Goal: Task Accomplishment & Management: Manage account settings

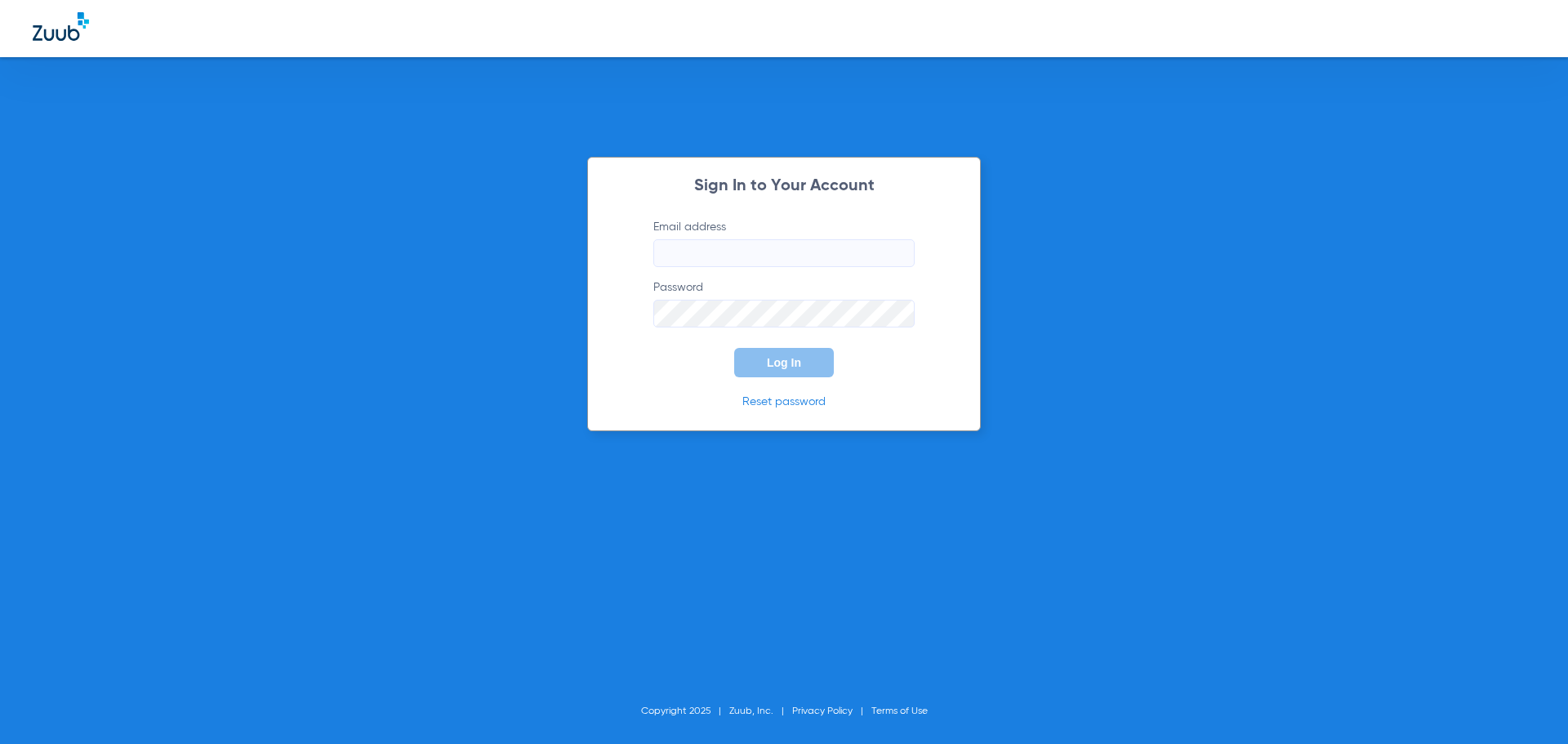
type input "[EMAIL_ADDRESS][DOMAIN_NAME]"
click at [813, 369] on button "Log In" at bounding box center [784, 362] width 100 height 30
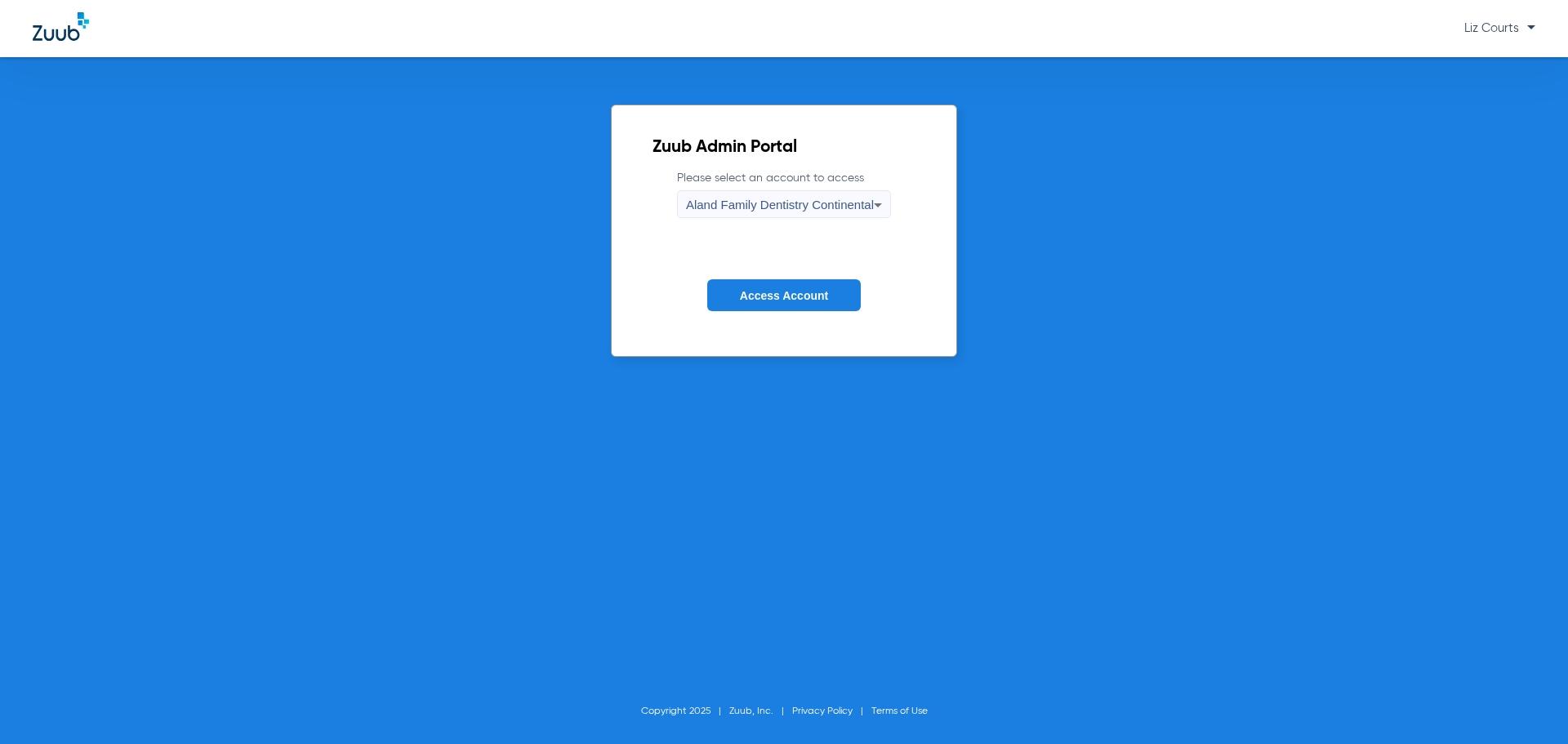
click at [780, 191] on div "Aland Family Dentistry Continental" at bounding box center [779, 204] width 187 height 28
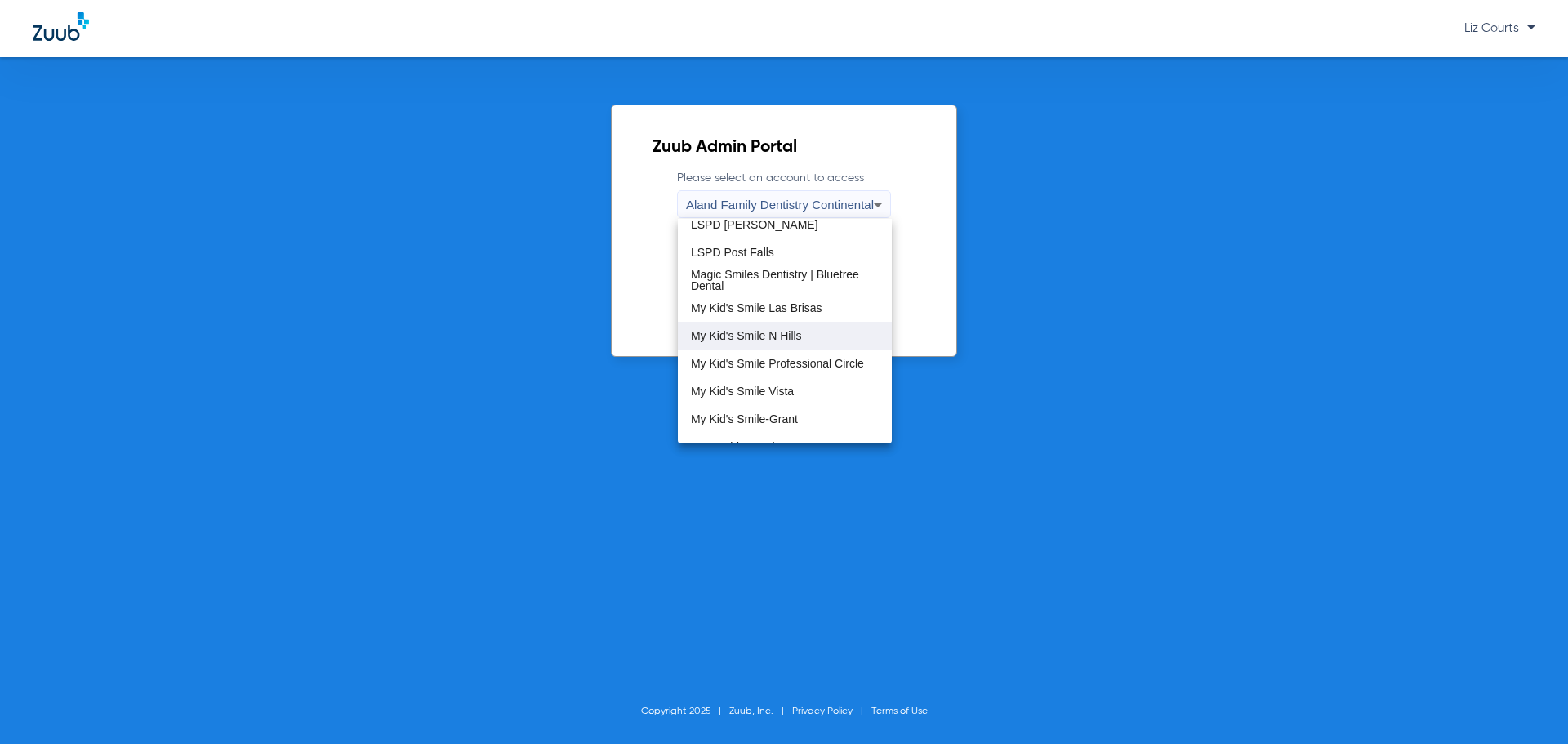
scroll to position [408, 0]
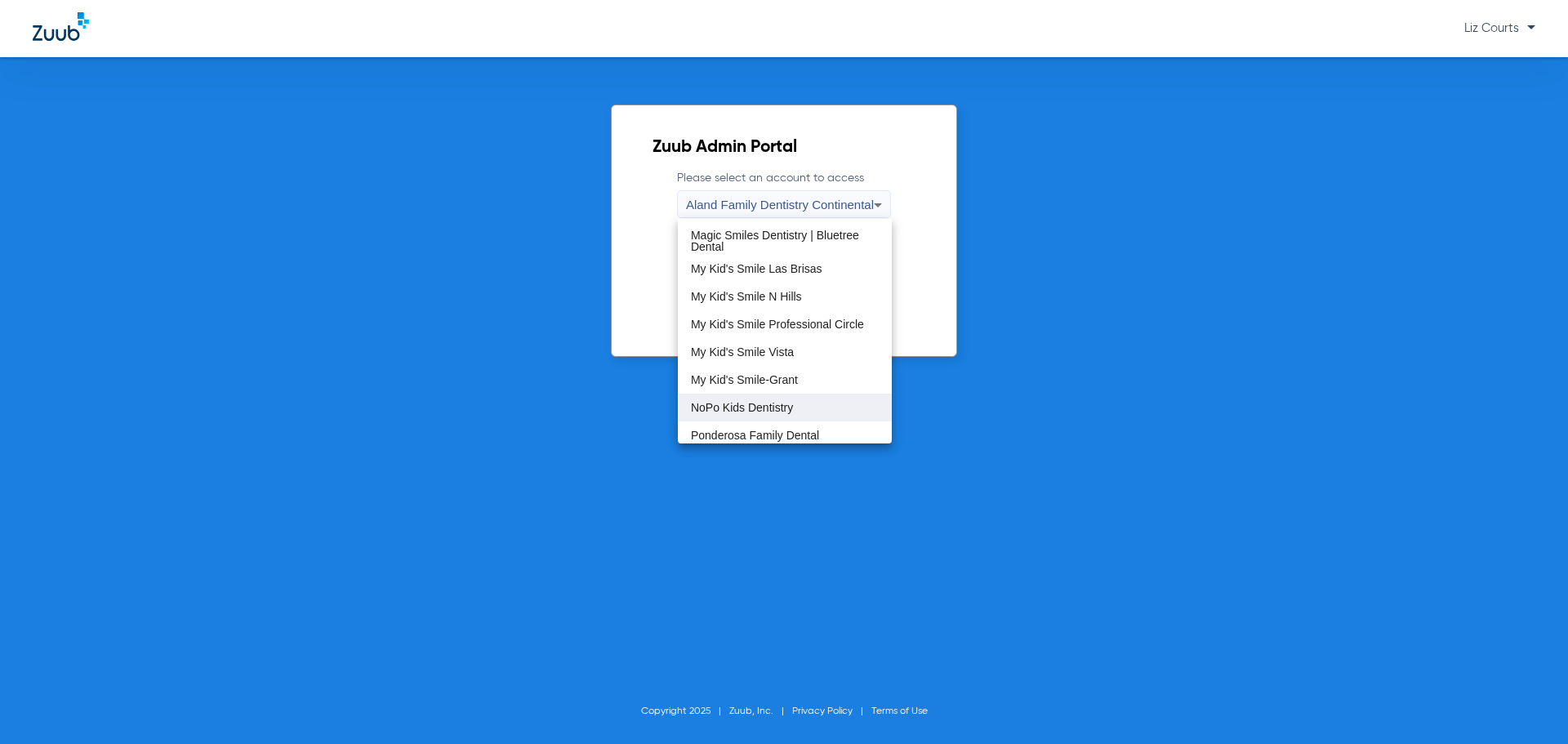
click at [772, 399] on mat-option "NoPo Kids Dentistry" at bounding box center [784, 407] width 214 height 28
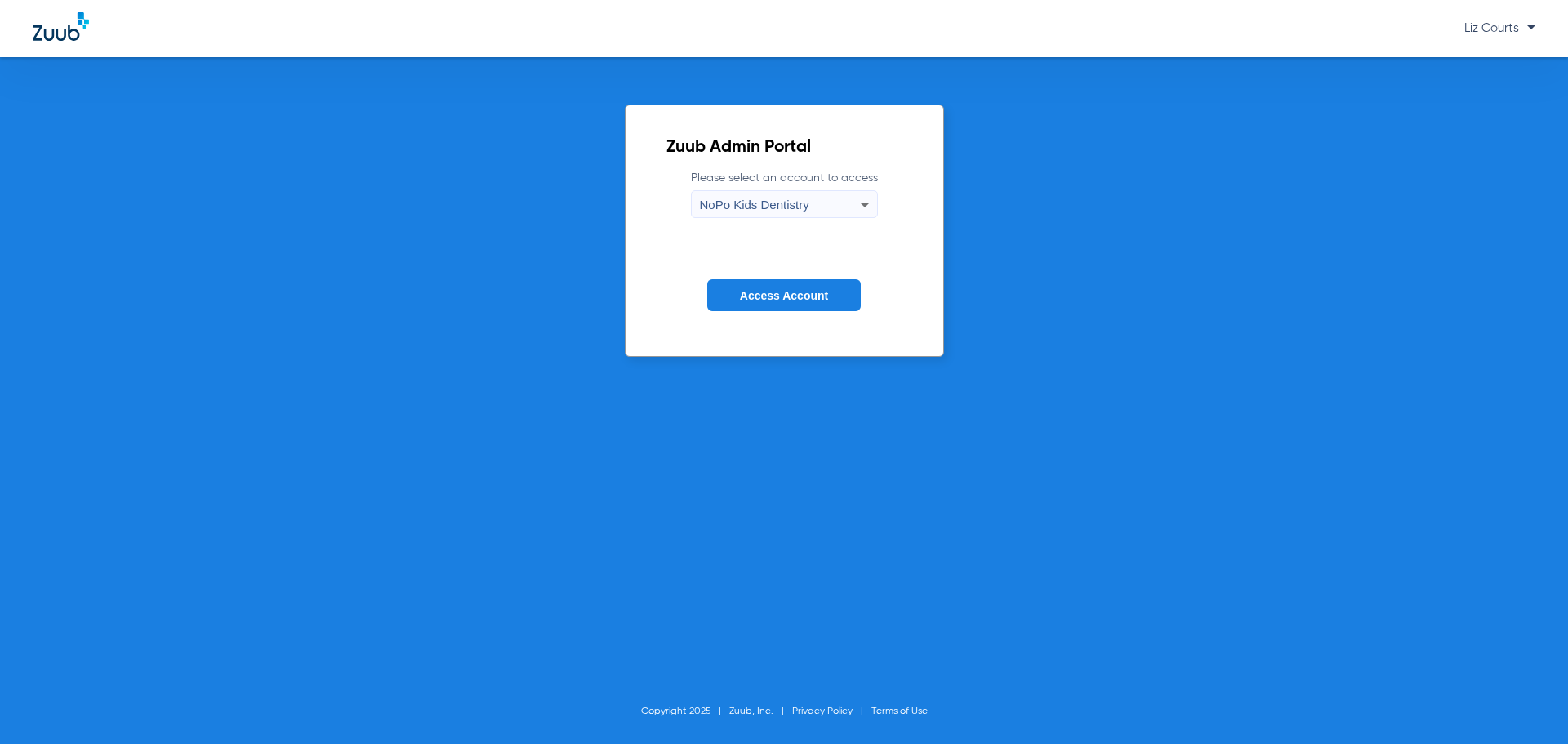
click at [779, 284] on button "Access Account" at bounding box center [784, 295] width 153 height 32
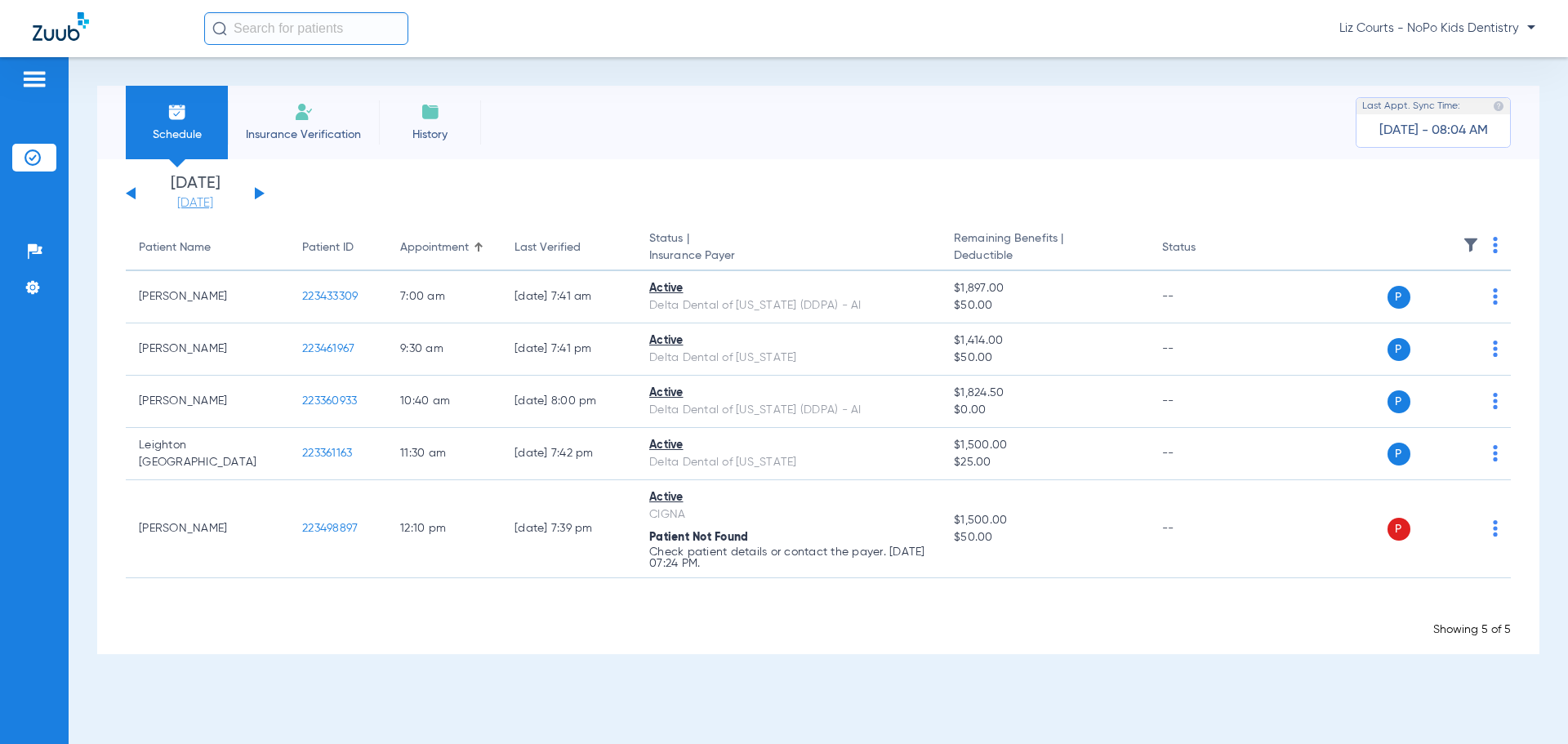
click at [202, 201] on link "[DATE]" at bounding box center [195, 204] width 98 height 16
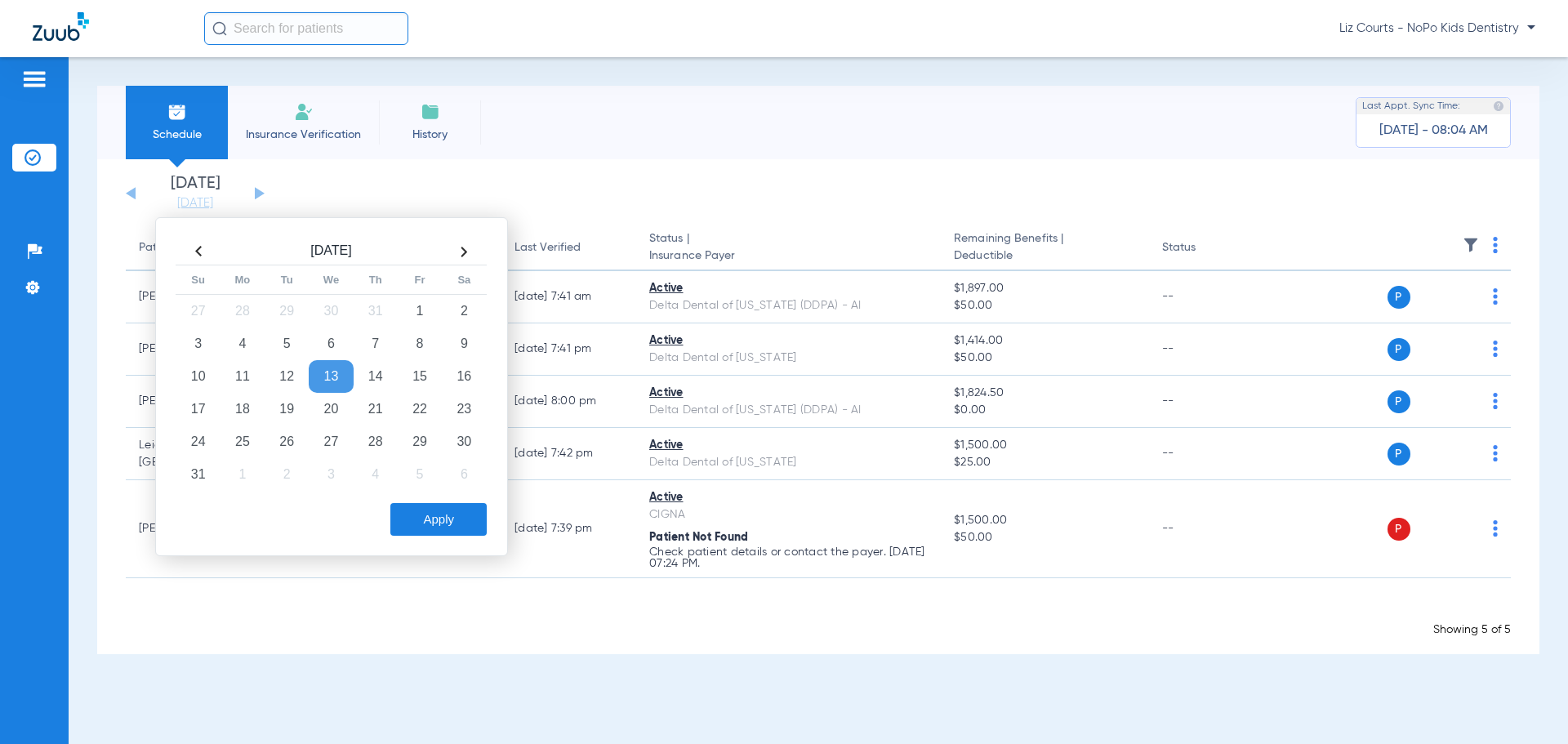
click at [466, 252] on th at bounding box center [463, 251] width 44 height 26
click at [240, 344] on td "8" at bounding box center [242, 343] width 44 height 32
click at [415, 511] on button "Apply" at bounding box center [438, 519] width 96 height 32
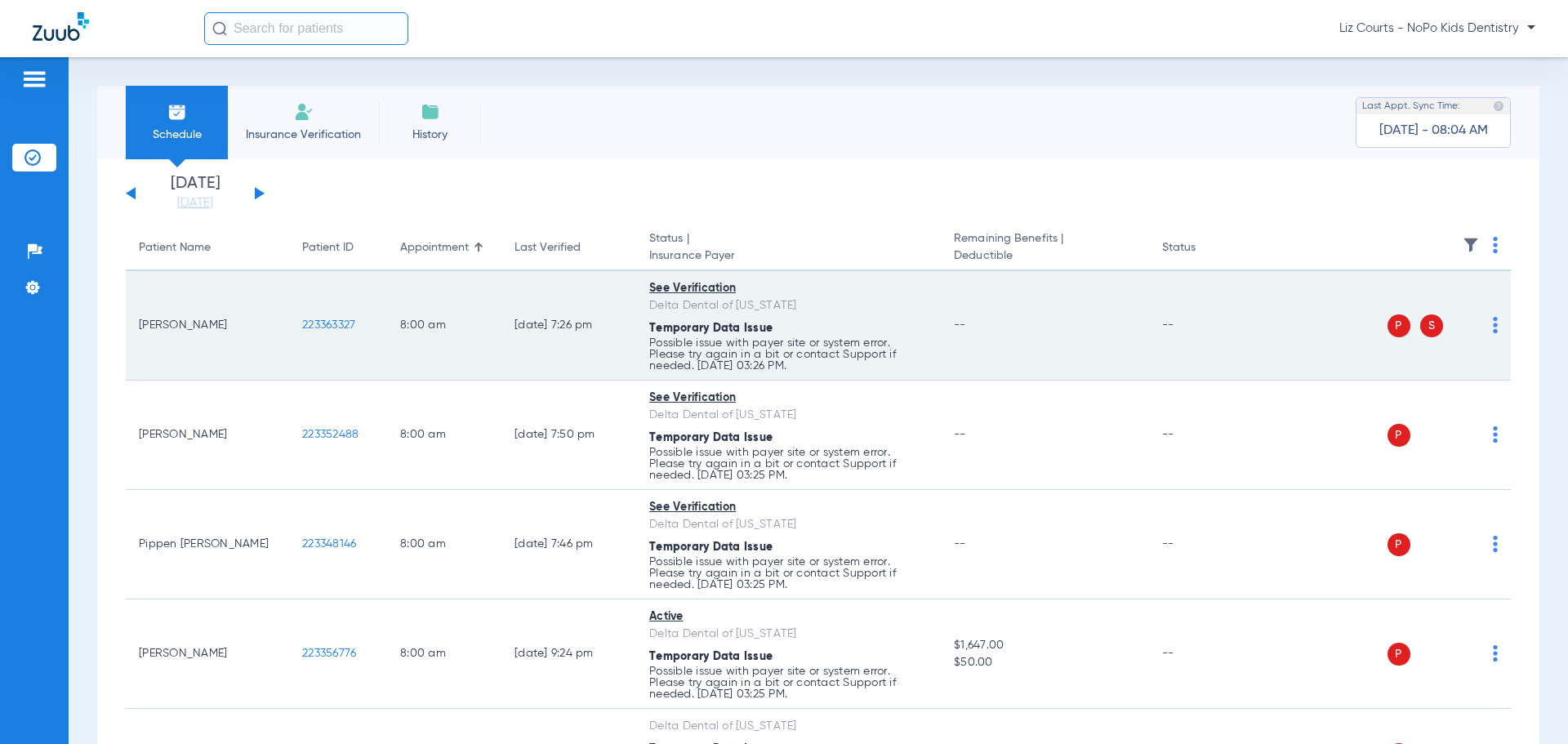
click at [1493, 322] on img at bounding box center [1495, 325] width 5 height 16
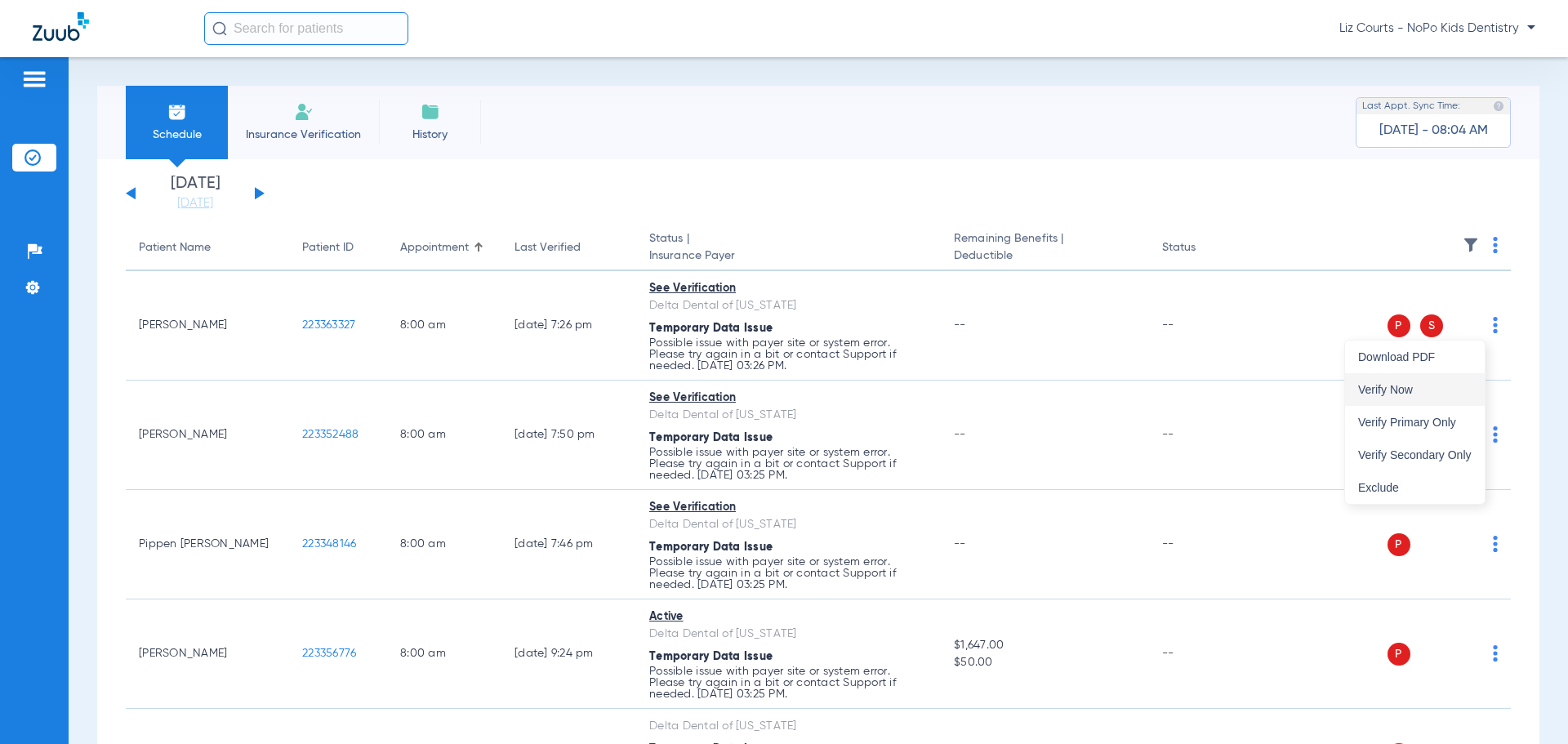
click at [1424, 383] on button "Verify Now" at bounding box center [1415, 389] width 140 height 32
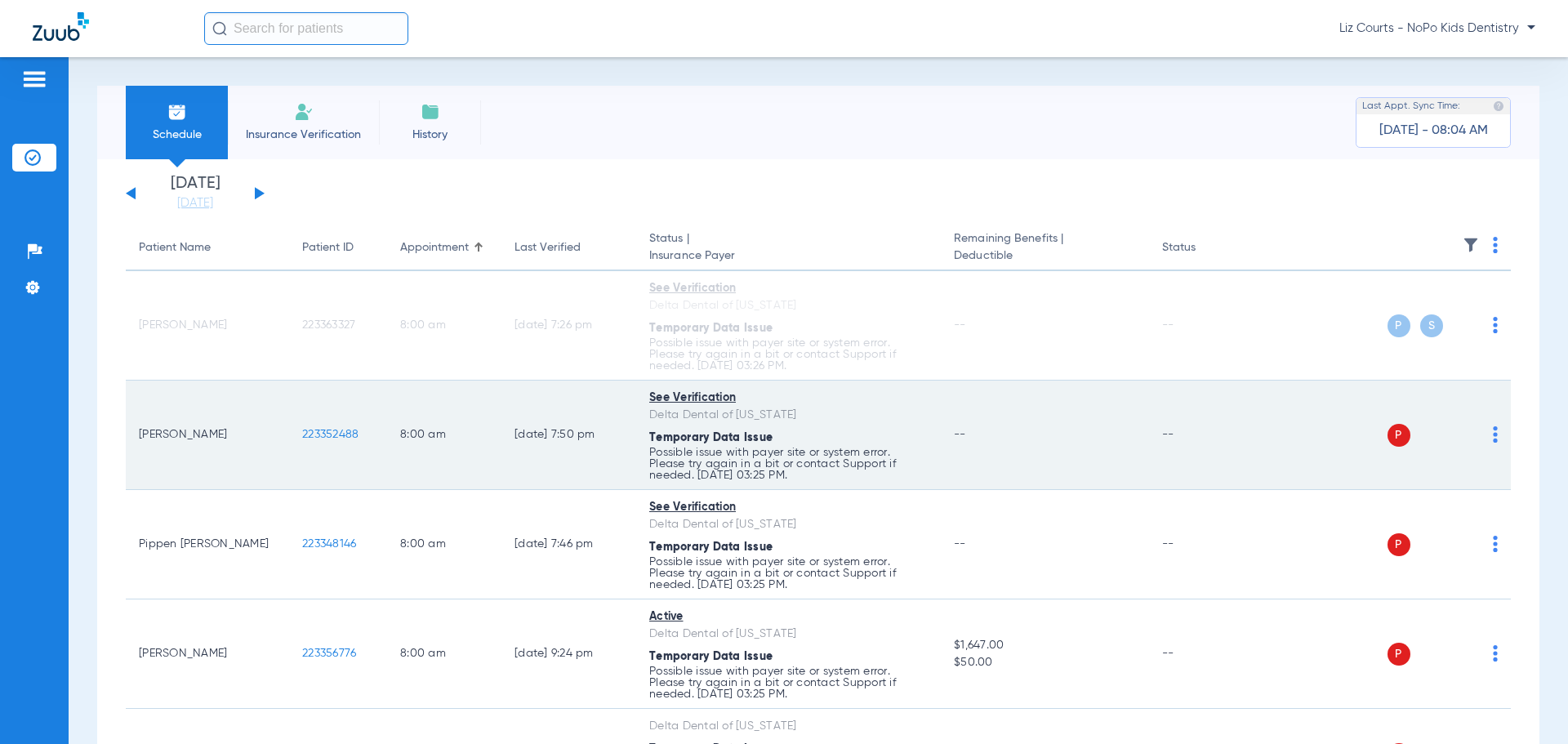
click at [1493, 433] on img at bounding box center [1495, 434] width 5 height 16
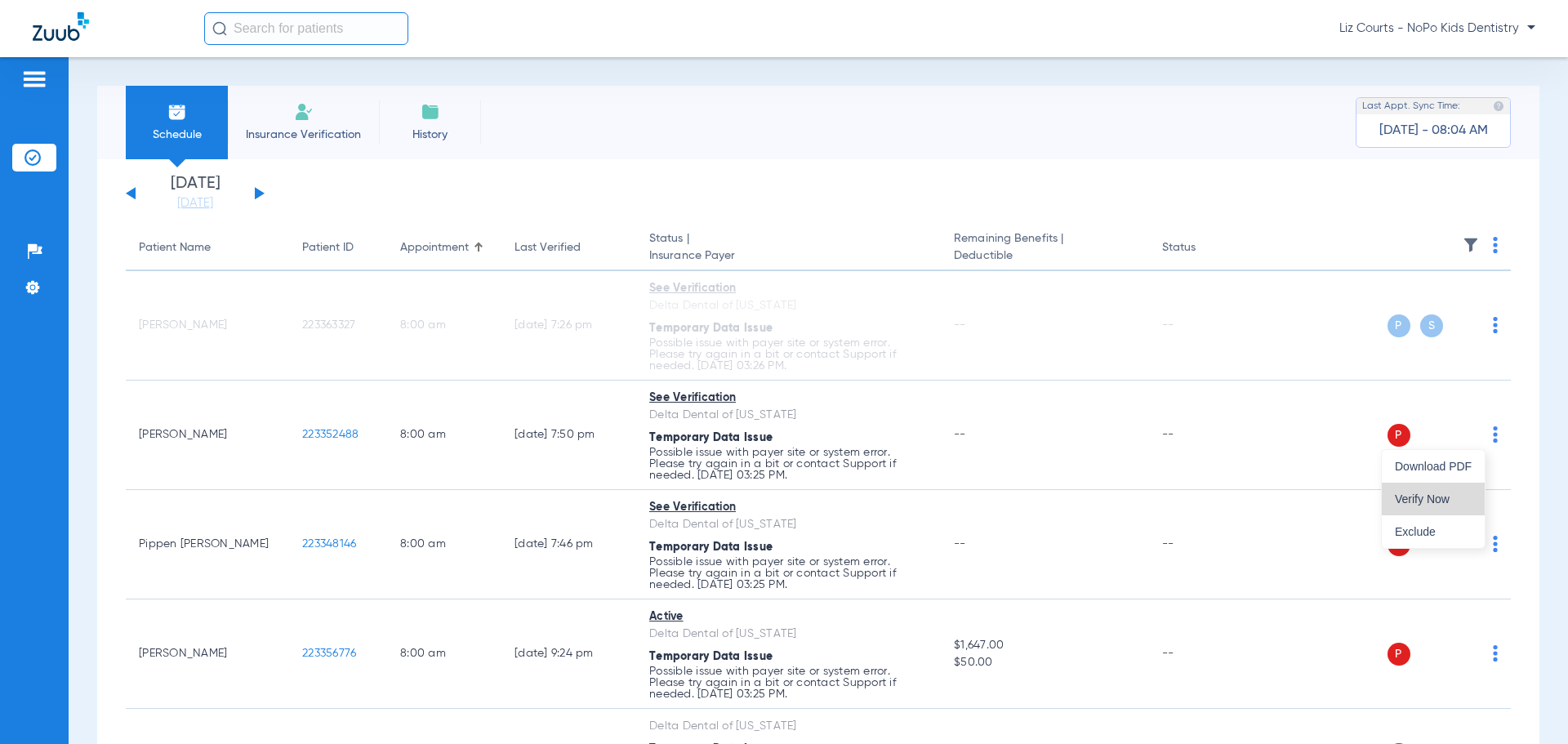
click at [1420, 502] on span "Verify Now" at bounding box center [1433, 498] width 77 height 12
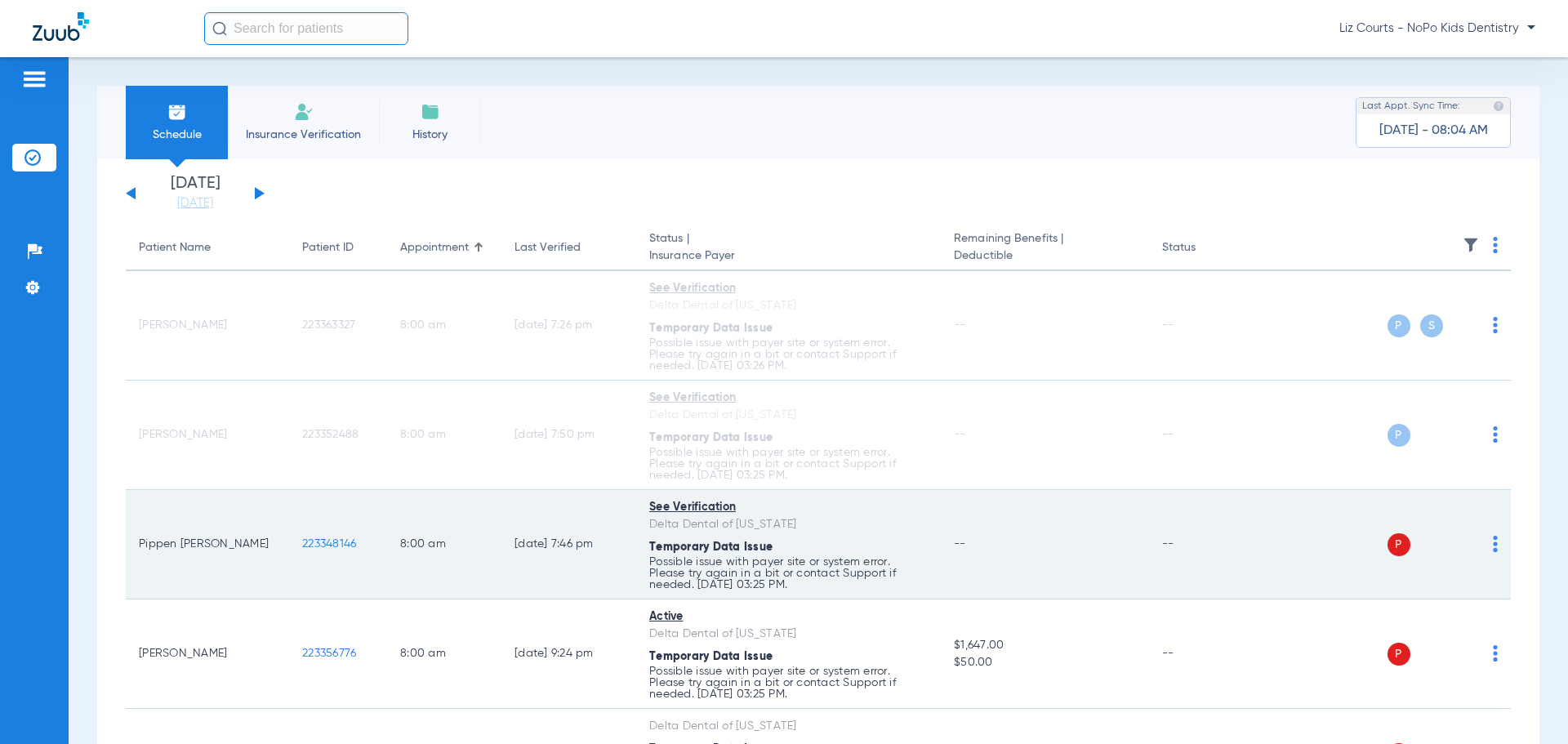
click at [1493, 543] on img at bounding box center [1495, 544] width 5 height 16
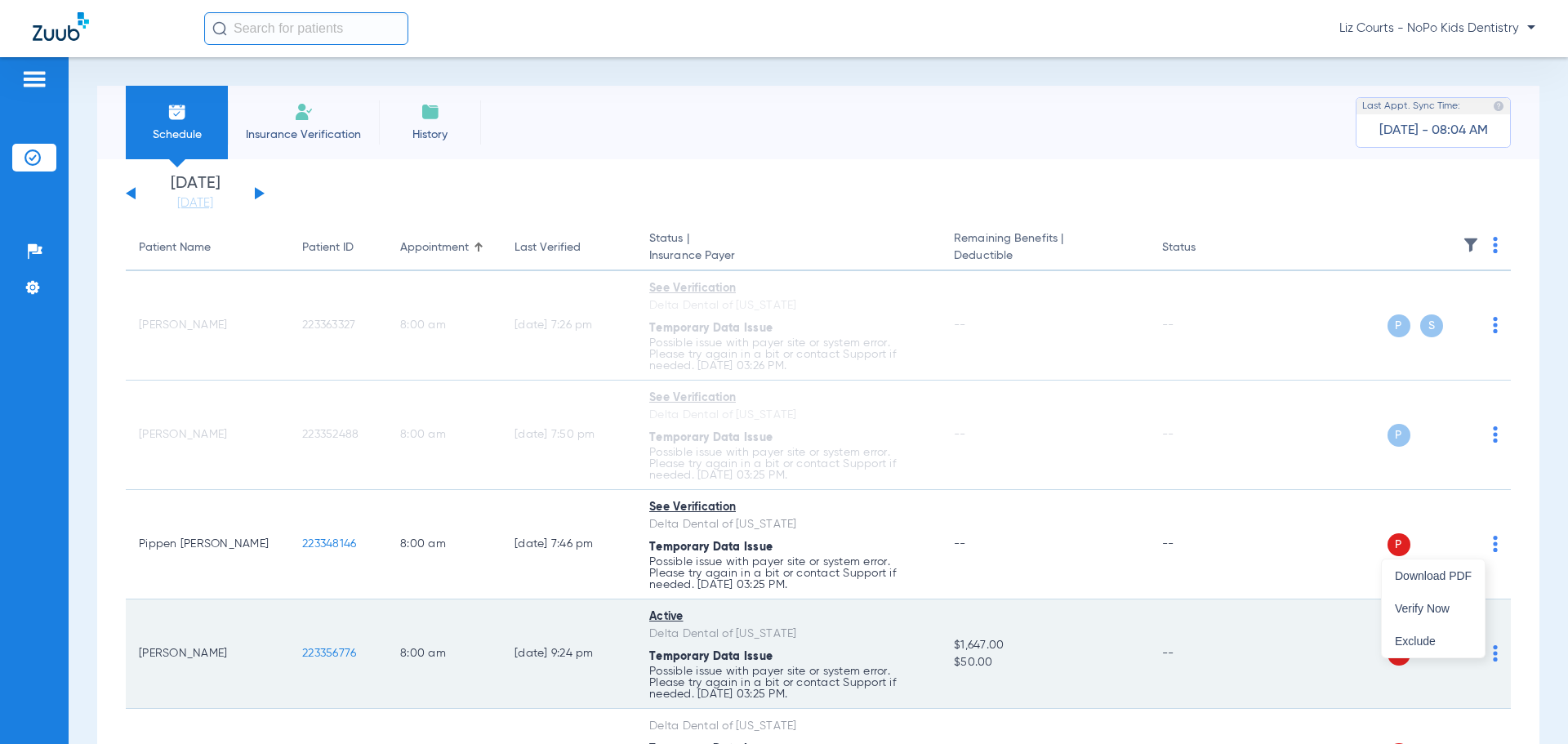
click at [1435, 609] on span "Verify Now" at bounding box center [1433, 608] width 77 height 12
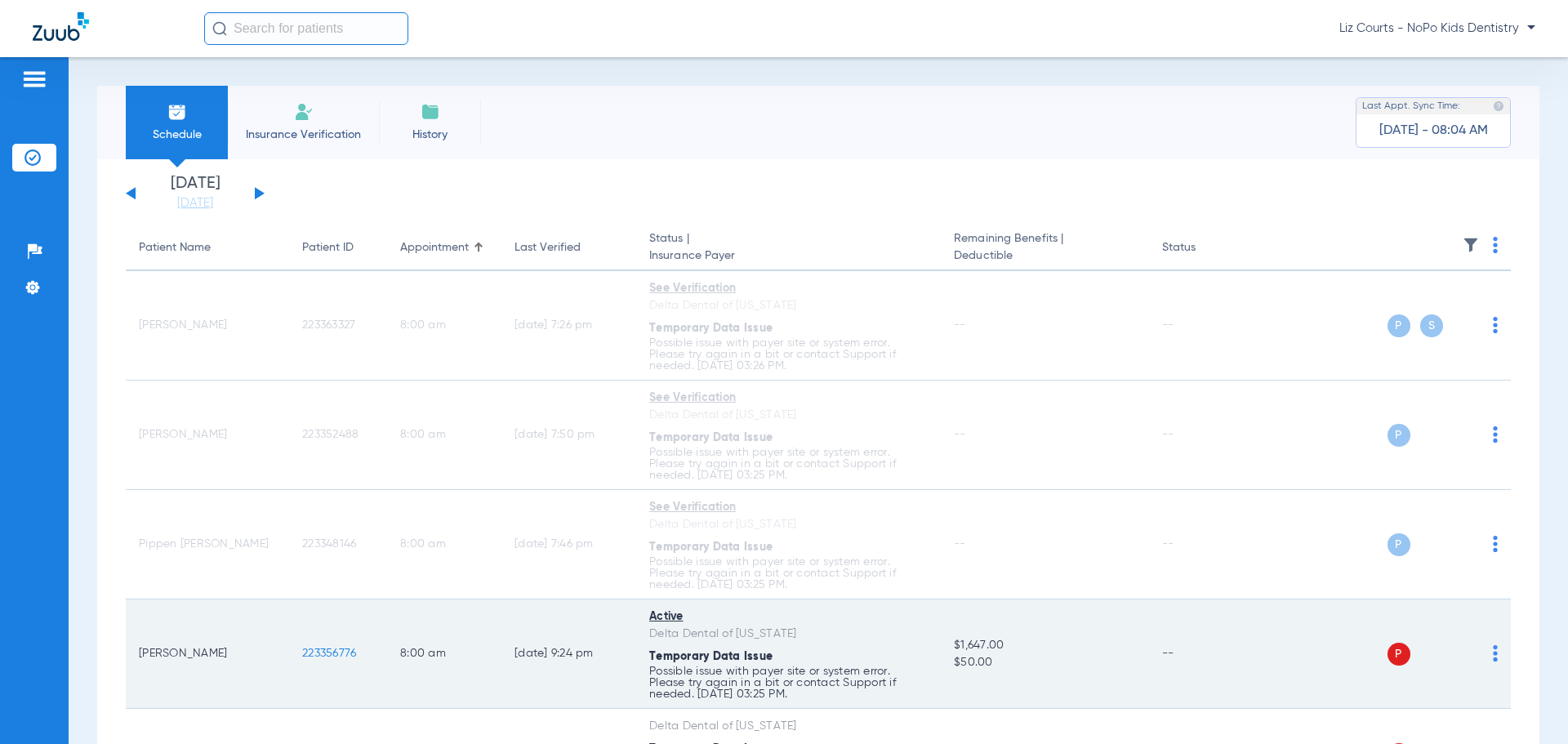
click at [1480, 658] on div "P S" at bounding box center [1380, 653] width 240 height 23
click at [1493, 656] on img at bounding box center [1495, 653] width 5 height 16
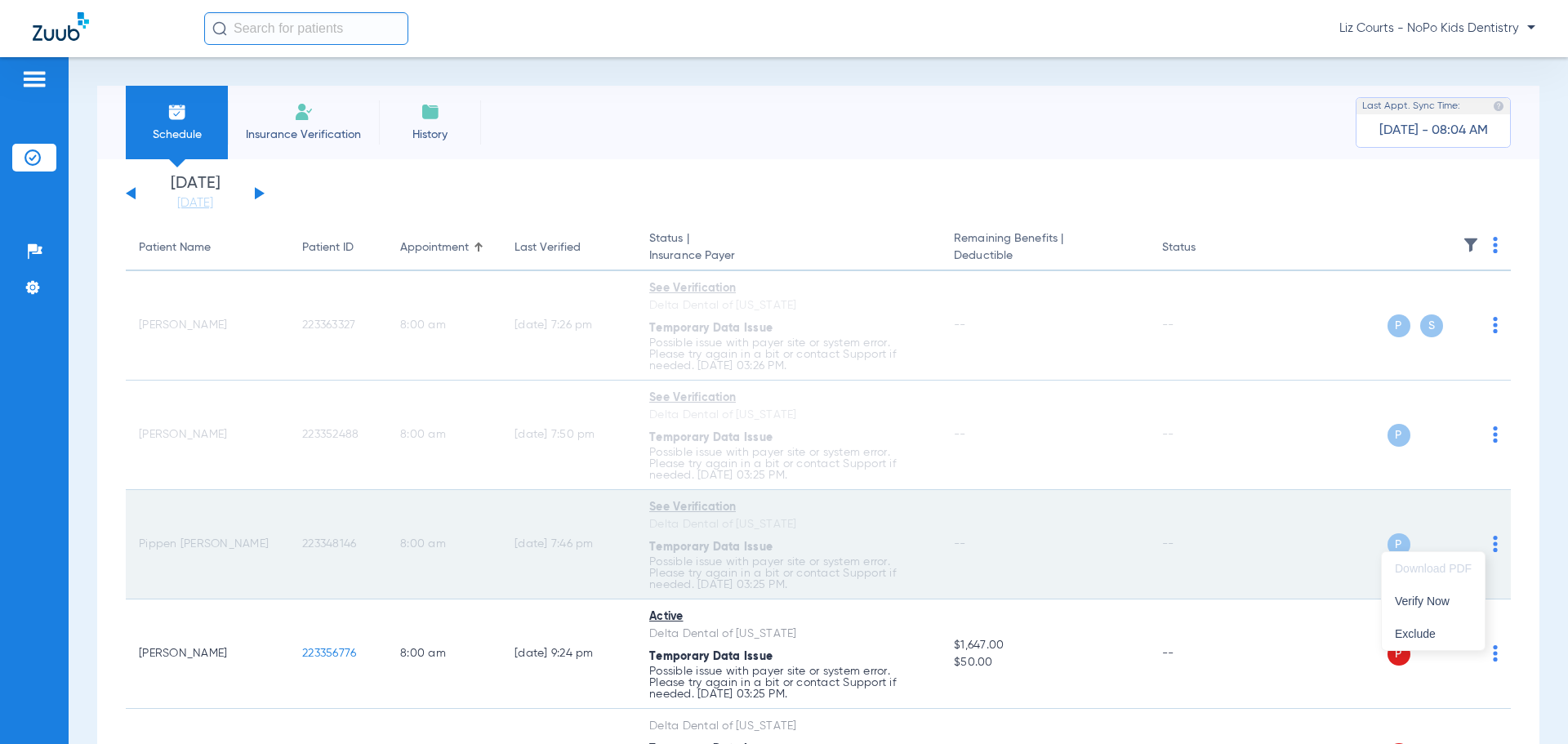
click at [1428, 597] on span "Verify Now" at bounding box center [1433, 601] width 77 height 12
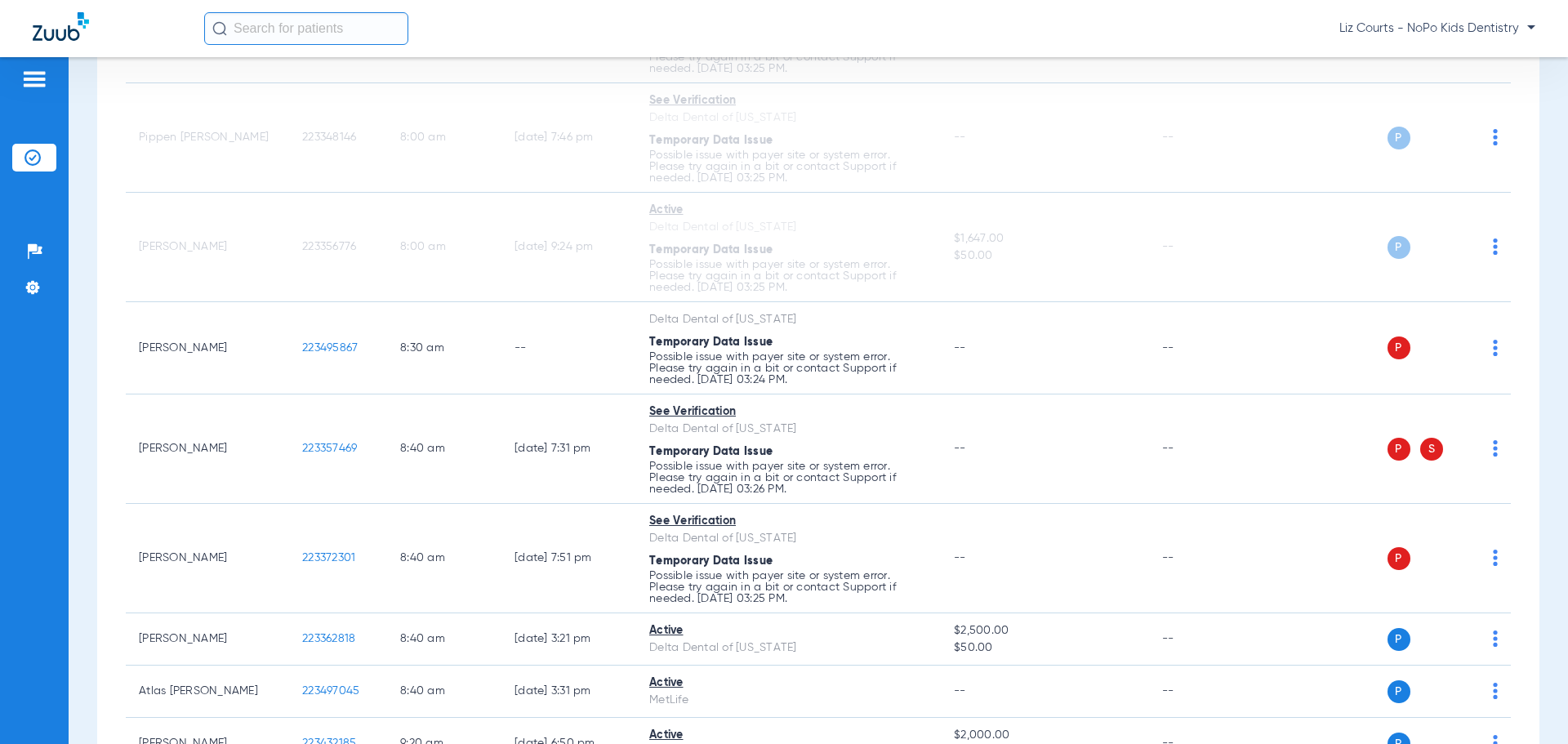
scroll to position [408, 0]
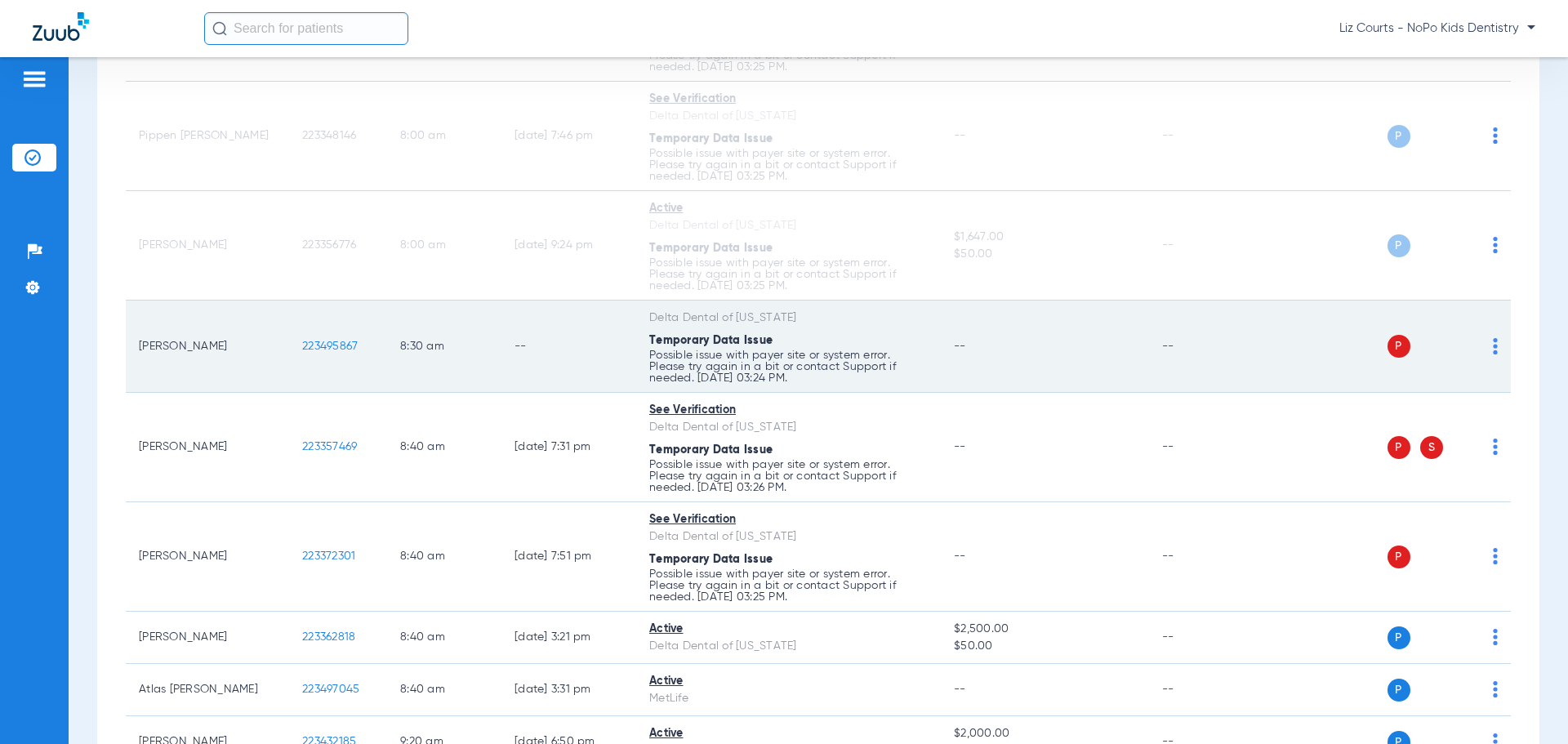
click at [1493, 348] on img at bounding box center [1495, 346] width 5 height 16
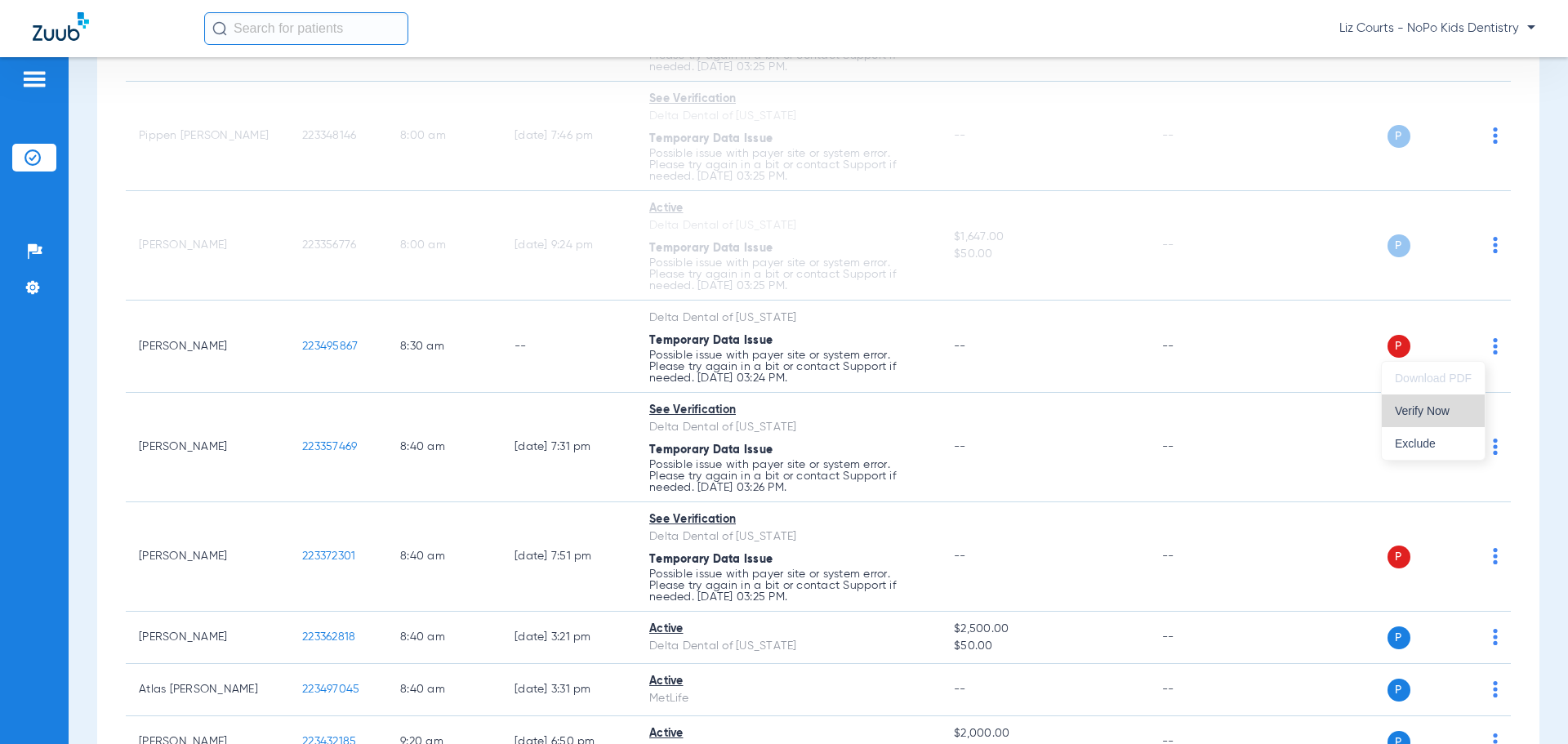
click at [1447, 404] on button "Verify Now" at bounding box center [1434, 411] width 103 height 32
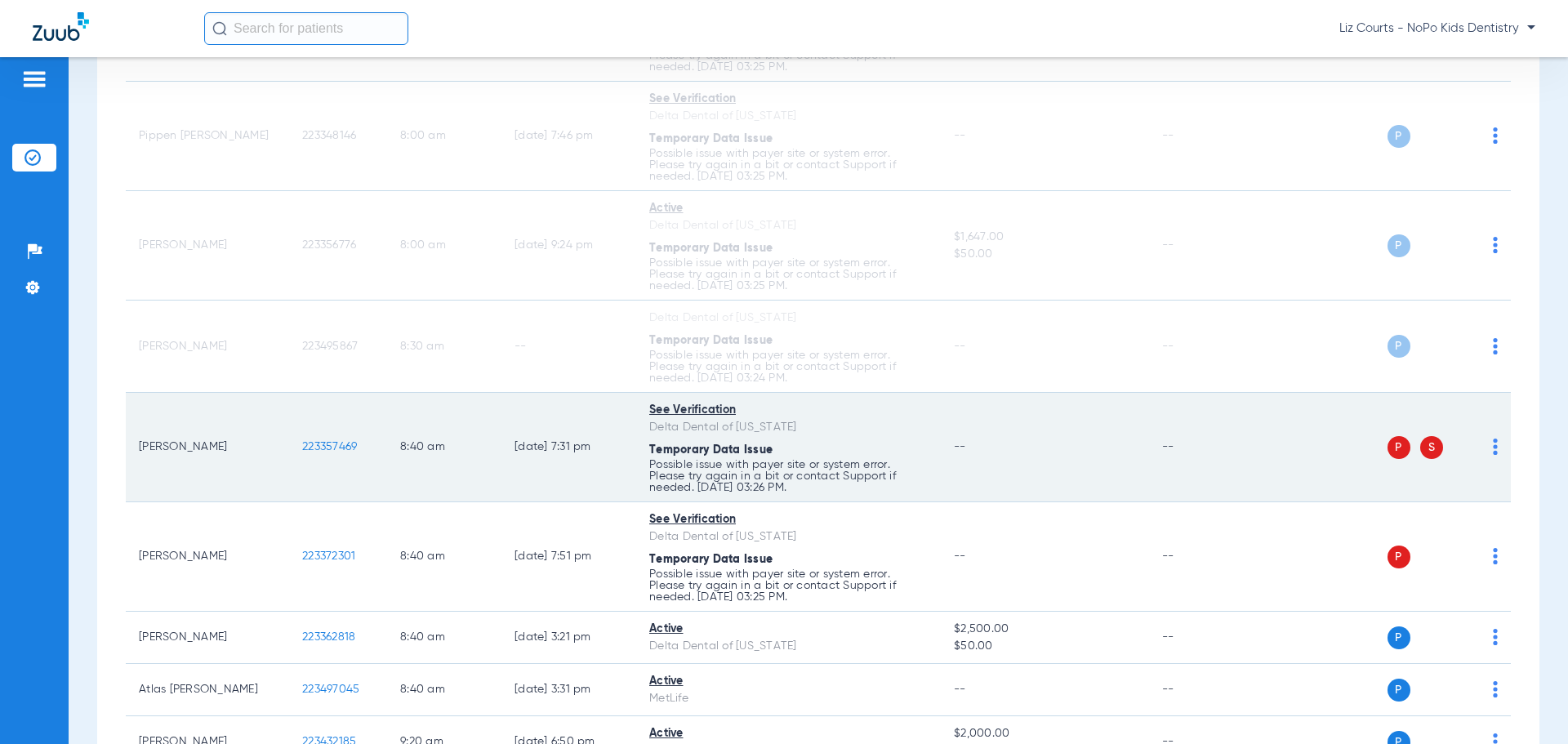
click at [1485, 449] on td "P S" at bounding box center [1386, 447] width 252 height 109
click at [1493, 449] on img at bounding box center [1495, 447] width 5 height 16
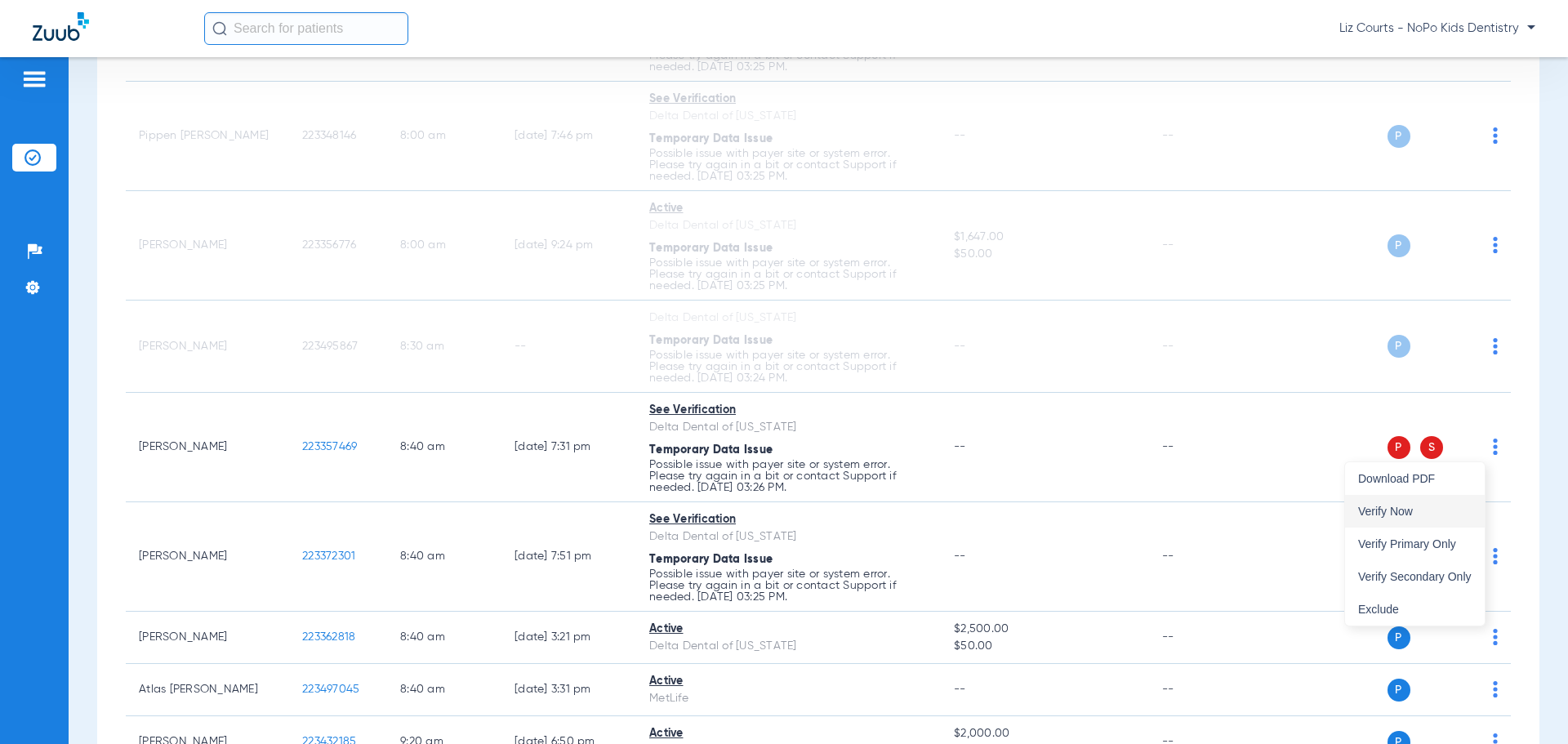
click at [1459, 502] on button "Verify Now" at bounding box center [1415, 511] width 140 height 32
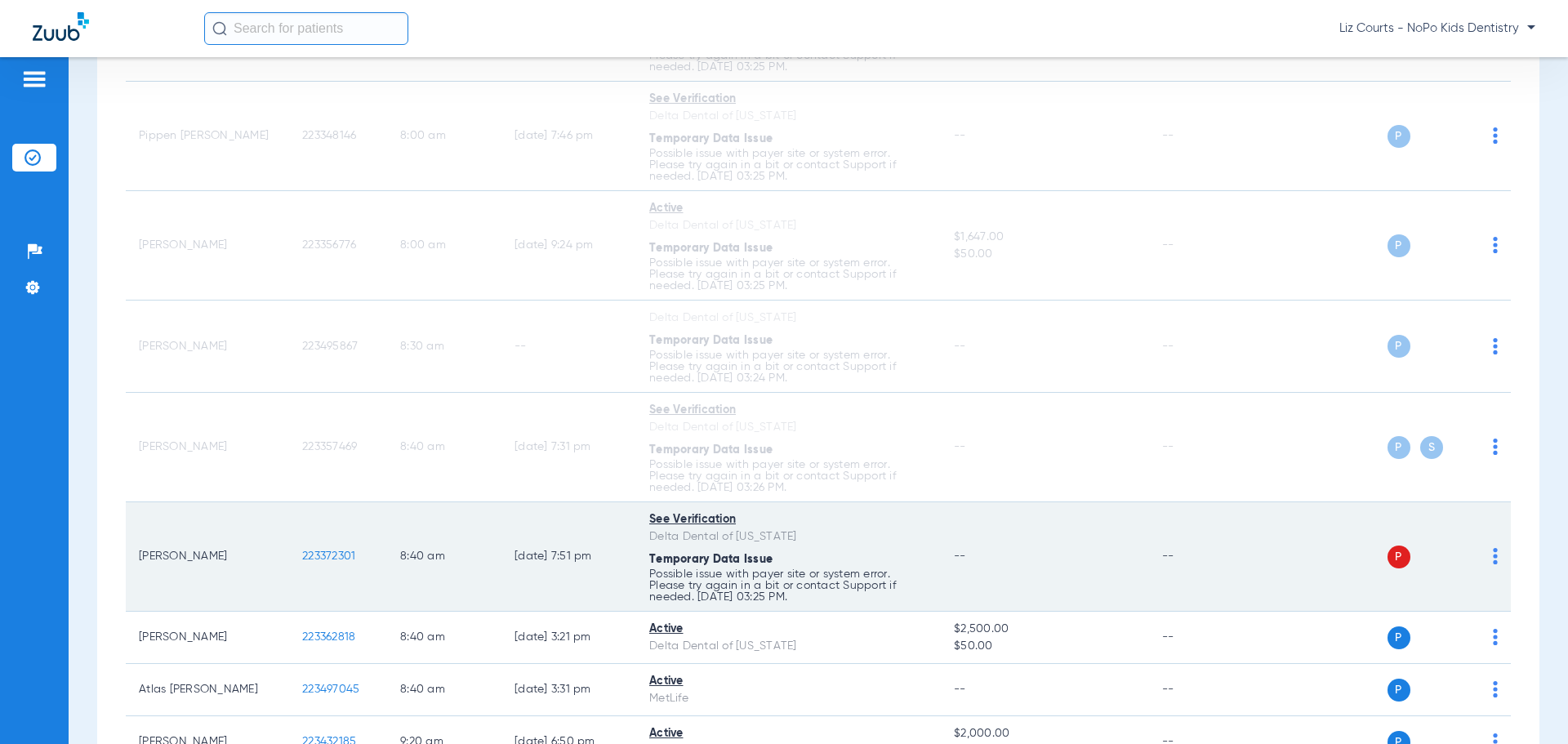
click at [1493, 558] on img at bounding box center [1495, 556] width 5 height 16
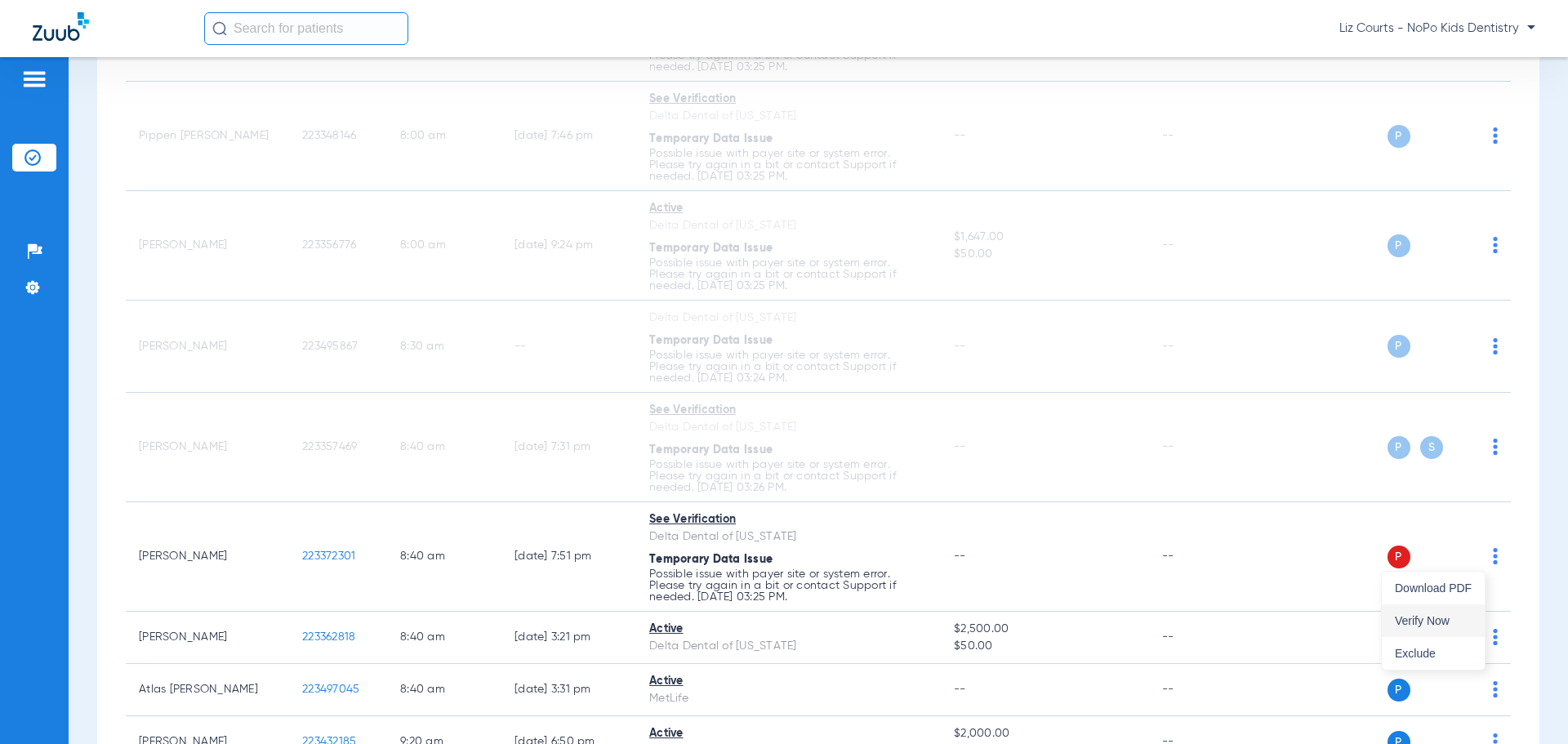
click at [1435, 622] on span "Verify Now" at bounding box center [1433, 621] width 77 height 12
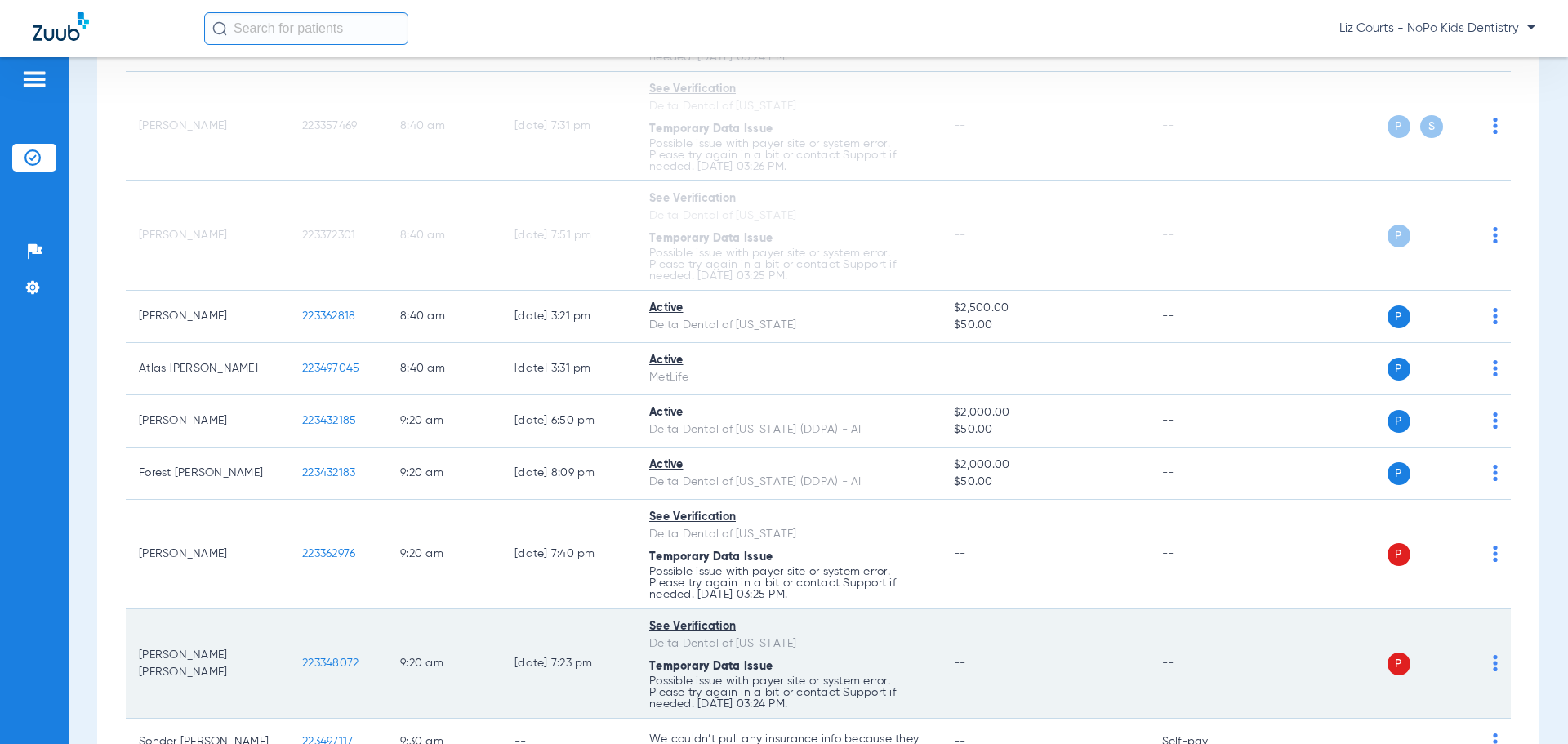
scroll to position [735, 0]
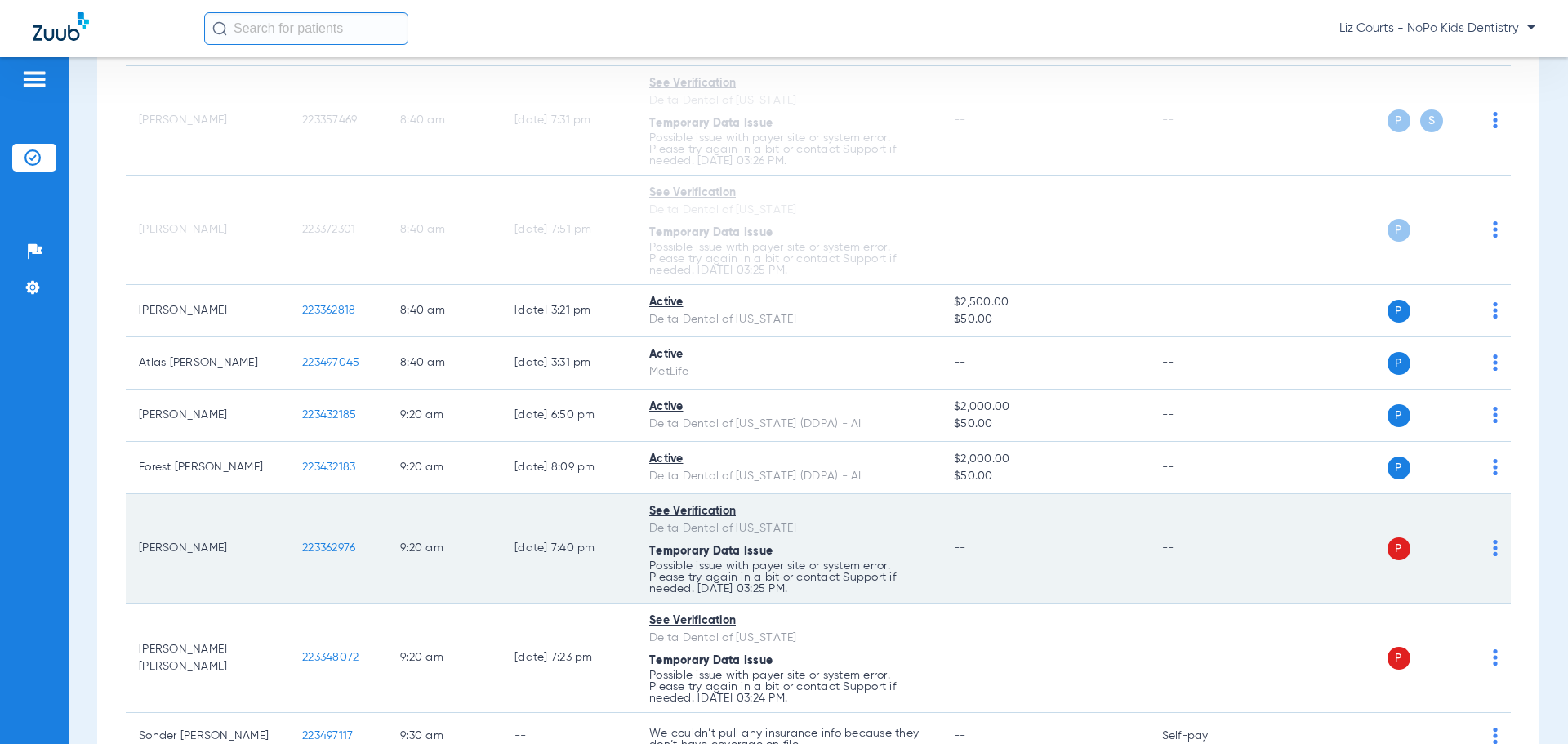
click at [1493, 552] on img at bounding box center [1495, 548] width 5 height 16
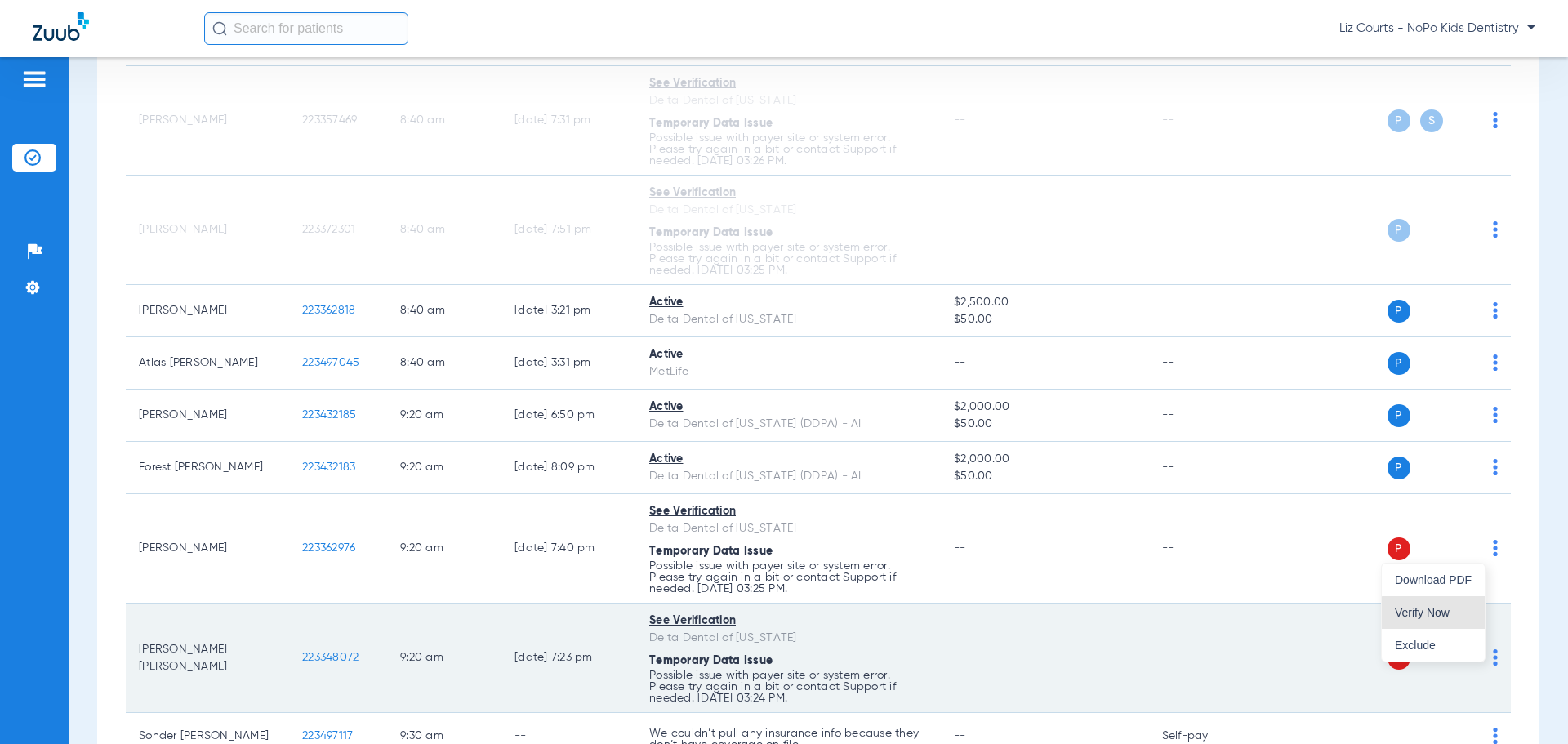
drag, startPoint x: 1443, startPoint y: 616, endPoint x: 1449, endPoint y: 624, distance: 10.0
click at [1442, 616] on span "Verify Now" at bounding box center [1433, 612] width 77 height 12
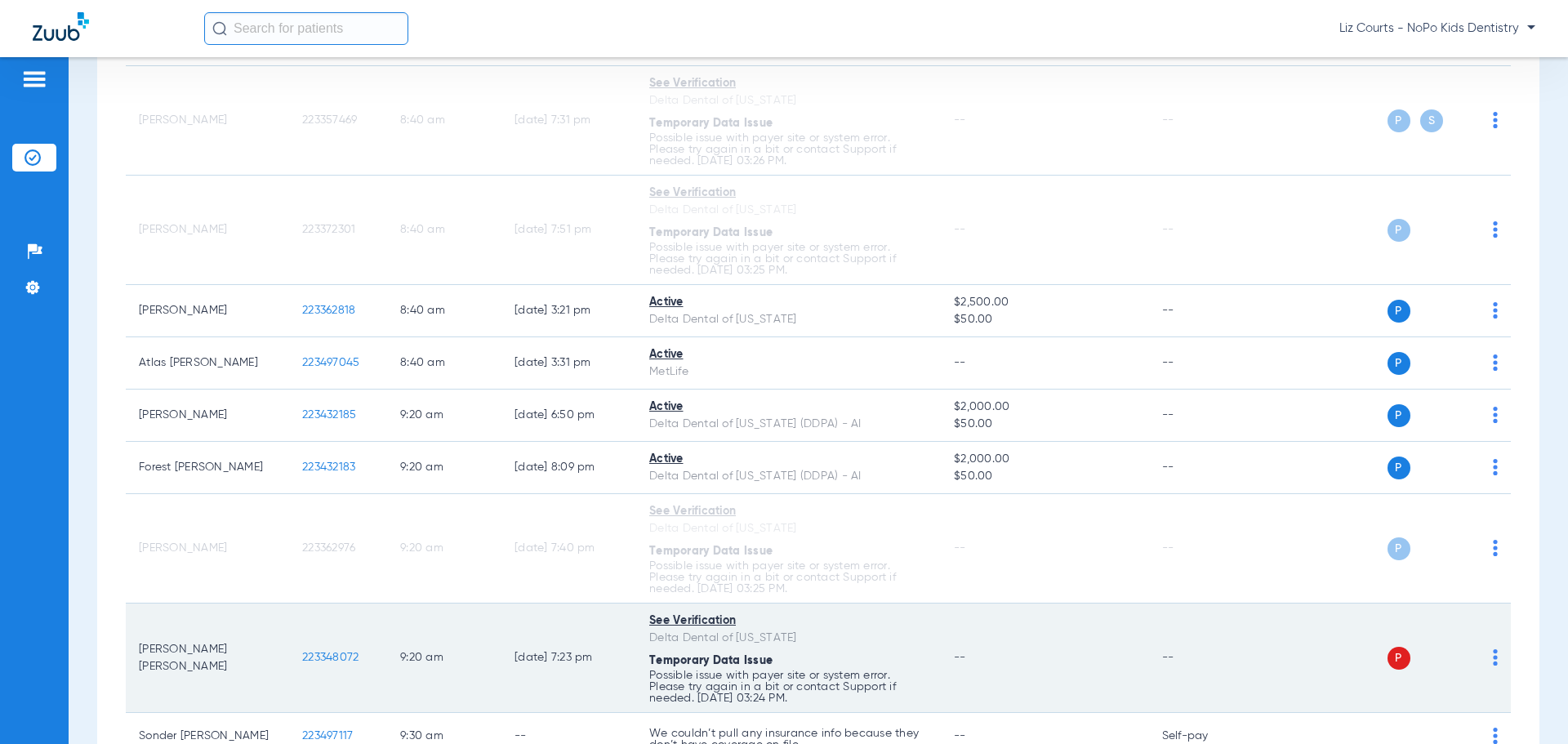
click at [1493, 656] on img at bounding box center [1495, 658] width 5 height 16
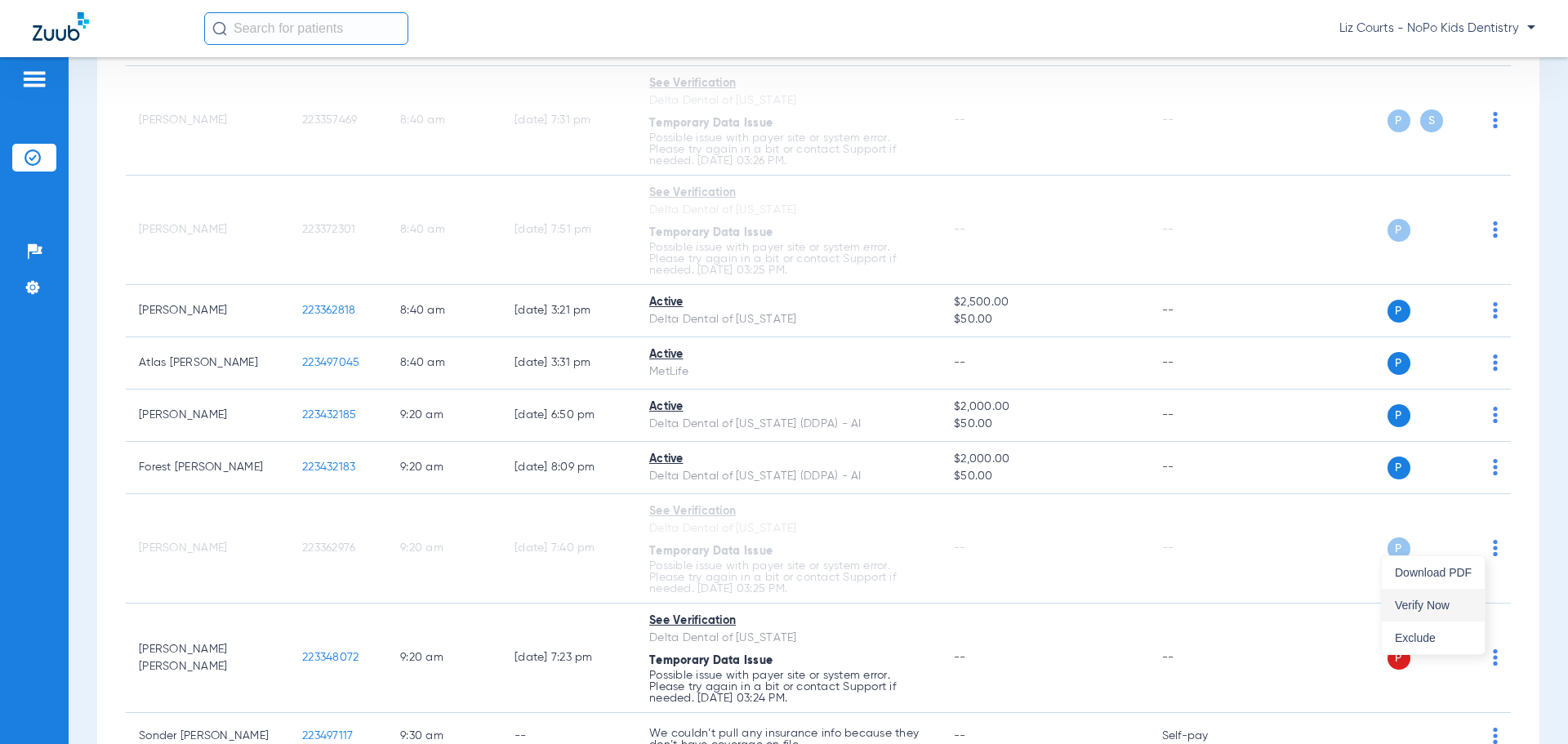
click at [1428, 600] on span "Verify Now" at bounding box center [1433, 604] width 77 height 12
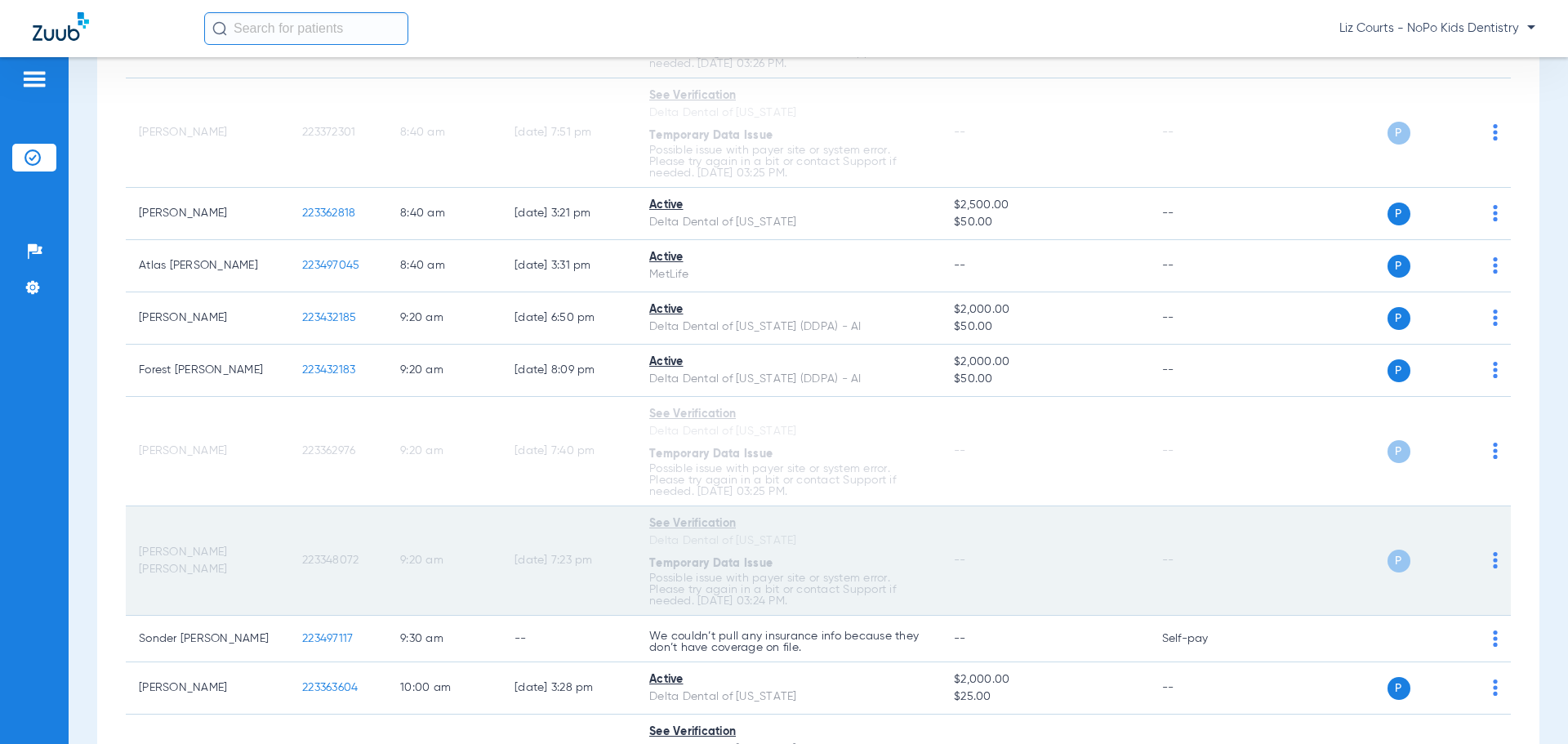
scroll to position [1143, 0]
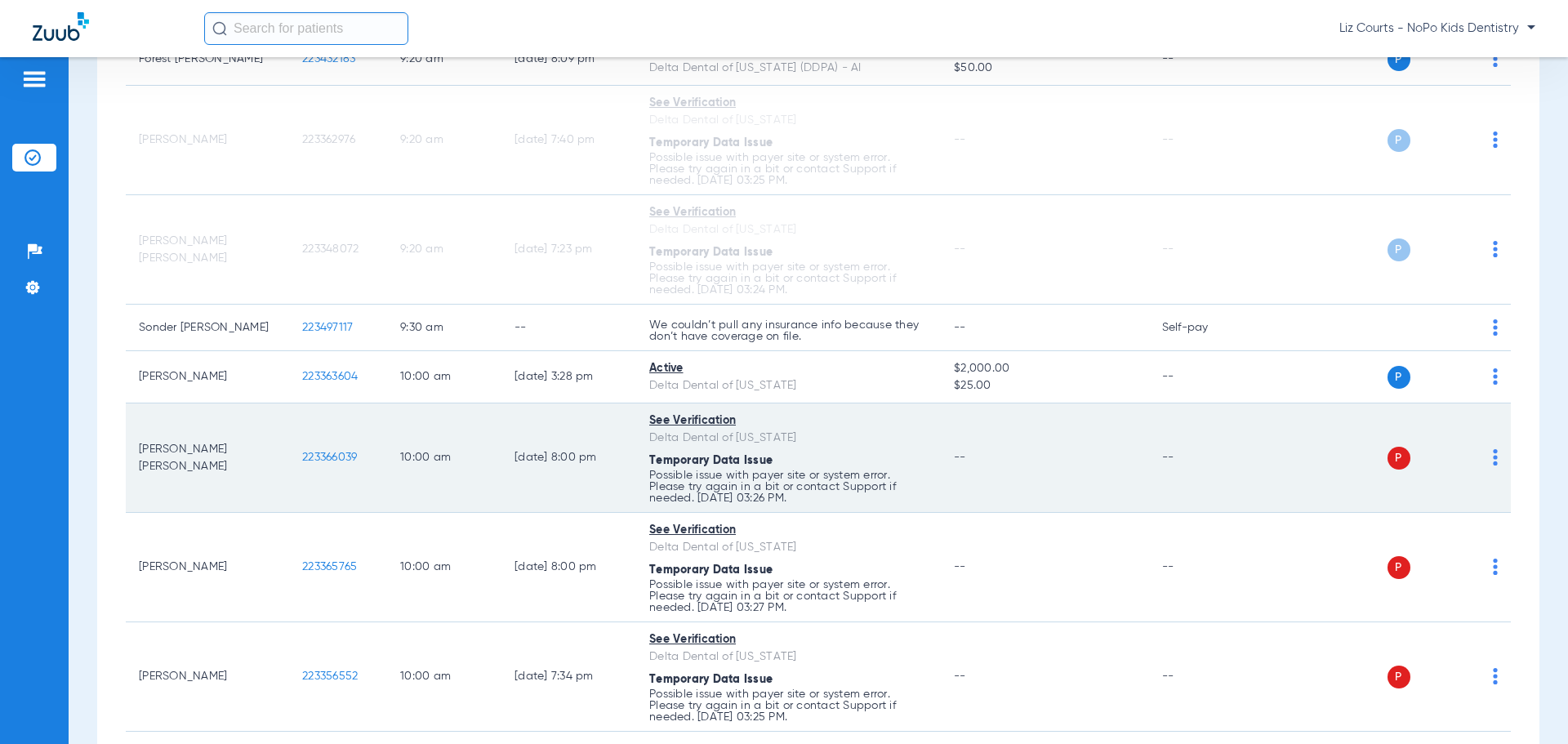
click at [1493, 454] on img at bounding box center [1495, 458] width 5 height 16
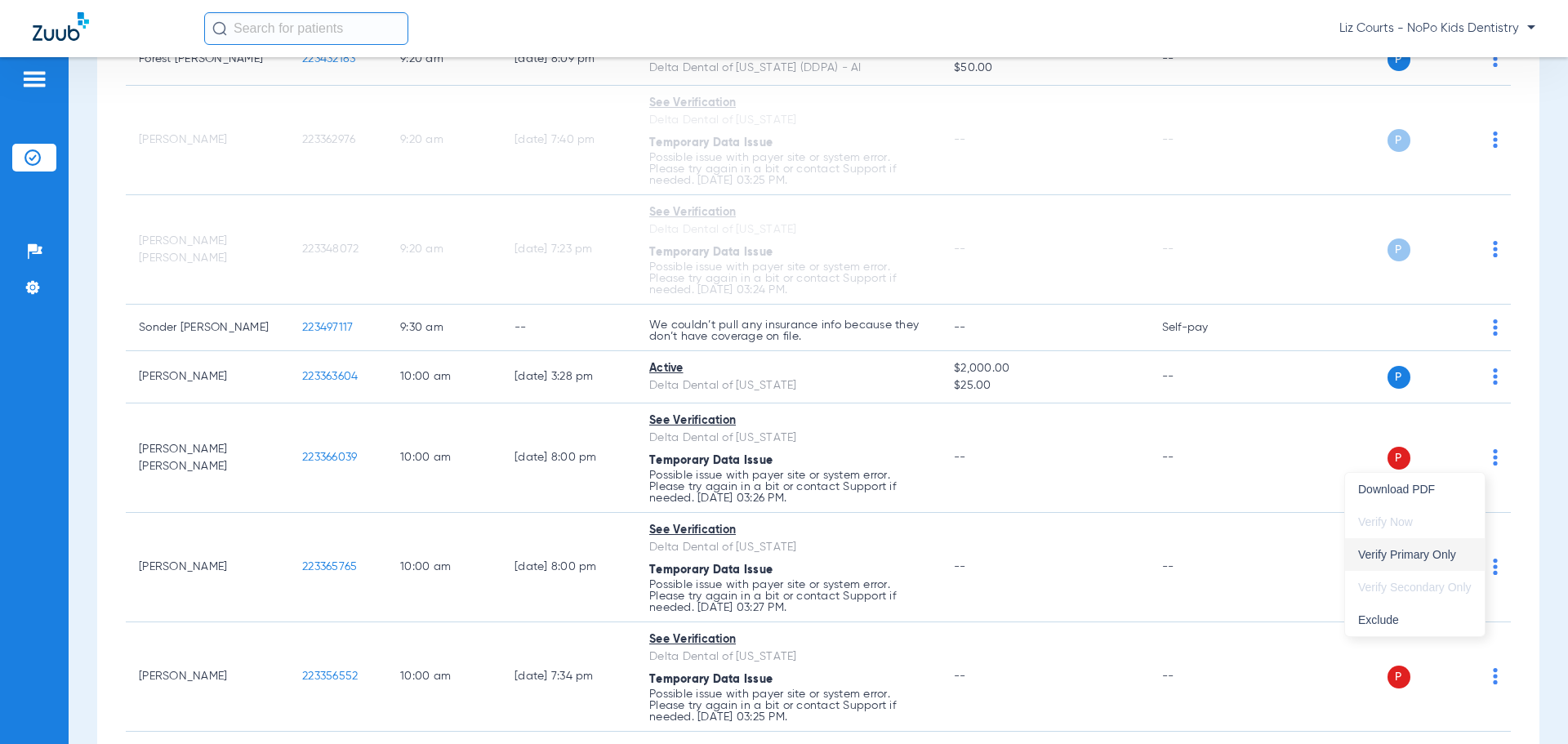
click at [1430, 556] on span "Verify Primary Only" at bounding box center [1415, 554] width 114 height 12
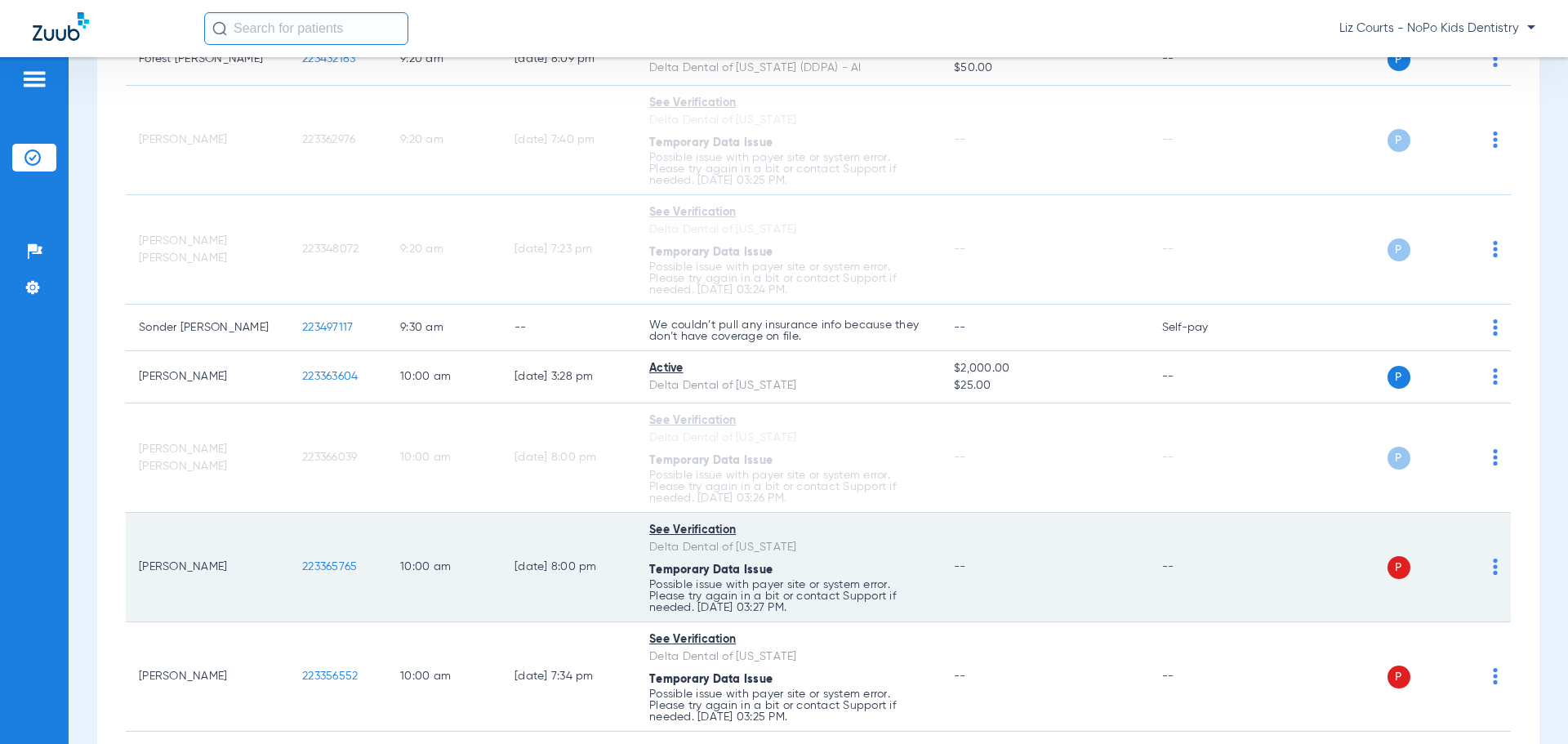
click at [1493, 568] on img at bounding box center [1495, 567] width 5 height 16
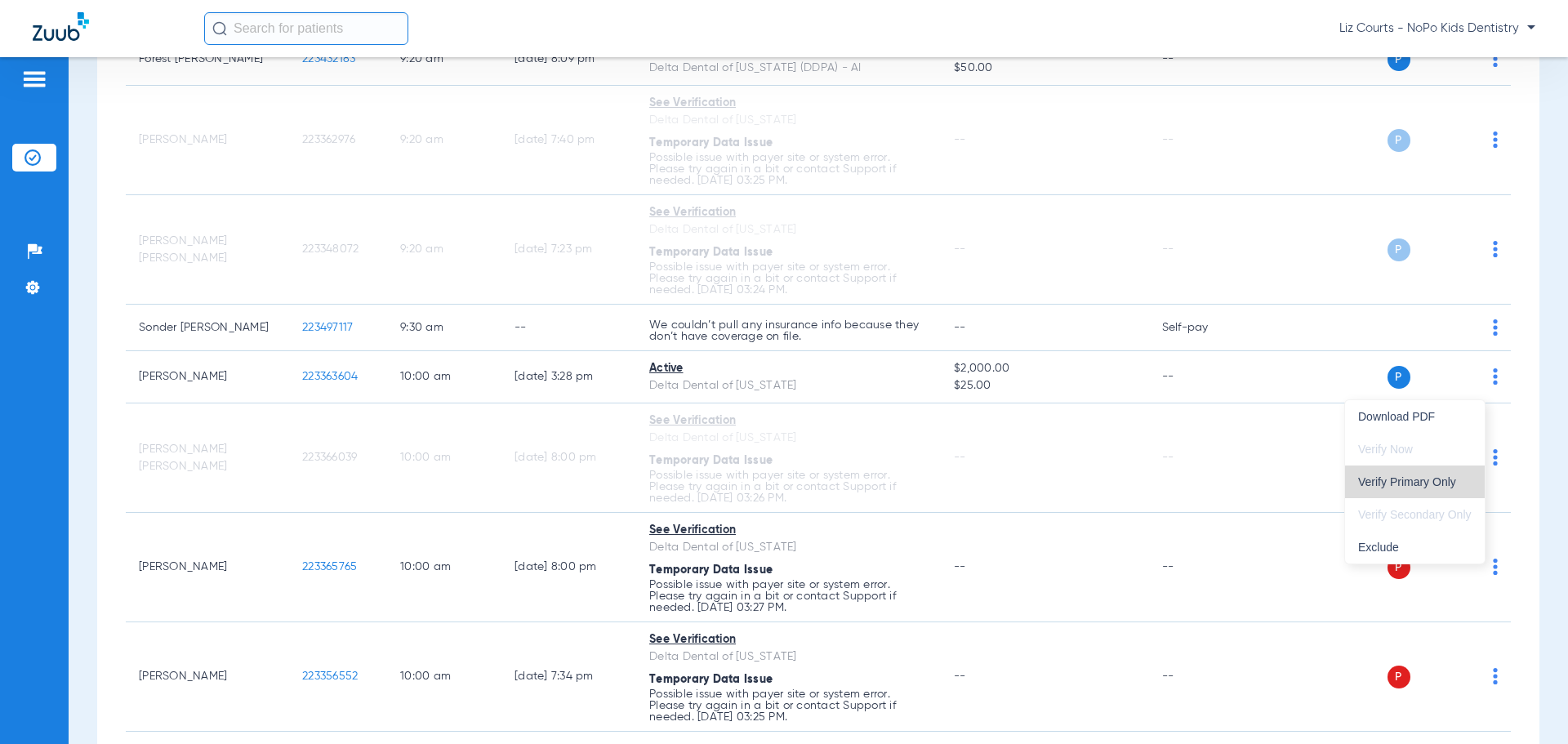
click at [1438, 487] on span "Verify Primary Only" at bounding box center [1415, 481] width 114 height 12
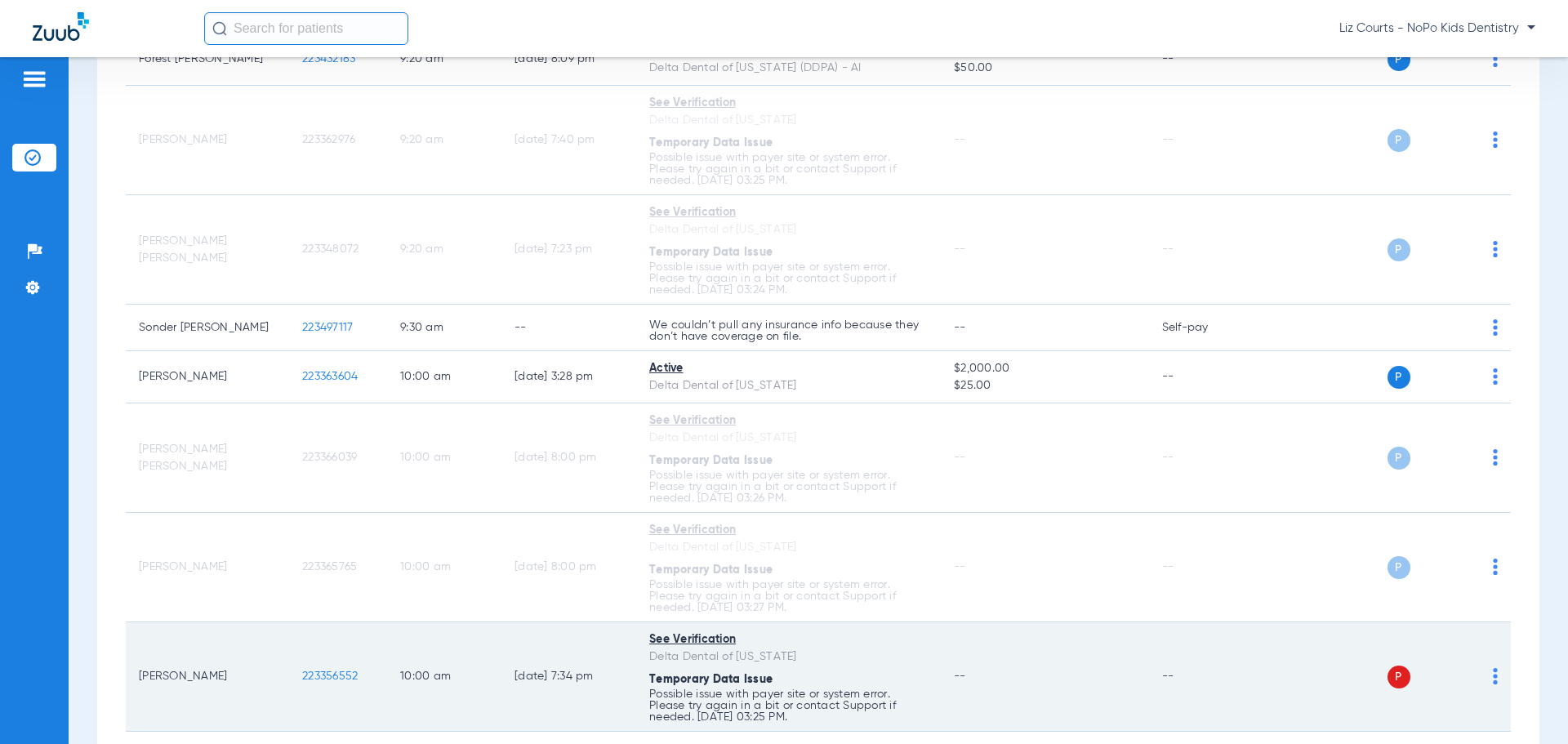
click at [1493, 676] on img at bounding box center [1495, 676] width 5 height 16
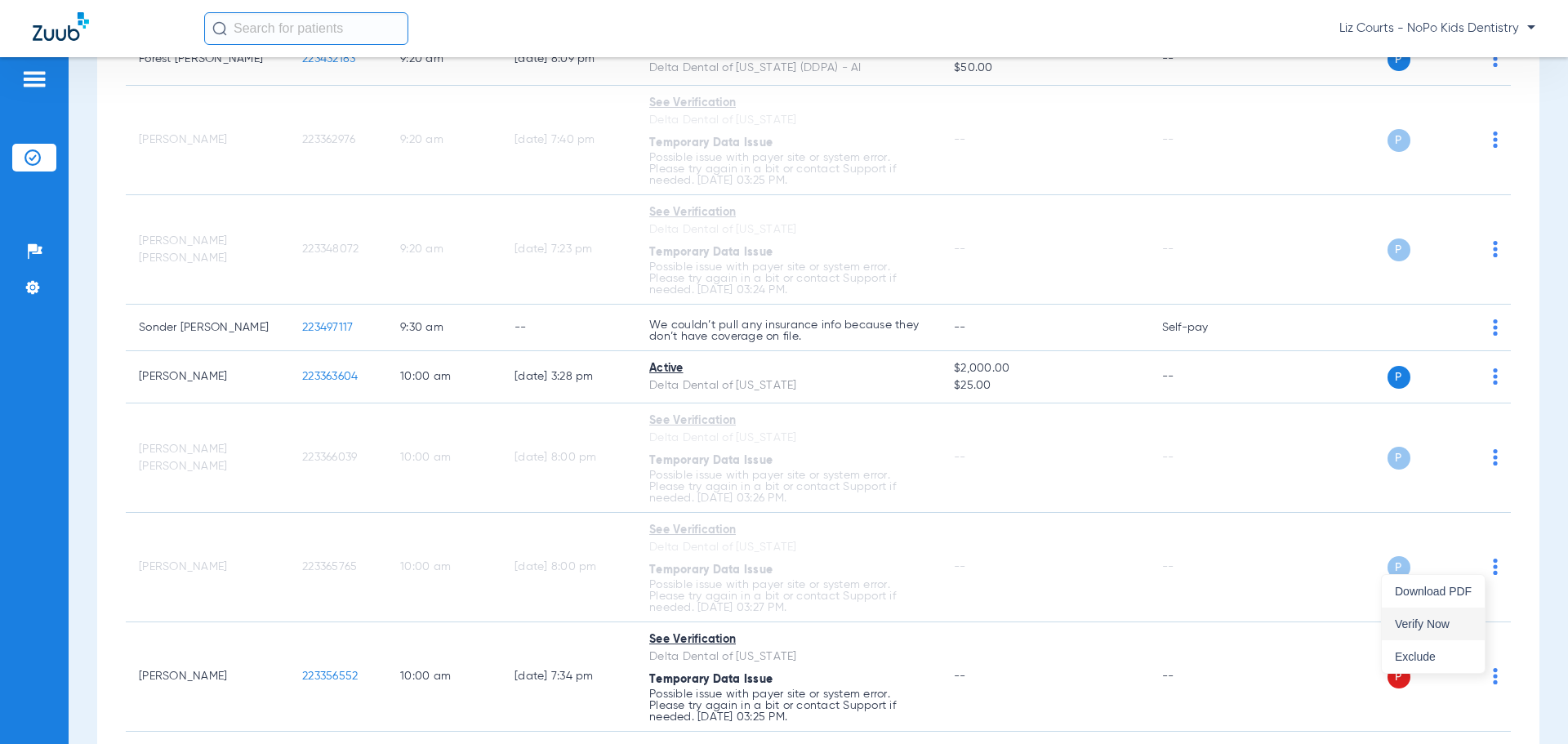
click at [1446, 624] on span "Verify Now" at bounding box center [1433, 623] width 77 height 12
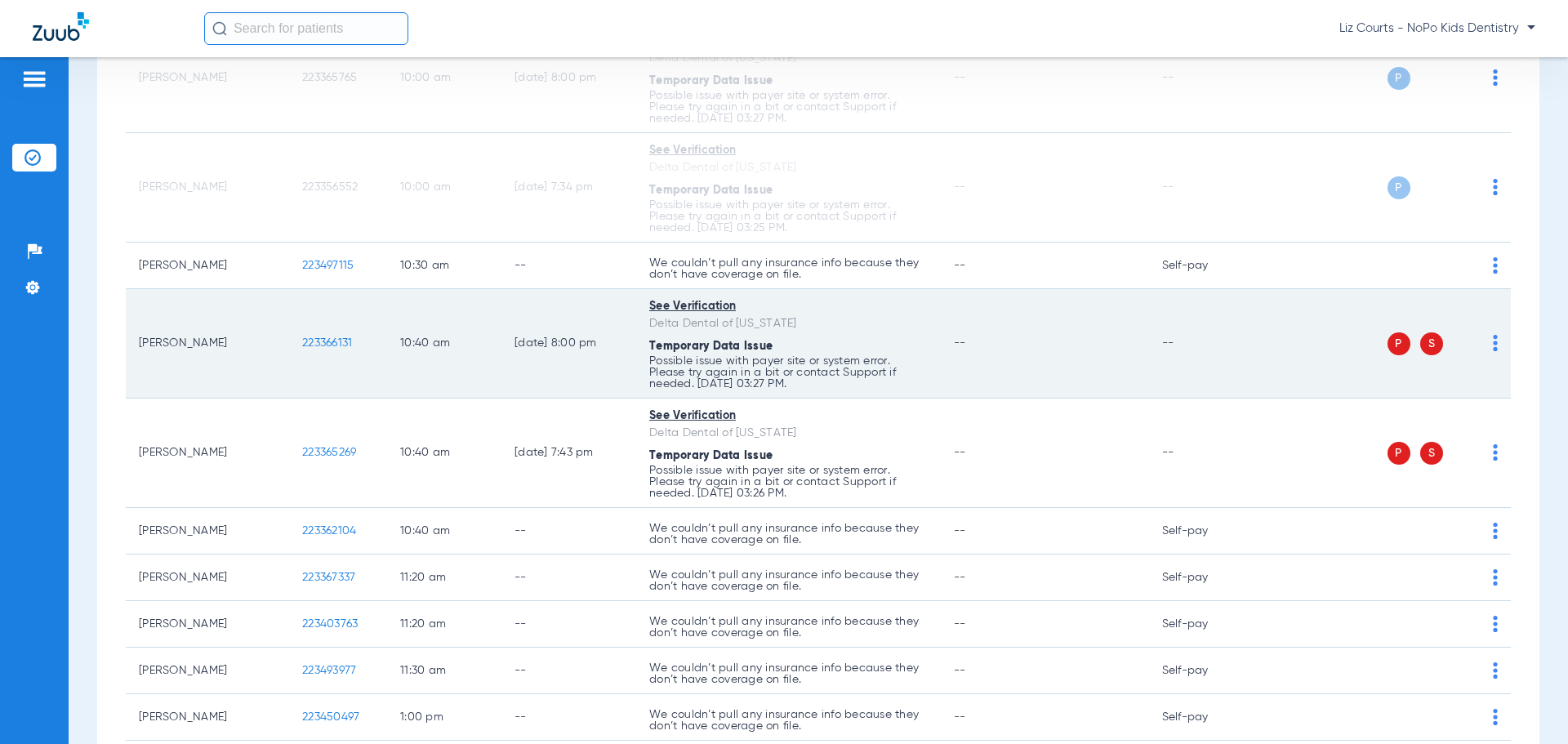
scroll to position [1633, 0]
click at [1493, 345] on img at bounding box center [1495, 342] width 5 height 16
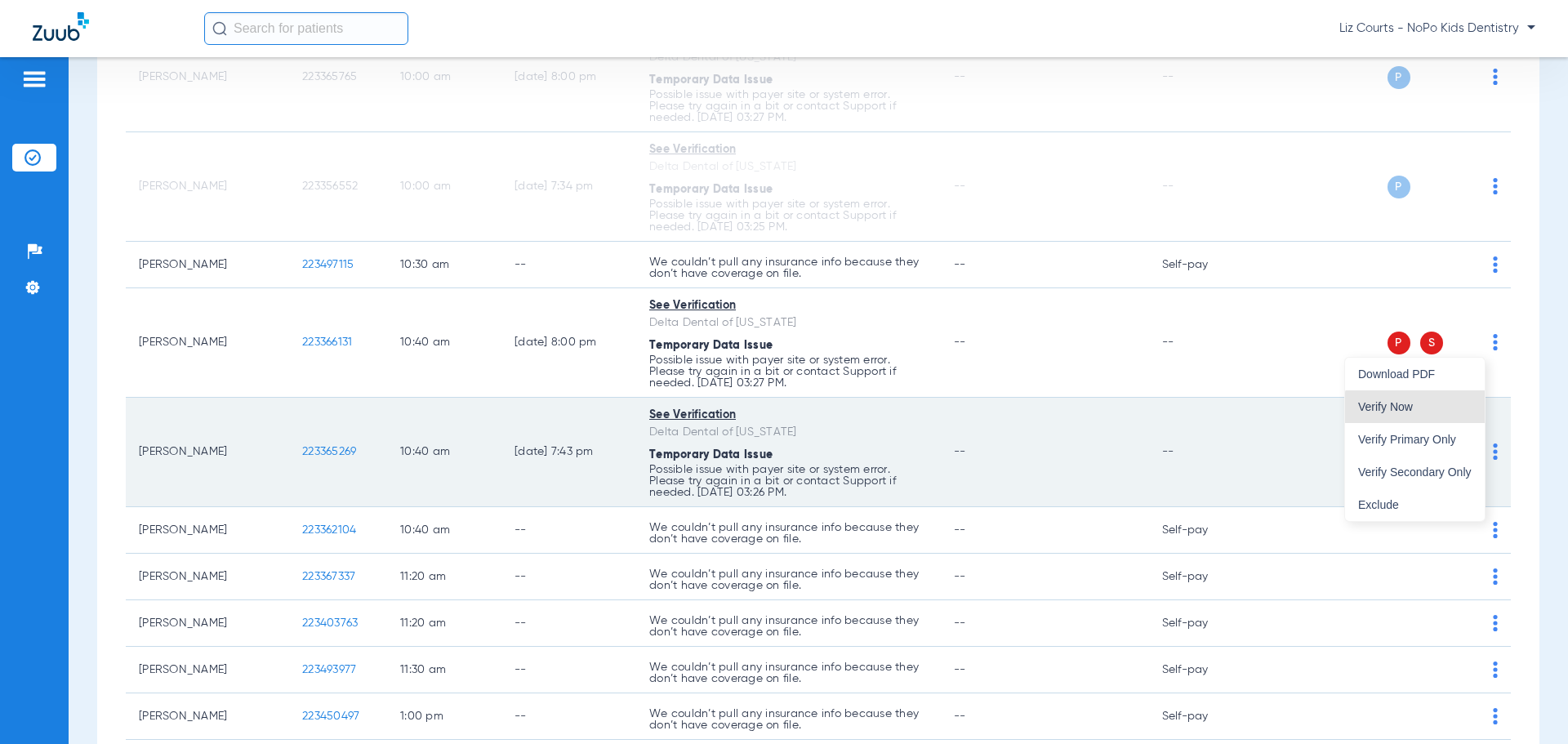
drag, startPoint x: 1438, startPoint y: 410, endPoint x: 1450, endPoint y: 414, distance: 12.6
click at [1438, 411] on span "Verify Now" at bounding box center [1415, 406] width 114 height 12
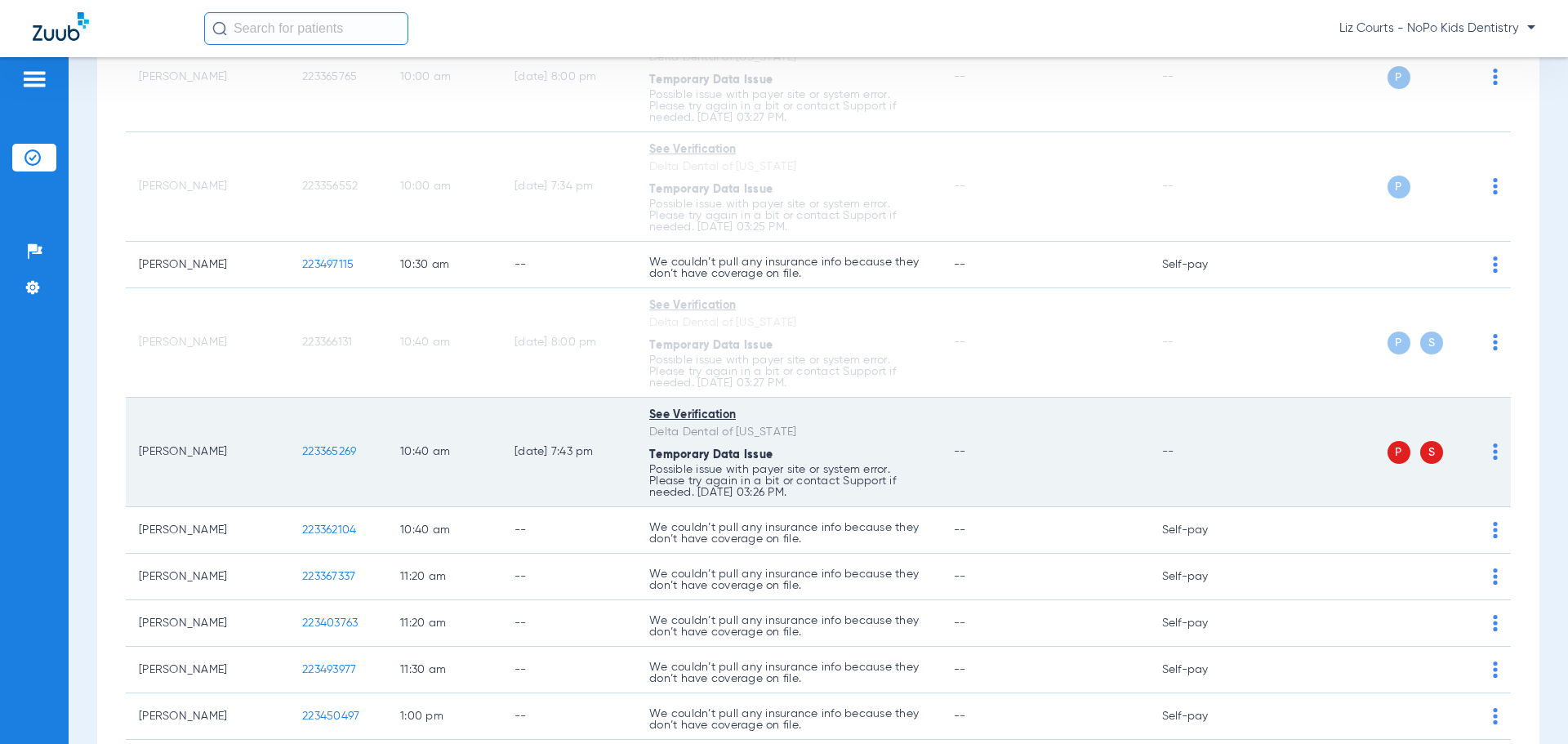
click at [1493, 451] on img at bounding box center [1495, 451] width 5 height 16
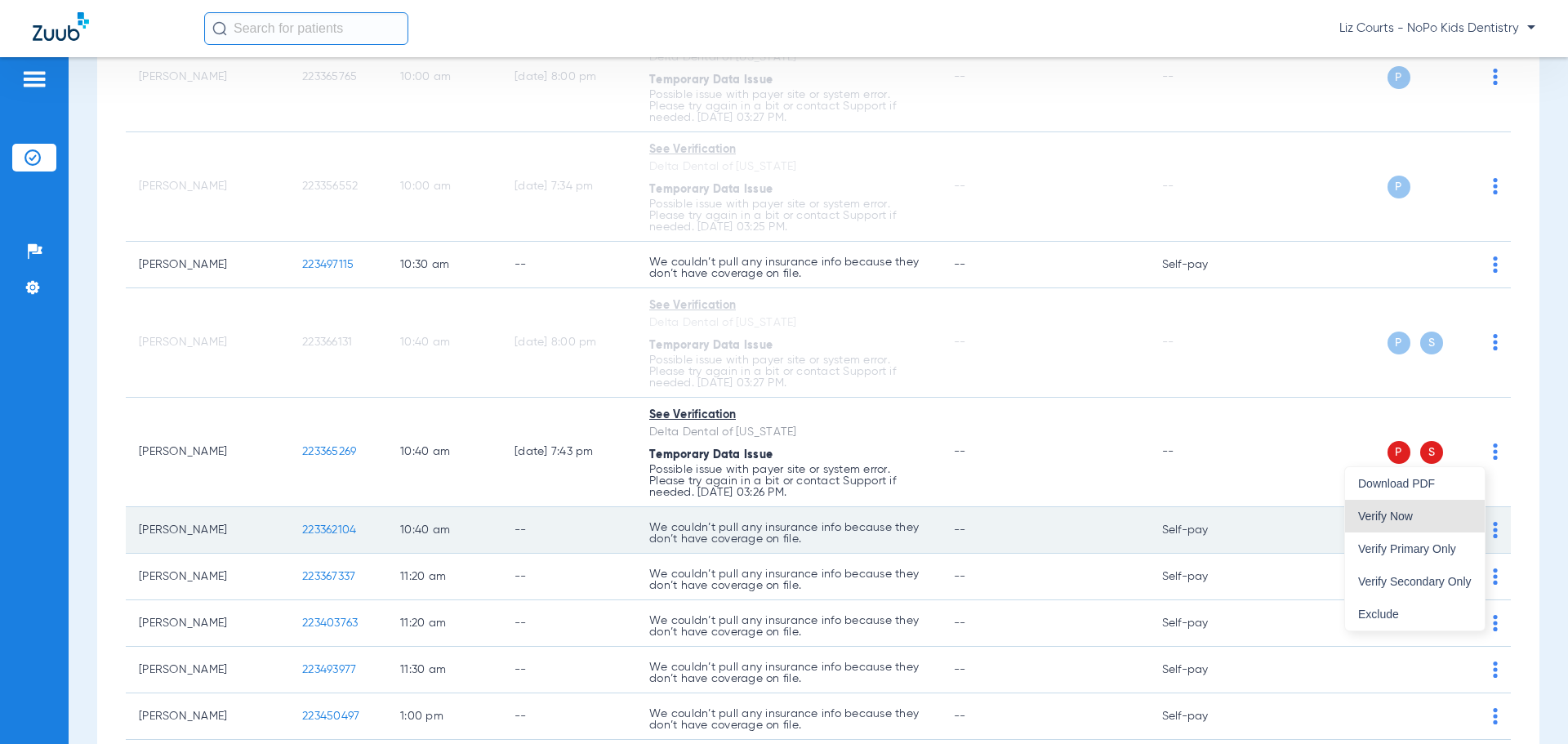
click at [1418, 510] on button "Verify Now" at bounding box center [1415, 516] width 140 height 32
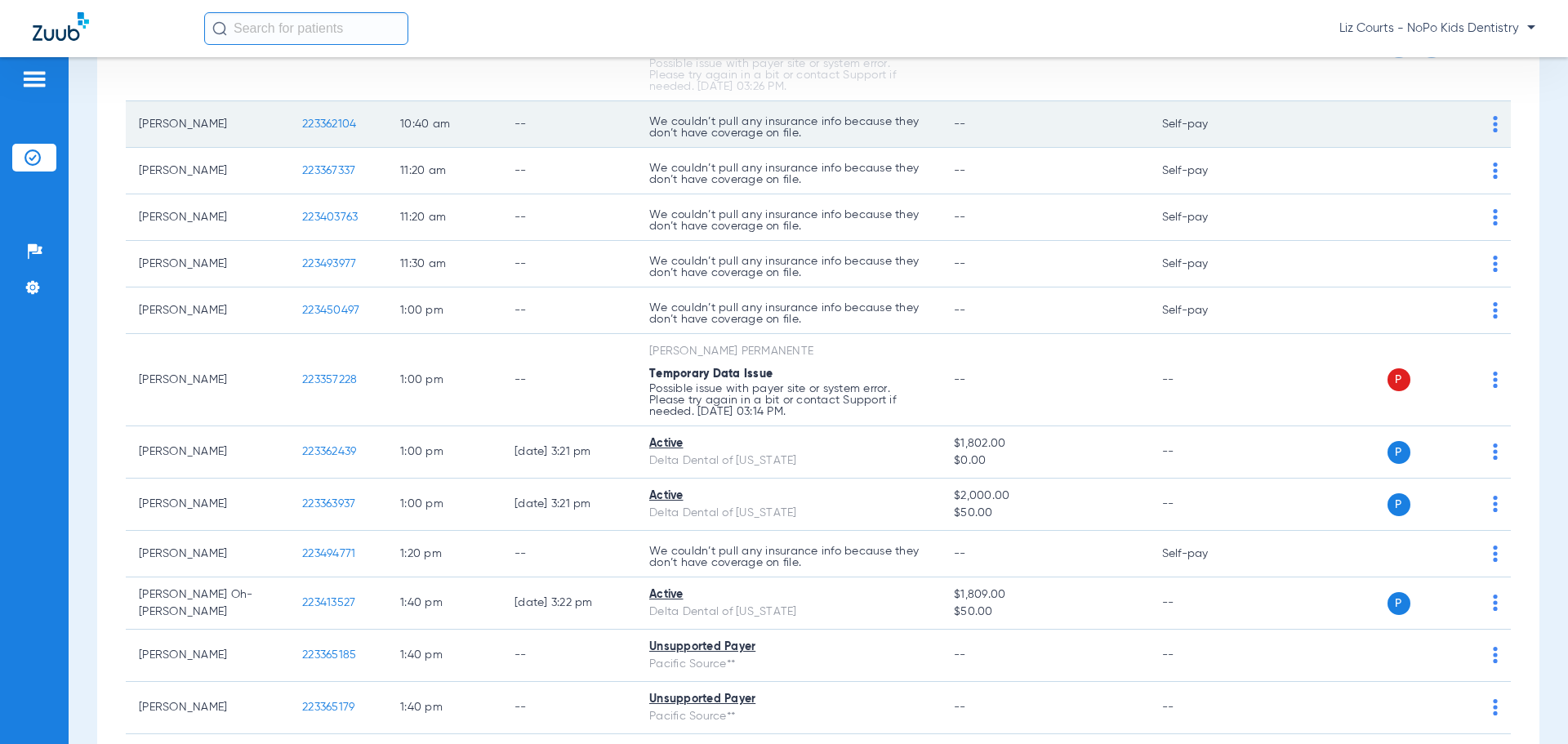
scroll to position [2041, 0]
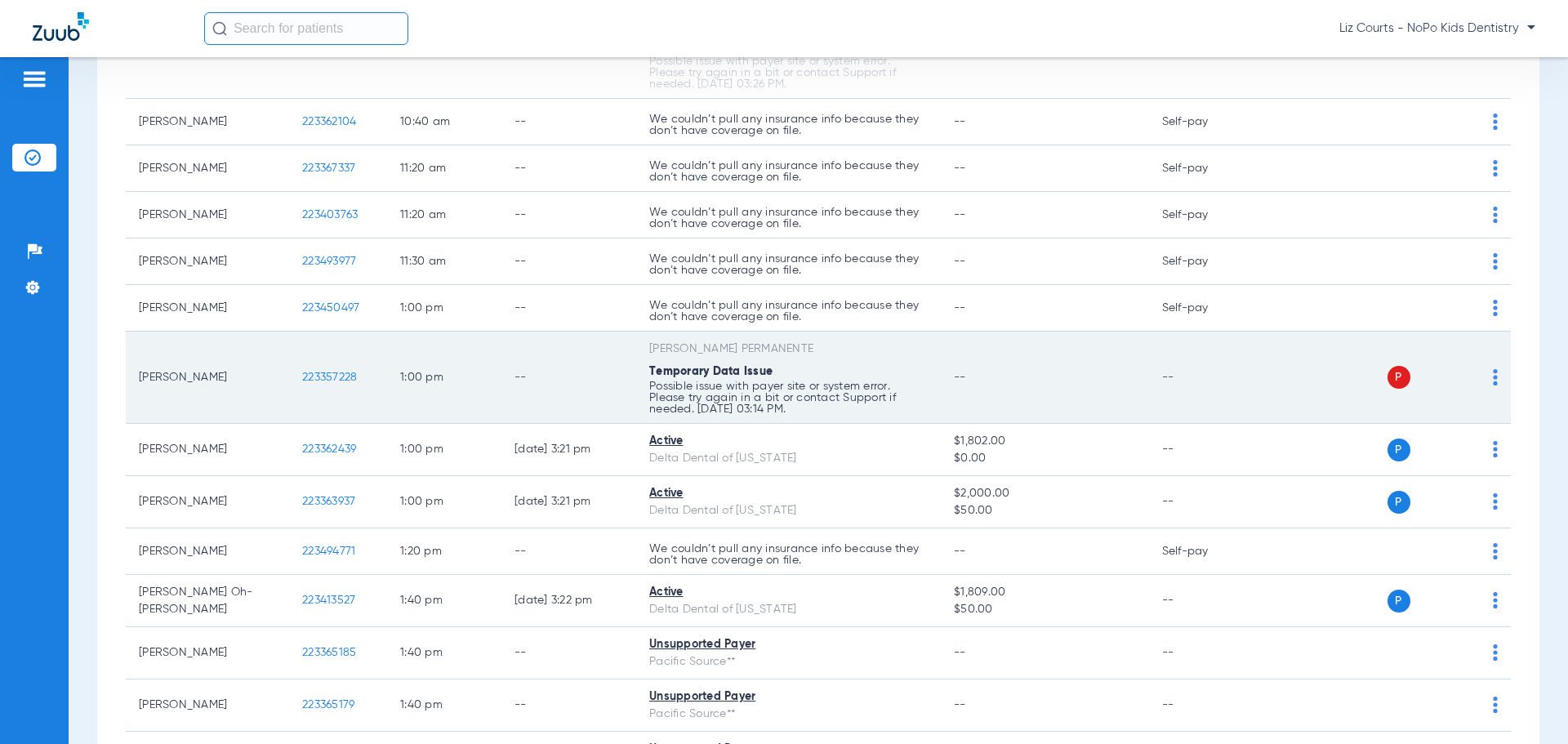
click at [1493, 380] on img at bounding box center [1495, 377] width 5 height 16
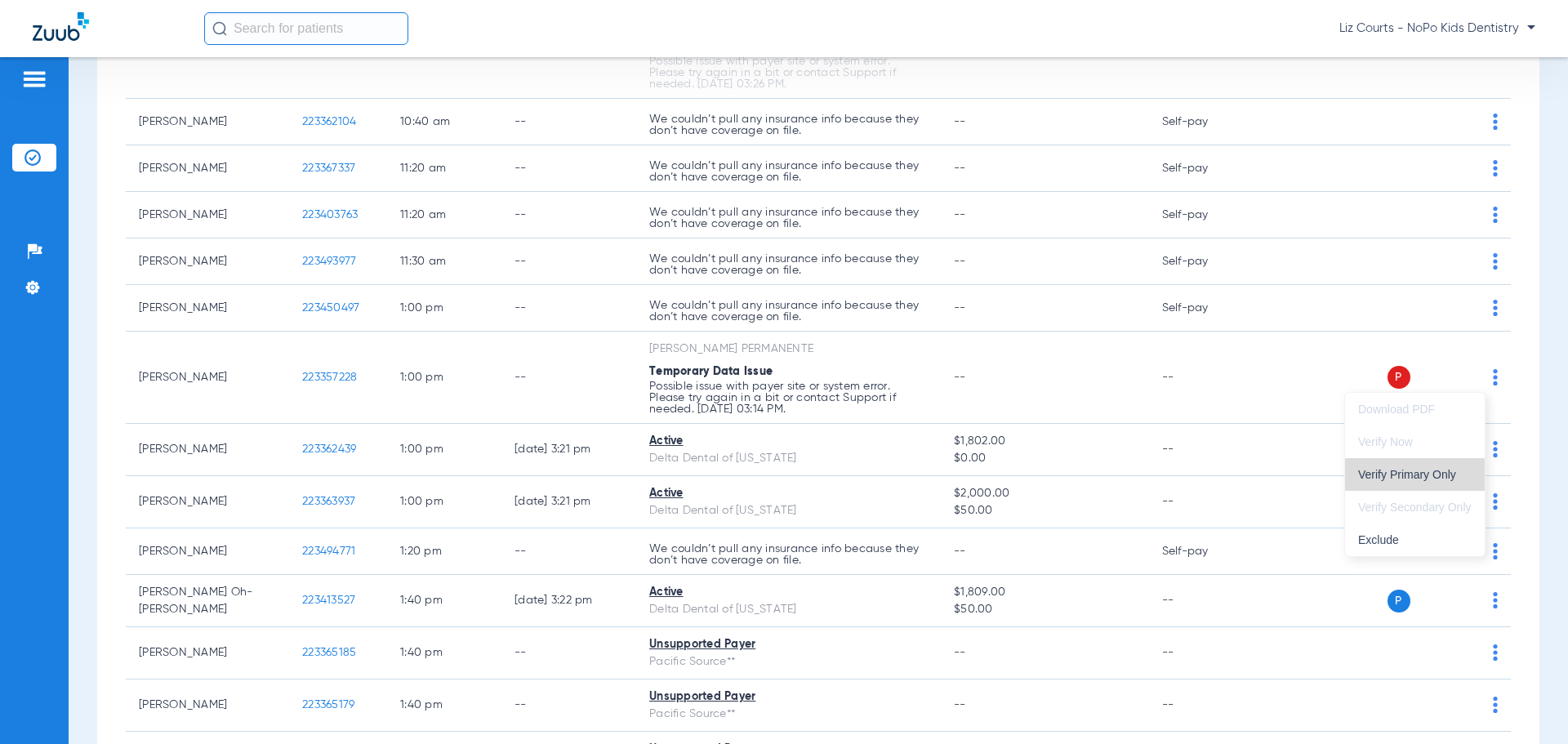
click at [1434, 468] on span "Verify Primary Only" at bounding box center [1415, 474] width 114 height 12
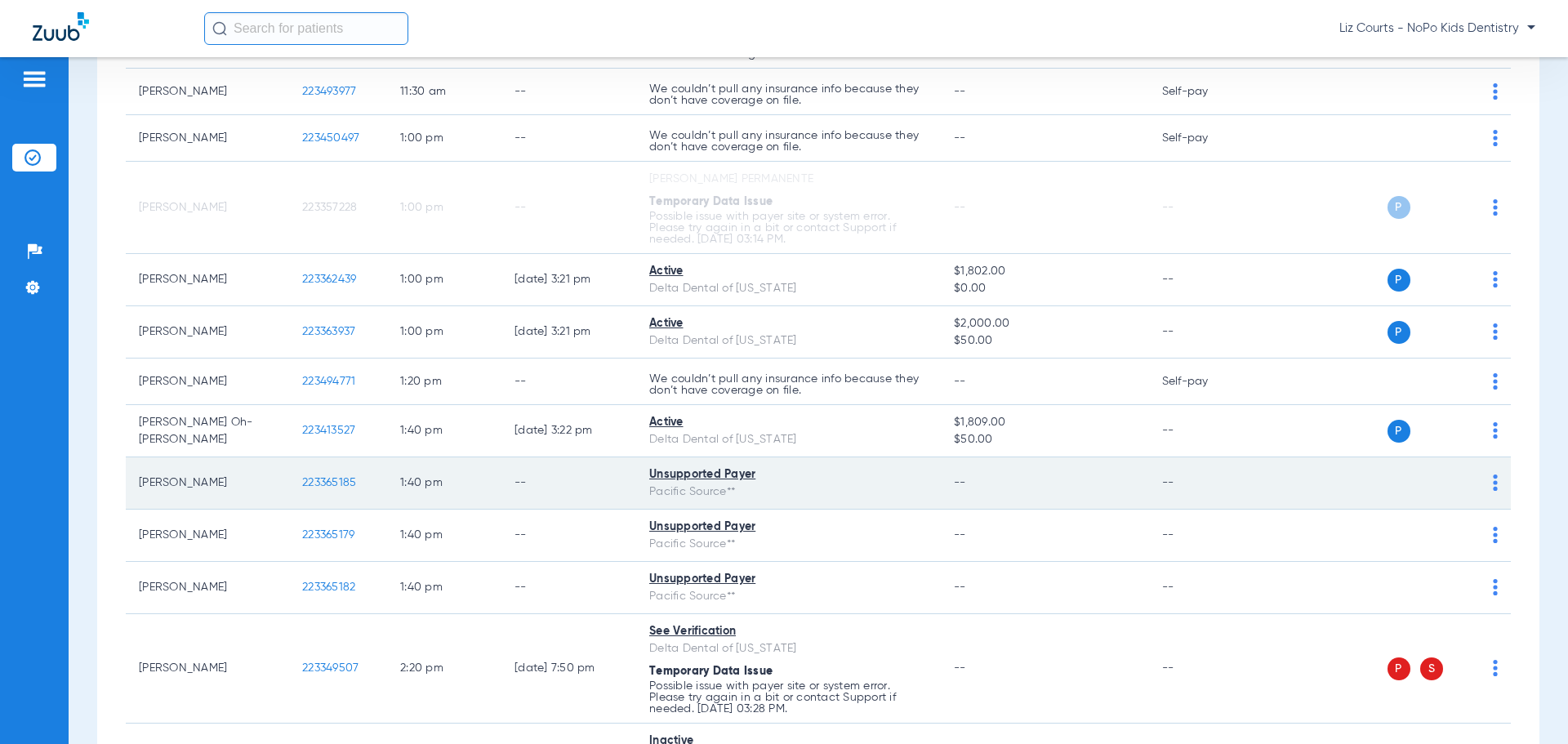
scroll to position [2449, 0]
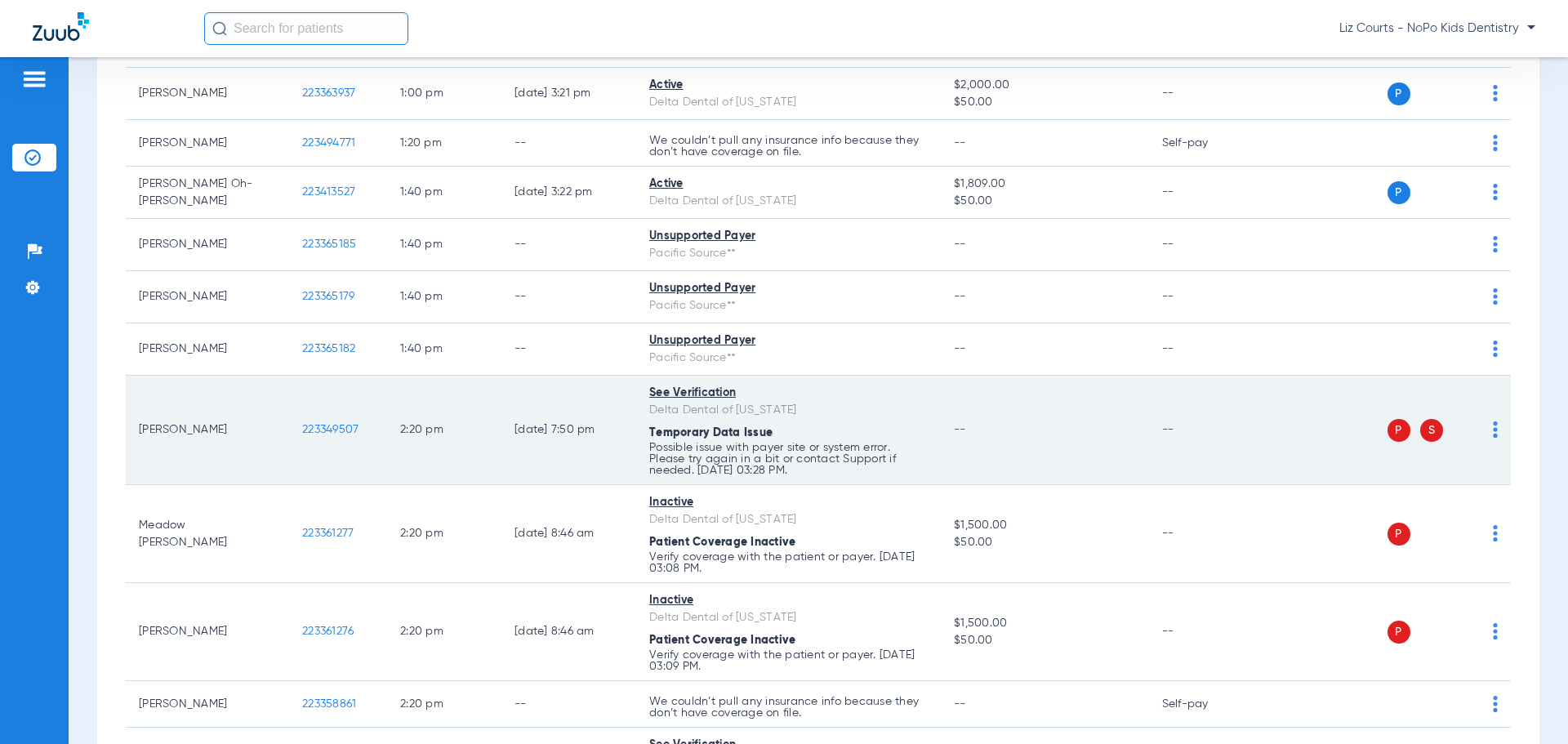
click at [1493, 438] on span at bounding box center [1495, 434] width 5 height 12
drag, startPoint x: 1405, startPoint y: 471, endPoint x: 1401, endPoint y: 485, distance: 14.6
click at [1401, 481] on div "Download PDF Verify Now Verify Primary Only Verify Secondary Only Exclude" at bounding box center [1415, 526] width 140 height 163
click at [1493, 432] on img at bounding box center [1495, 430] width 5 height 16
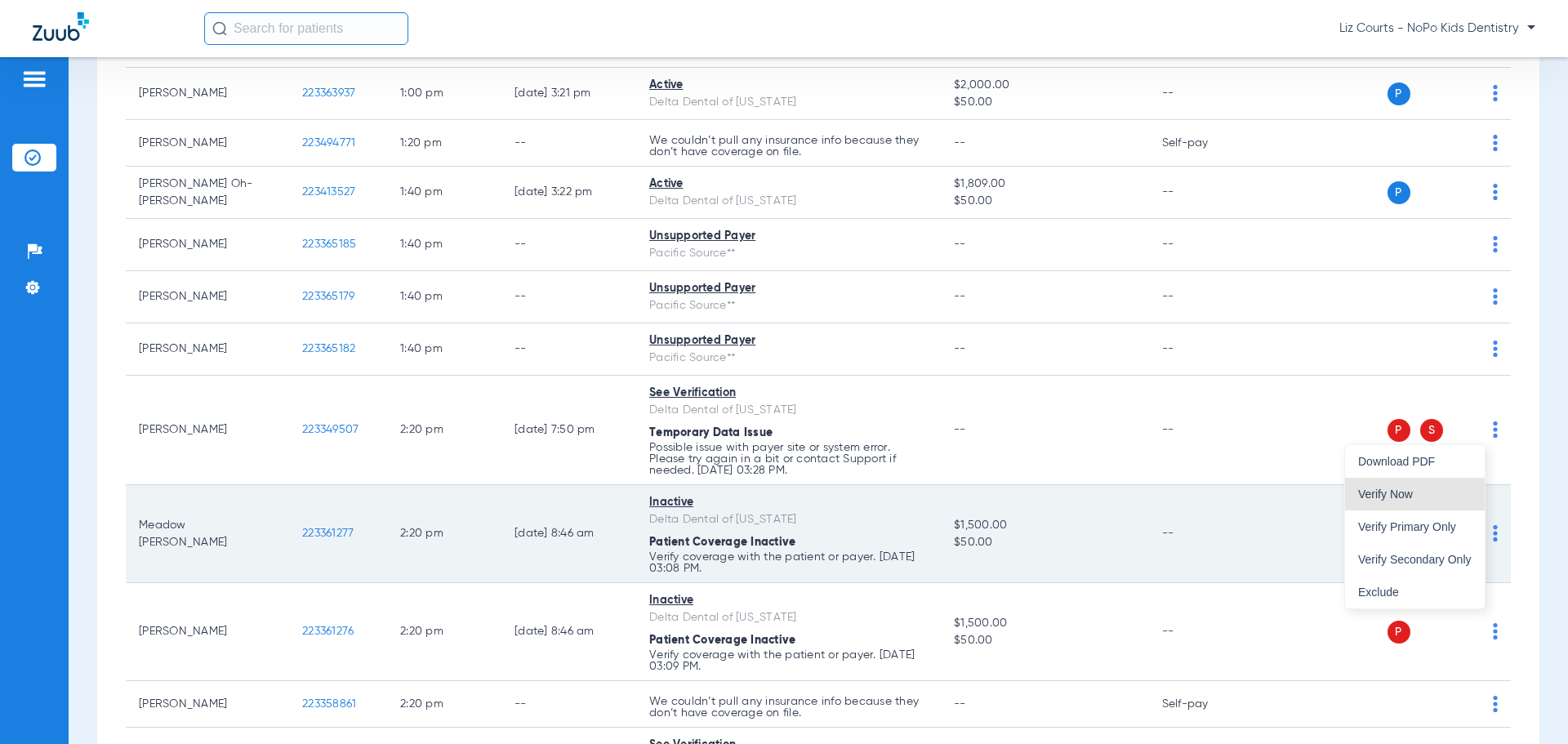
click at [1430, 491] on span "Verify Now" at bounding box center [1415, 494] width 114 height 12
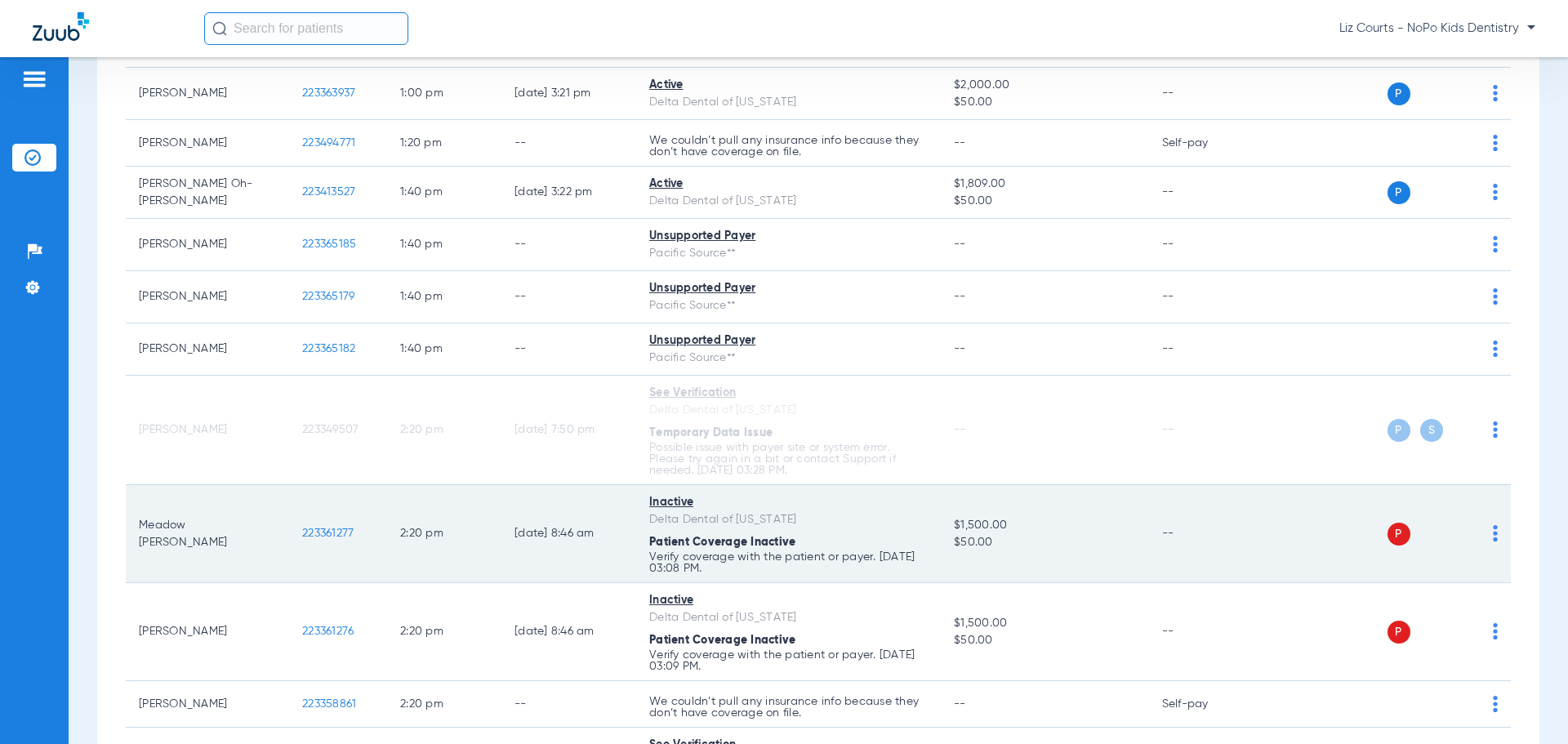
click at [1493, 538] on img at bounding box center [1495, 533] width 5 height 16
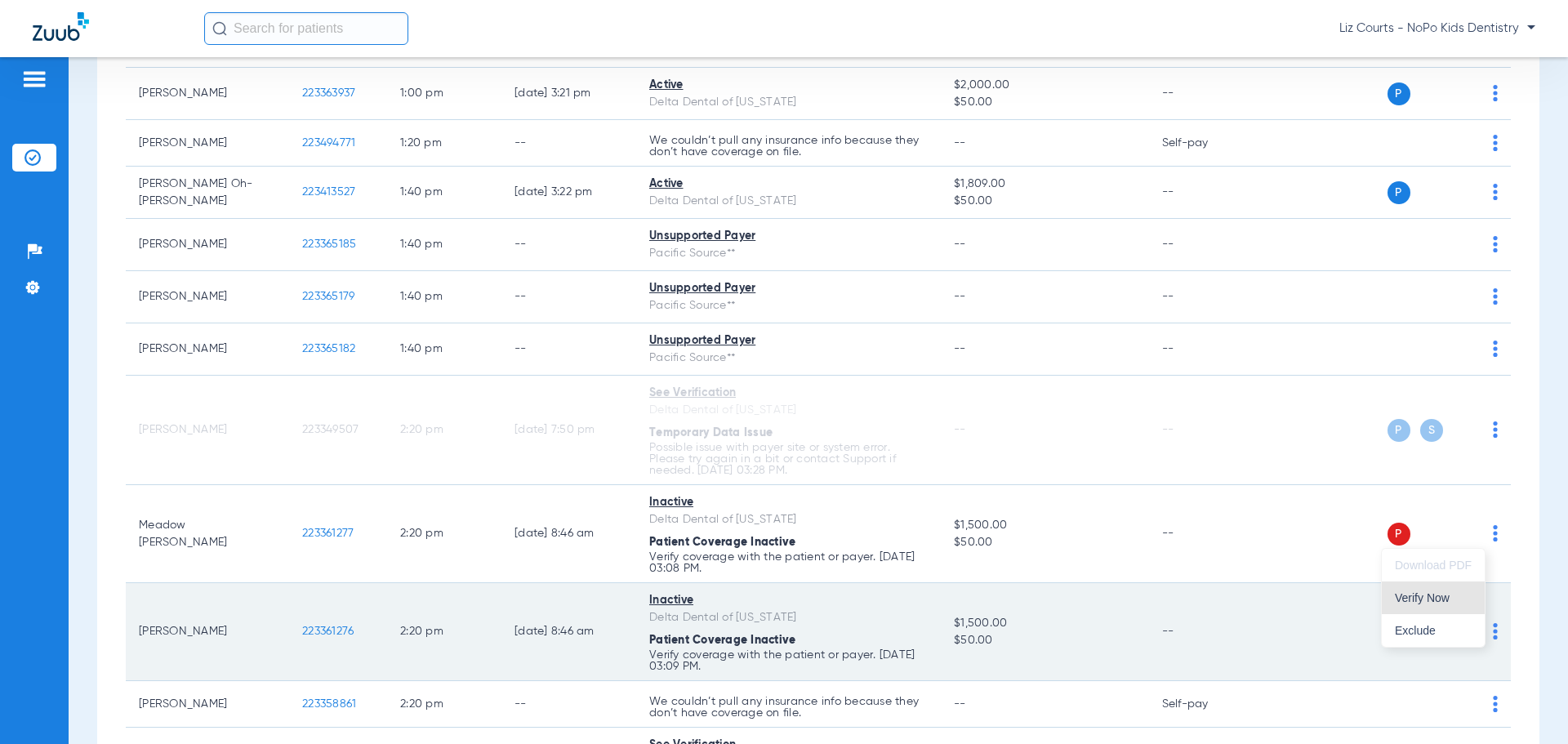
drag, startPoint x: 1433, startPoint y: 593, endPoint x: 1468, endPoint y: 612, distance: 39.8
click at [1432, 593] on span "Verify Now" at bounding box center [1433, 597] width 77 height 12
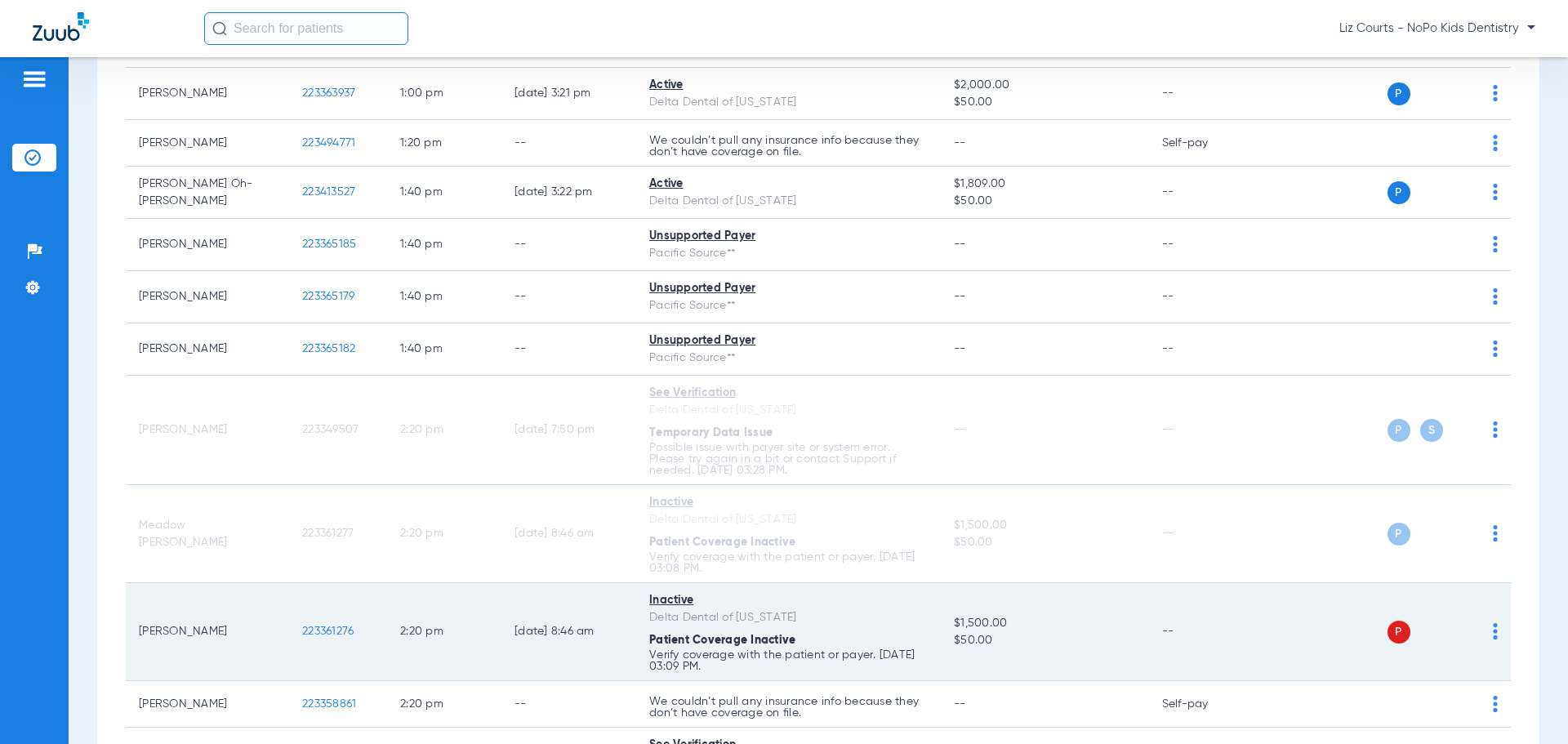
click at [1493, 632] on img at bounding box center [1495, 631] width 5 height 16
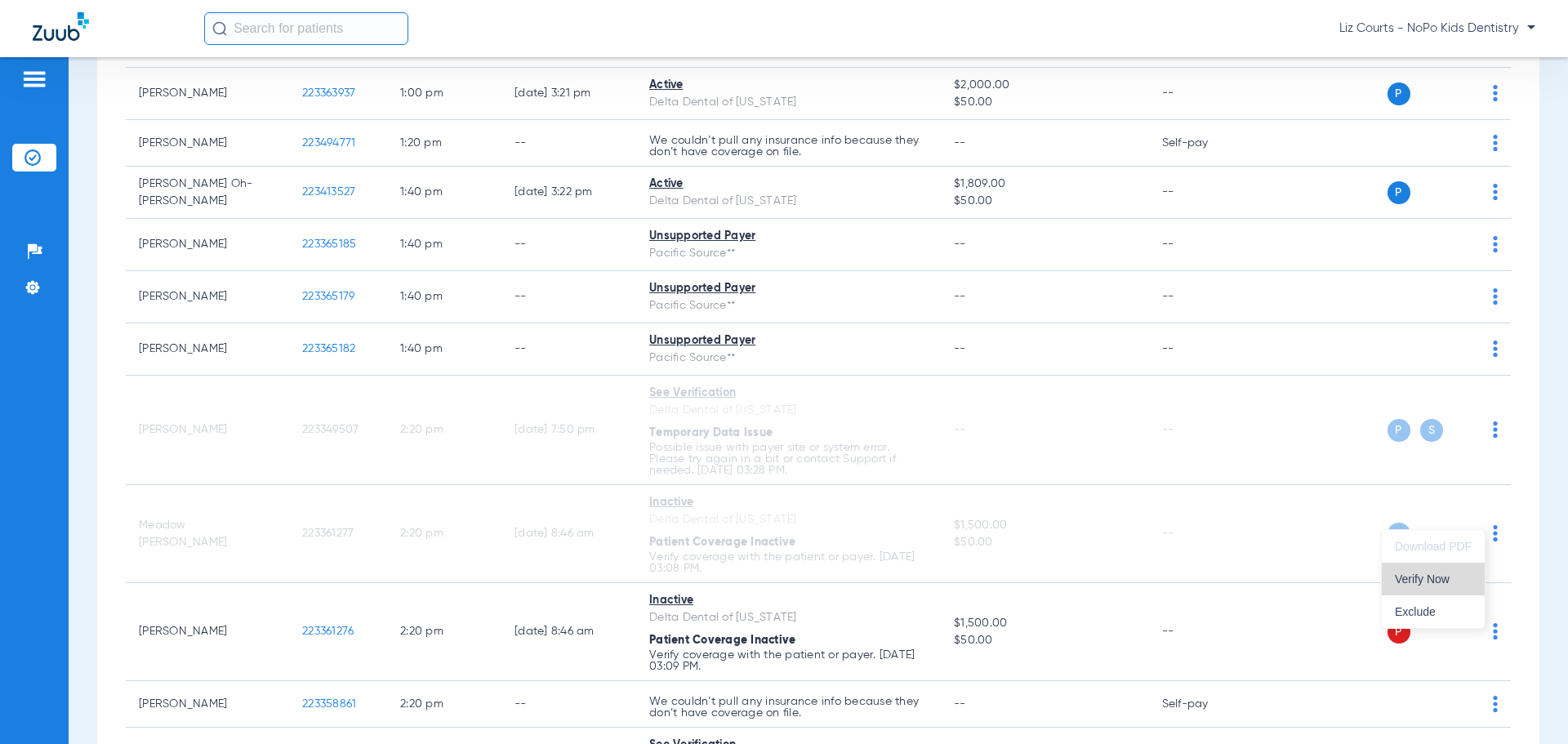
click at [1416, 573] on span "Verify Now" at bounding box center [1433, 578] width 77 height 12
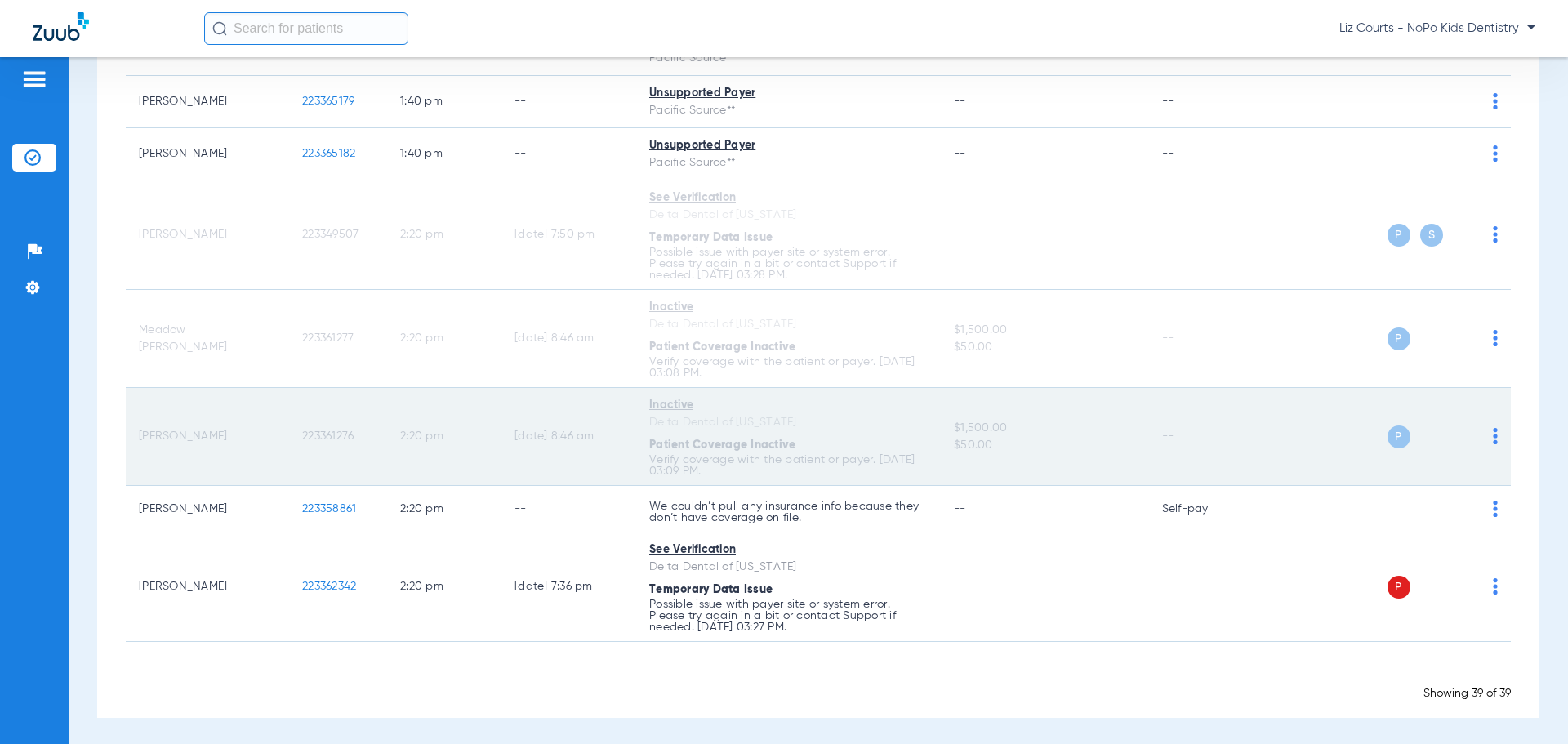
scroll to position [2647, 0]
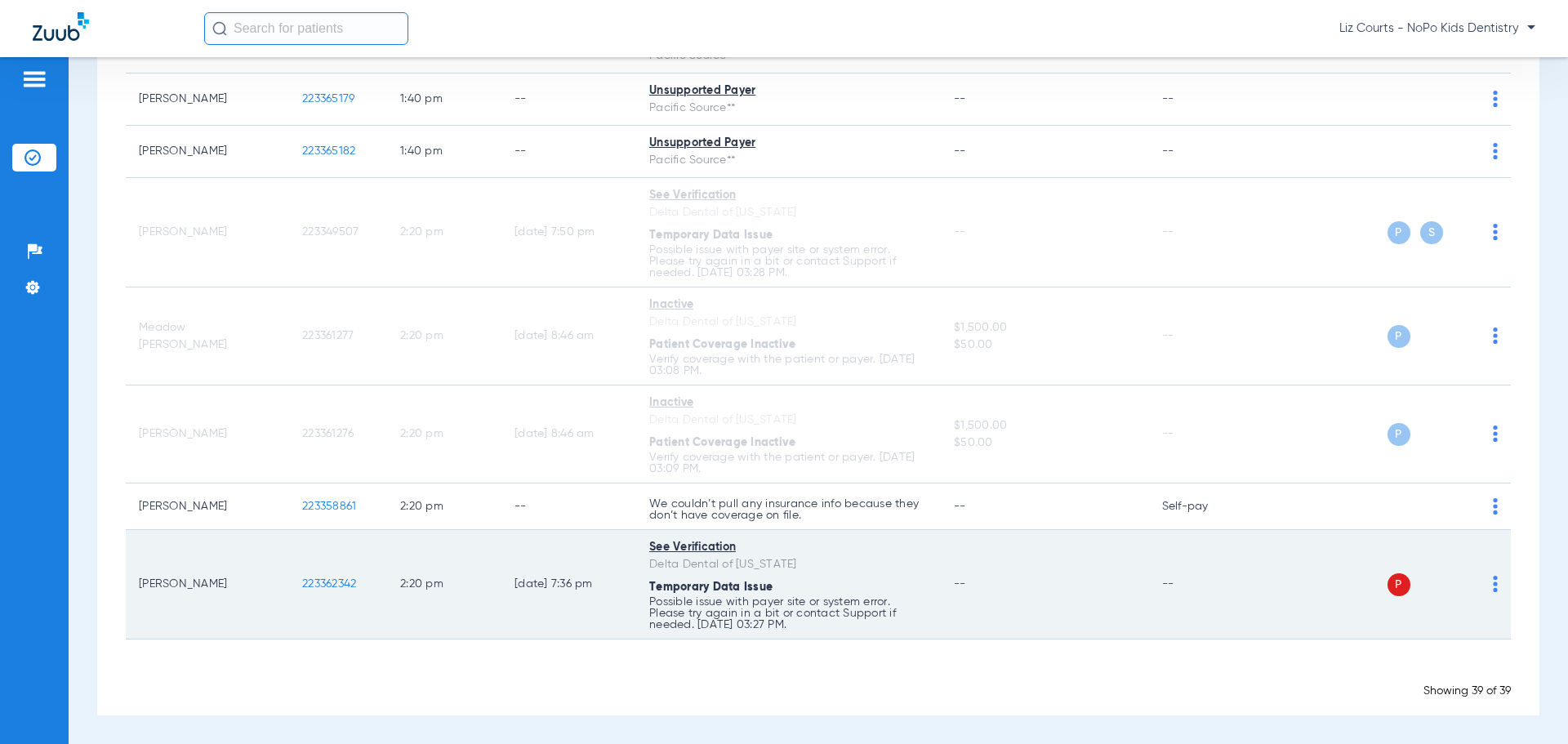
click at [1493, 588] on img at bounding box center [1495, 584] width 5 height 16
drag, startPoint x: 1433, startPoint y: 645, endPoint x: 1391, endPoint y: 584, distance: 74.1
click at [1433, 644] on span "Verify Now" at bounding box center [1433, 648] width 77 height 12
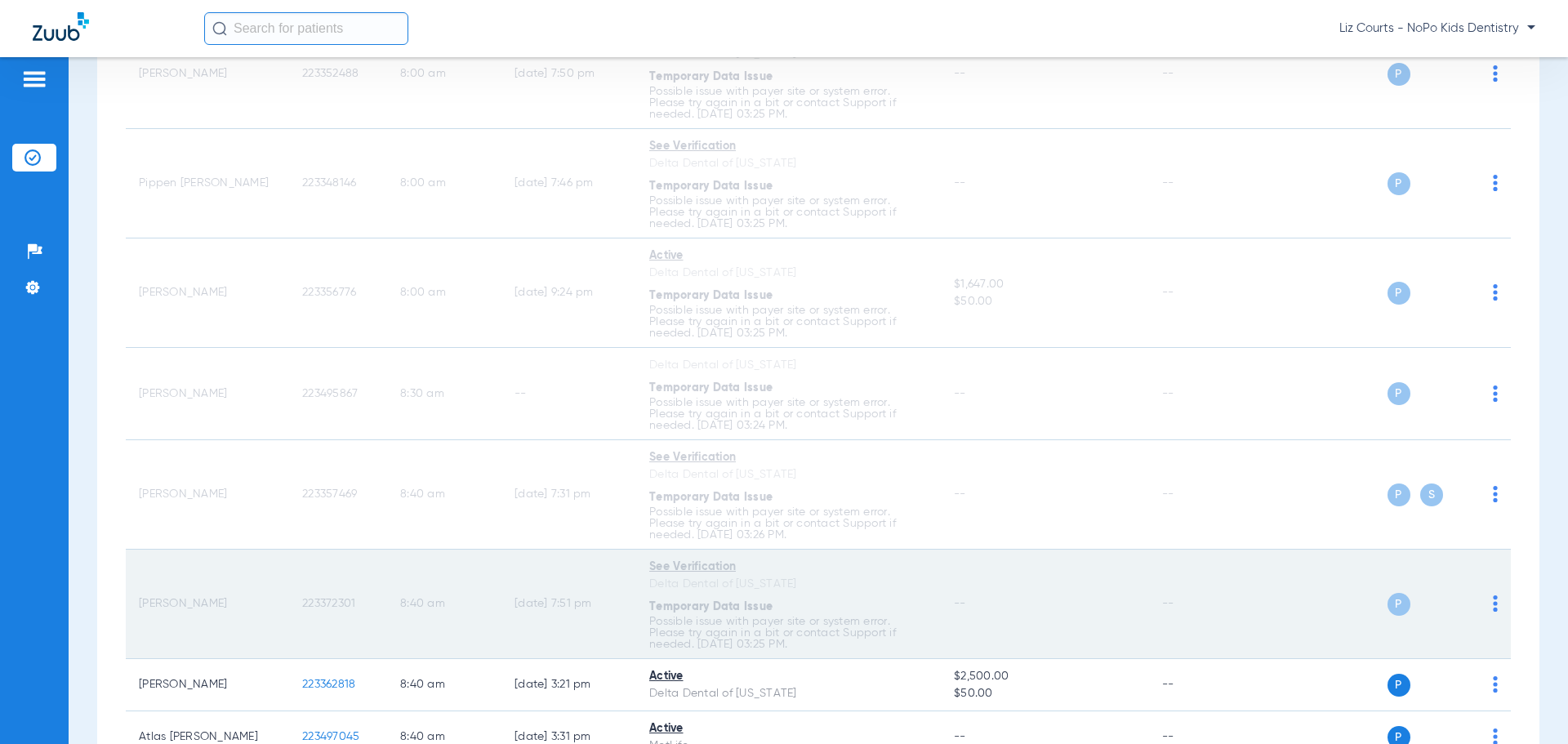
scroll to position [0, 0]
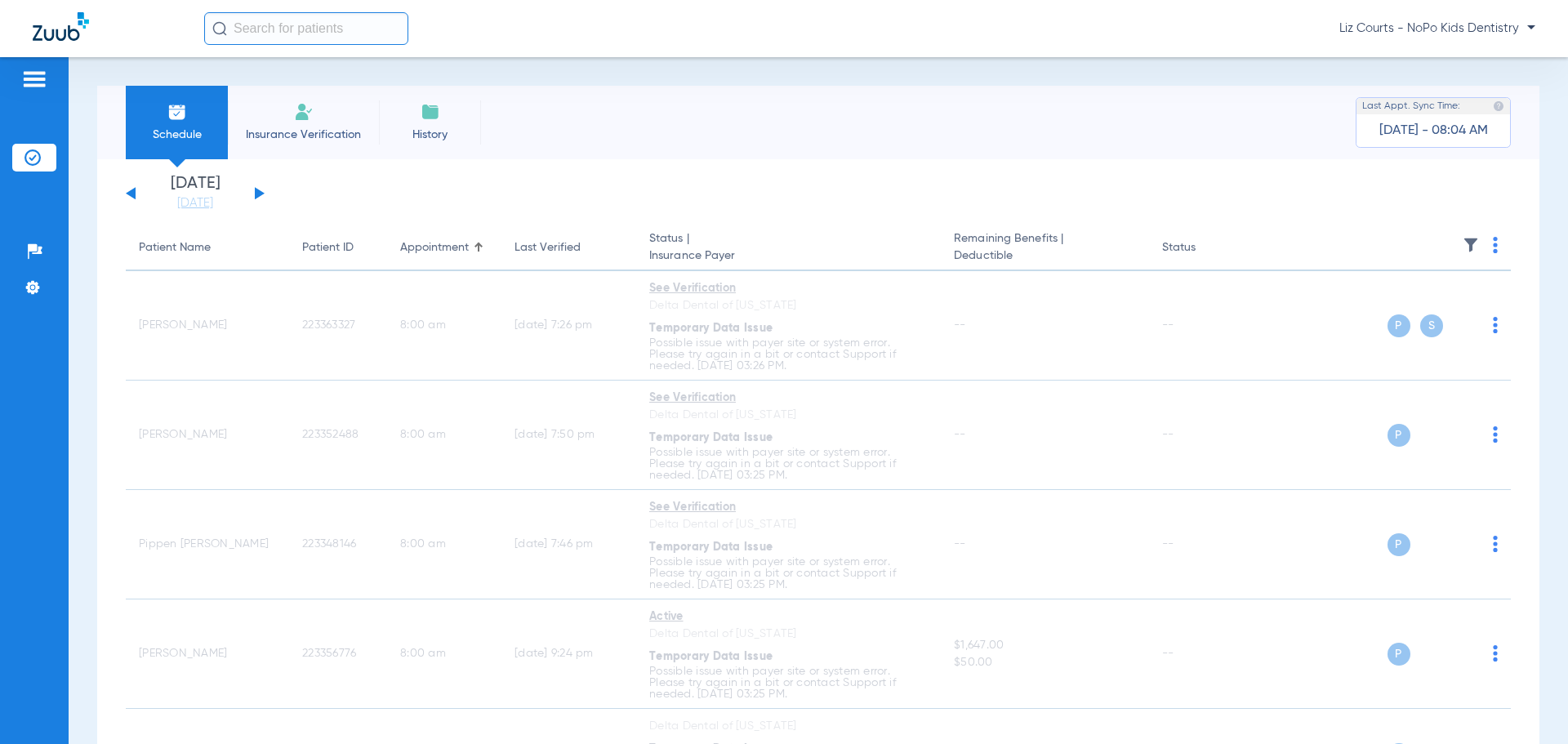
click at [260, 191] on button at bounding box center [260, 194] width 10 height 13
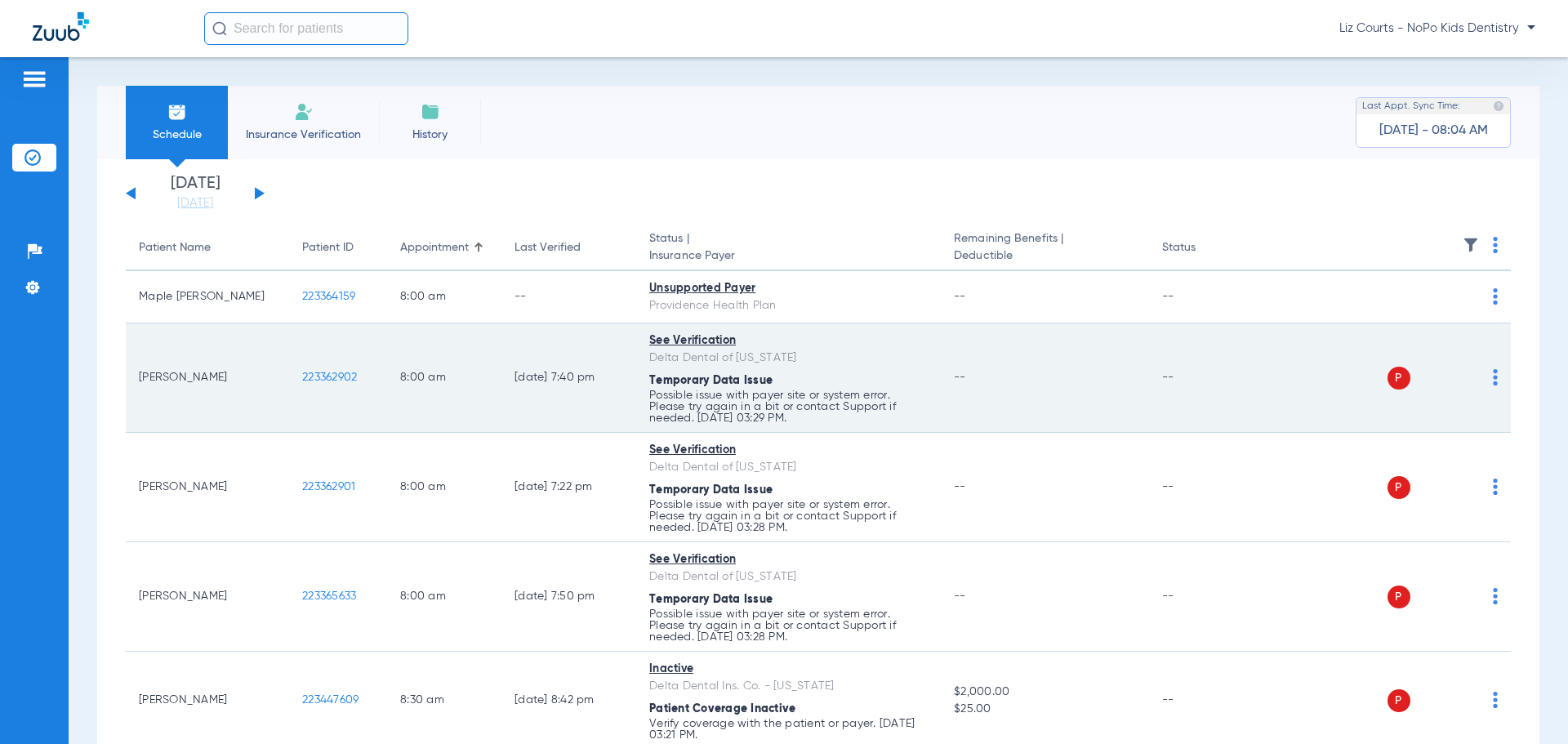
click at [1493, 384] on img at bounding box center [1495, 377] width 5 height 16
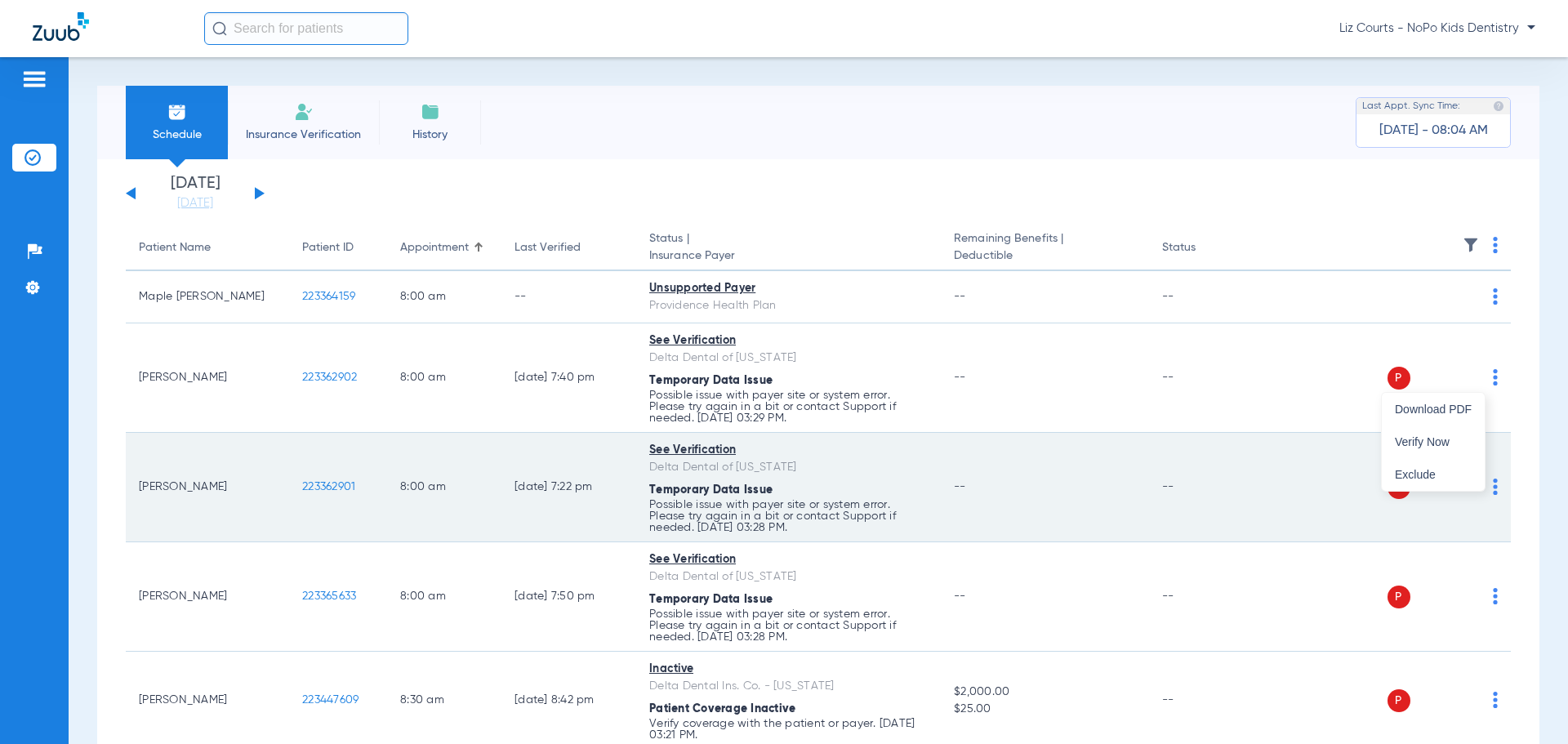
drag, startPoint x: 1463, startPoint y: 440, endPoint x: 1465, endPoint y: 458, distance: 18.1
click at [1460, 440] on span "Verify Now" at bounding box center [1433, 441] width 77 height 12
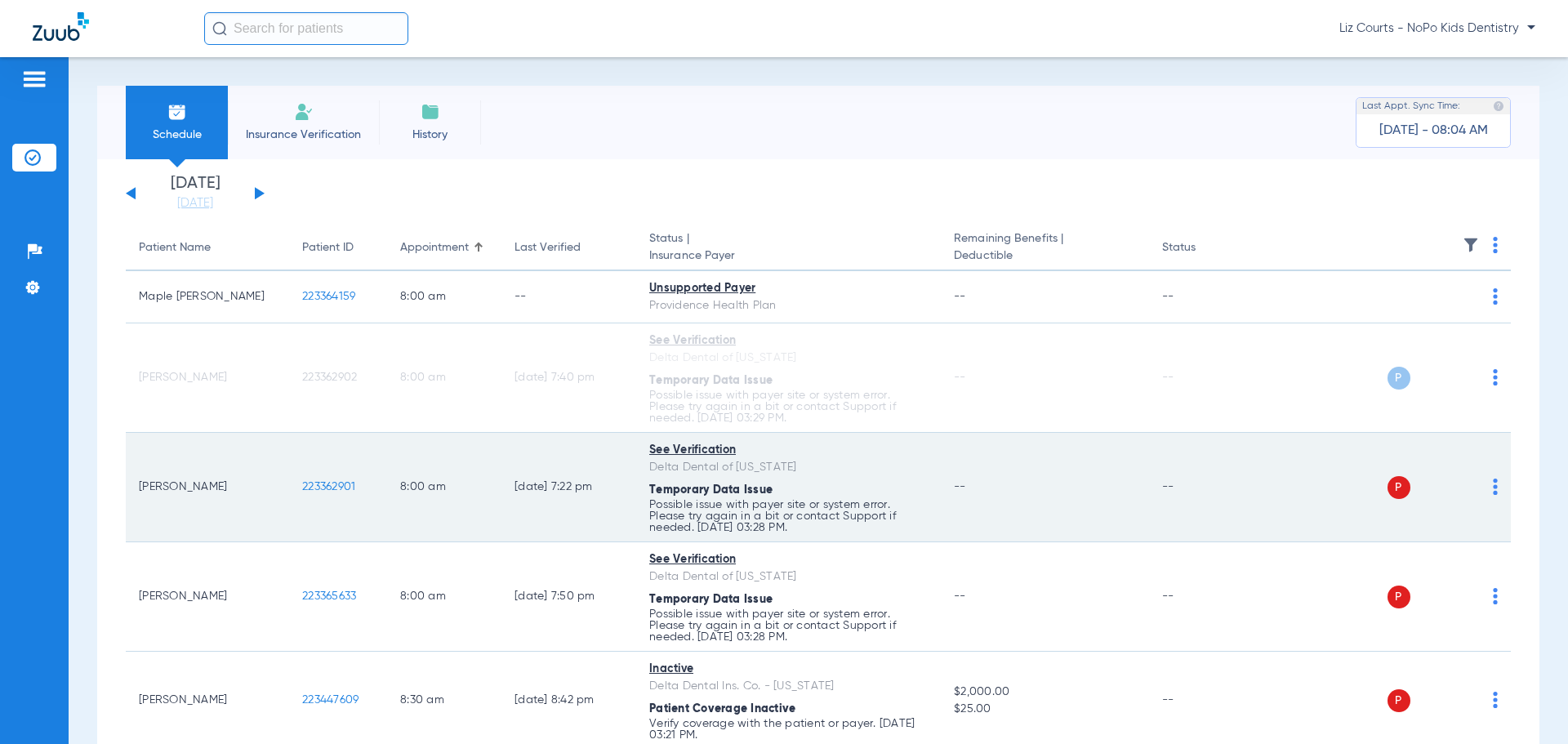
click at [1493, 491] on img at bounding box center [1495, 486] width 5 height 16
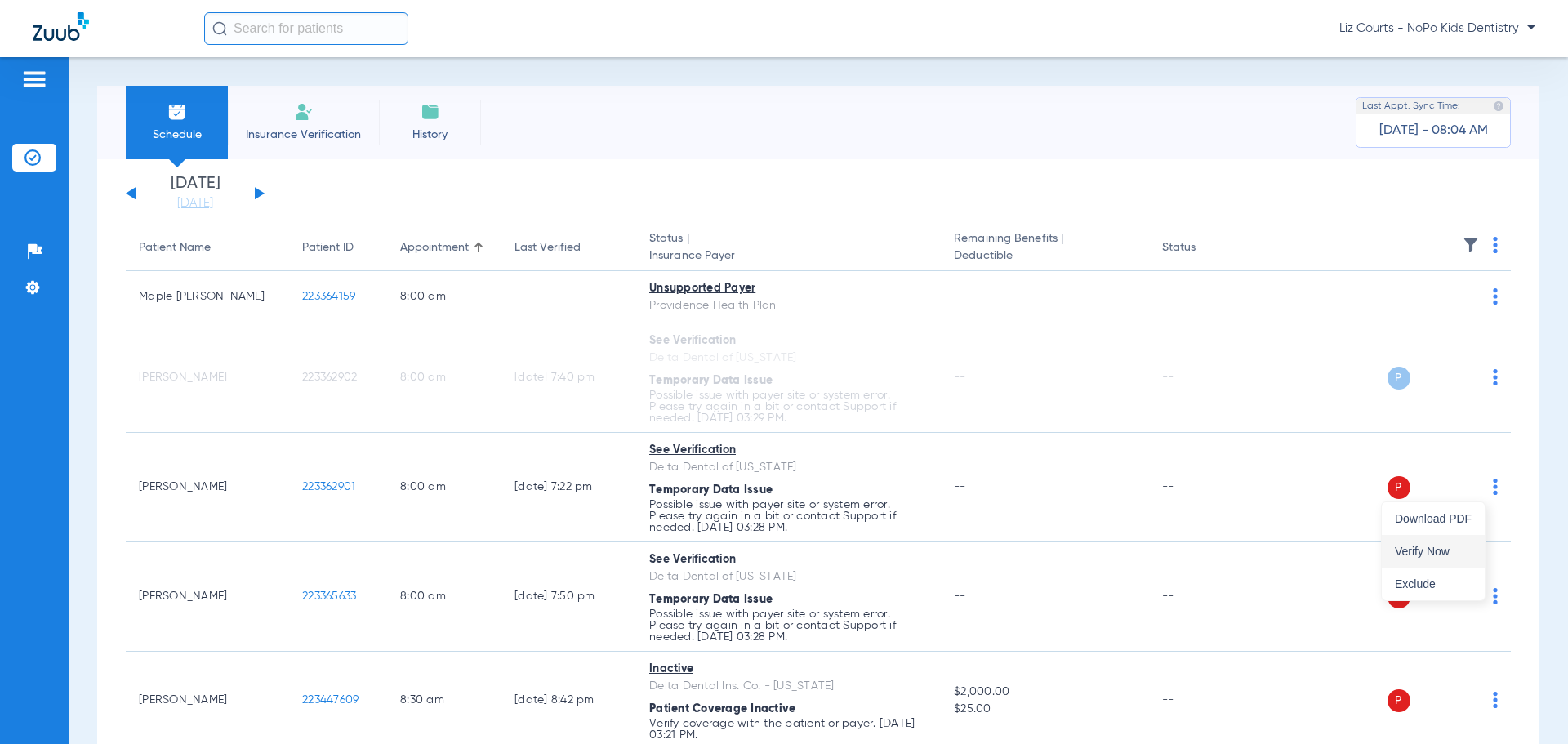
click at [1453, 550] on span "Verify Now" at bounding box center [1433, 550] width 77 height 12
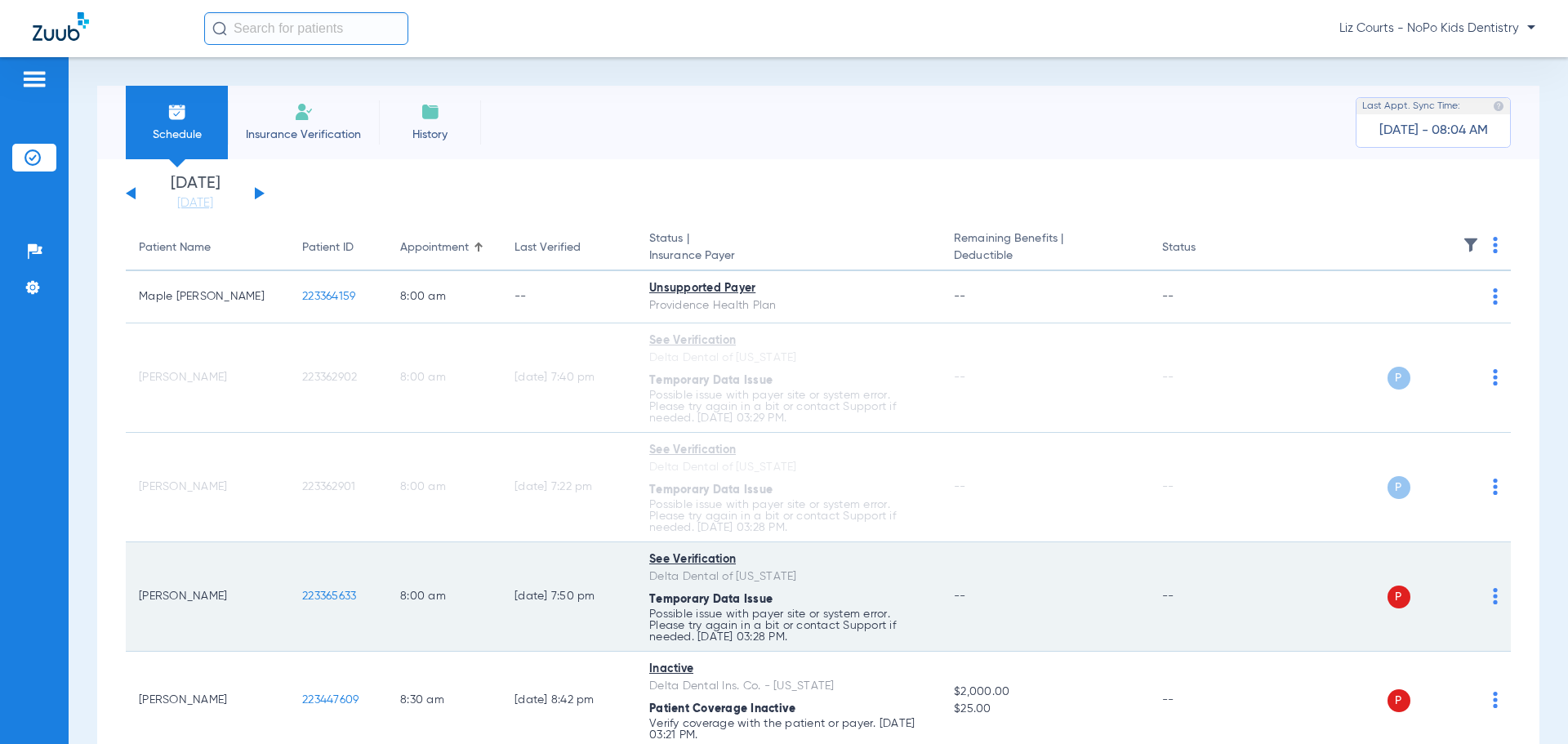
click at [1493, 597] on img at bounding box center [1495, 596] width 5 height 16
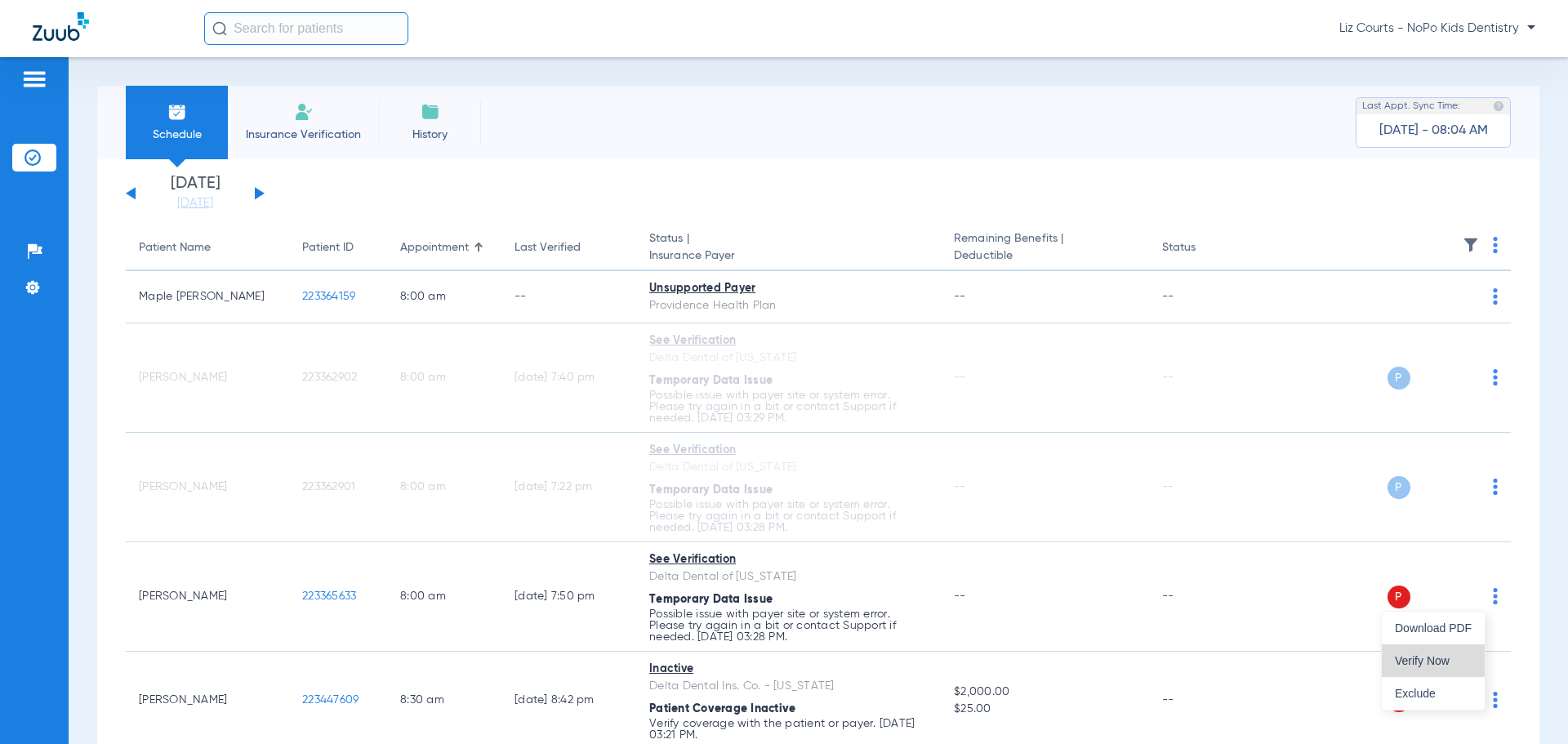
click at [1442, 657] on button "Verify Now" at bounding box center [1434, 660] width 103 height 32
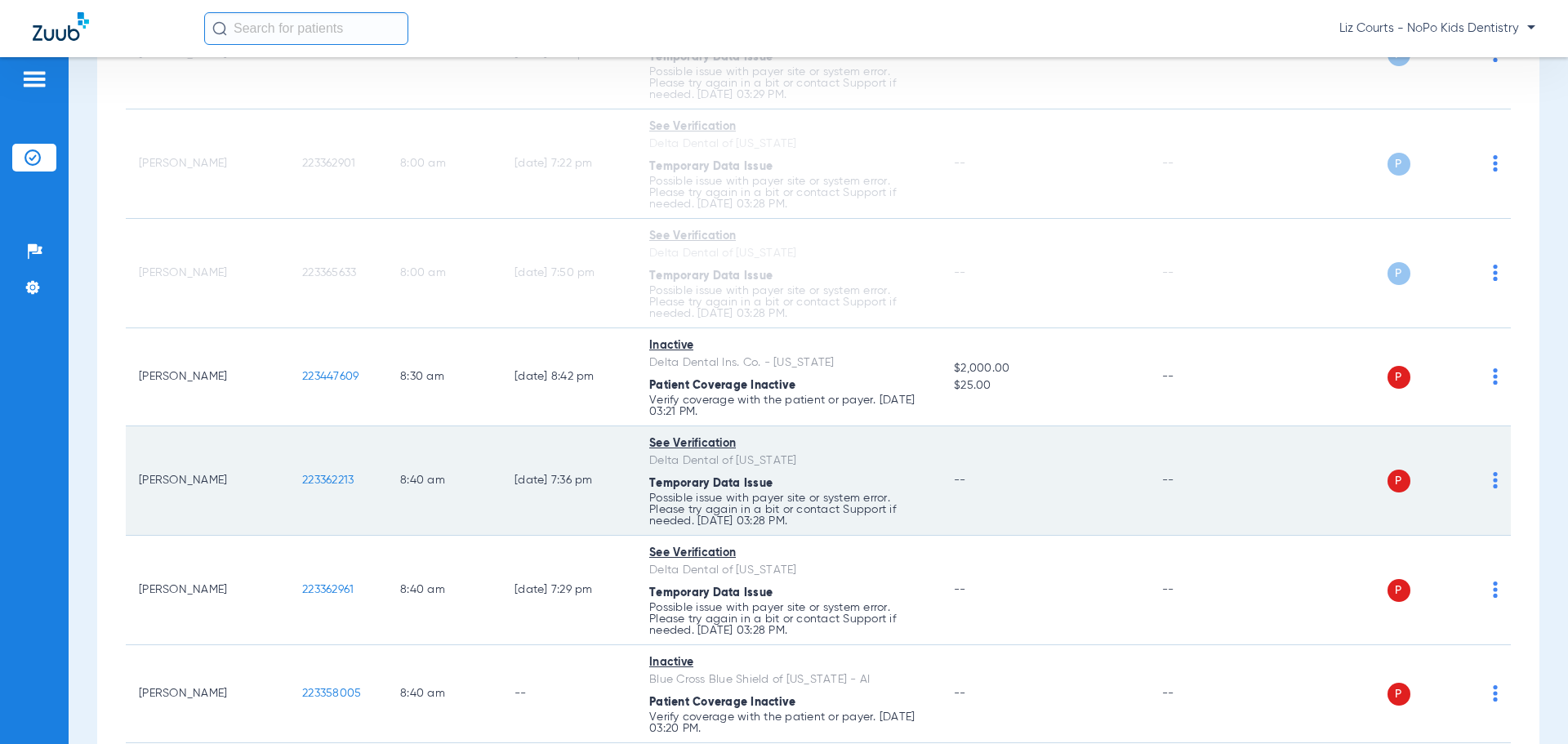
scroll to position [327, 0]
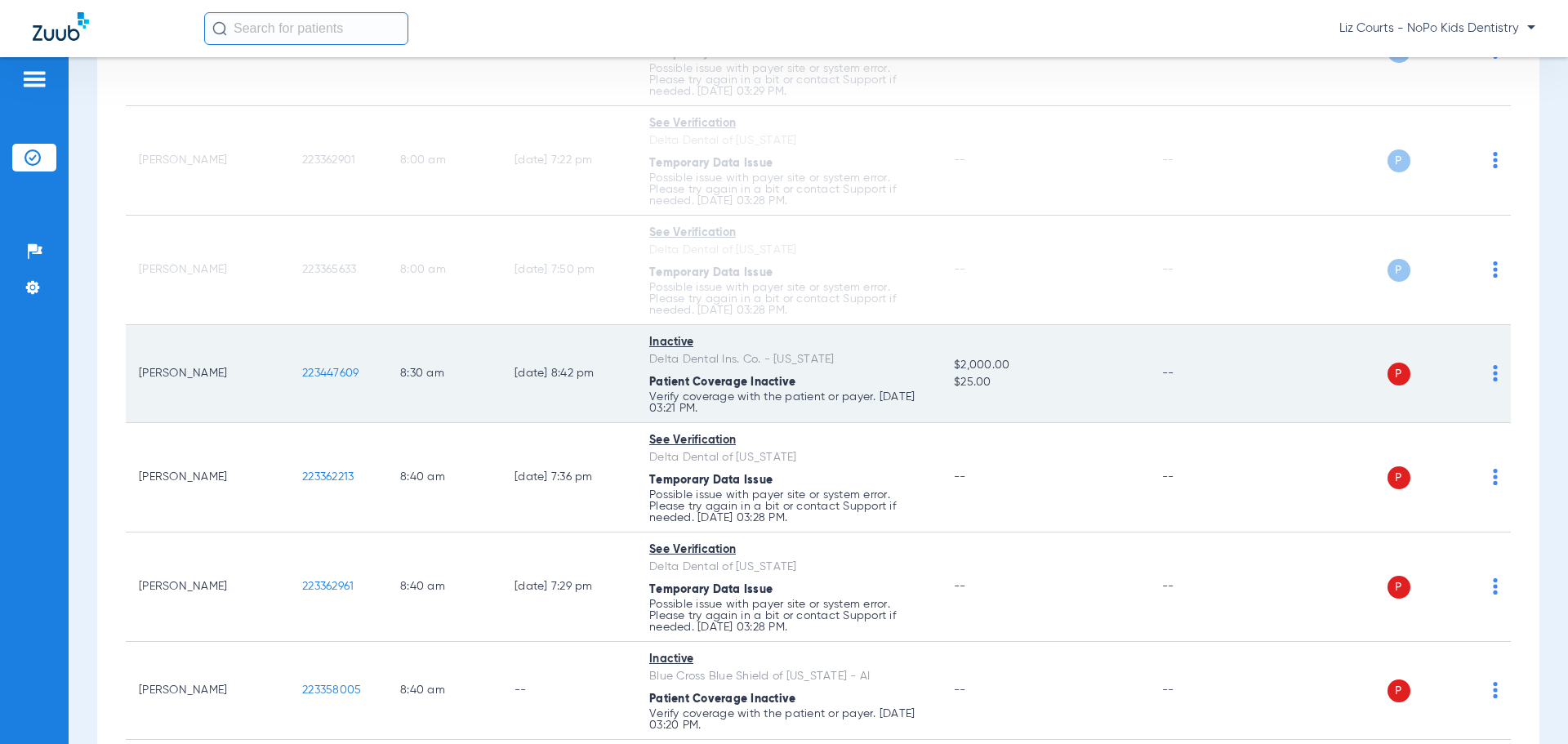
drag, startPoint x: 1485, startPoint y: 374, endPoint x: 1478, endPoint y: 378, distance: 8.1
click at [1493, 374] on img at bounding box center [1495, 373] width 5 height 16
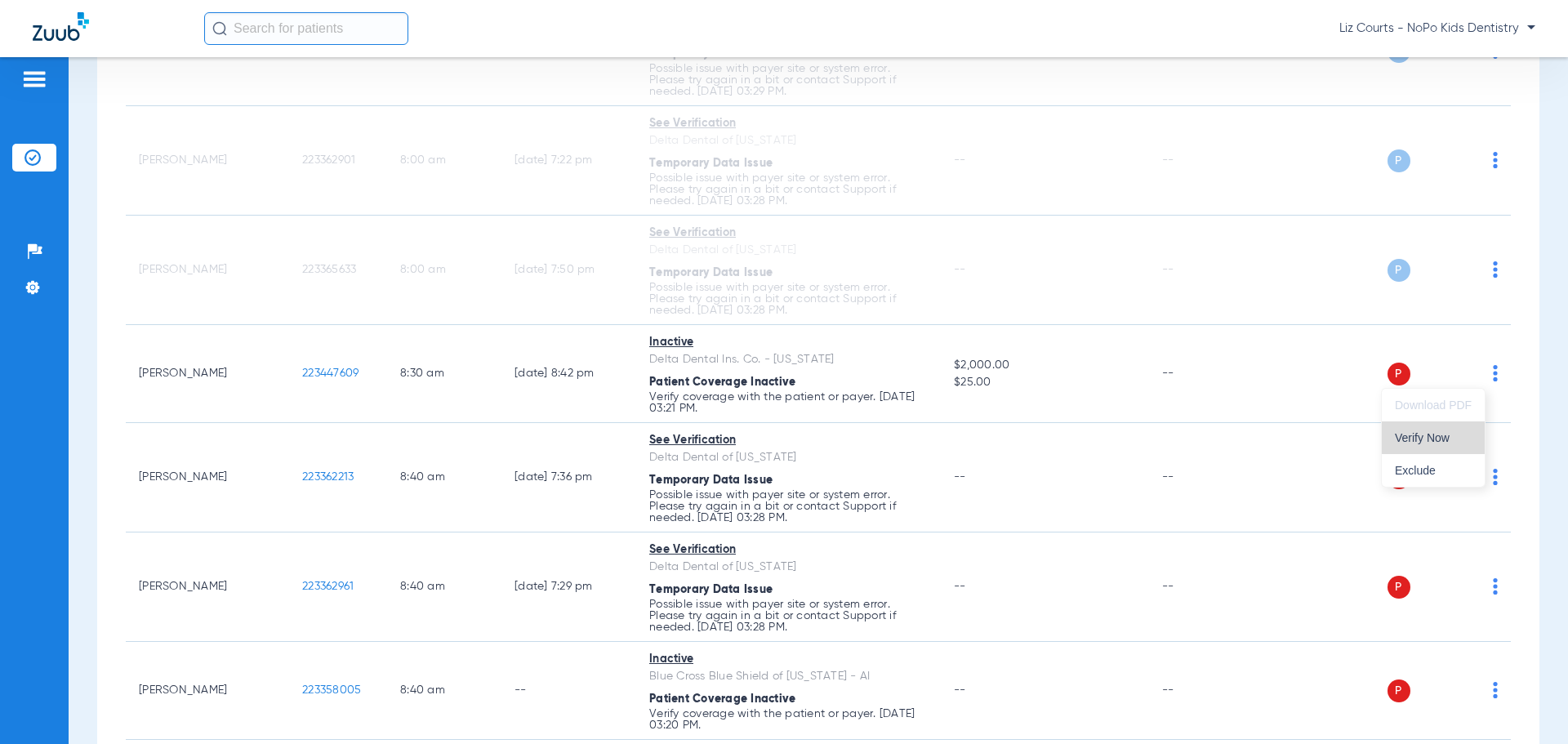
click at [1434, 434] on span "Verify Now" at bounding box center [1433, 437] width 77 height 12
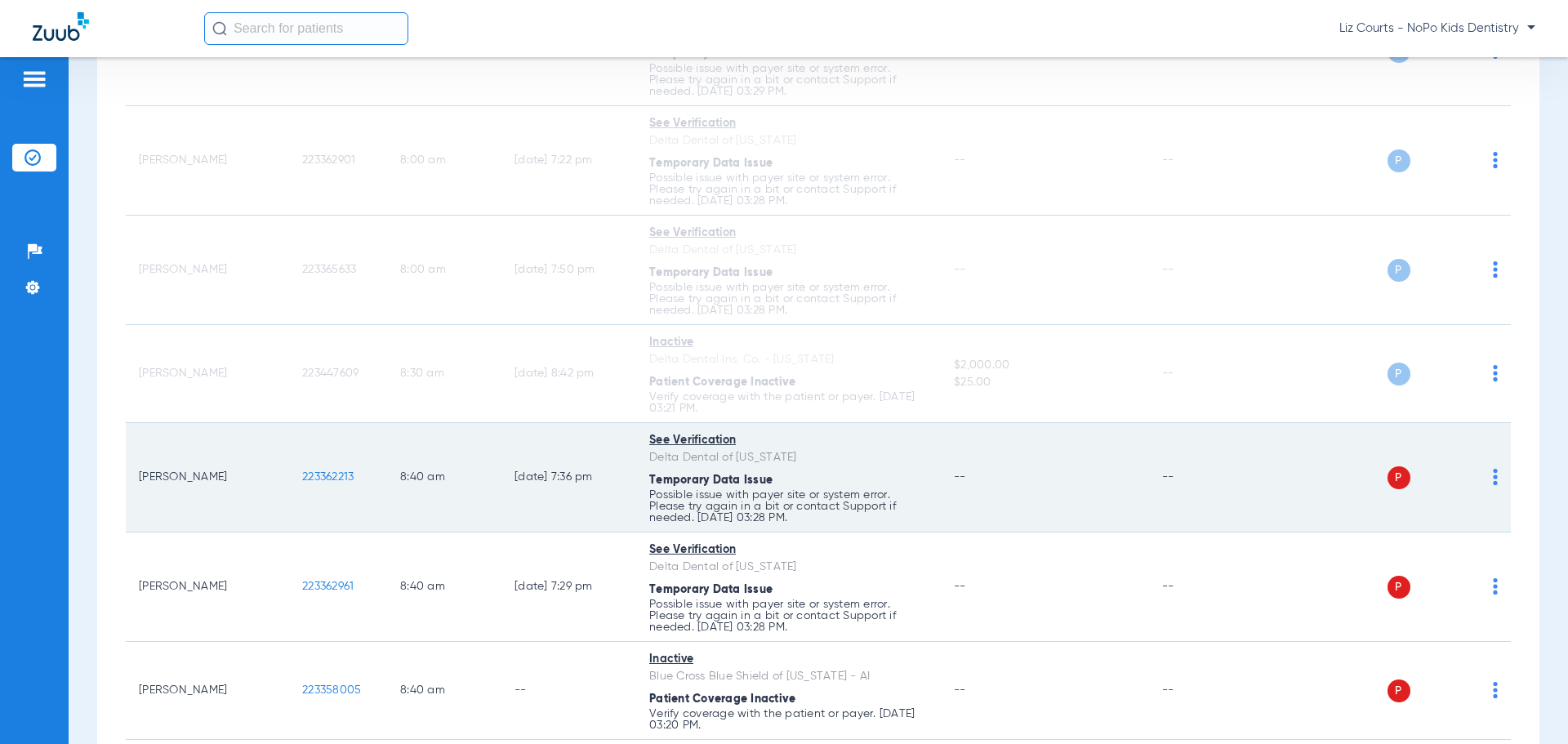
click at [1493, 476] on img at bounding box center [1495, 476] width 5 height 16
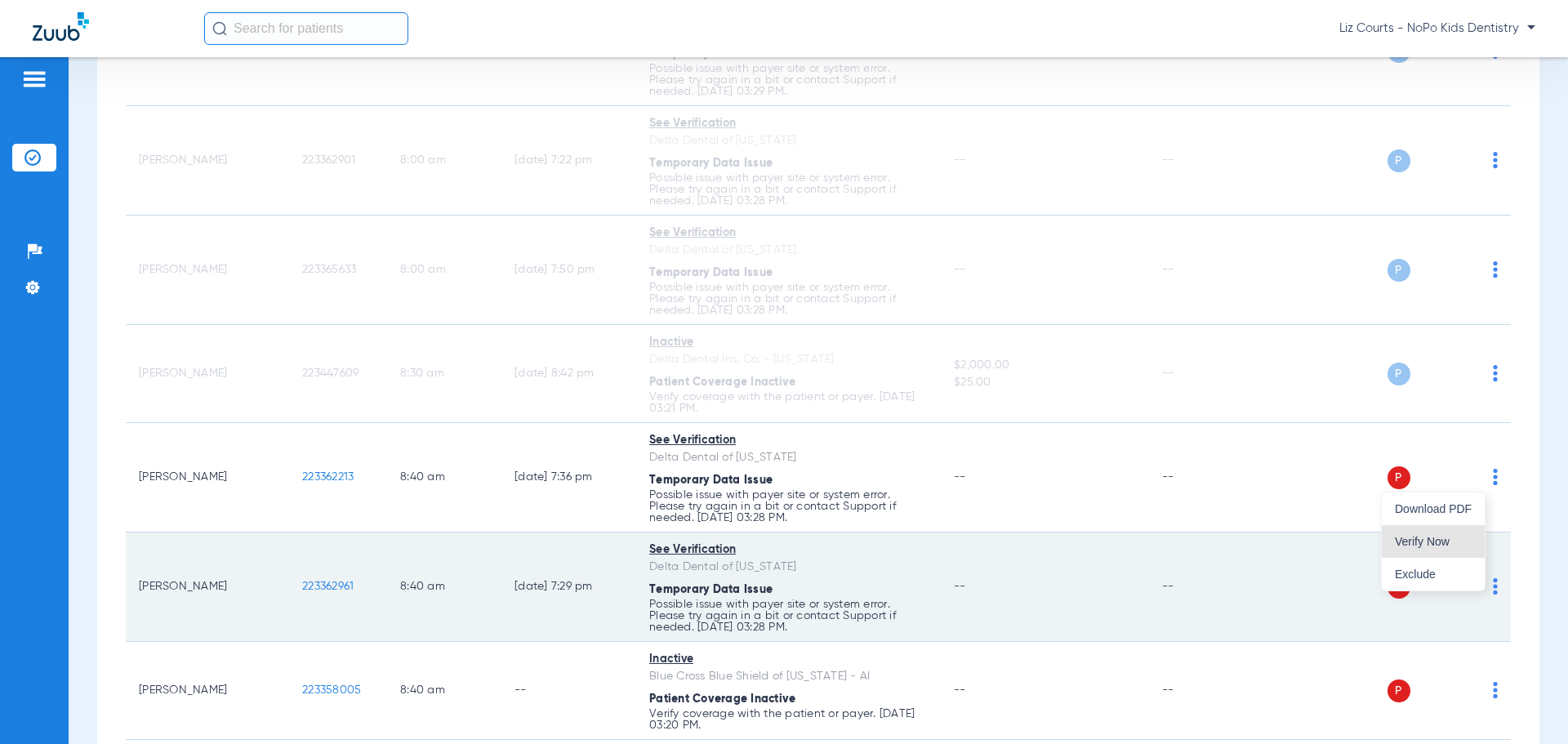
click at [1427, 540] on span "Verify Now" at bounding box center [1433, 541] width 77 height 12
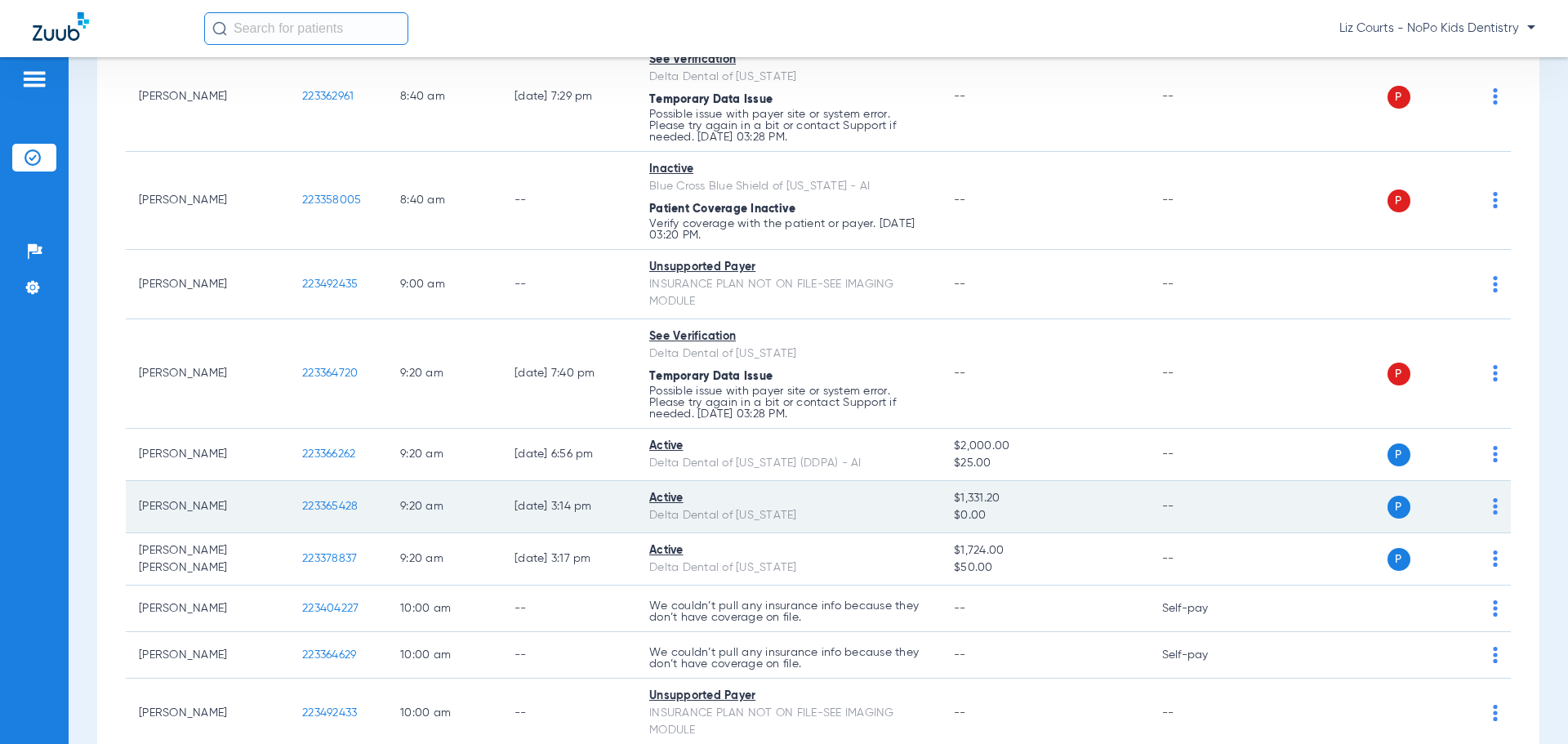
scroll to position [735, 0]
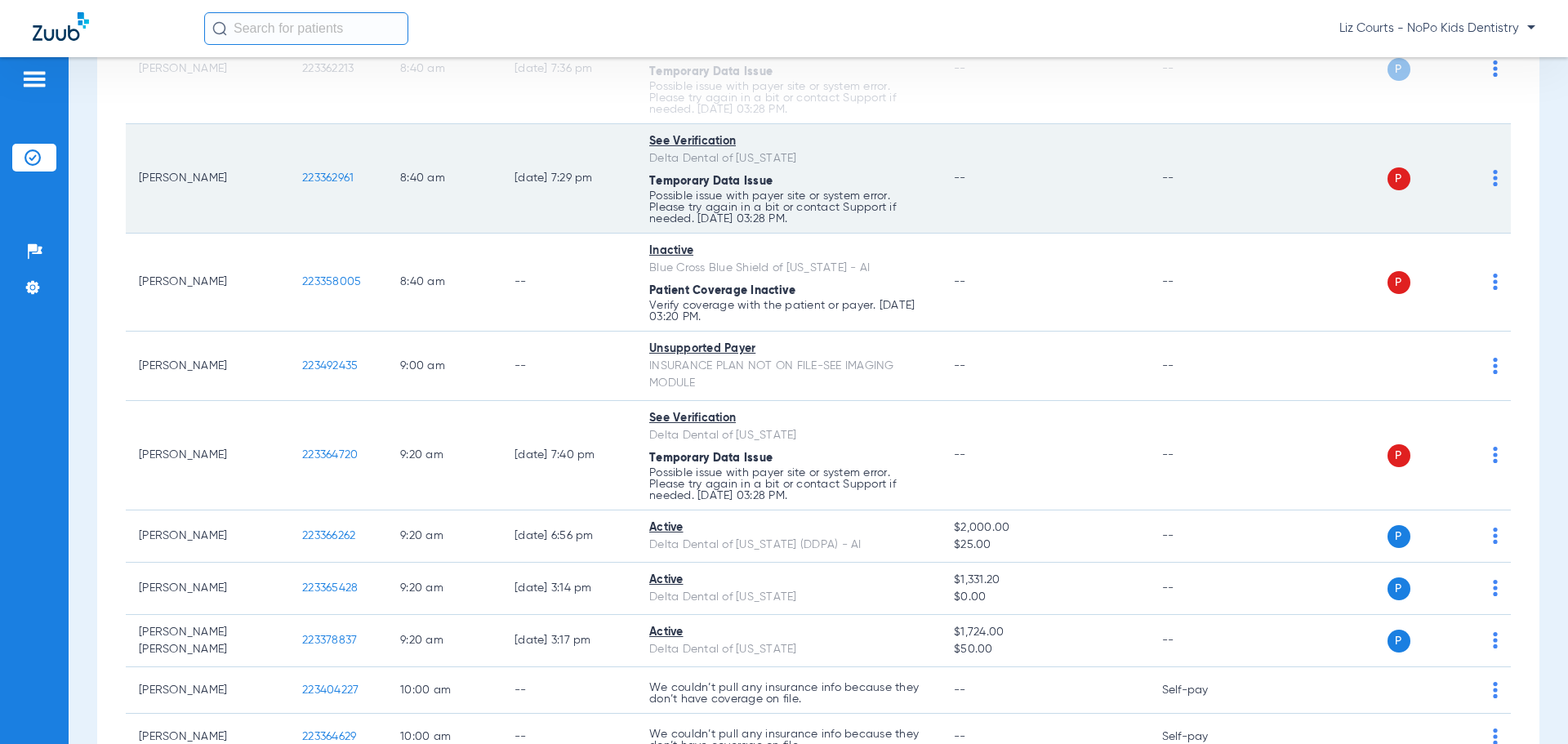
click at [1493, 179] on img at bounding box center [1495, 178] width 5 height 16
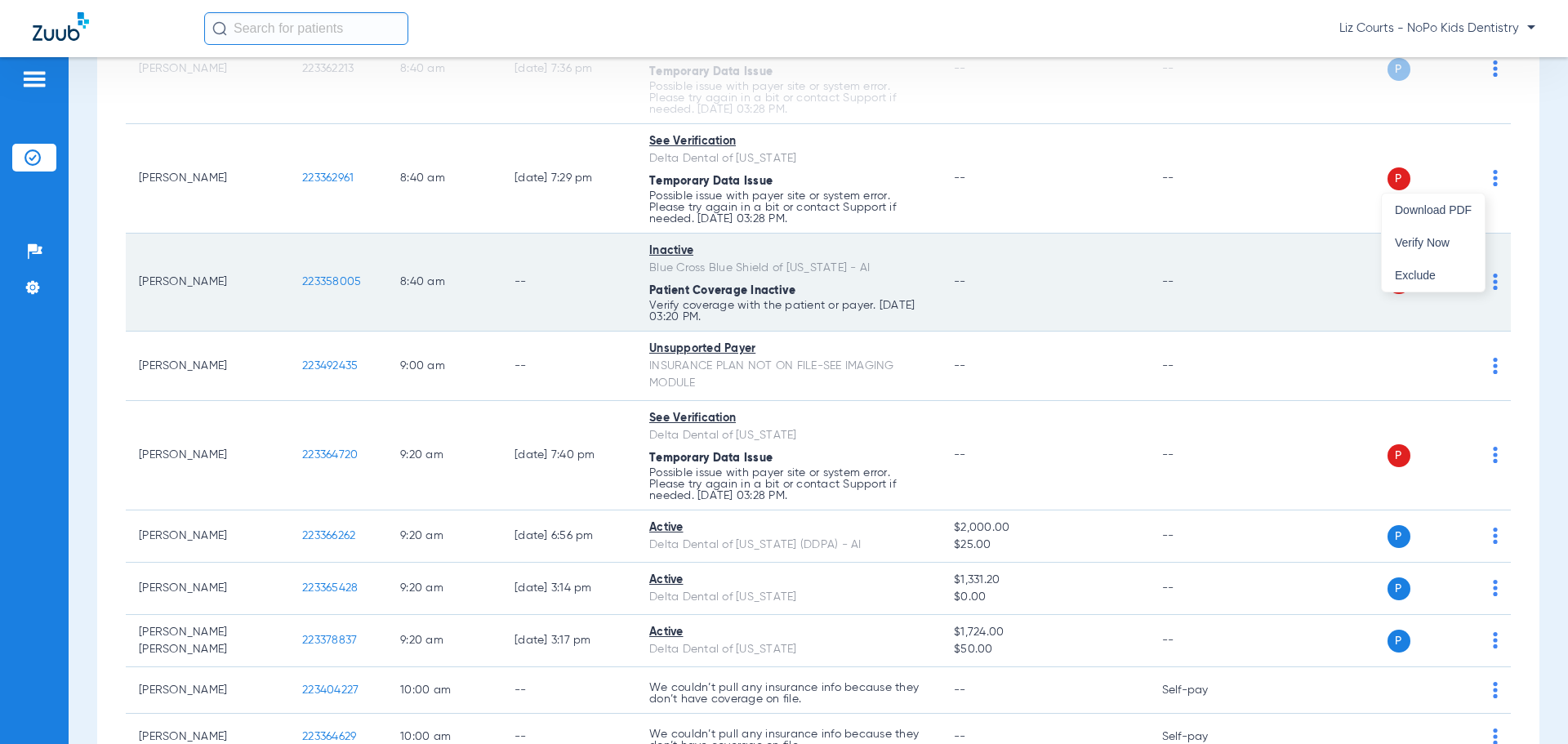
drag, startPoint x: 1474, startPoint y: 245, endPoint x: 1484, endPoint y: 292, distance: 48.1
click at [1473, 245] on button "Verify Now" at bounding box center [1434, 242] width 103 height 32
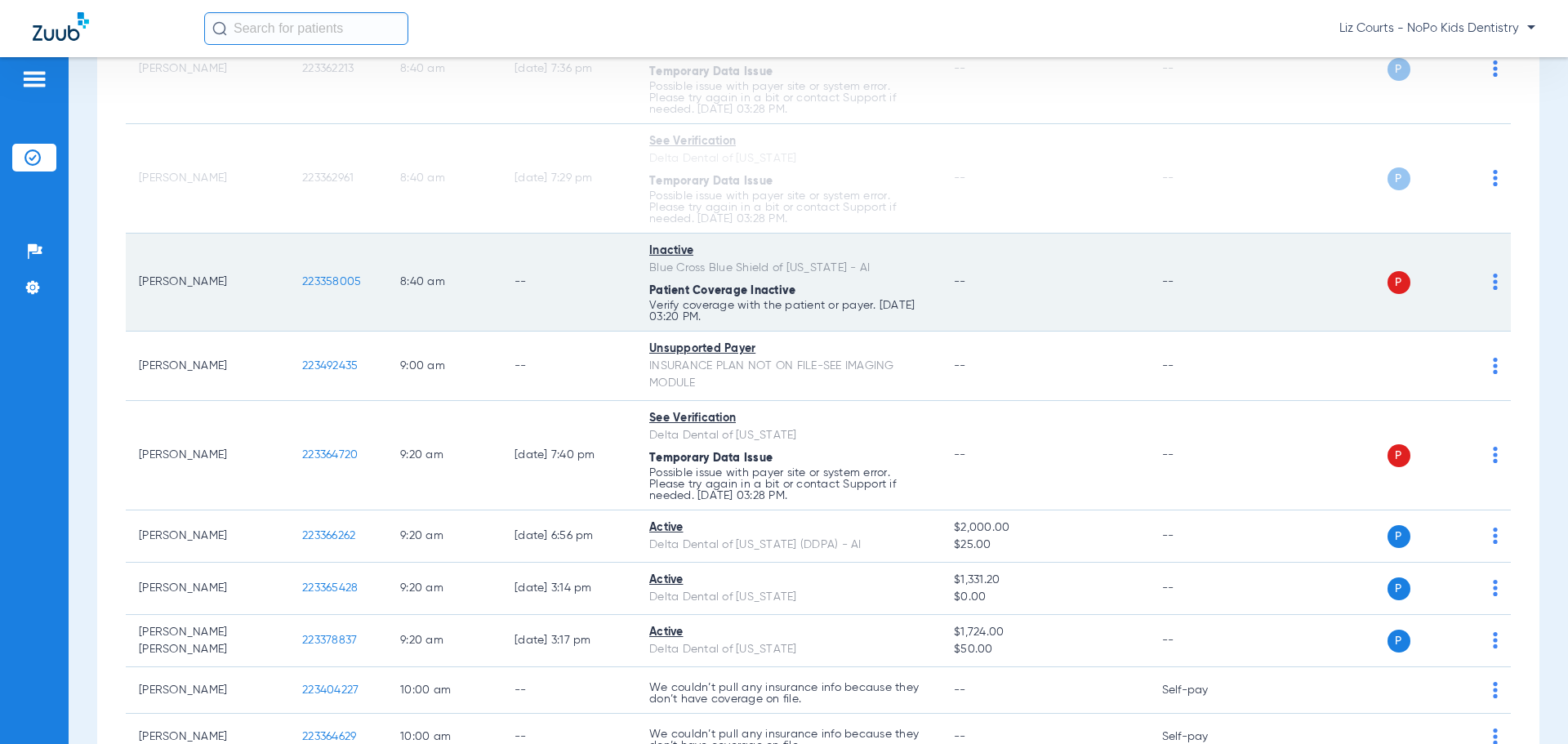
click at [1493, 288] on img at bounding box center [1495, 282] width 5 height 16
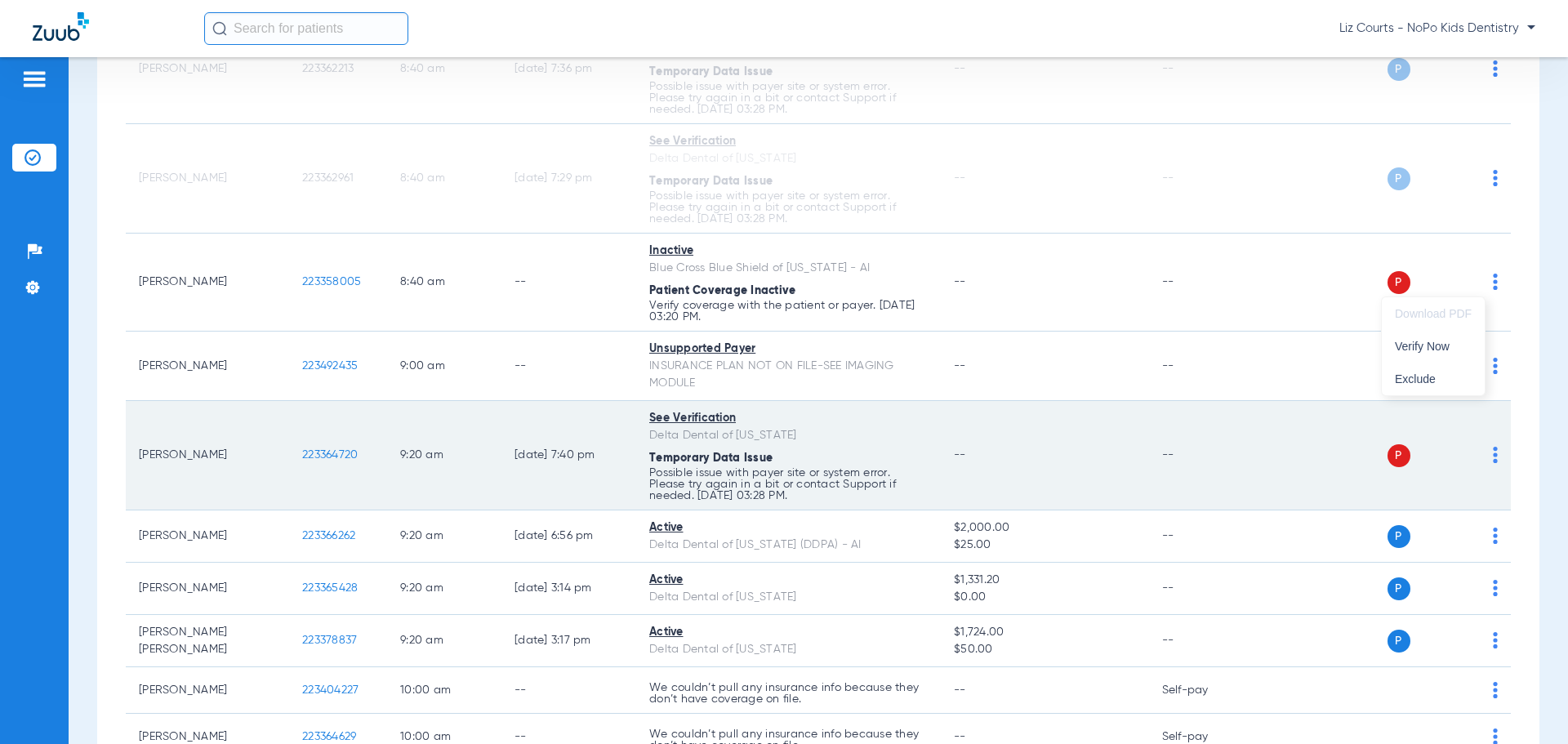
drag, startPoint x: 1454, startPoint y: 357, endPoint x: 1473, endPoint y: 420, distance: 65.8
click at [1454, 357] on button "Verify Now" at bounding box center [1434, 346] width 103 height 32
click at [1493, 458] on img at bounding box center [1495, 455] width 5 height 16
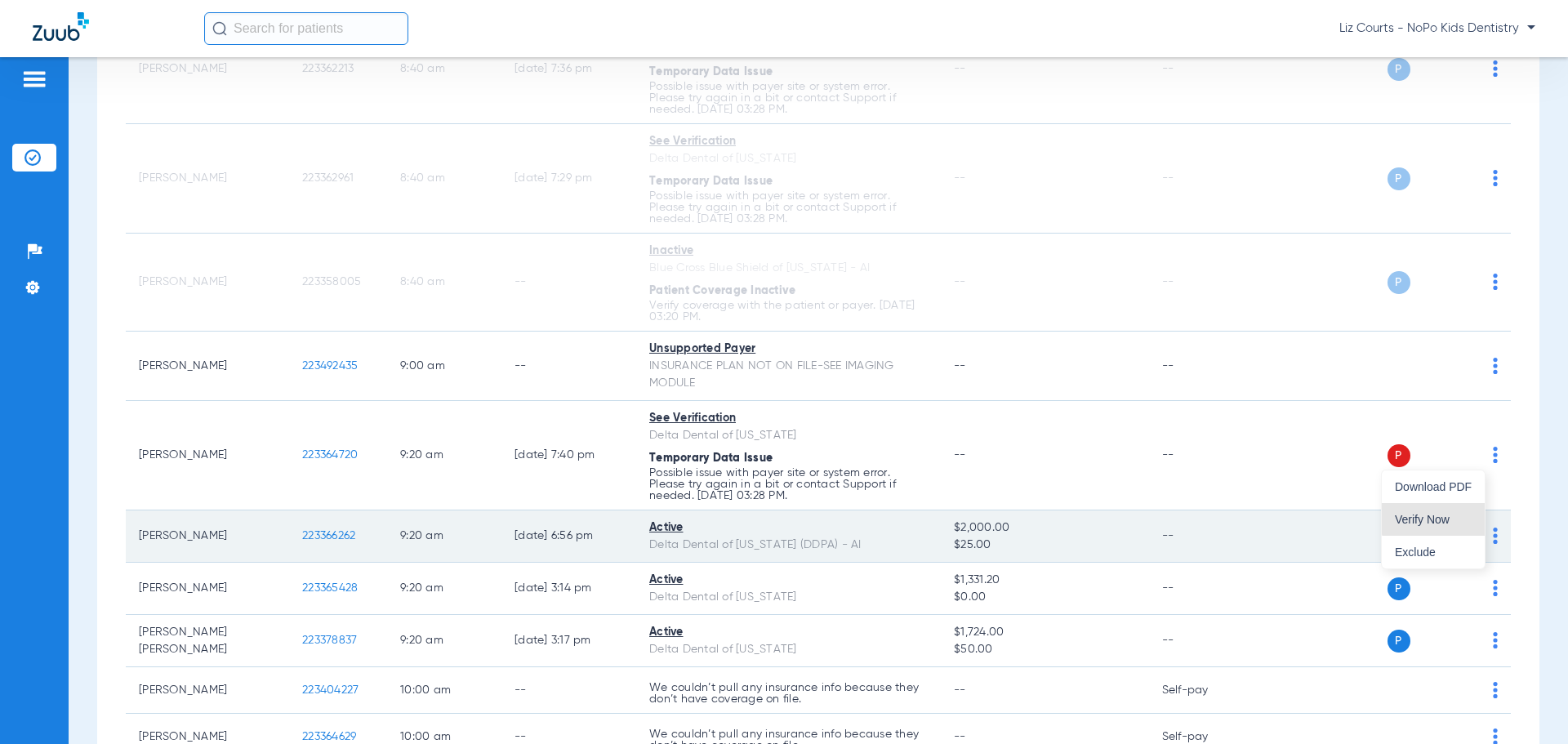
click at [1454, 519] on span "Verify Now" at bounding box center [1433, 519] width 77 height 12
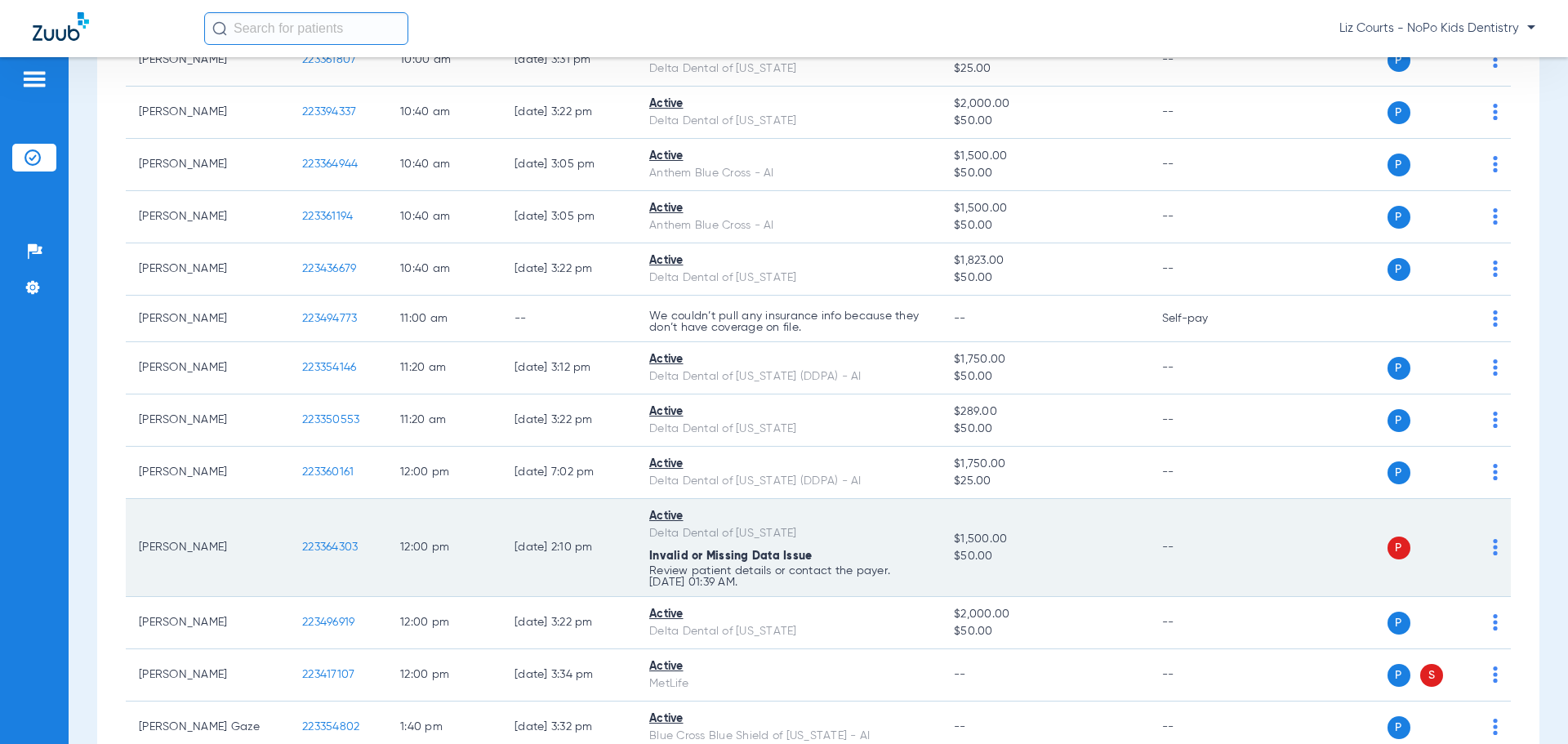
scroll to position [1714, 0]
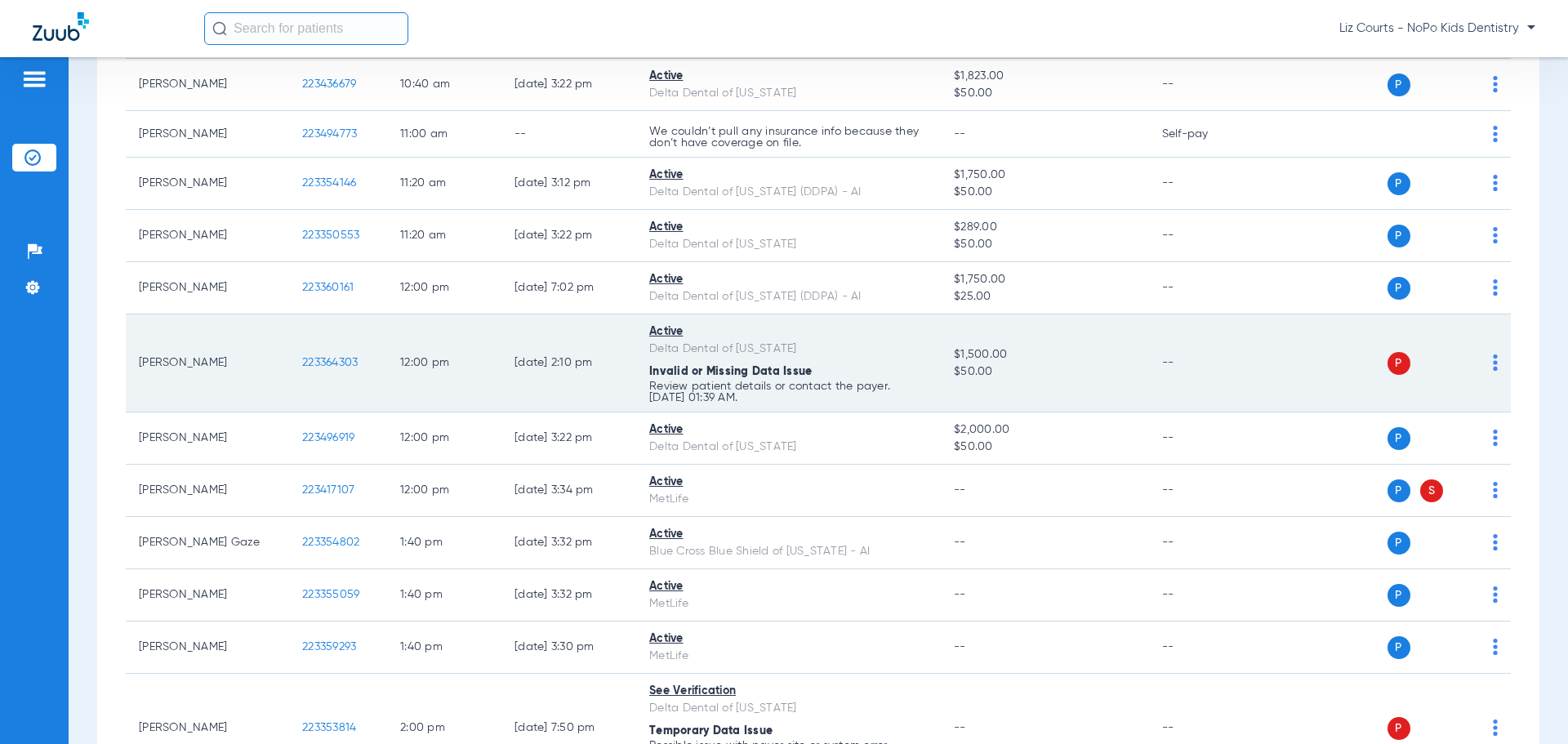
click at [1493, 358] on img at bounding box center [1495, 362] width 5 height 16
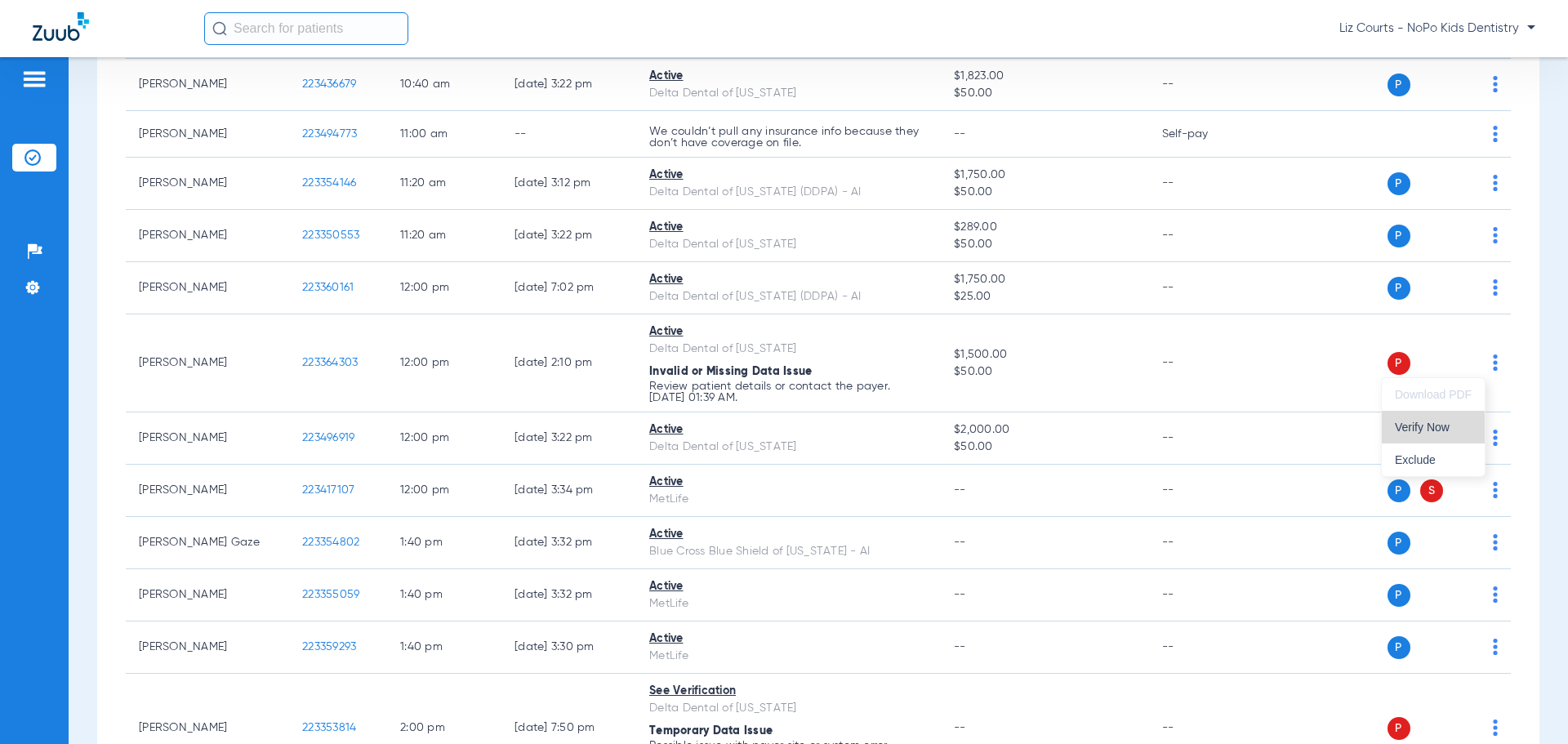
click at [1454, 427] on span "Verify Now" at bounding box center [1433, 427] width 77 height 12
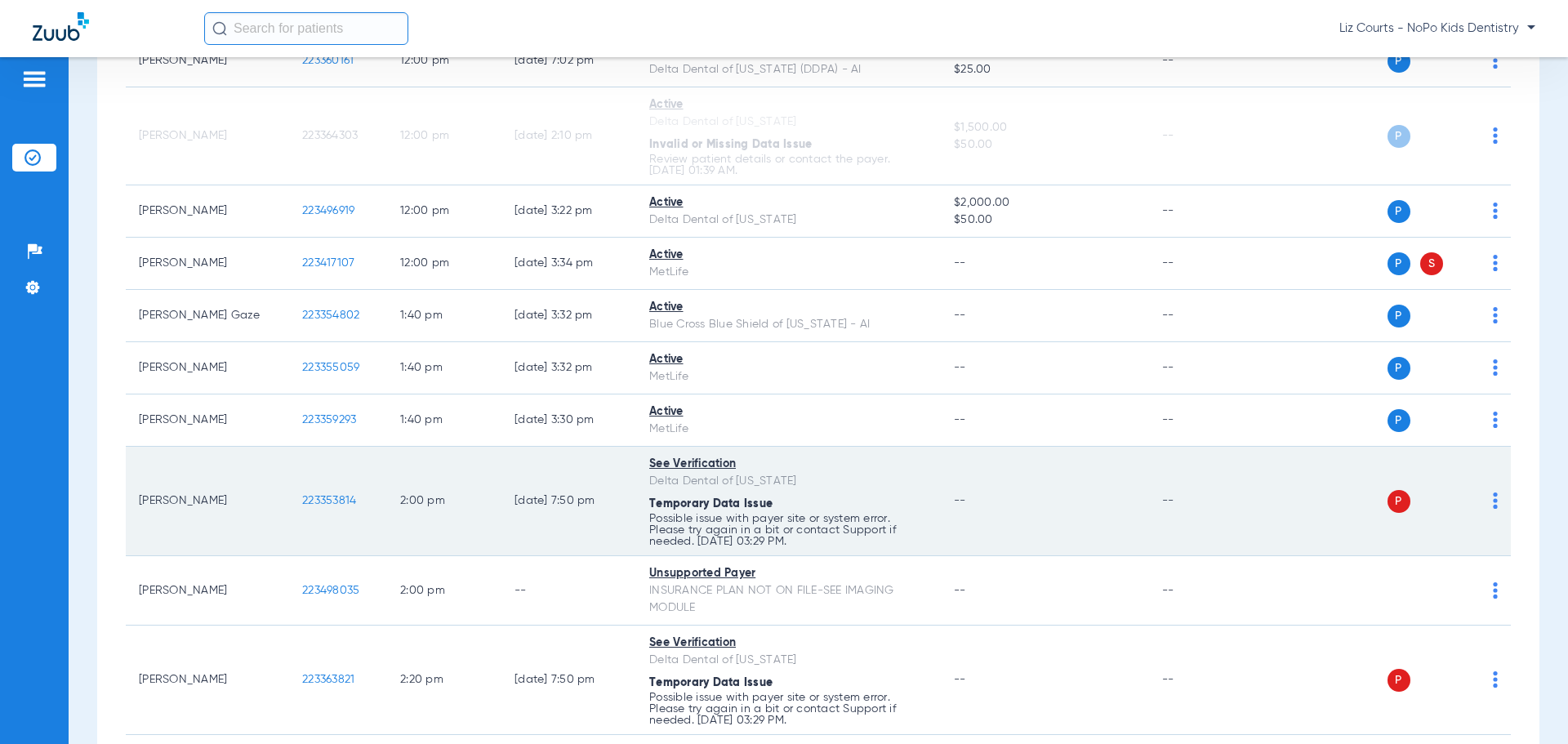
scroll to position [2041, 0]
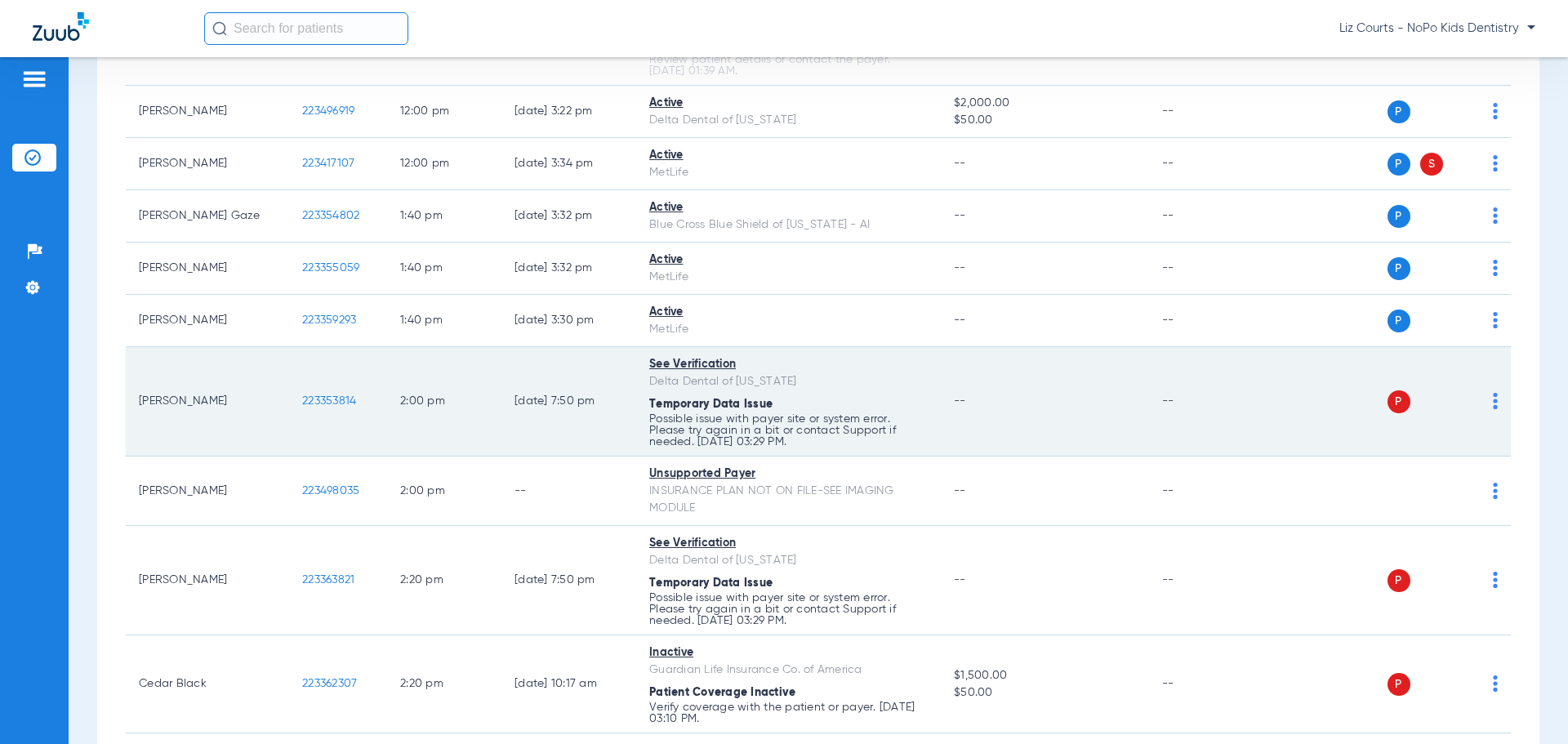
click at [1493, 398] on img at bounding box center [1495, 401] width 5 height 16
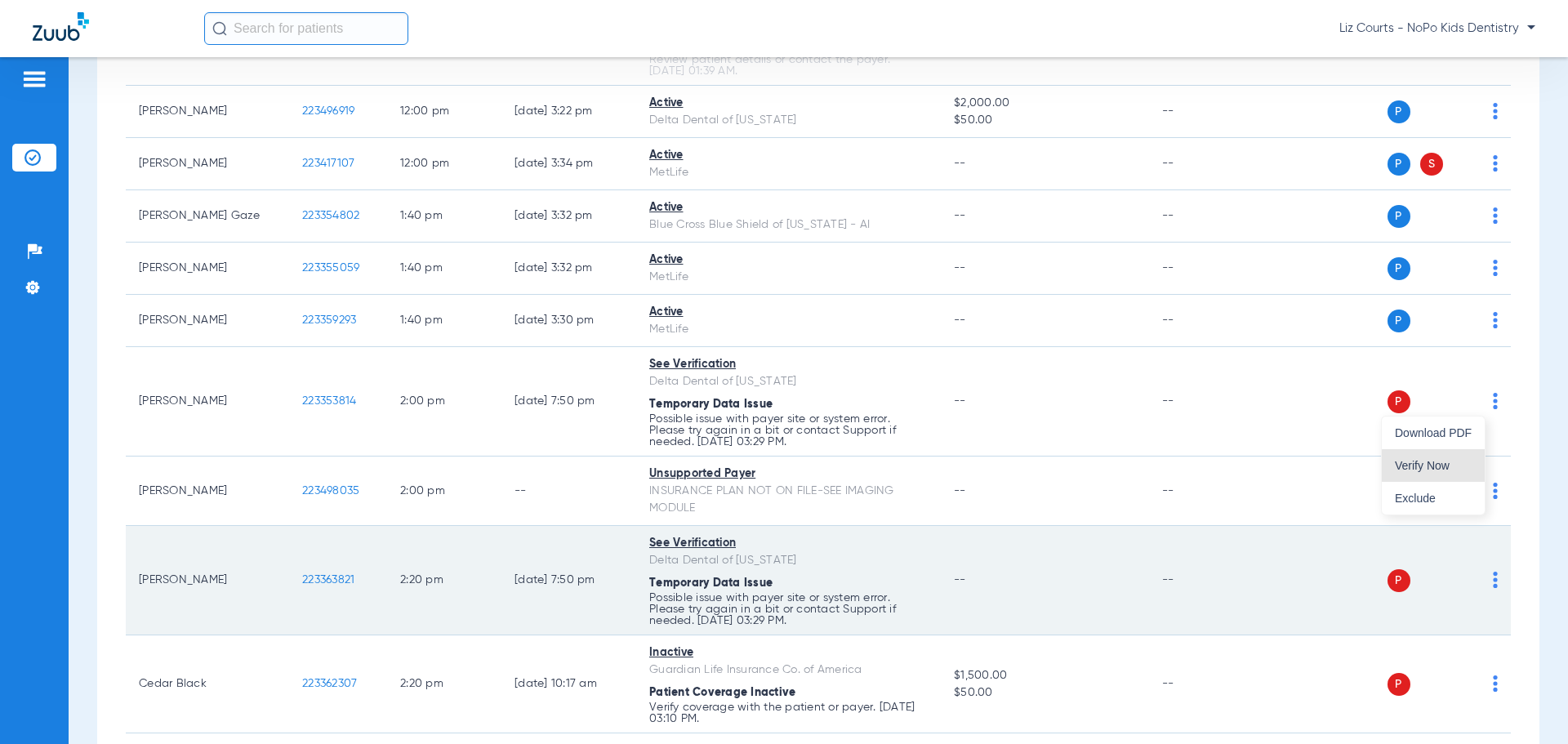
drag, startPoint x: 1438, startPoint y: 471, endPoint x: 1455, endPoint y: 531, distance: 62.4
click at [1437, 472] on button "Verify Now" at bounding box center [1434, 466] width 103 height 32
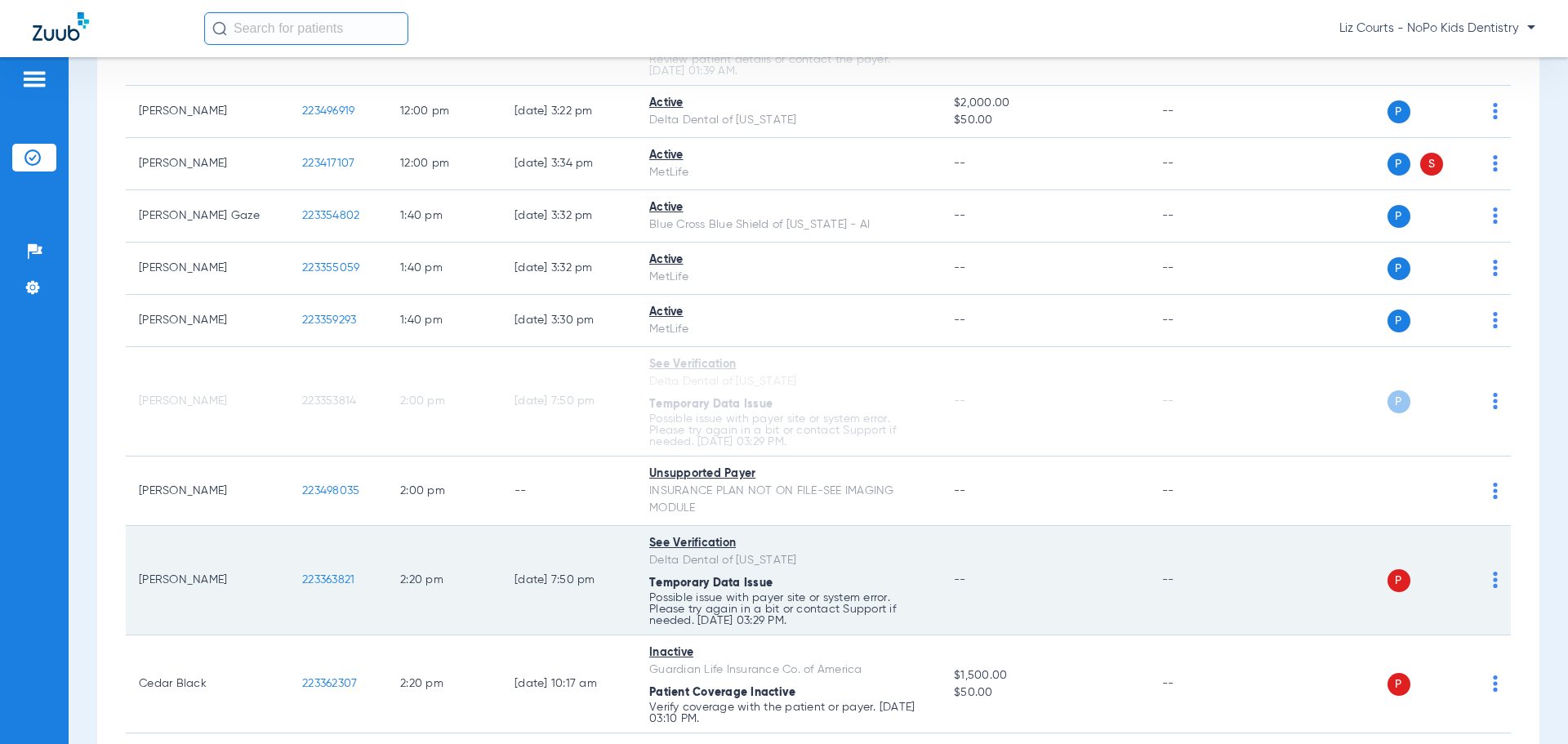
click at [1493, 584] on img at bounding box center [1495, 579] width 5 height 16
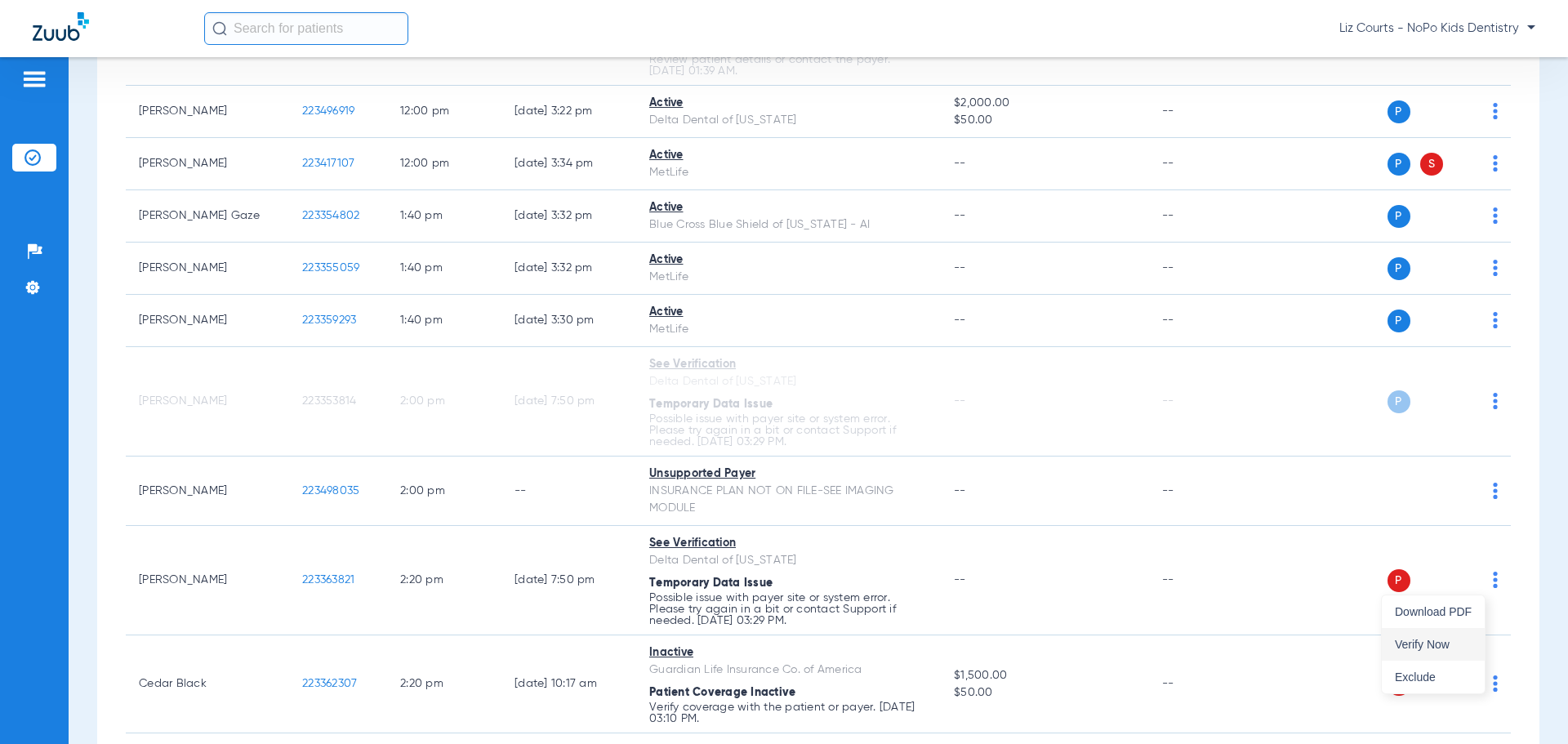
click at [1436, 648] on span "Verify Now" at bounding box center [1433, 644] width 77 height 12
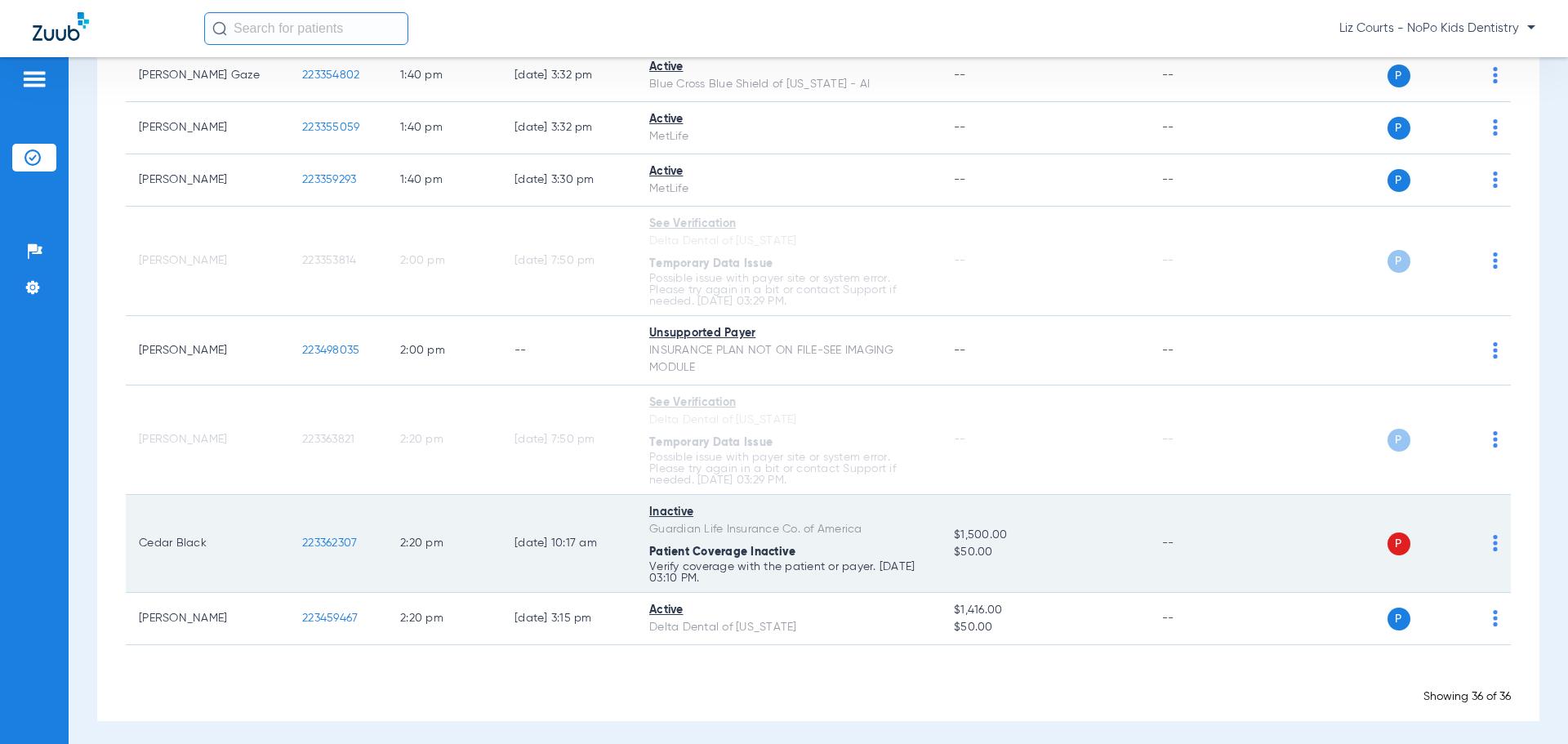
scroll to position [2187, 0]
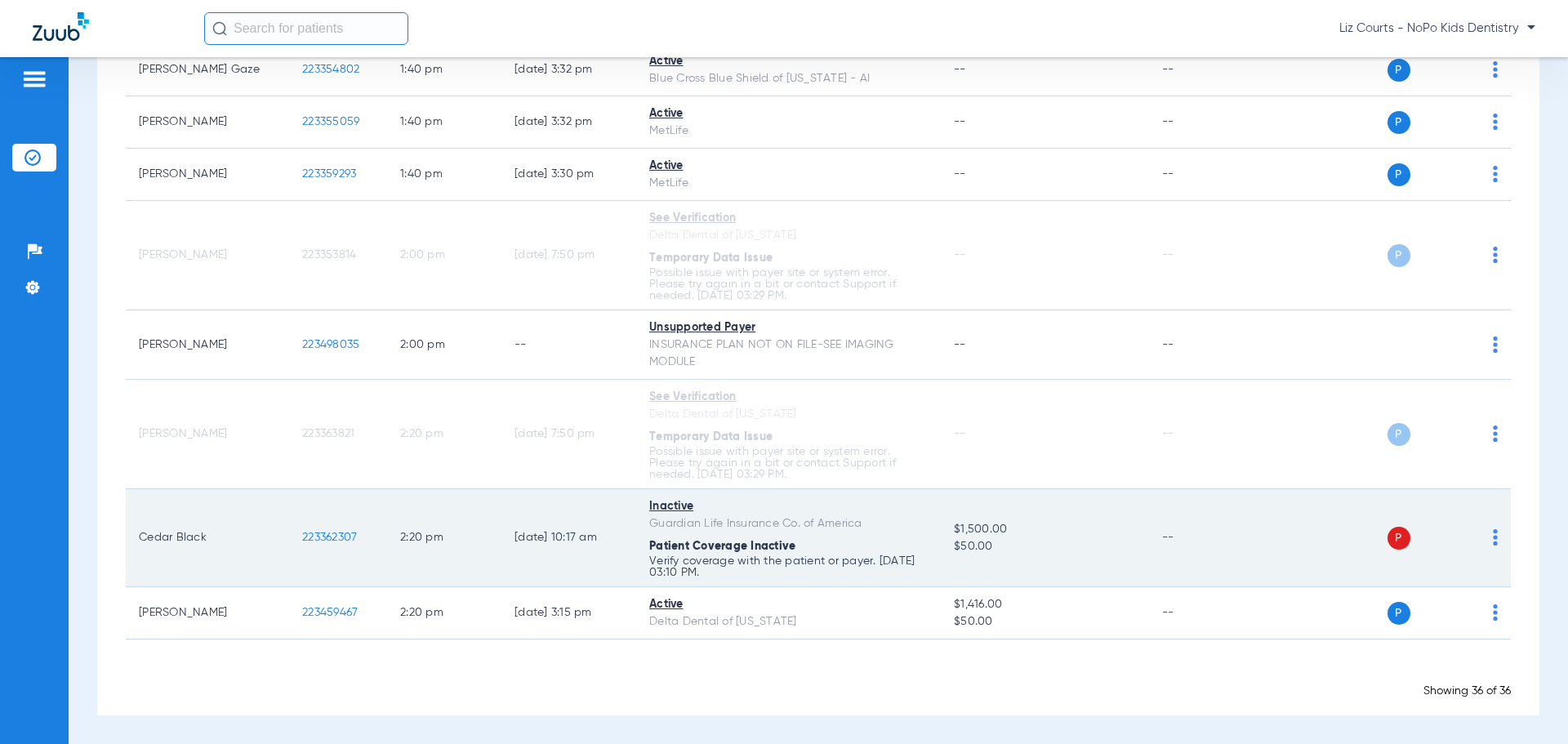
click at [1493, 531] on img at bounding box center [1495, 537] width 5 height 16
drag, startPoint x: 1442, startPoint y: 602, endPoint x: 1139, endPoint y: 553, distance: 306.9
click at [1439, 599] on span "Verify Now" at bounding box center [1433, 602] width 77 height 12
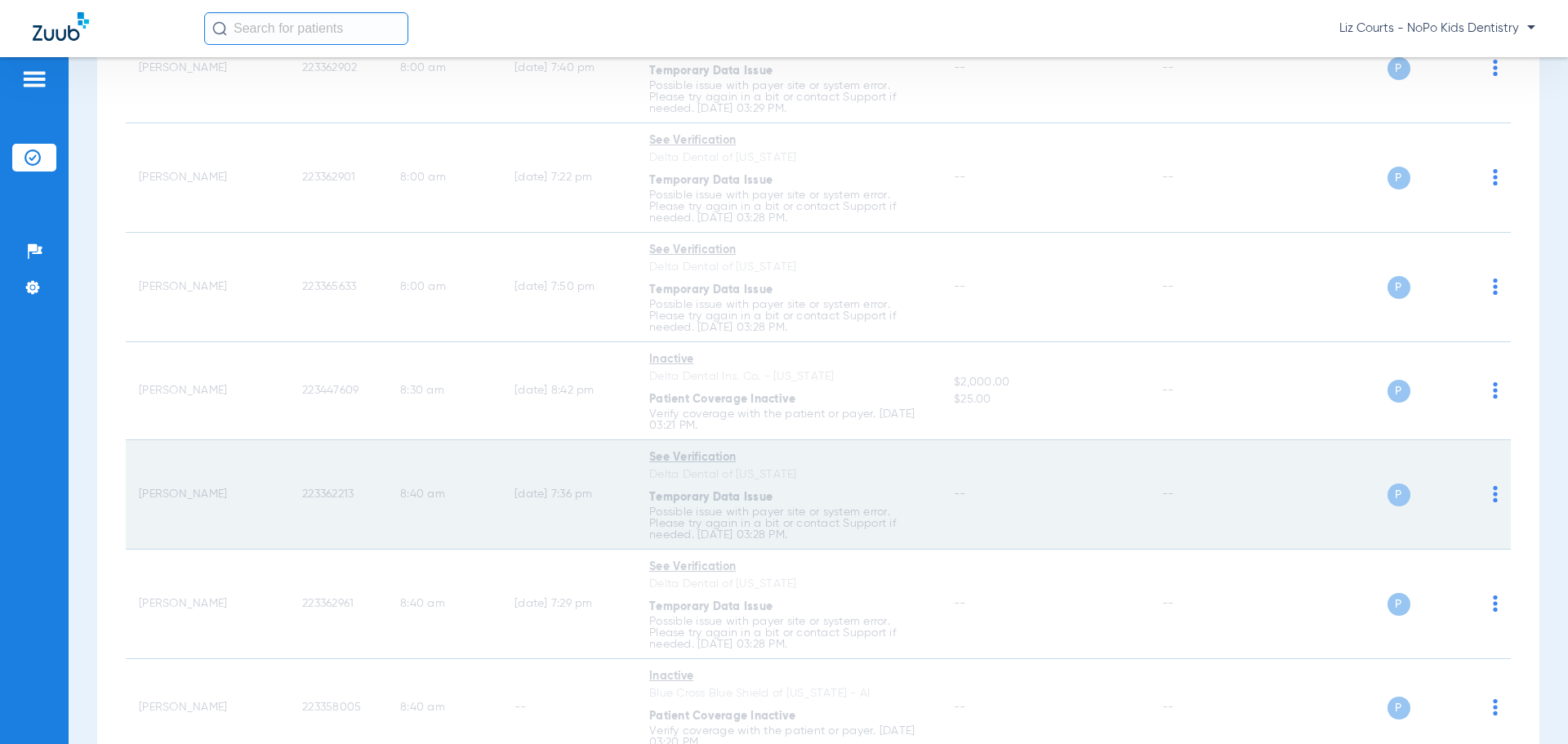
scroll to position [0, 0]
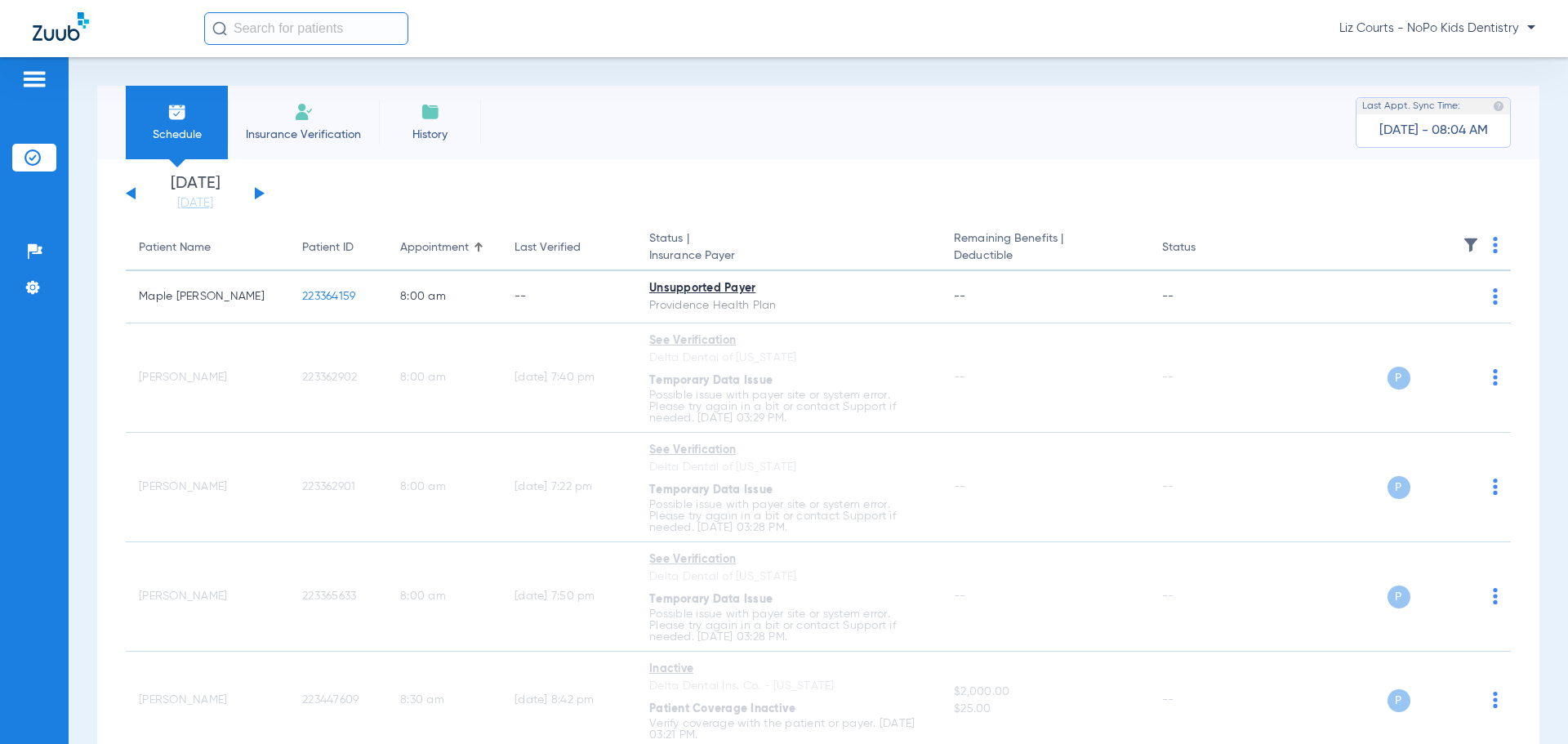
click at [256, 194] on button at bounding box center [260, 194] width 10 height 13
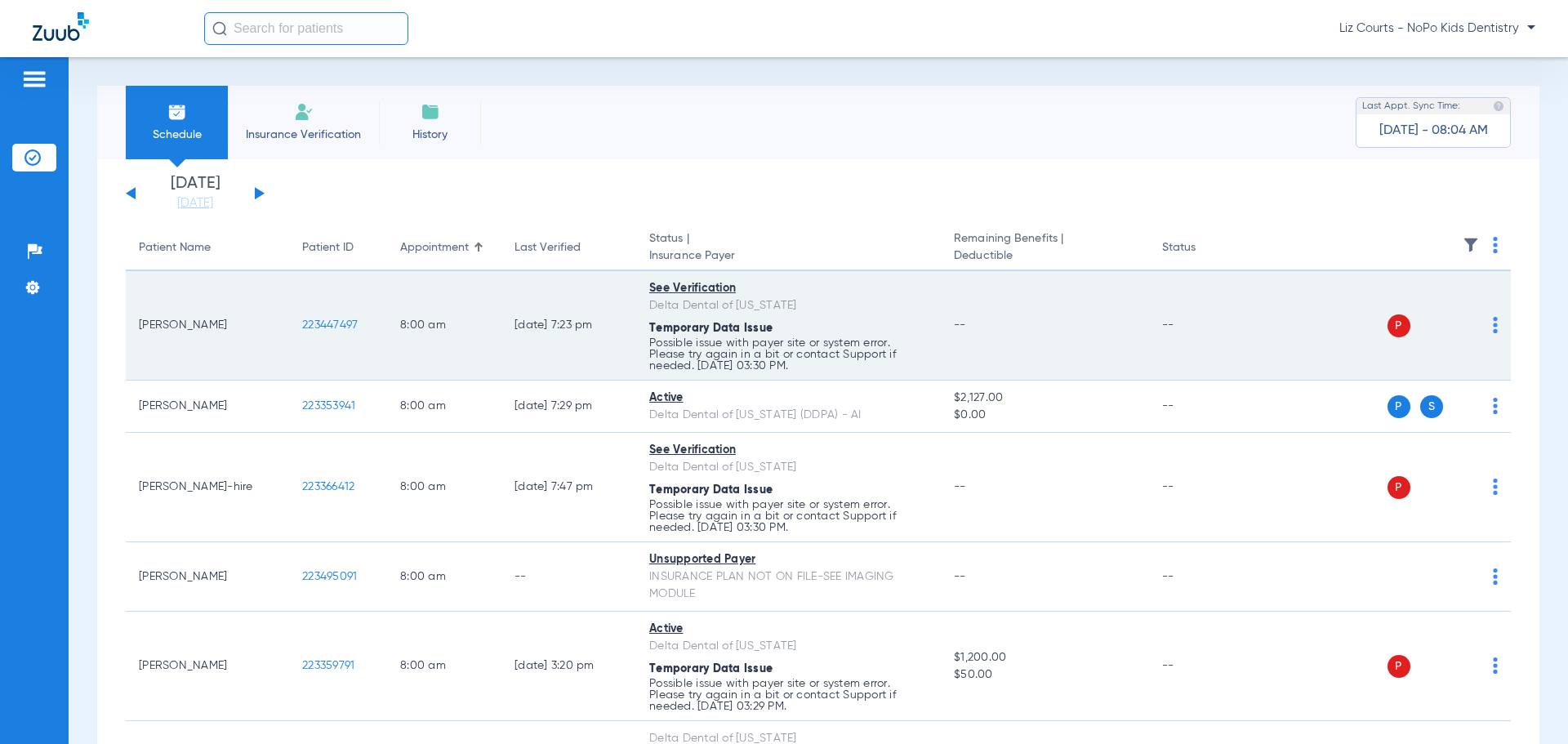
click at [1493, 331] on img at bounding box center [1495, 325] width 5 height 16
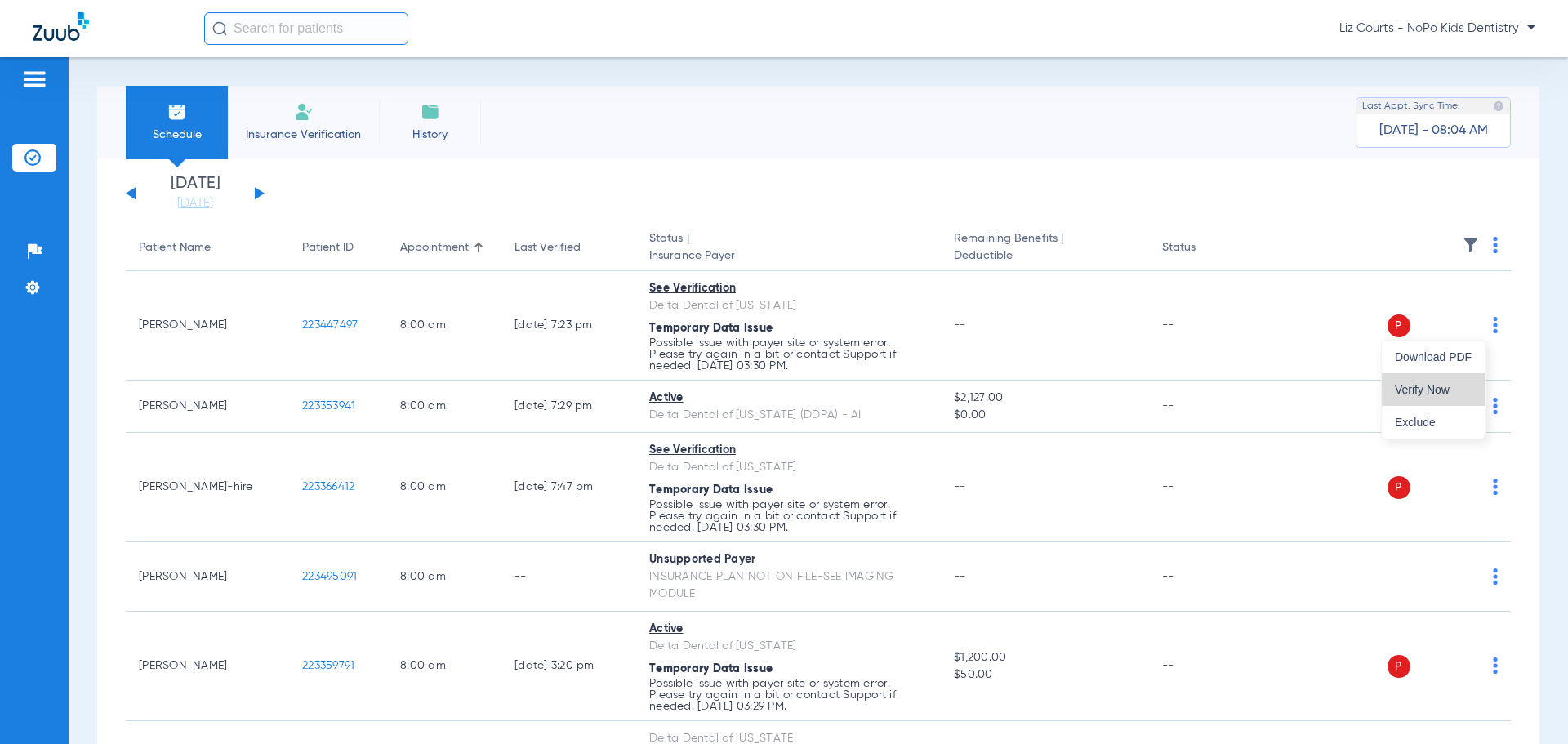
click at [1454, 385] on span "Verify Now" at bounding box center [1433, 389] width 77 height 12
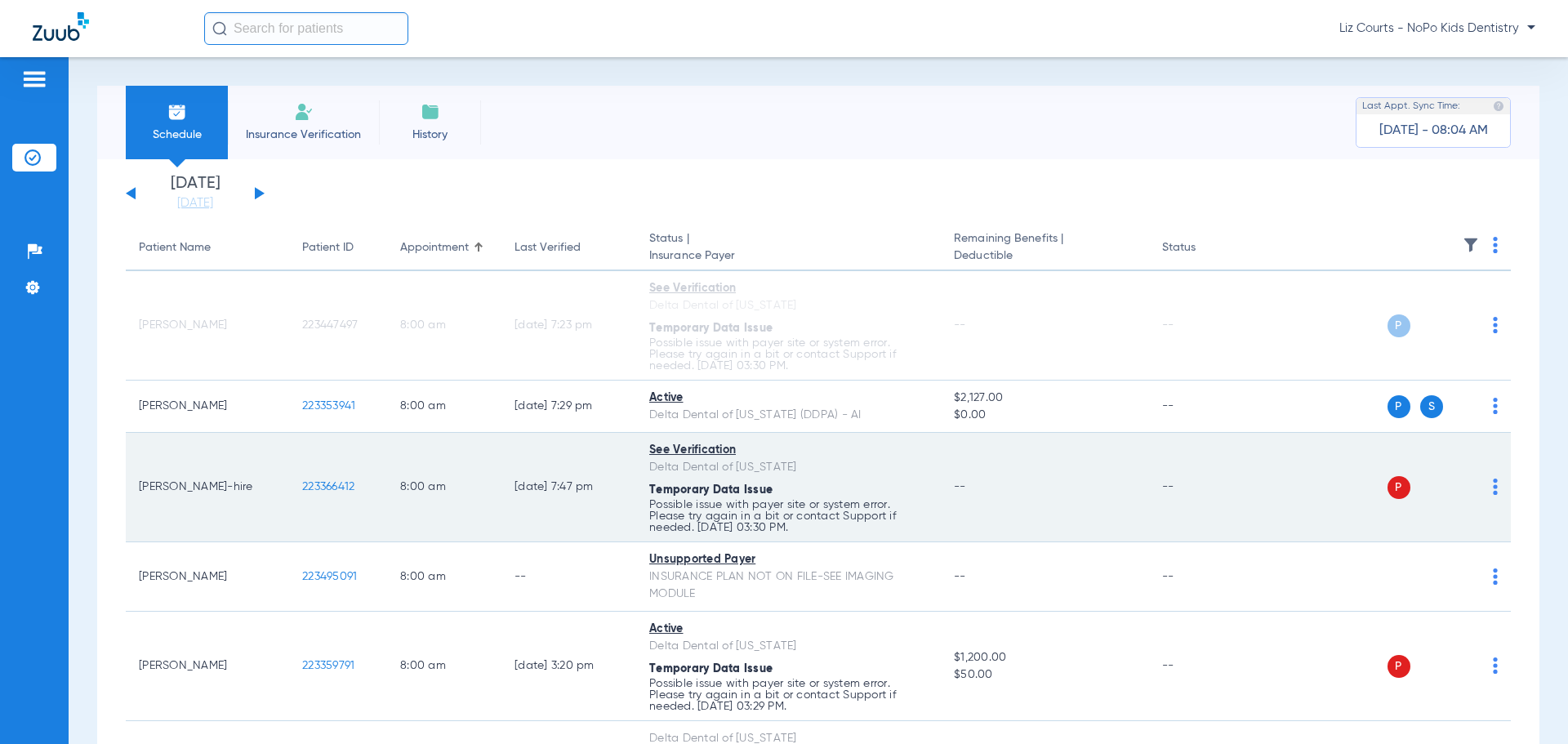
click at [1493, 494] on img at bounding box center [1495, 486] width 5 height 16
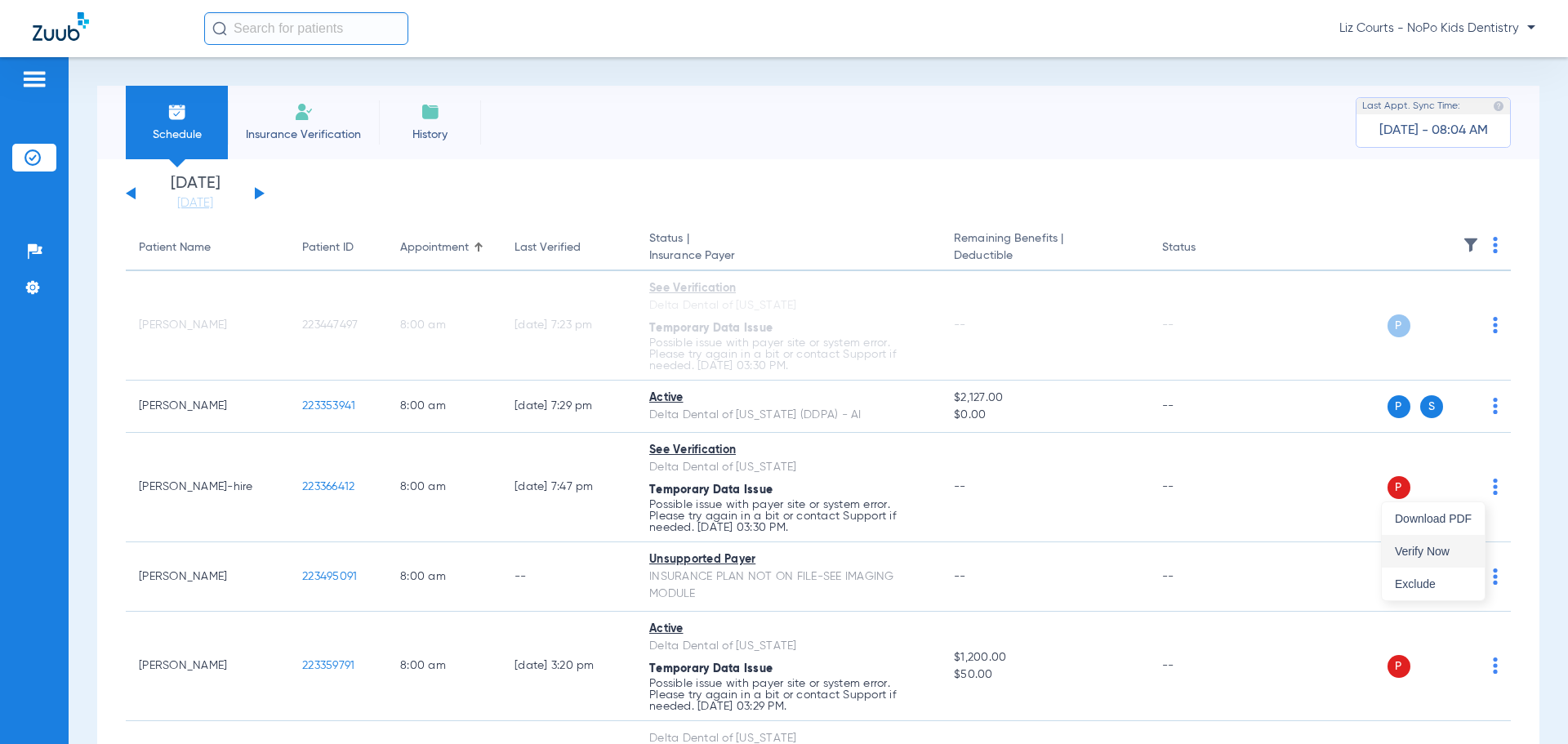
click at [1450, 545] on button "Verify Now" at bounding box center [1434, 551] width 103 height 32
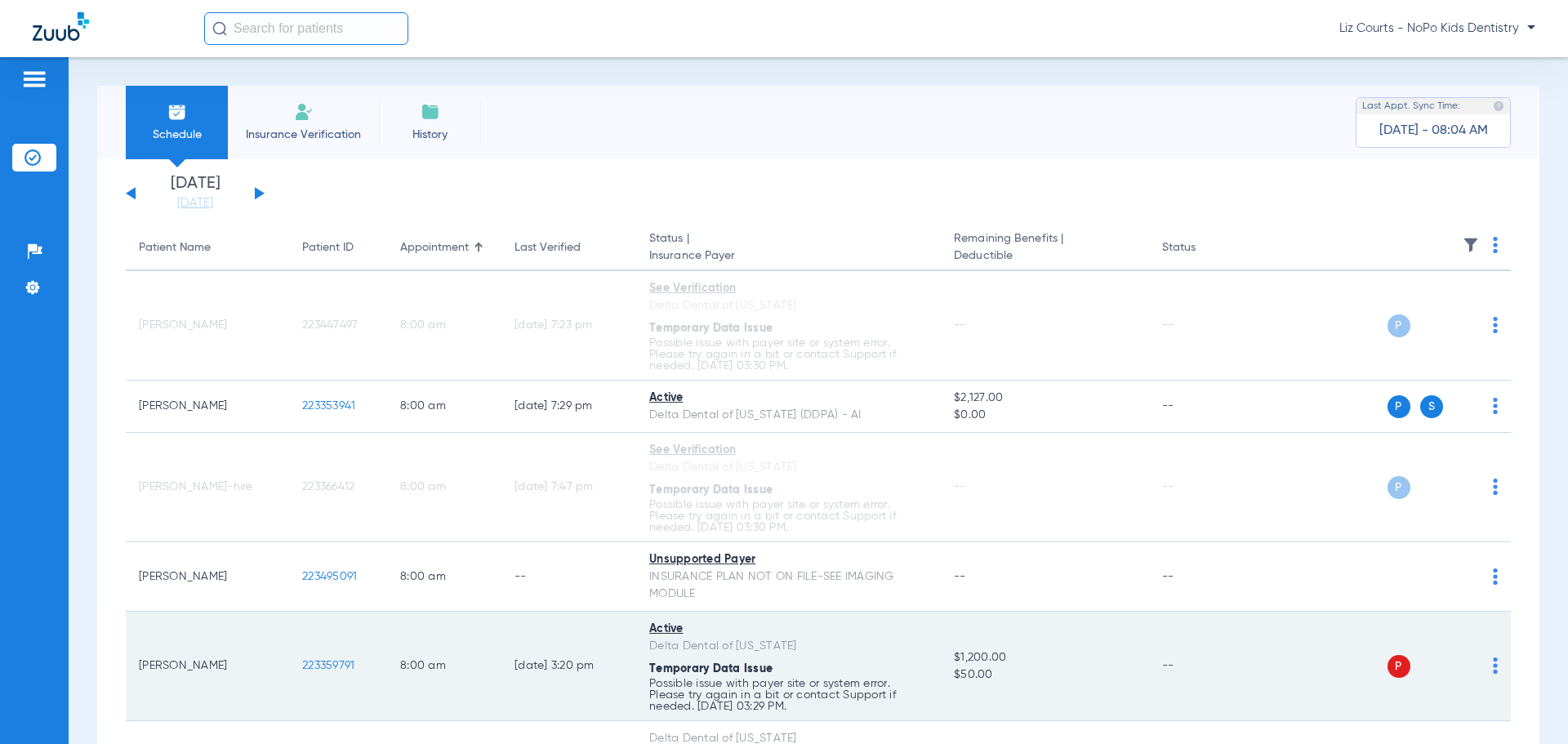
click at [1493, 667] on img at bounding box center [1495, 666] width 5 height 16
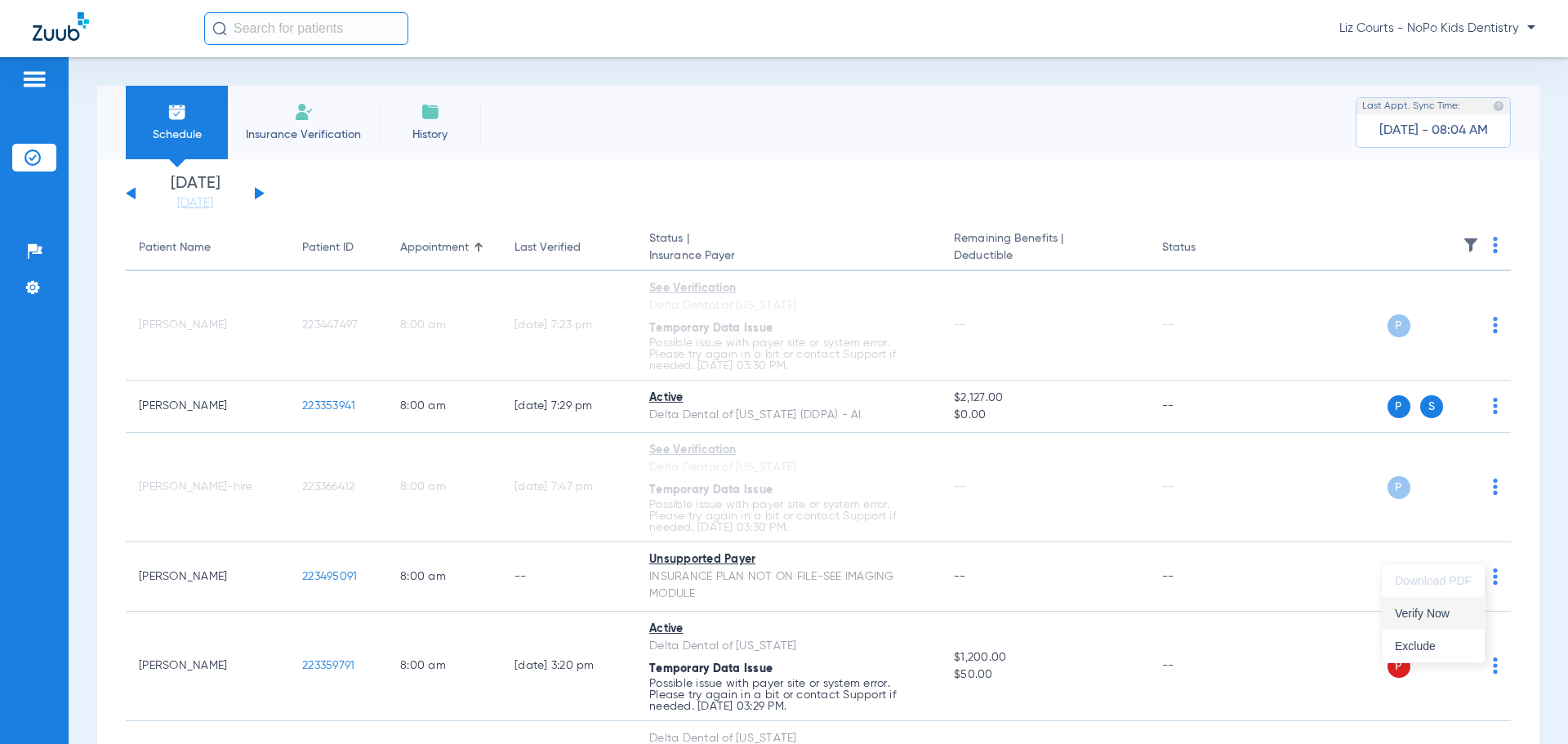
click at [1433, 605] on button "Verify Now" at bounding box center [1434, 613] width 103 height 32
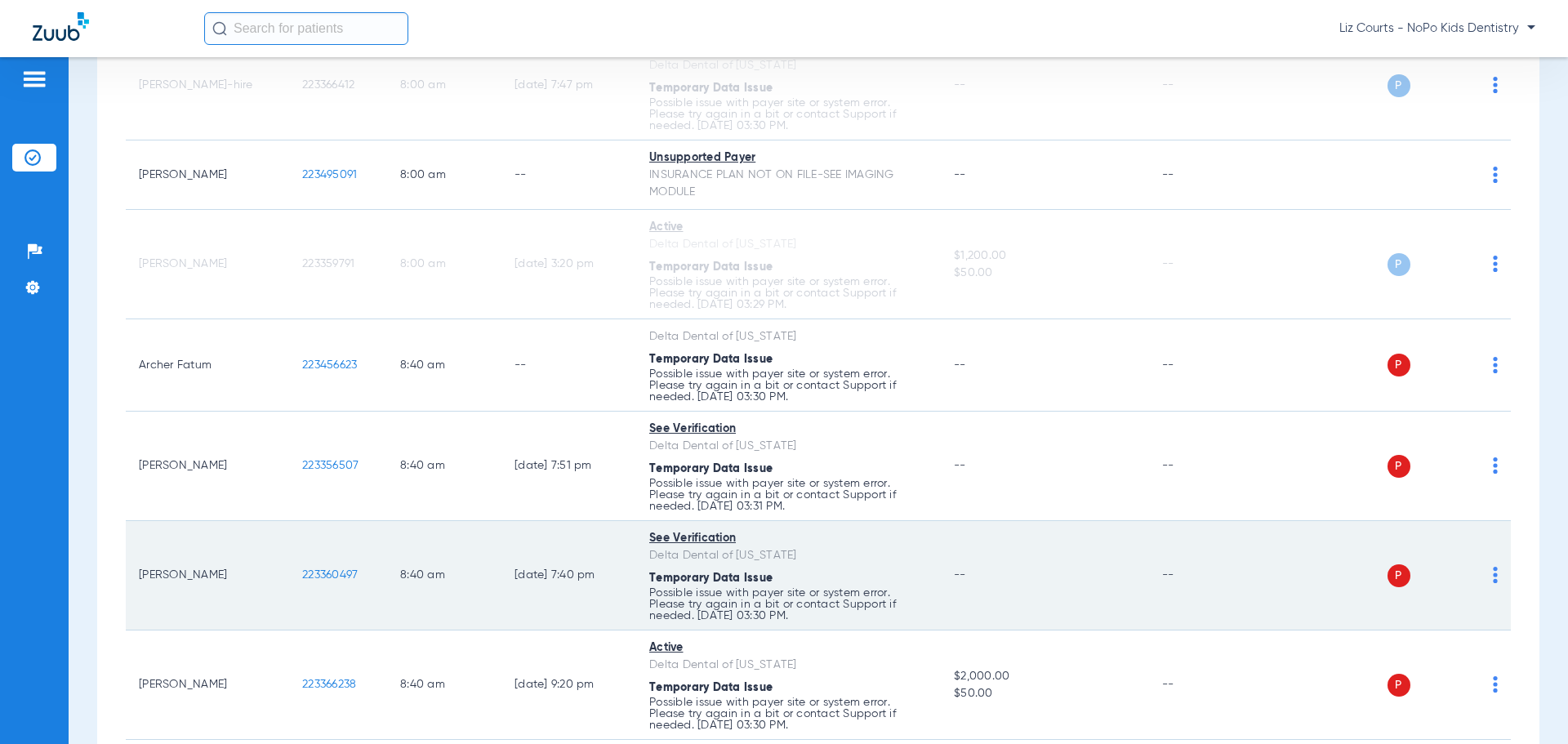
scroll to position [408, 0]
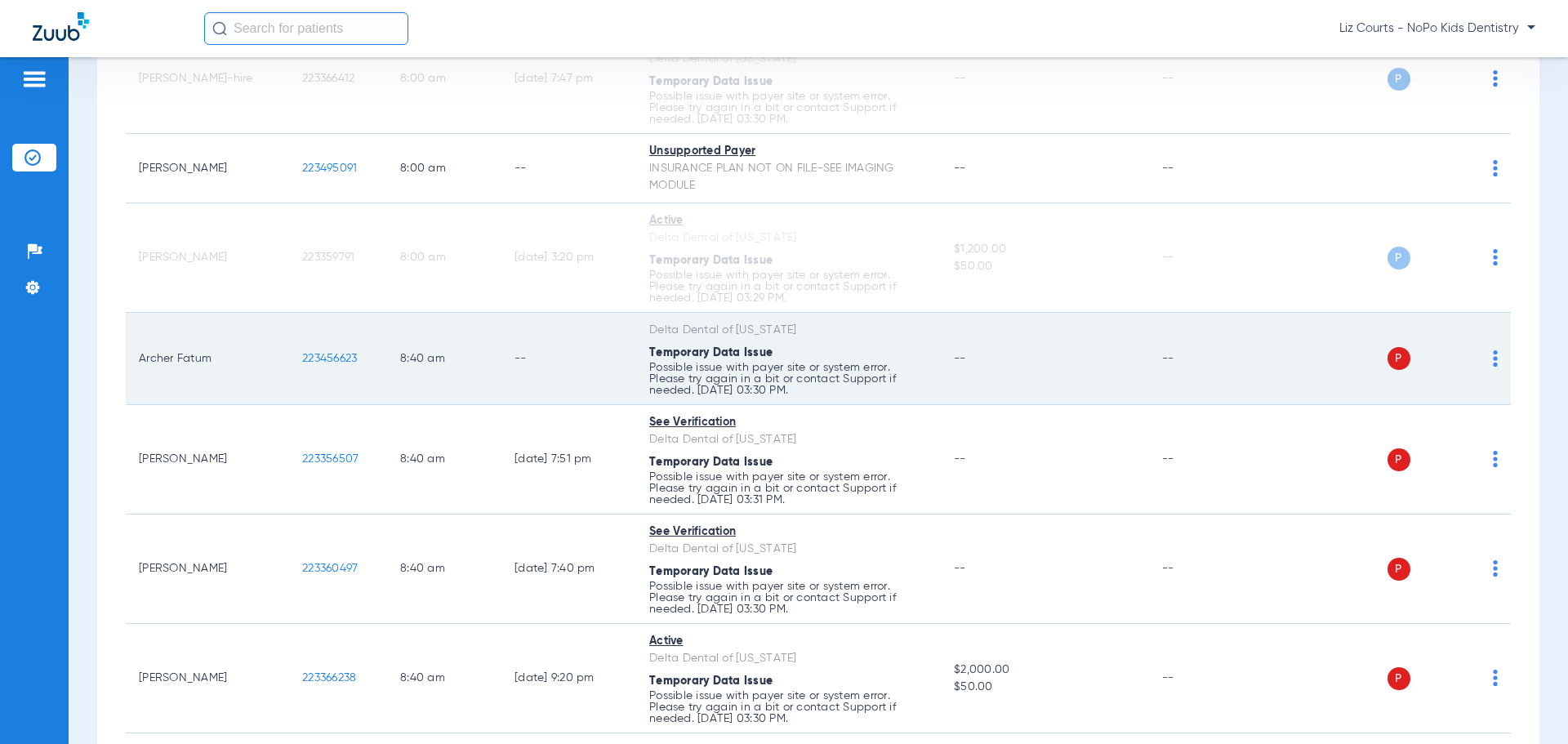
click at [1493, 356] on img at bounding box center [1495, 358] width 5 height 16
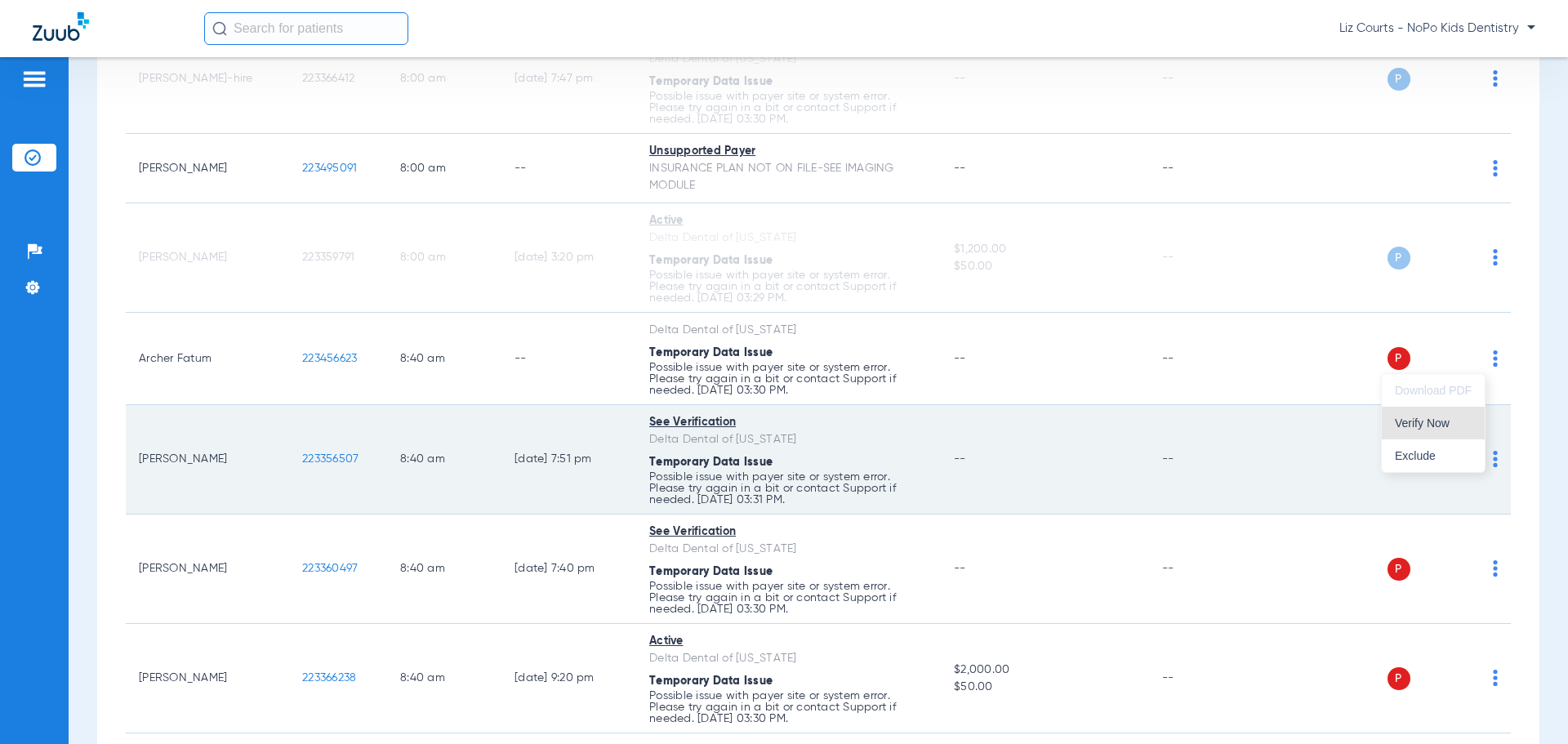
drag, startPoint x: 1443, startPoint y: 420, endPoint x: 1472, endPoint y: 432, distance: 31.4
click at [1444, 420] on span "Verify Now" at bounding box center [1433, 422] width 77 height 12
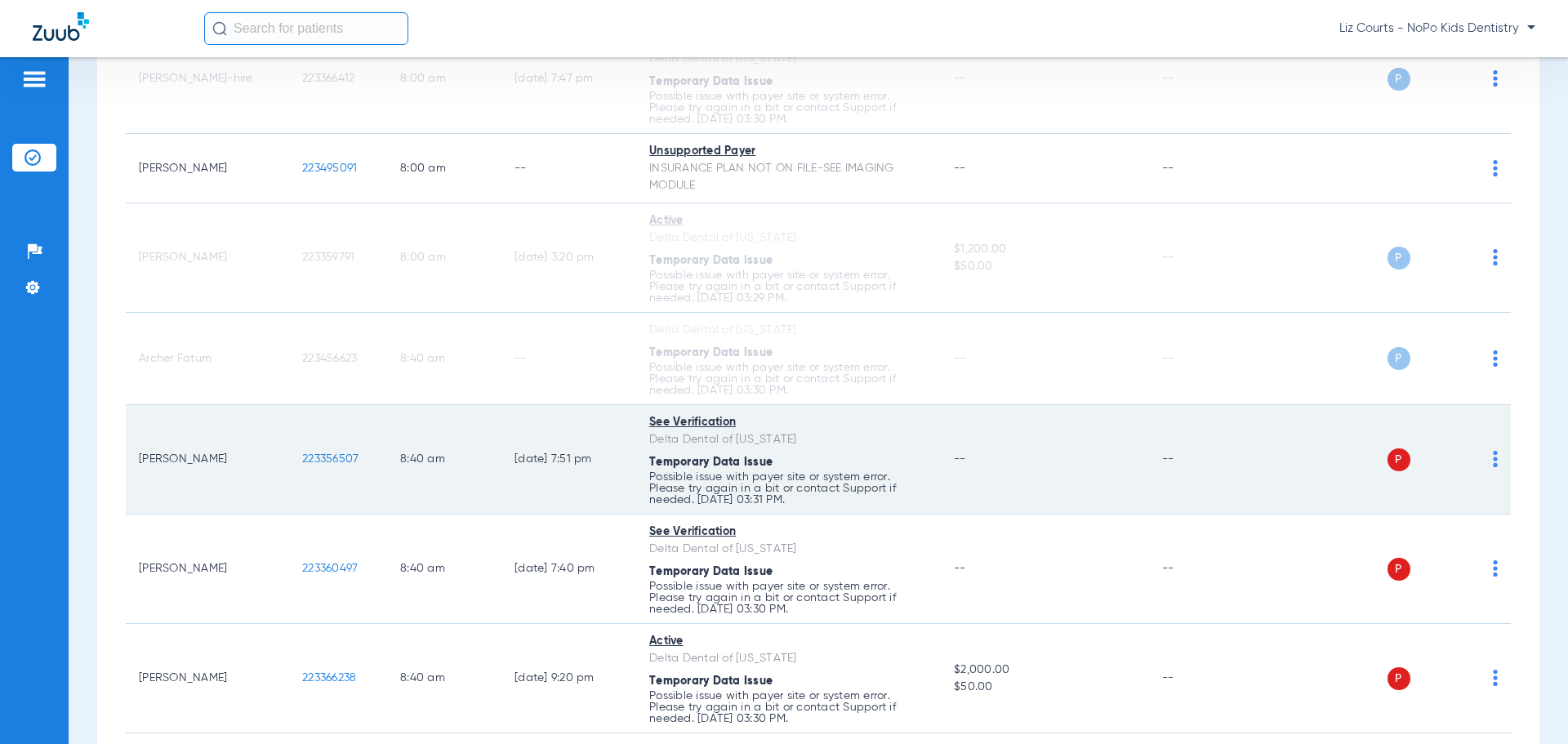
click at [1493, 462] on img at bounding box center [1495, 458] width 5 height 16
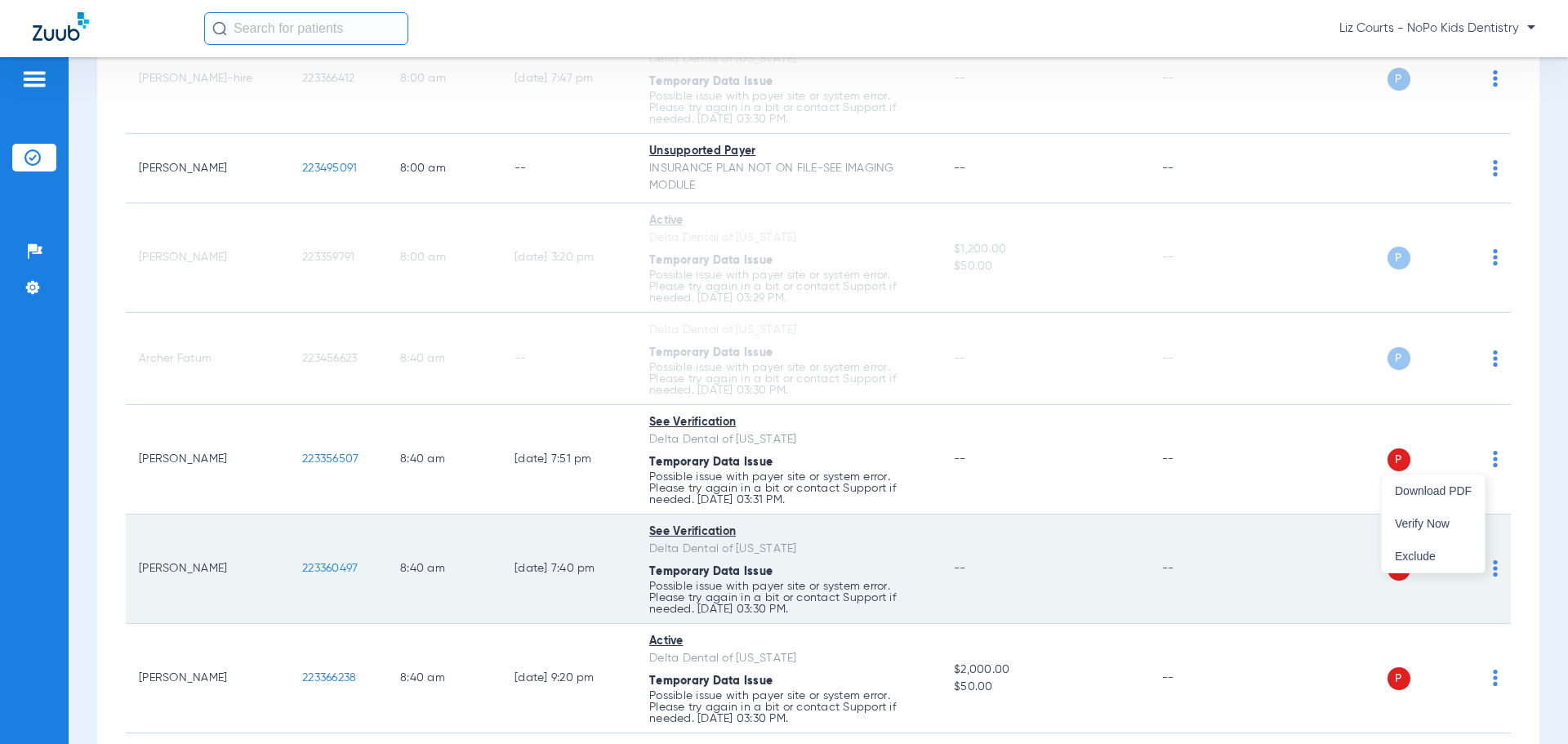
drag, startPoint x: 1438, startPoint y: 525, endPoint x: 1468, endPoint y: 566, distance: 50.8
click at [1442, 526] on span "Verify Now" at bounding box center [1433, 523] width 77 height 12
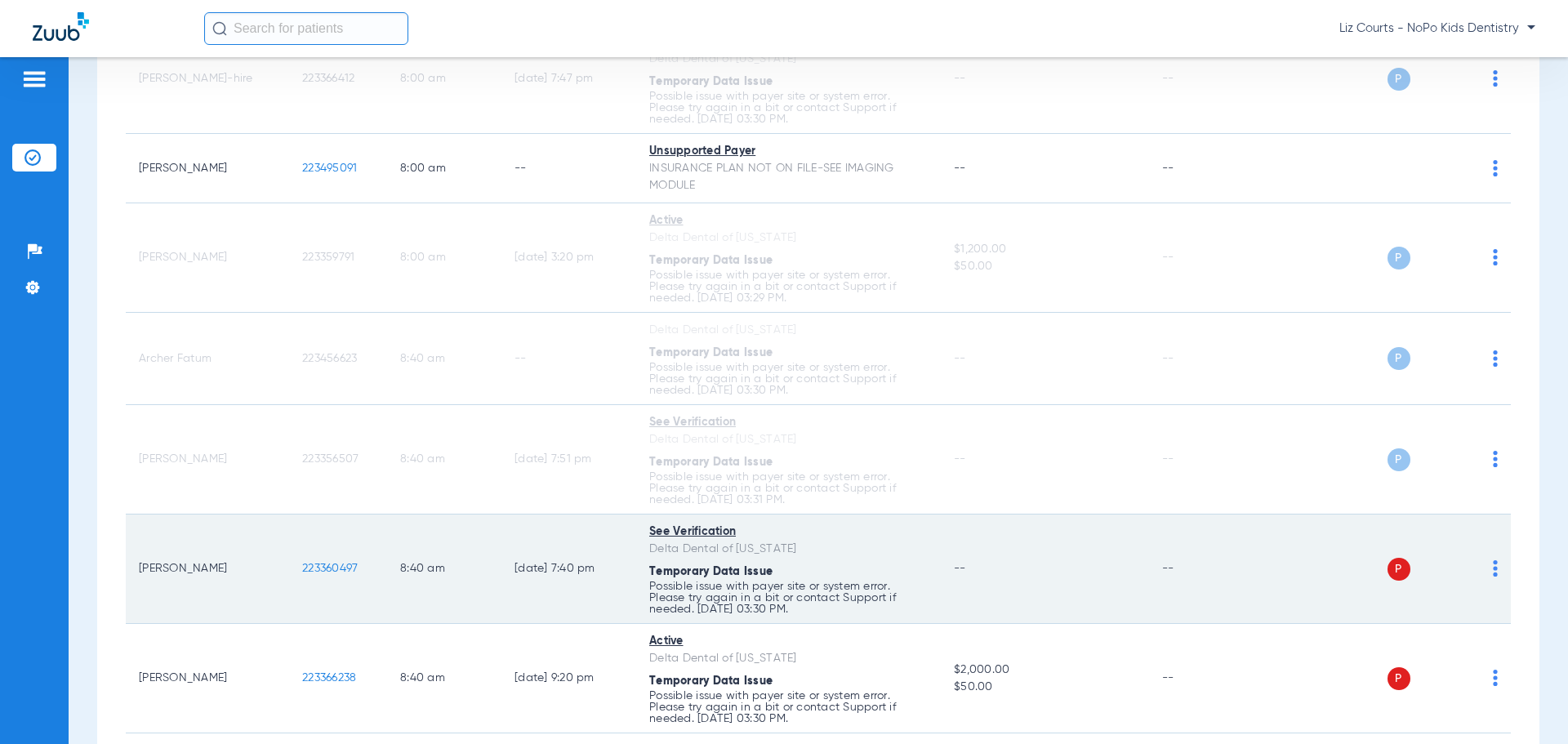
click at [1493, 569] on img at bounding box center [1495, 568] width 5 height 16
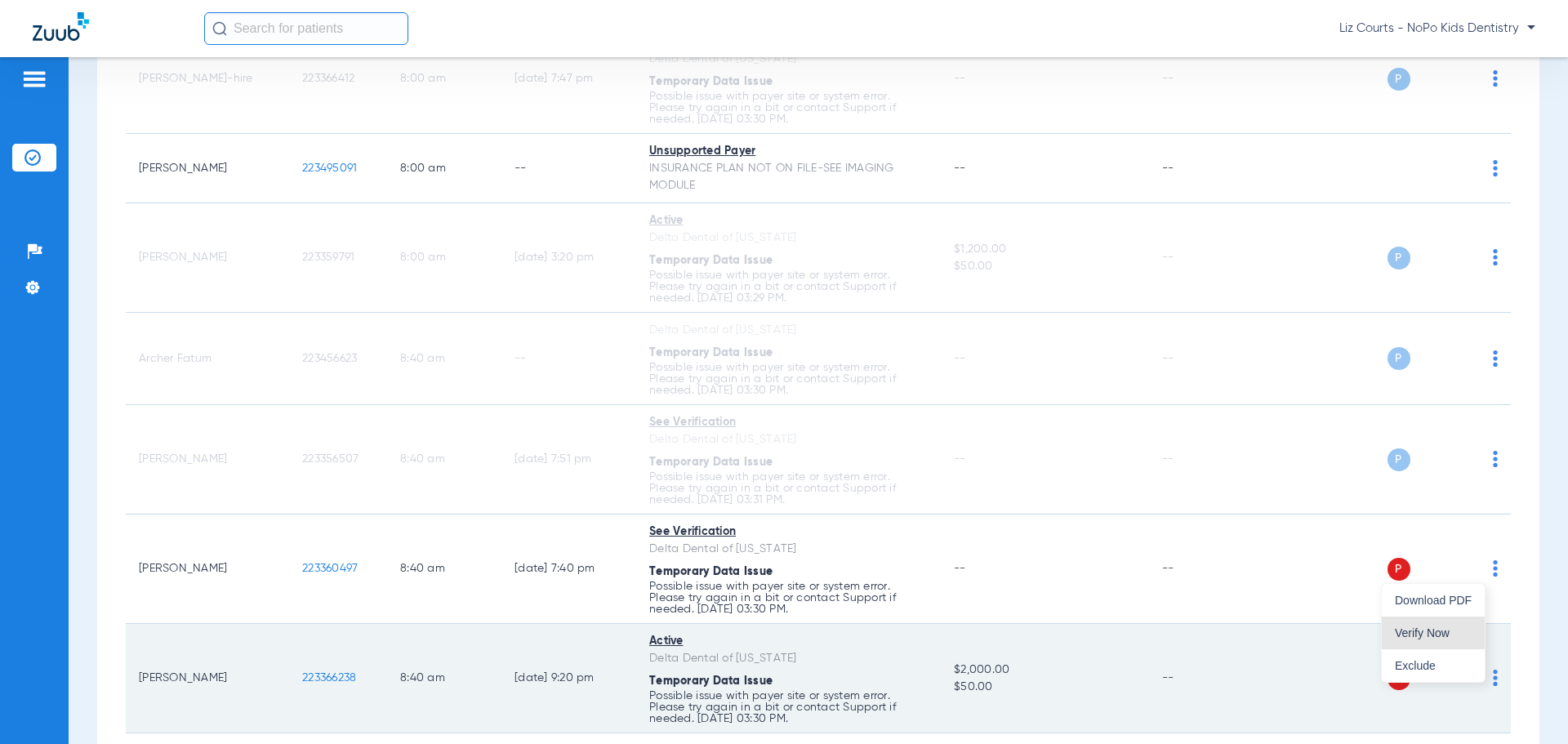
drag, startPoint x: 1443, startPoint y: 641, endPoint x: 1471, endPoint y: 681, distance: 48.8
click at [1445, 641] on button "Verify Now" at bounding box center [1434, 632] width 103 height 32
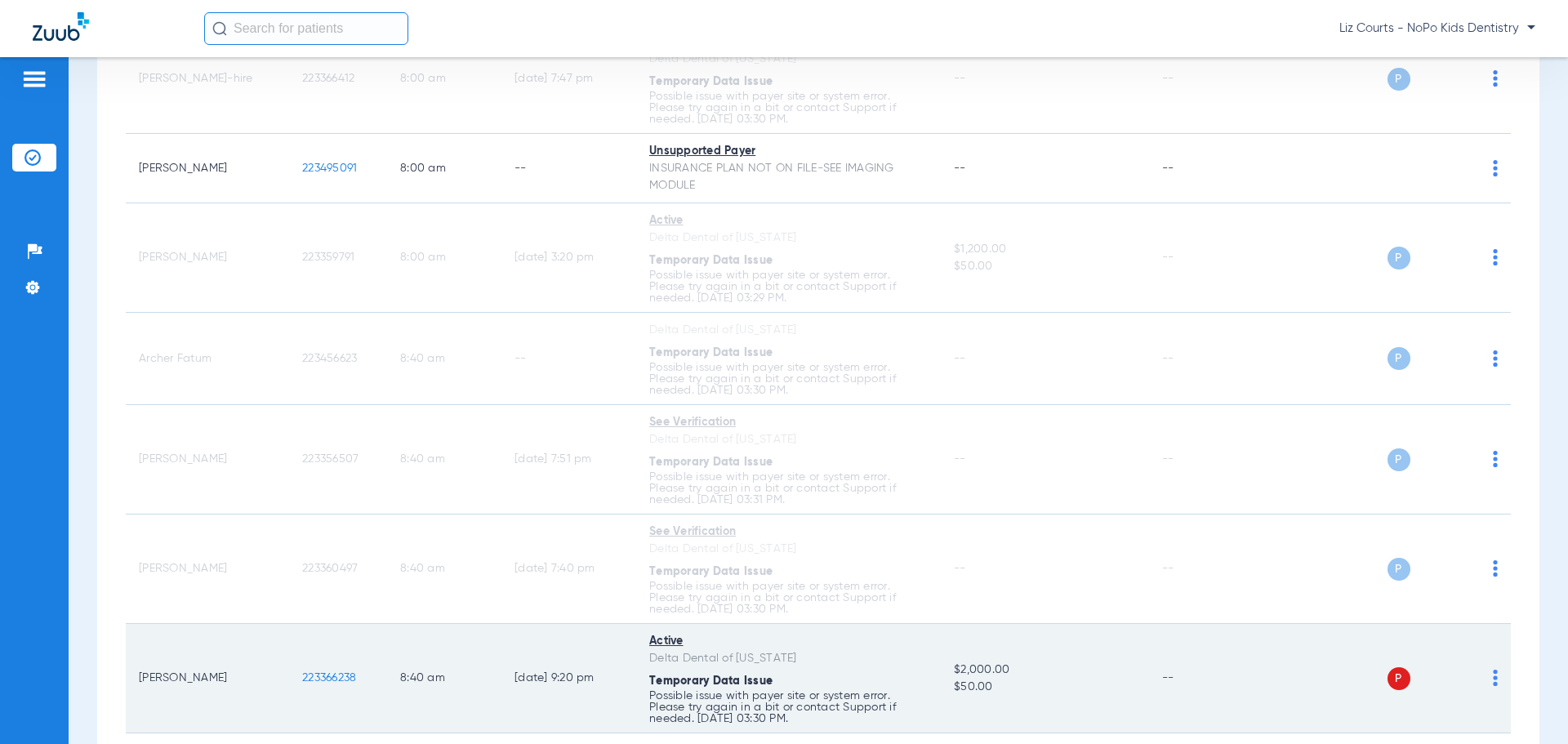
click at [1493, 673] on img at bounding box center [1495, 677] width 5 height 16
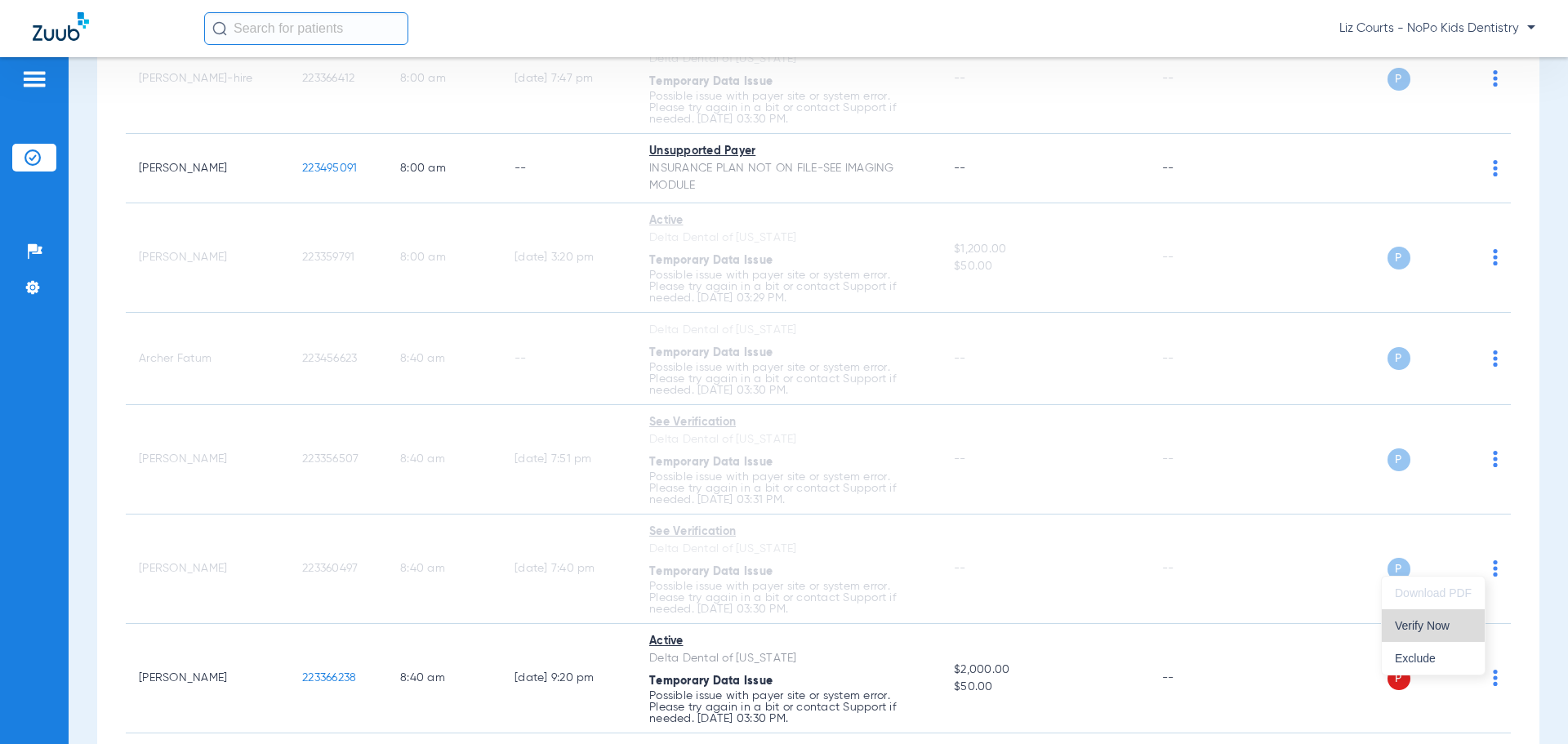
click at [1421, 615] on button "Verify Now" at bounding box center [1434, 625] width 103 height 32
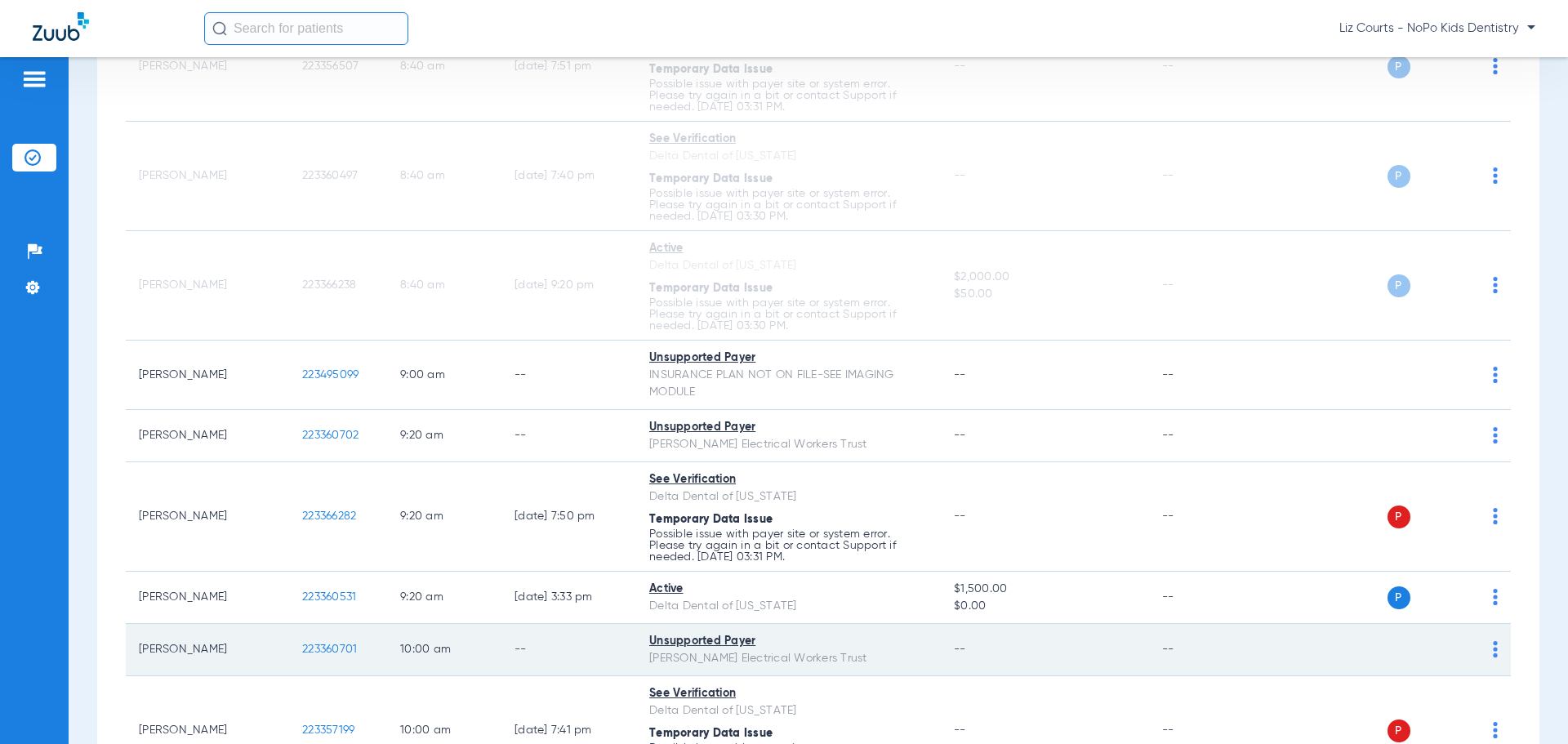
scroll to position [898, 0]
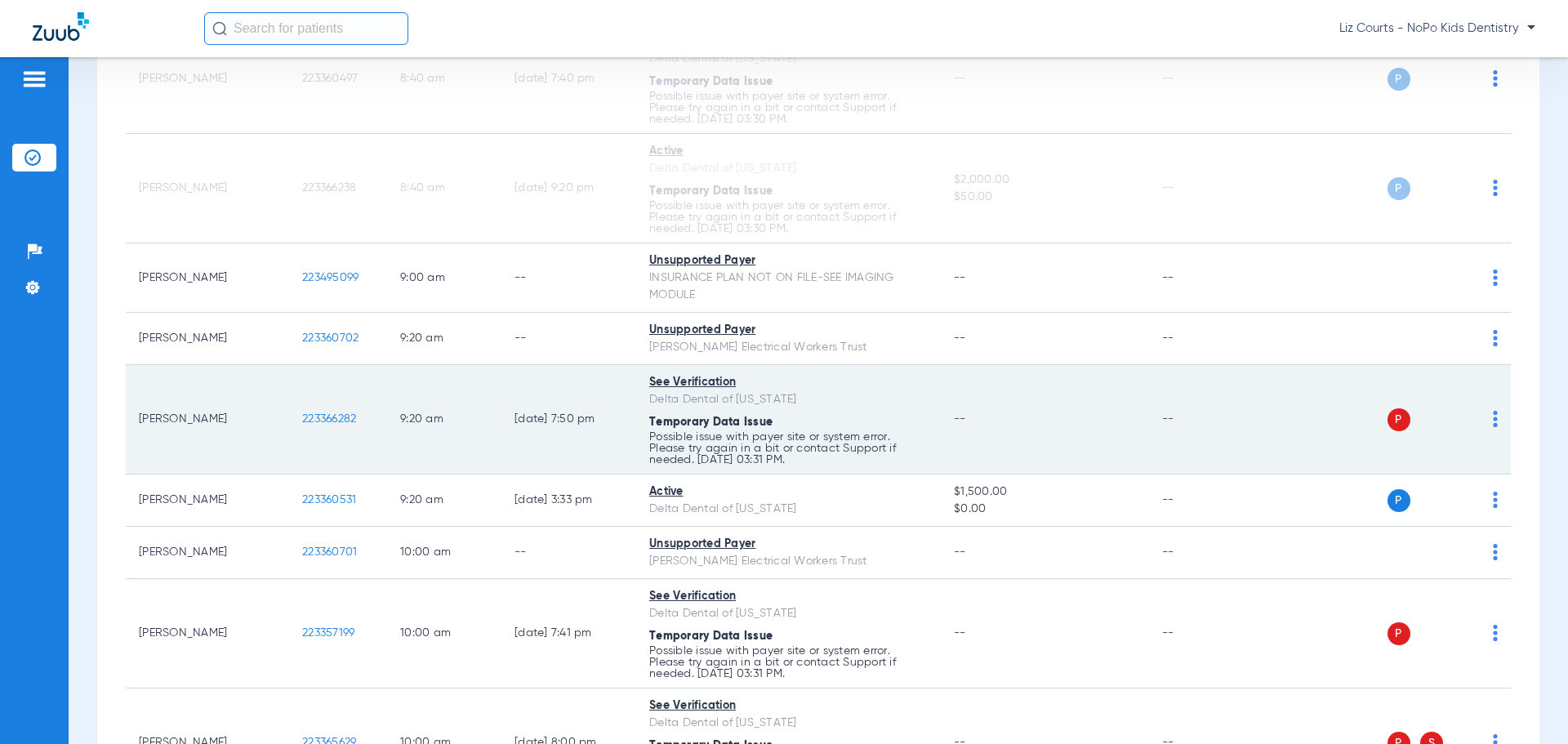
click at [1480, 417] on div "P S" at bounding box center [1380, 419] width 240 height 23
click at [1493, 420] on img at bounding box center [1495, 419] width 5 height 16
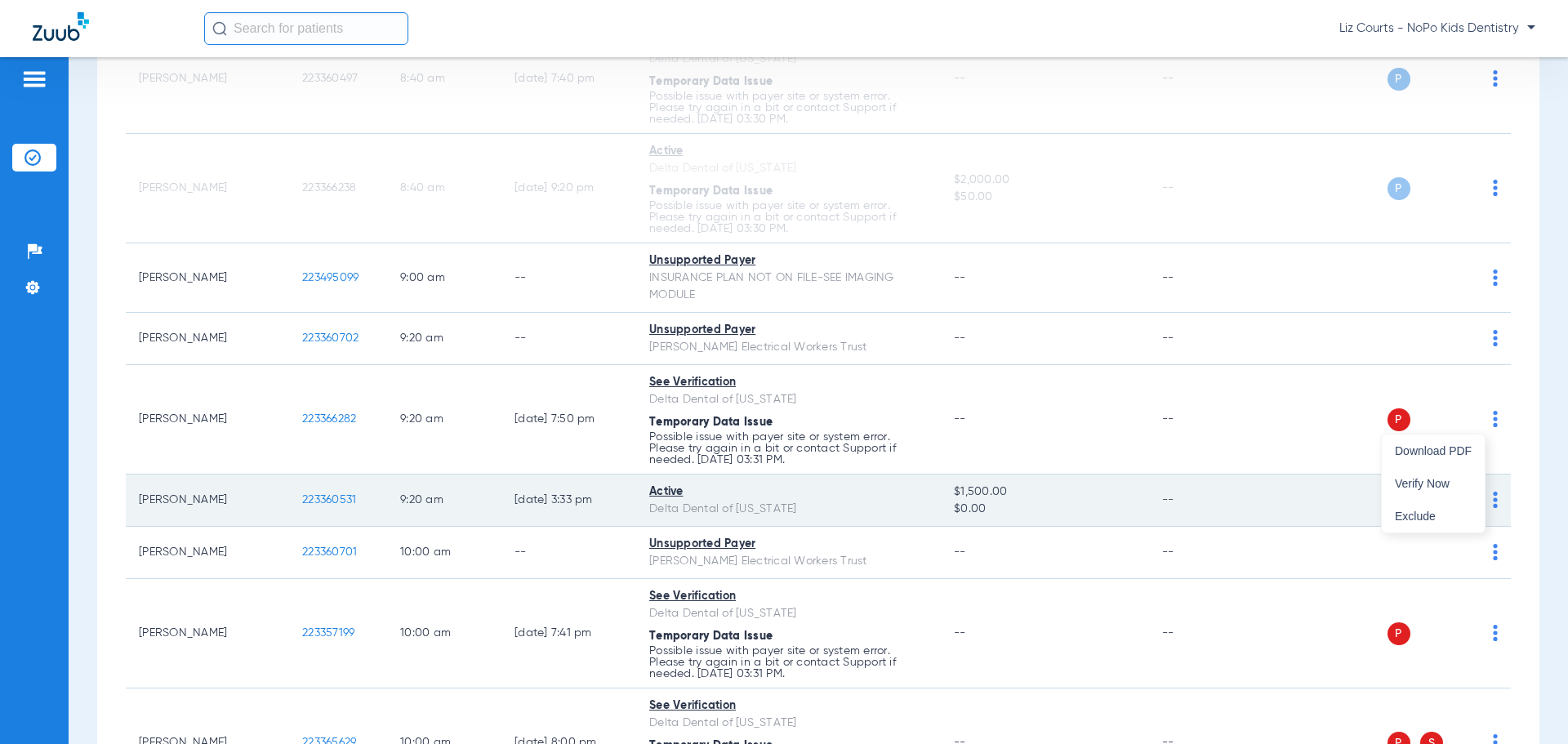
drag, startPoint x: 1448, startPoint y: 480, endPoint x: 1468, endPoint y: 523, distance: 47.4
click at [1451, 481] on span "Verify Now" at bounding box center [1433, 483] width 77 height 12
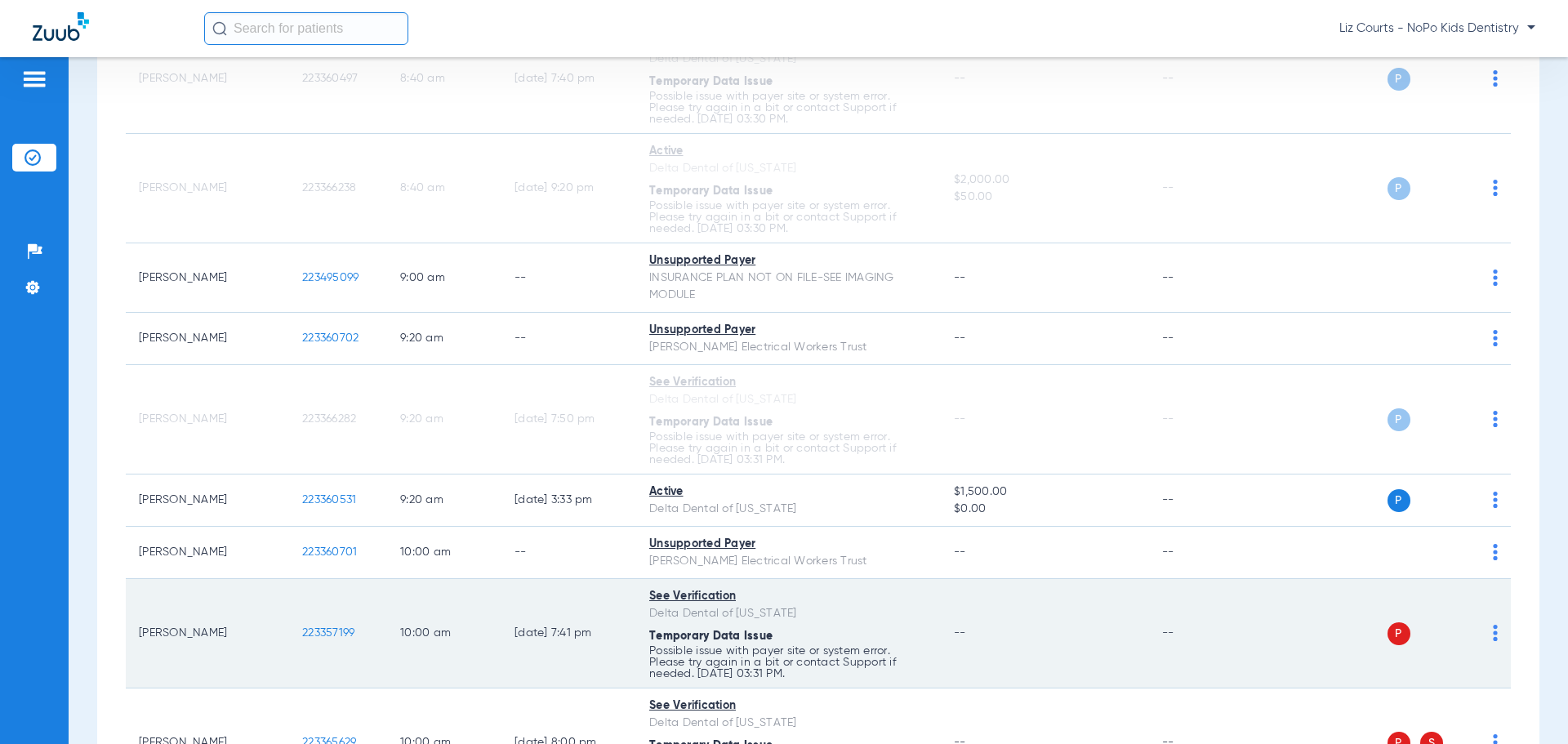
click at [1493, 631] on img at bounding box center [1495, 632] width 5 height 16
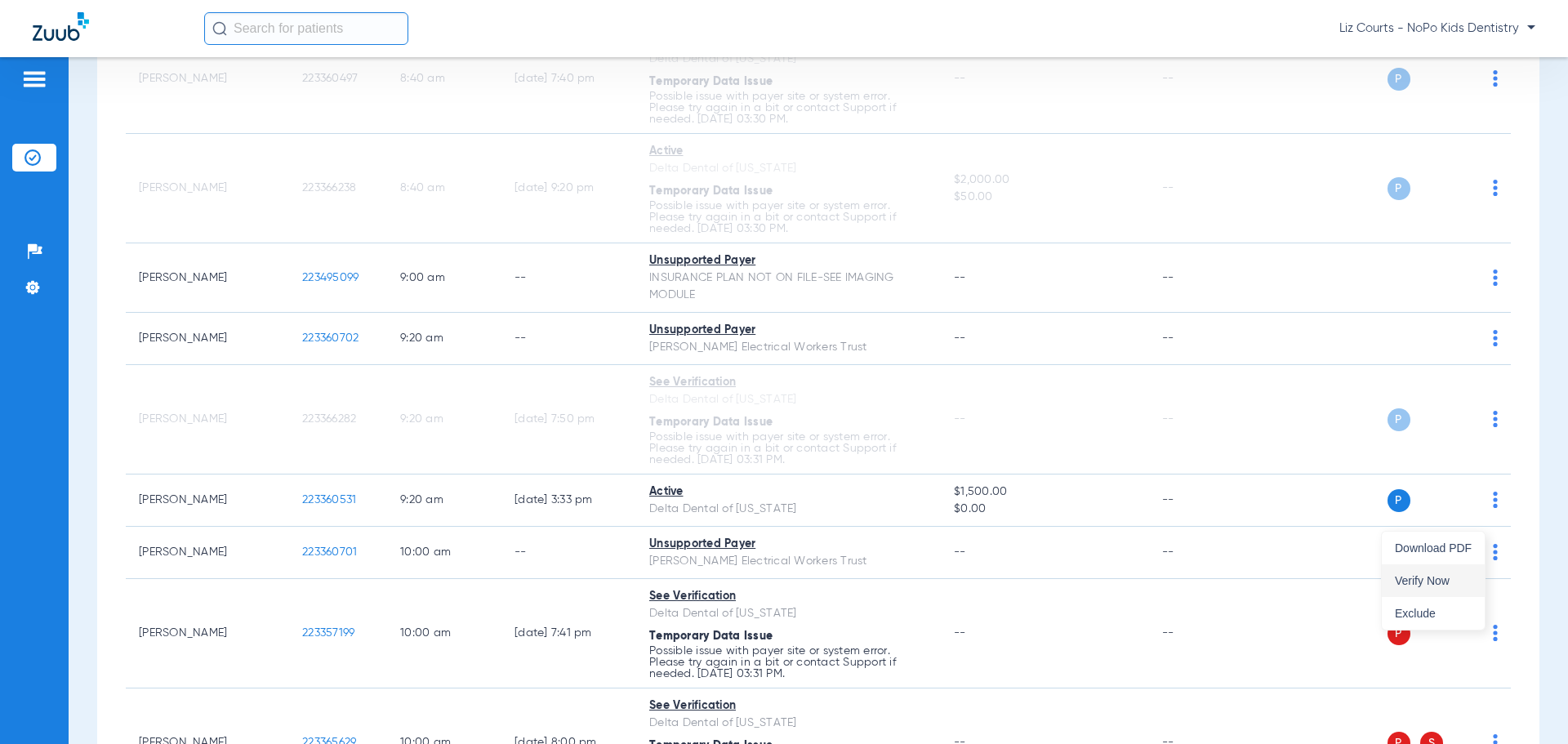
click at [1430, 579] on span "Verify Now" at bounding box center [1433, 580] width 77 height 12
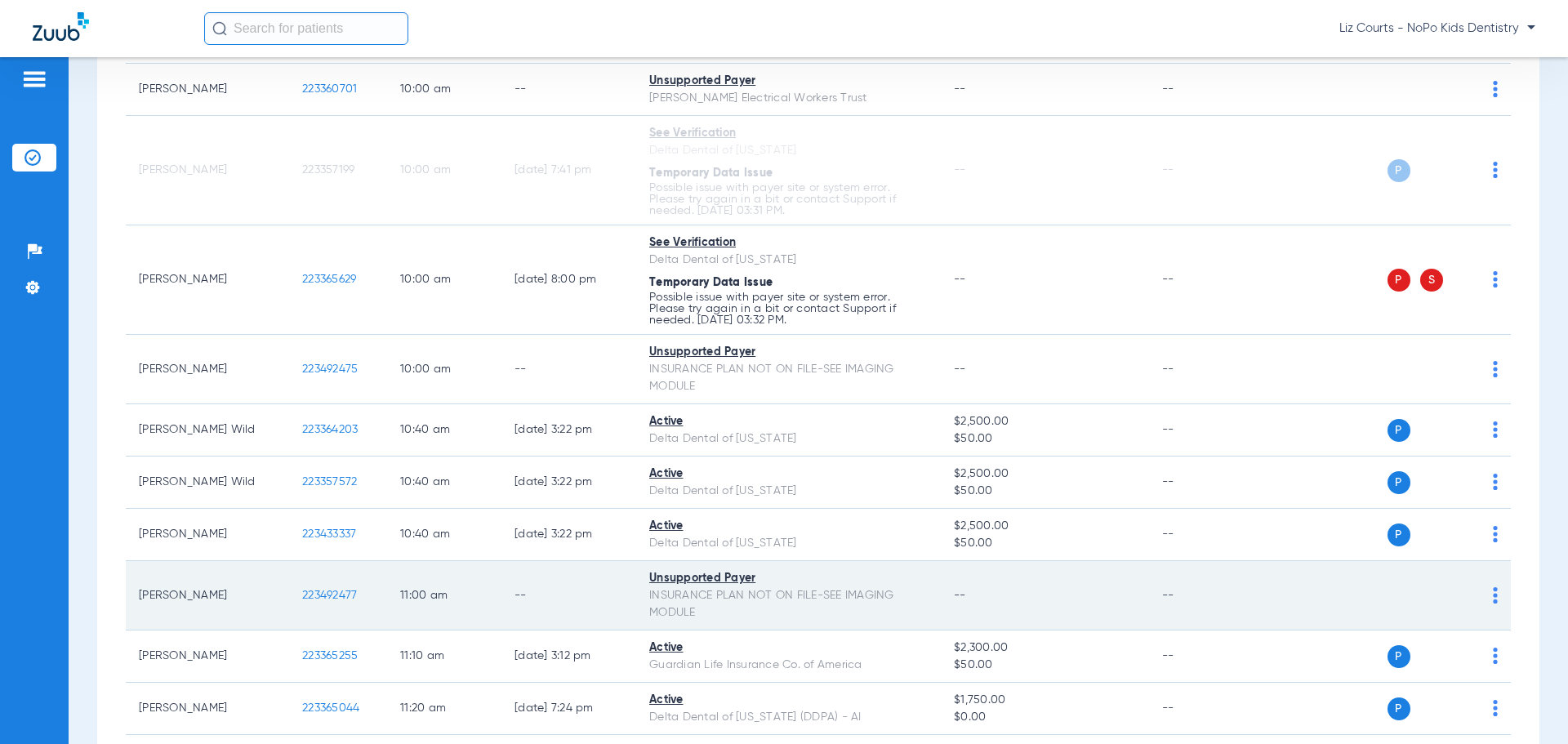
scroll to position [1388, 0]
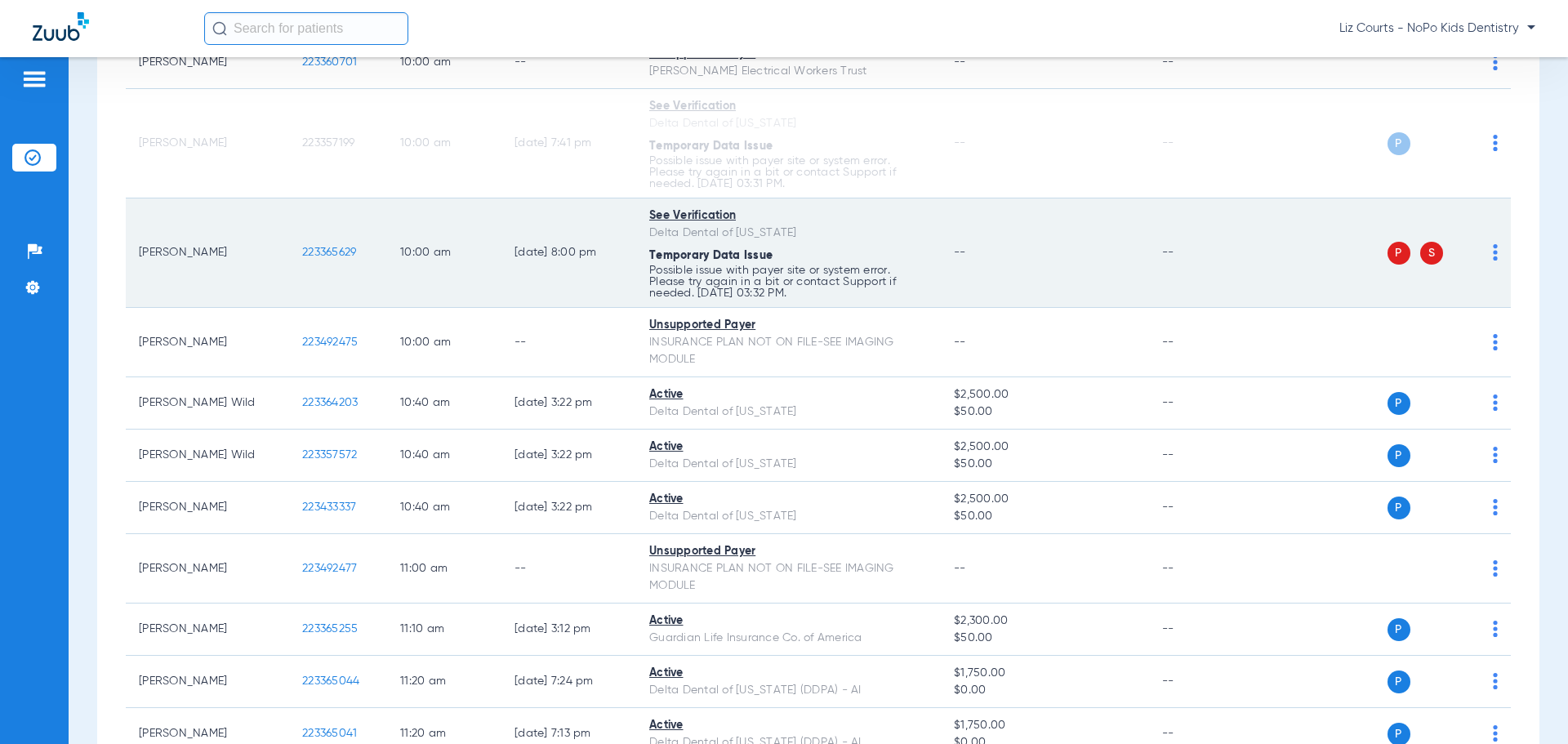
click at [1486, 254] on td "P S" at bounding box center [1386, 252] width 252 height 109
click at [1493, 251] on img at bounding box center [1495, 252] width 5 height 16
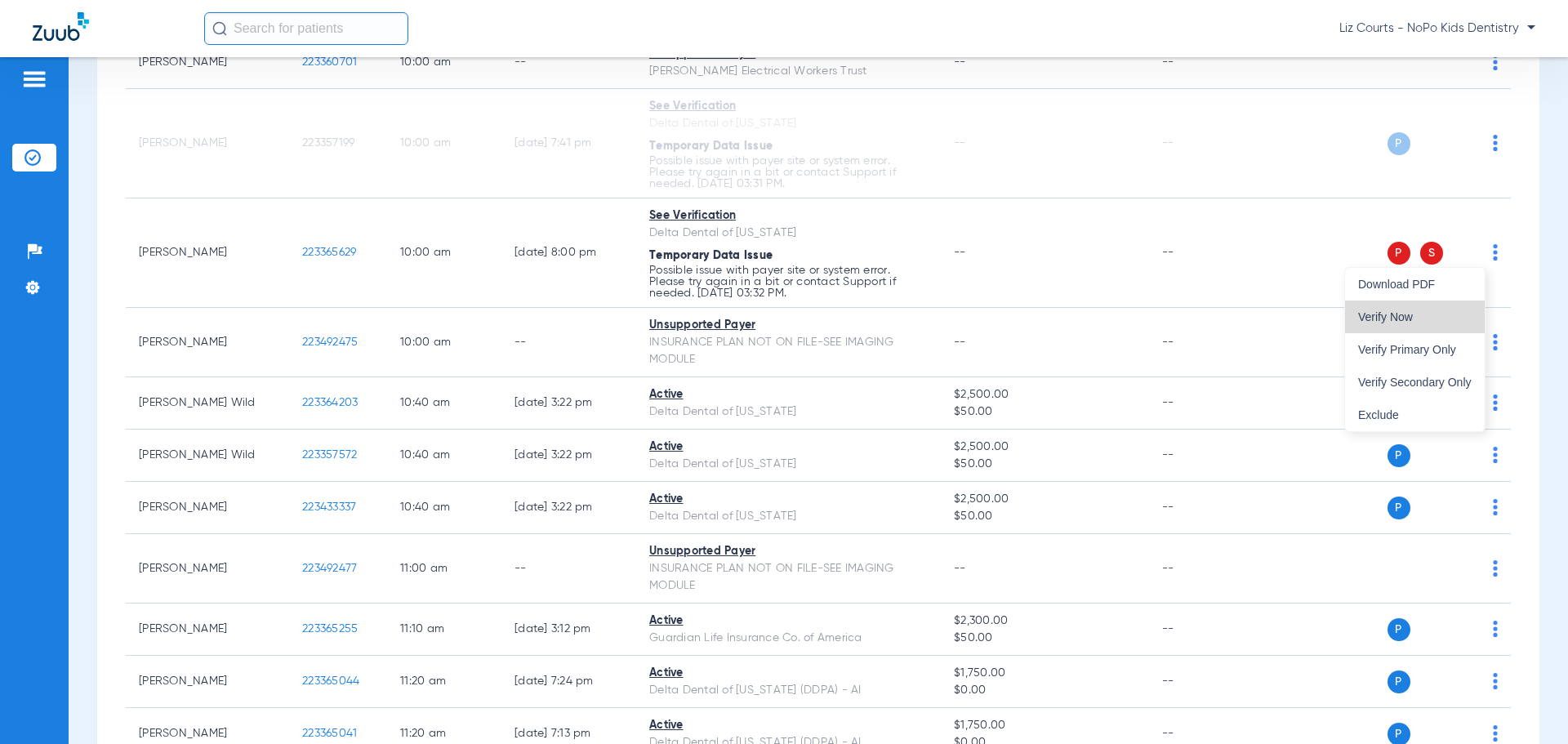
click at [1427, 310] on button "Verify Now" at bounding box center [1415, 317] width 140 height 32
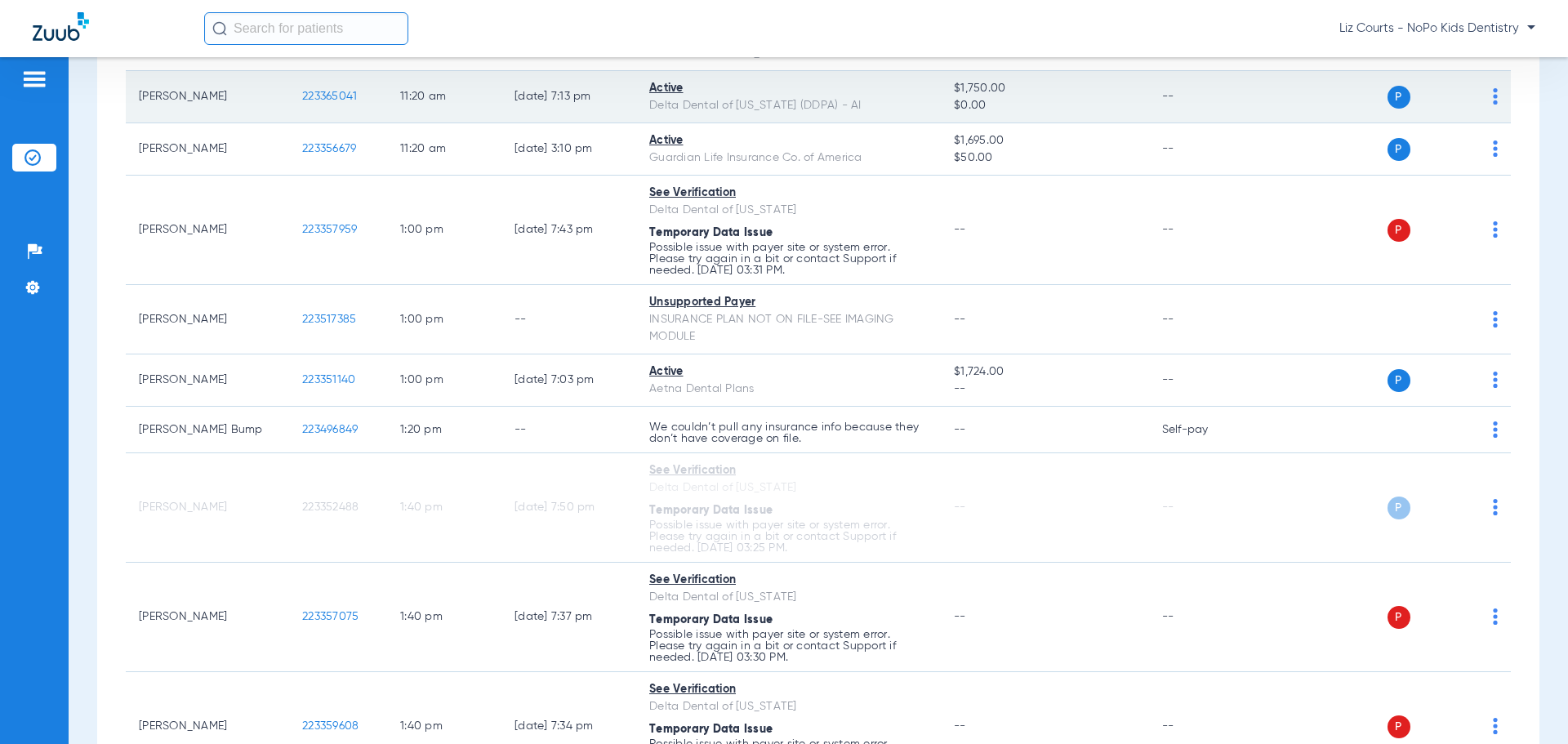
scroll to position [2041, 0]
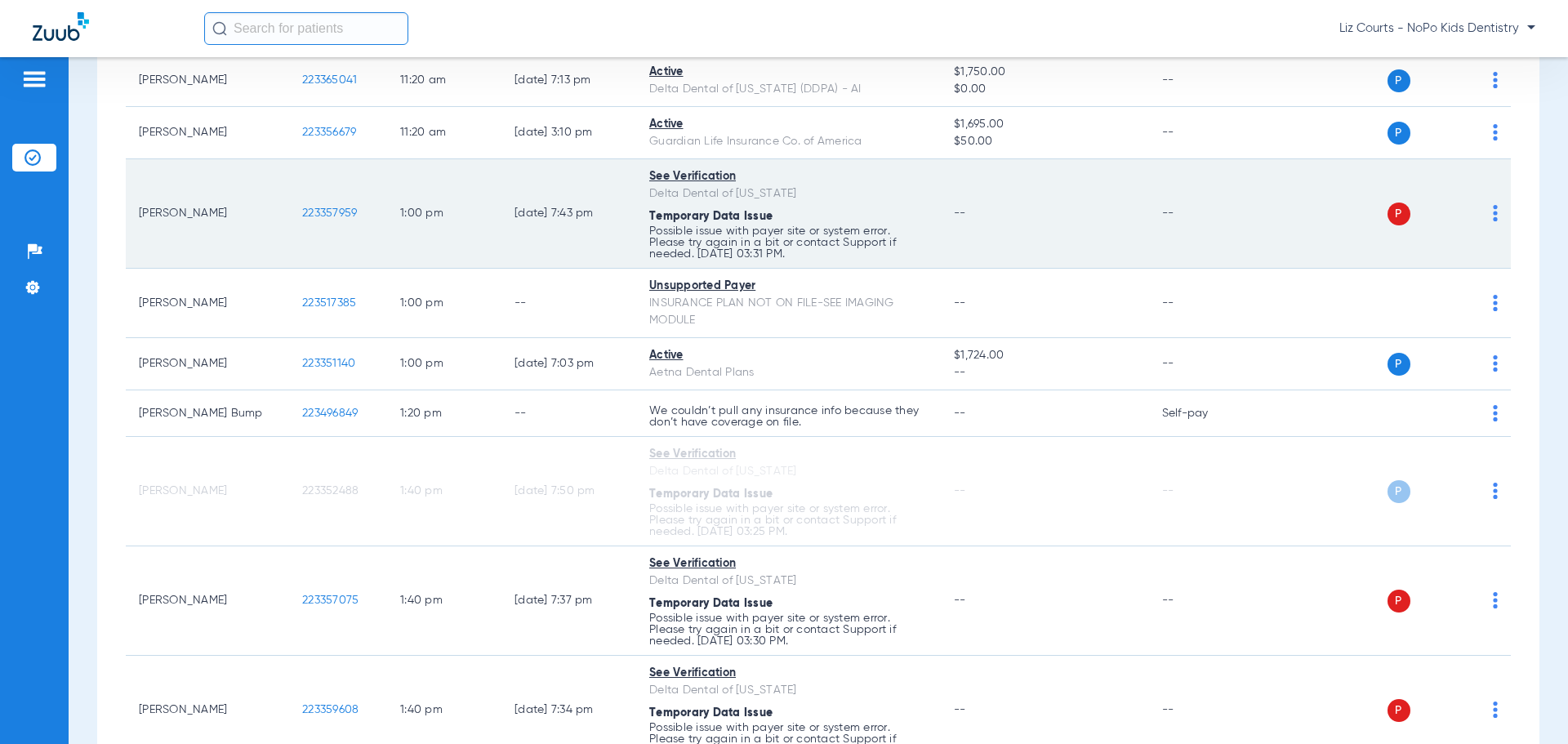
click at [1493, 207] on img at bounding box center [1495, 213] width 5 height 16
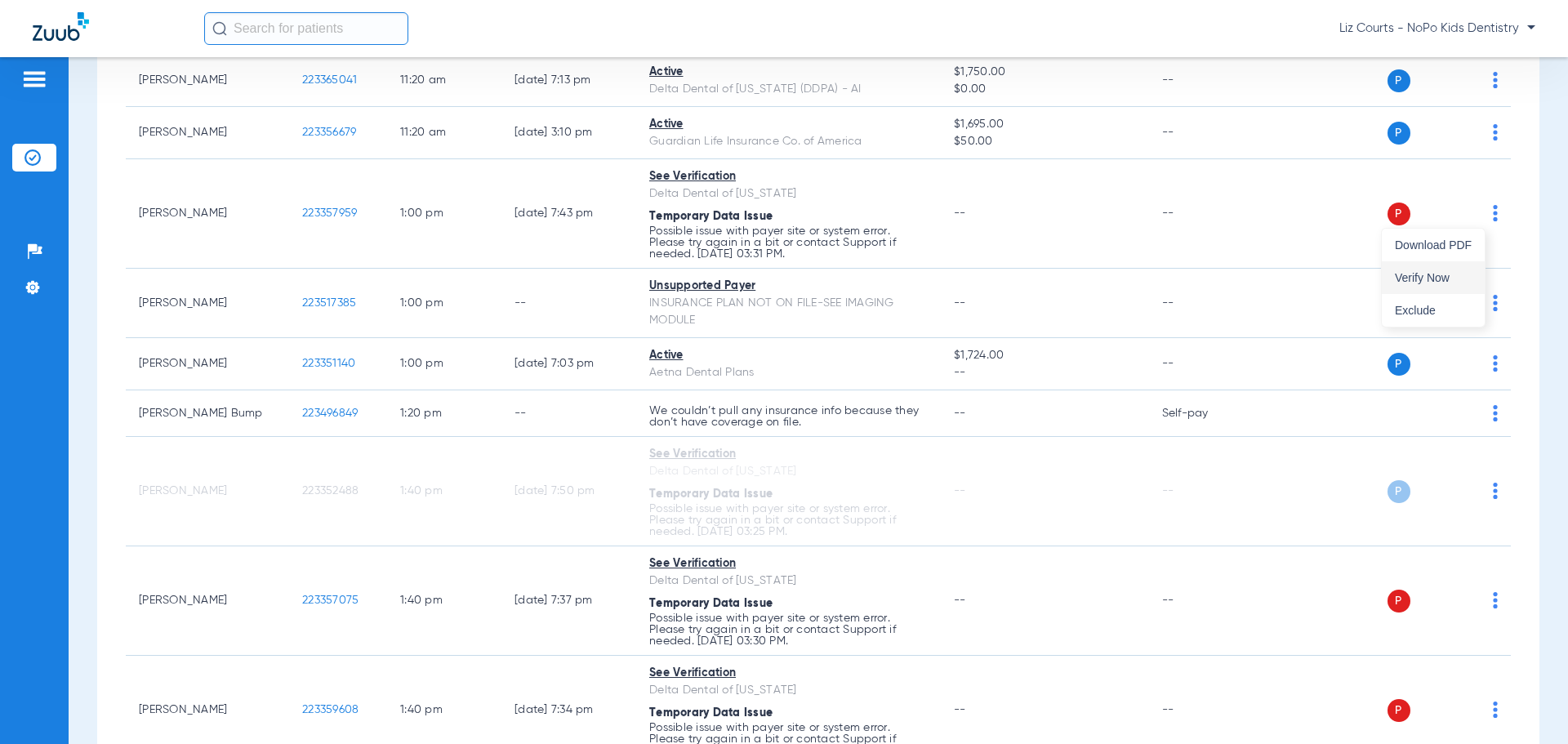
click at [1462, 272] on span "Verify Now" at bounding box center [1433, 277] width 77 height 12
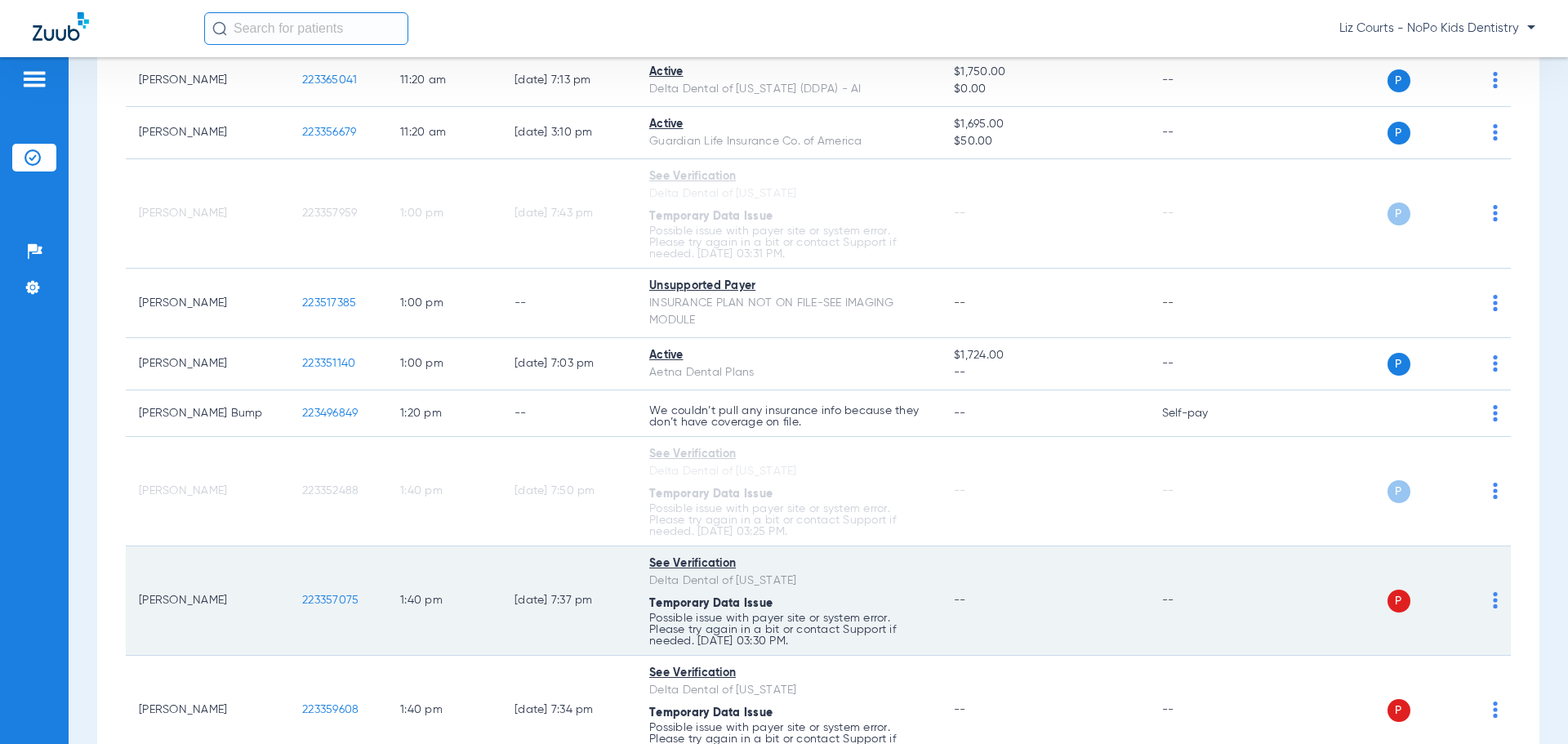
click at [1493, 597] on img at bounding box center [1495, 600] width 5 height 16
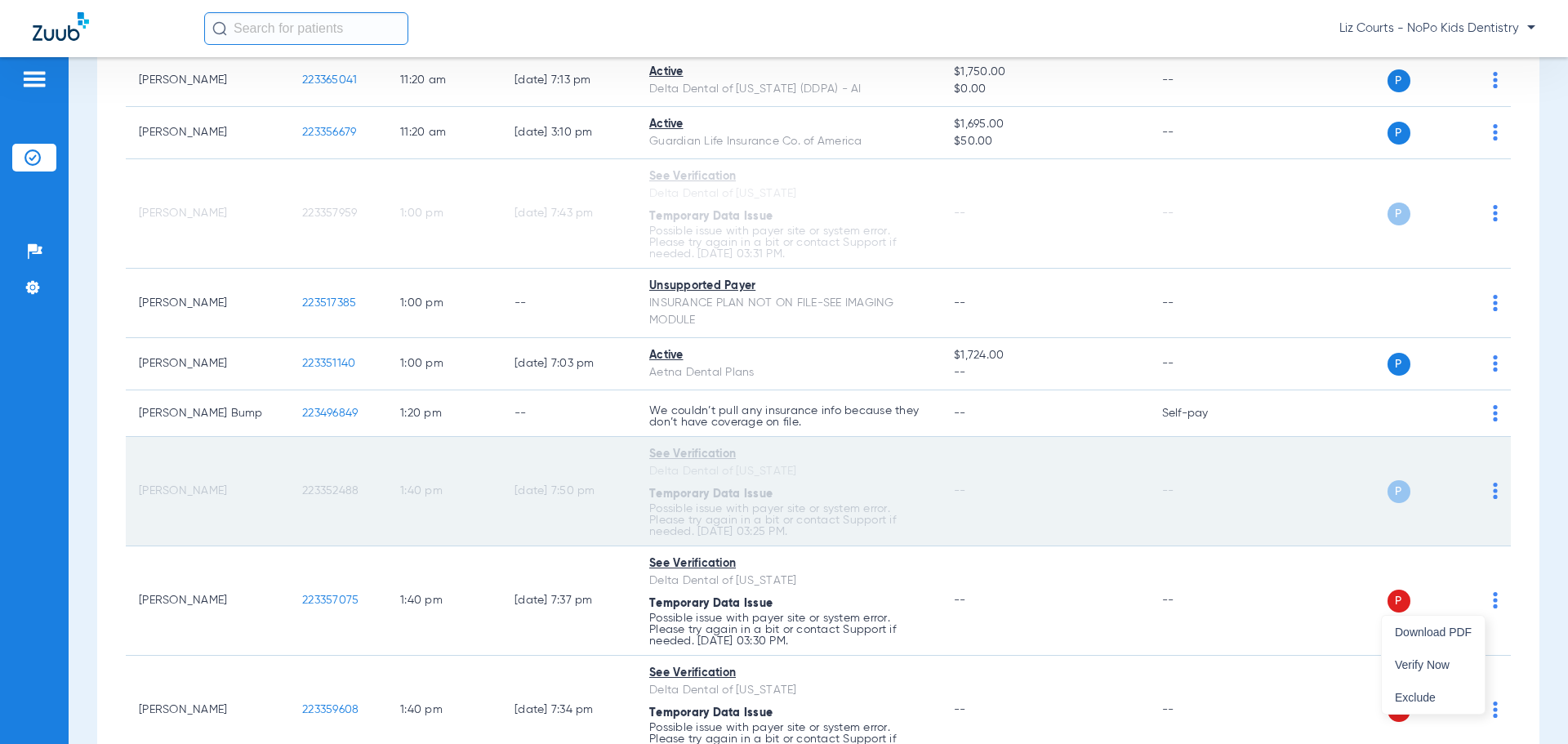
drag, startPoint x: 1437, startPoint y: 667, endPoint x: 1386, endPoint y: 487, distance: 187.1
click at [1436, 647] on div "Download PDF Verify Now Exclude" at bounding box center [1434, 664] width 103 height 98
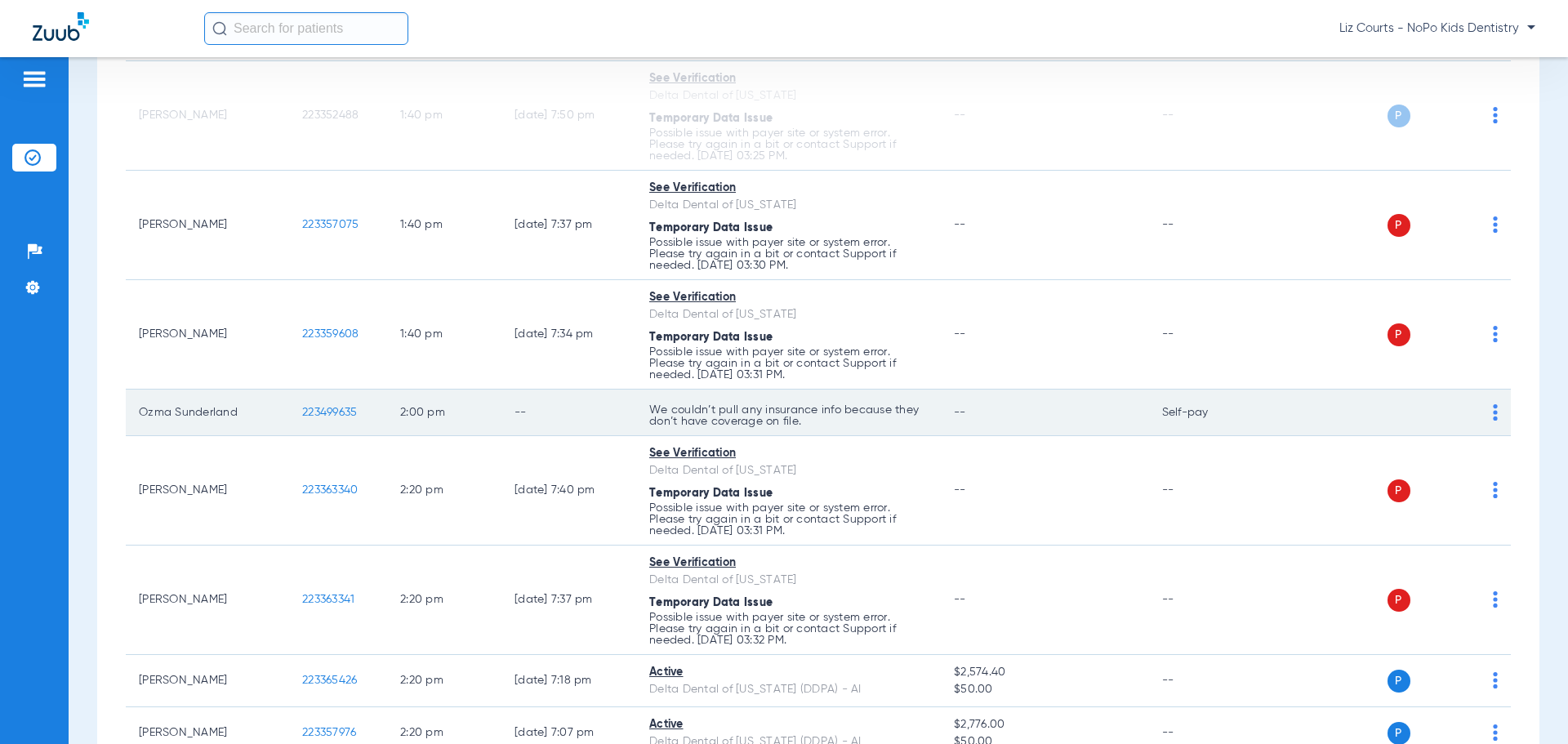
scroll to position [2449, 0]
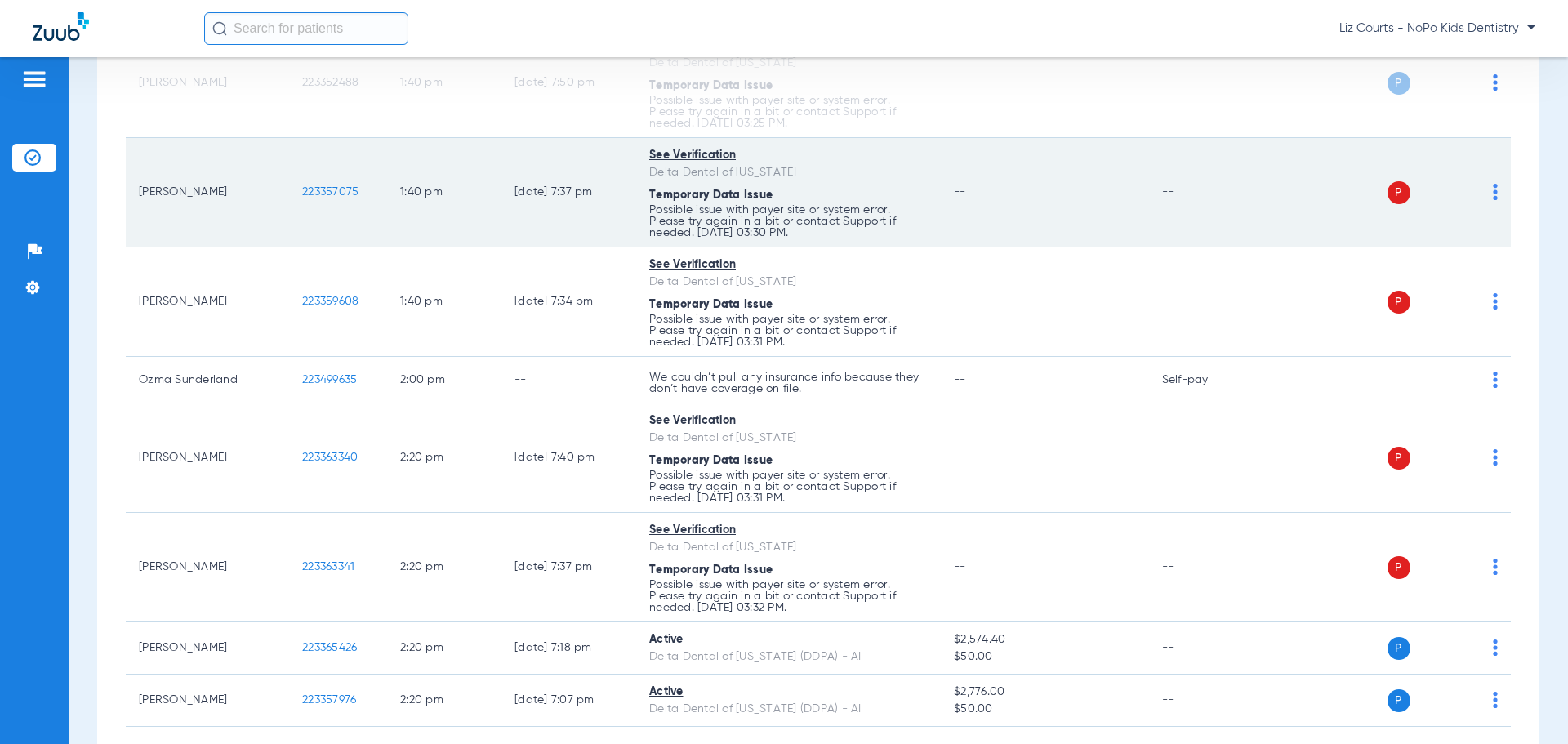
click at [1493, 189] on img at bounding box center [1495, 192] width 5 height 16
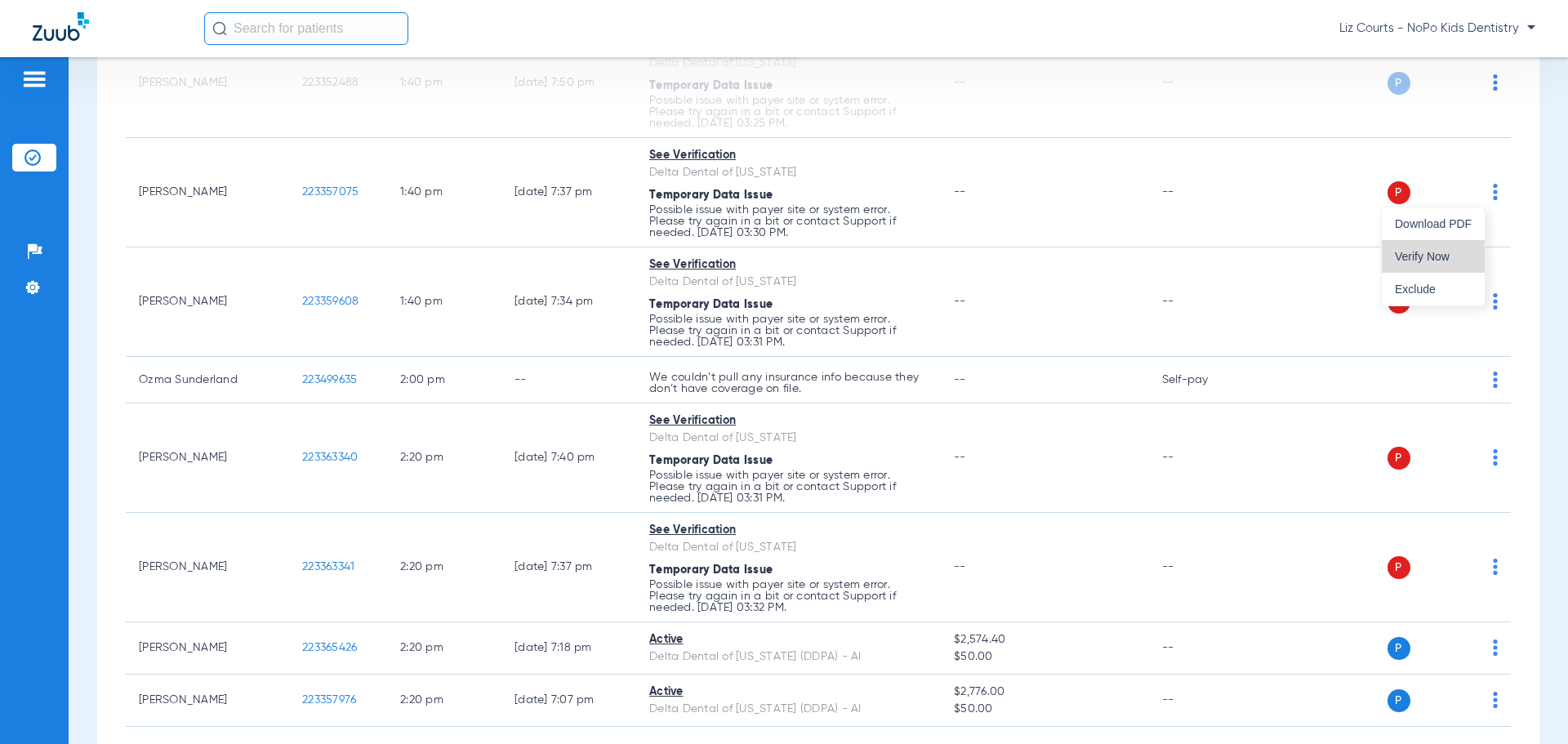
click at [1463, 250] on span "Verify Now" at bounding box center [1433, 256] width 77 height 12
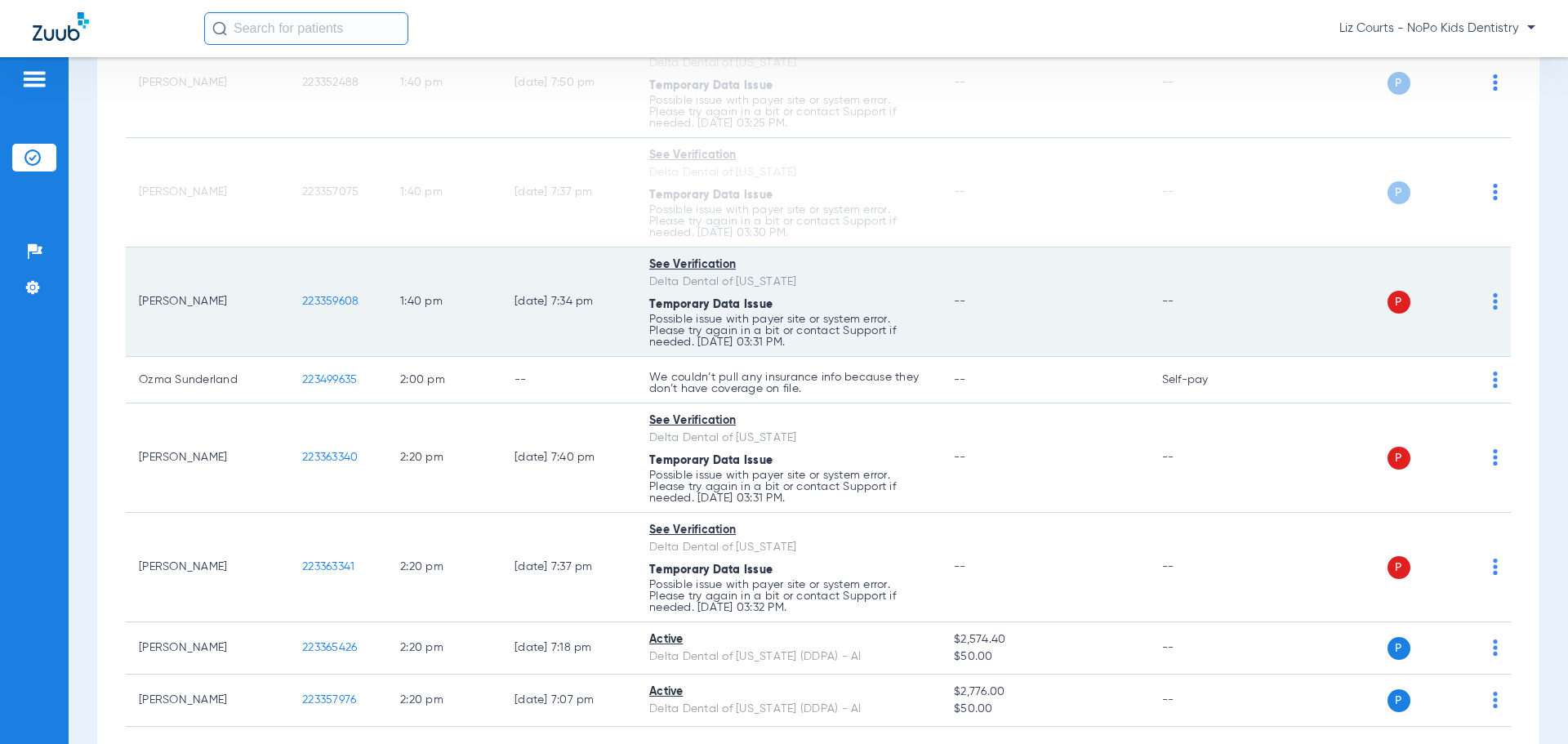
click at [1493, 301] on img at bounding box center [1495, 301] width 5 height 16
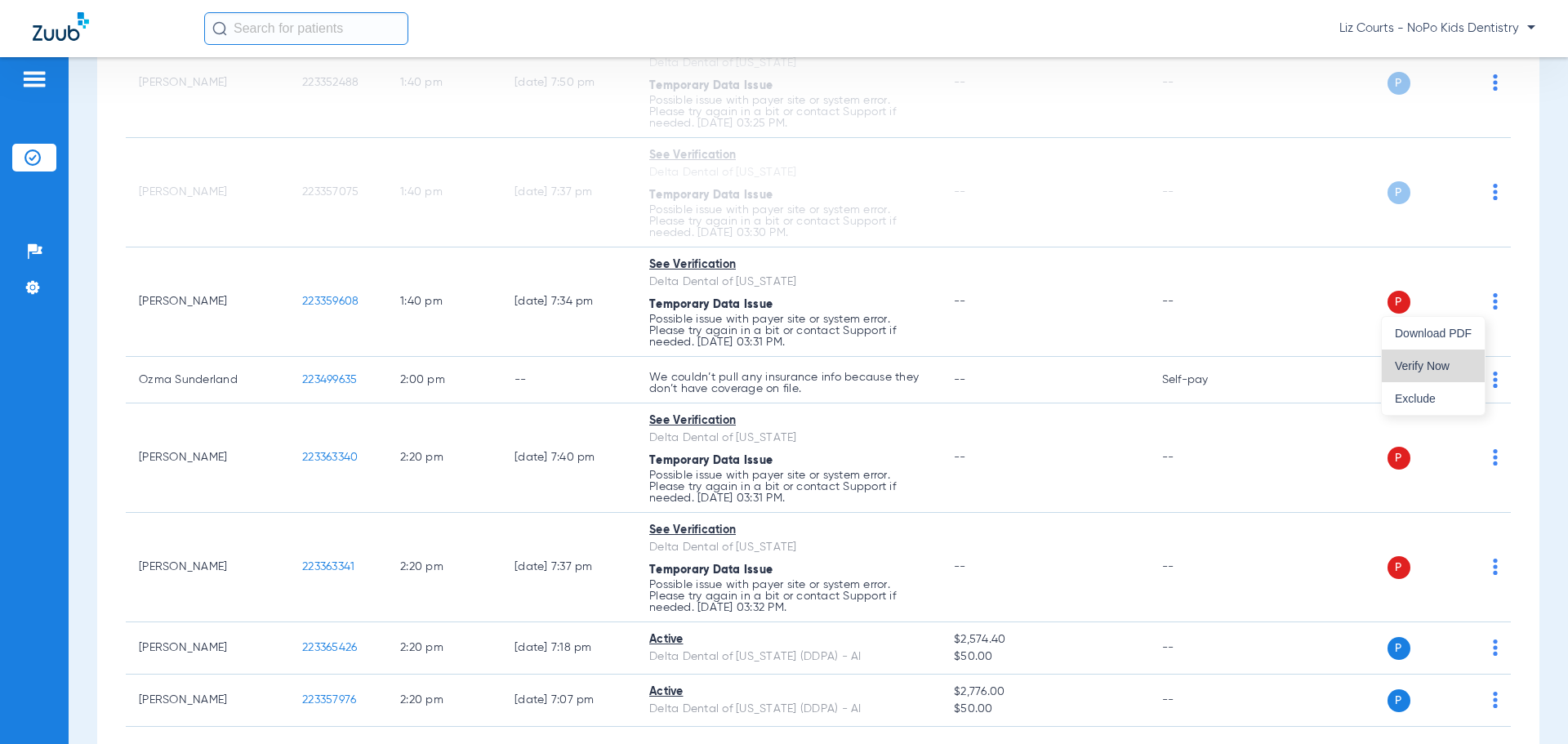
click at [1441, 360] on span "Verify Now" at bounding box center [1433, 366] width 77 height 12
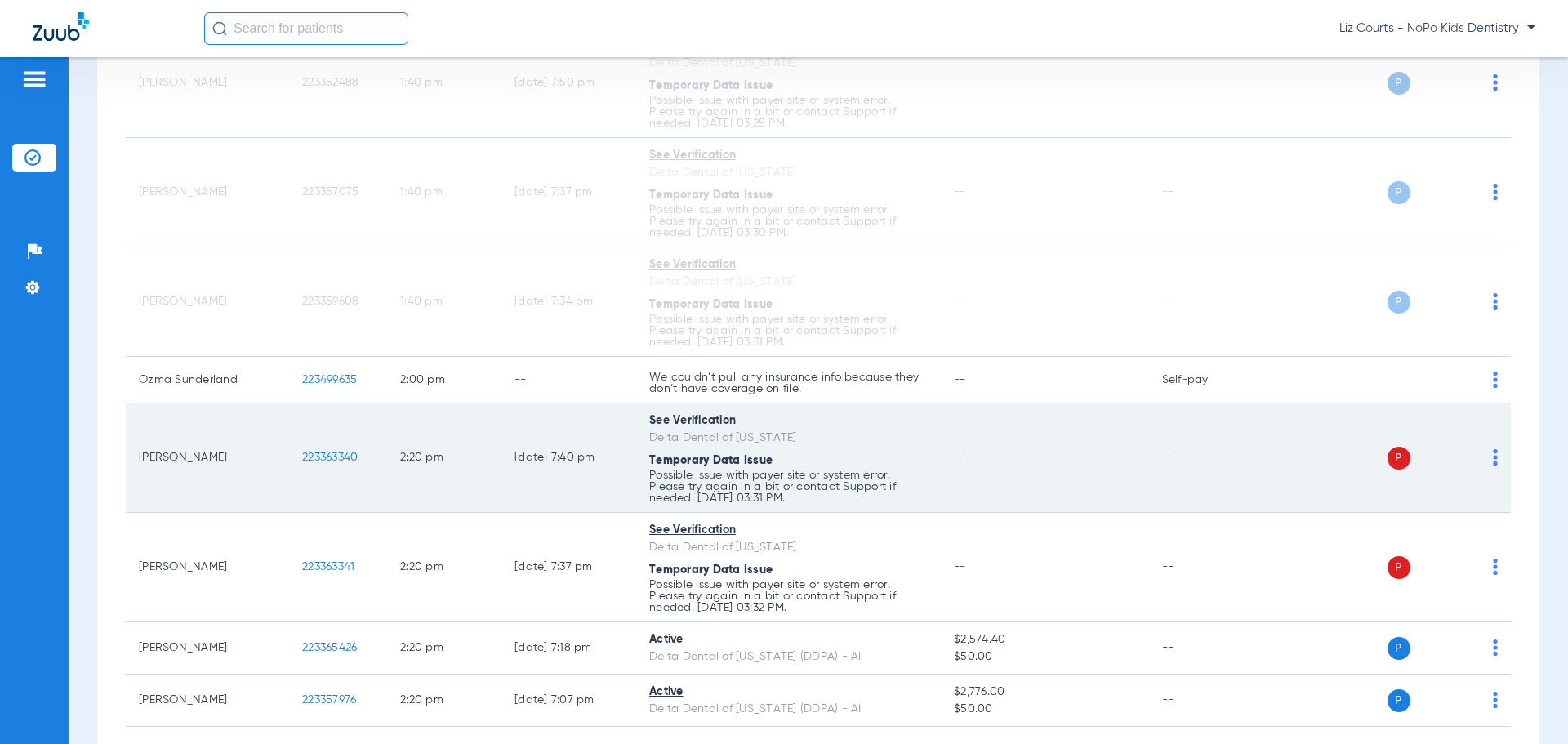
click at [1493, 455] on img at bounding box center [1495, 458] width 5 height 16
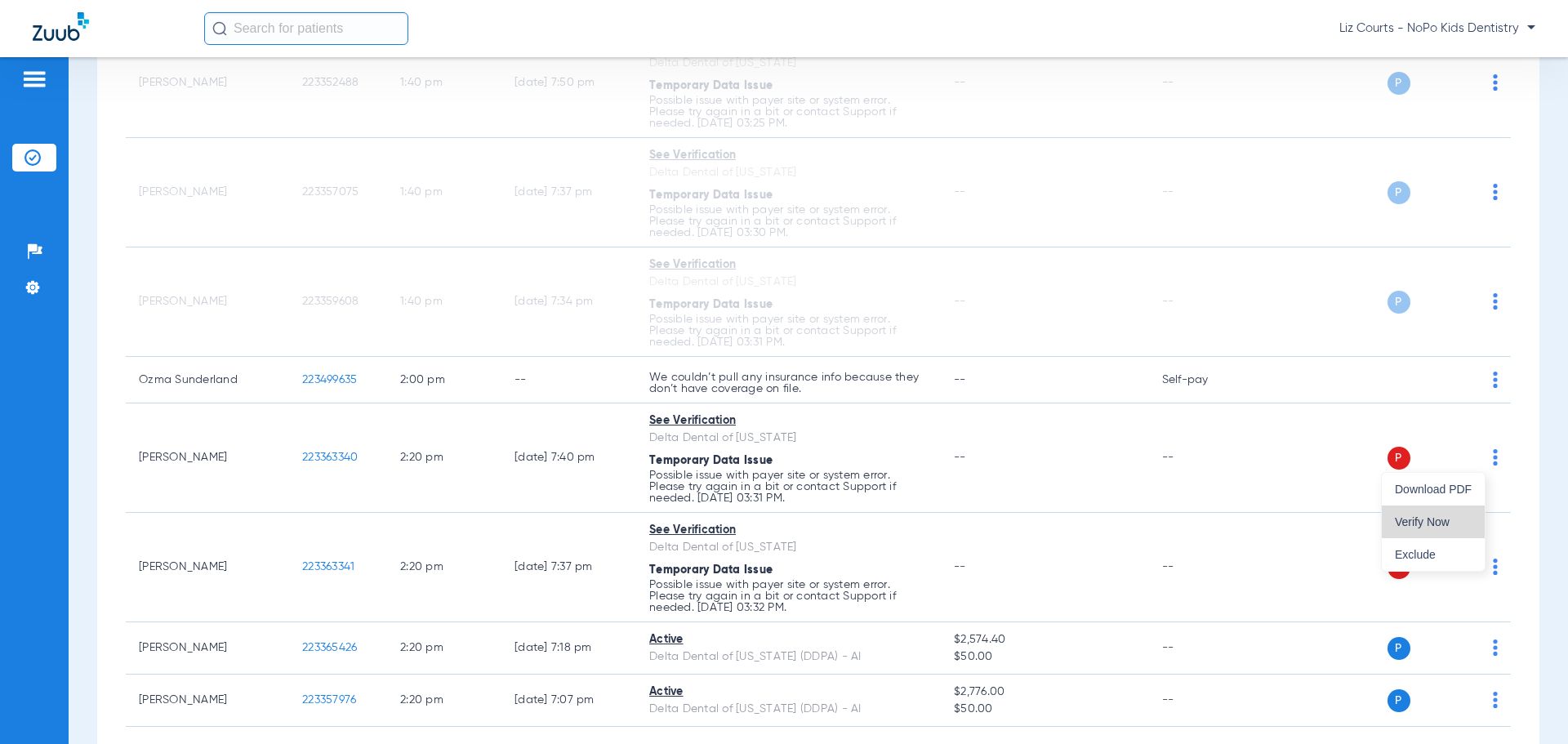
click at [1439, 521] on span "Verify Now" at bounding box center [1433, 522] width 77 height 12
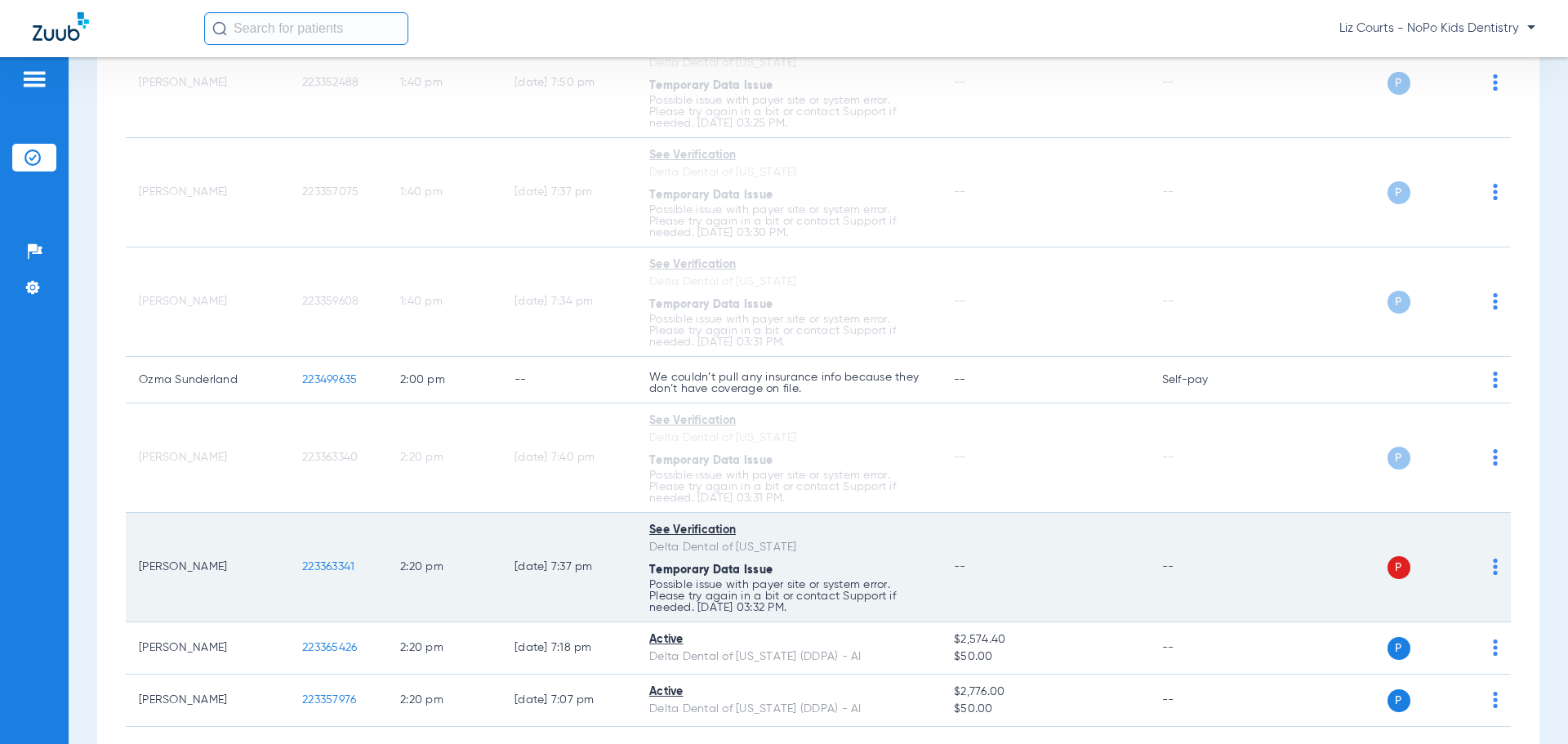
click at [1493, 569] on img at bounding box center [1495, 567] width 5 height 16
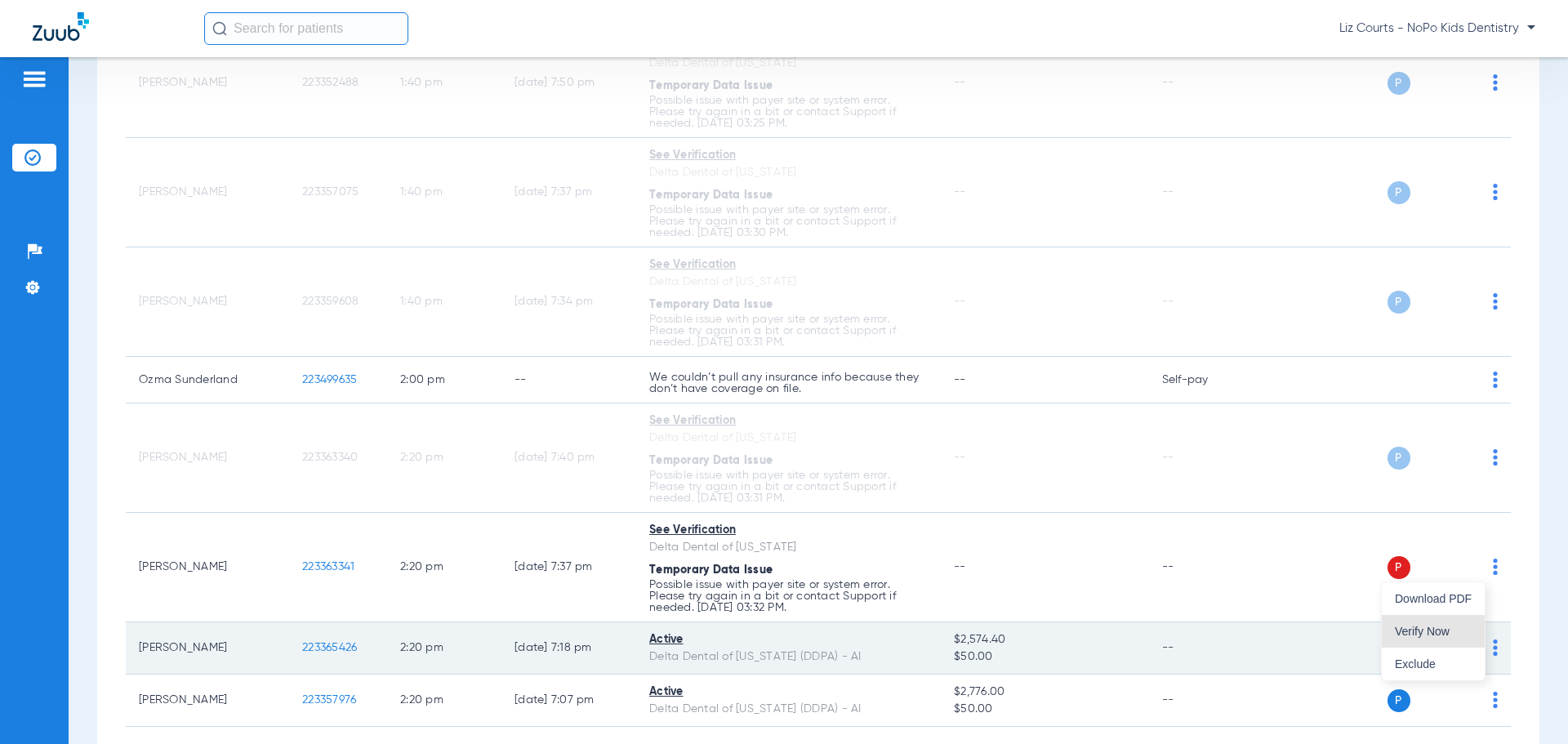
click at [1415, 631] on span "Verify Now" at bounding box center [1433, 631] width 77 height 12
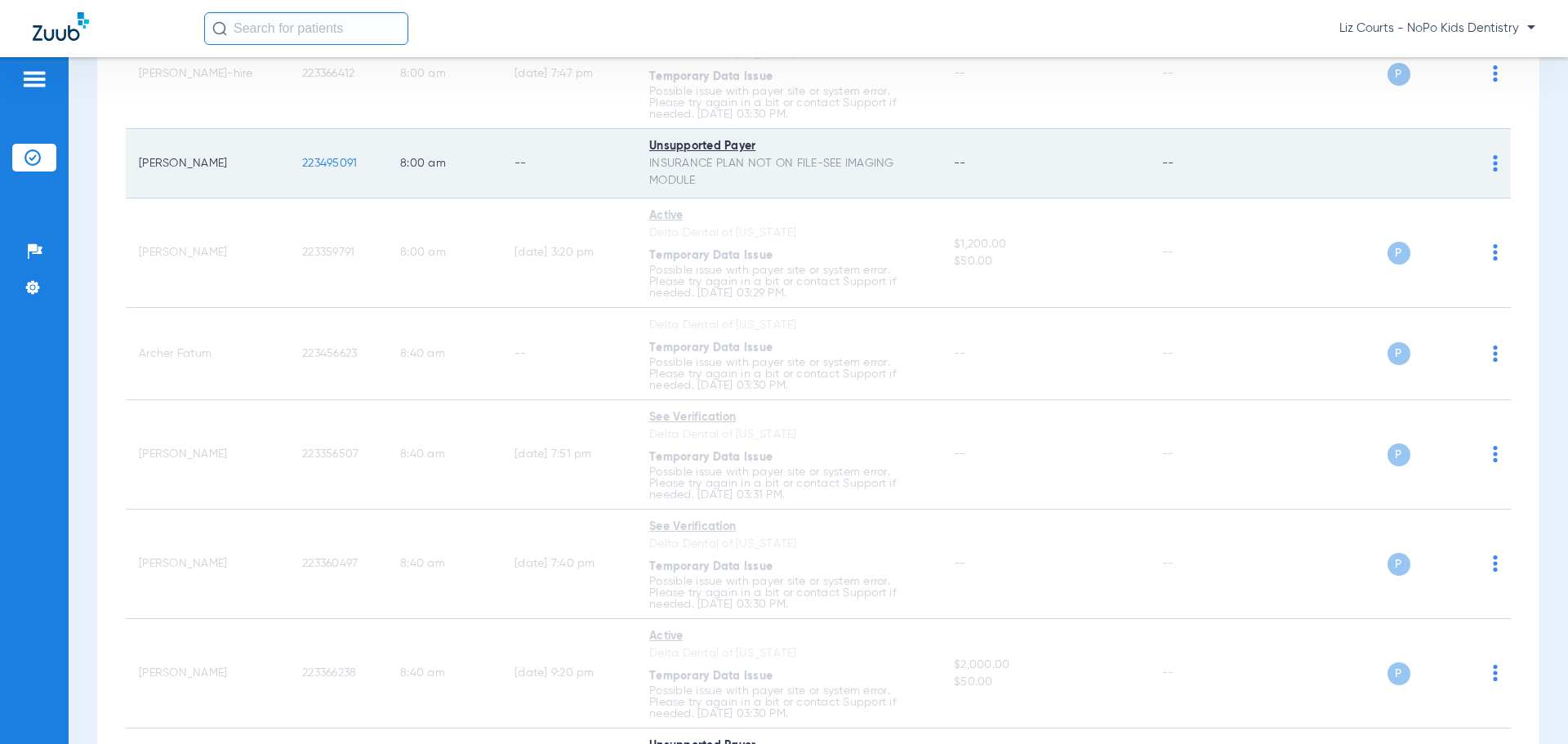
scroll to position [0, 0]
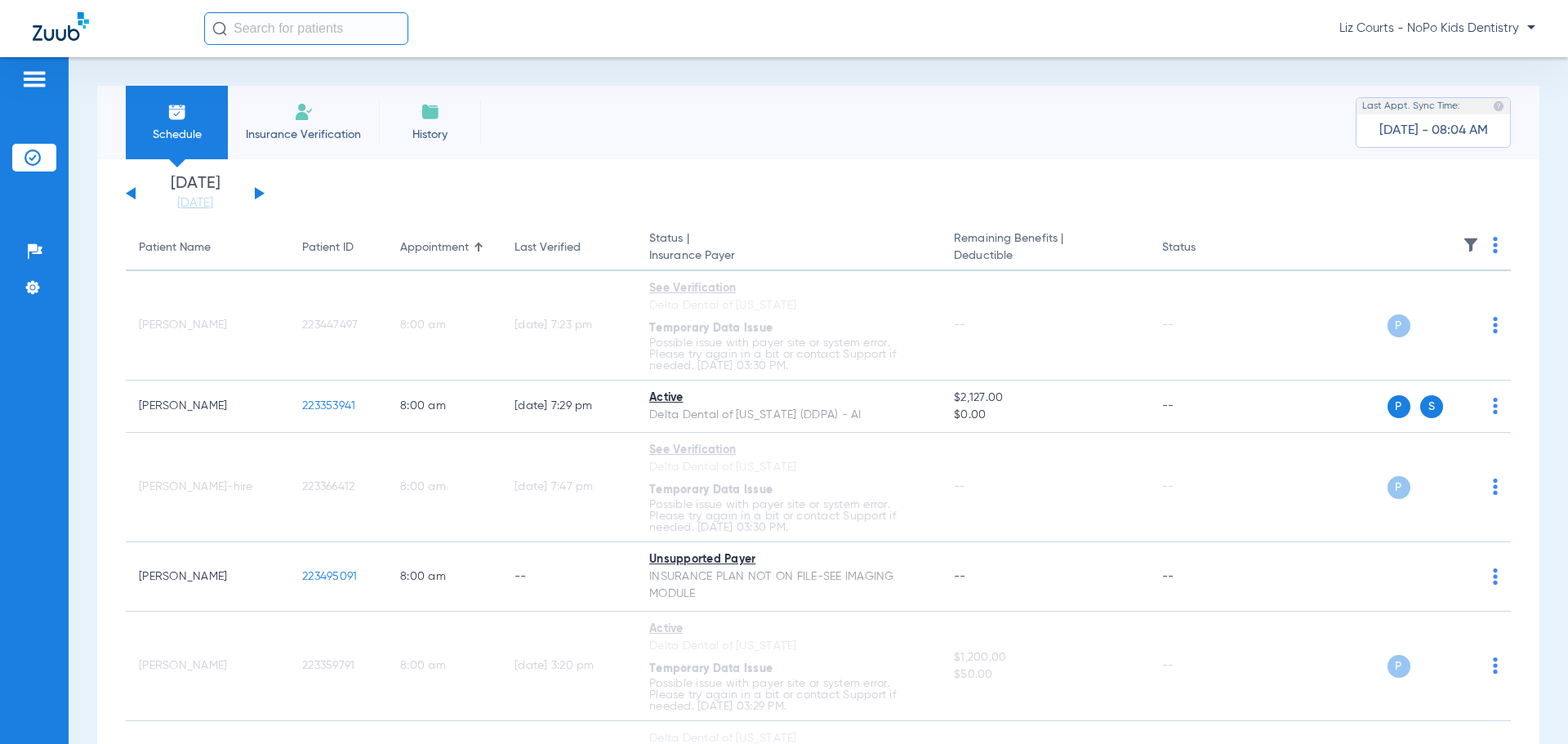
click at [258, 195] on button at bounding box center [260, 194] width 10 height 13
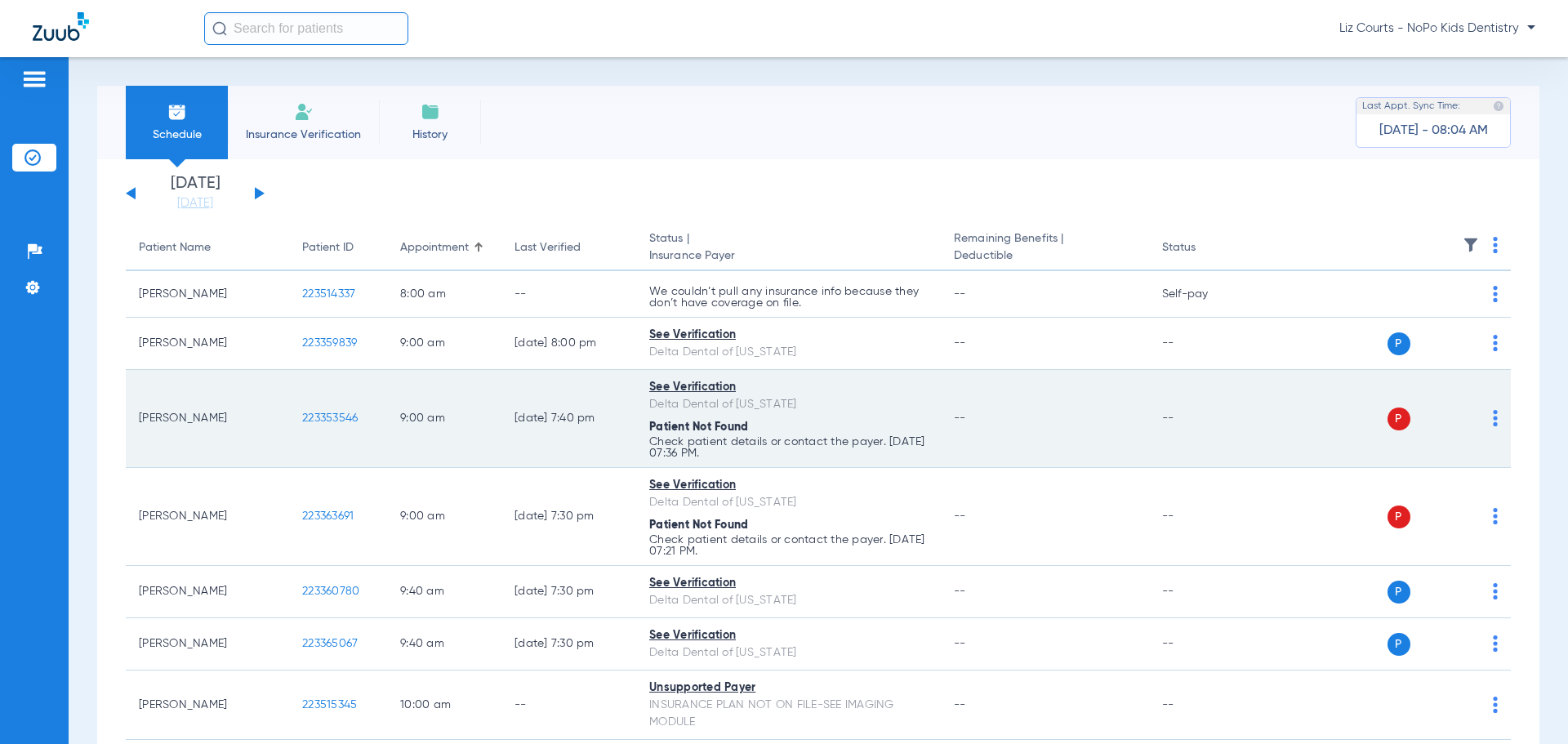
click at [1493, 417] on img at bounding box center [1495, 418] width 5 height 16
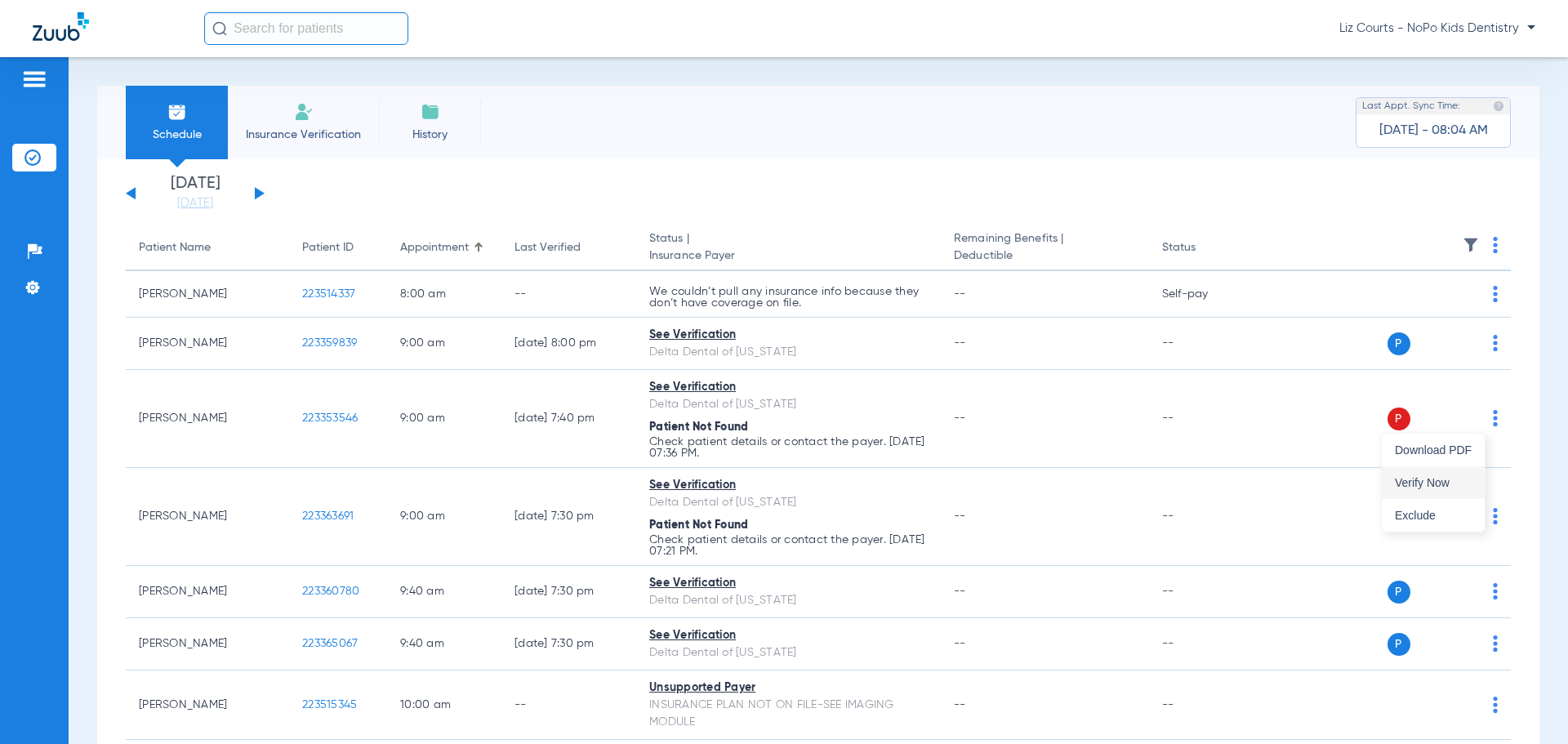
click at [1439, 485] on span "Verify Now" at bounding box center [1433, 482] width 77 height 12
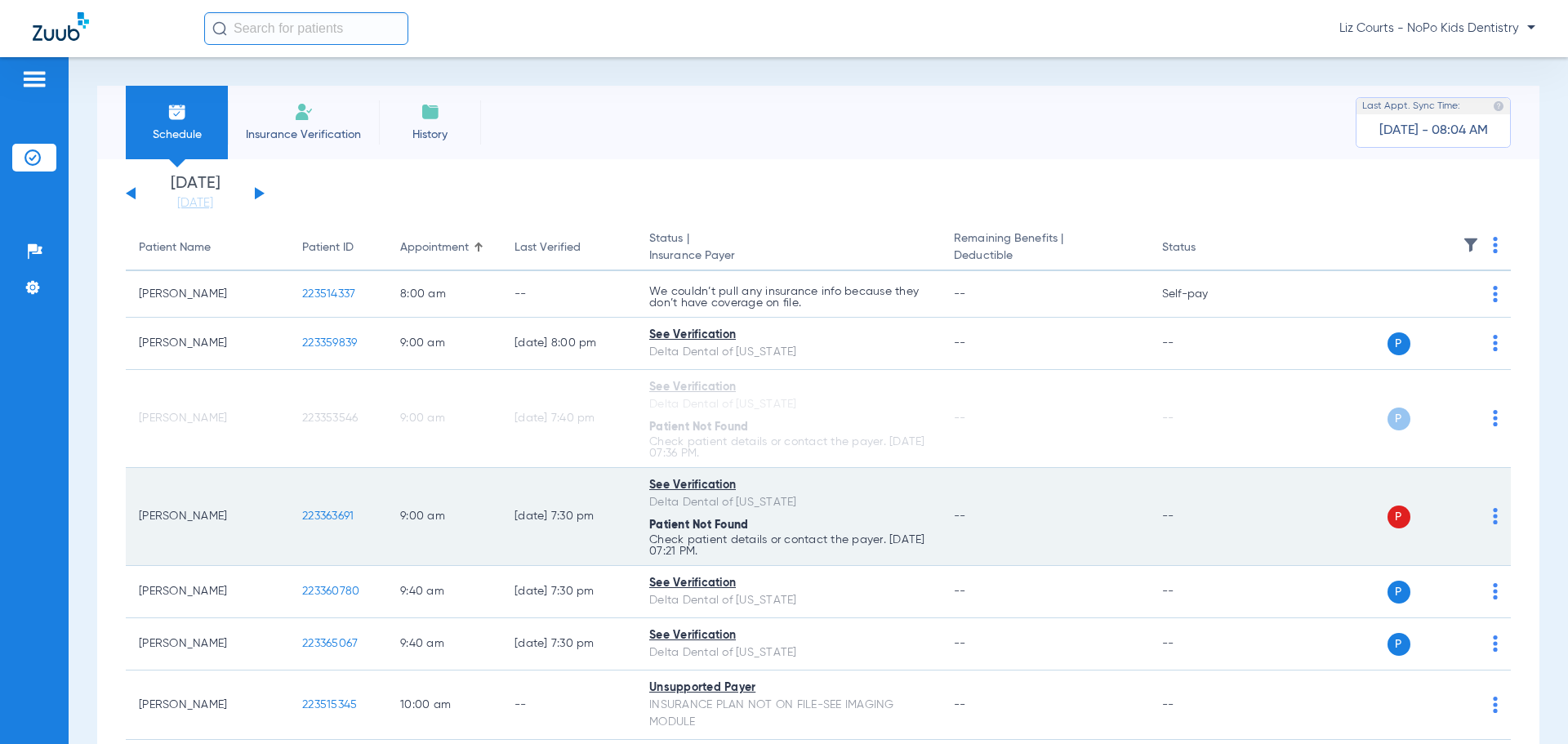
click at [1480, 511] on div "P S" at bounding box center [1380, 516] width 240 height 23
click at [1493, 520] on img at bounding box center [1495, 516] width 5 height 16
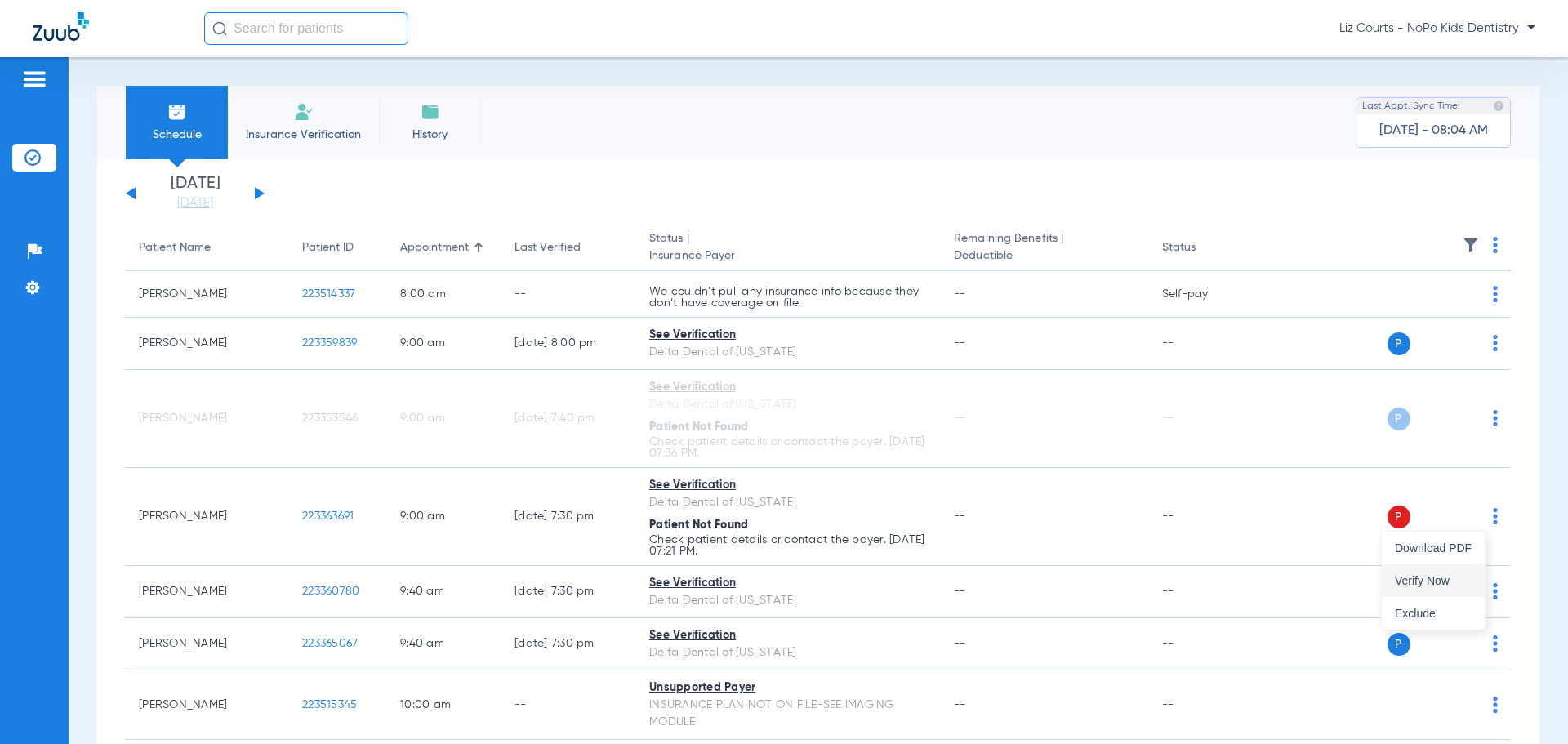
click at [1452, 581] on span "Verify Now" at bounding box center [1433, 580] width 77 height 12
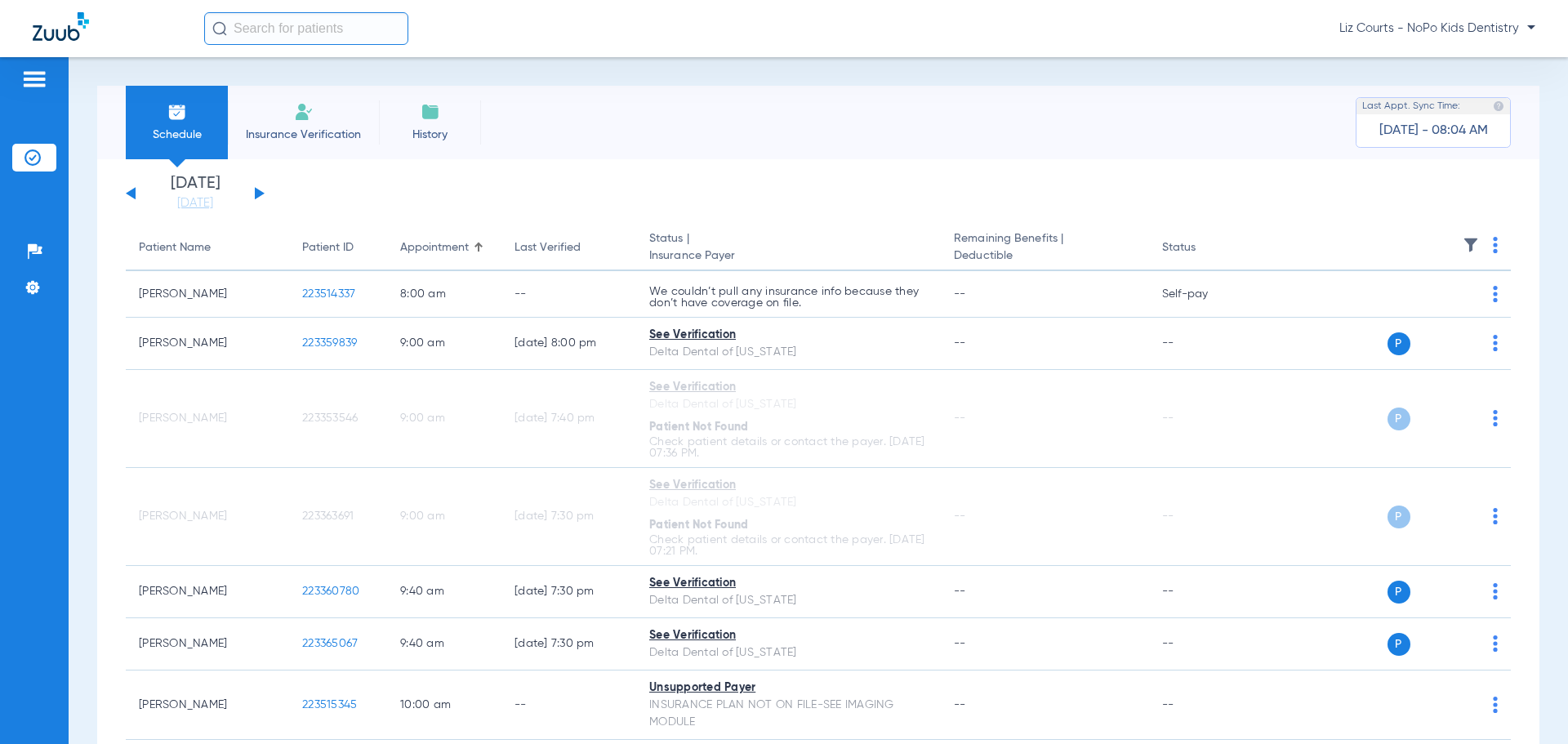
click at [258, 192] on button at bounding box center [260, 194] width 10 height 13
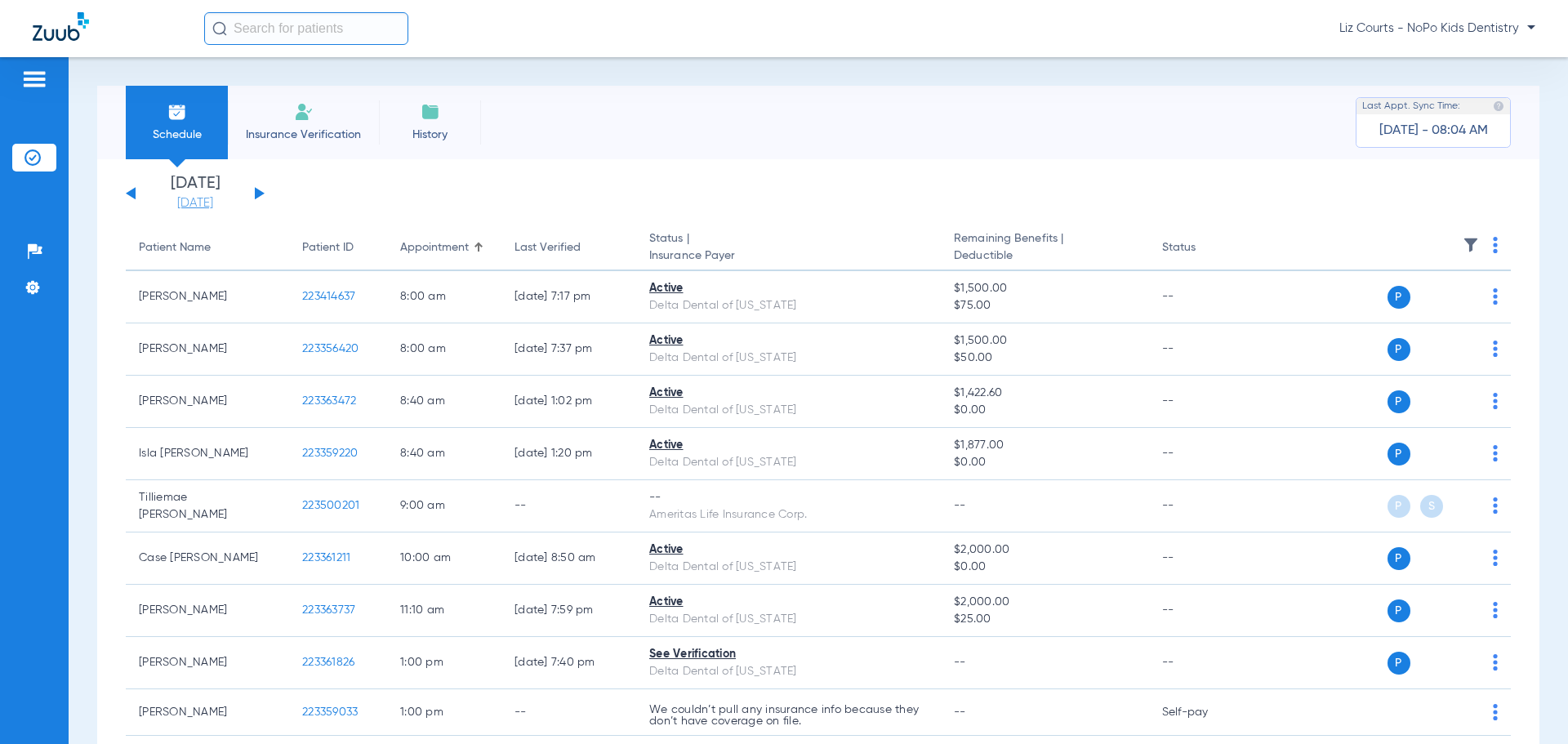
click at [199, 205] on link "[DATE]" at bounding box center [195, 204] width 98 height 16
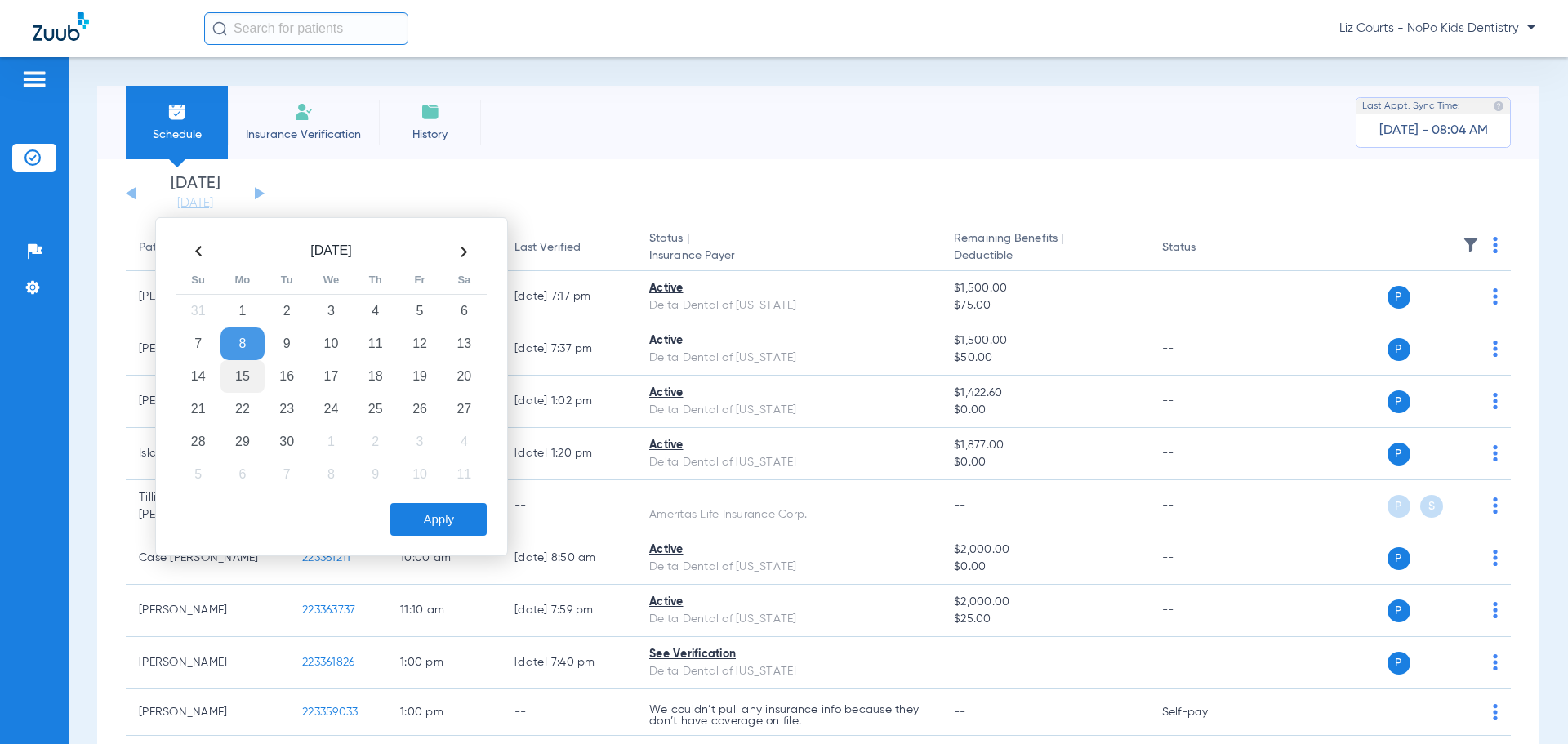
click at [238, 380] on td "15" at bounding box center [242, 377] width 44 height 32
click at [424, 521] on button "Apply" at bounding box center [438, 519] width 96 height 32
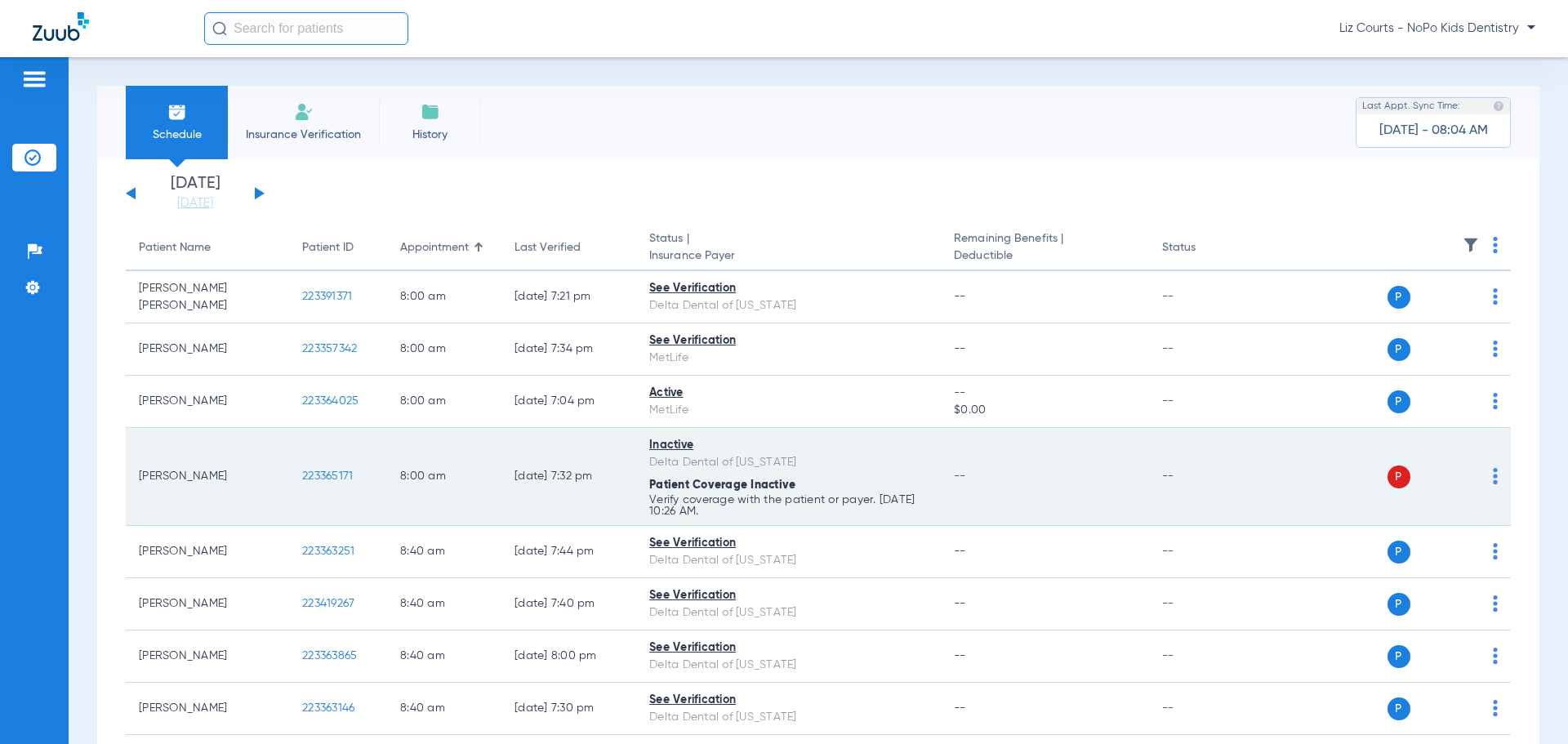
click at [1480, 476] on div "P S" at bounding box center [1380, 476] width 240 height 23
click at [1493, 476] on img at bounding box center [1495, 476] width 5 height 16
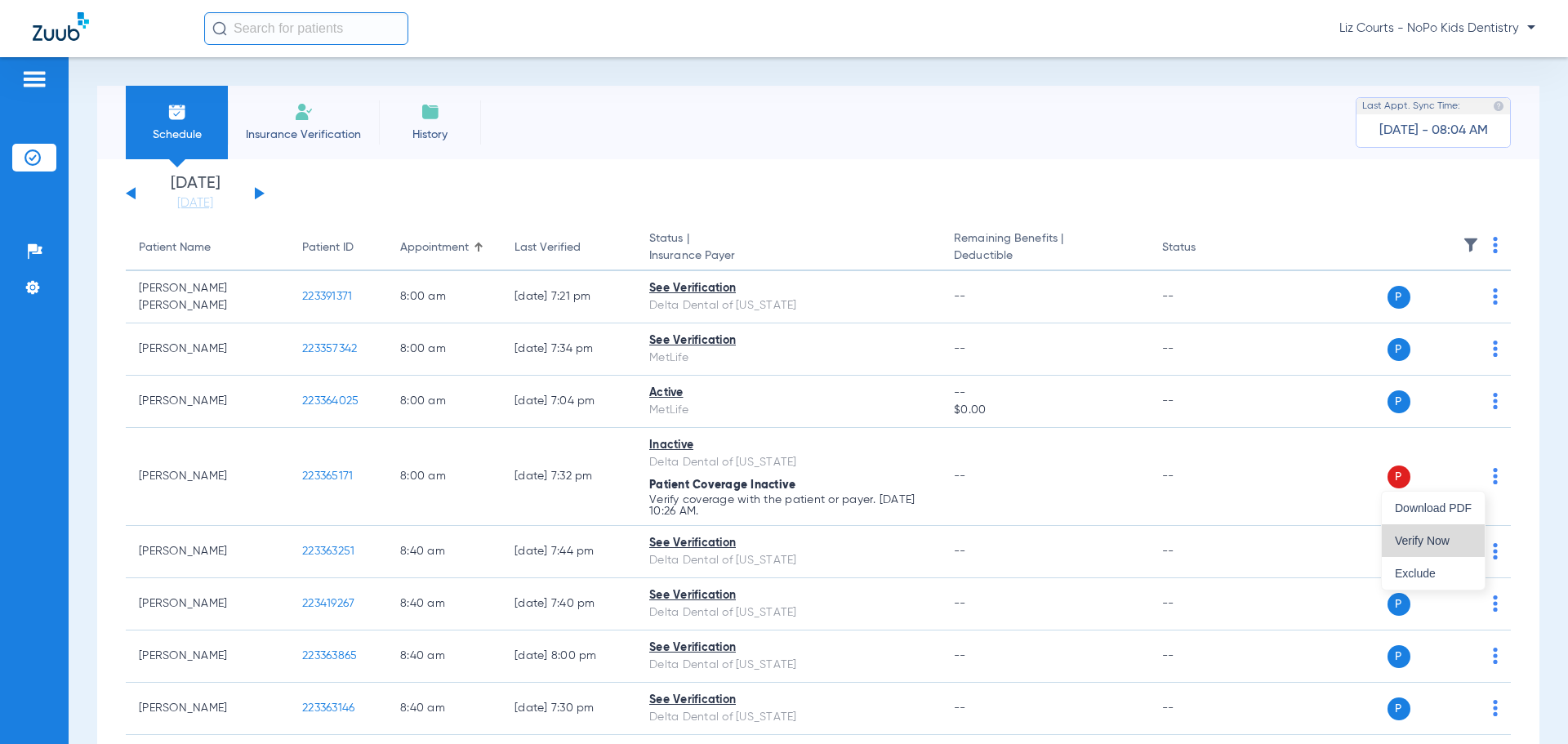
click at [1452, 553] on button "Verify Now" at bounding box center [1434, 540] width 103 height 32
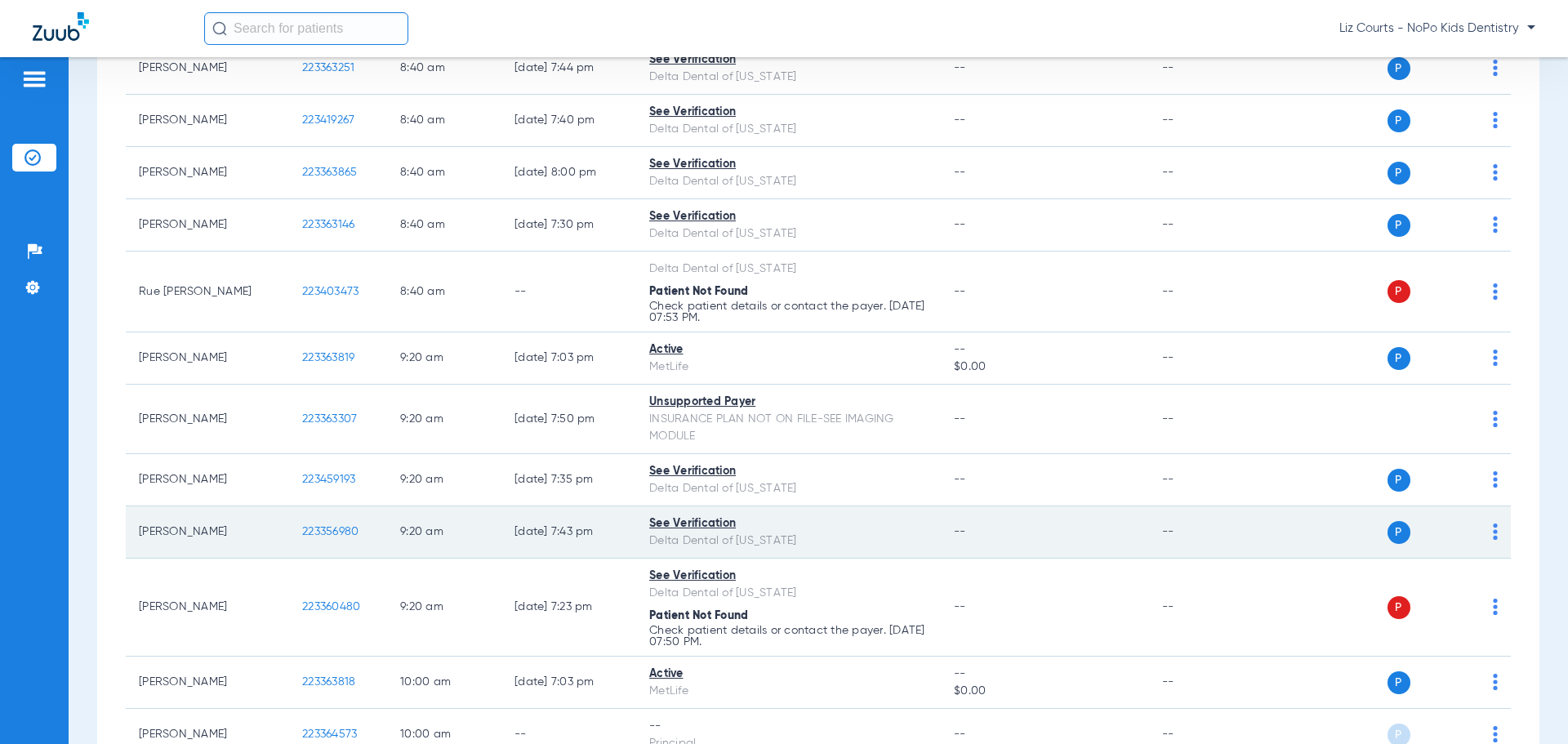
scroll to position [490, 0]
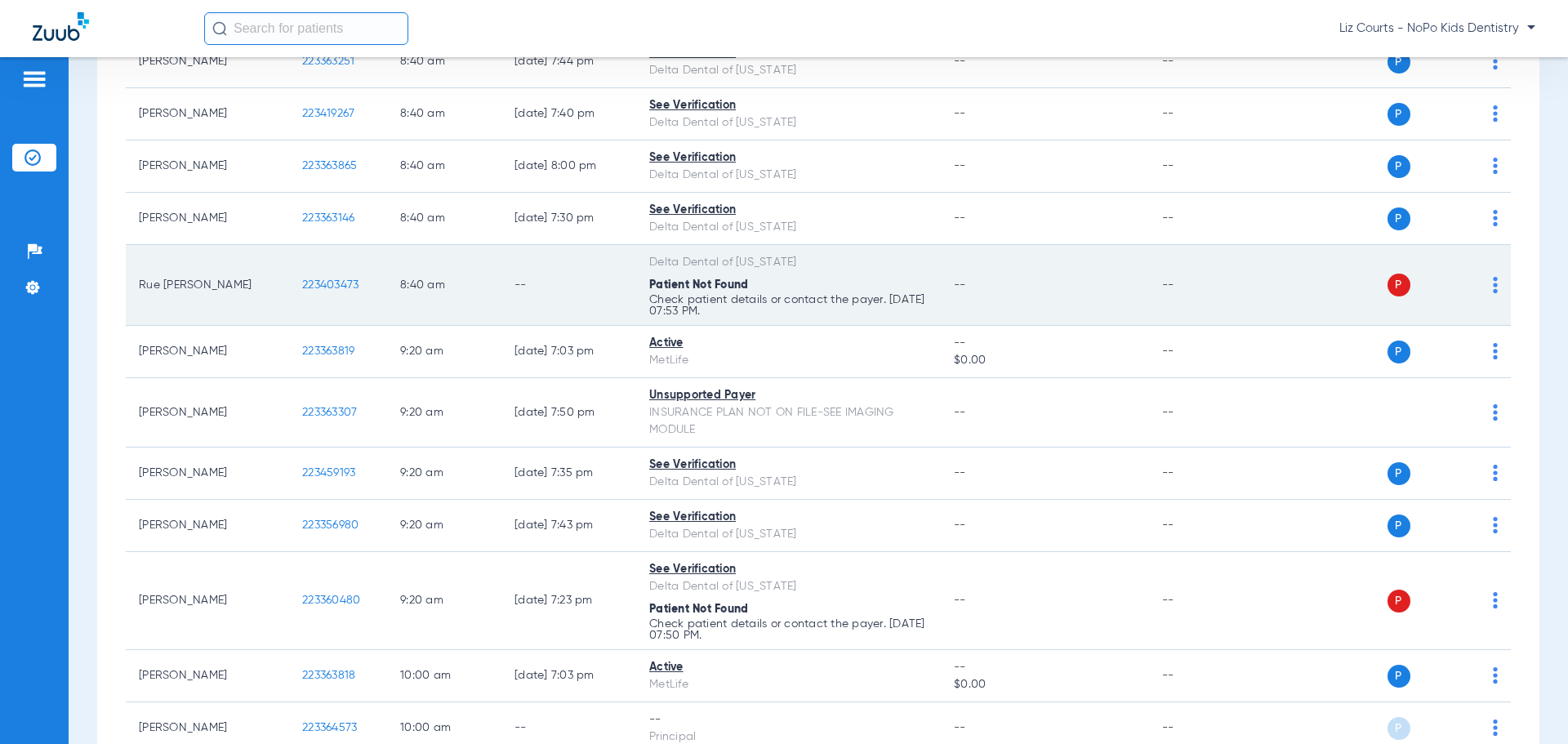
click at [1493, 282] on img at bounding box center [1495, 285] width 5 height 16
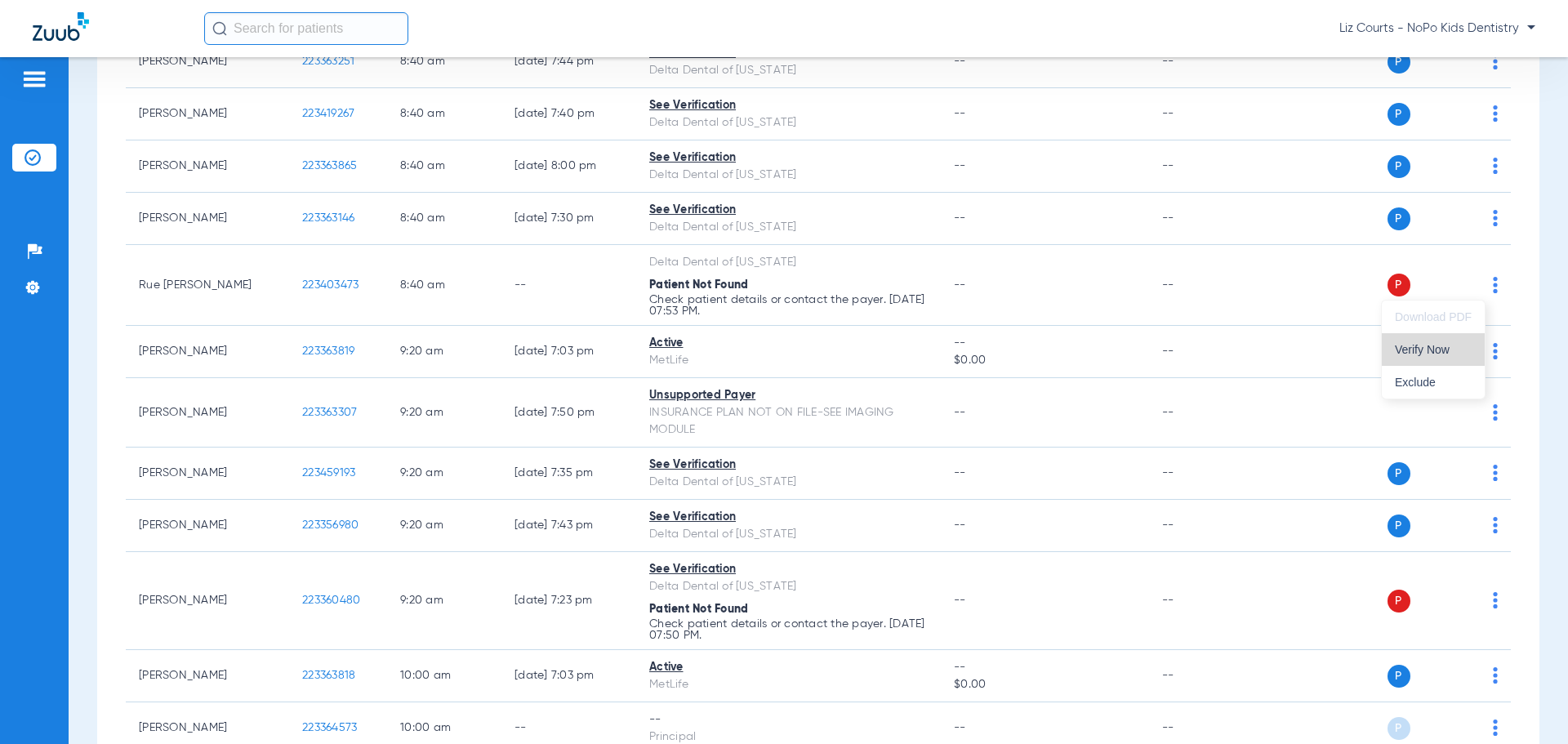
click at [1439, 345] on span "Verify Now" at bounding box center [1433, 349] width 77 height 12
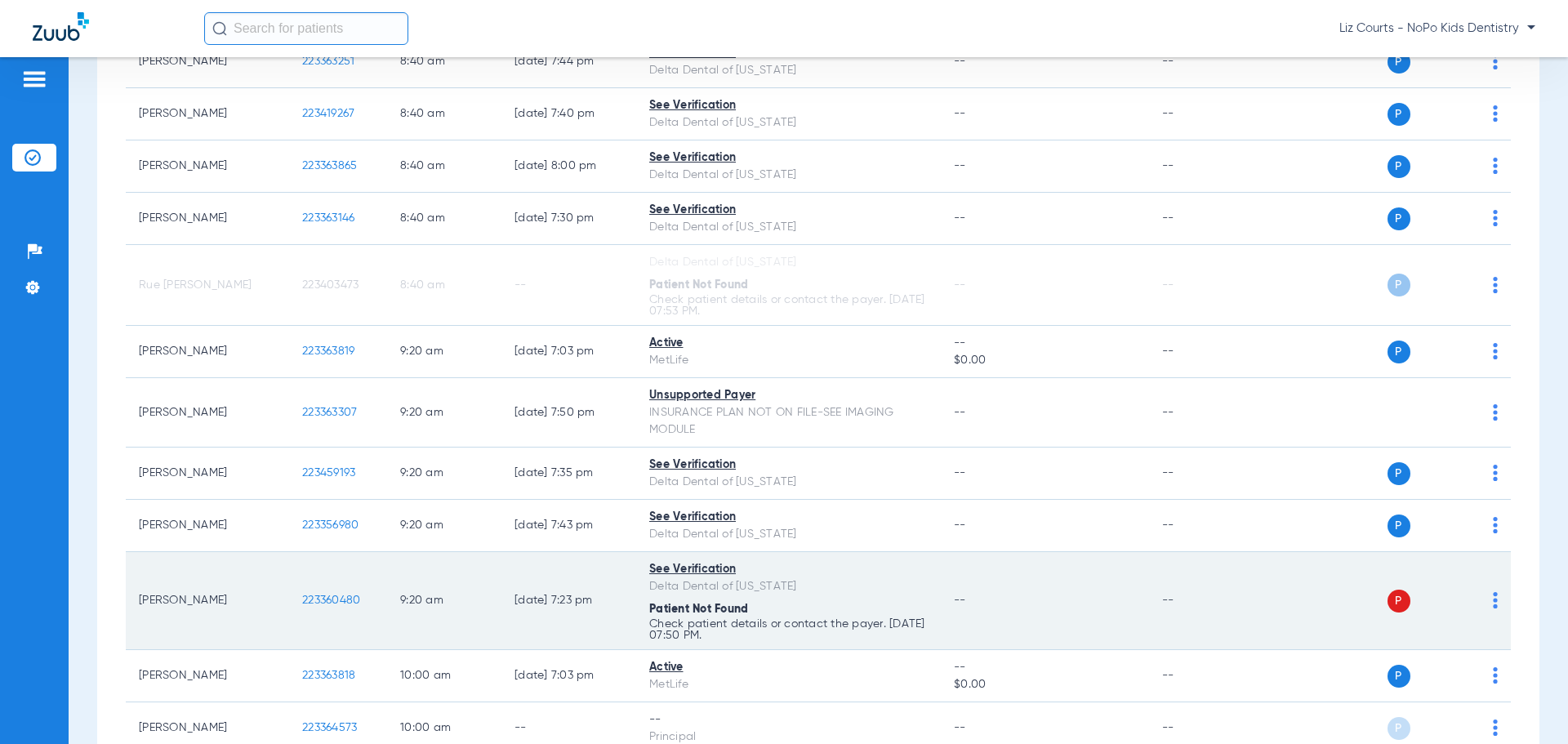
click at [1493, 594] on img at bounding box center [1495, 600] width 5 height 16
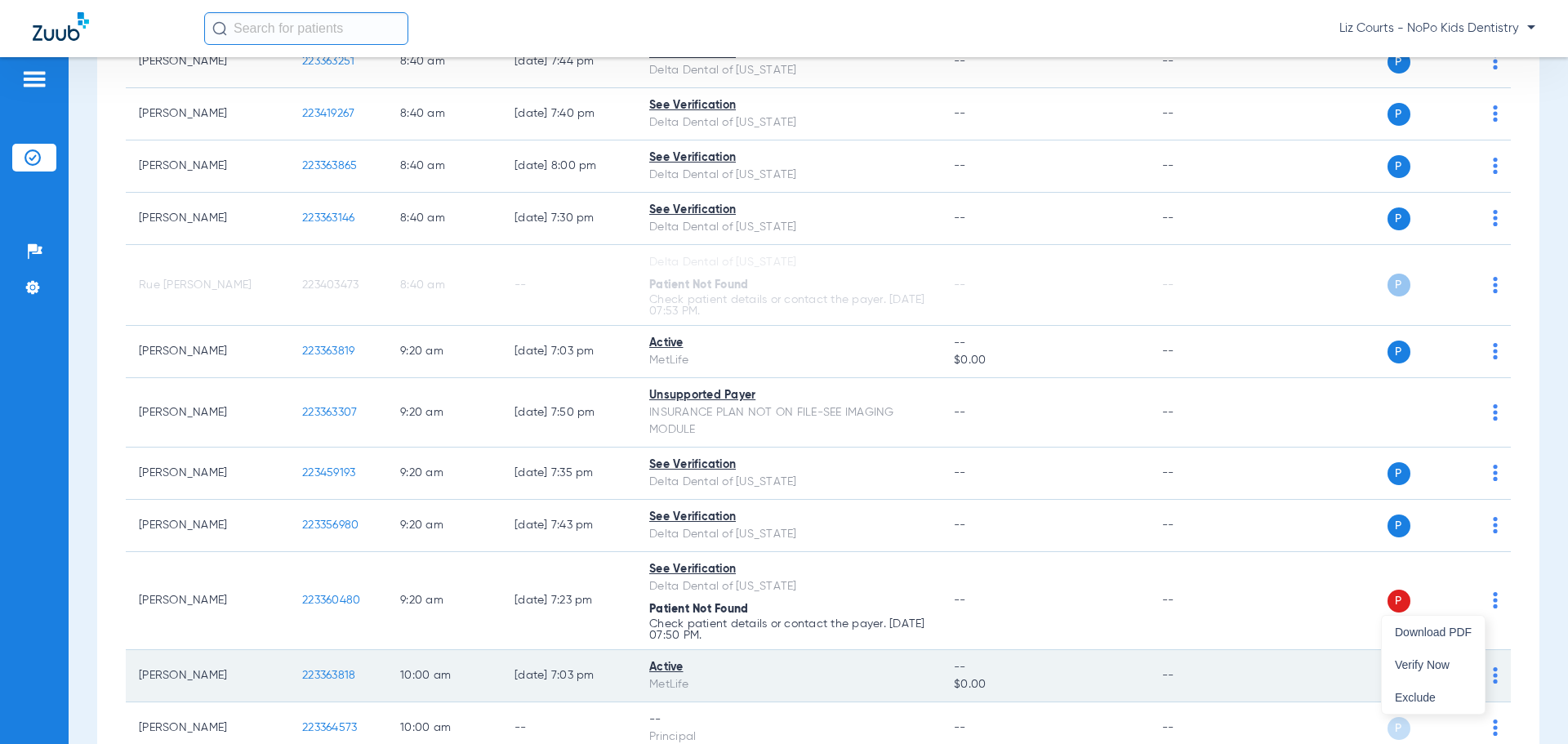
click at [1437, 662] on span "Verify Now" at bounding box center [1433, 664] width 77 height 12
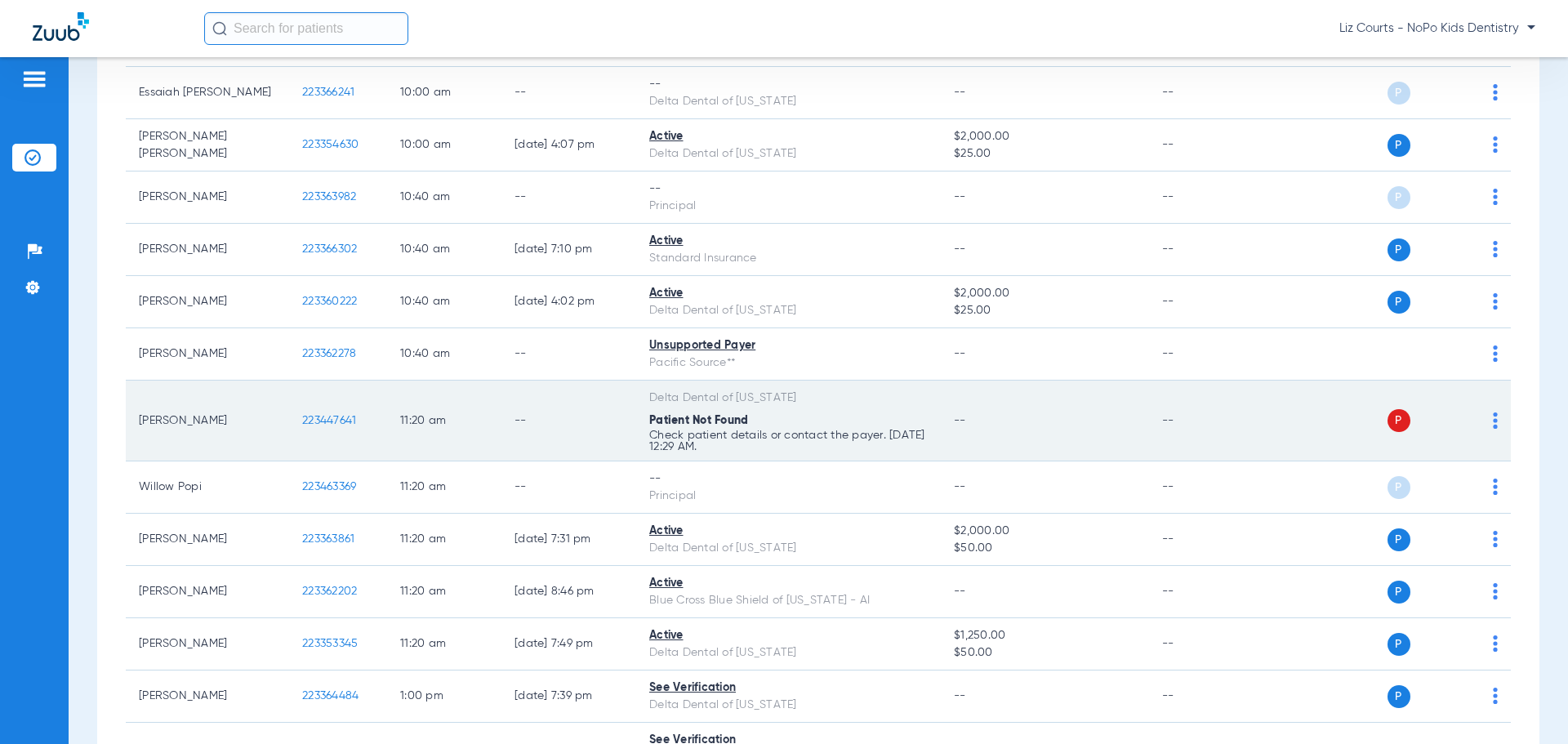
scroll to position [1306, 0]
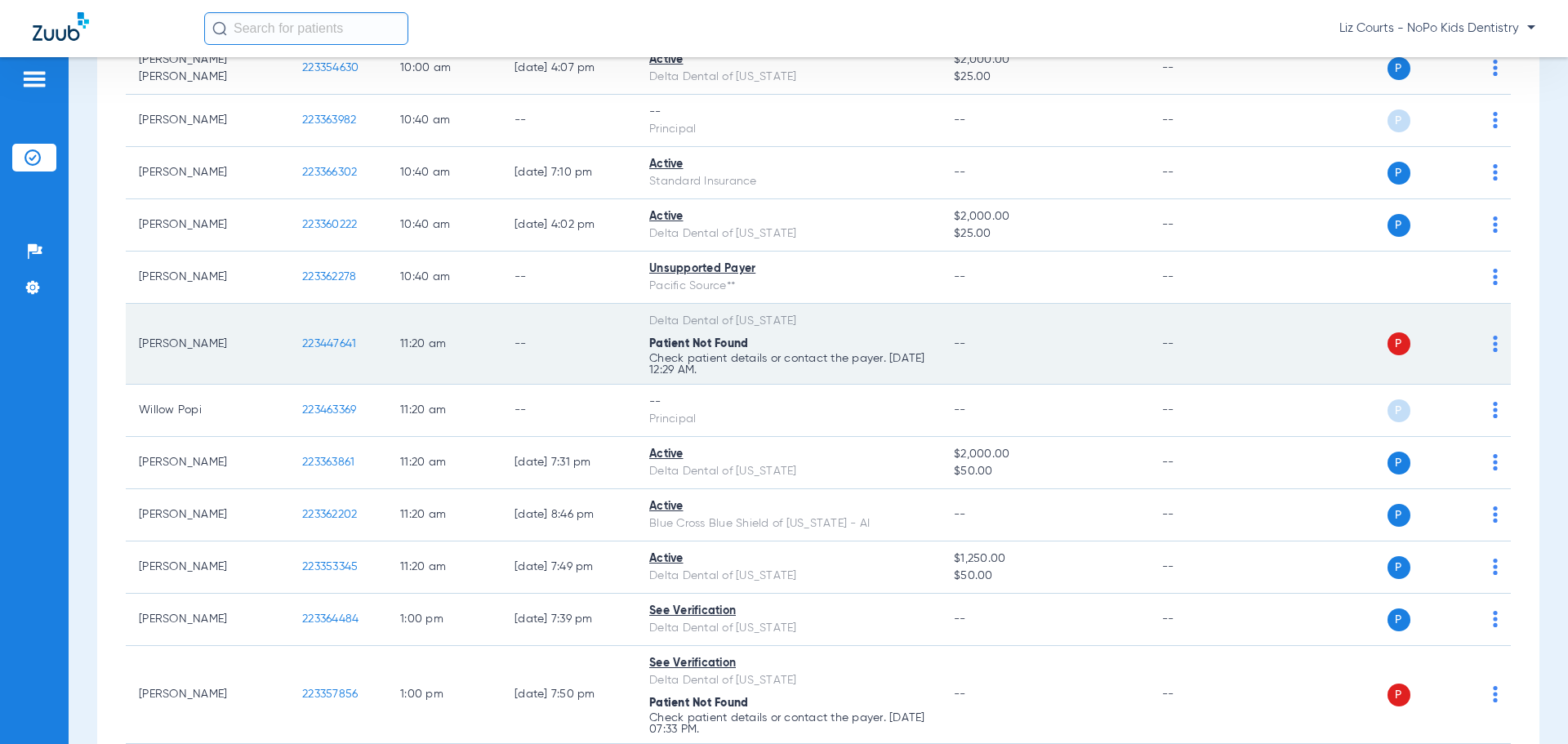
click at [1493, 340] on img at bounding box center [1495, 344] width 5 height 16
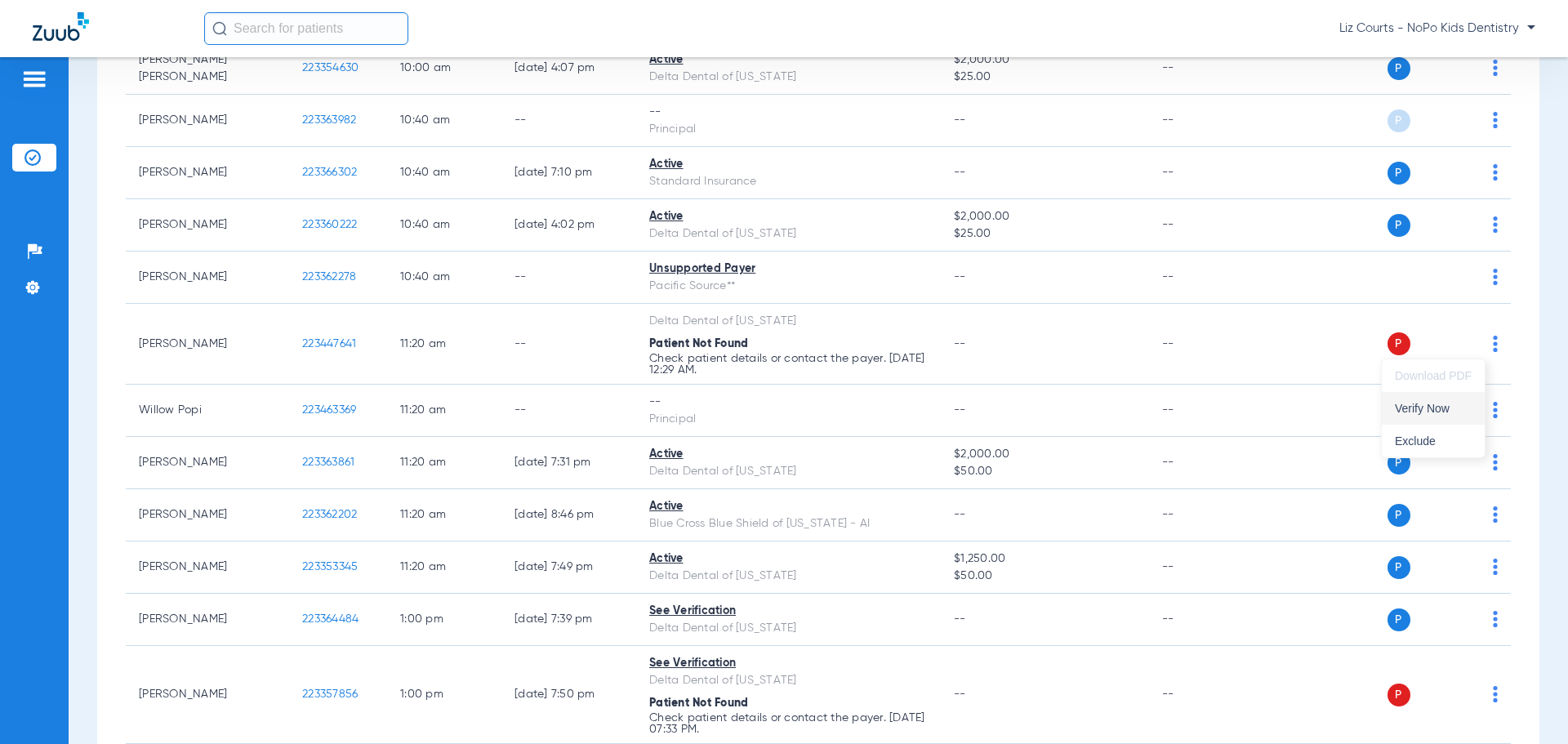
click at [1457, 405] on span "Verify Now" at bounding box center [1433, 408] width 77 height 12
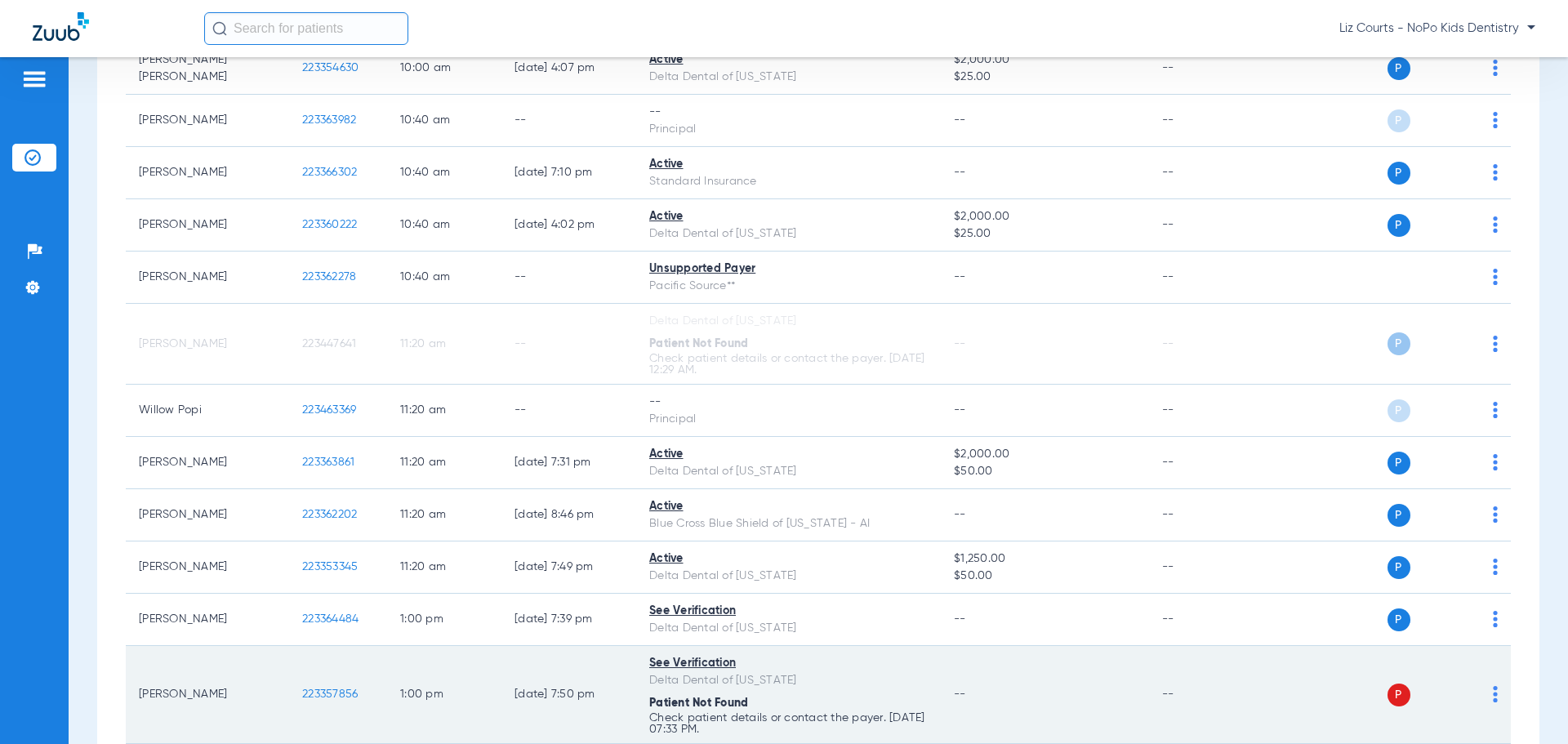
click at [1493, 693] on img at bounding box center [1495, 694] width 5 height 16
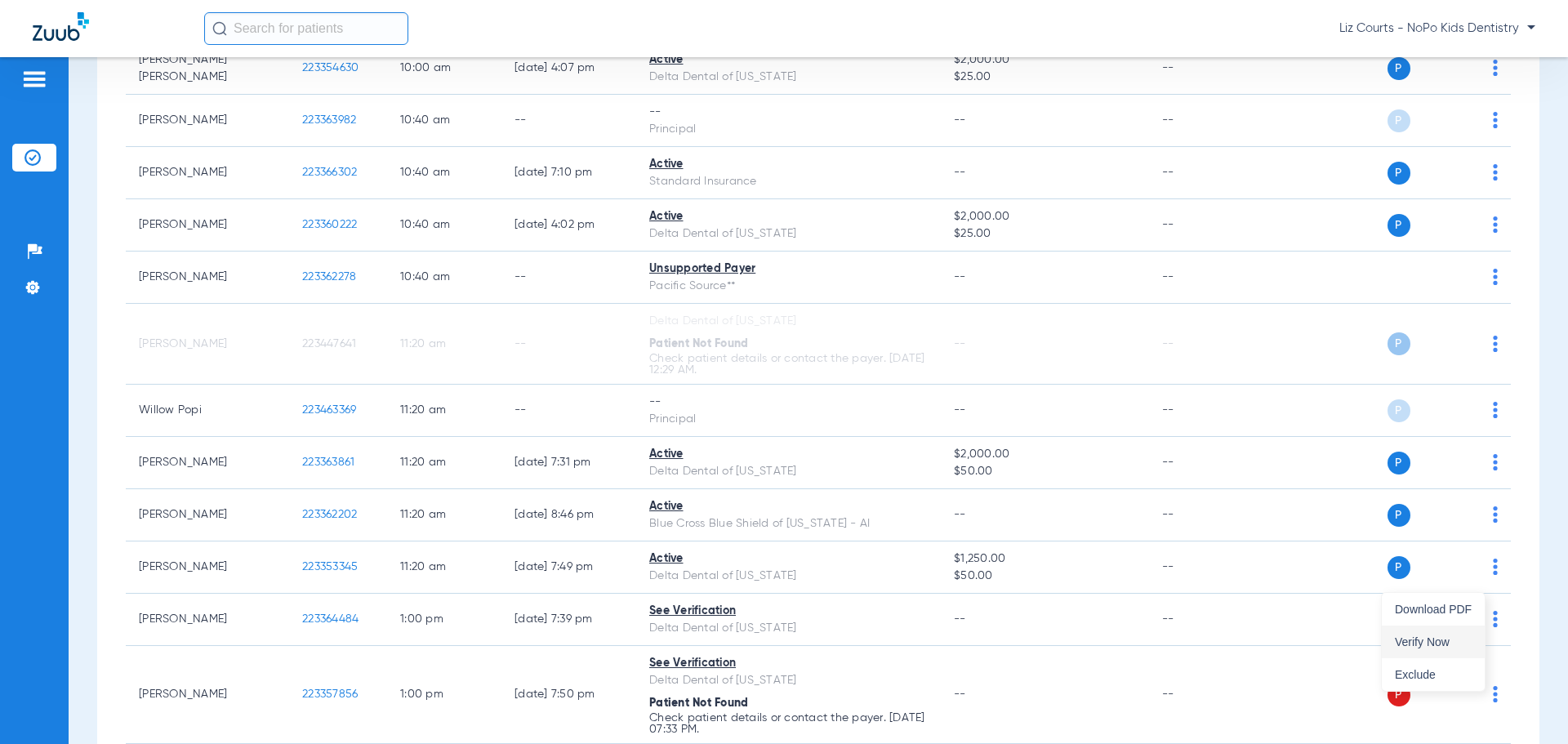
click at [1433, 641] on span "Verify Now" at bounding box center [1433, 641] width 77 height 12
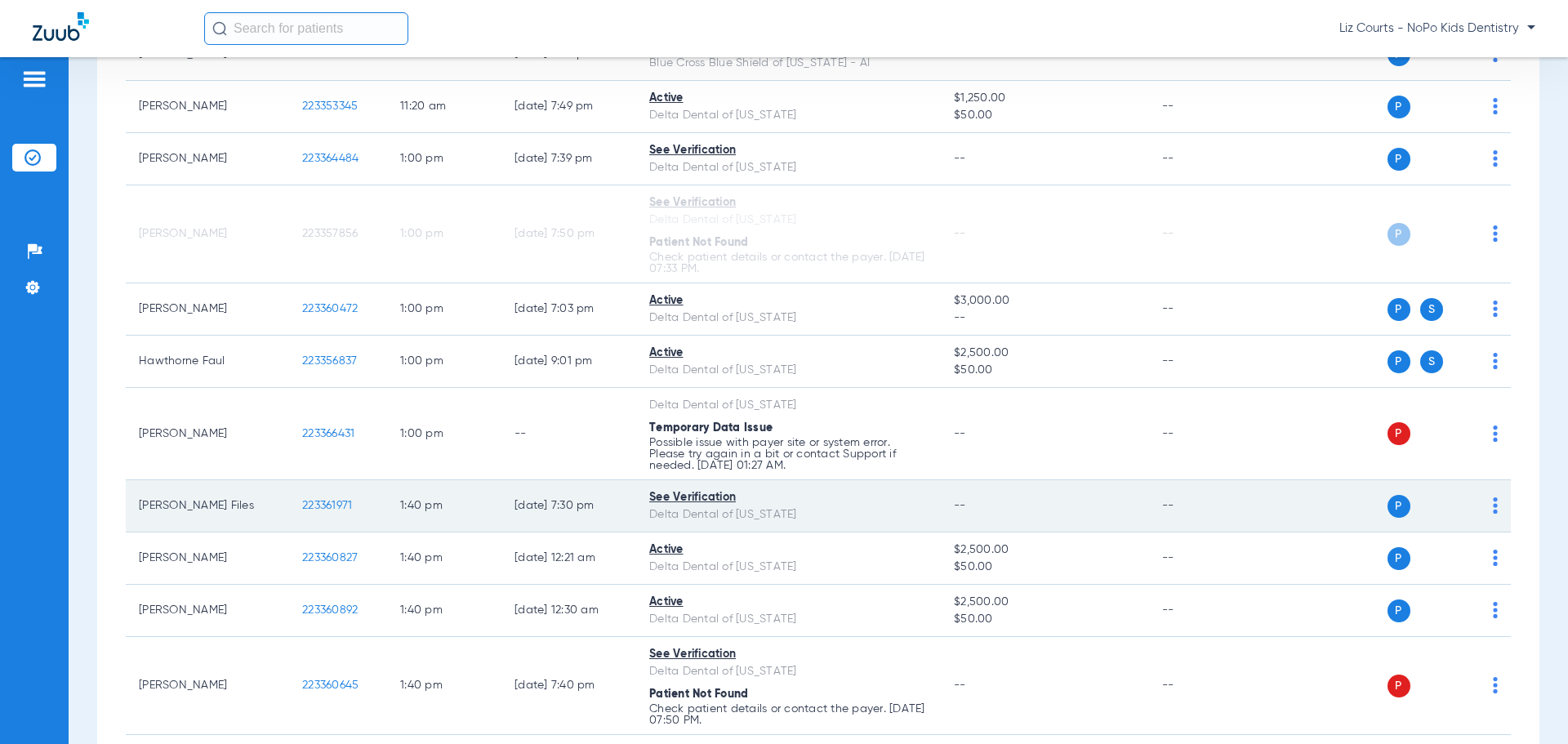
scroll to position [1796, 0]
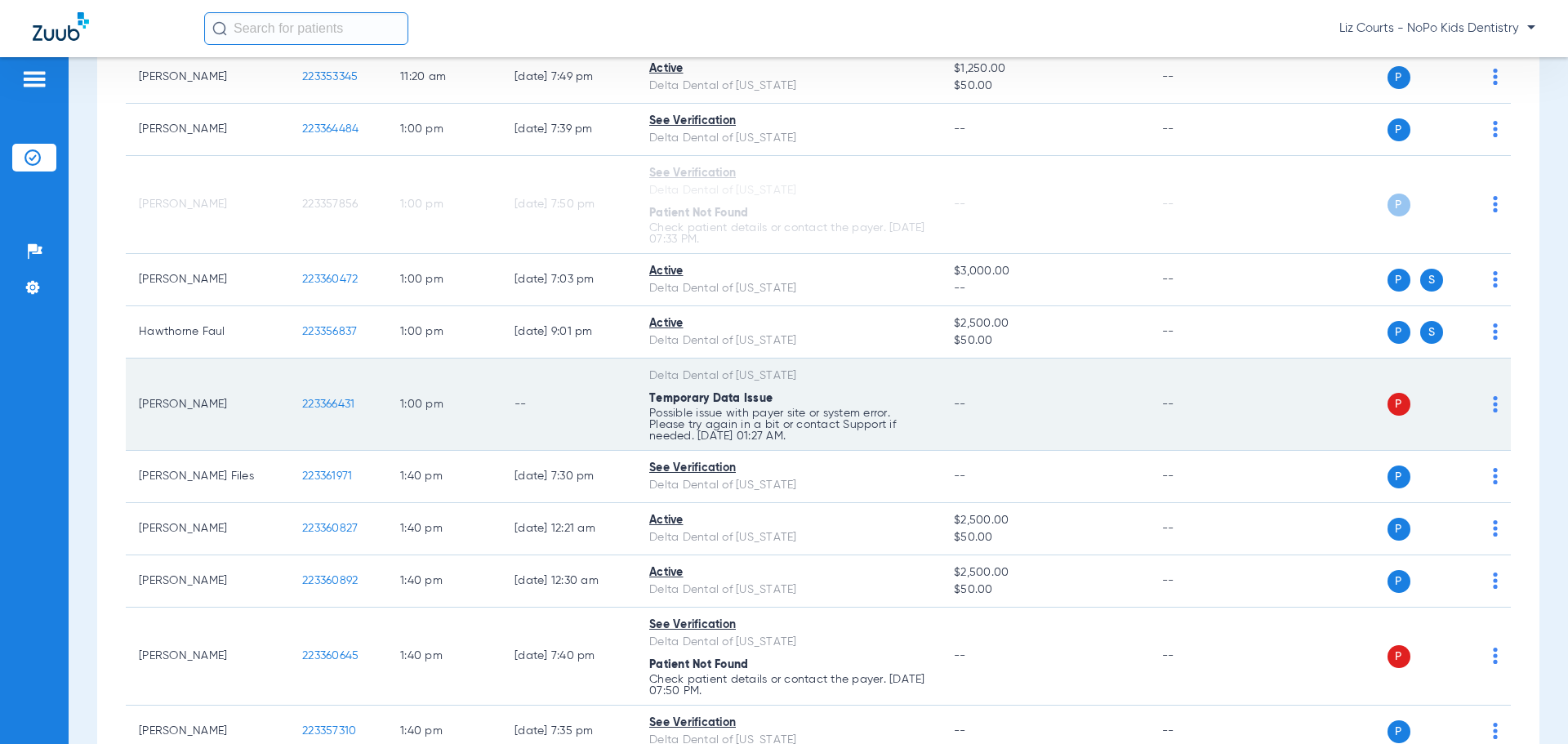
click at [1493, 408] on img at bounding box center [1495, 404] width 5 height 16
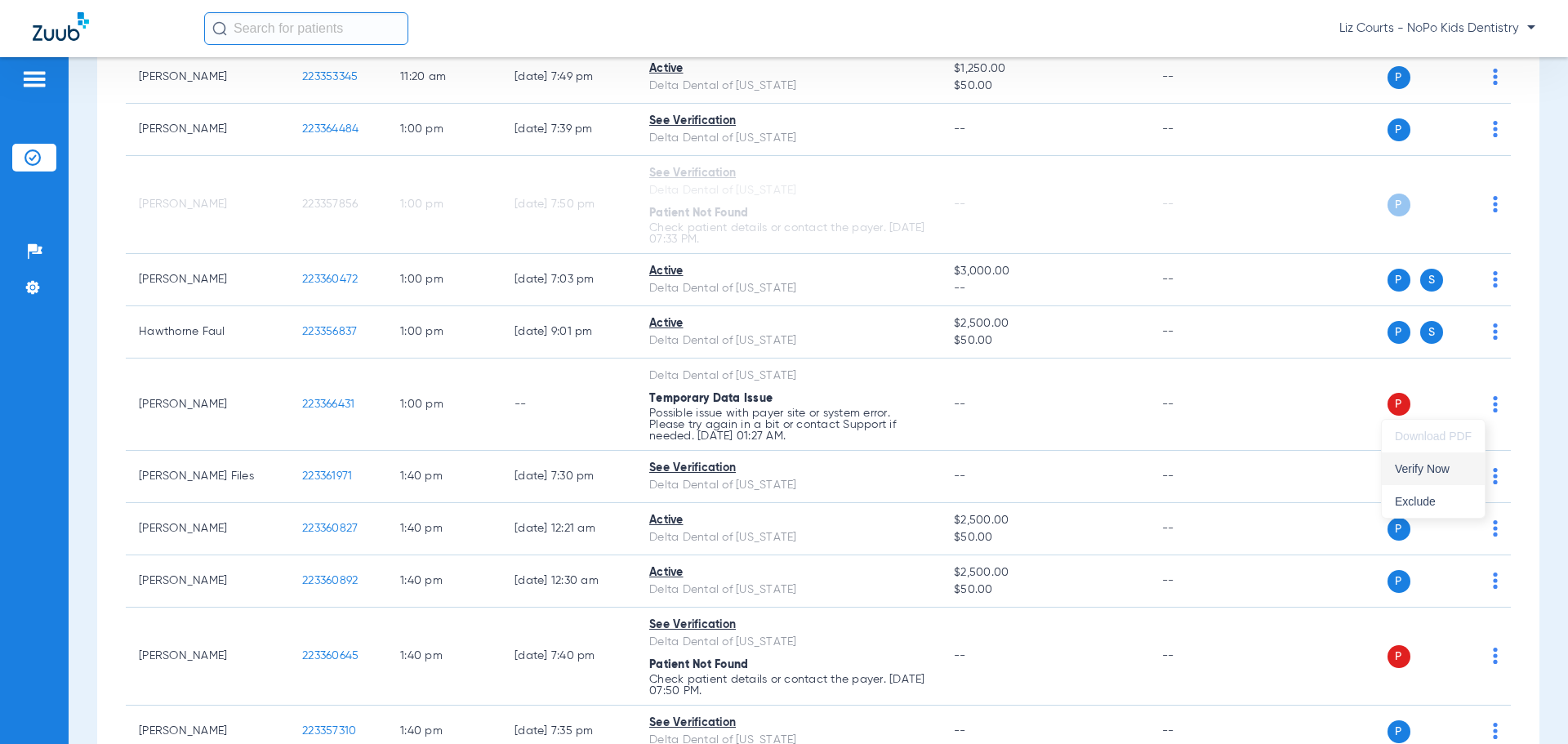
click at [1453, 481] on button "Verify Now" at bounding box center [1434, 468] width 103 height 32
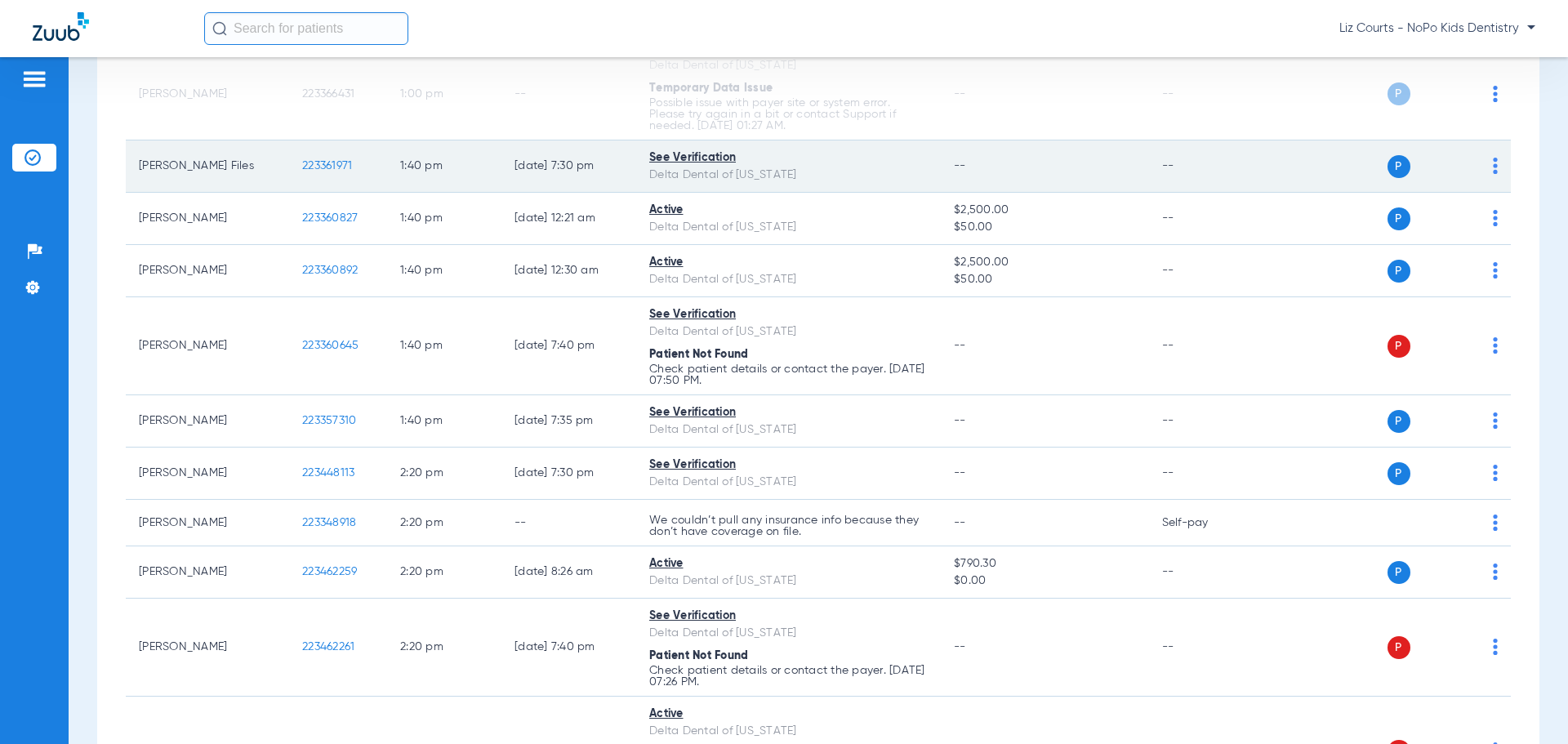
scroll to position [2123, 0]
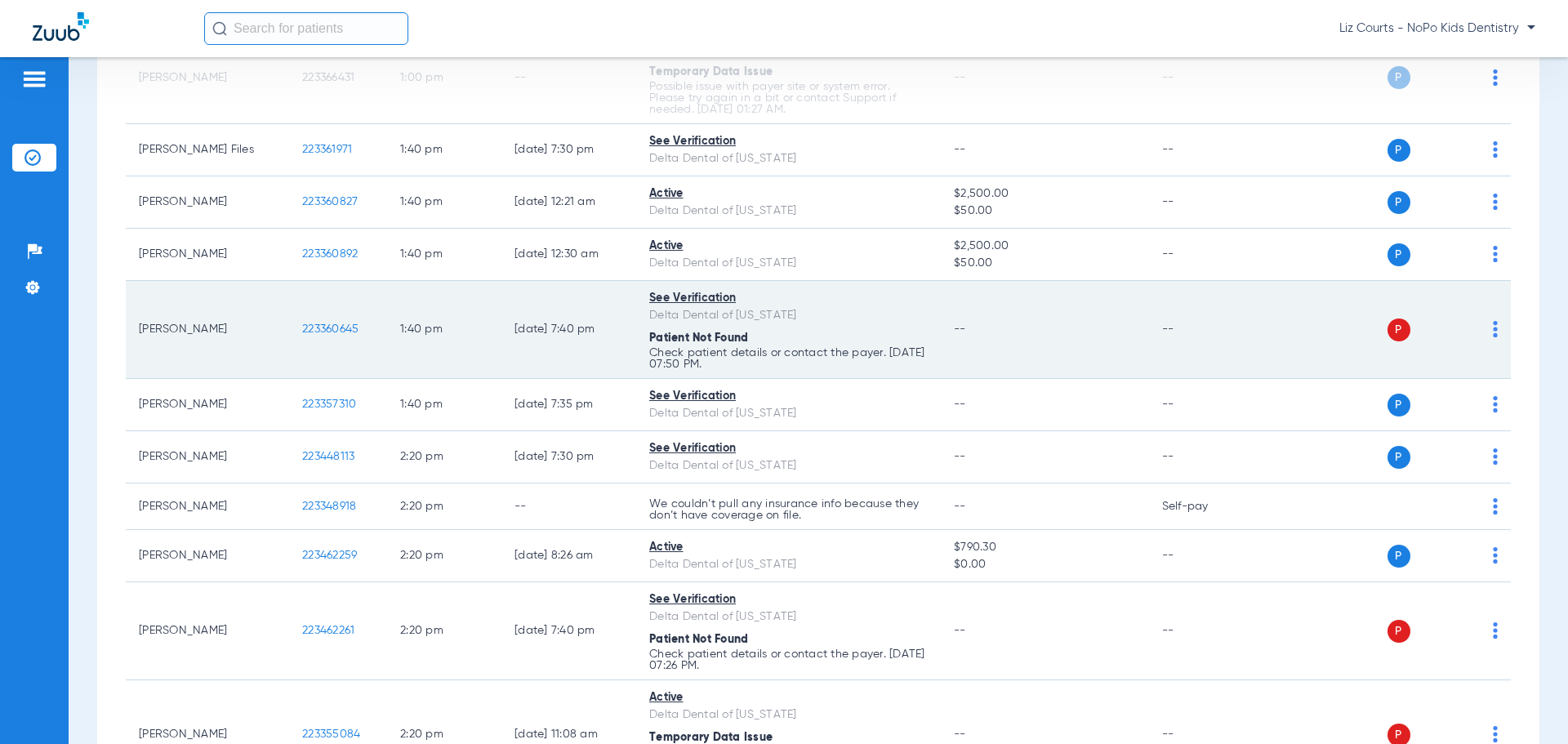
click at [1493, 331] on img at bounding box center [1495, 329] width 5 height 16
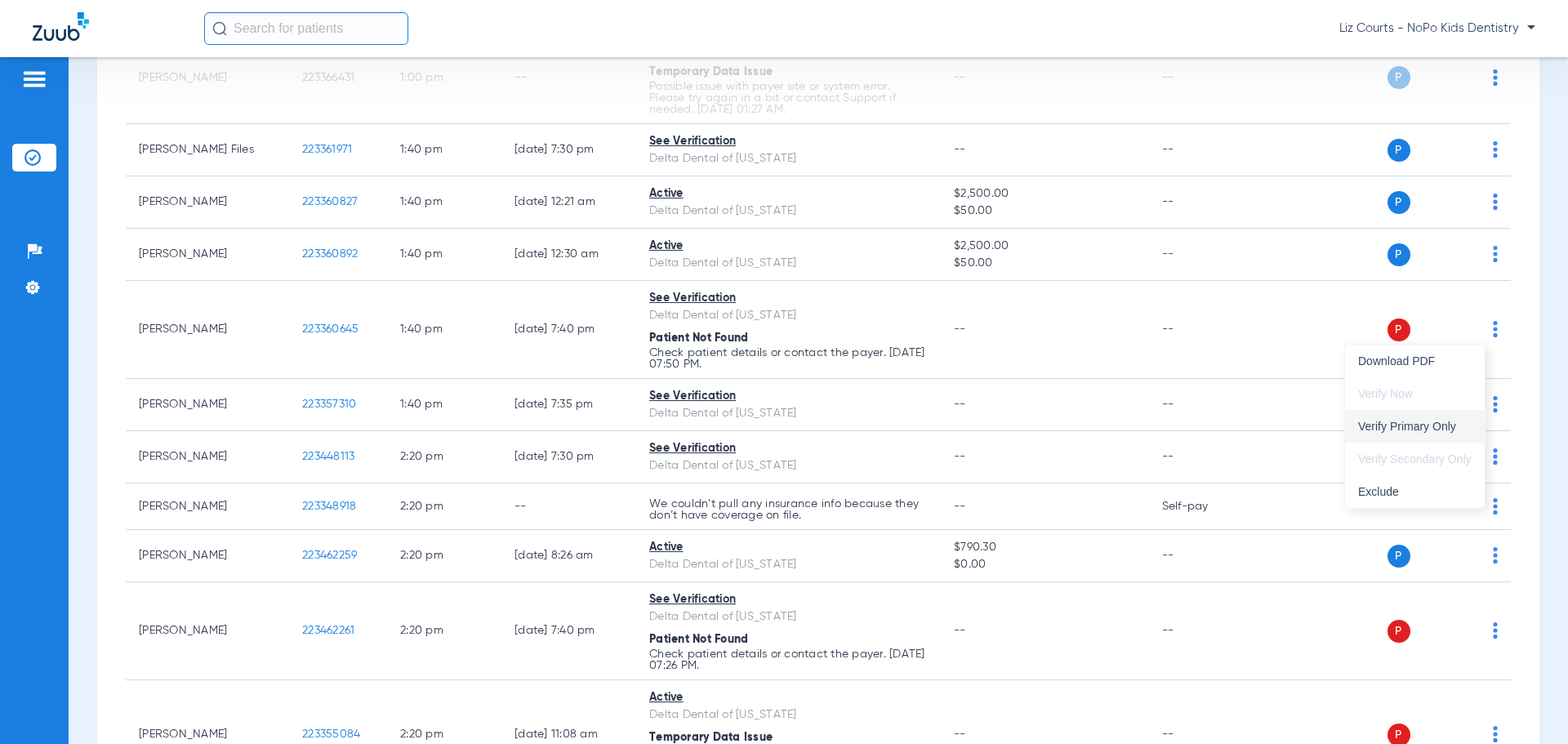
click at [1446, 426] on span "Verify Primary Only" at bounding box center [1415, 426] width 114 height 12
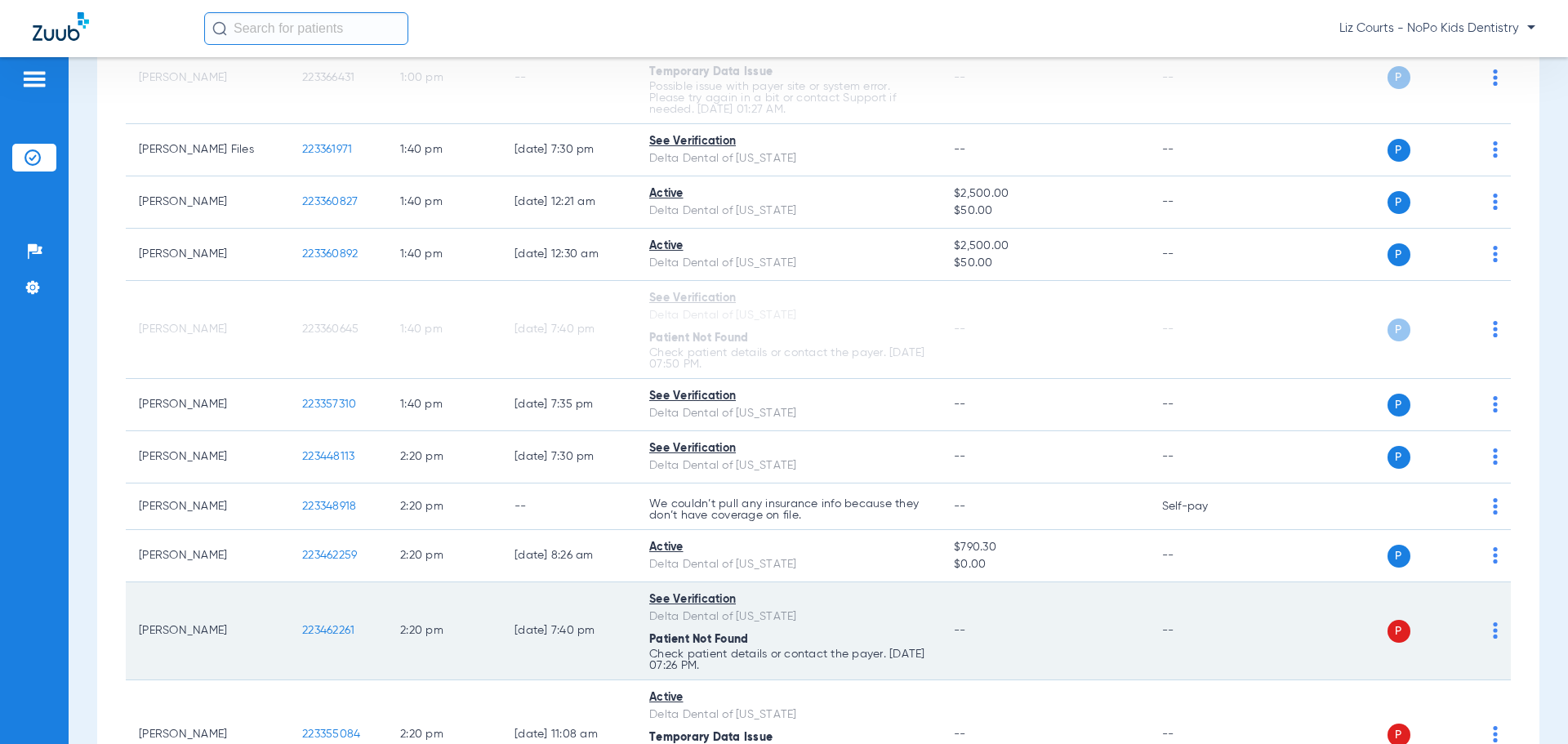
click at [1493, 628] on img at bounding box center [1495, 631] width 5 height 16
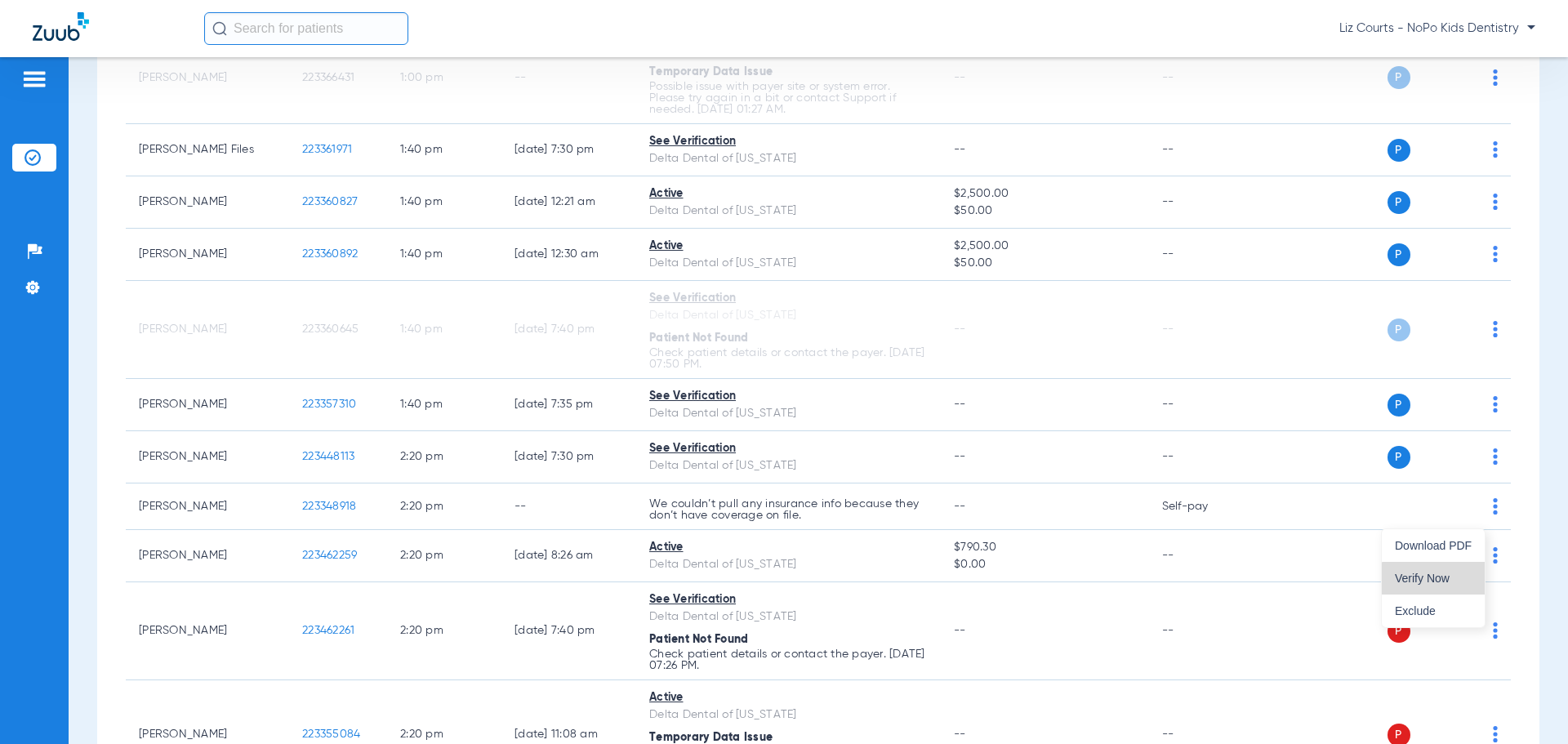
click at [1452, 581] on span "Verify Now" at bounding box center [1433, 577] width 77 height 12
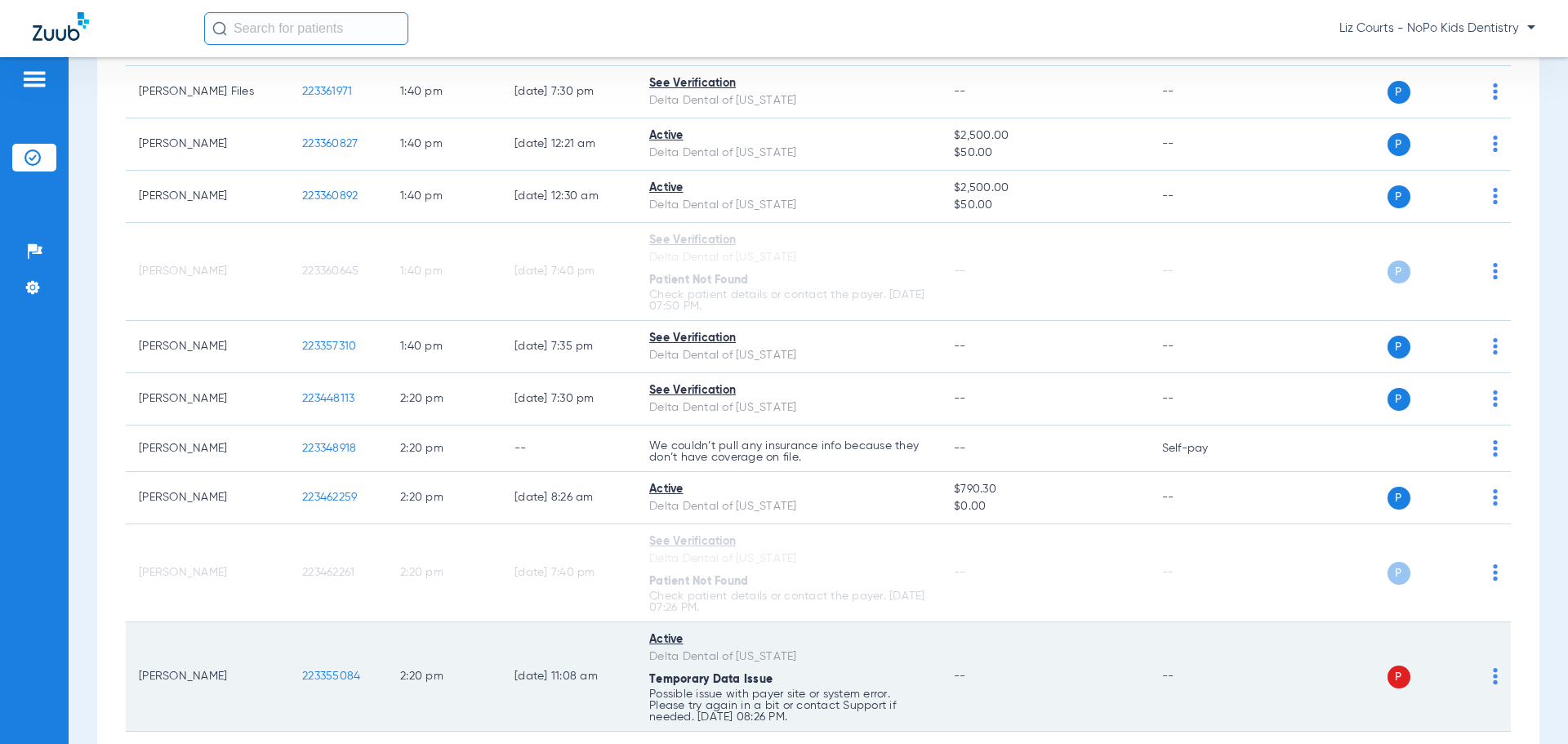
scroll to position [2273, 0]
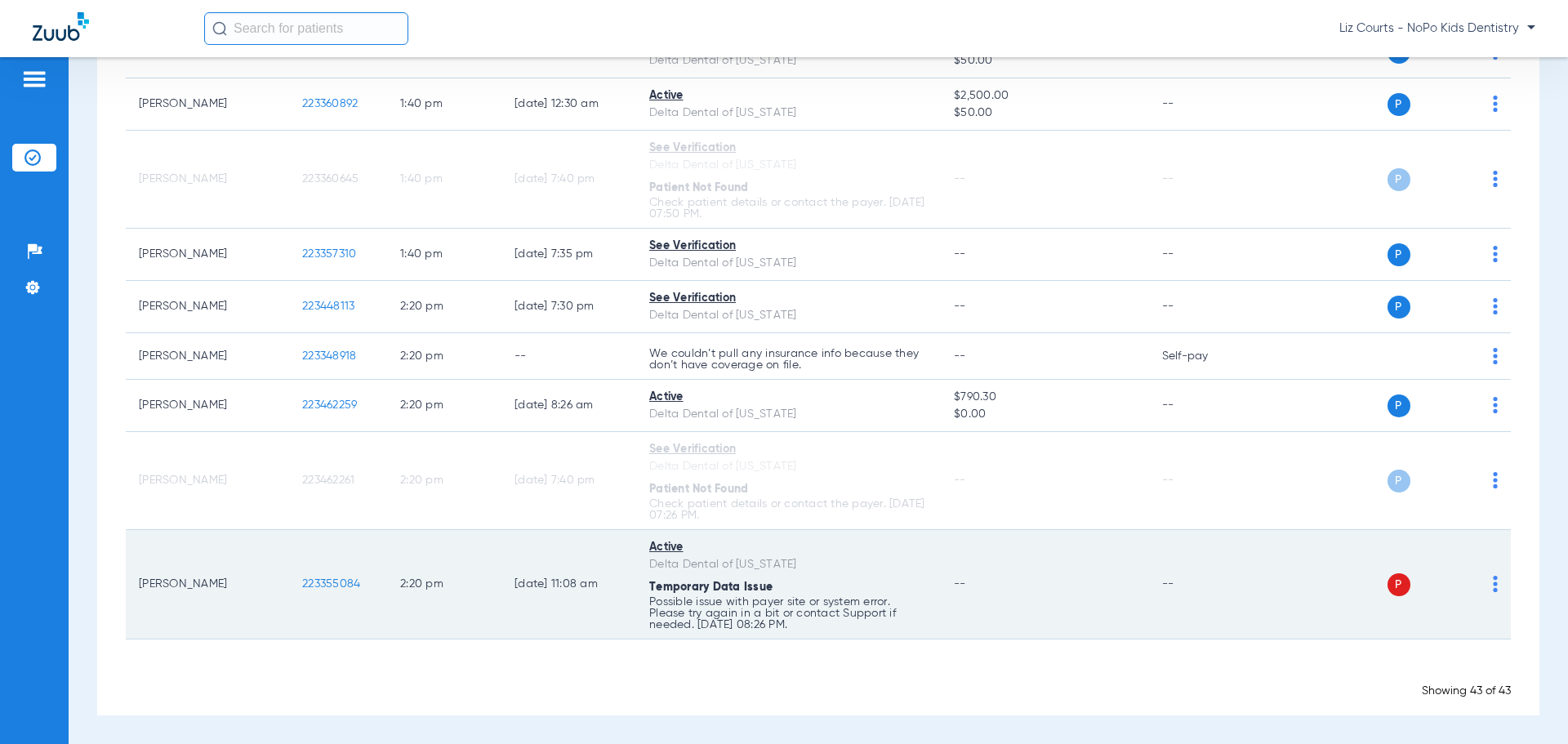
click at [1480, 585] on div "P S" at bounding box center [1380, 584] width 240 height 23
click at [1493, 585] on img at bounding box center [1495, 584] width 5 height 16
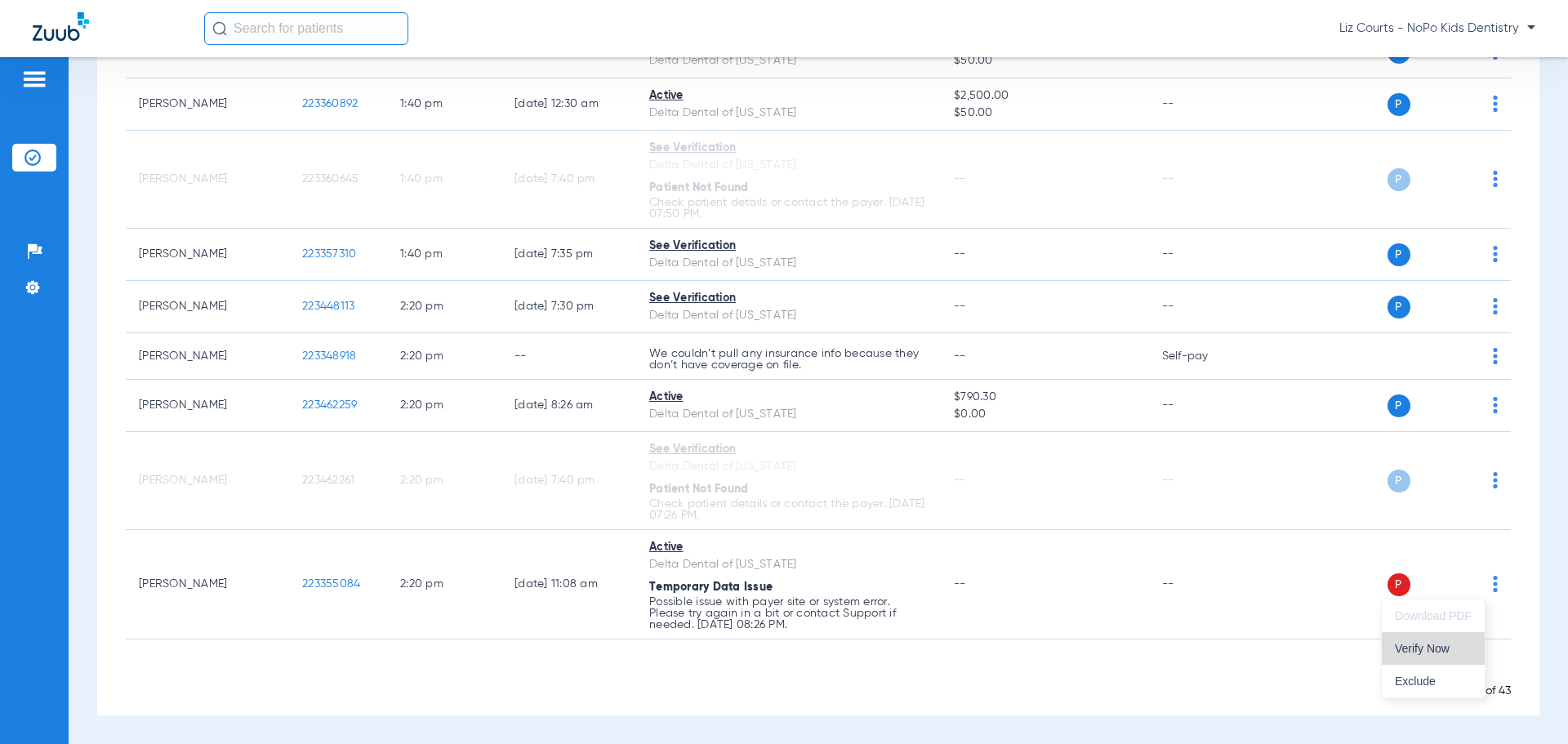
click at [1452, 650] on span "Verify Now" at bounding box center [1433, 648] width 77 height 12
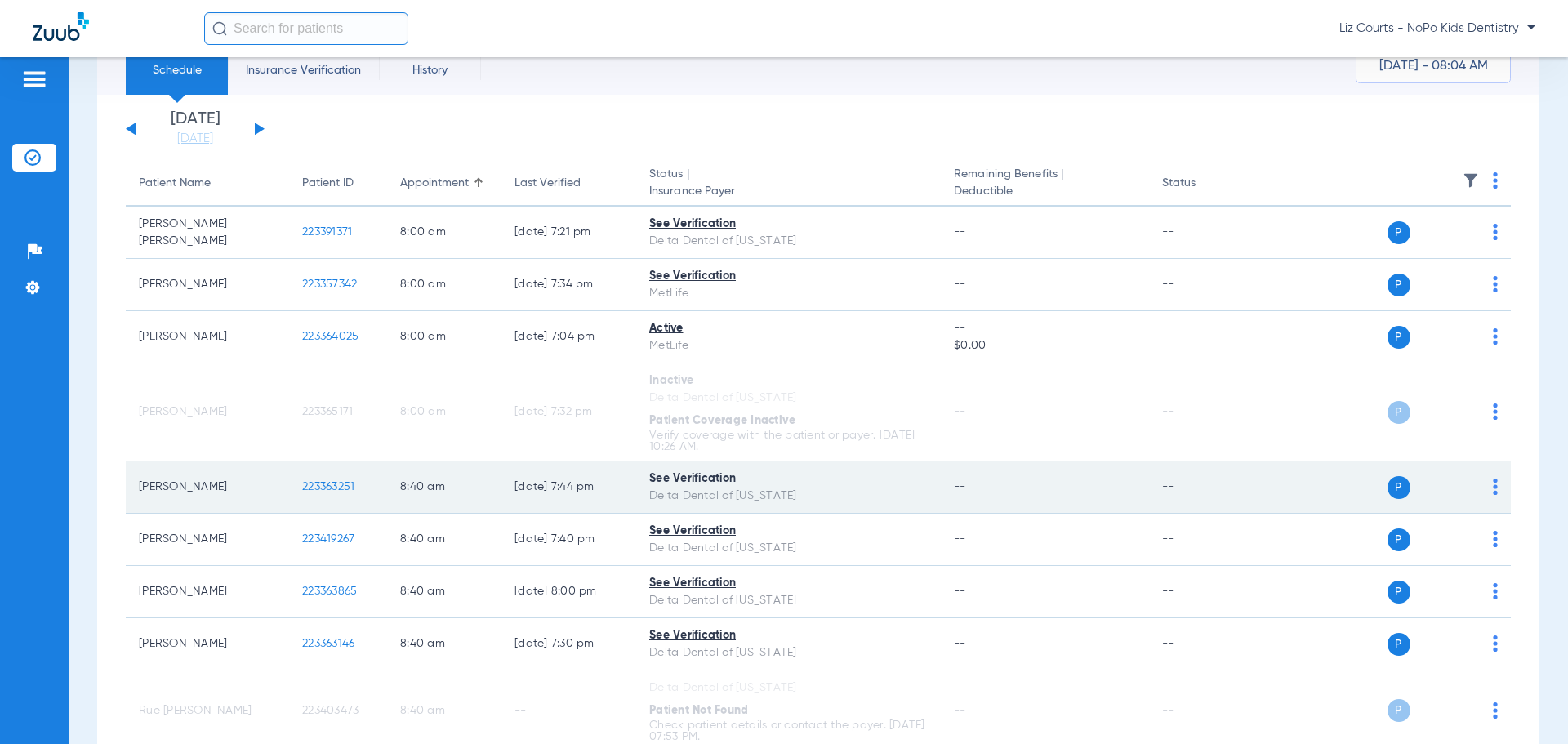
scroll to position [0, 0]
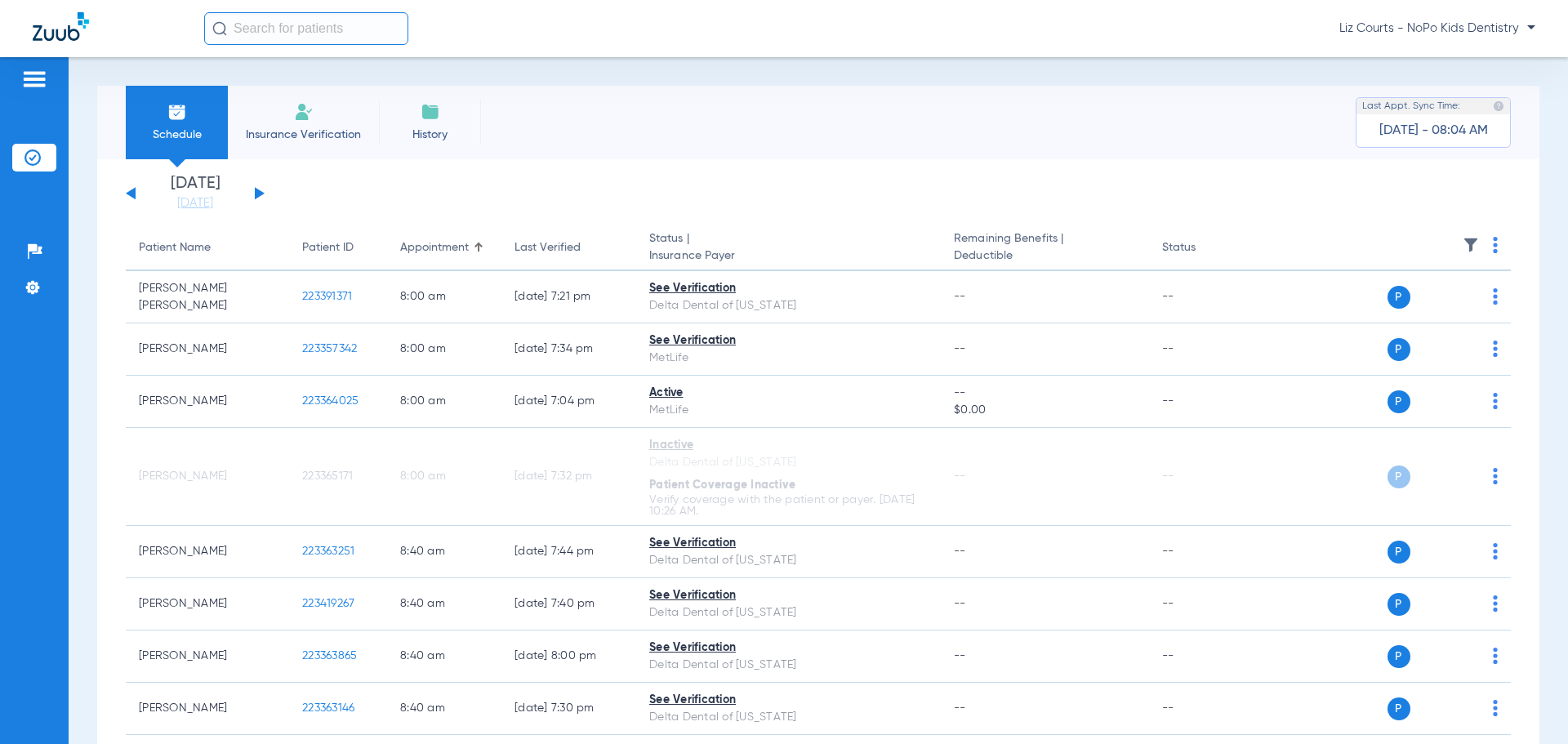
click at [257, 194] on button at bounding box center [260, 194] width 10 height 13
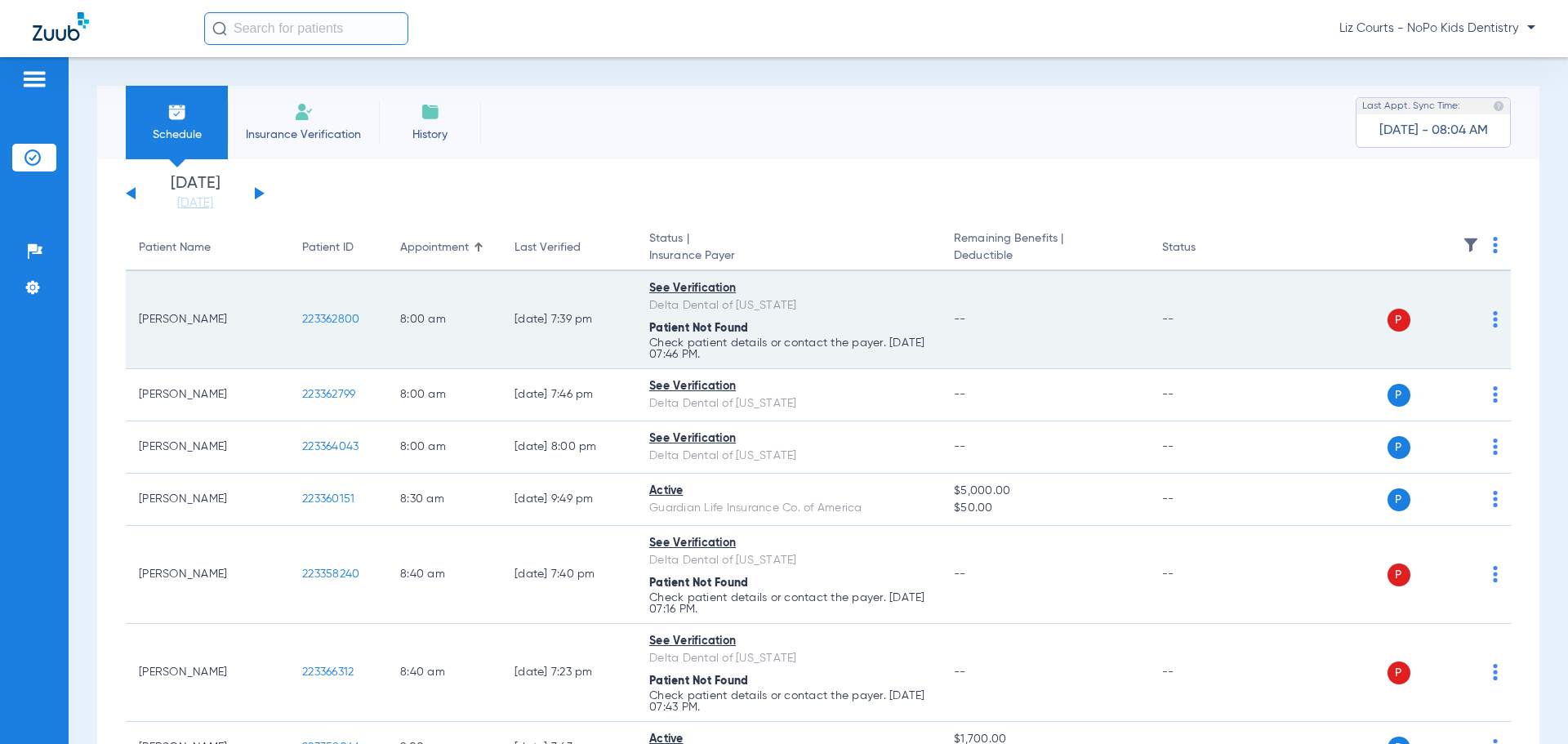
click at [1493, 318] on img at bounding box center [1495, 319] width 5 height 16
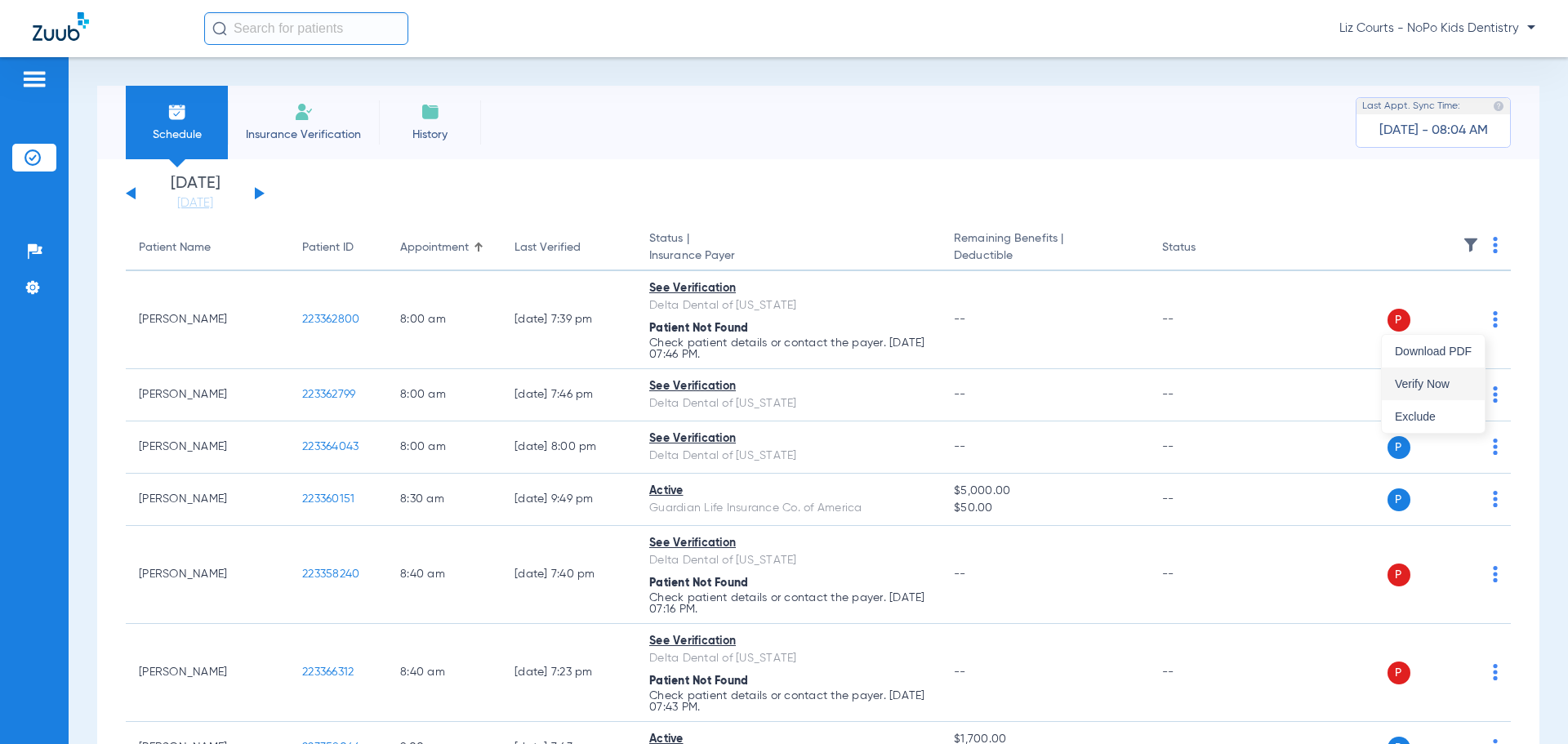
click at [1465, 379] on span "Verify Now" at bounding box center [1433, 384] width 77 height 12
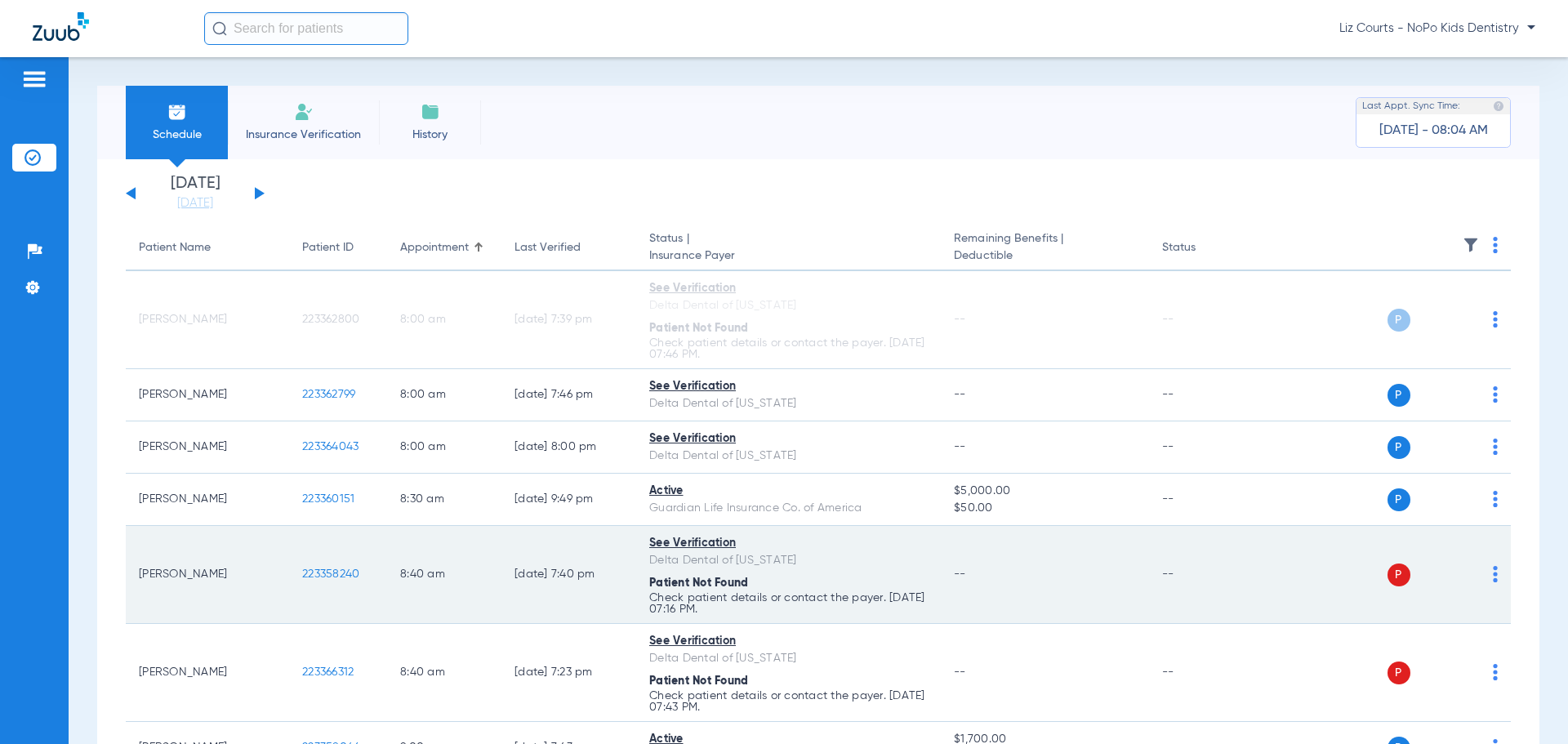
click at [1493, 572] on img at bounding box center [1495, 574] width 5 height 16
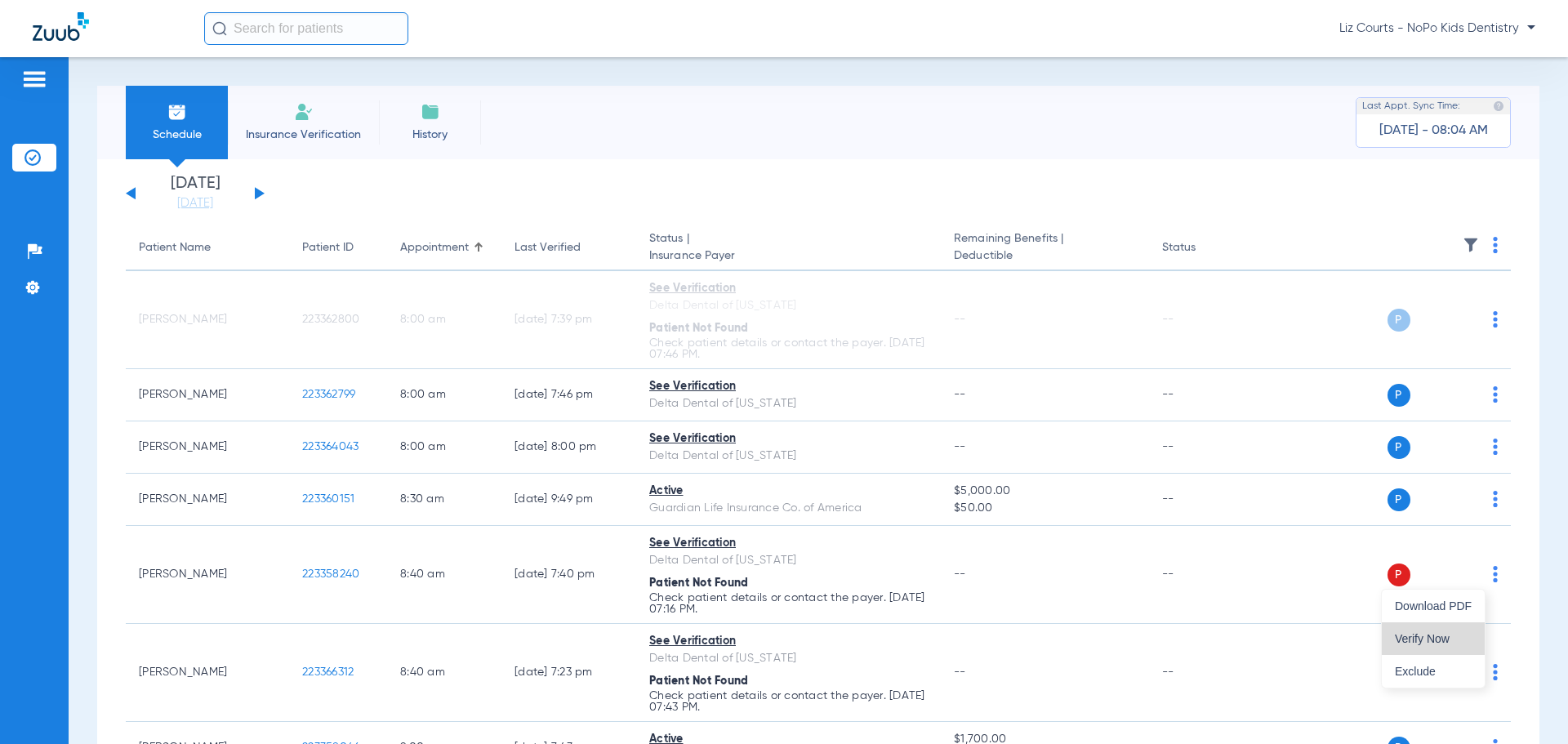
click at [1447, 636] on span "Verify Now" at bounding box center [1433, 638] width 77 height 12
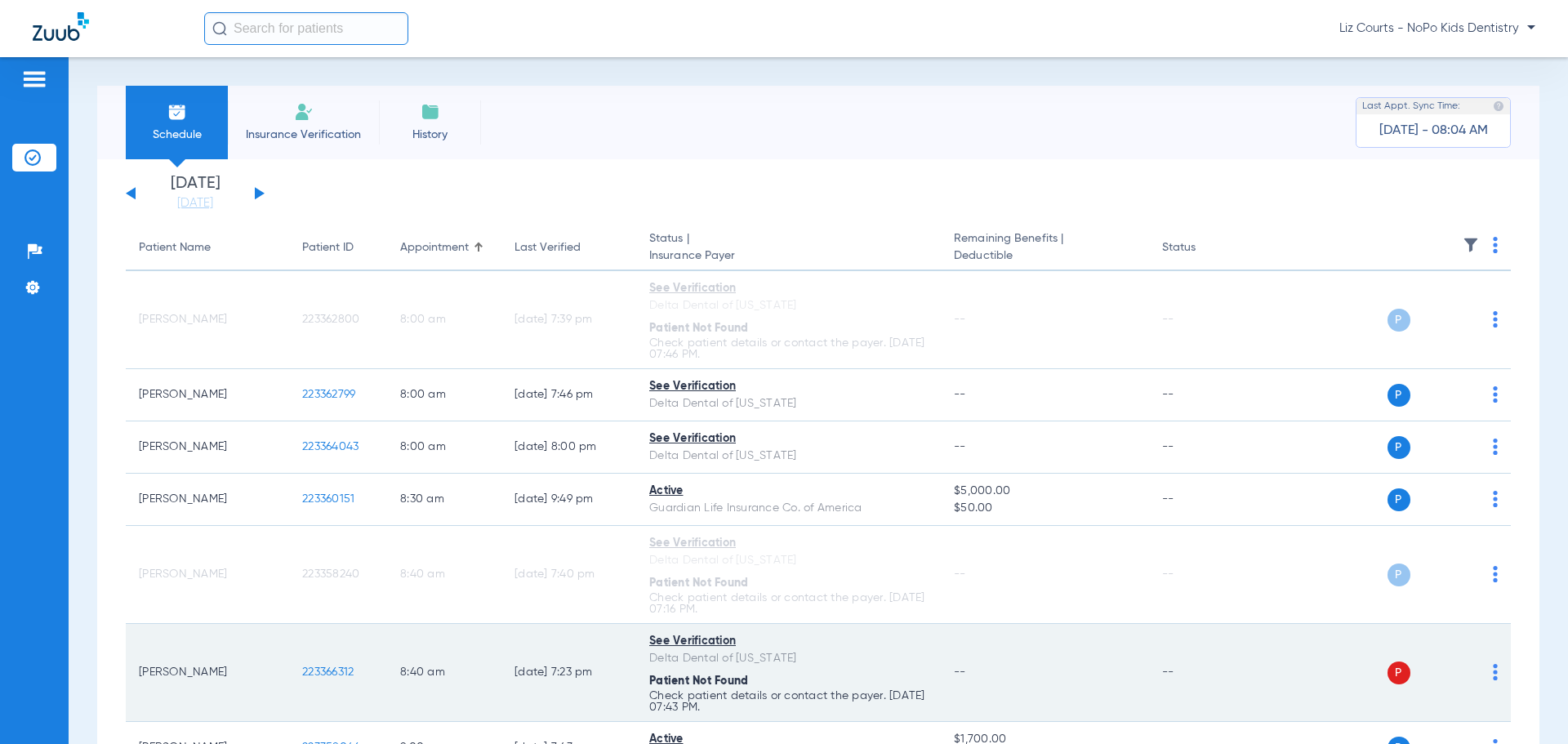
click at [1493, 673] on img at bounding box center [1495, 672] width 5 height 16
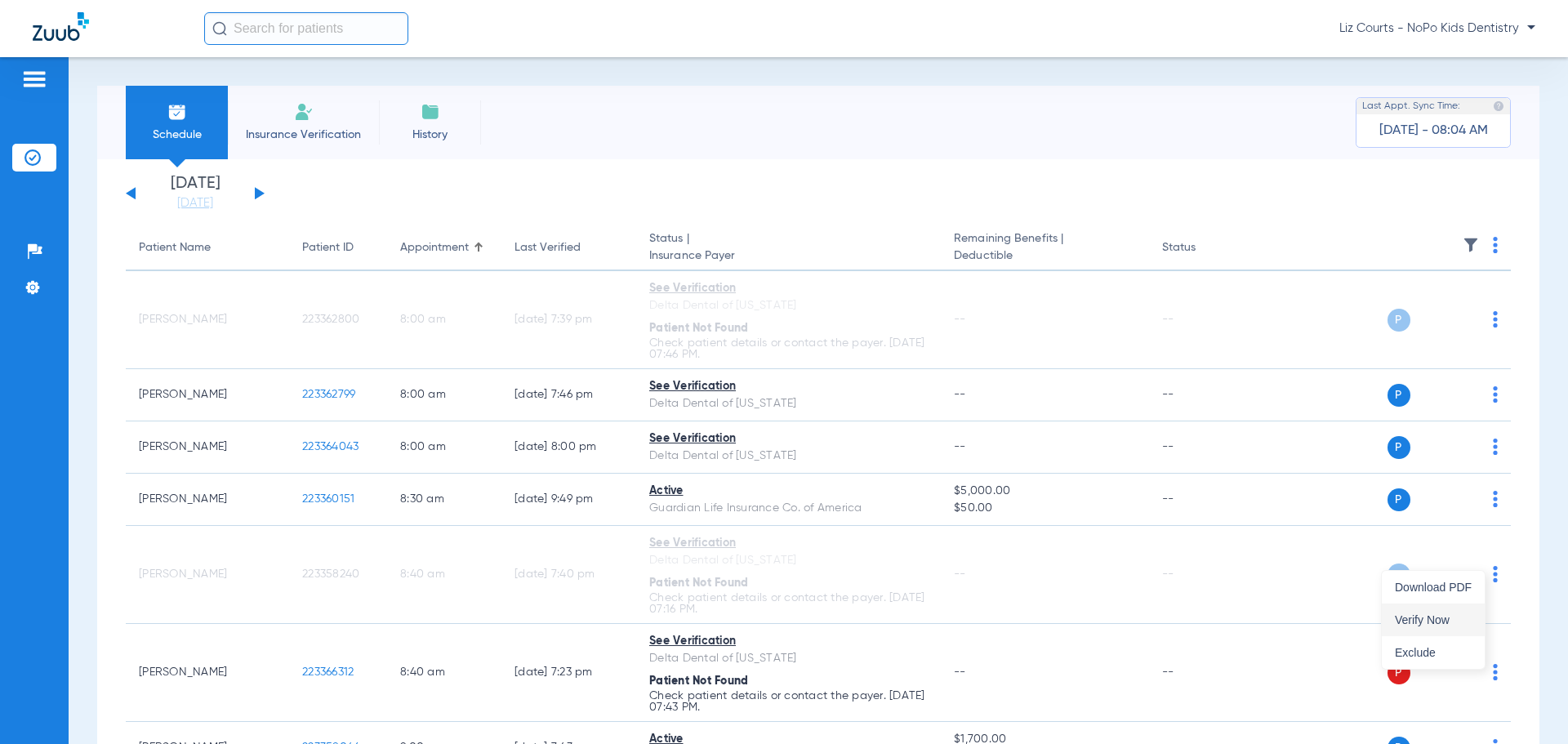
click at [1453, 622] on span "Verify Now" at bounding box center [1433, 620] width 77 height 12
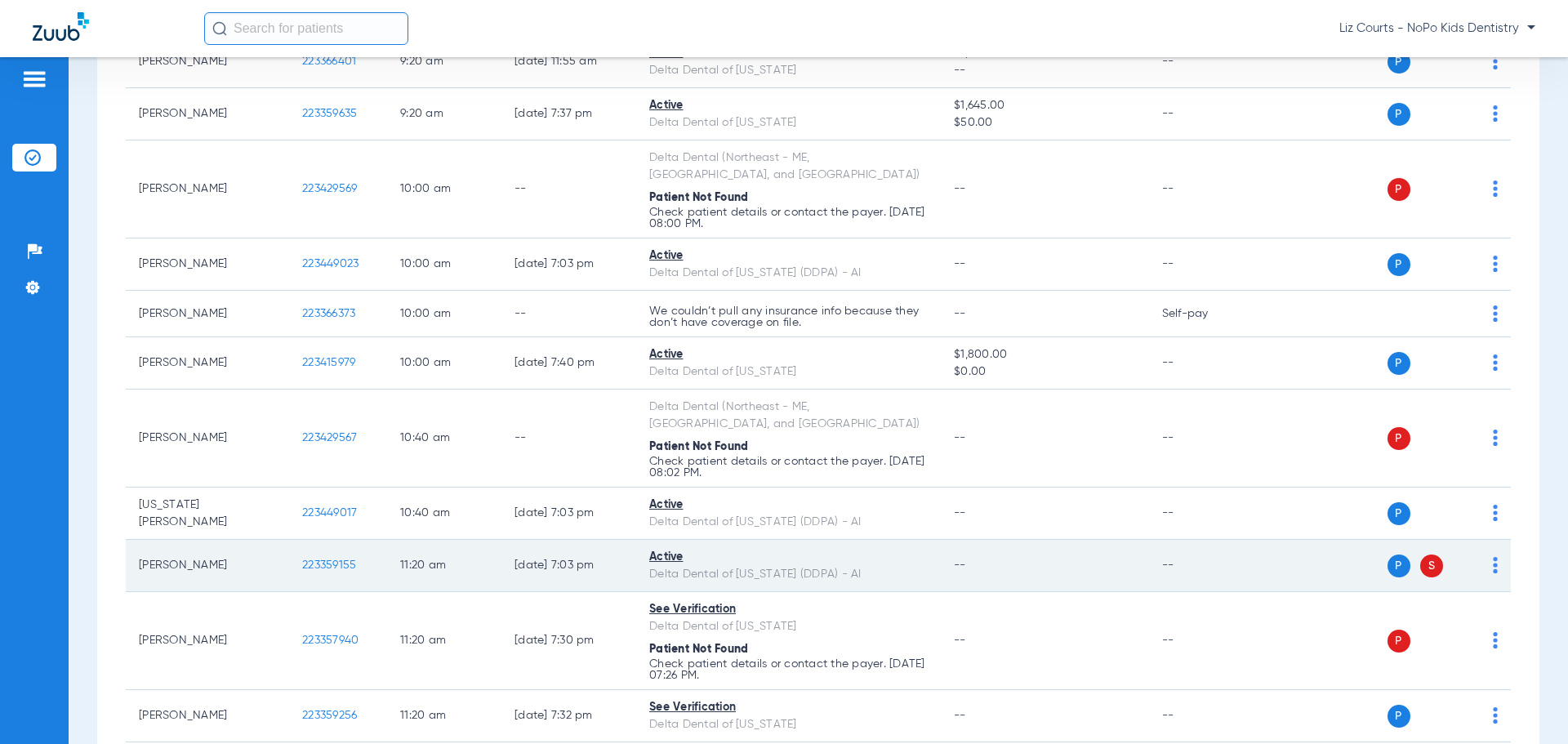
scroll to position [816, 0]
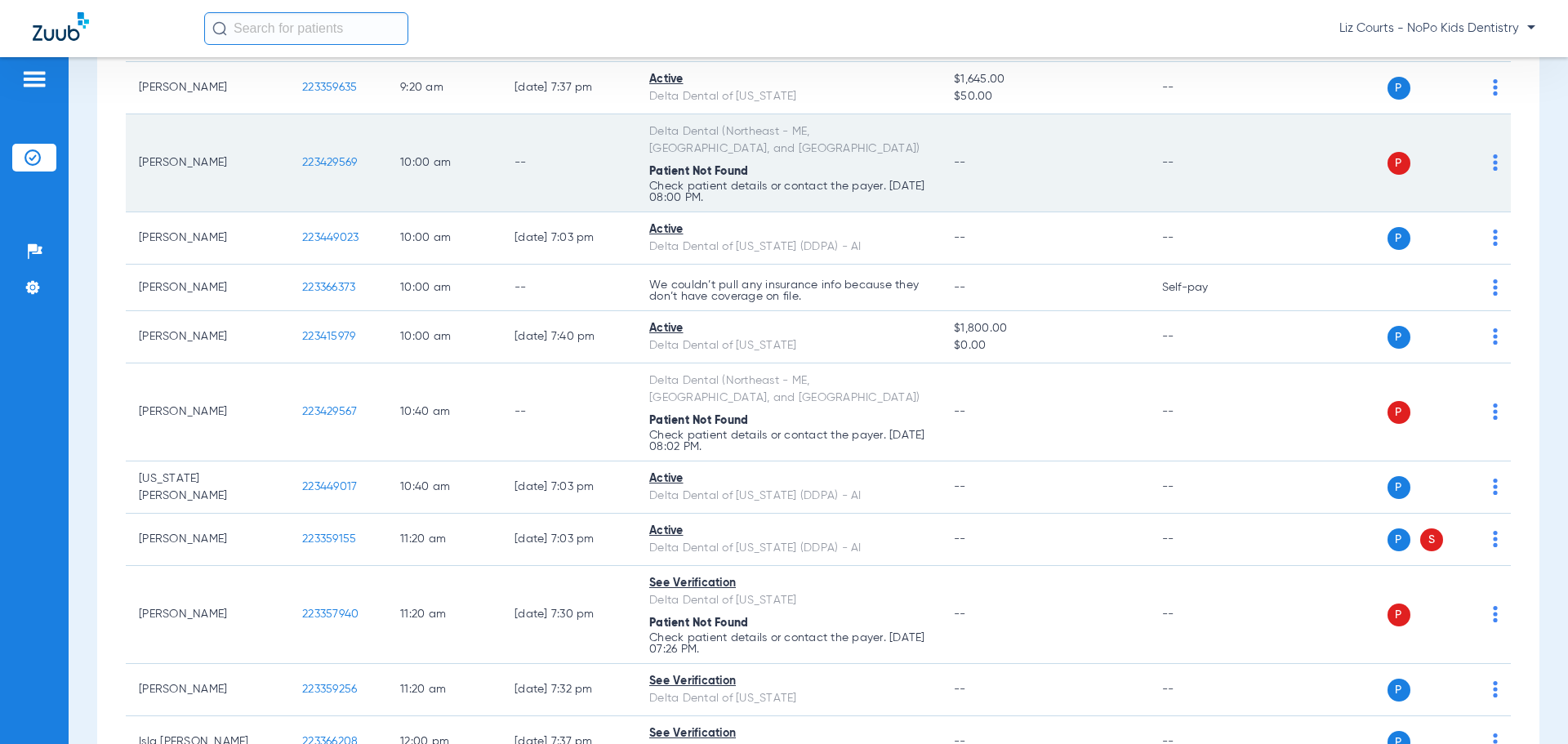
click at [1493, 154] on img at bounding box center [1495, 162] width 5 height 16
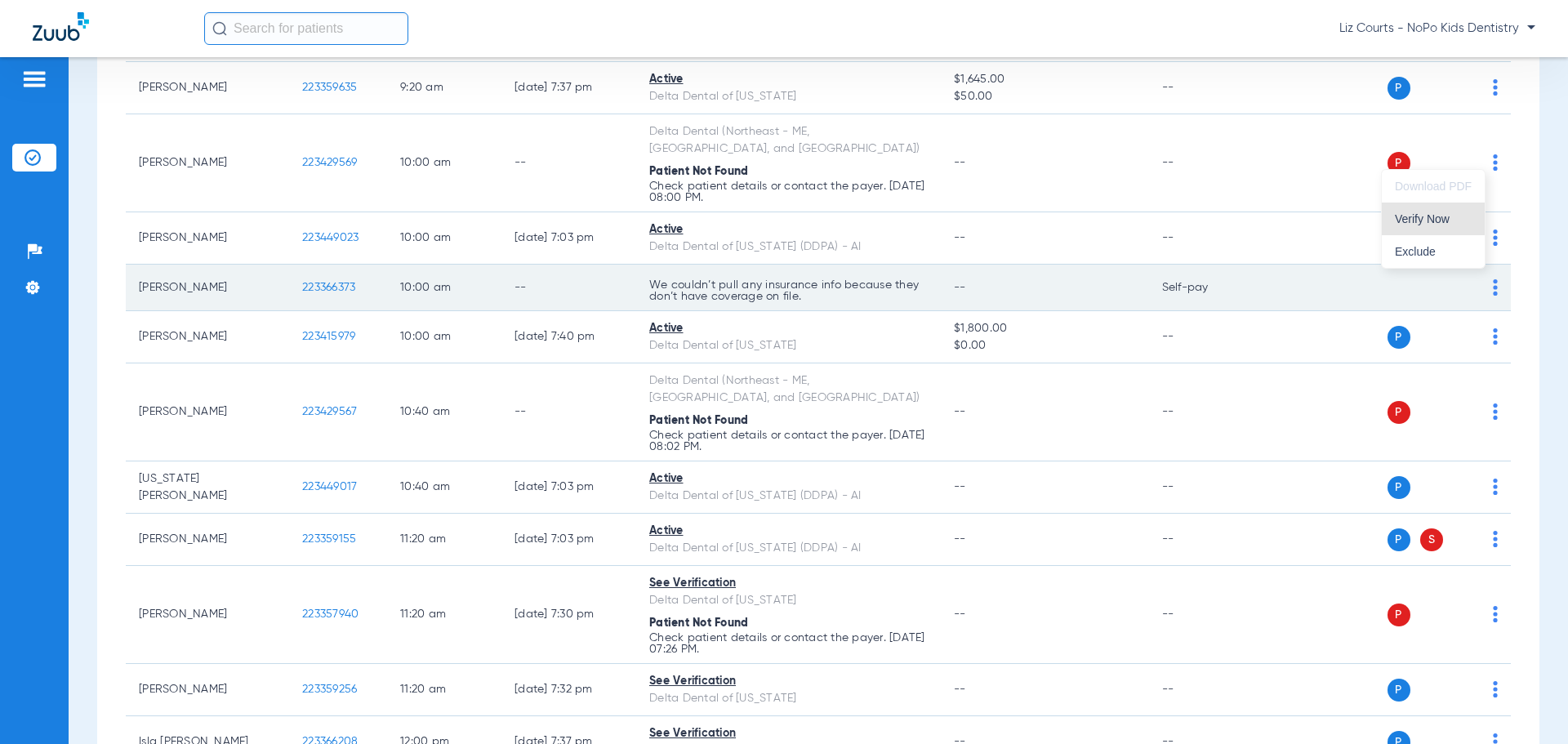
drag, startPoint x: 1452, startPoint y: 226, endPoint x: 1444, endPoint y: 257, distance: 32.0
click at [1452, 227] on button "Verify Now" at bounding box center [1434, 219] width 103 height 32
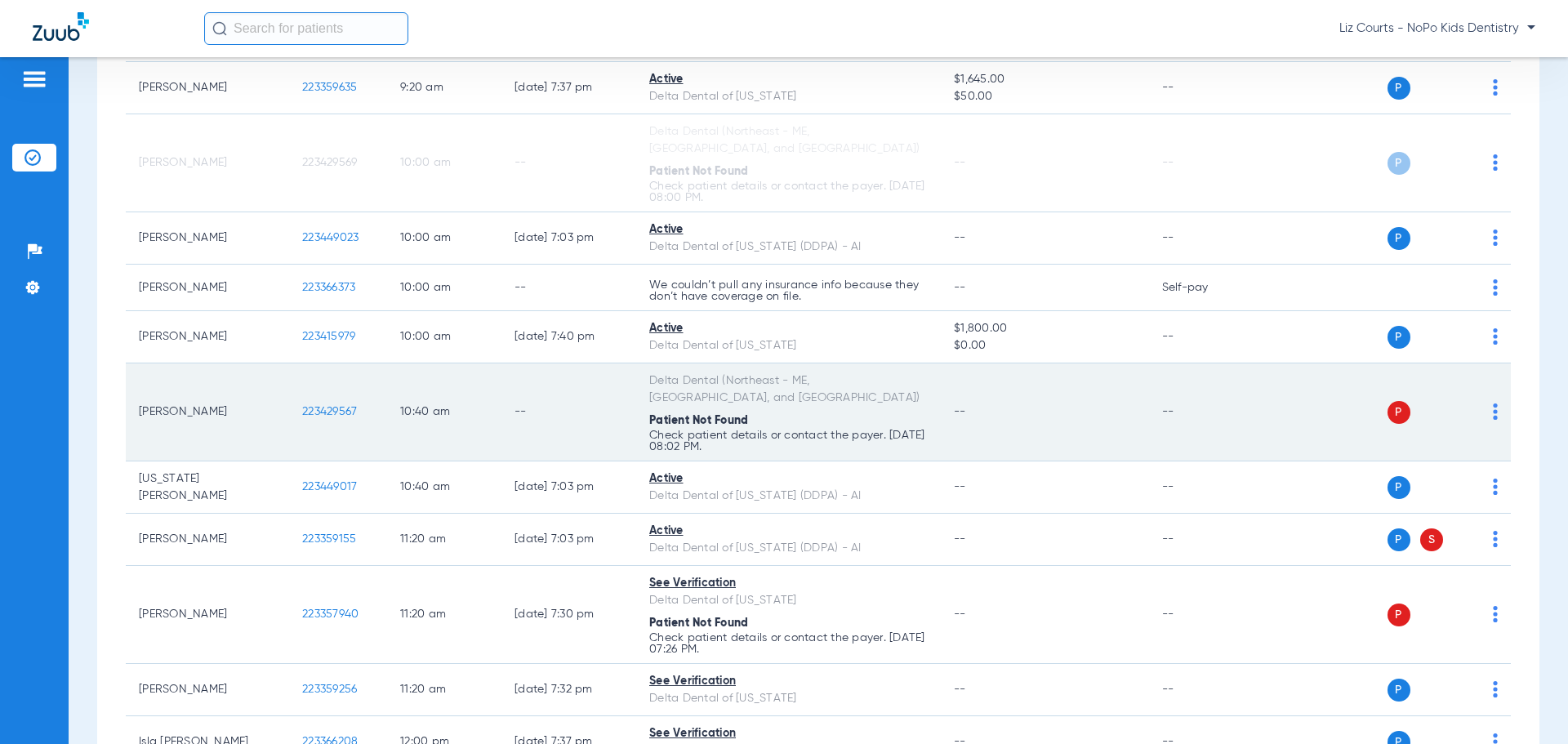
click at [1493, 404] on img at bounding box center [1495, 412] width 5 height 16
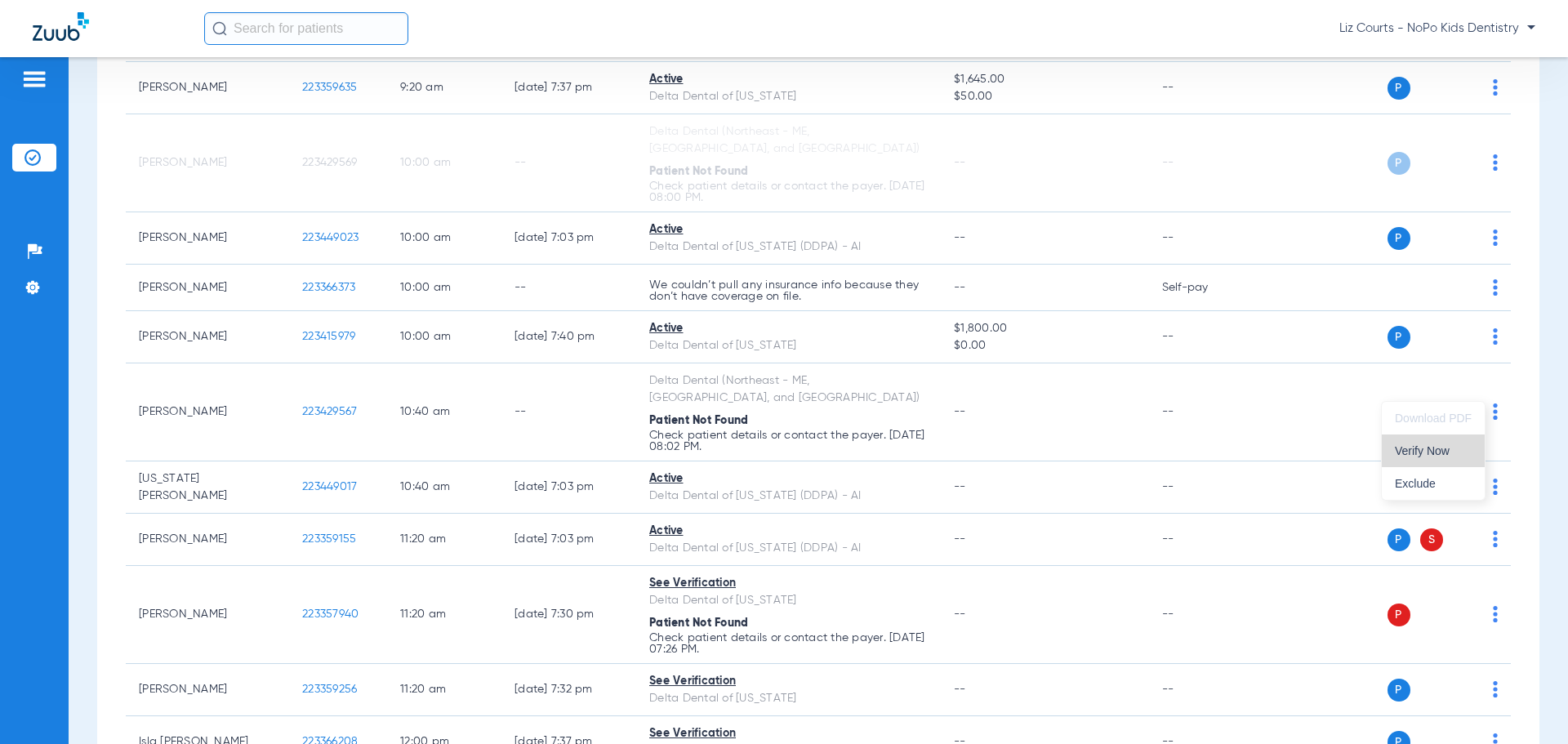
click at [1452, 448] on span "Verify Now" at bounding box center [1433, 450] width 77 height 12
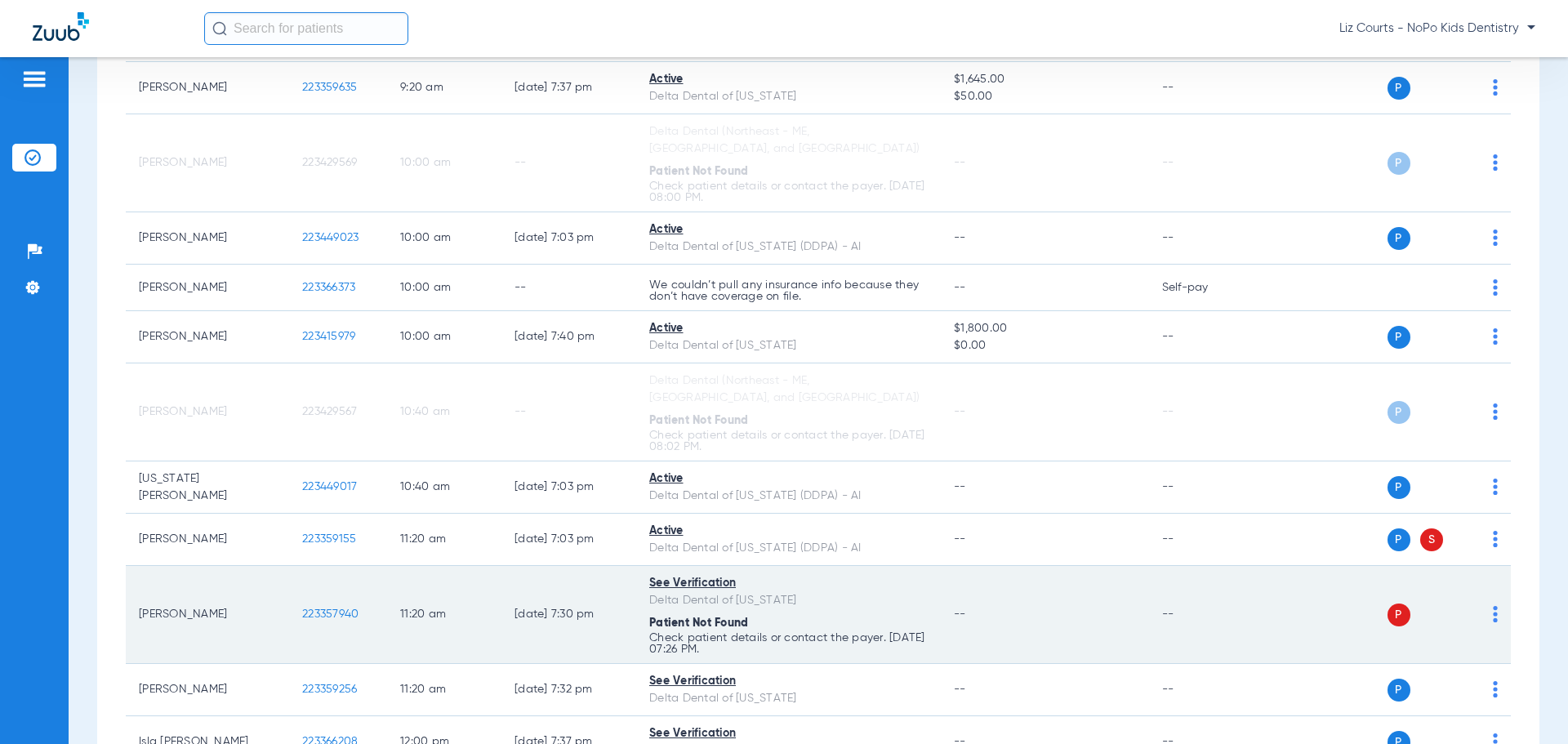
click at [1493, 606] on img at bounding box center [1495, 614] width 5 height 16
drag, startPoint x: 1430, startPoint y: 643, endPoint x: 1404, endPoint y: 620, distance: 34.7
click at [1428, 642] on span "Verify Now" at bounding box center [1433, 644] width 77 height 12
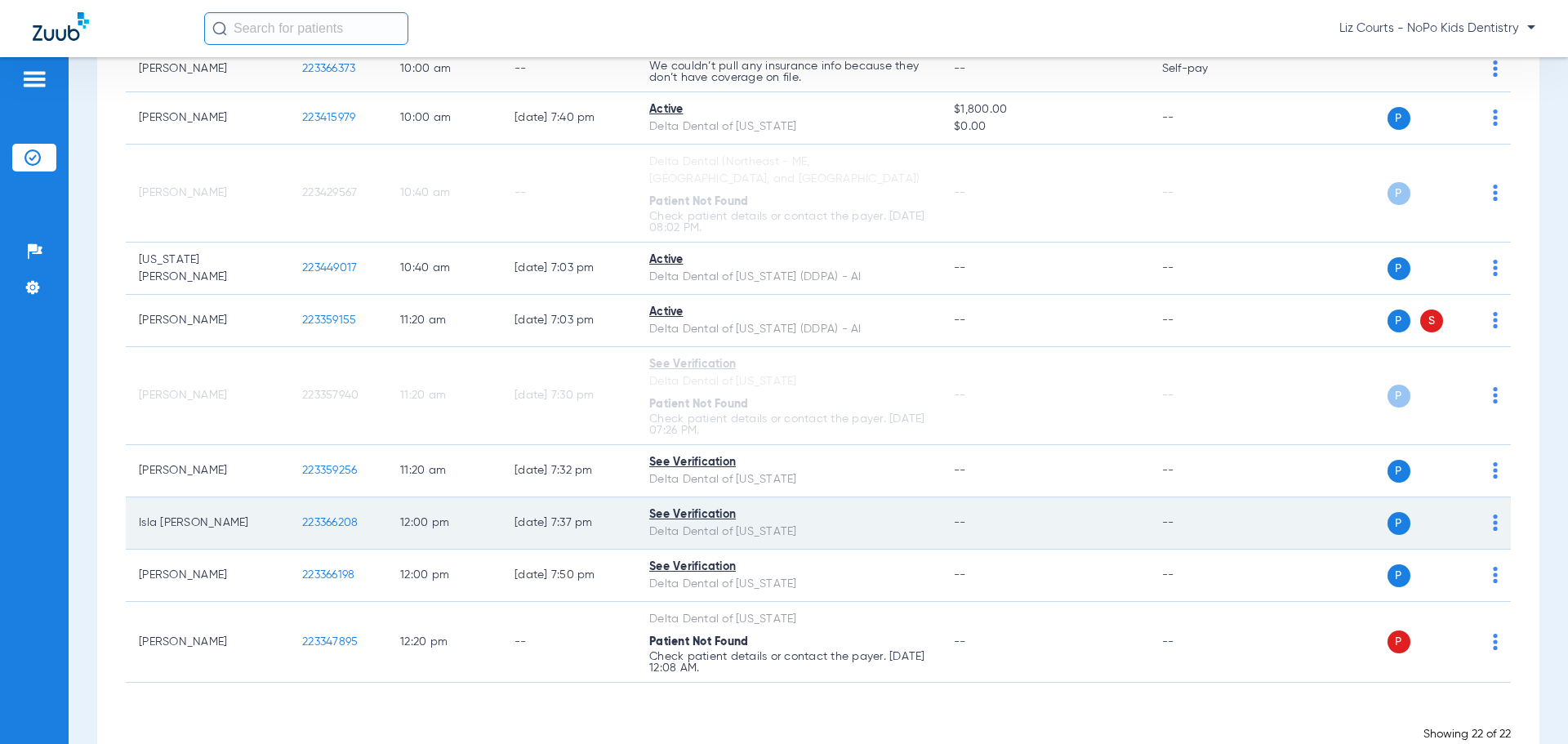
scroll to position [1044, 0]
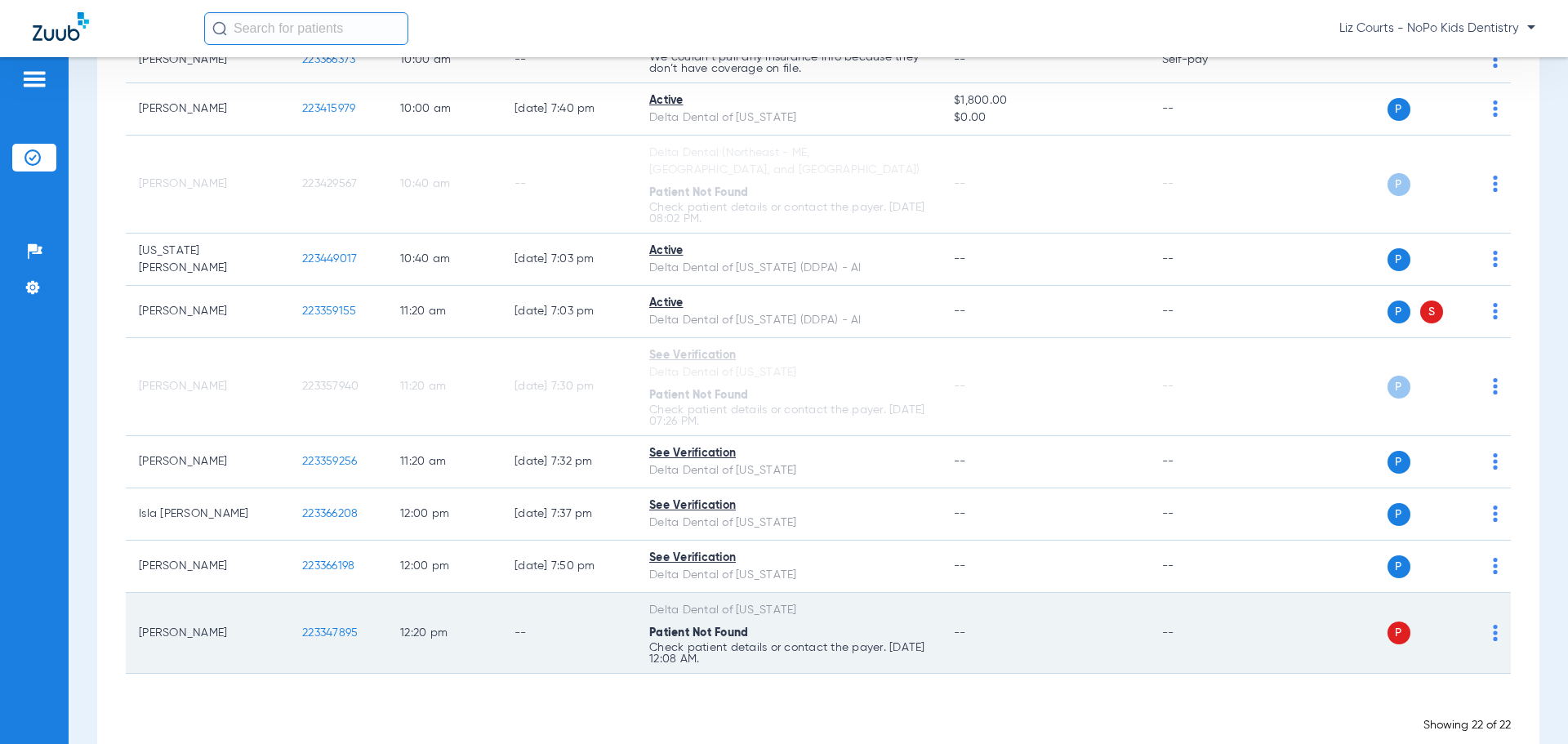
click at [1493, 624] on img at bounding box center [1495, 632] width 5 height 16
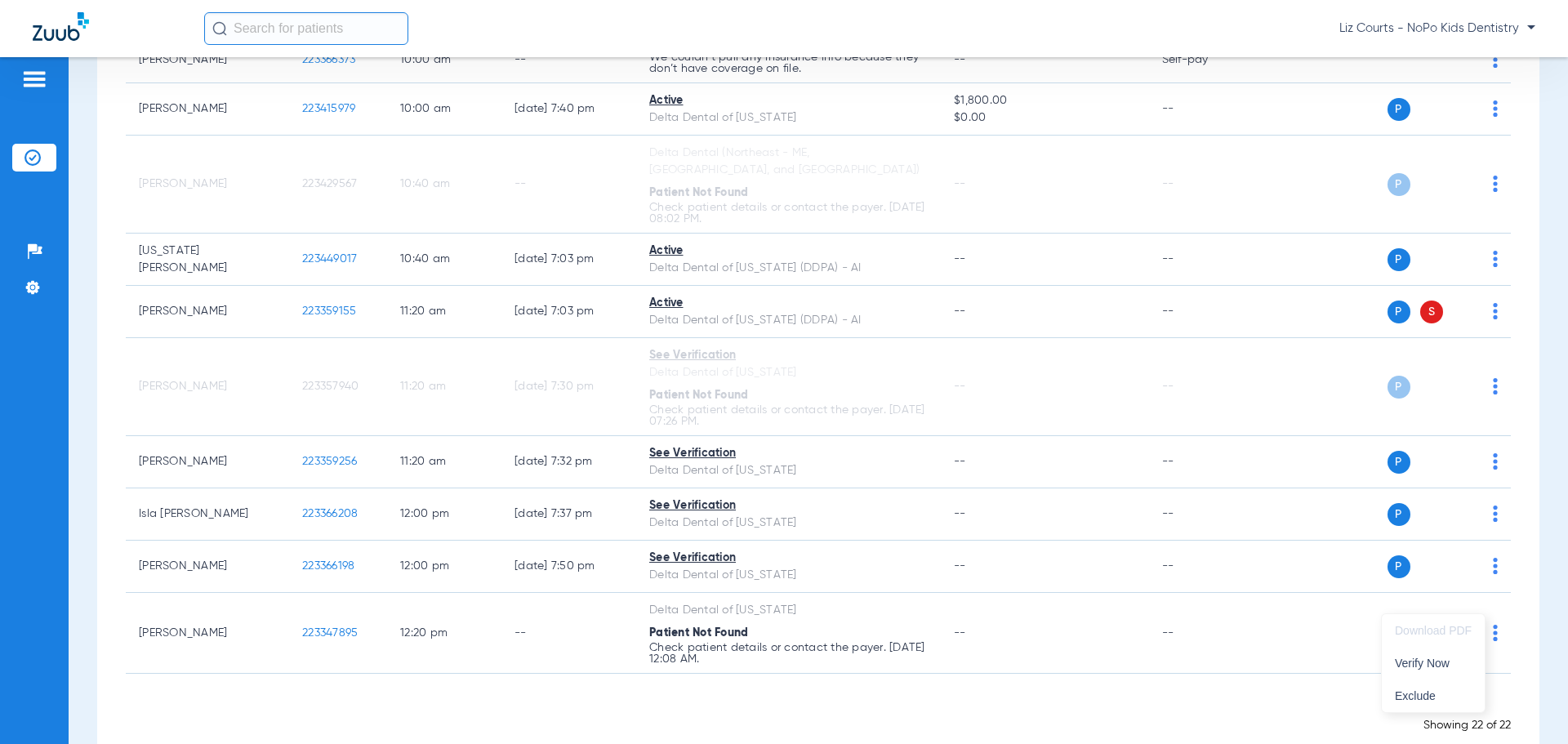
drag, startPoint x: 1435, startPoint y: 665, endPoint x: 1413, endPoint y: 649, distance: 27.2
click at [1434, 663] on span "Verify Now" at bounding box center [1433, 663] width 77 height 12
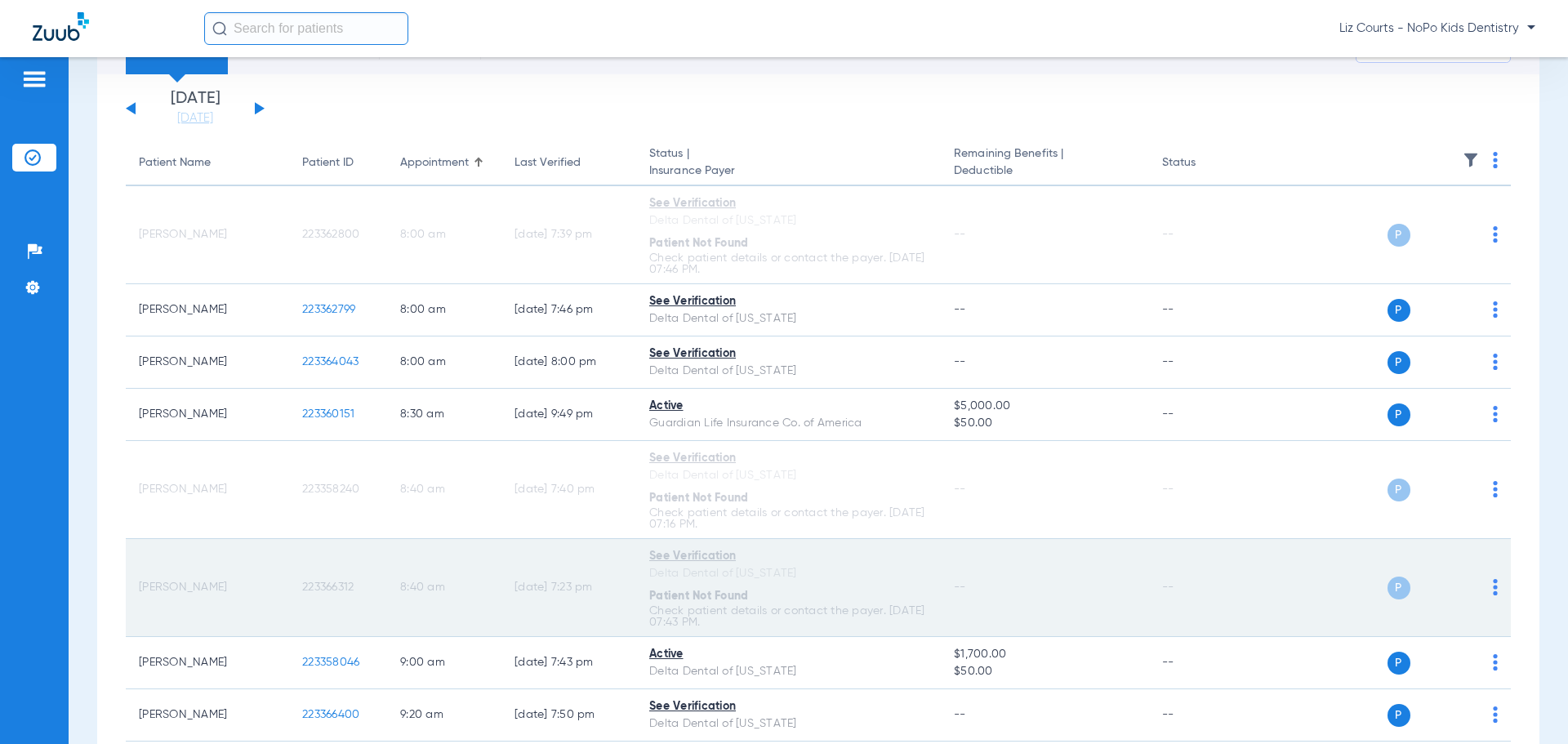
scroll to position [0, 0]
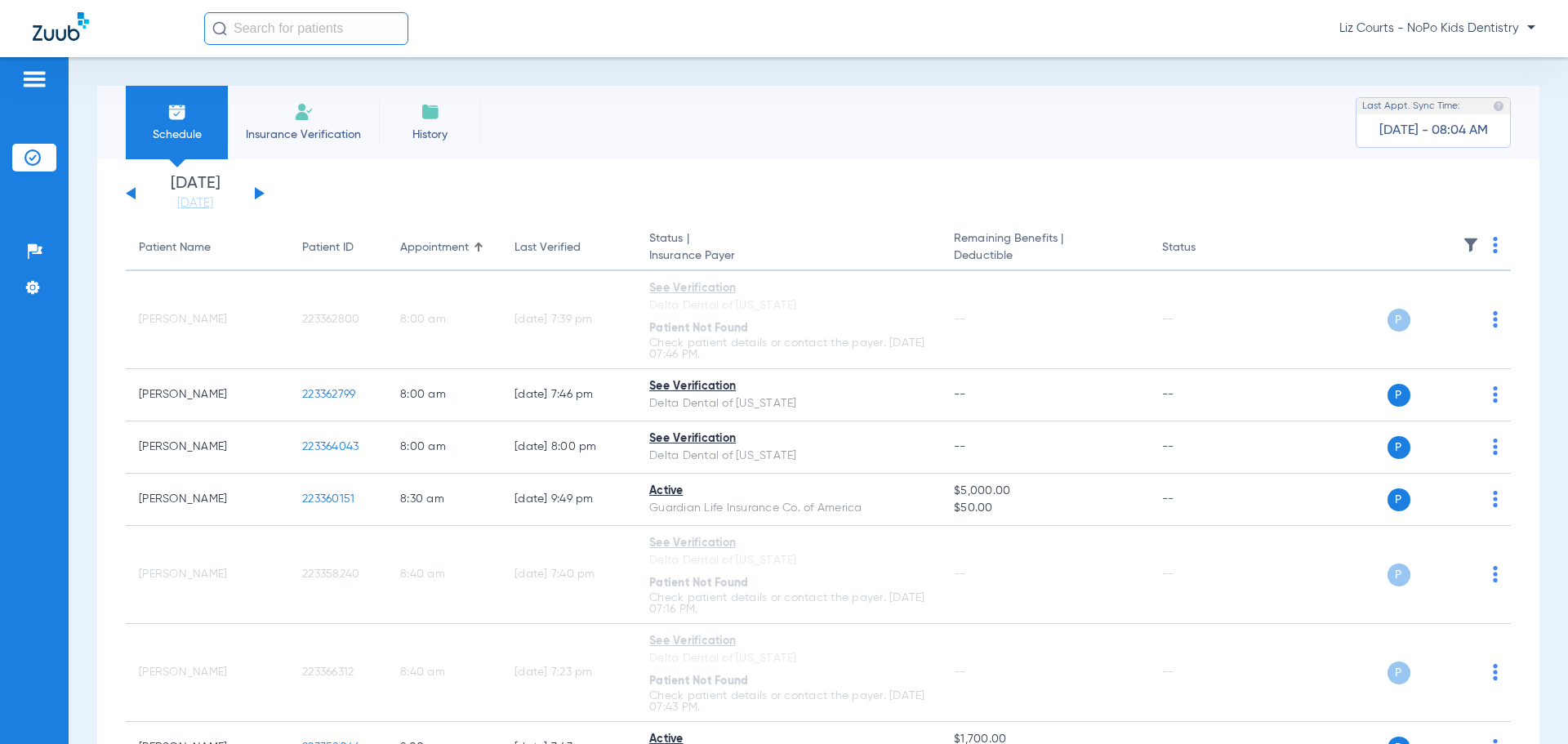
click at [256, 192] on button at bounding box center [260, 194] width 10 height 13
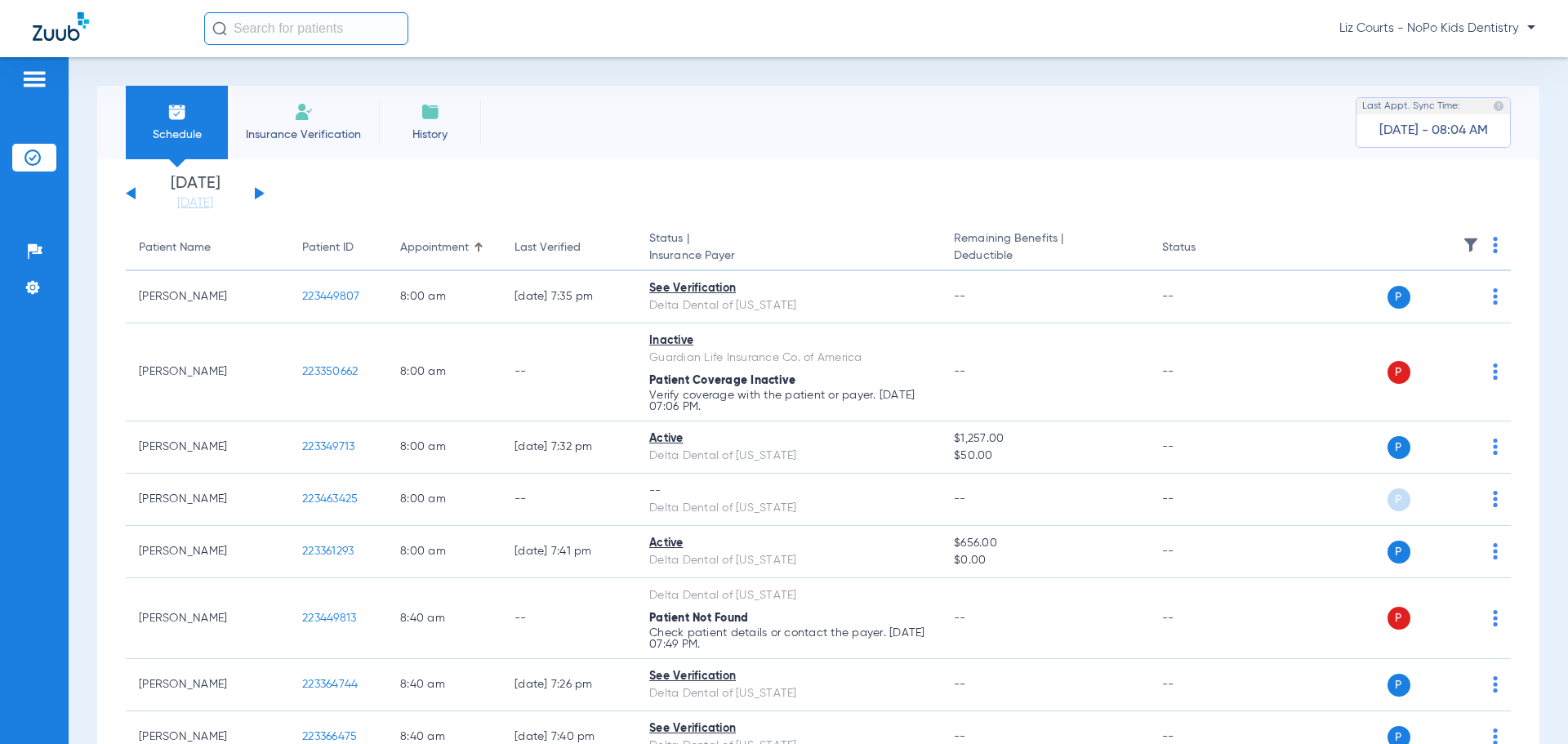
click at [258, 193] on button at bounding box center [260, 194] width 10 height 13
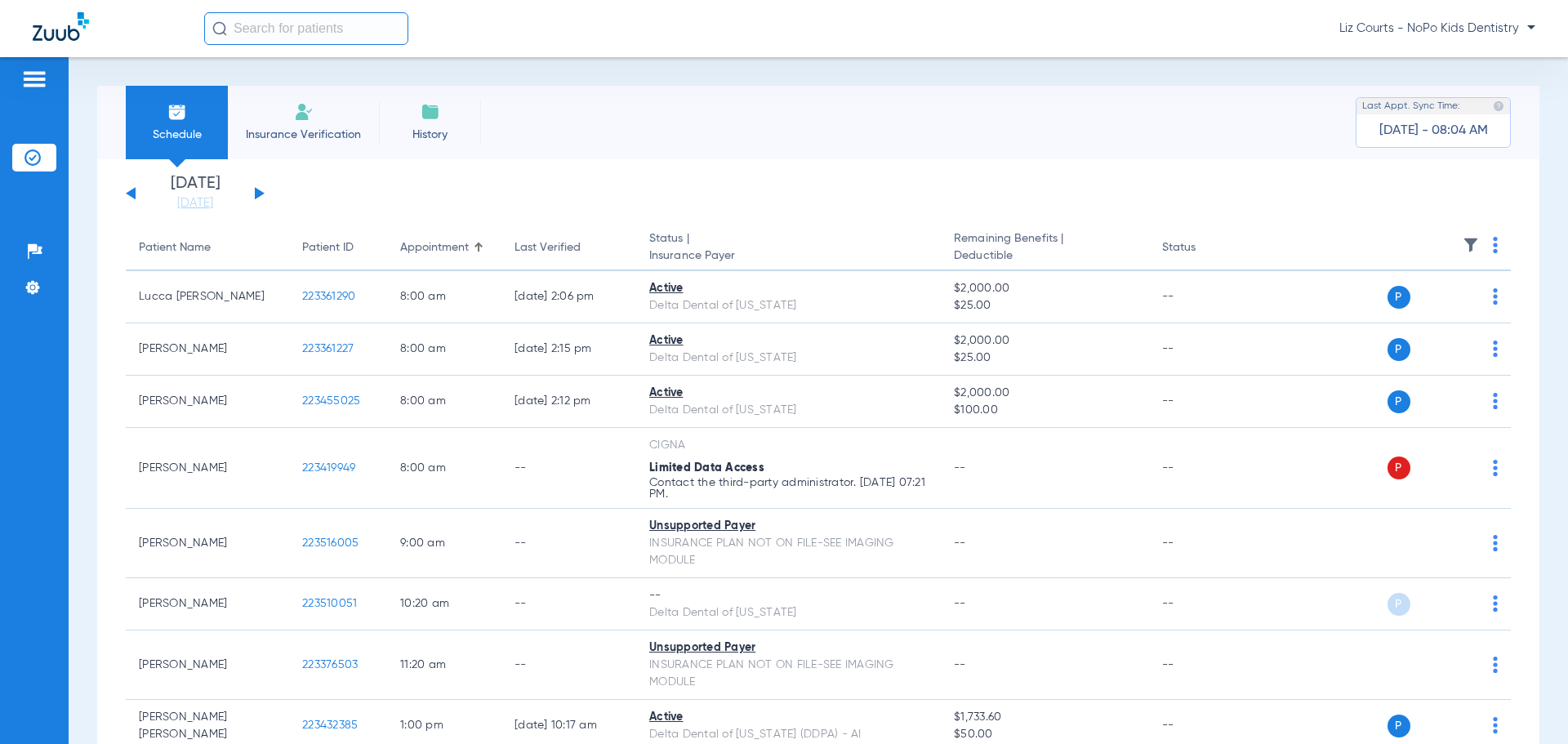
click at [255, 192] on button at bounding box center [260, 194] width 10 height 13
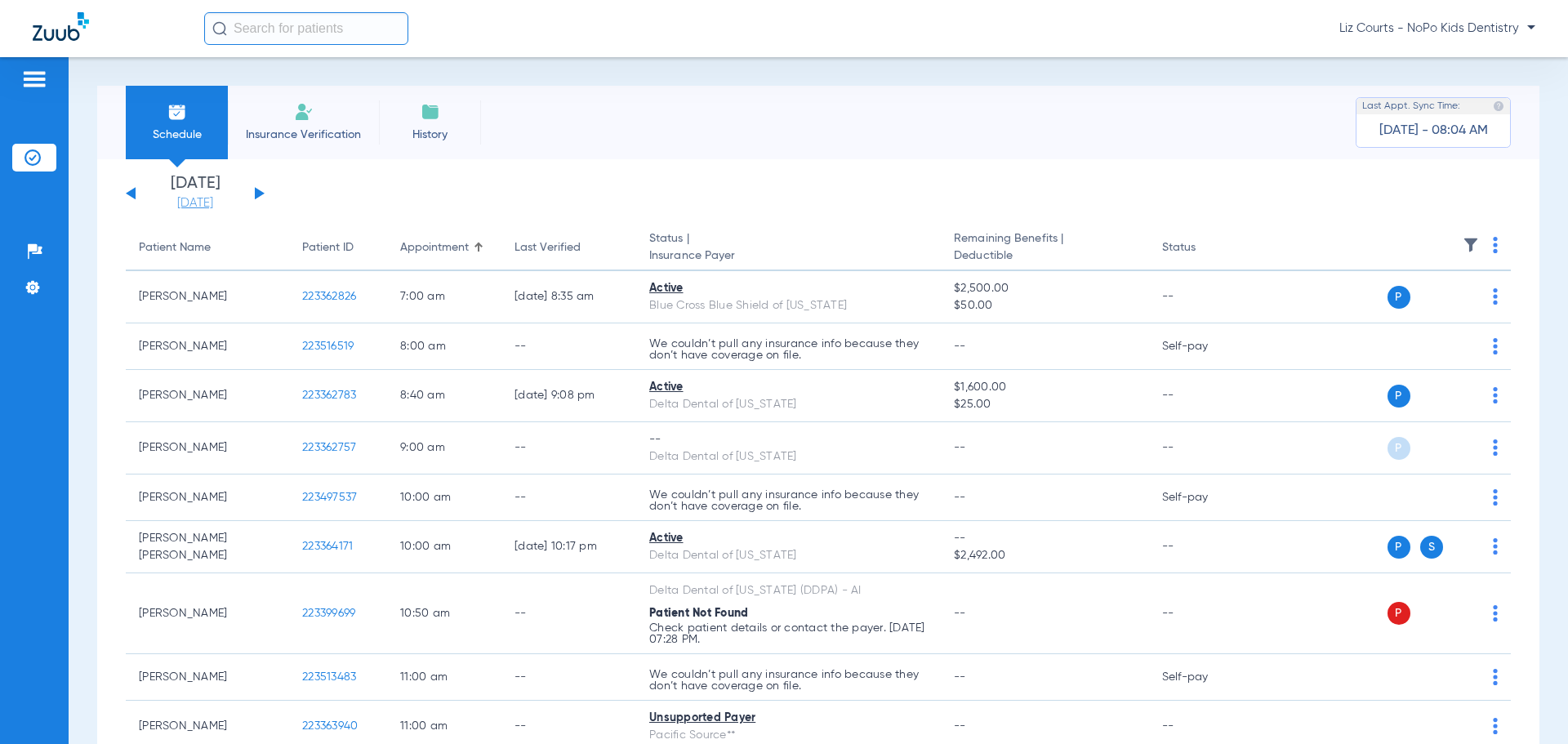
click at [215, 203] on link "[DATE]" at bounding box center [195, 204] width 98 height 16
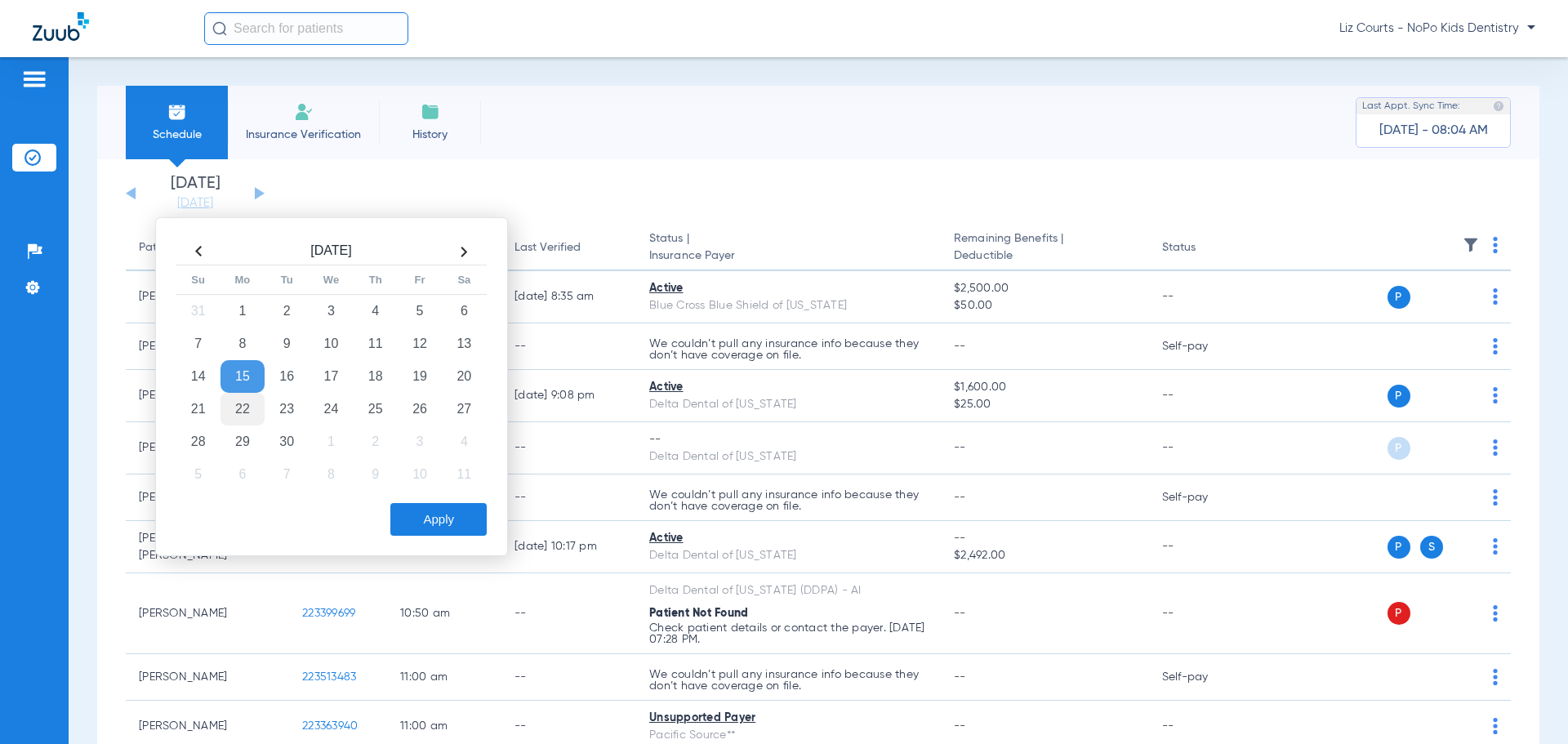
click at [248, 411] on td "22" at bounding box center [242, 409] width 44 height 32
click at [458, 511] on button "Apply" at bounding box center [438, 519] width 96 height 32
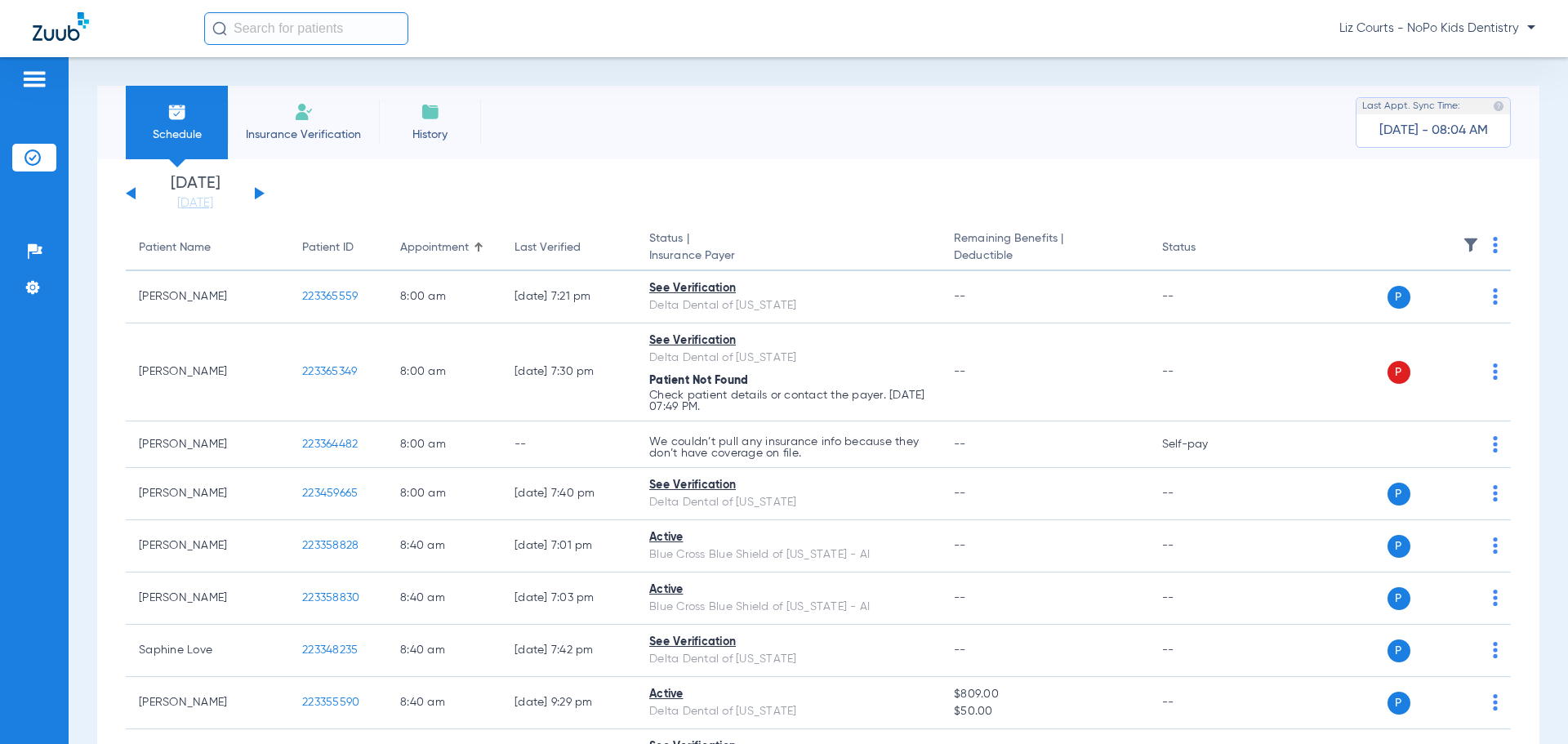
click at [201, 193] on li "[DATE]" at bounding box center [195, 194] width 98 height 36
click at [206, 200] on link "[DATE]" at bounding box center [195, 204] width 98 height 16
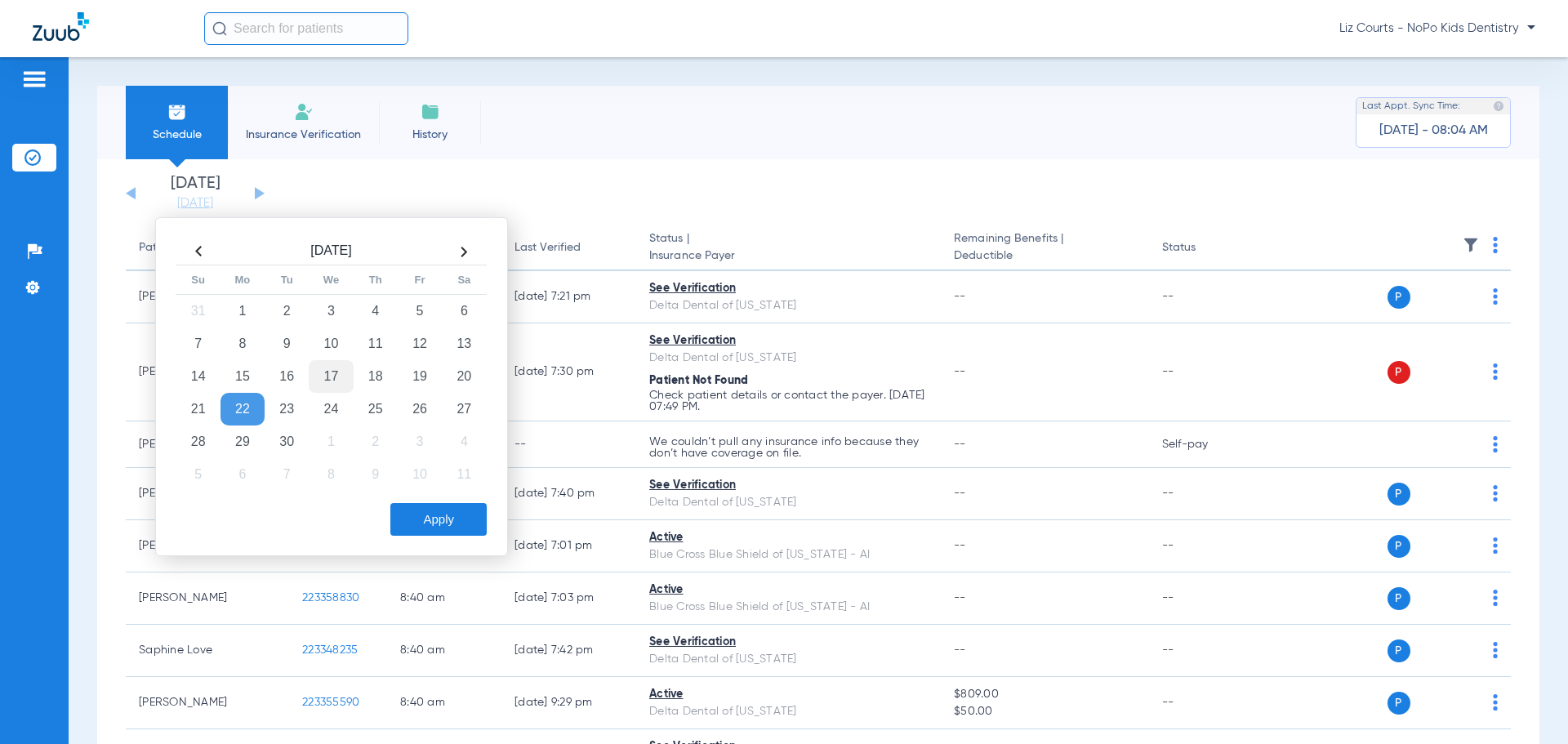
click at [330, 378] on td "17" at bounding box center [331, 377] width 44 height 32
click at [453, 519] on button "Apply" at bounding box center [438, 519] width 96 height 32
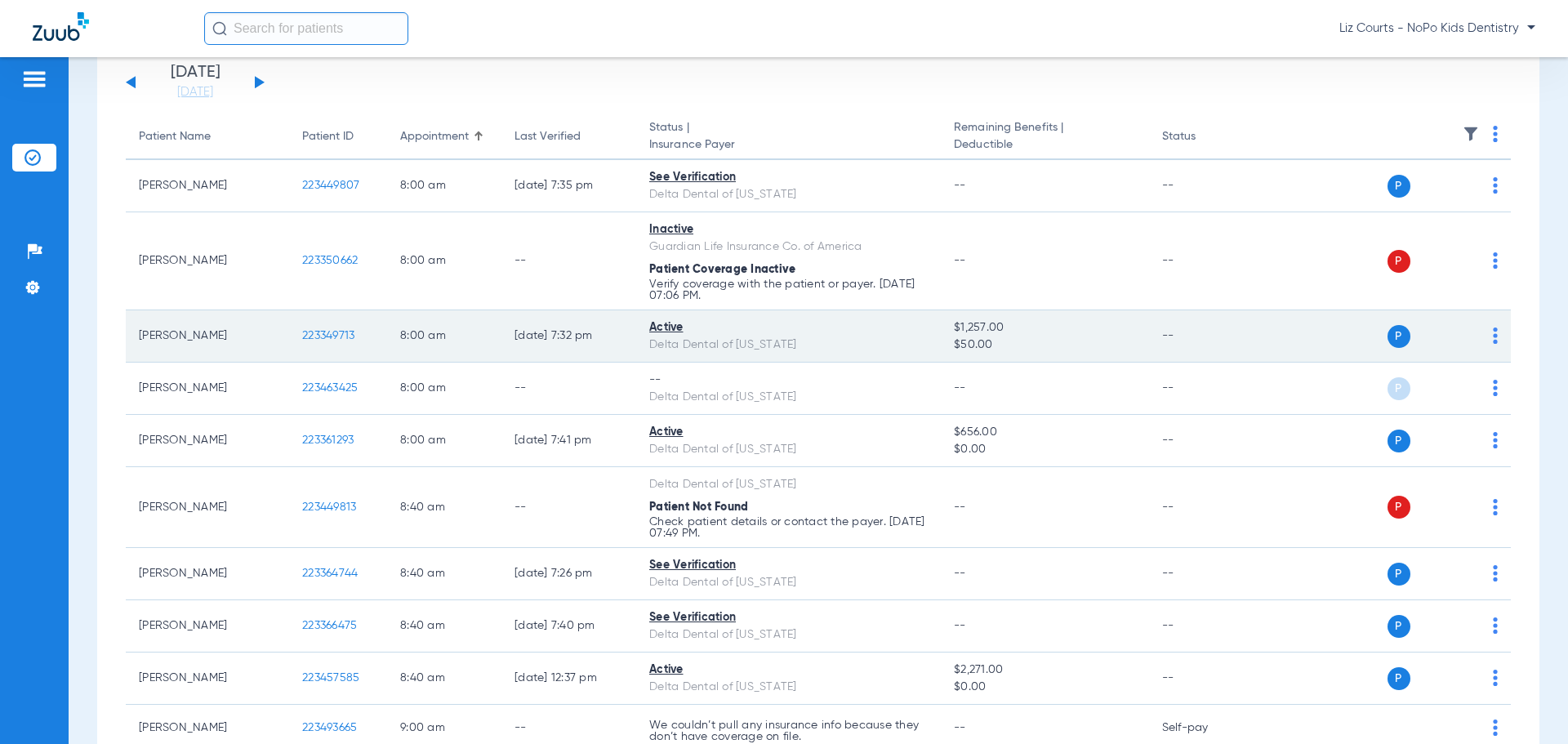
scroll to position [163, 0]
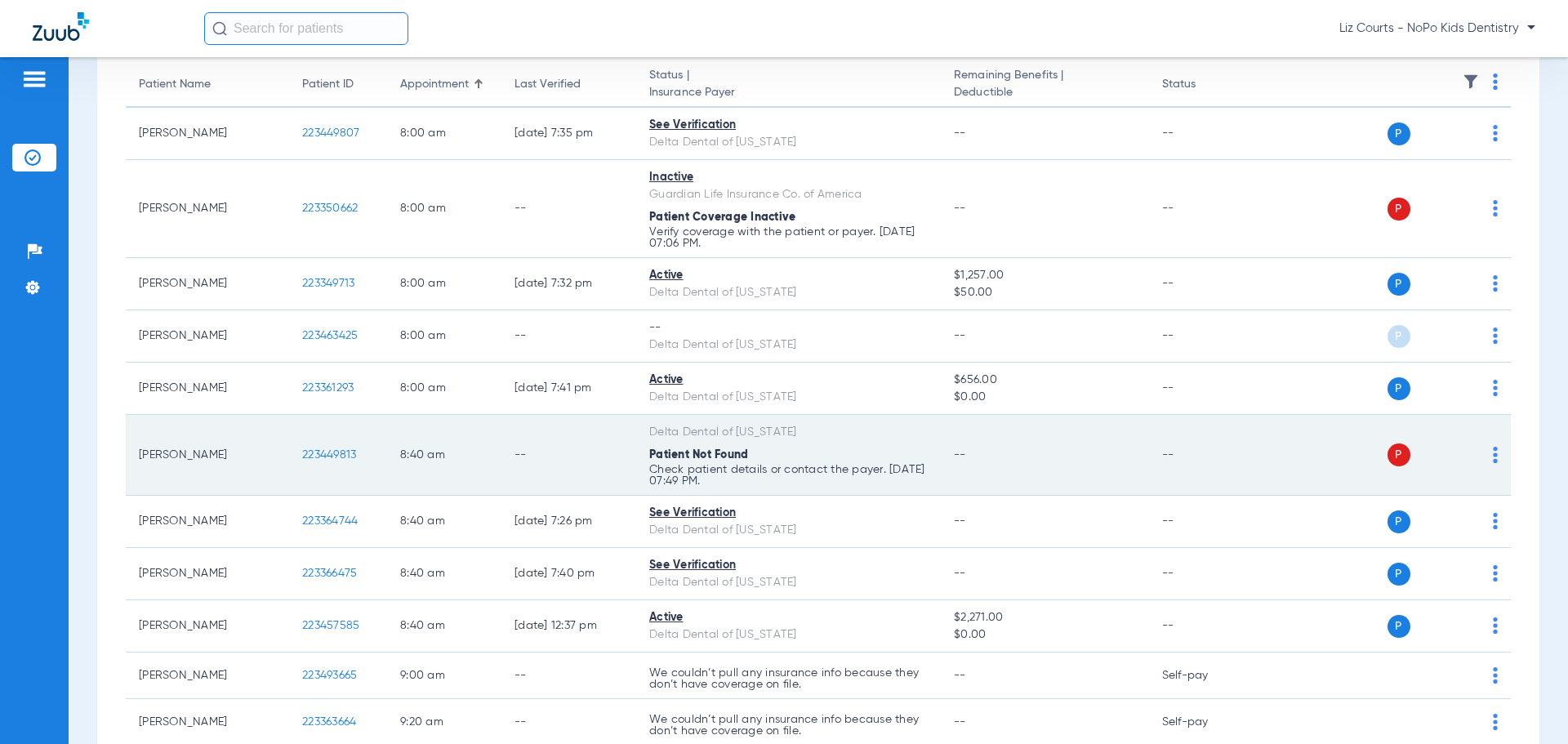
click at [1493, 457] on img at bounding box center [1495, 455] width 5 height 16
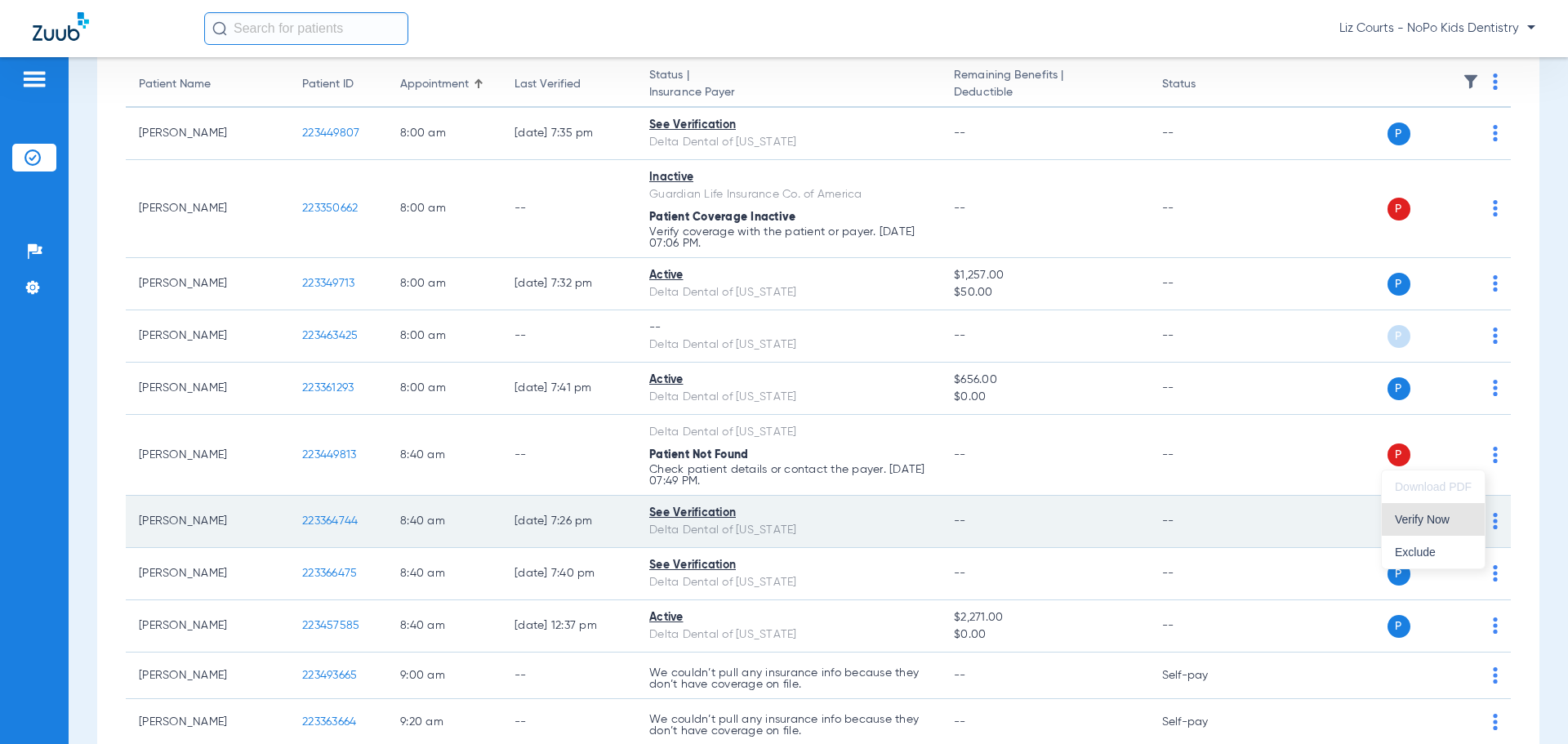
click at [1448, 517] on span "Verify Now" at bounding box center [1433, 519] width 77 height 12
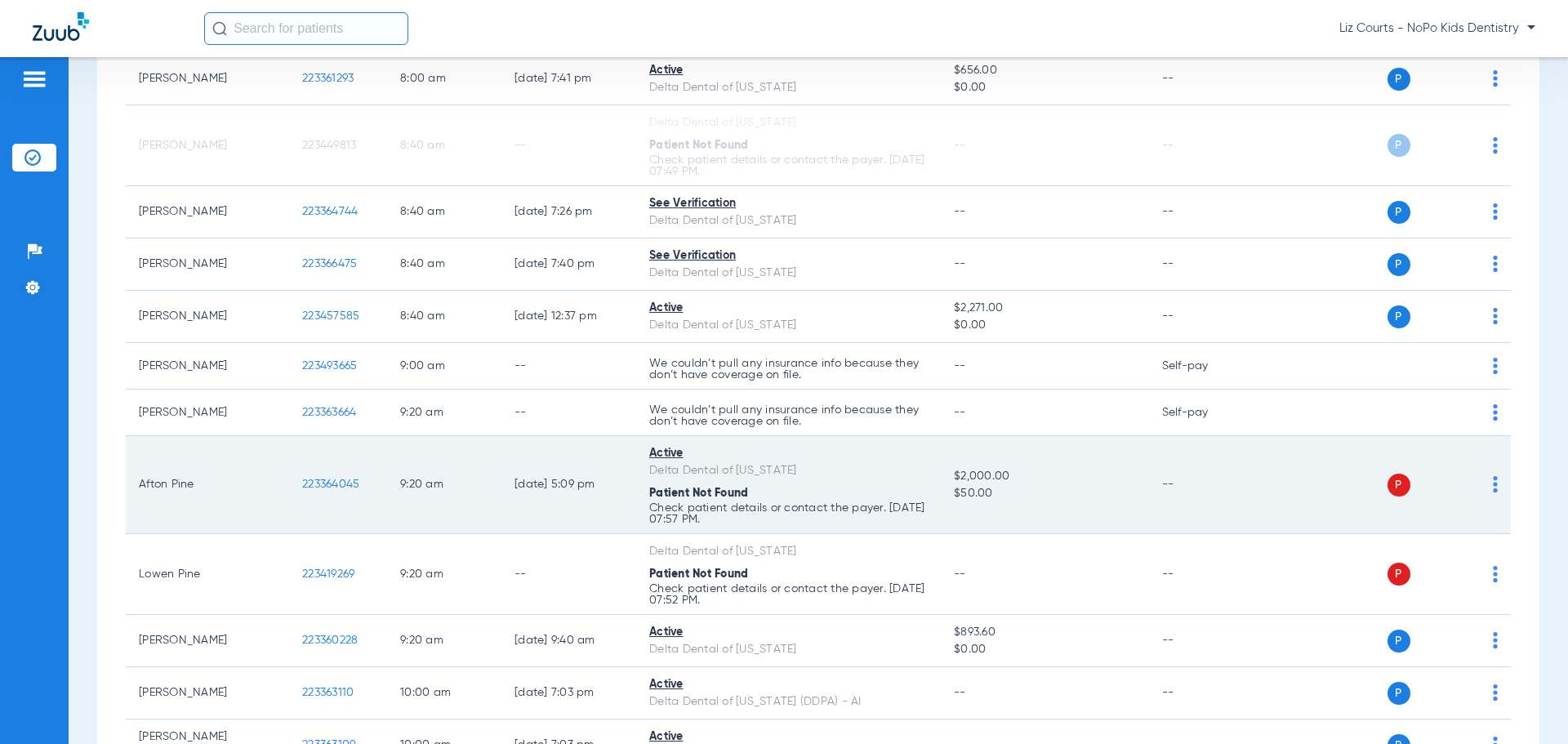
scroll to position [490, 0]
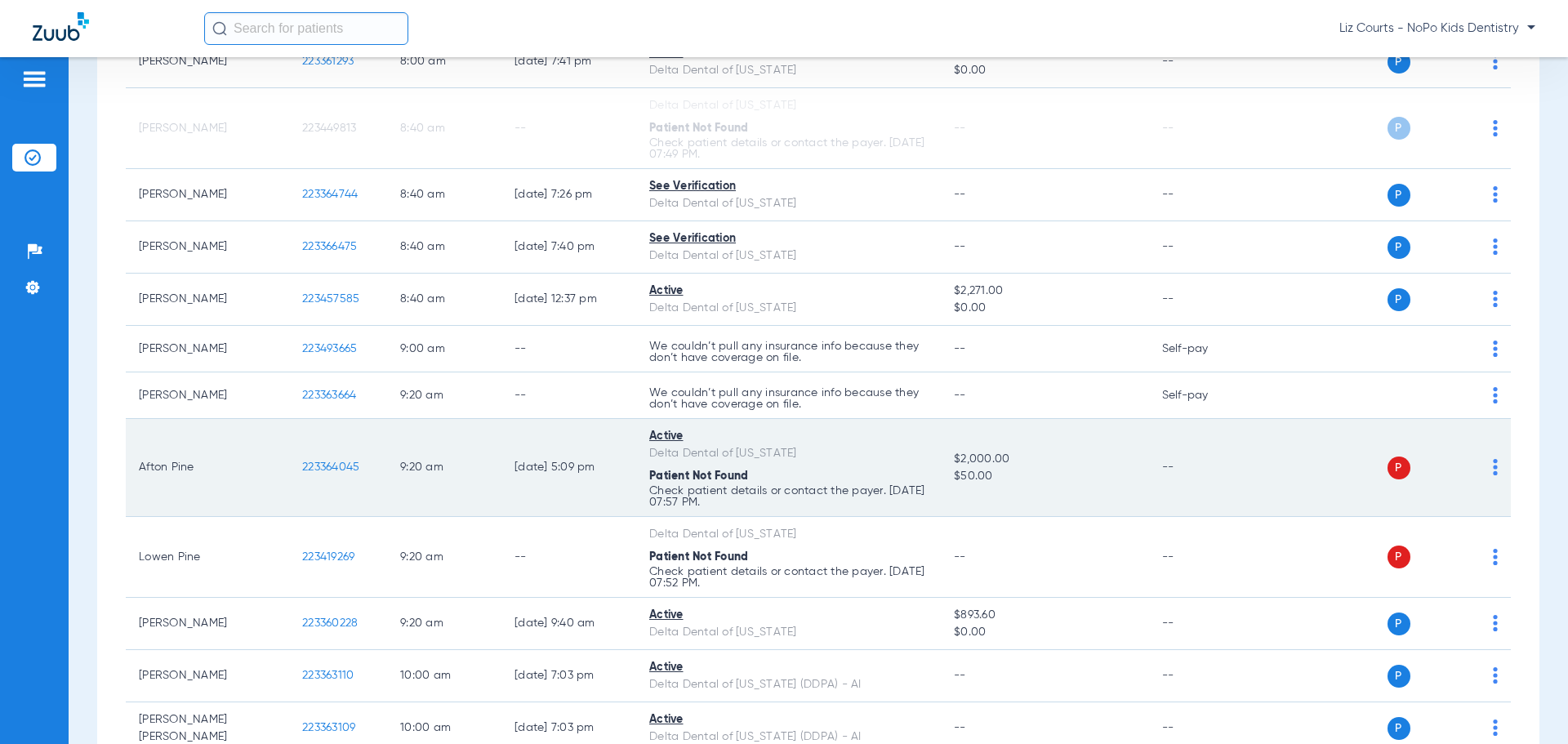
click at [1493, 467] on img at bounding box center [1495, 467] width 5 height 16
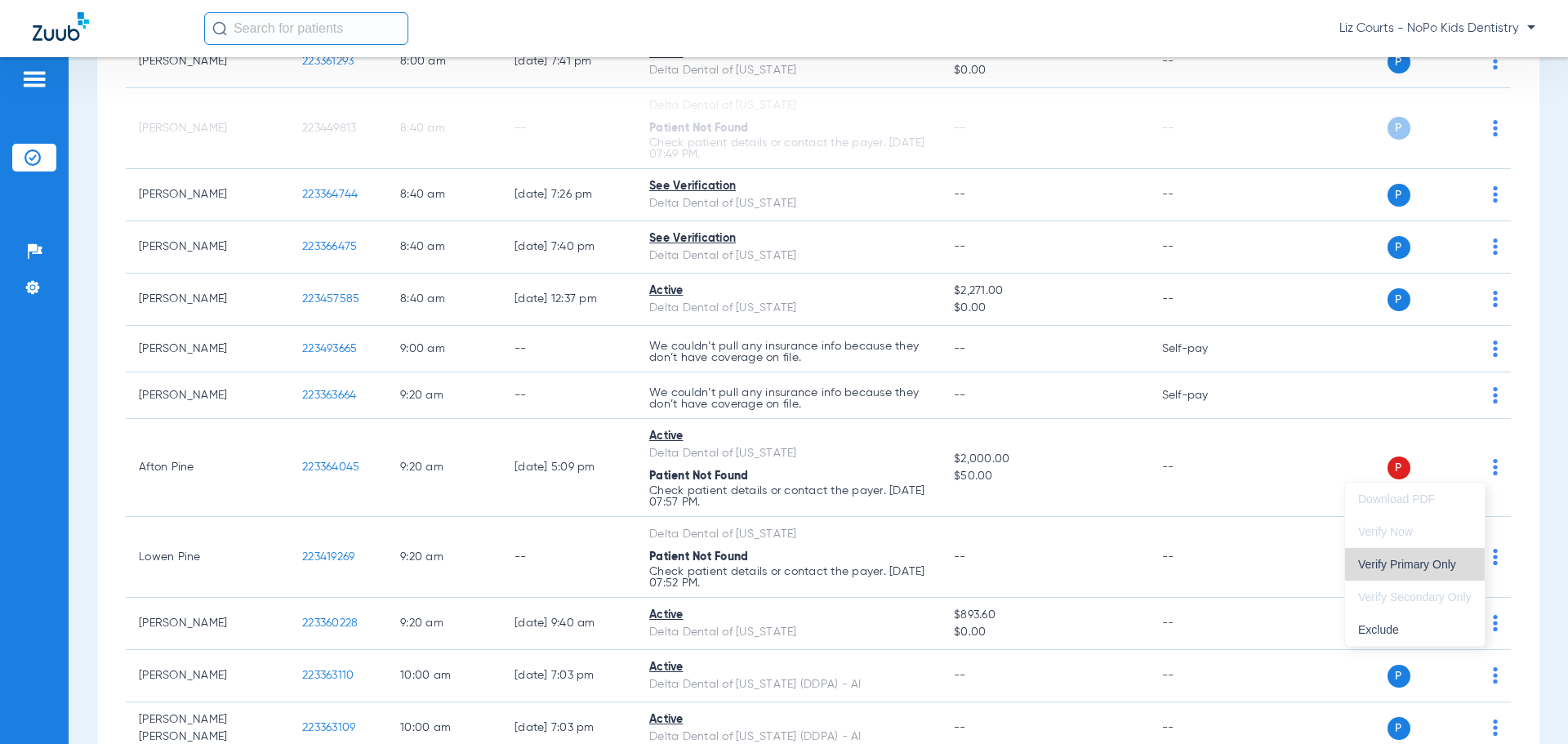
click at [1432, 562] on span "Verify Primary Only" at bounding box center [1415, 564] width 114 height 12
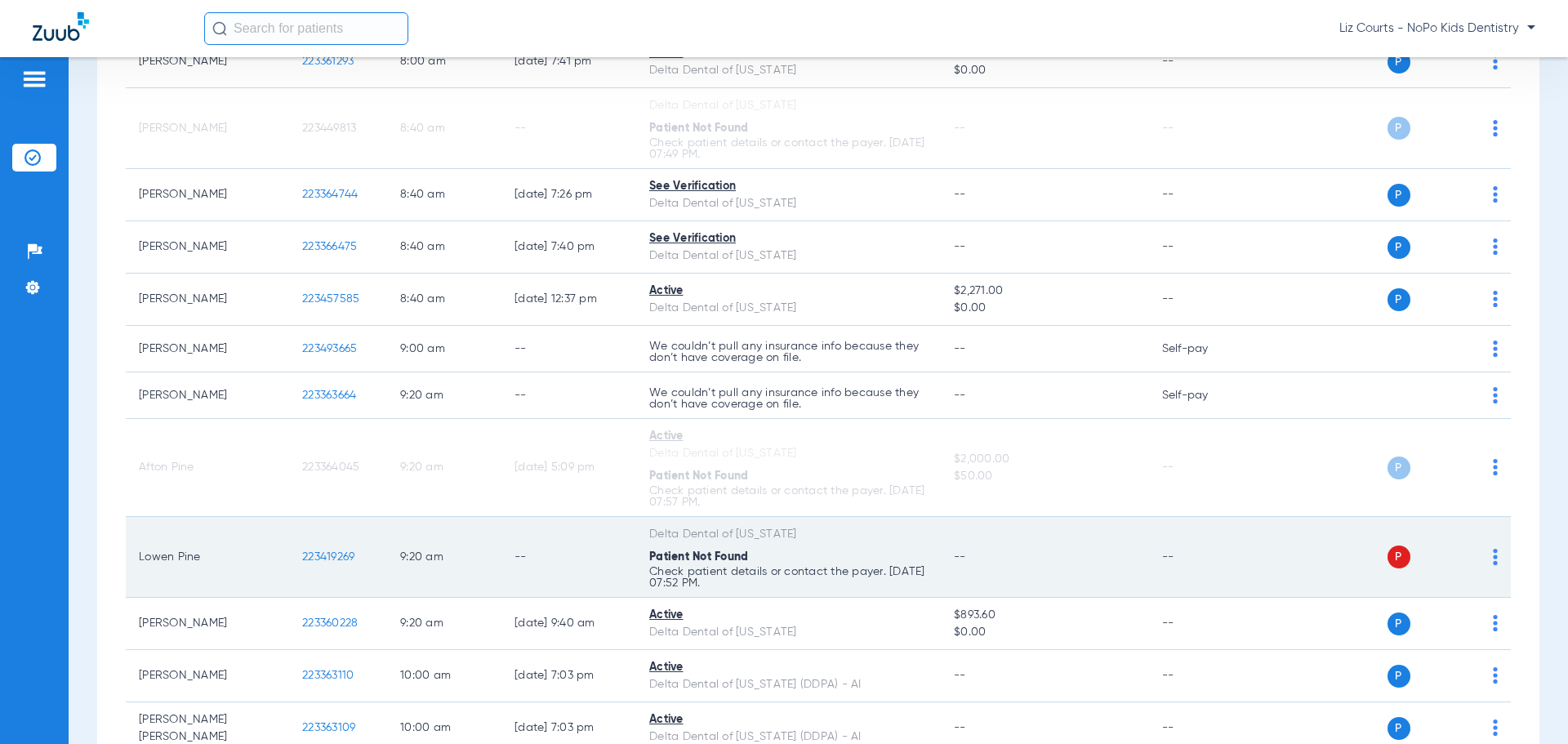
click at [1493, 554] on img at bounding box center [1495, 557] width 5 height 16
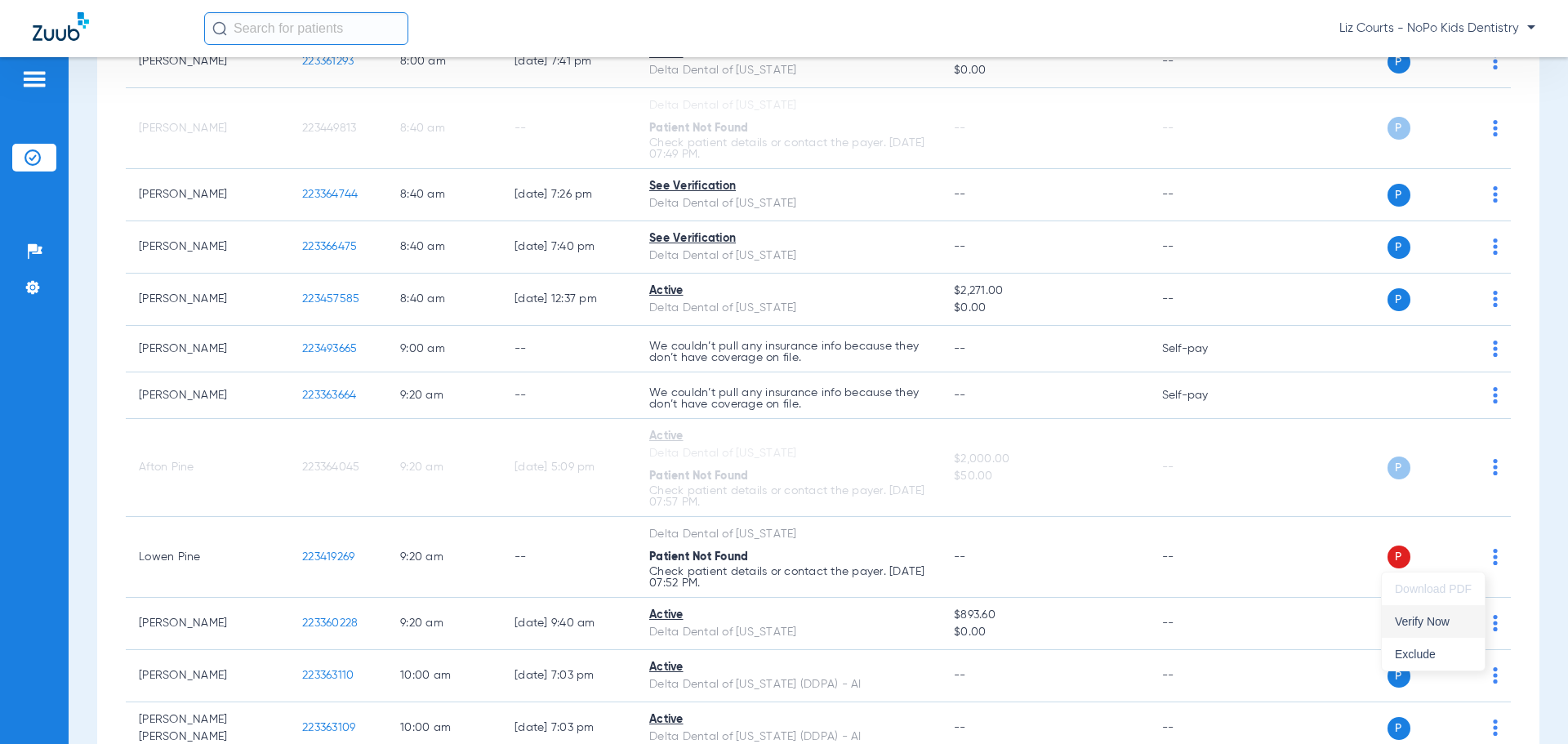
click at [1438, 624] on span "Verify Now" at bounding box center [1433, 621] width 77 height 12
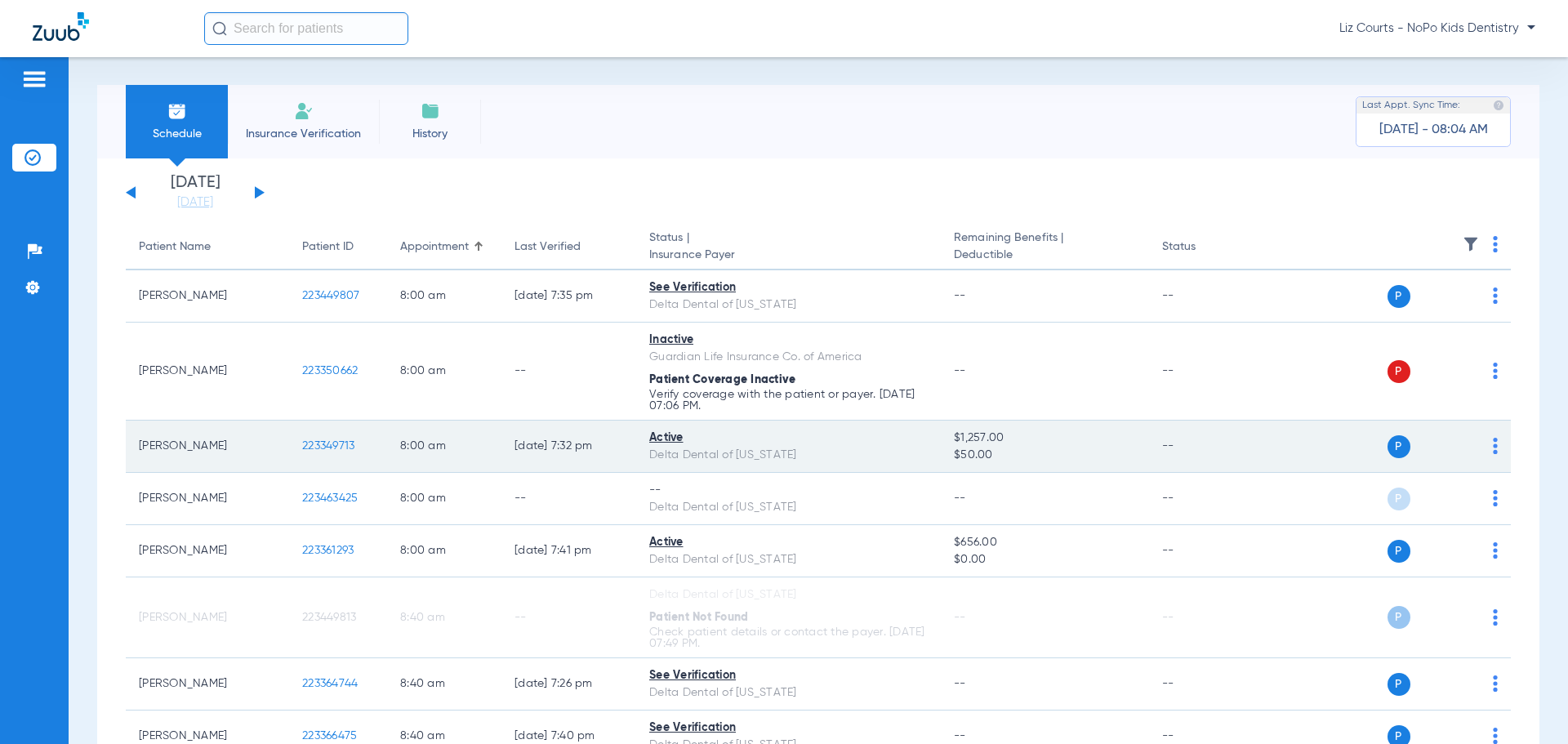
scroll to position [0, 0]
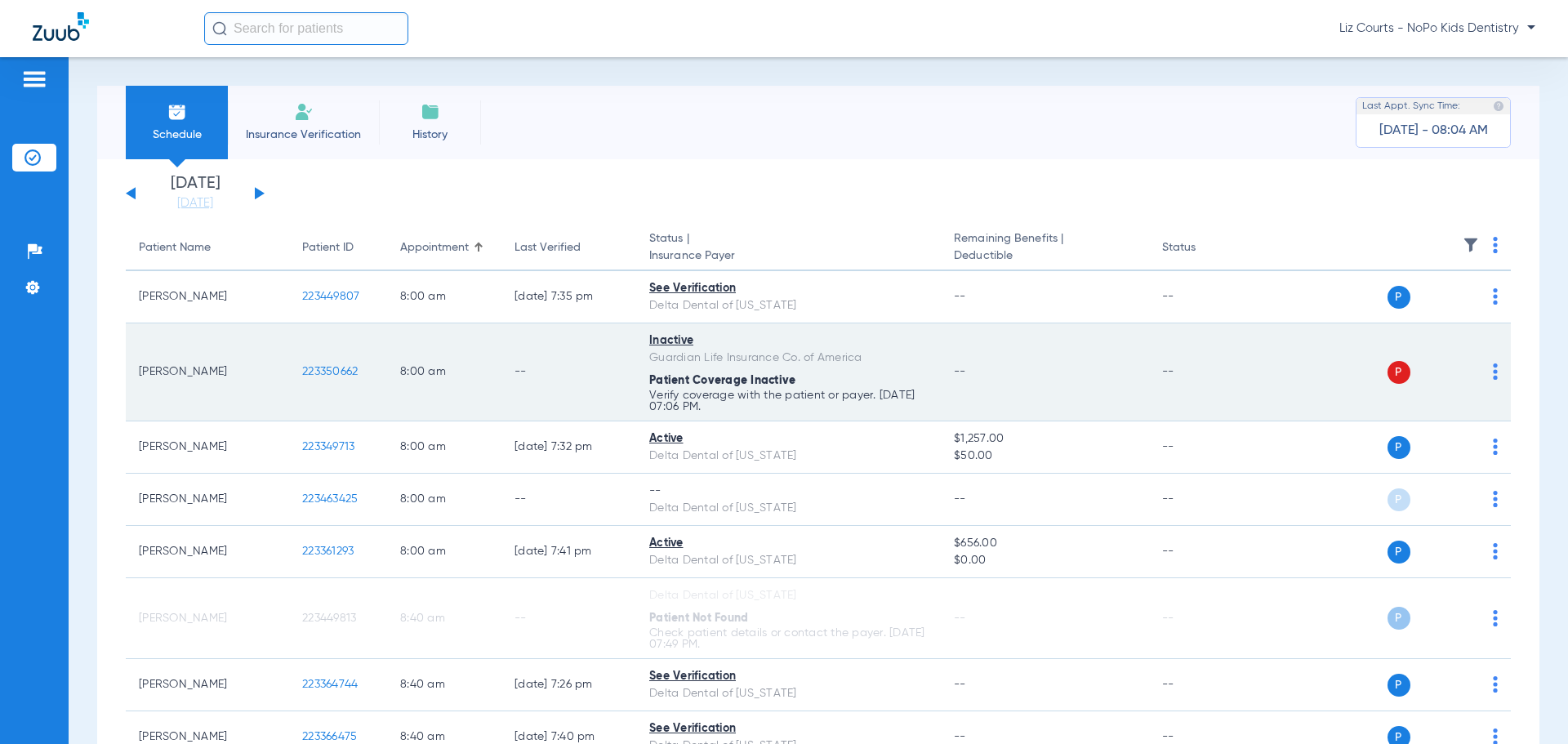
drag, startPoint x: 1483, startPoint y: 372, endPoint x: 1475, endPoint y: 377, distance: 9.4
click at [1493, 374] on img at bounding box center [1495, 371] width 5 height 16
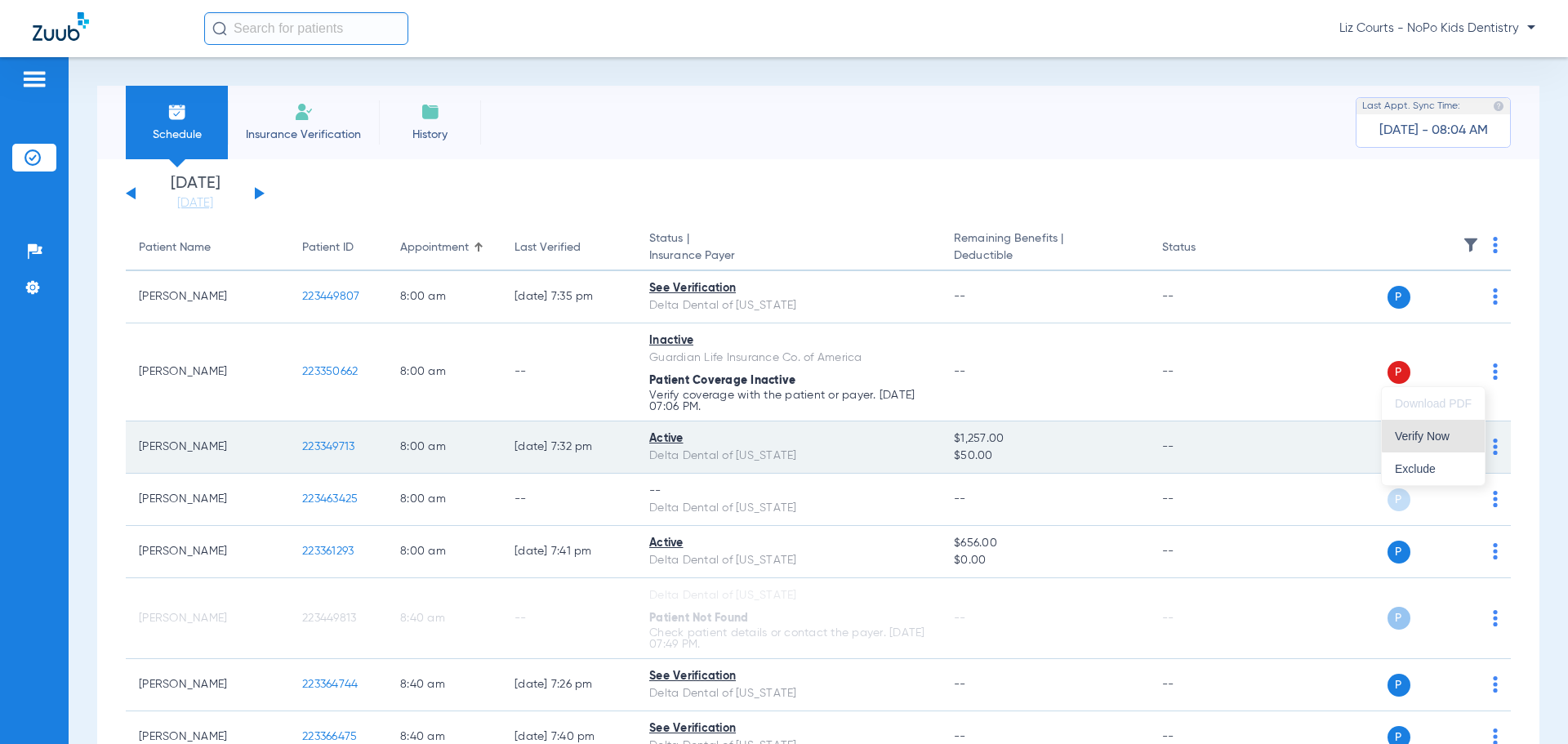
drag, startPoint x: 1448, startPoint y: 432, endPoint x: 1440, endPoint y: 438, distance: 10.0
click at [1449, 432] on span "Verify Now" at bounding box center [1433, 436] width 77 height 12
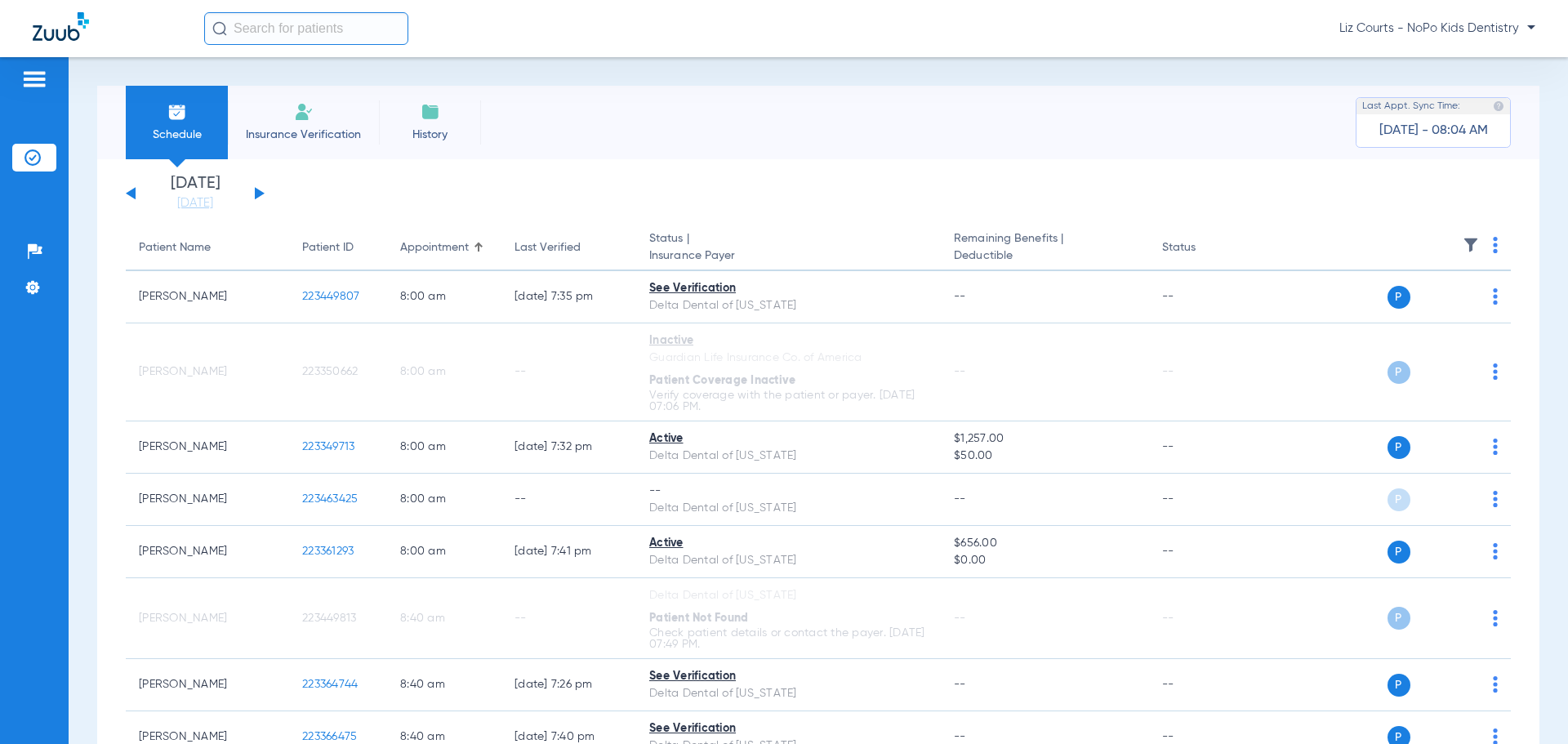
click at [255, 191] on button at bounding box center [260, 194] width 10 height 13
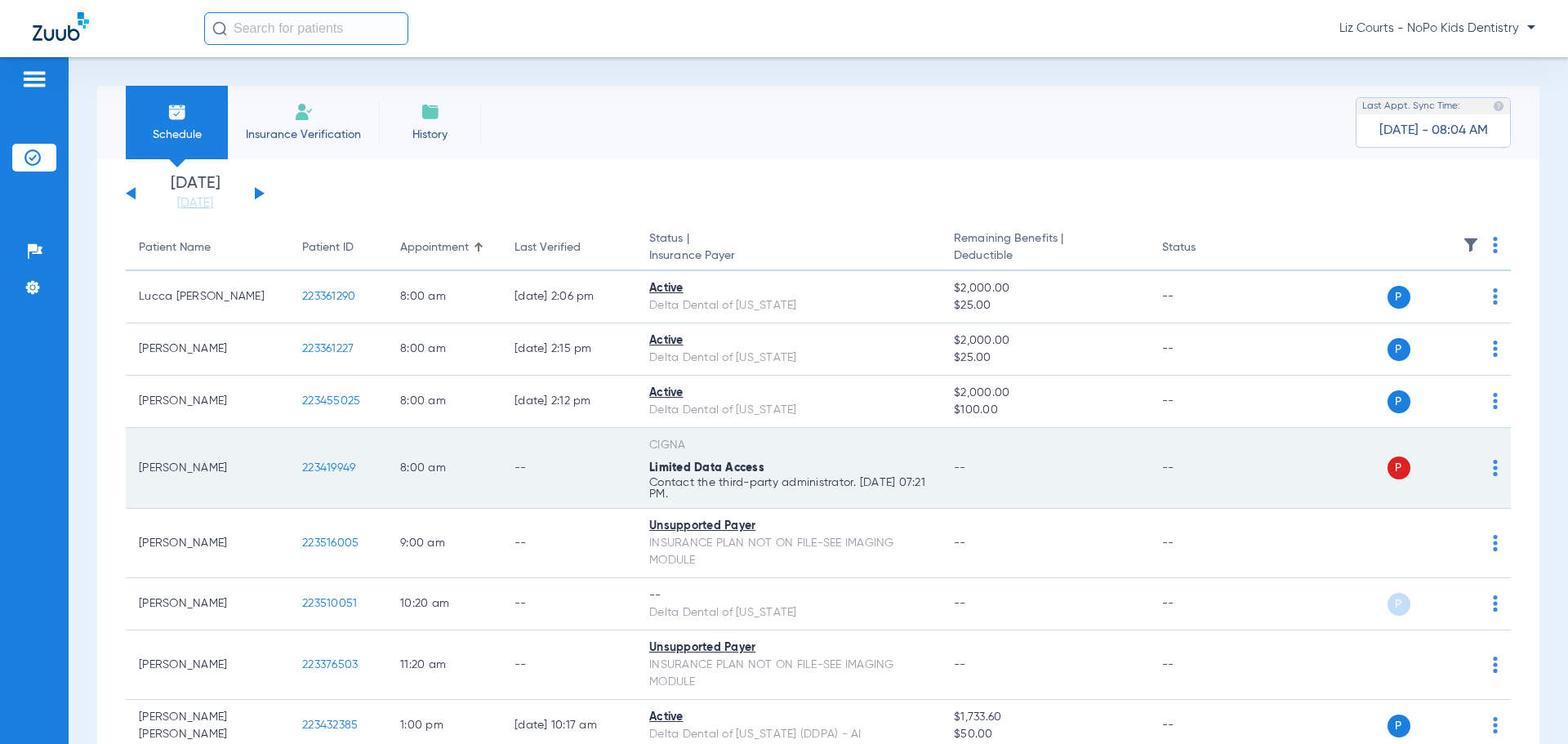
click at [1493, 474] on img at bounding box center [1495, 467] width 5 height 16
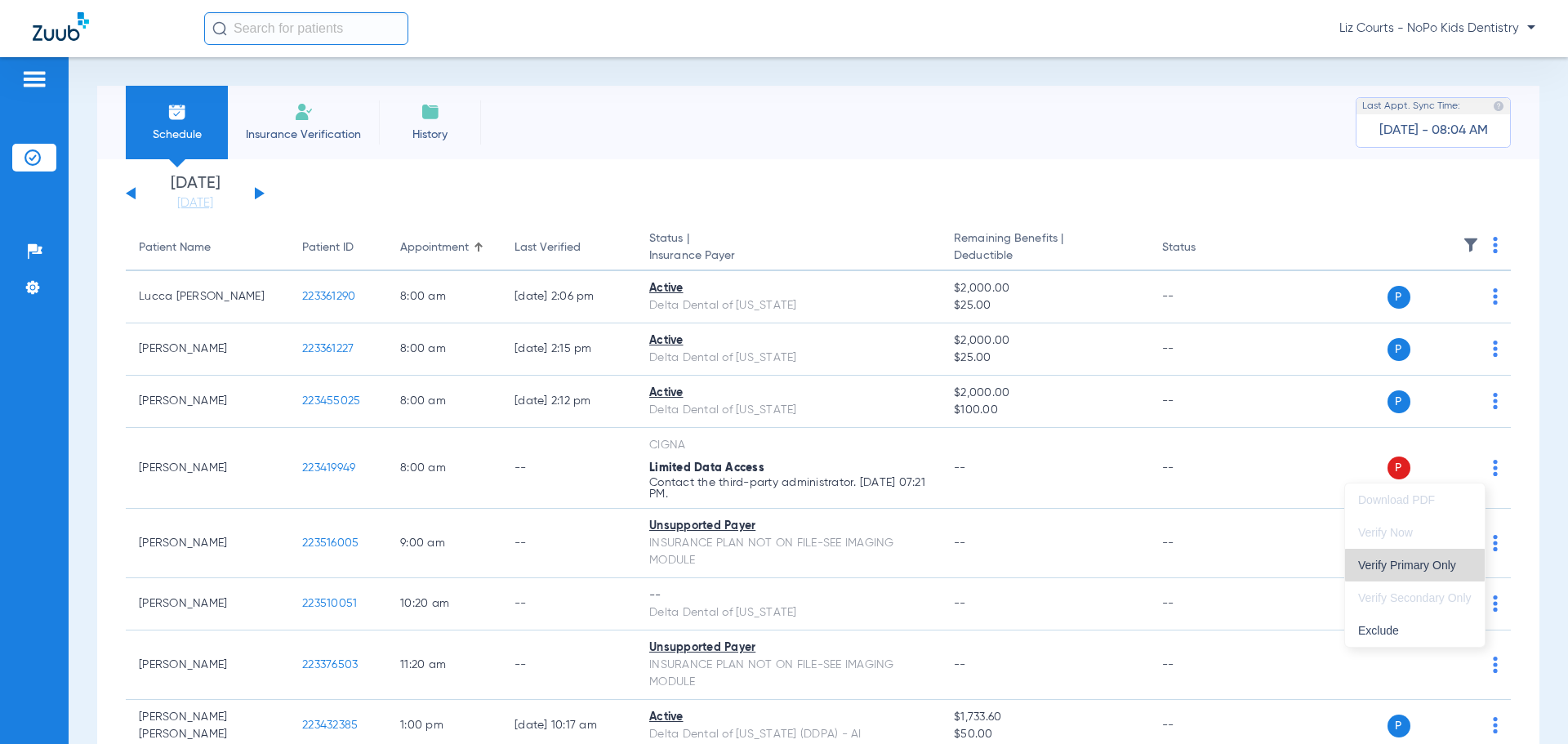
click at [1416, 564] on span "Verify Primary Only" at bounding box center [1415, 565] width 114 height 12
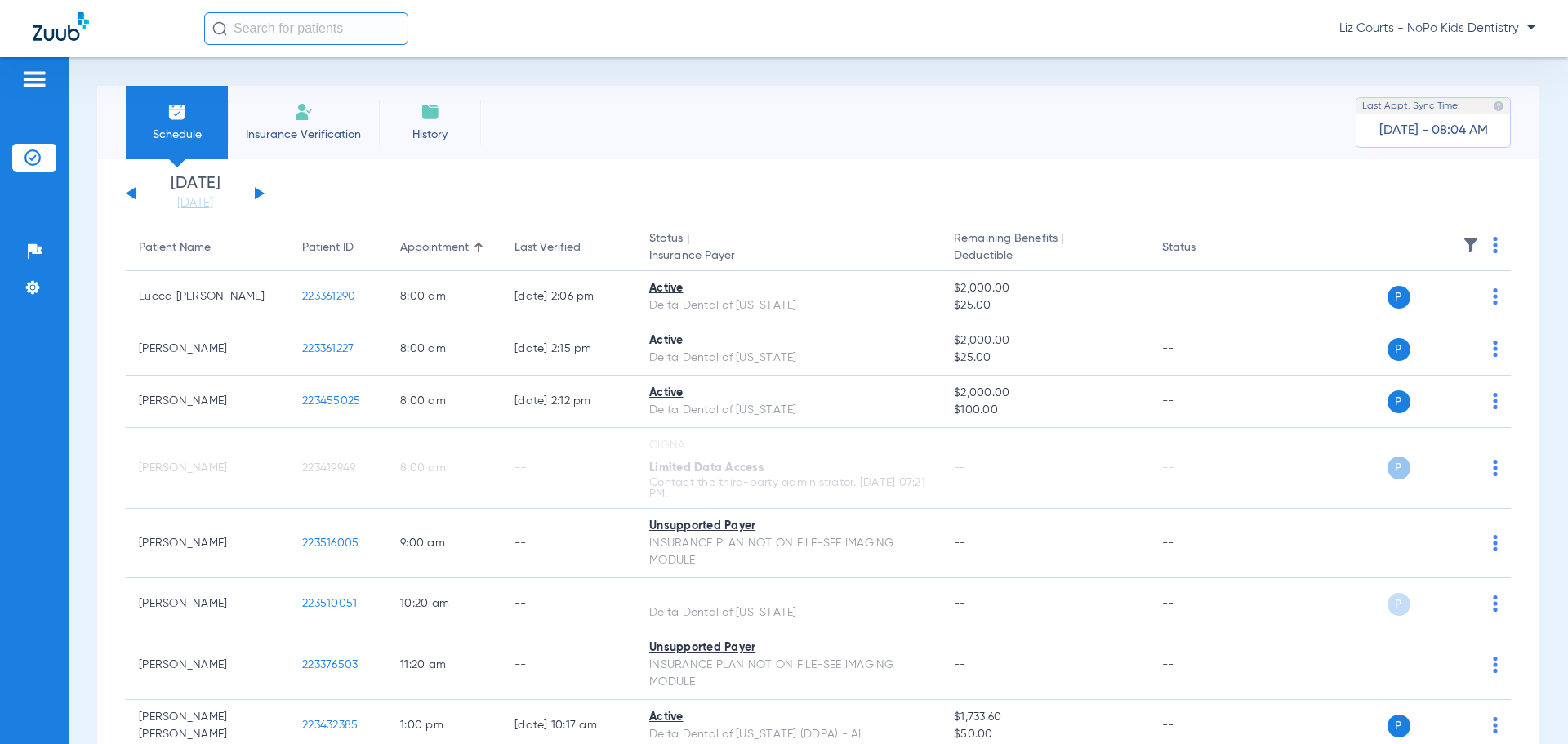
click at [258, 190] on button at bounding box center [260, 194] width 10 height 13
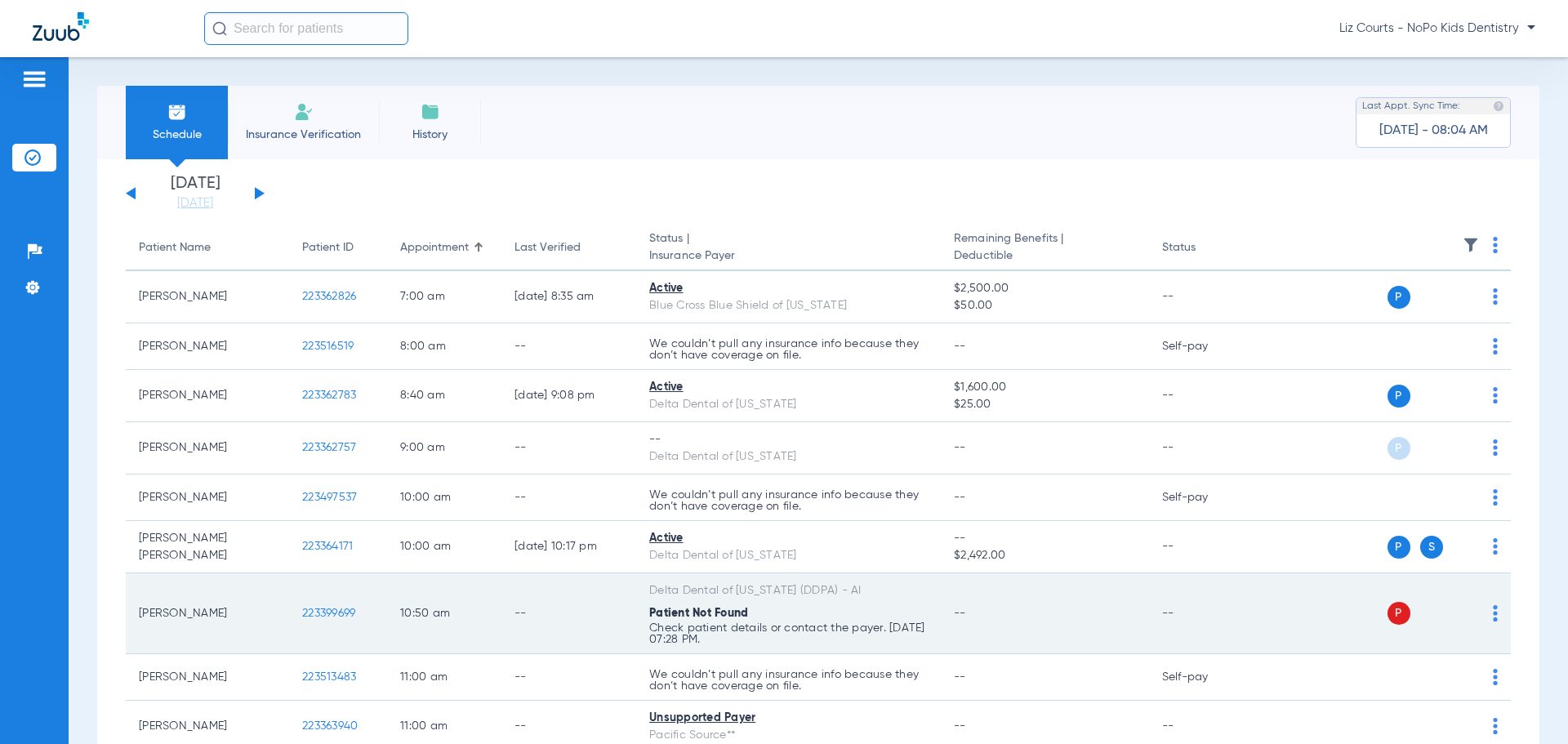
click at [1477, 616] on div "P S" at bounding box center [1380, 612] width 240 height 23
click at [1493, 613] on img at bounding box center [1495, 613] width 5 height 16
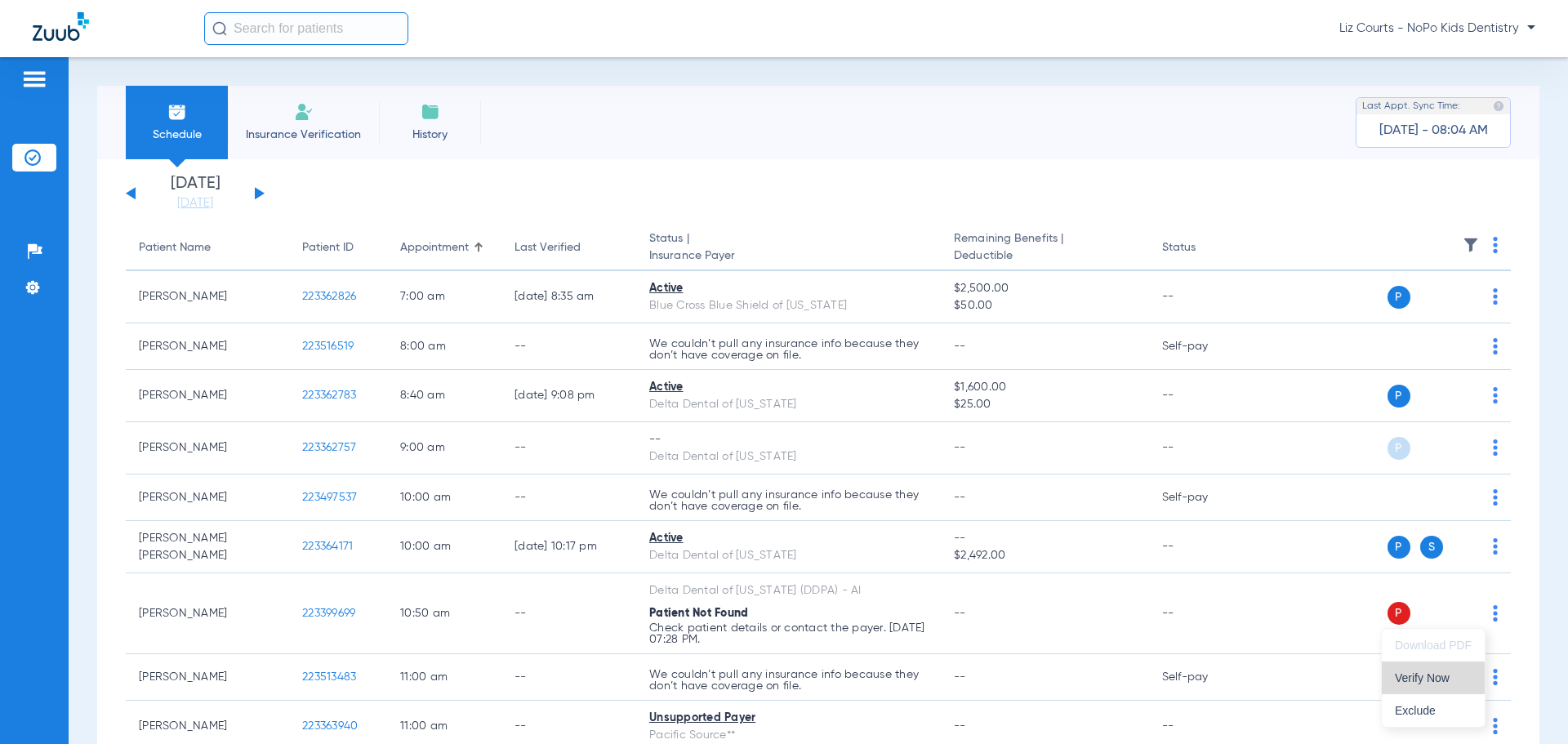
click at [1426, 682] on span "Verify Now" at bounding box center [1433, 677] width 77 height 12
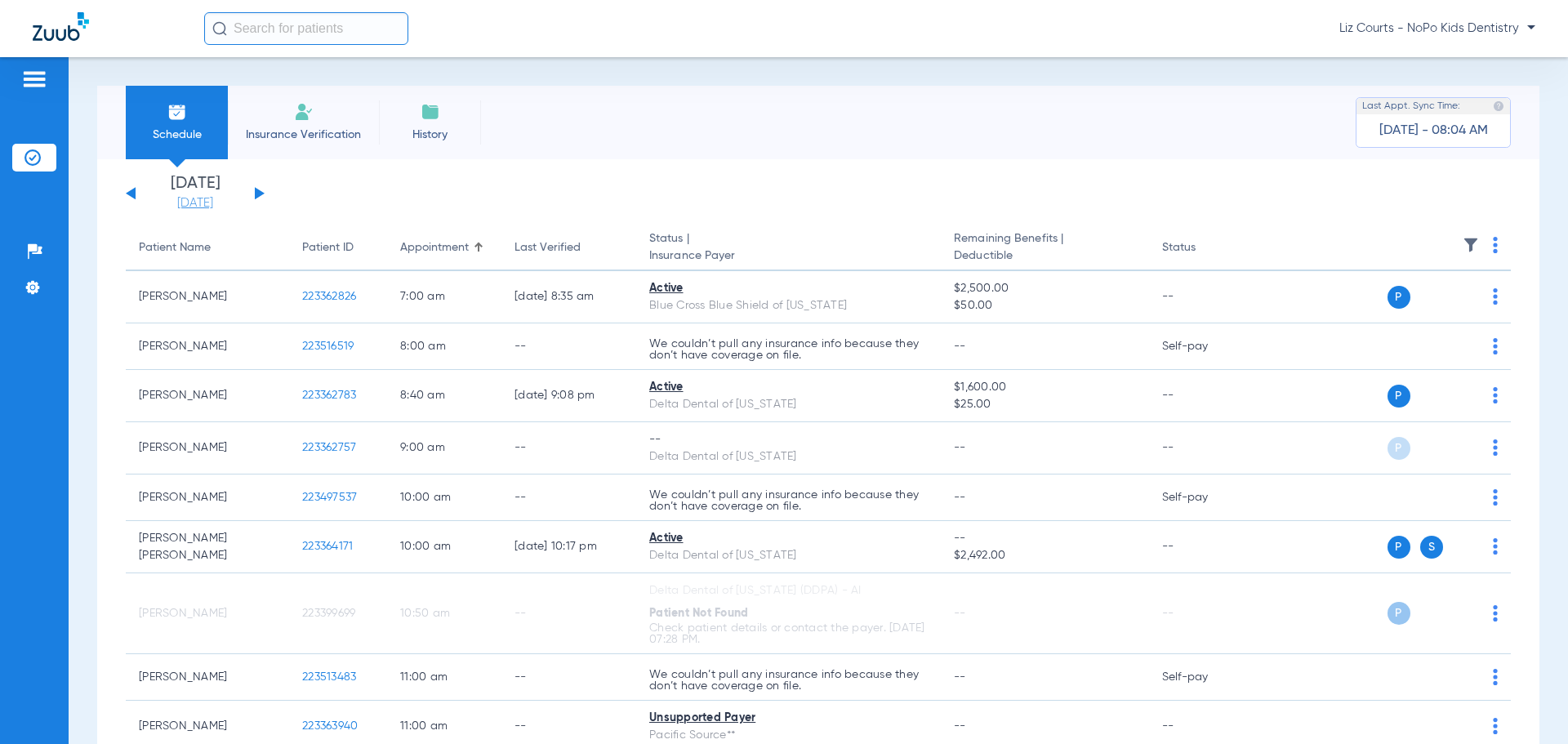
click at [213, 196] on link "[DATE]" at bounding box center [195, 204] width 98 height 16
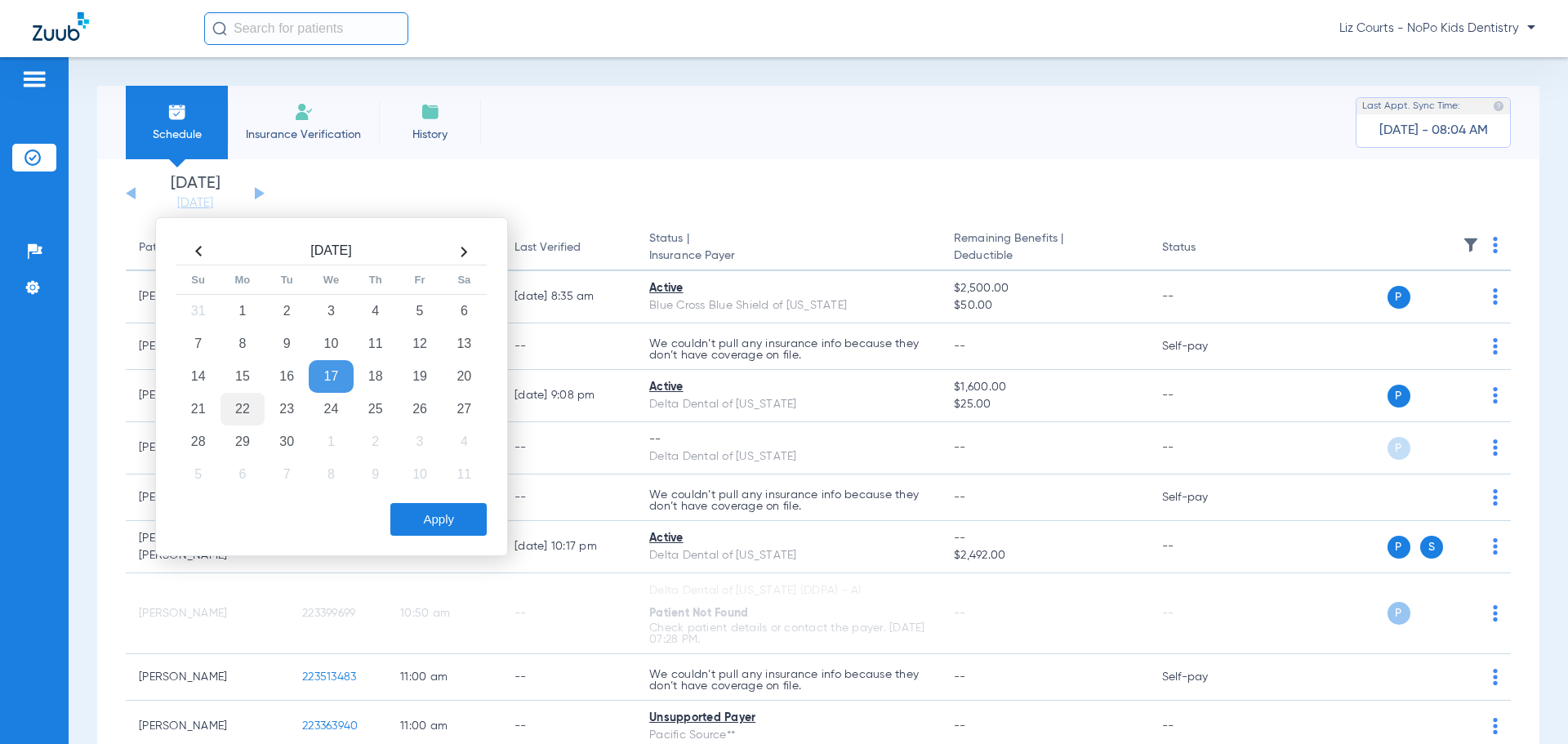
click at [244, 404] on td "22" at bounding box center [242, 409] width 44 height 32
click at [426, 512] on button "Apply" at bounding box center [438, 519] width 96 height 32
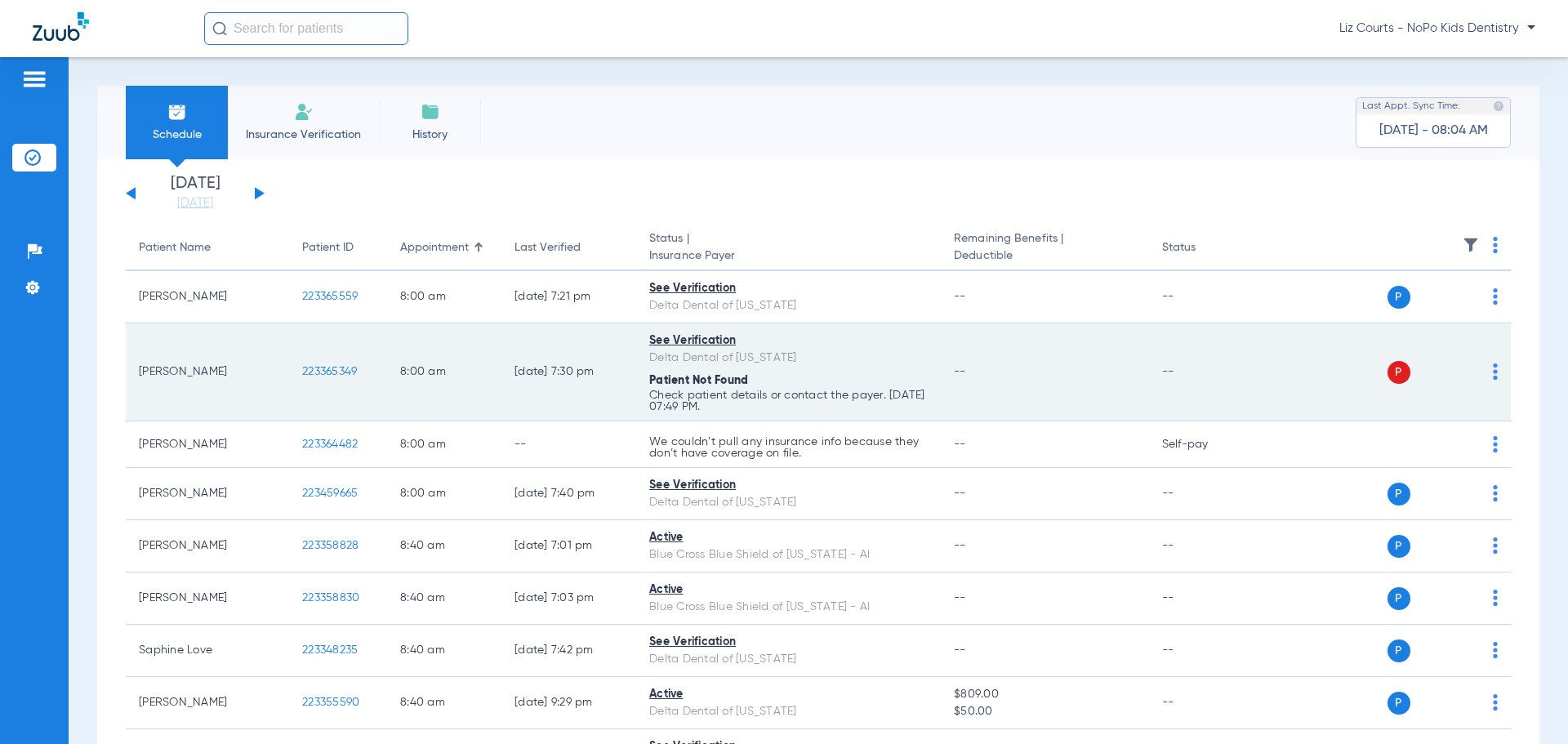
click at [1493, 371] on img at bounding box center [1495, 371] width 5 height 16
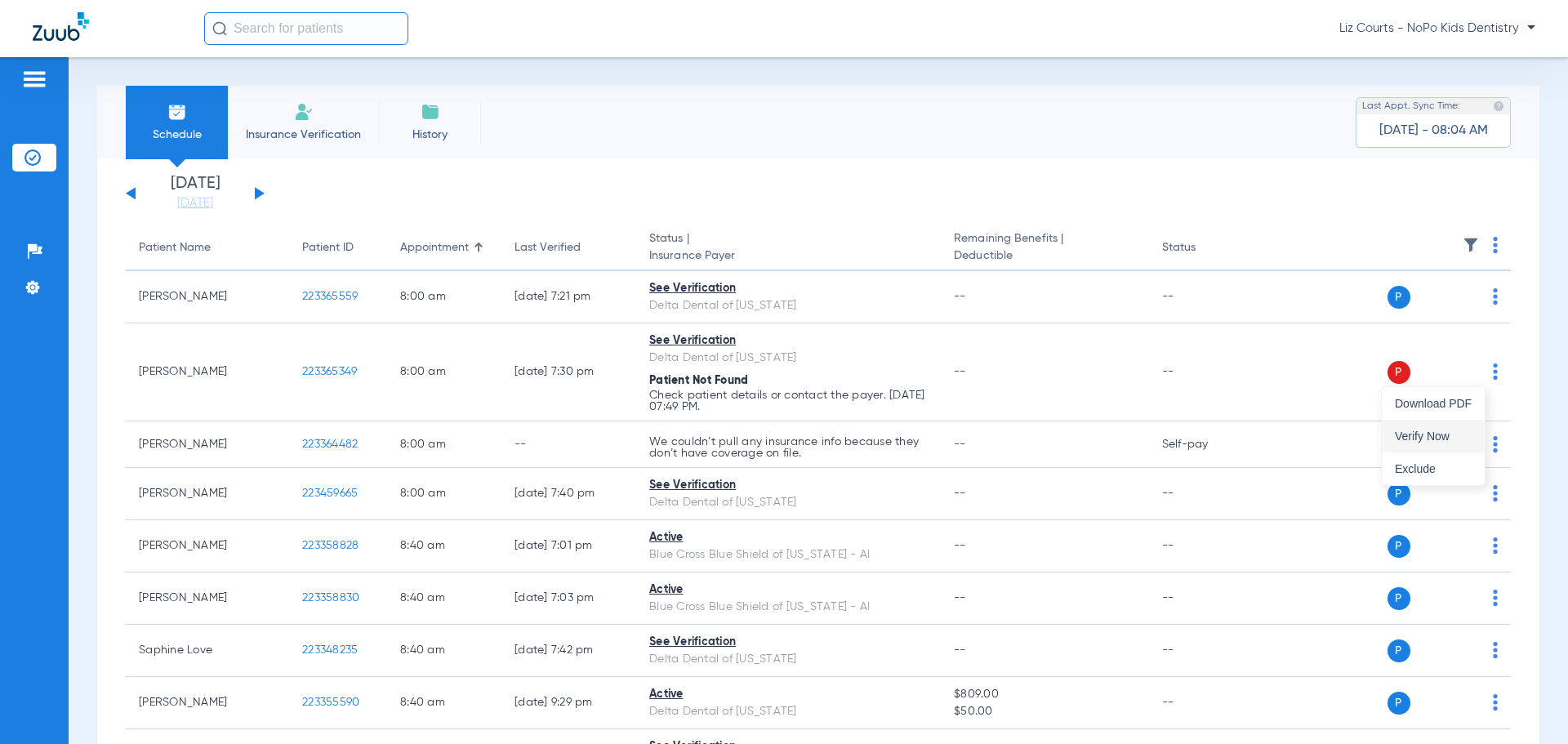
click at [1454, 431] on span "Verify Now" at bounding box center [1433, 436] width 77 height 12
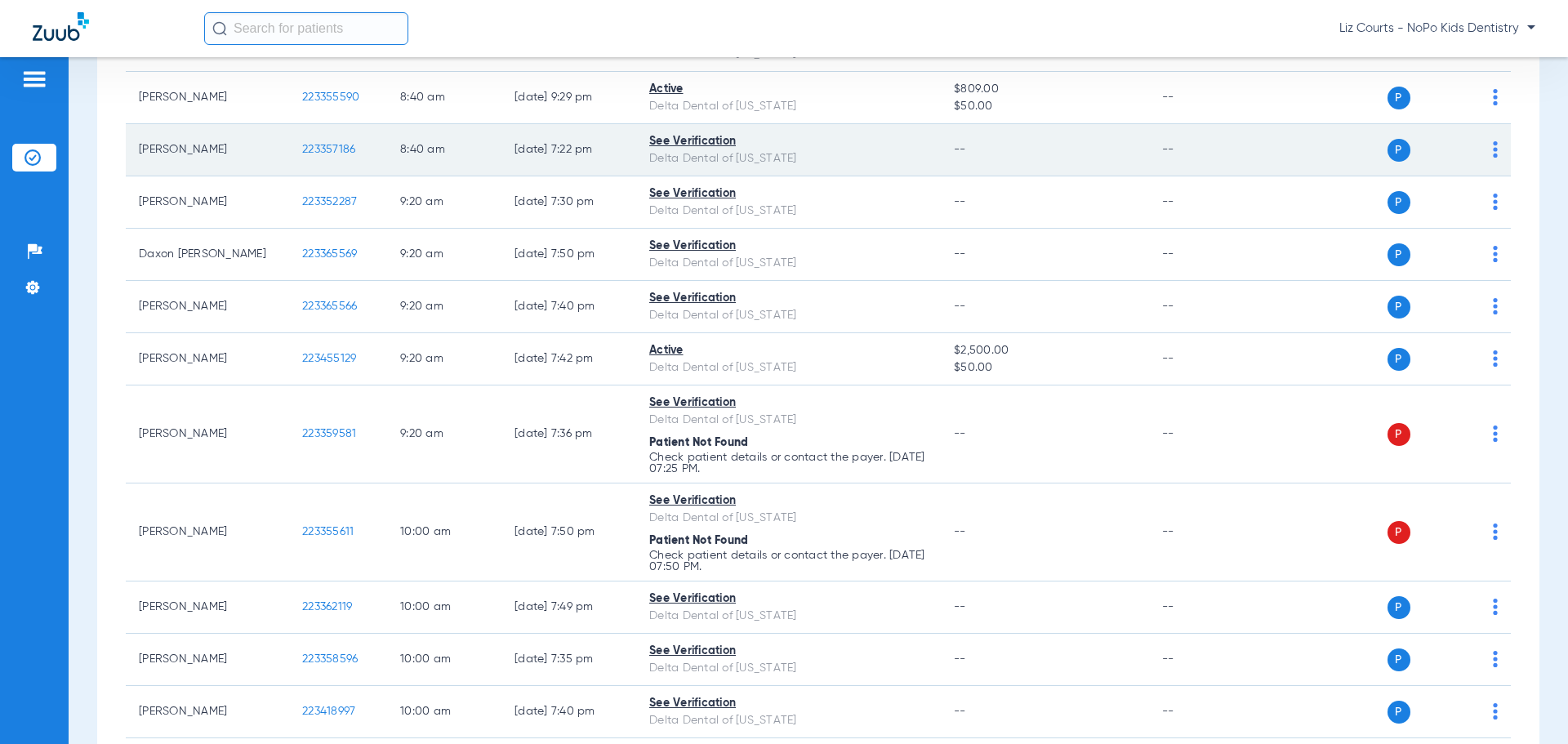
scroll to position [653, 0]
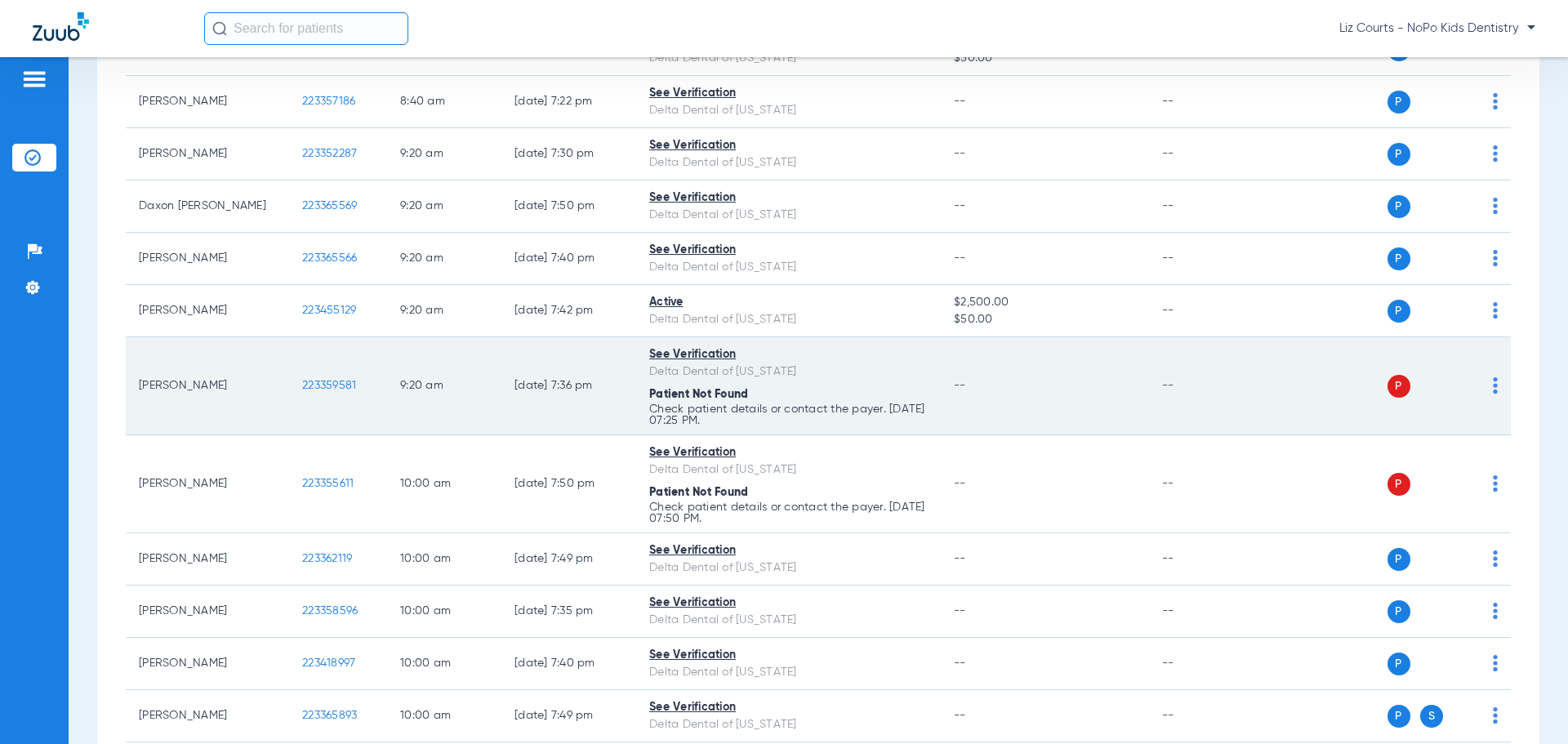
click at [1493, 382] on img at bounding box center [1495, 386] width 5 height 16
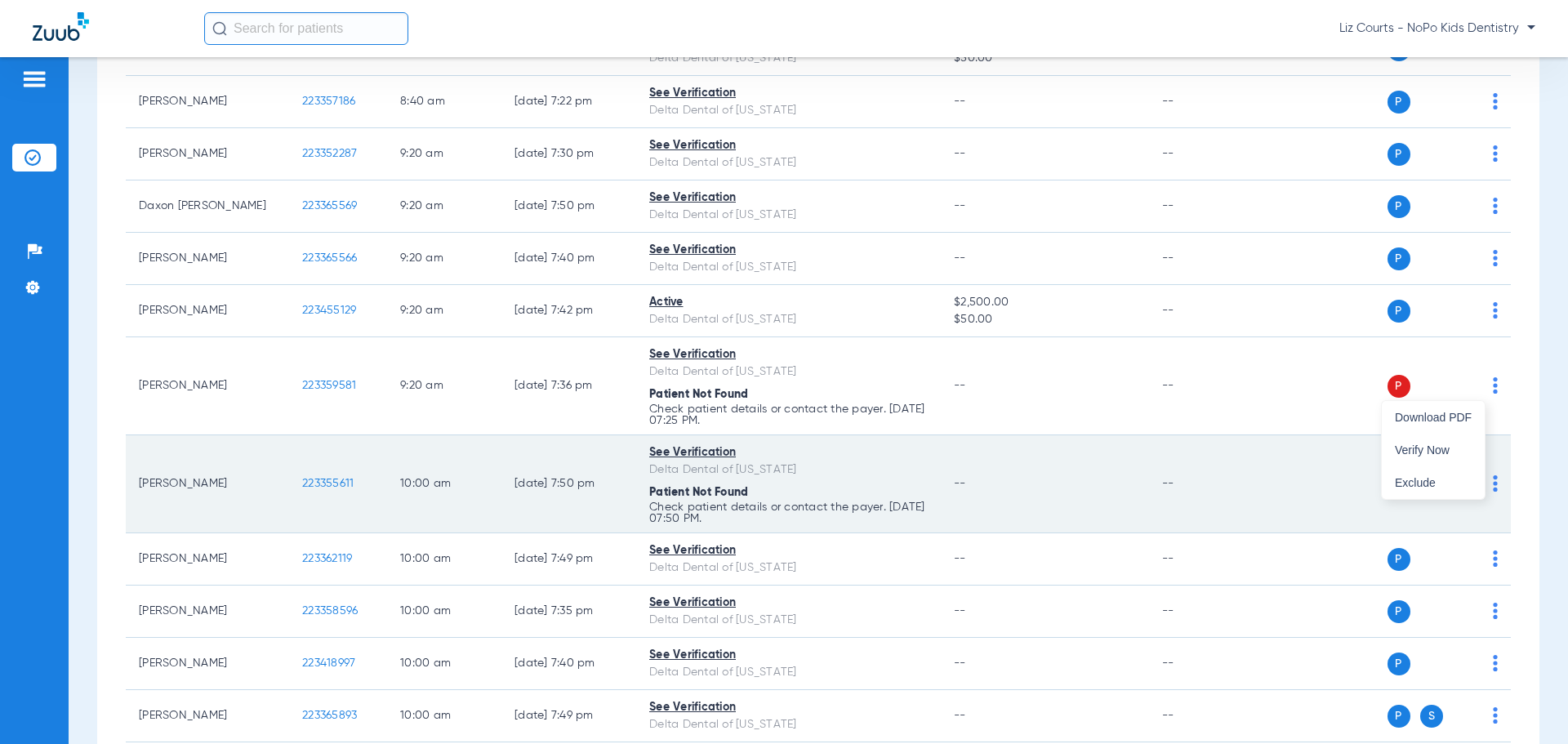
drag, startPoint x: 1466, startPoint y: 440, endPoint x: 1478, endPoint y: 455, distance: 19.2
click at [1465, 440] on button "Verify Now" at bounding box center [1434, 449] width 103 height 32
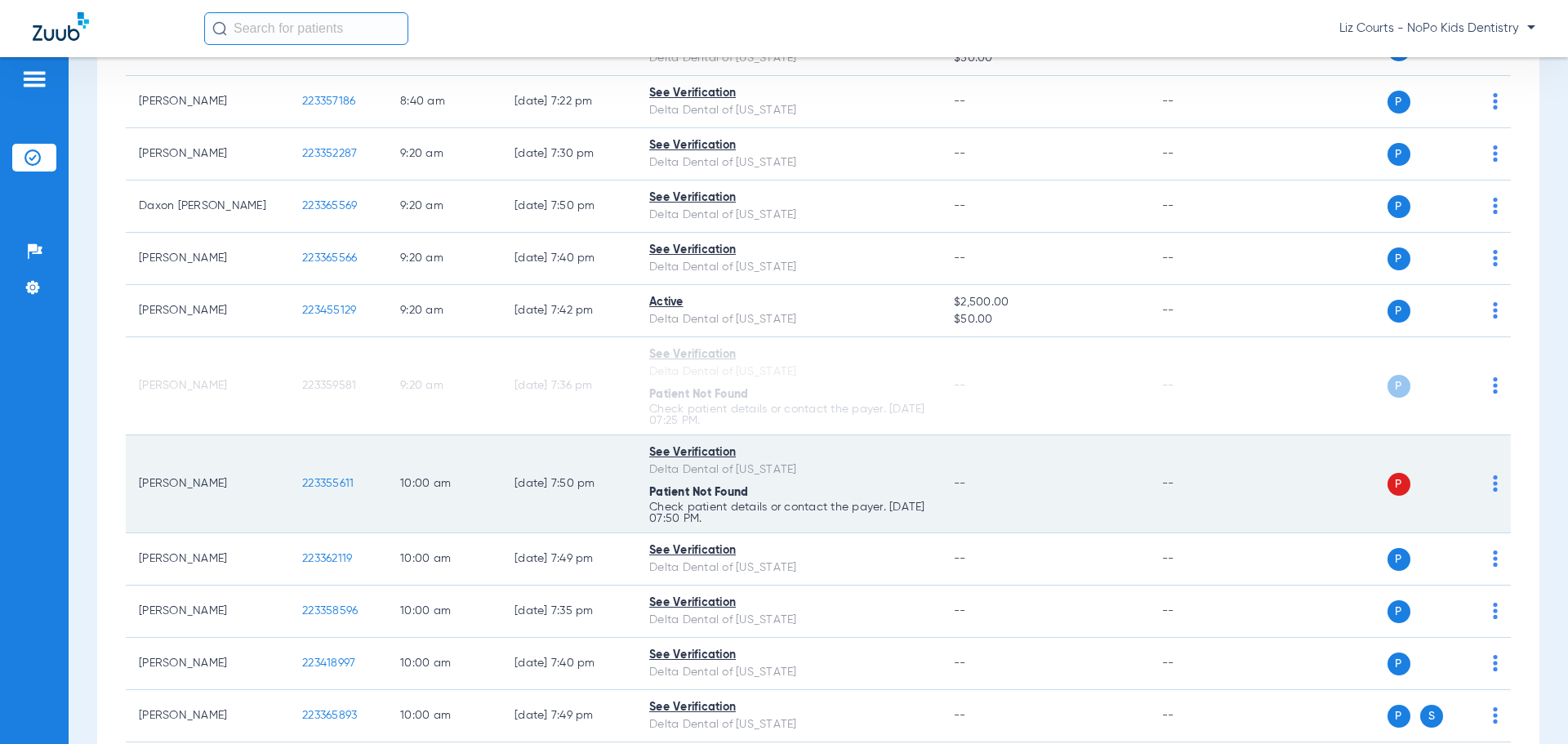
click at [1493, 481] on img at bounding box center [1495, 484] width 5 height 16
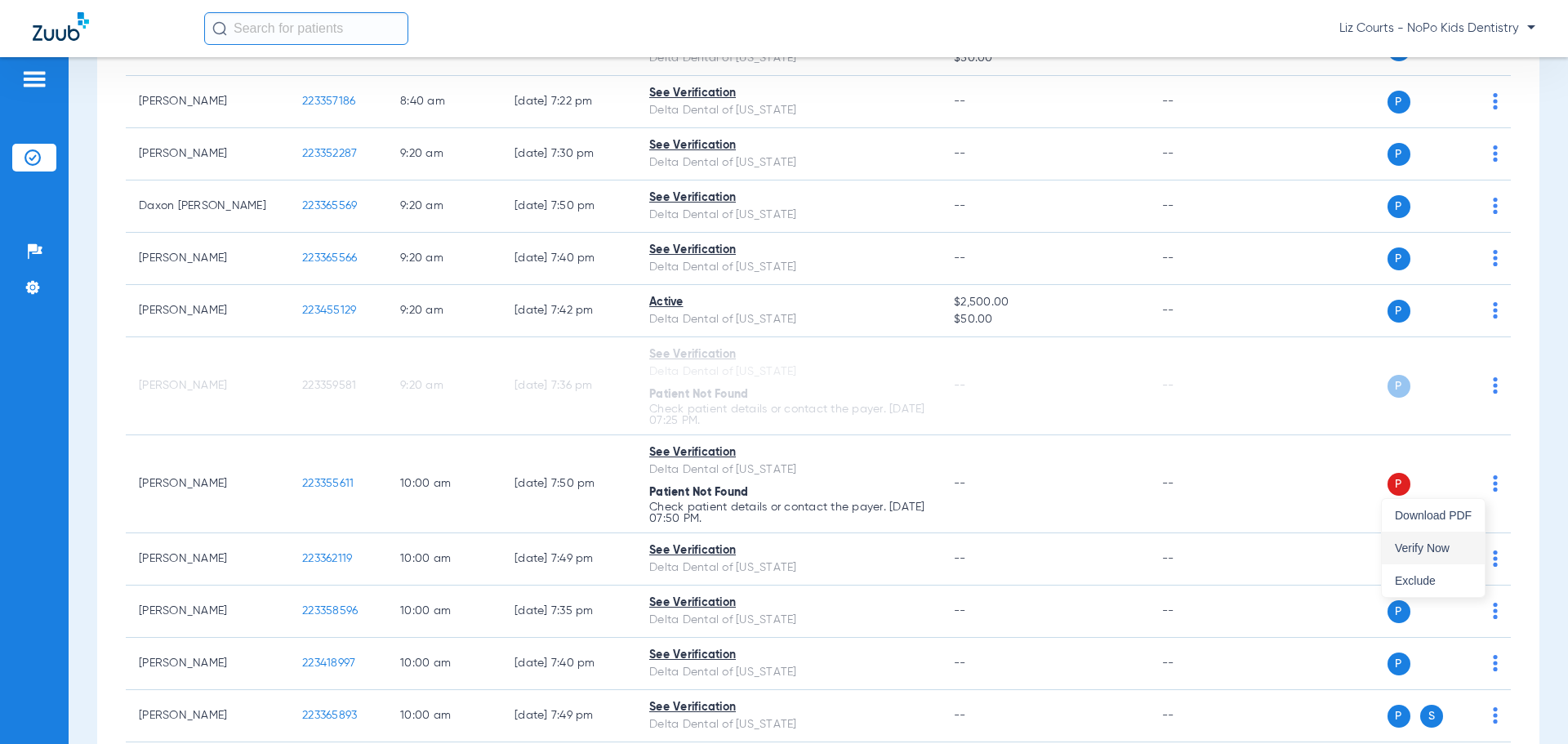
click at [1454, 541] on button "Verify Now" at bounding box center [1434, 548] width 103 height 32
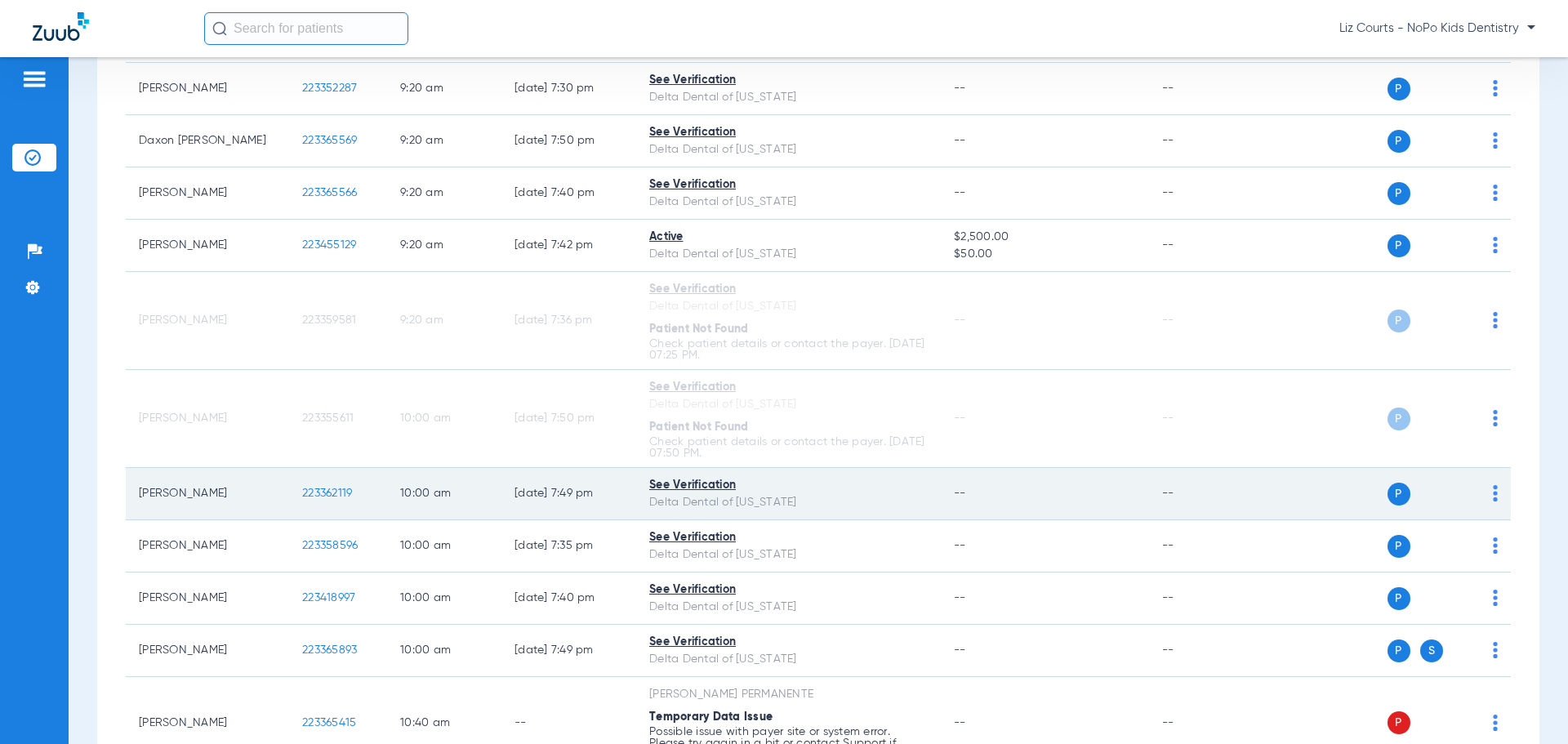
scroll to position [1061, 0]
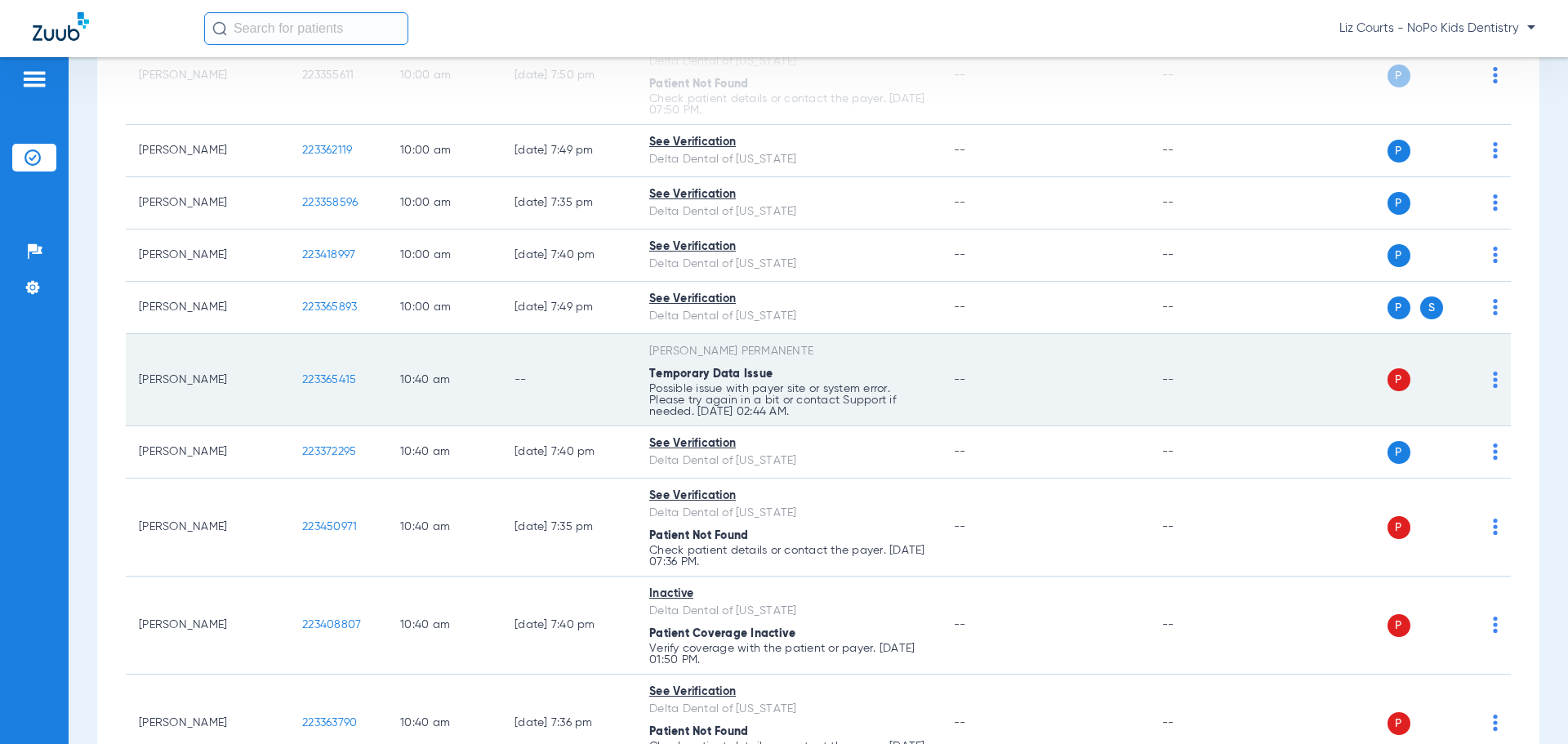
click at [1493, 377] on img at bounding box center [1495, 379] width 5 height 16
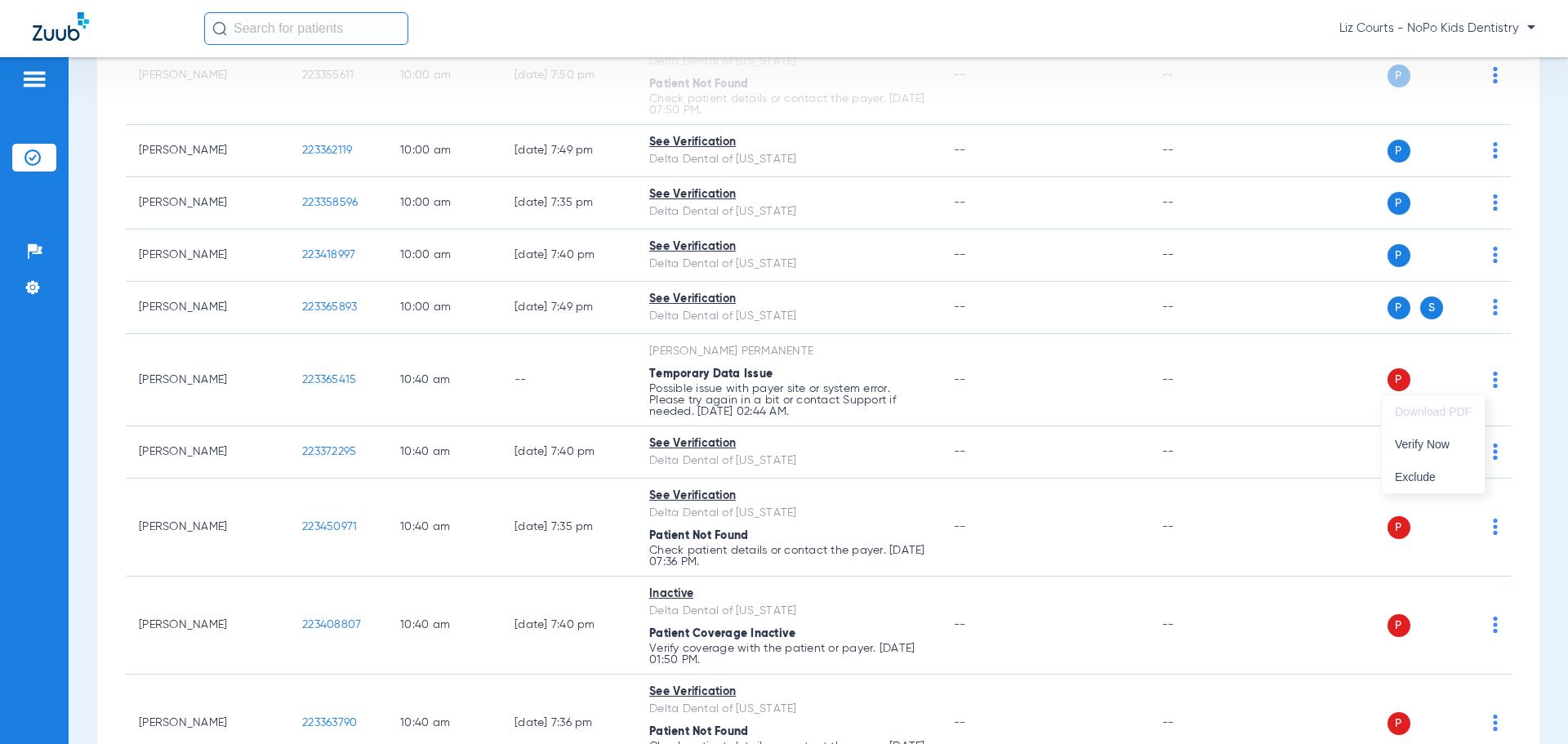
drag, startPoint x: 1461, startPoint y: 432, endPoint x: 1499, endPoint y: 483, distance: 63.6
click at [1462, 432] on button "Verify Now" at bounding box center [1434, 444] width 103 height 32
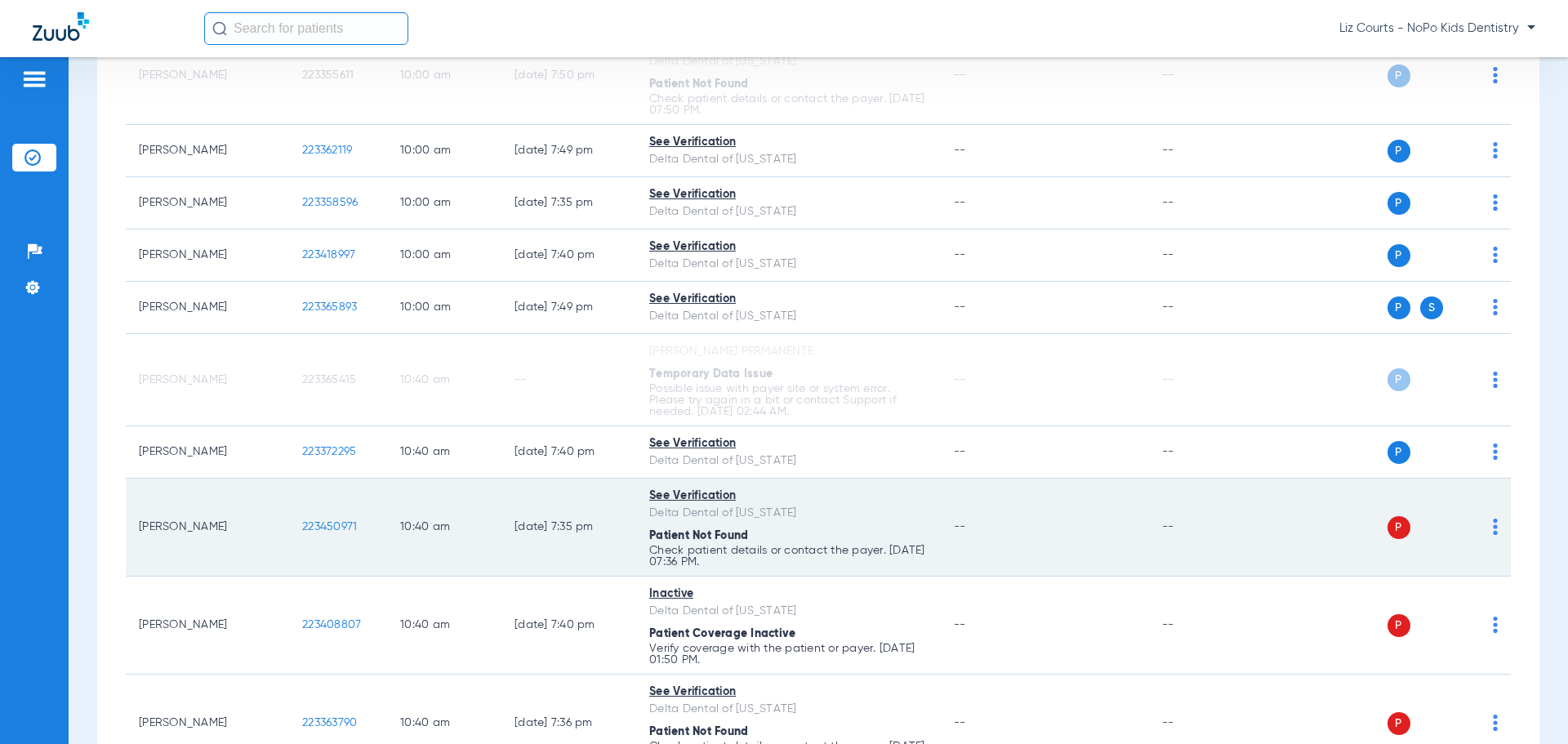
click at [1486, 528] on td "P S" at bounding box center [1386, 527] width 252 height 98
click at [1493, 528] on img at bounding box center [1495, 527] width 5 height 16
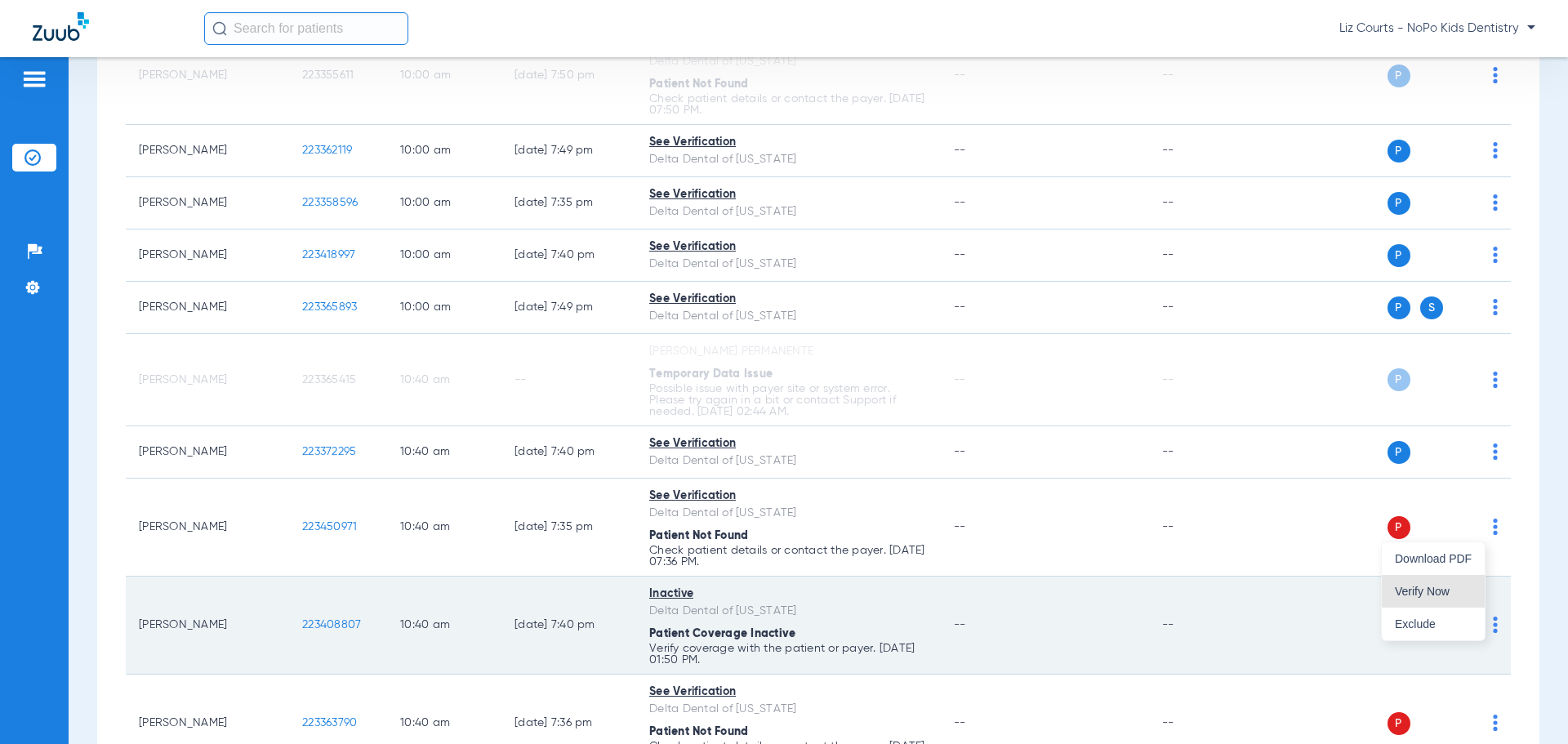
drag, startPoint x: 1444, startPoint y: 594, endPoint x: 1454, endPoint y: 619, distance: 26.9
click at [1445, 595] on span "Verify Now" at bounding box center [1433, 591] width 77 height 12
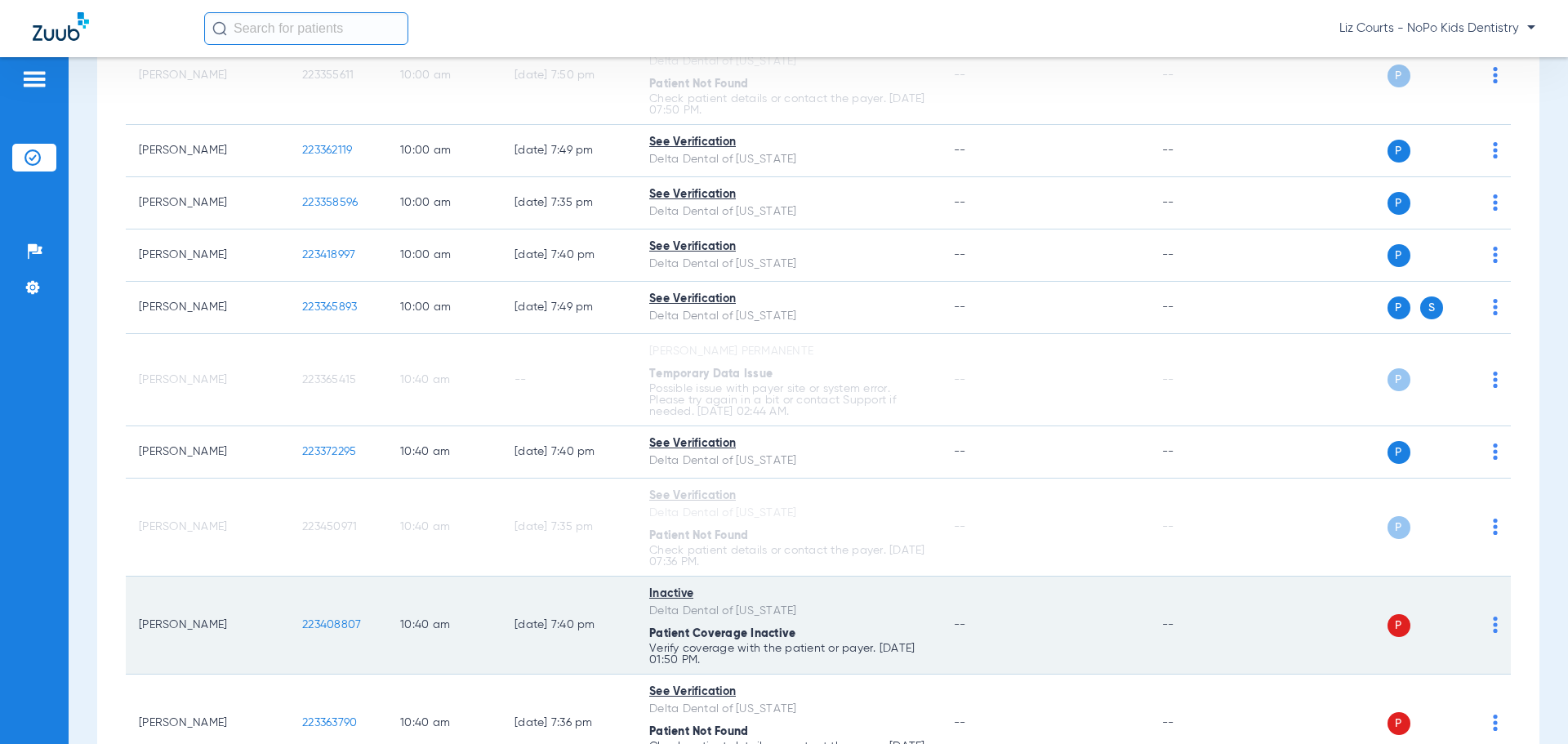
drag, startPoint x: 1484, startPoint y: 621, endPoint x: 1477, endPoint y: 628, distance: 9.9
click at [1493, 622] on img at bounding box center [1495, 624] width 5 height 16
drag, startPoint x: 1406, startPoint y: 535, endPoint x: 1448, endPoint y: 638, distance: 111.2
click at [1405, 538] on span "Verify Primary Only" at bounding box center [1415, 540] width 114 height 12
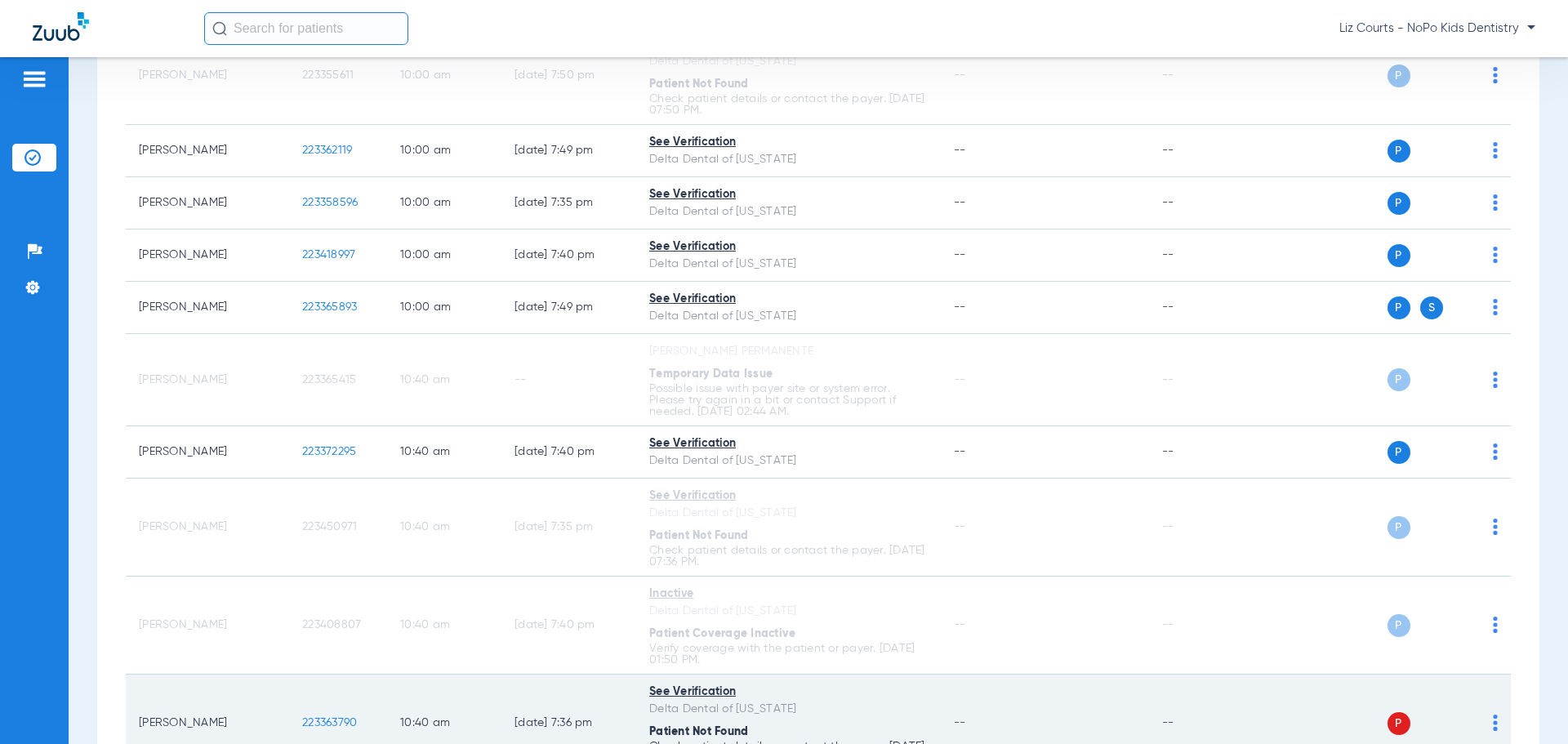
click at [1493, 728] on img at bounding box center [1495, 722] width 5 height 16
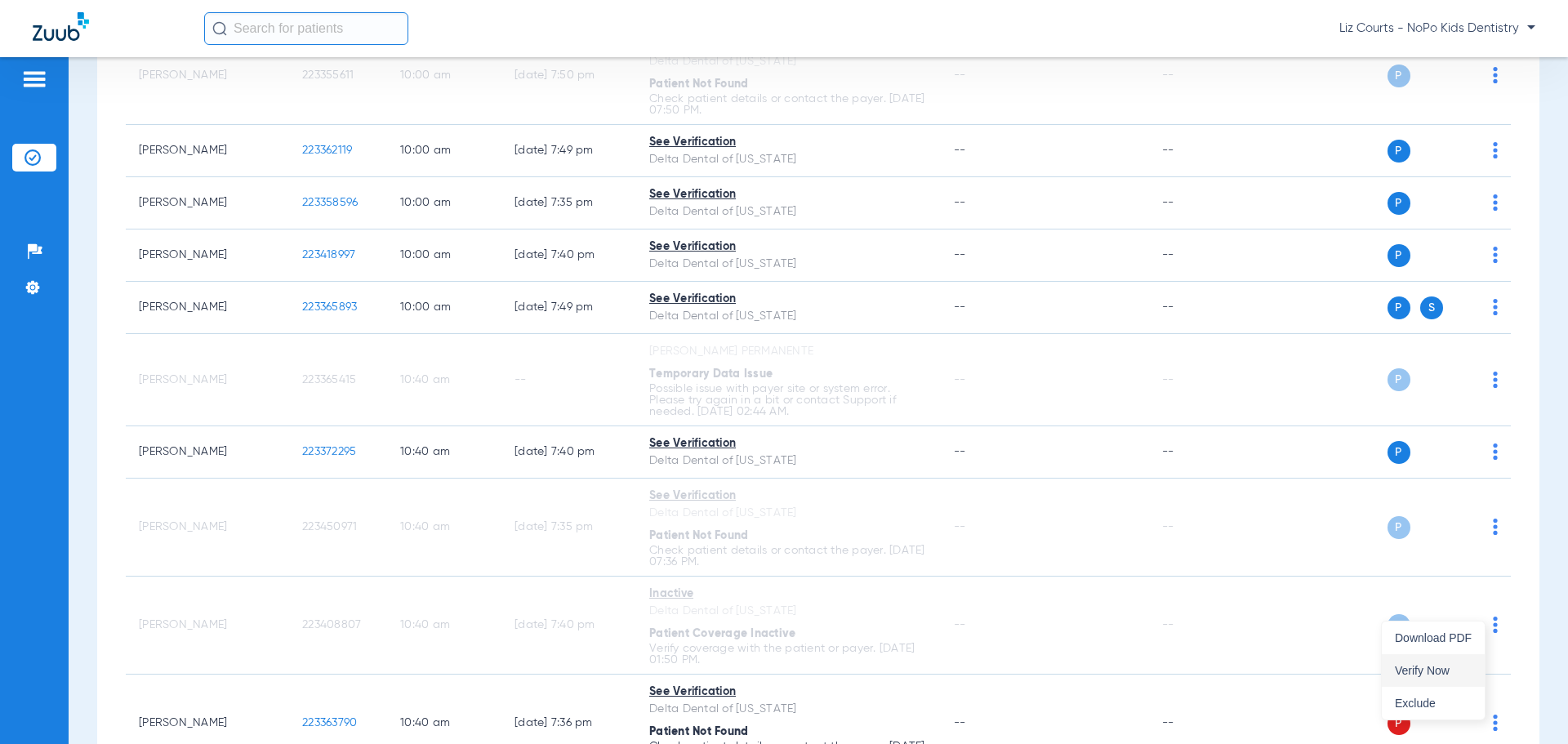
click at [1418, 667] on span "Verify Now" at bounding box center [1433, 670] width 77 height 12
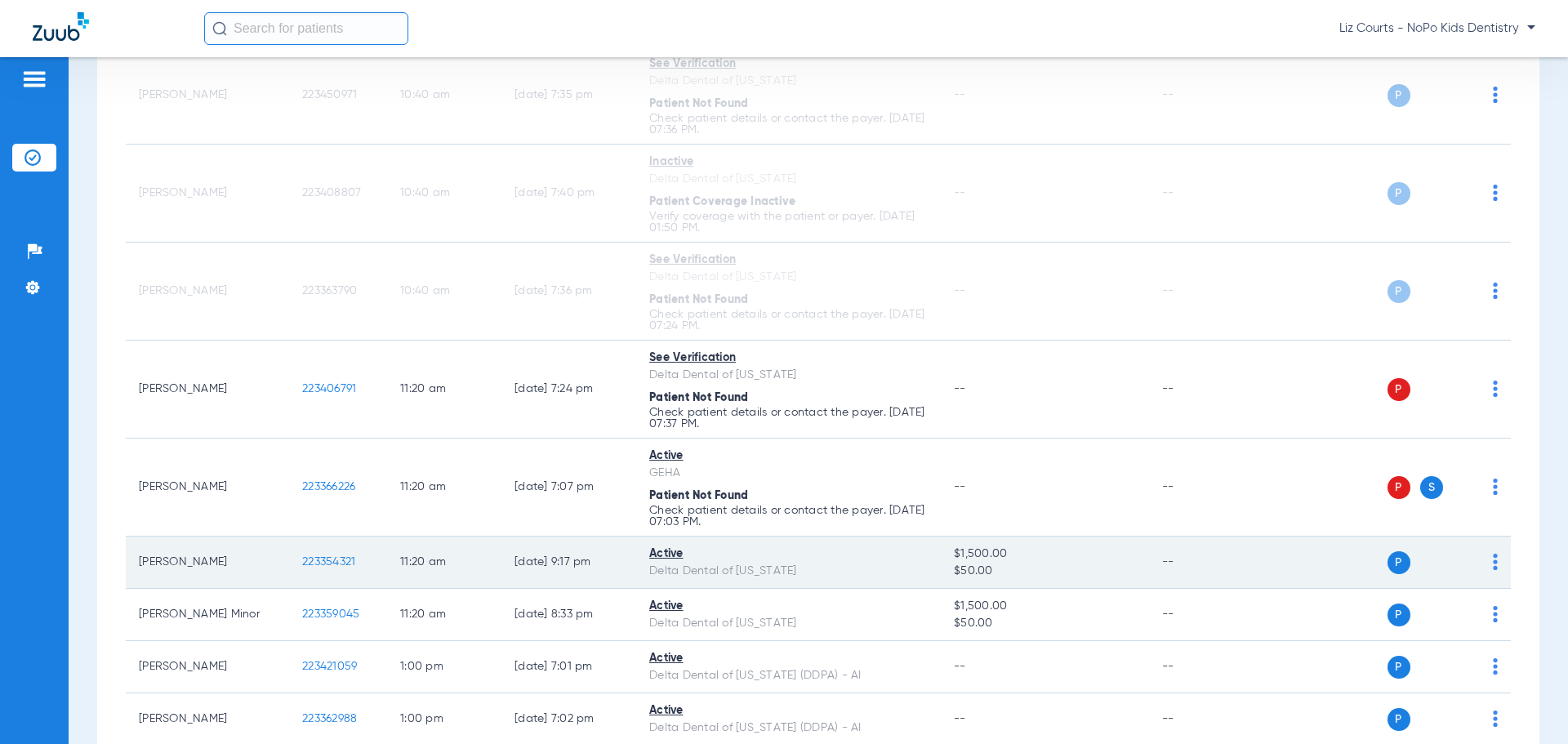
scroll to position [1551, 0]
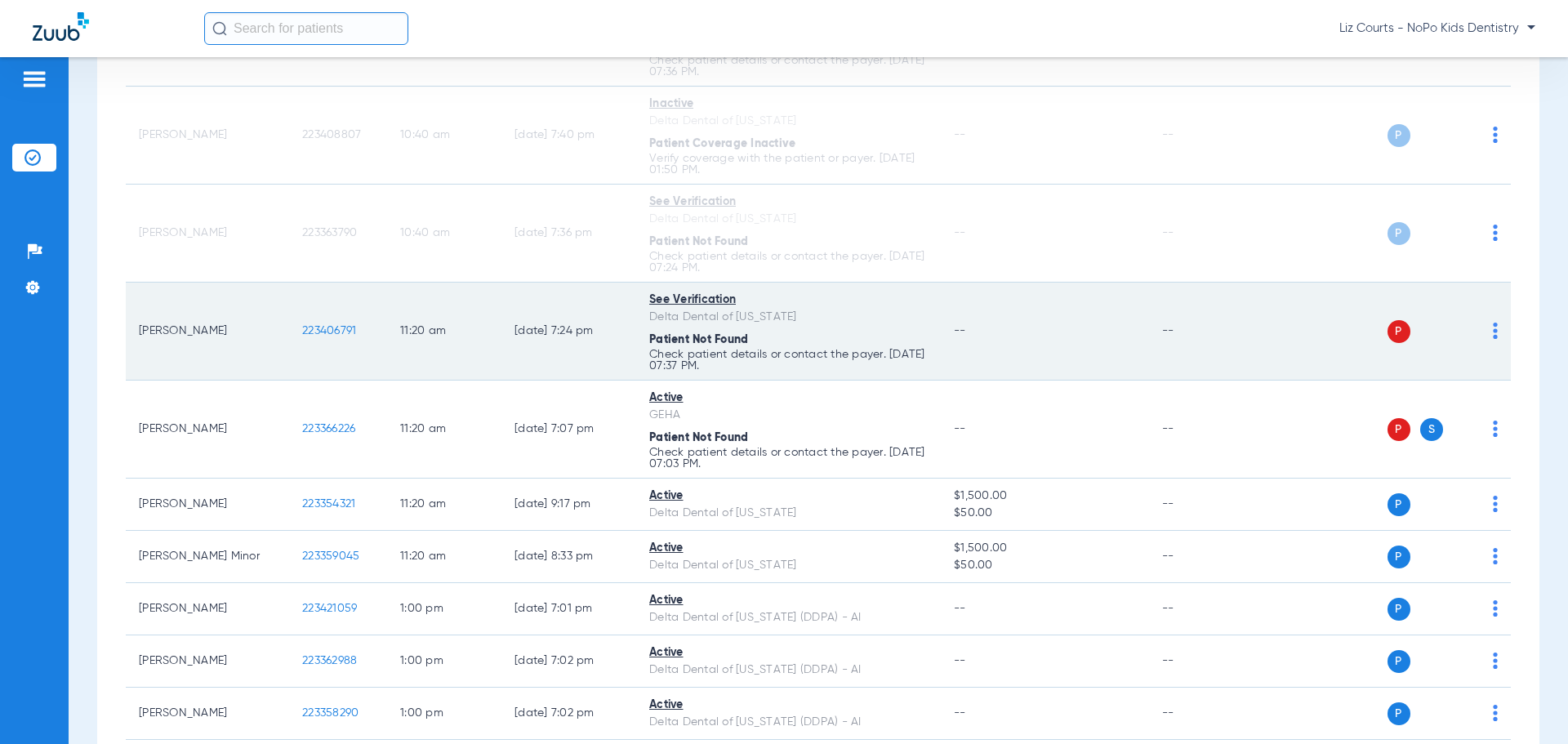
click at [1493, 329] on img at bounding box center [1495, 331] width 5 height 16
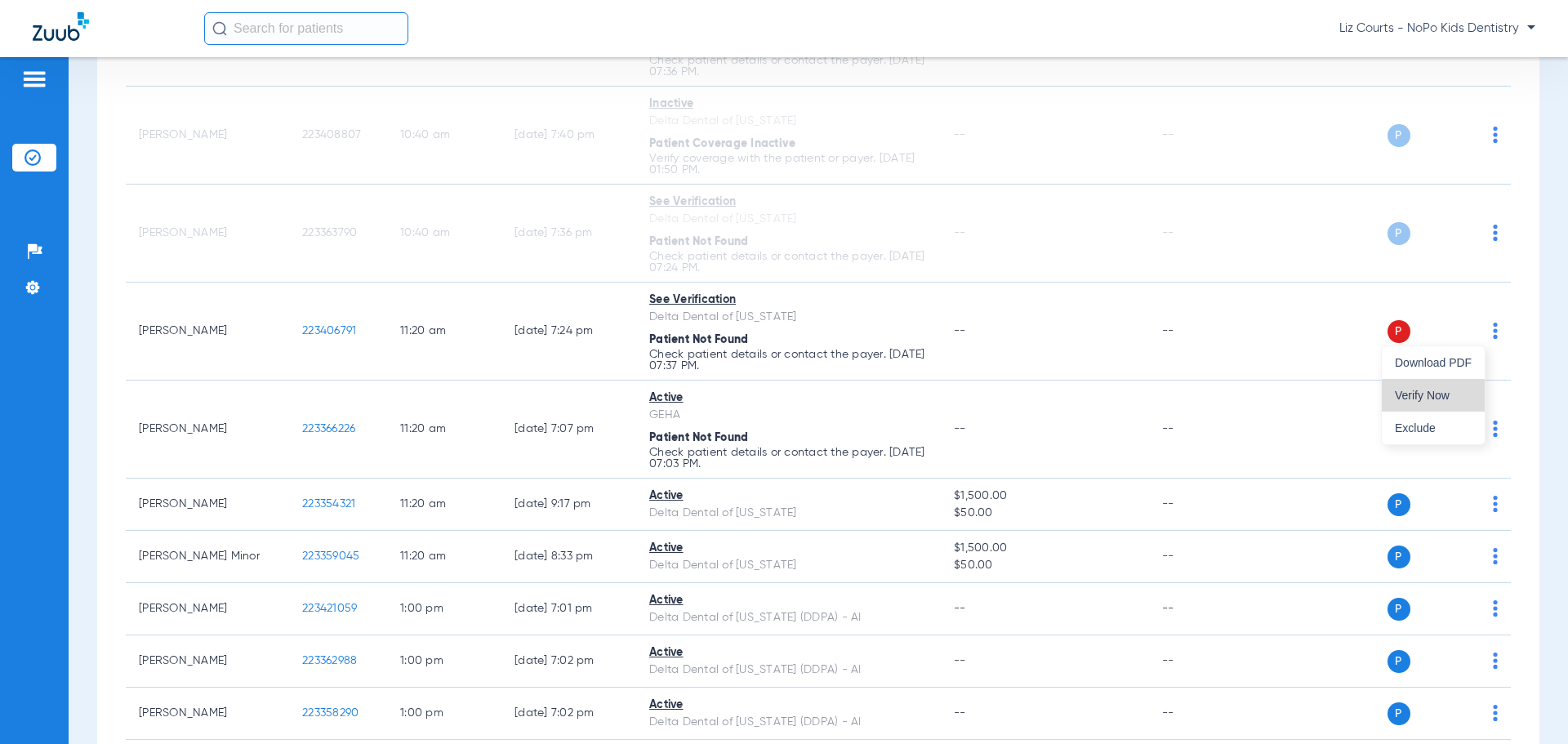
click at [1445, 383] on button "Verify Now" at bounding box center [1434, 395] width 103 height 32
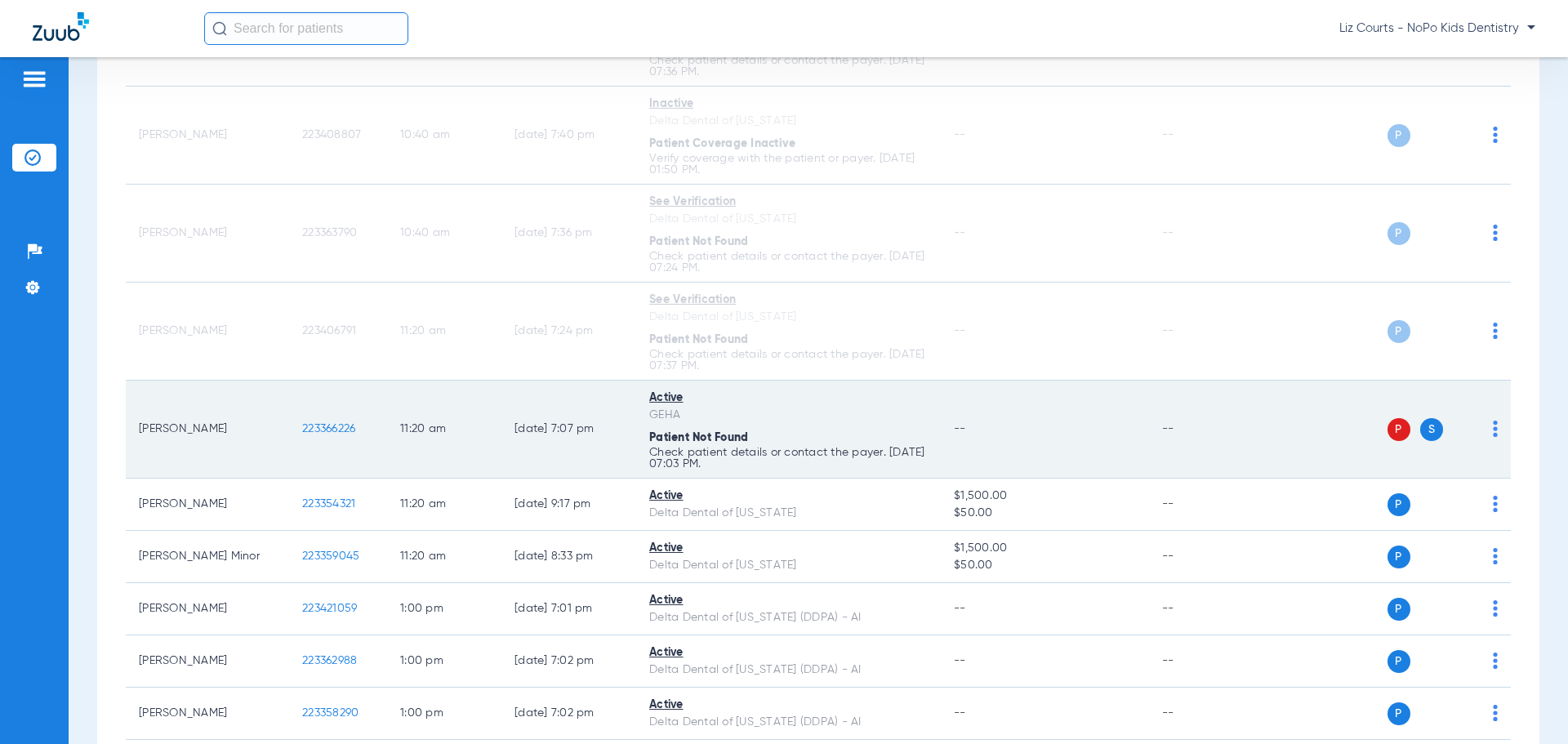
click at [1493, 432] on img at bounding box center [1495, 429] width 5 height 16
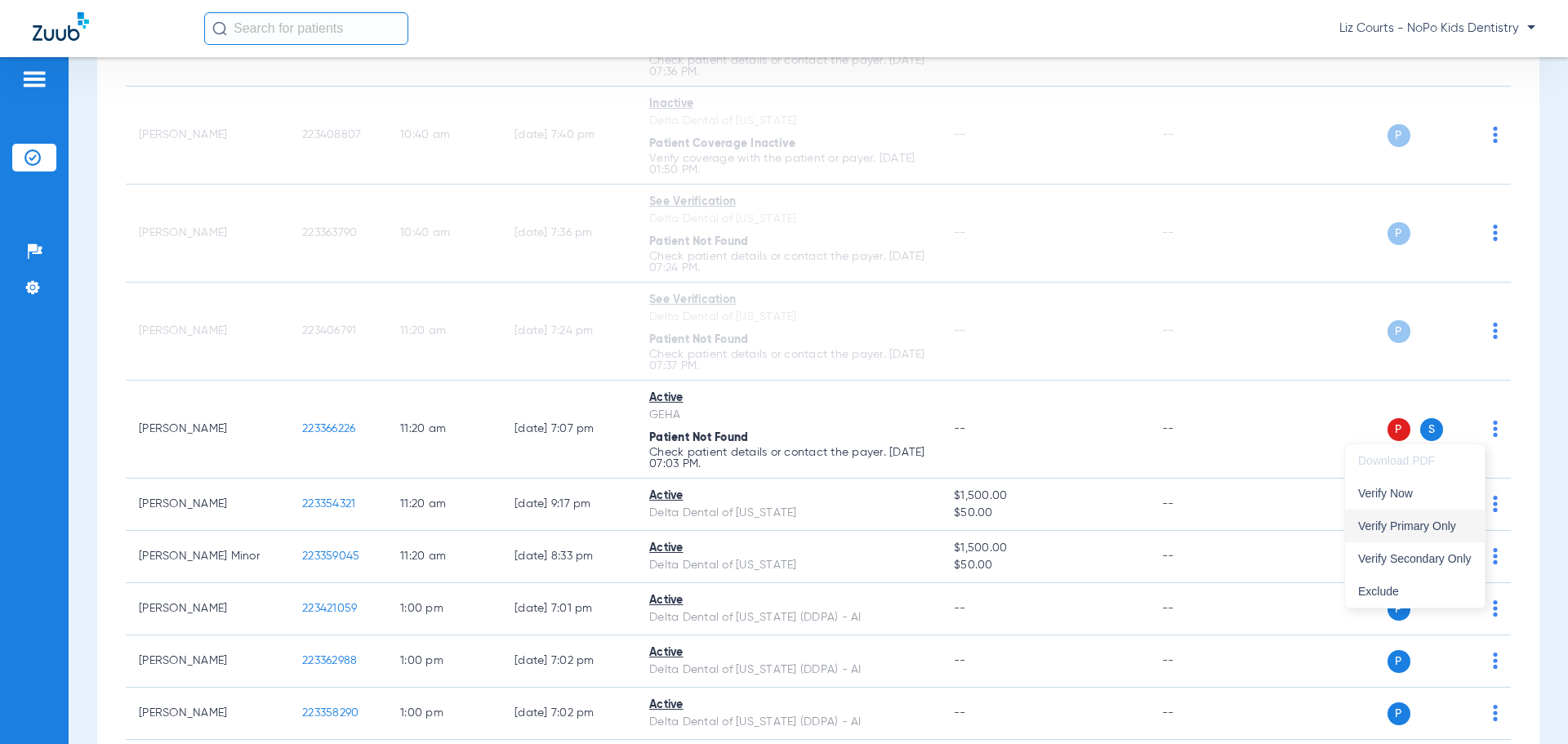
click at [1428, 528] on span "Verify Primary Only" at bounding box center [1415, 525] width 114 height 12
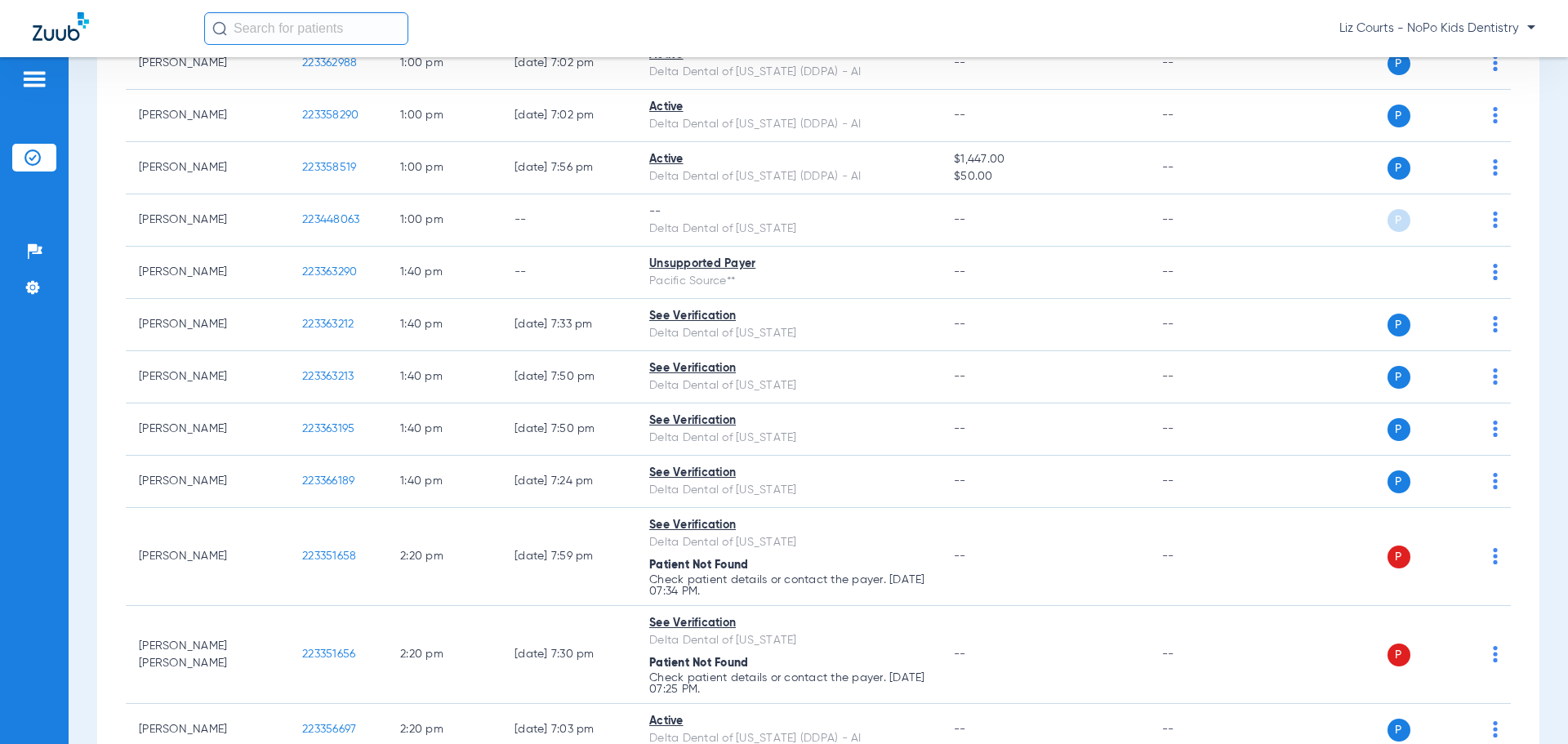
scroll to position [2286, 0]
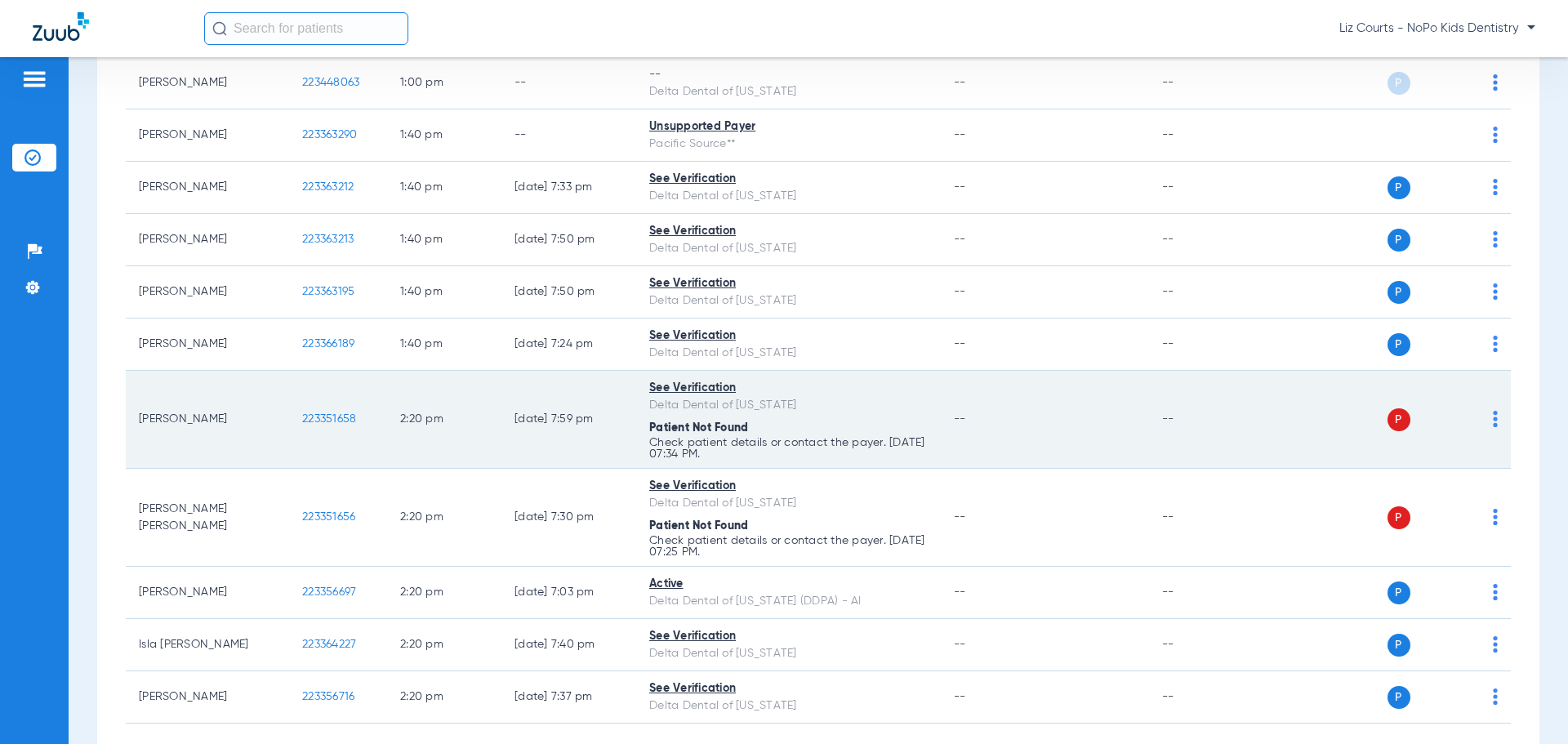
click at [1493, 415] on img at bounding box center [1495, 419] width 5 height 16
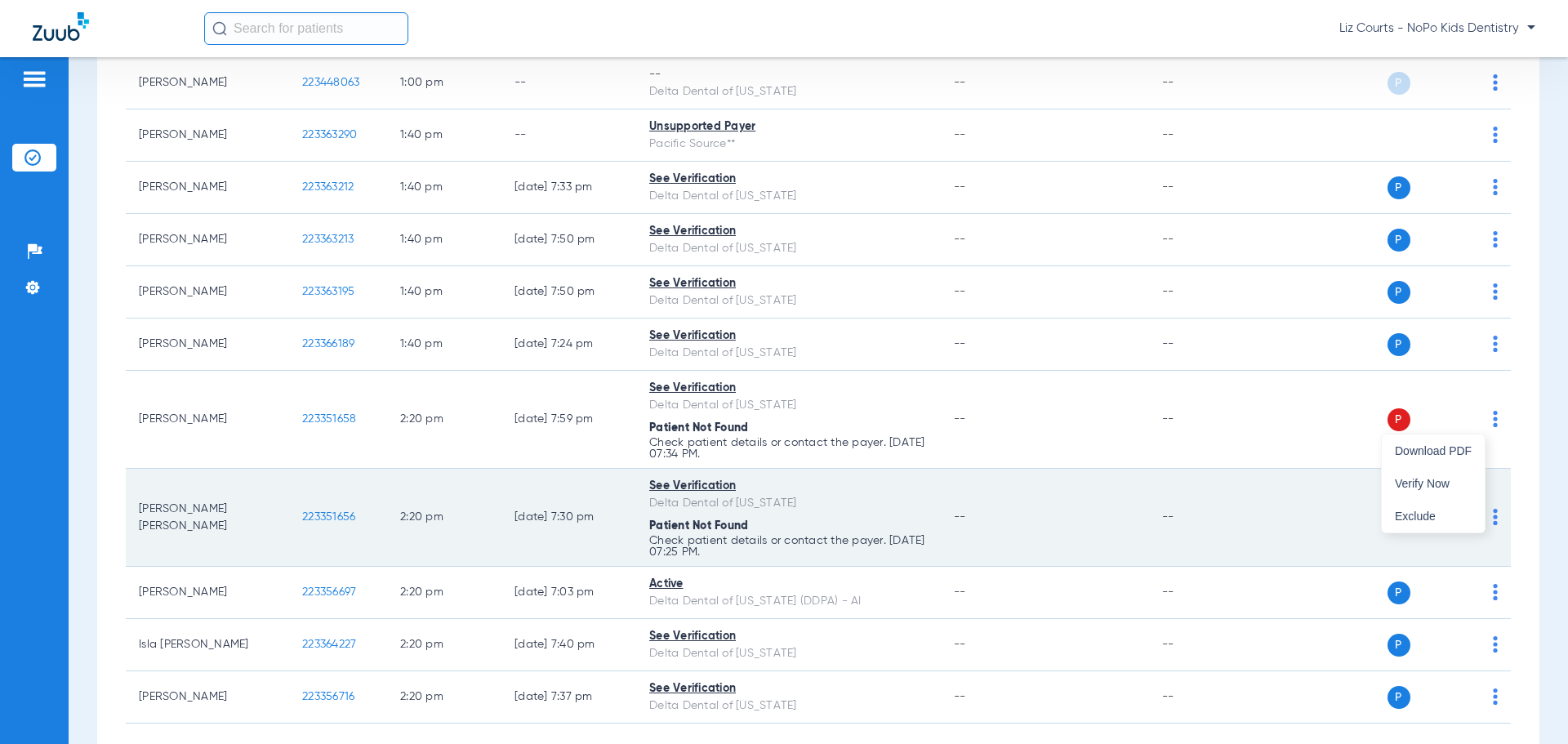
drag, startPoint x: 1460, startPoint y: 485, endPoint x: 1471, endPoint y: 487, distance: 11.2
click at [1459, 485] on span "Verify Now" at bounding box center [1433, 483] width 77 height 12
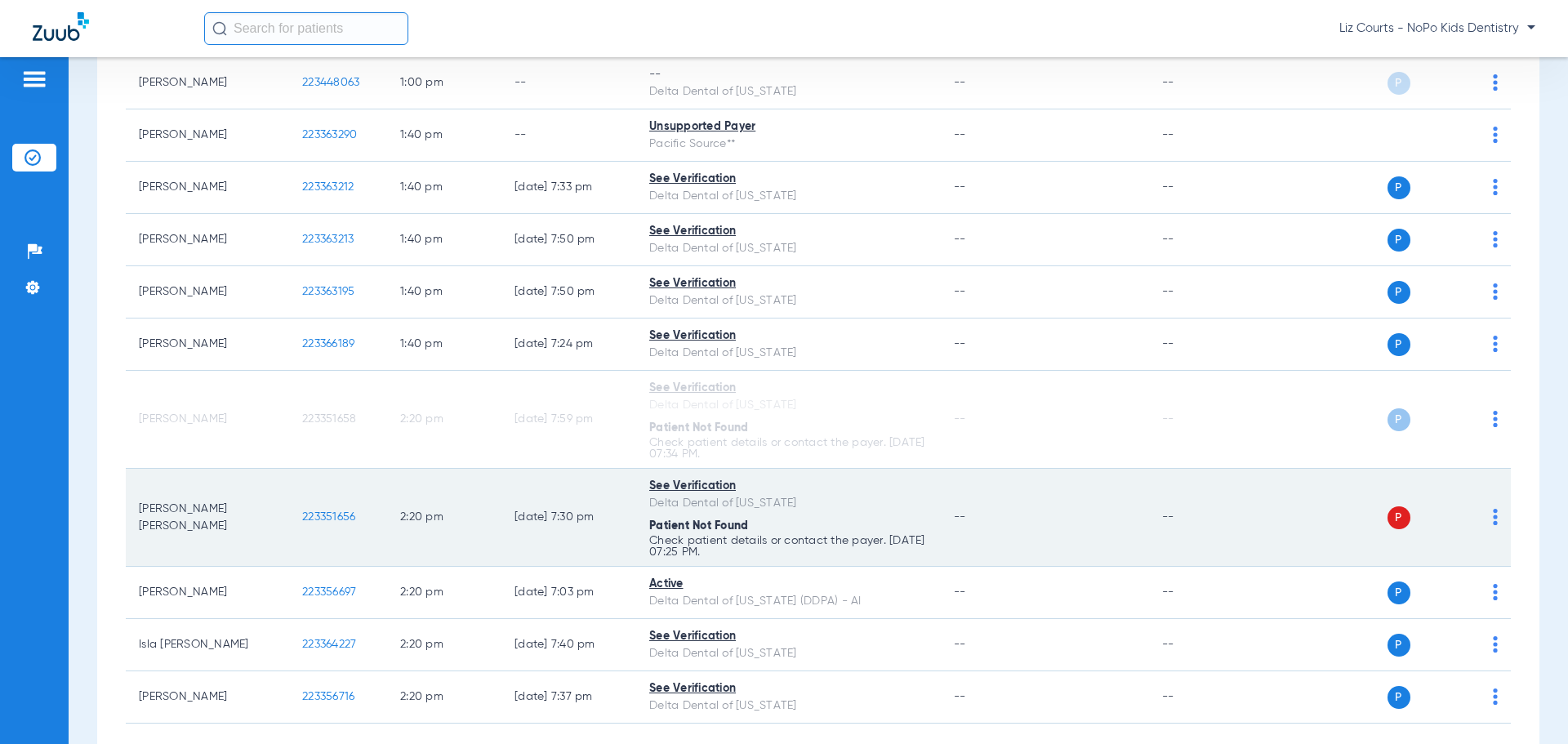
click at [1493, 519] on img at bounding box center [1495, 517] width 5 height 16
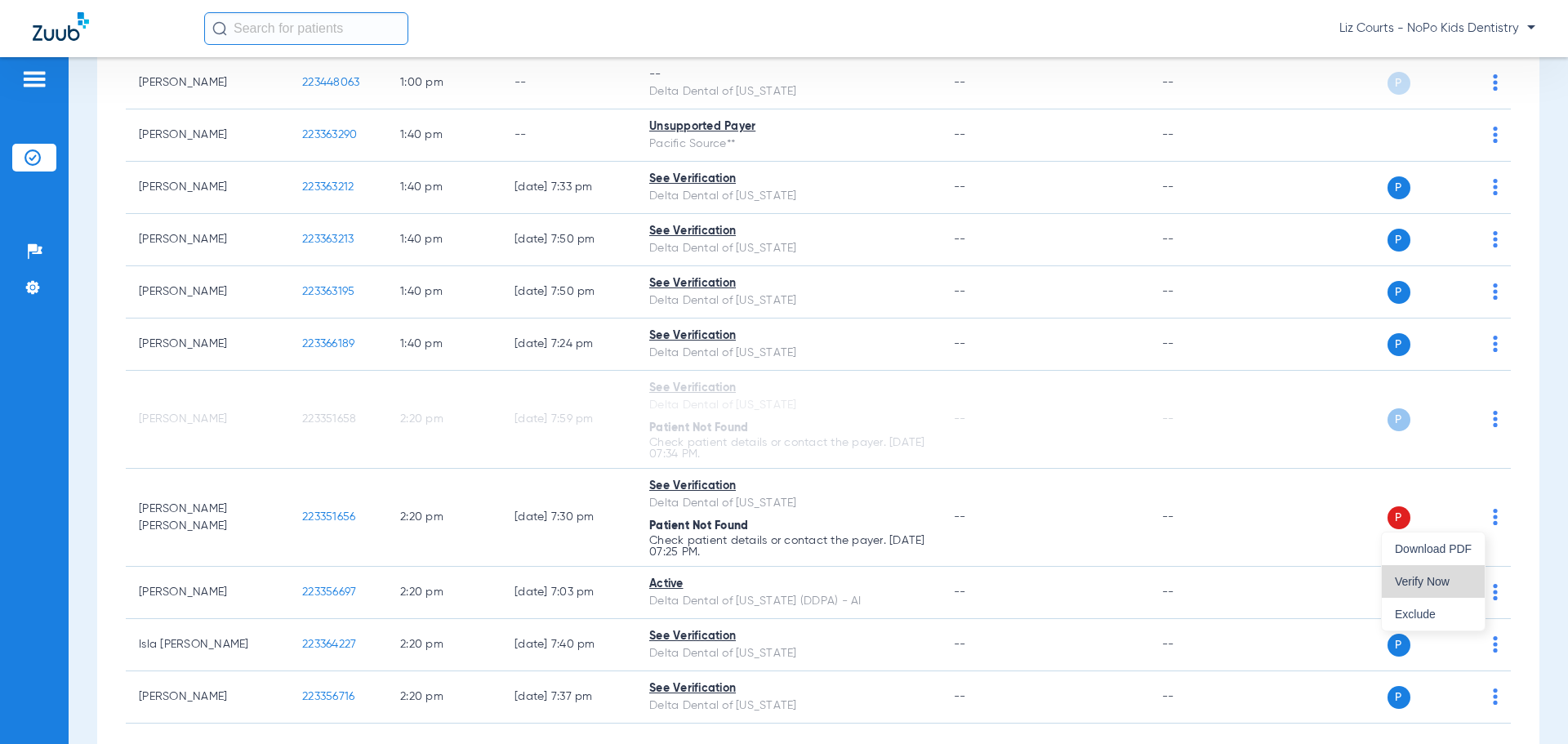
click at [1449, 580] on span "Verify Now" at bounding box center [1433, 581] width 77 height 12
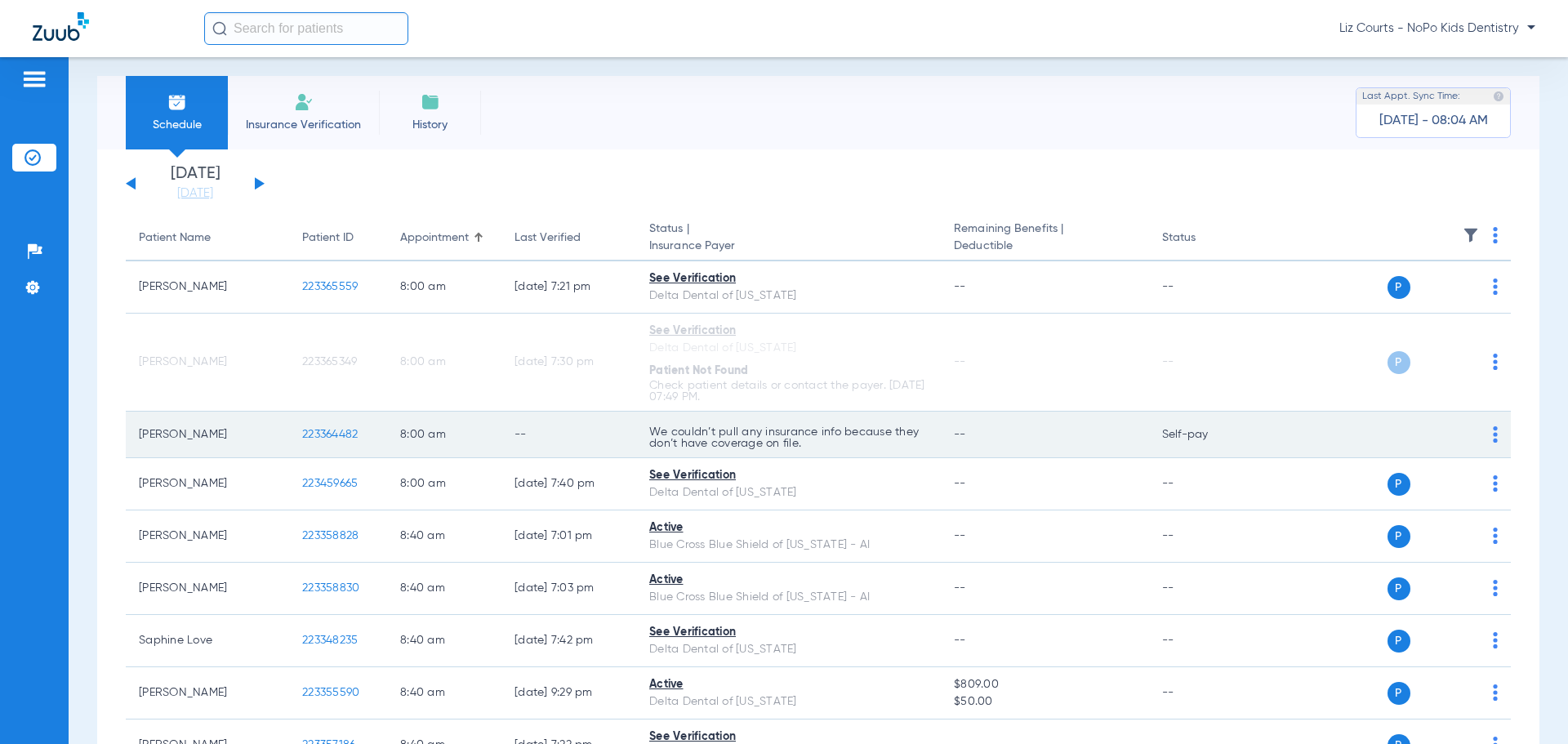
scroll to position [0, 0]
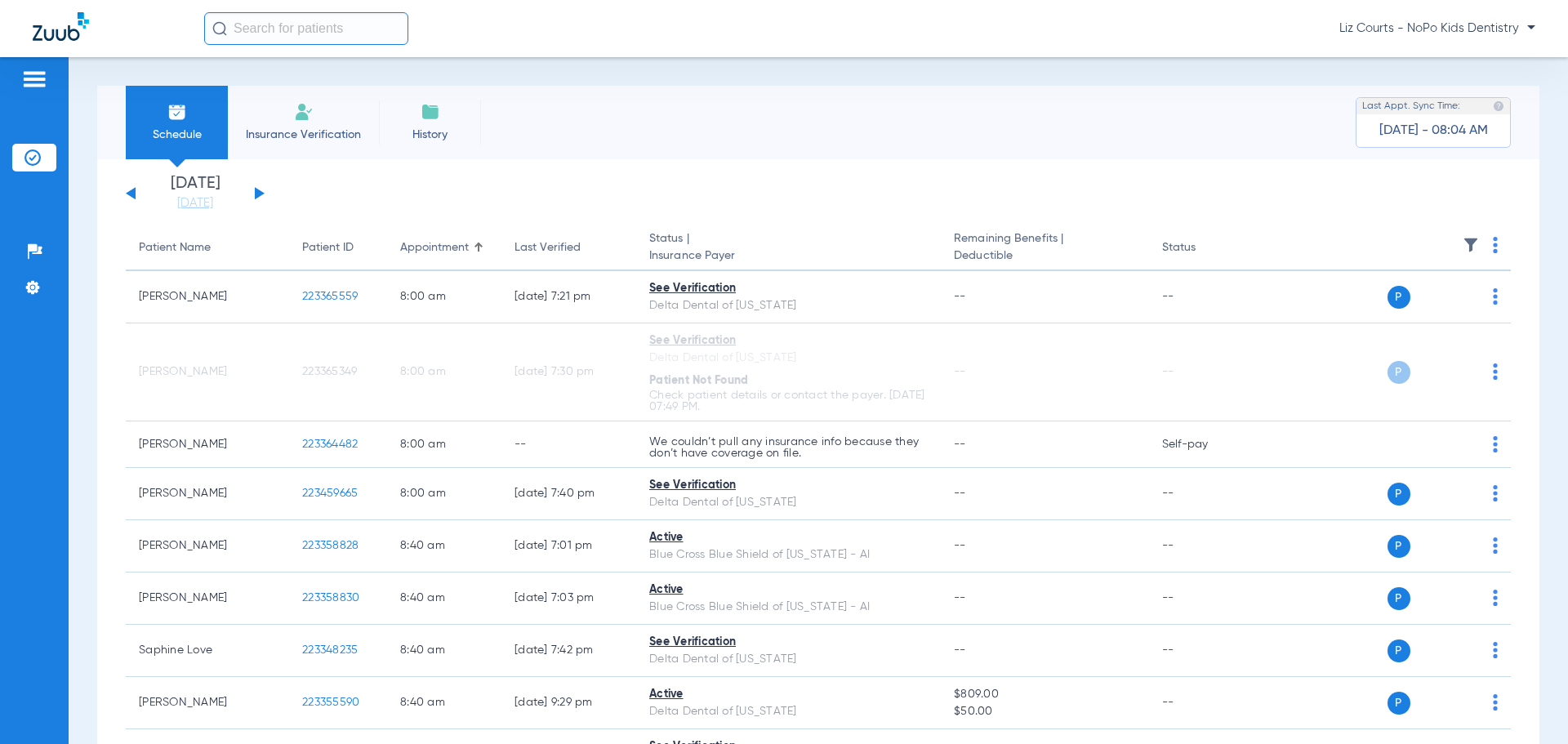
click at [260, 193] on button at bounding box center [260, 194] width 10 height 13
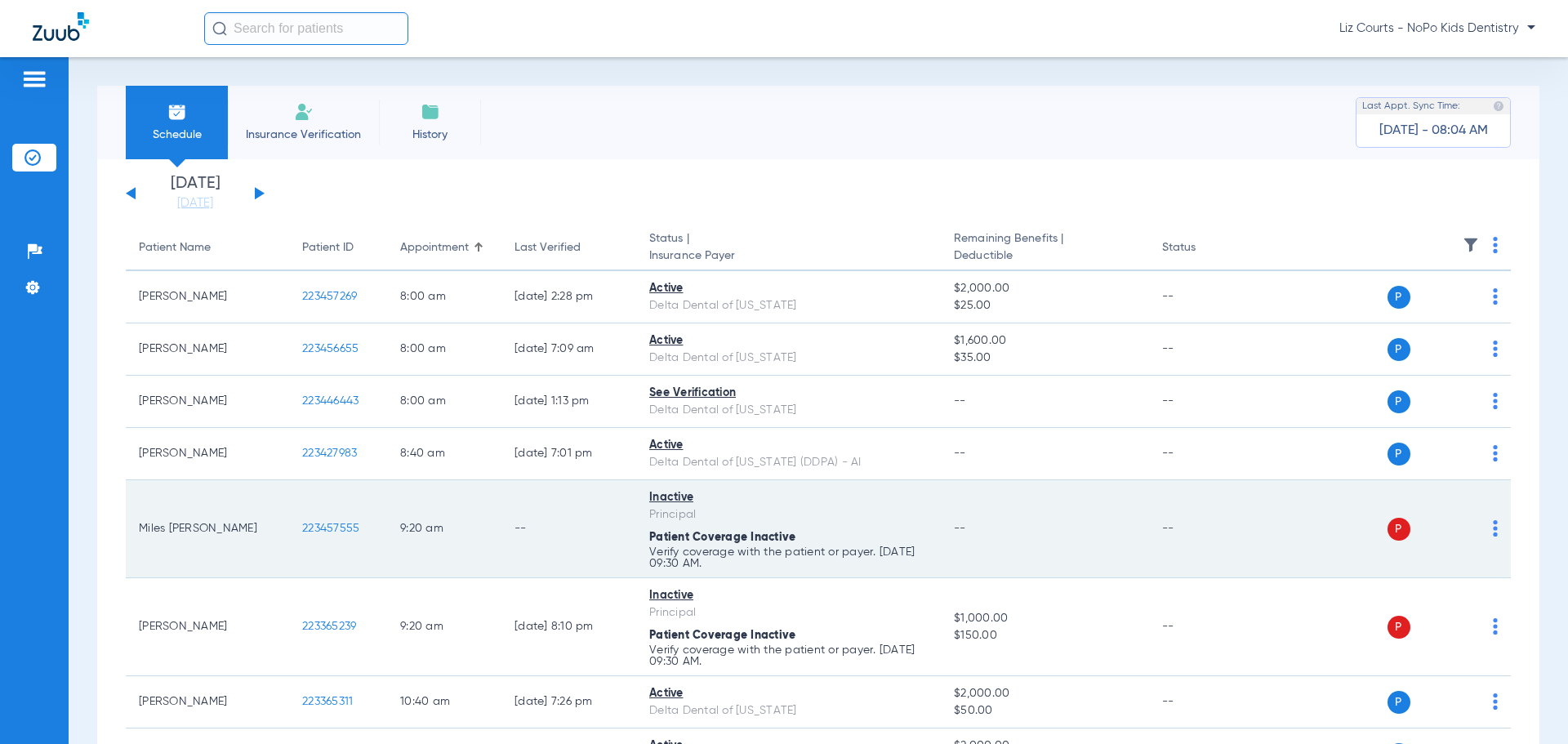
click at [1493, 531] on img at bounding box center [1495, 528] width 5 height 16
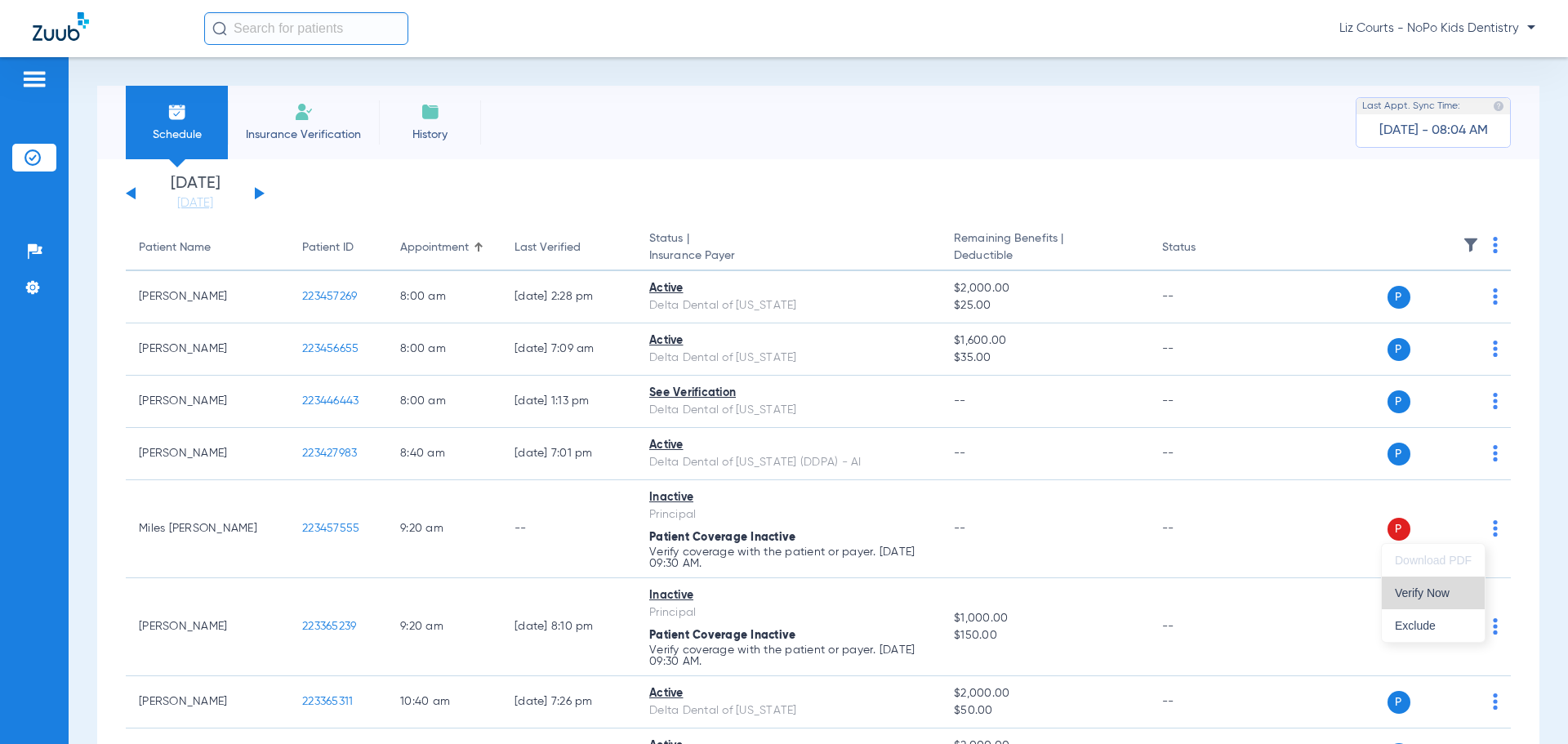
click at [1454, 600] on button "Verify Now" at bounding box center [1434, 593] width 103 height 32
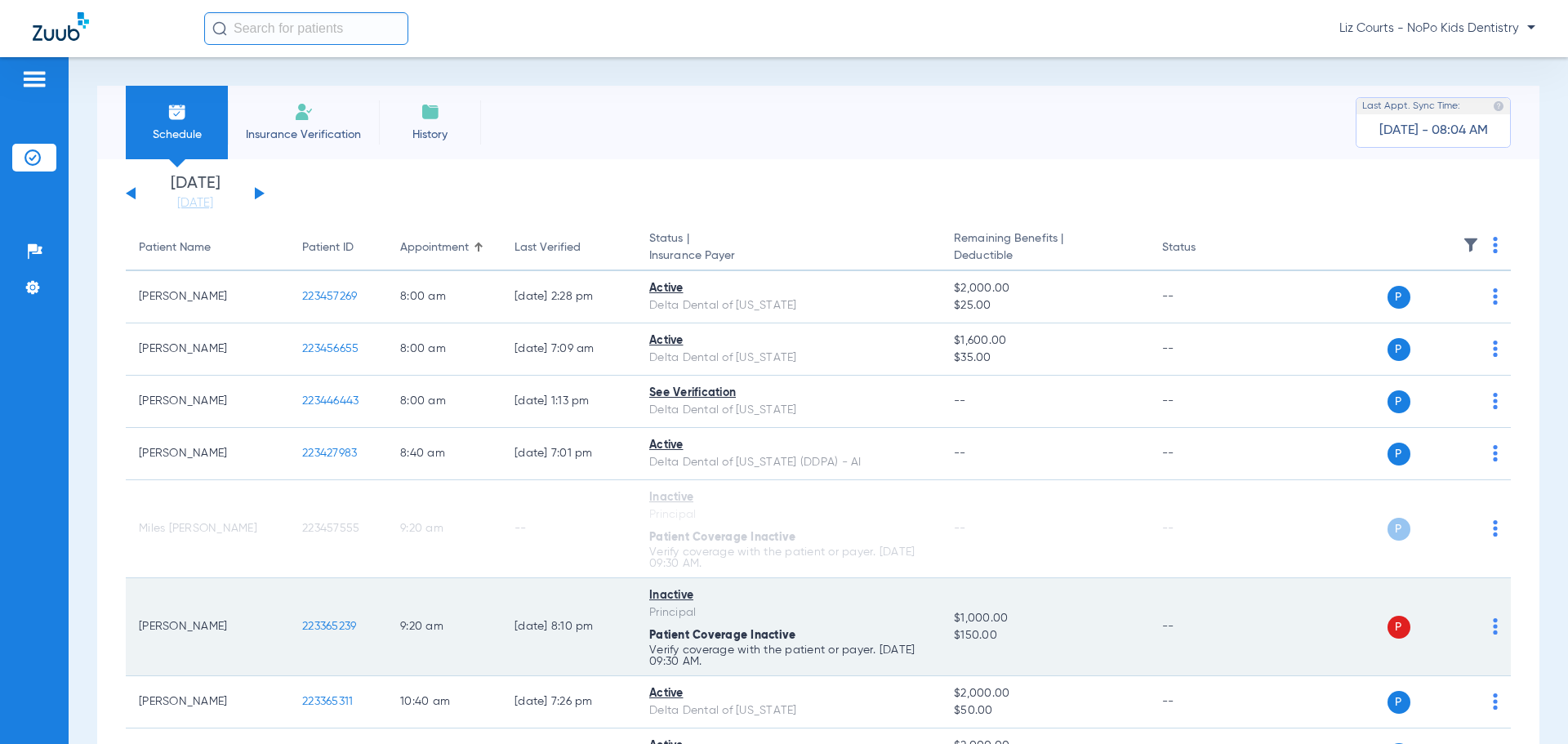
click at [1493, 626] on img at bounding box center [1495, 626] width 5 height 16
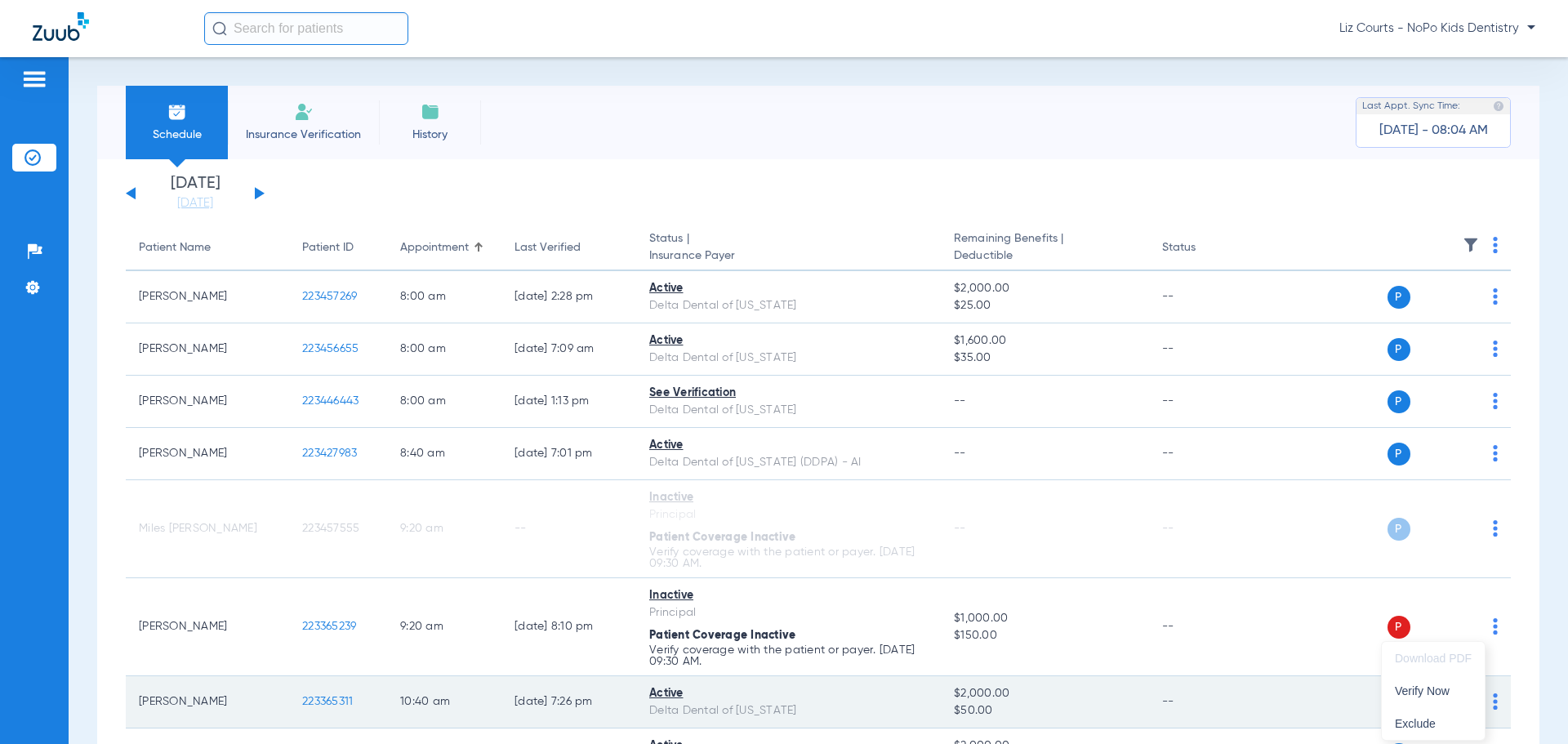
drag, startPoint x: 1446, startPoint y: 693, endPoint x: 1440, endPoint y: 686, distance: 9.2
click at [1445, 693] on span "Verify Now" at bounding box center [1433, 690] width 77 height 12
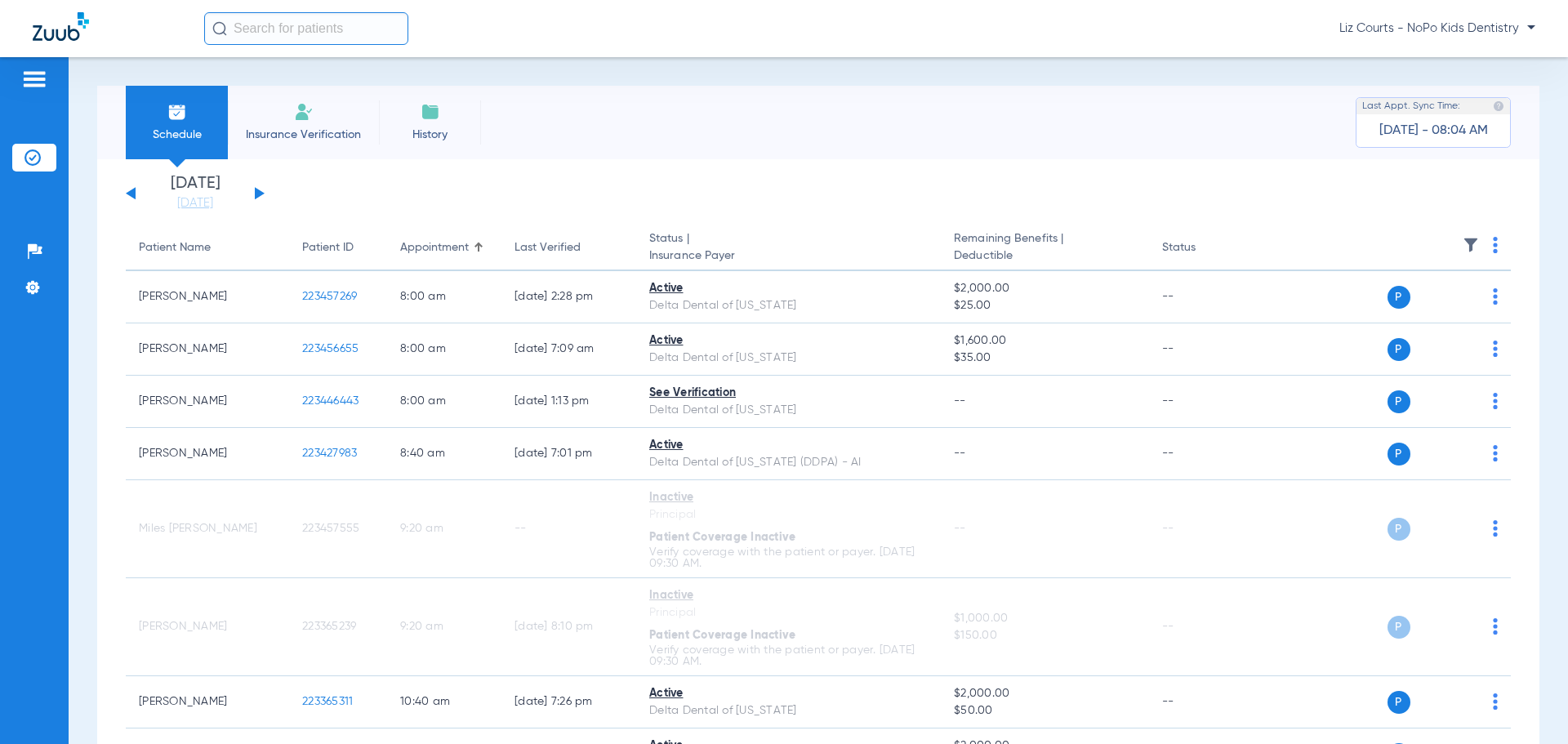
click at [258, 195] on button at bounding box center [260, 194] width 10 height 13
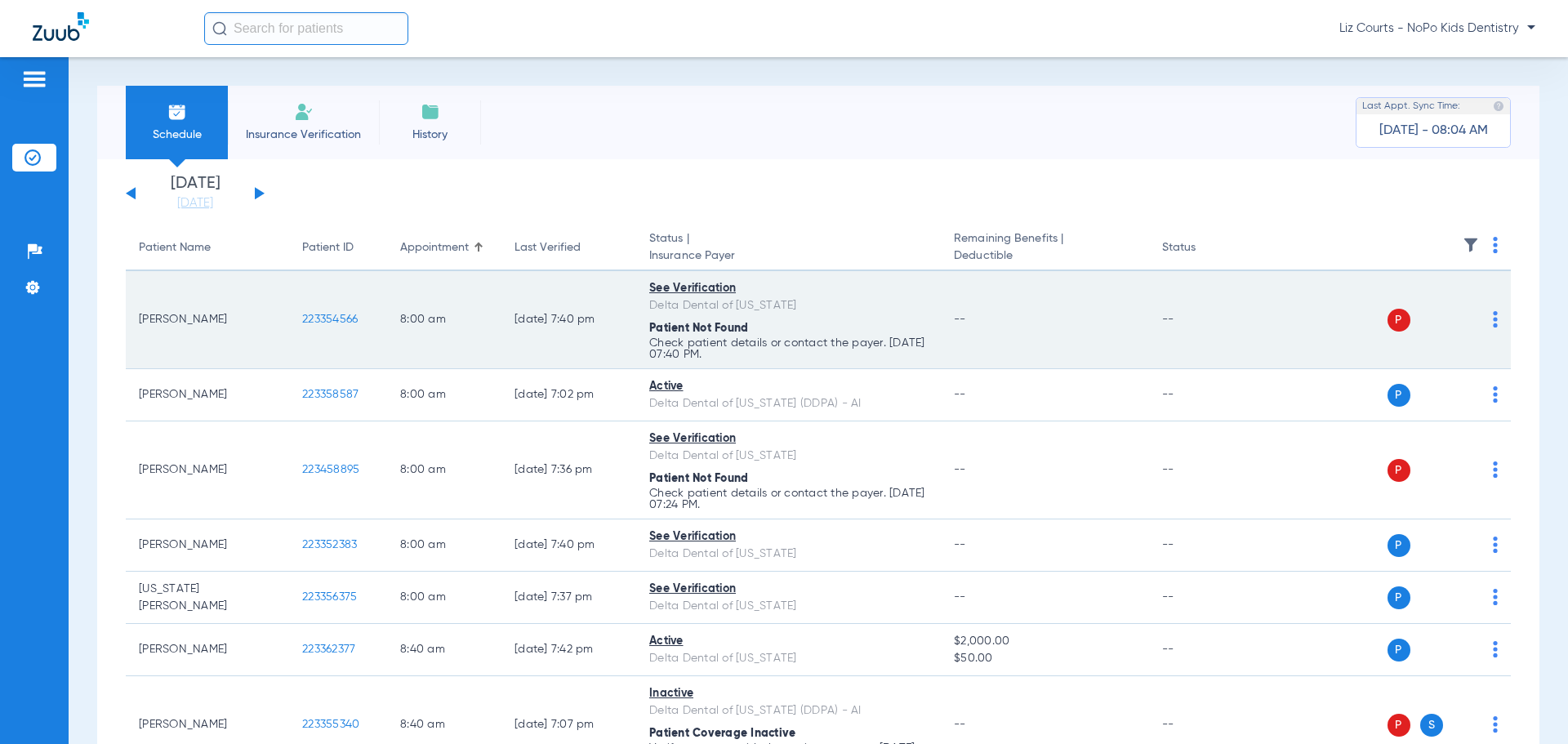
click at [1493, 322] on img at bounding box center [1495, 319] width 5 height 16
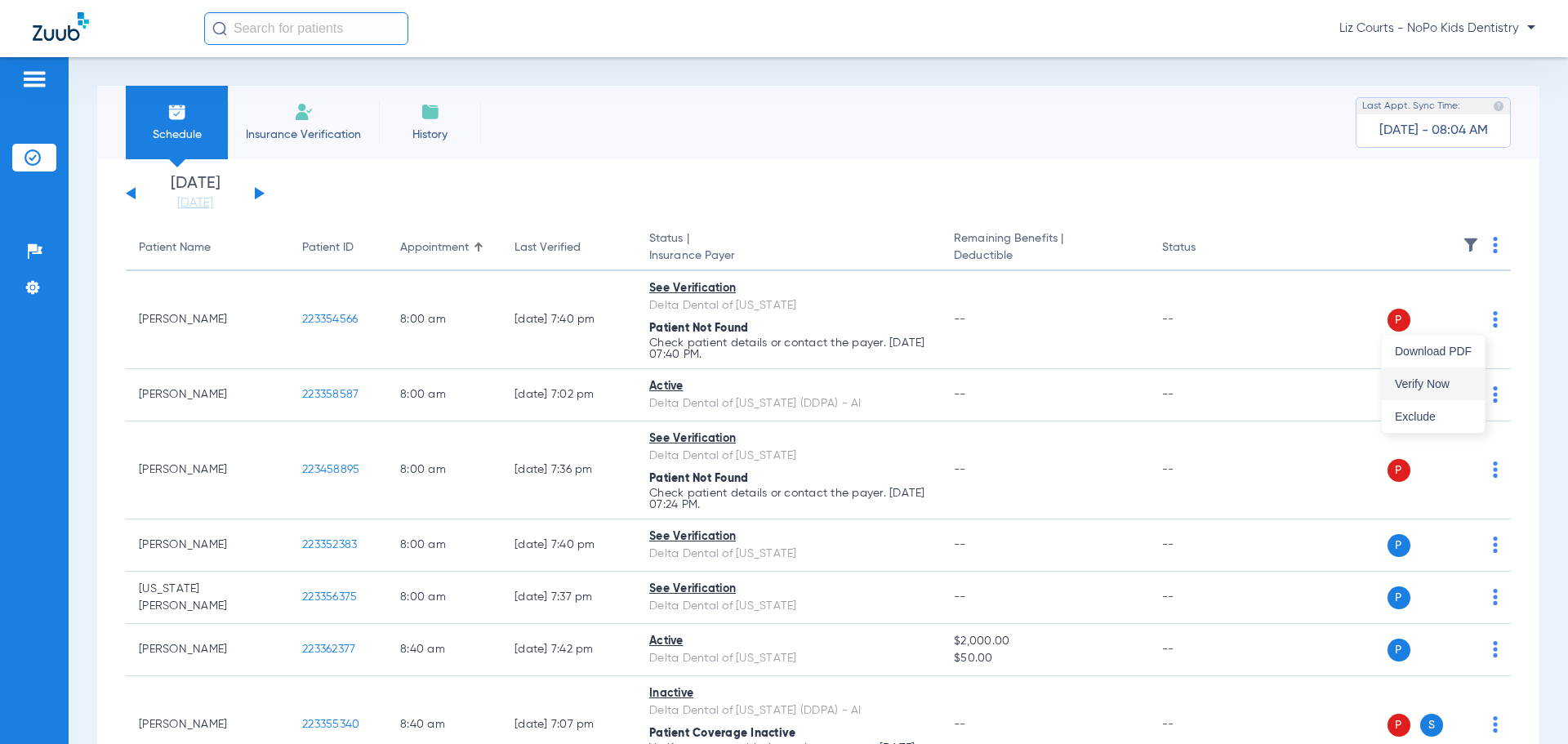
click at [1455, 388] on span "Verify Now" at bounding box center [1433, 384] width 77 height 12
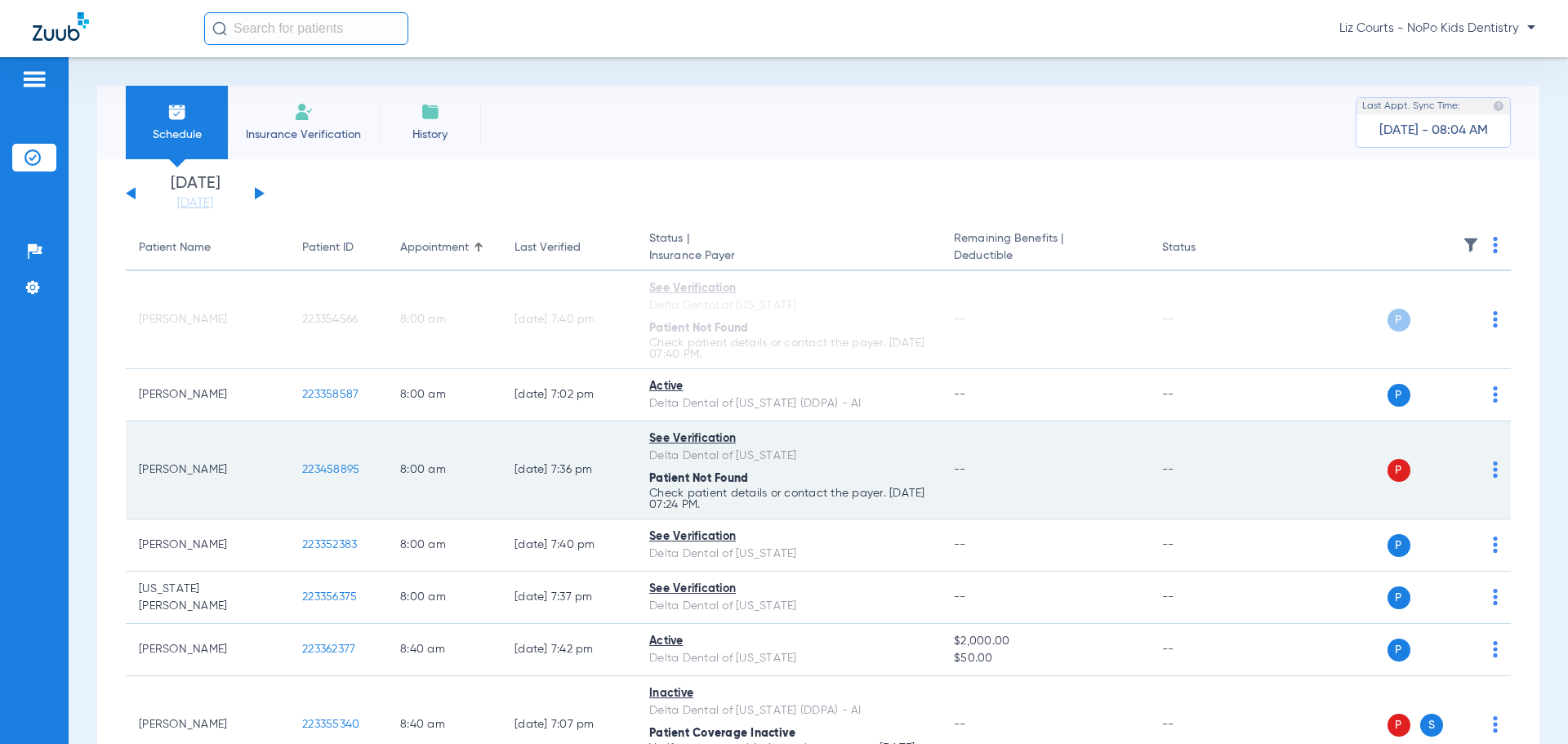
click at [1493, 468] on img at bounding box center [1495, 469] width 5 height 16
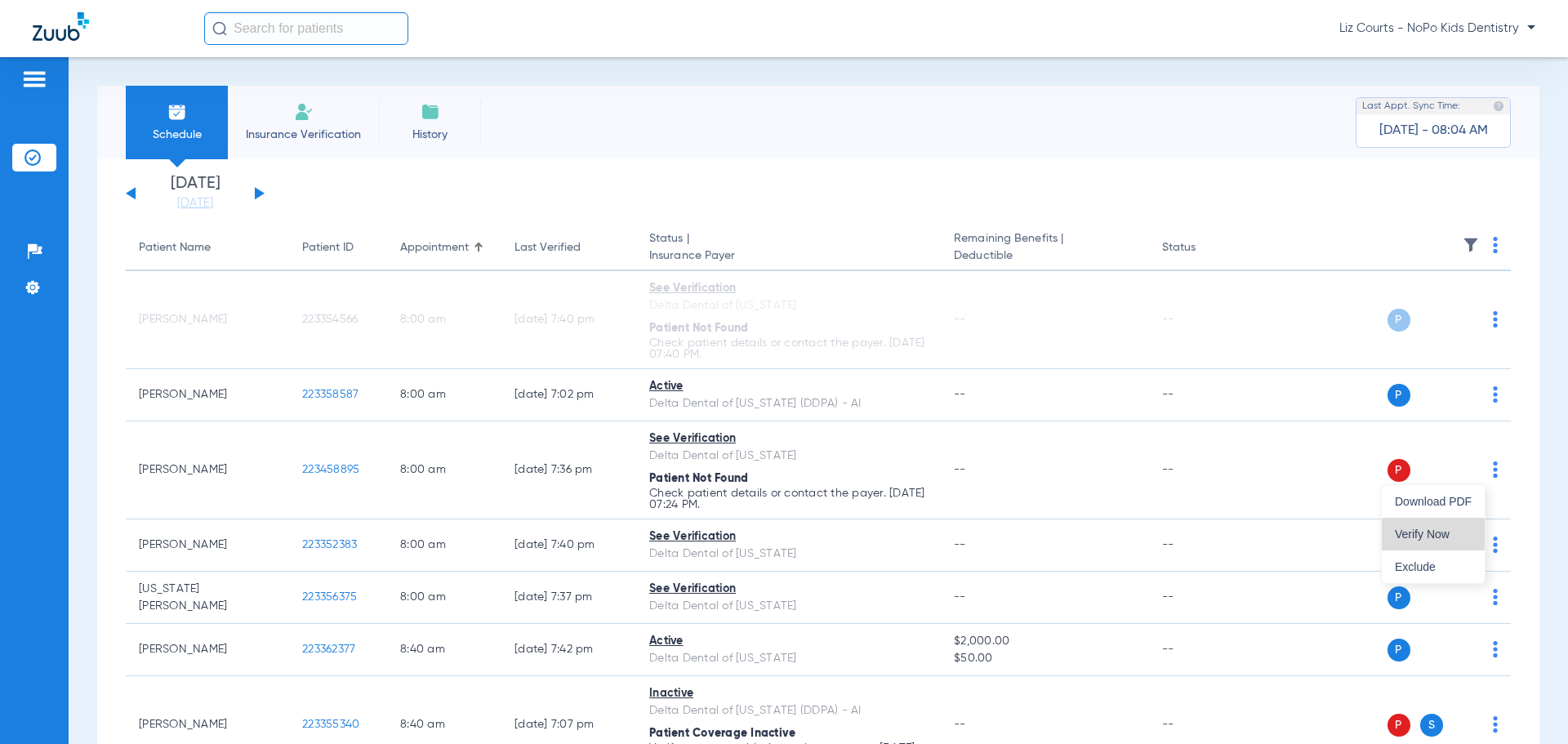
click at [1460, 535] on span "Verify Now" at bounding box center [1433, 533] width 77 height 12
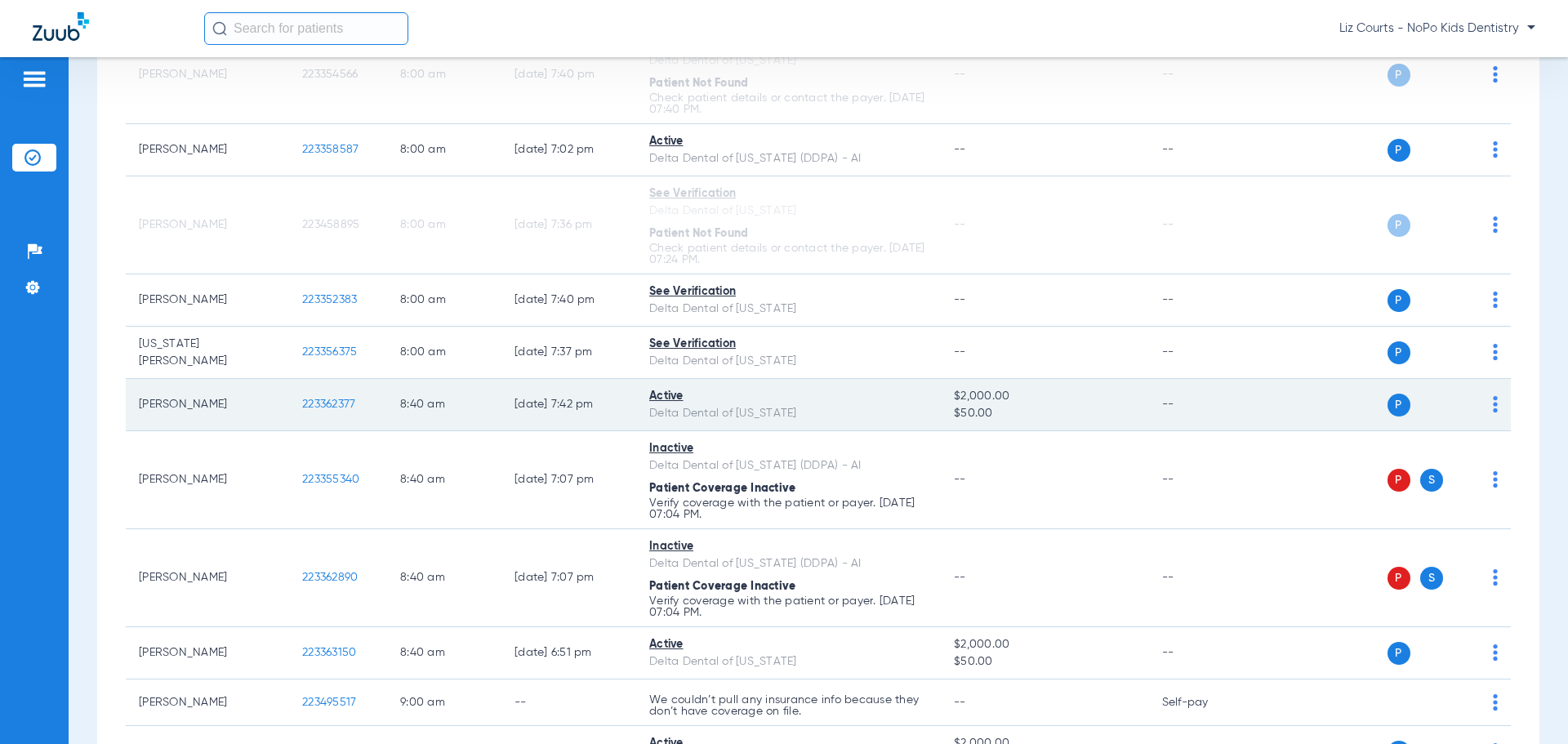
scroll to position [327, 0]
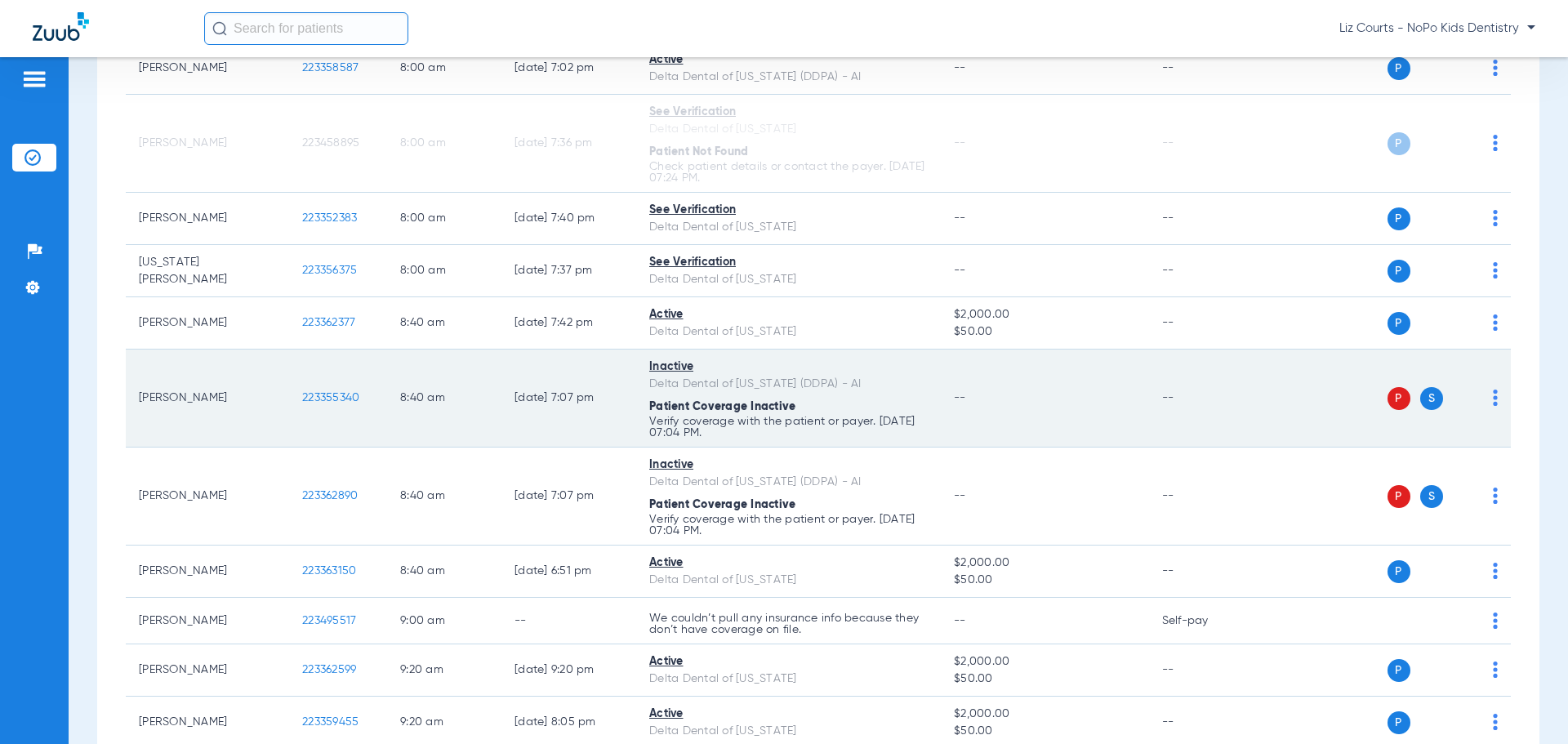
click at [315, 398] on span "223355340" at bounding box center [330, 397] width 57 height 12
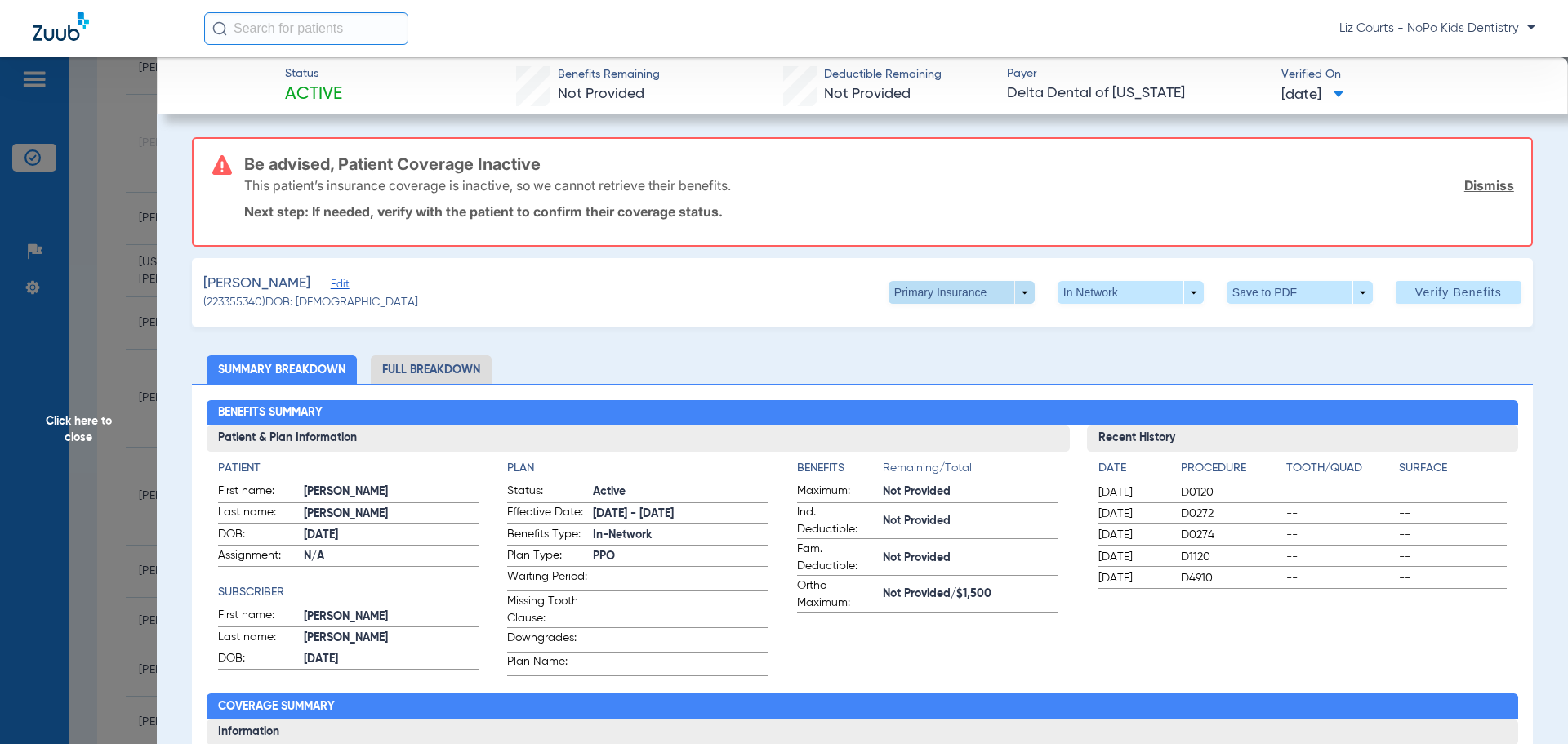
click at [1014, 295] on span at bounding box center [962, 292] width 146 height 23
click at [966, 350] on button "Secondary Insurance" at bounding box center [944, 358] width 134 height 32
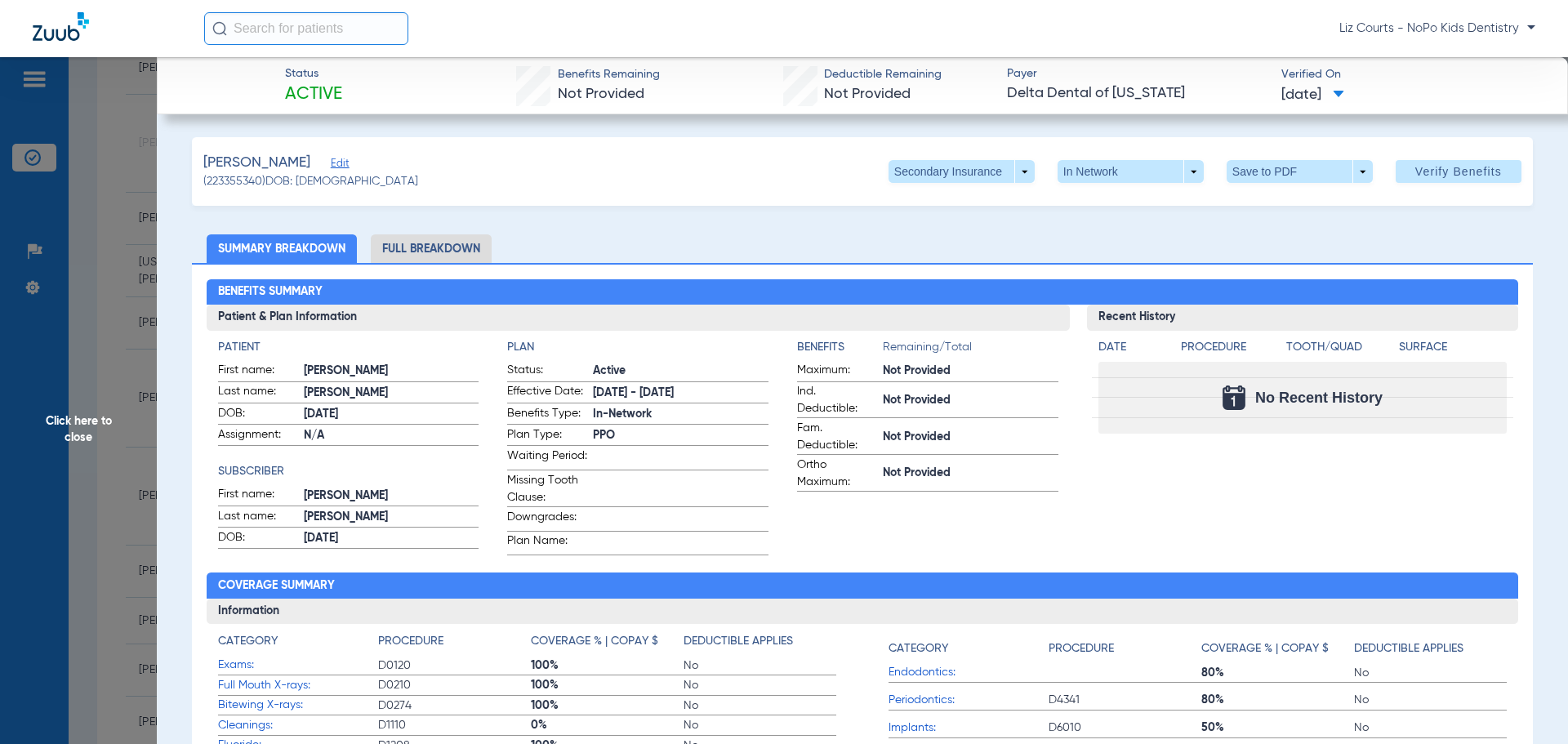
click at [62, 418] on span "Click here to close" at bounding box center [78, 429] width 157 height 744
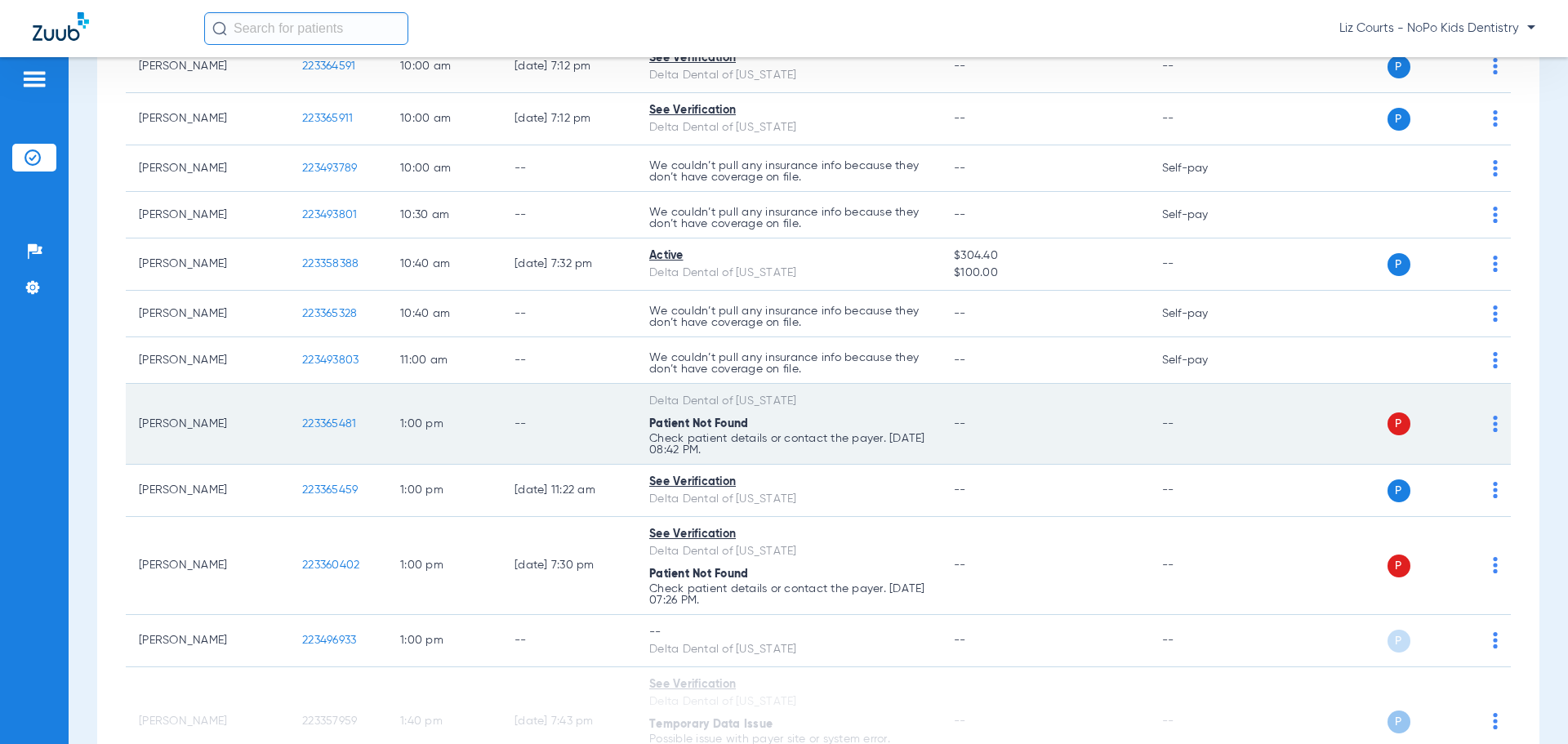
scroll to position [1143, 0]
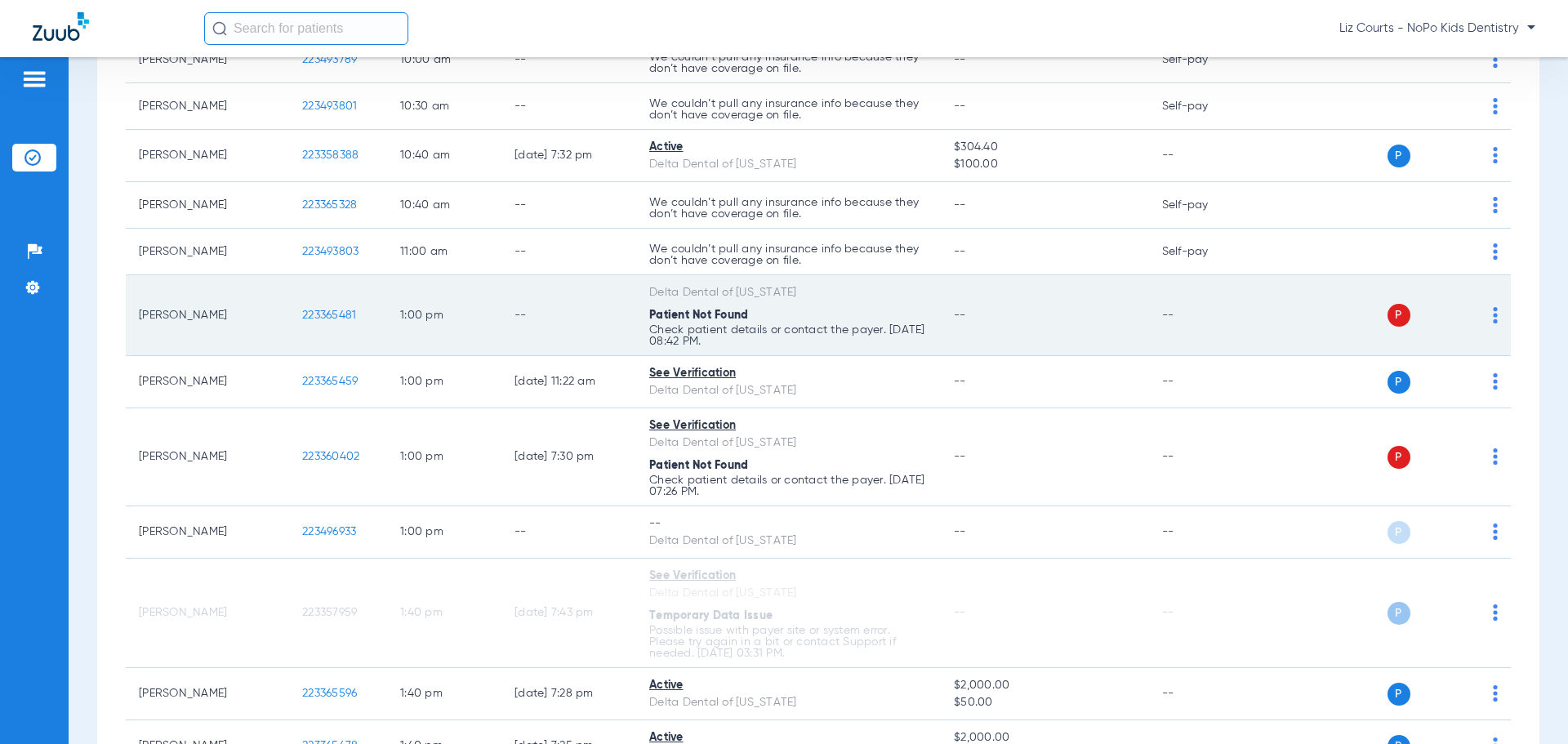
click at [1493, 317] on img at bounding box center [1495, 315] width 5 height 16
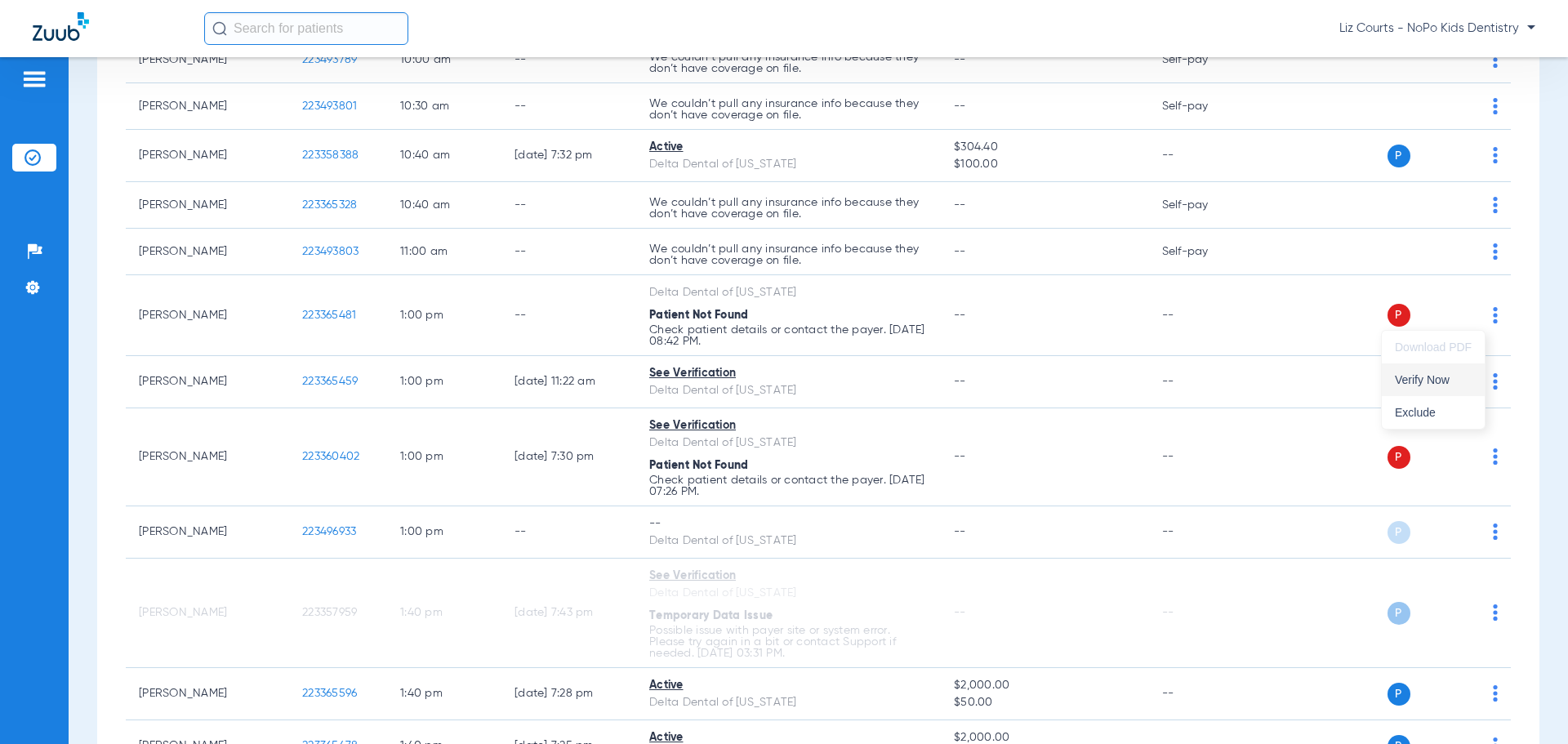
click at [1463, 386] on button "Verify Now" at bounding box center [1434, 379] width 103 height 32
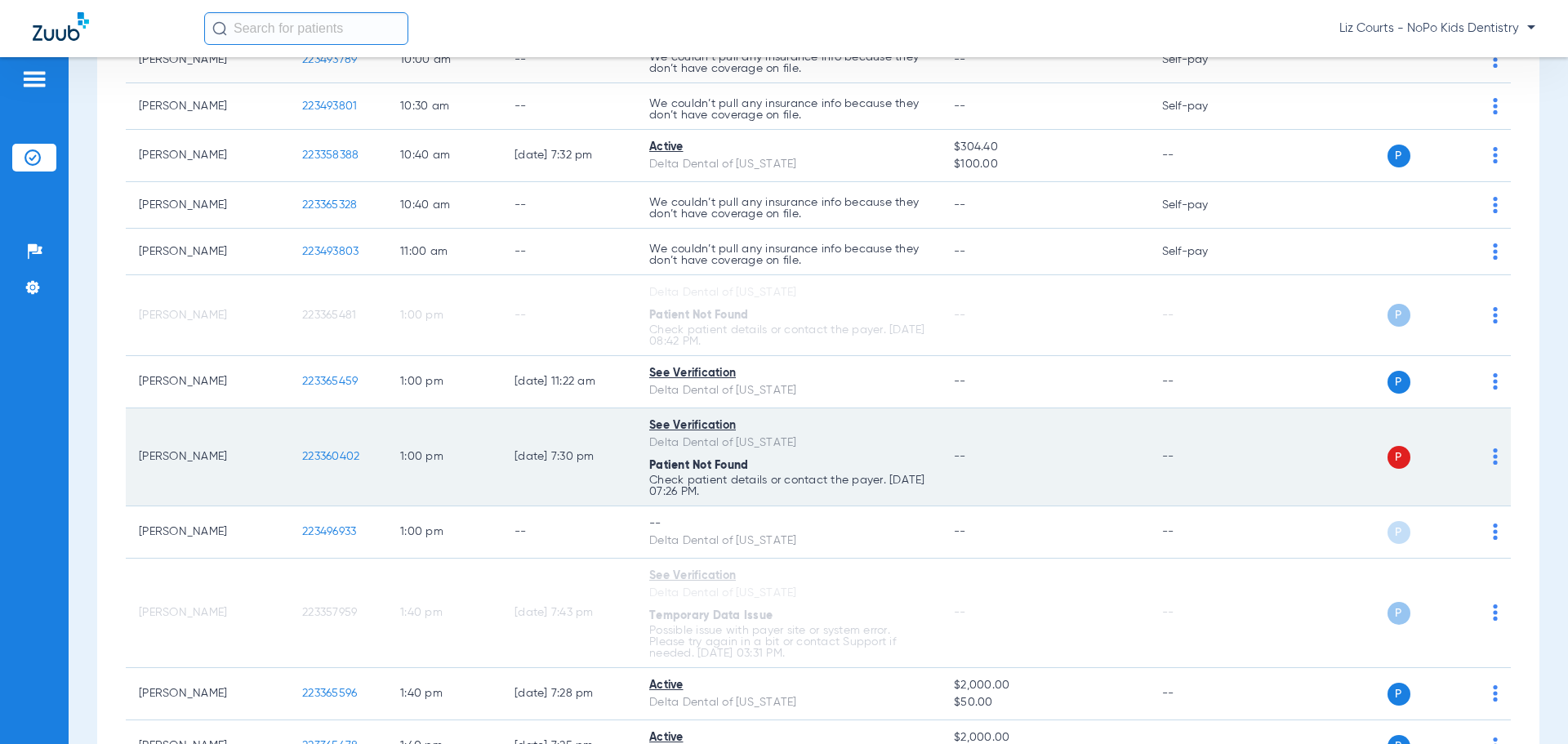
click at [1493, 463] on img at bounding box center [1495, 457] width 5 height 16
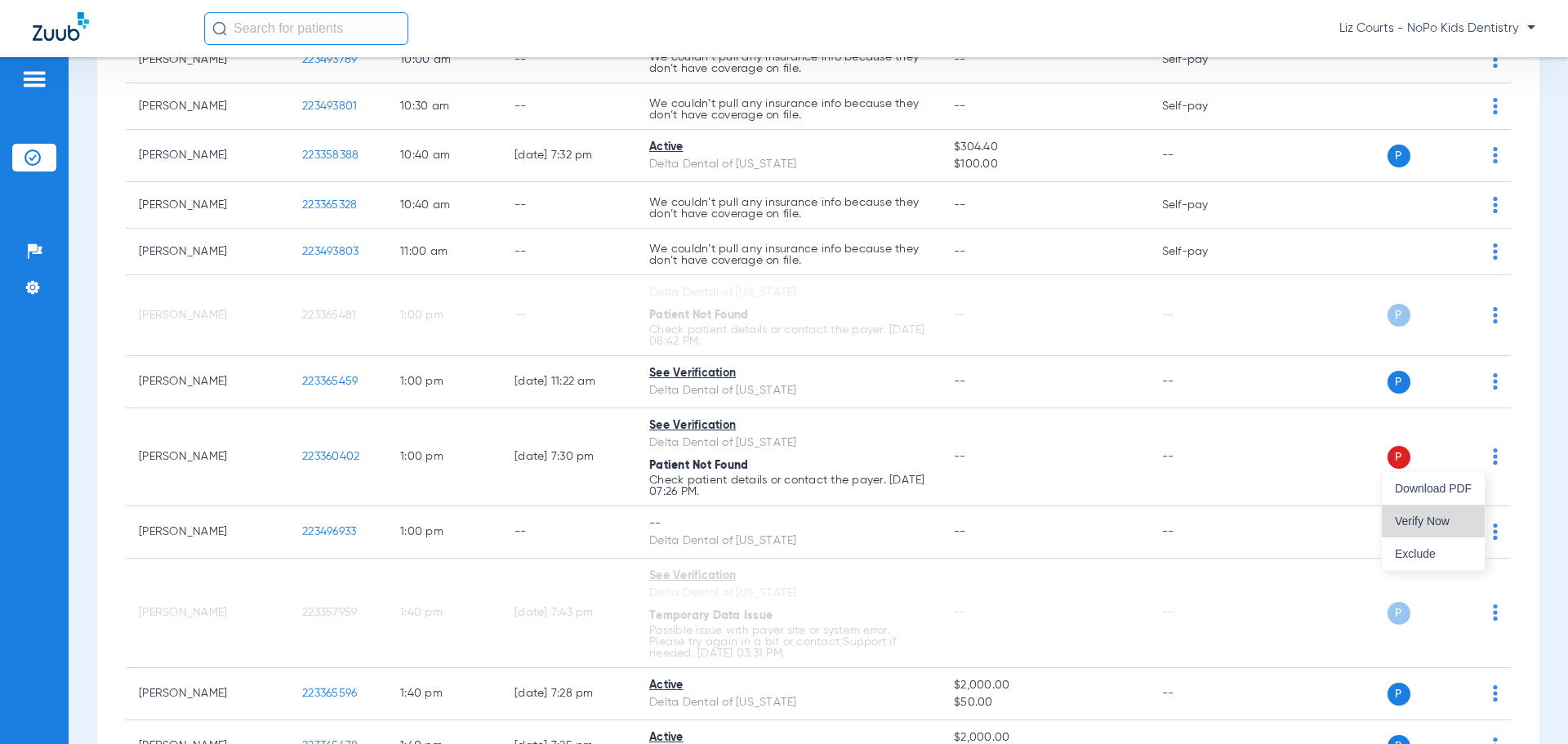
click at [1462, 523] on span "Verify Now" at bounding box center [1433, 521] width 77 height 12
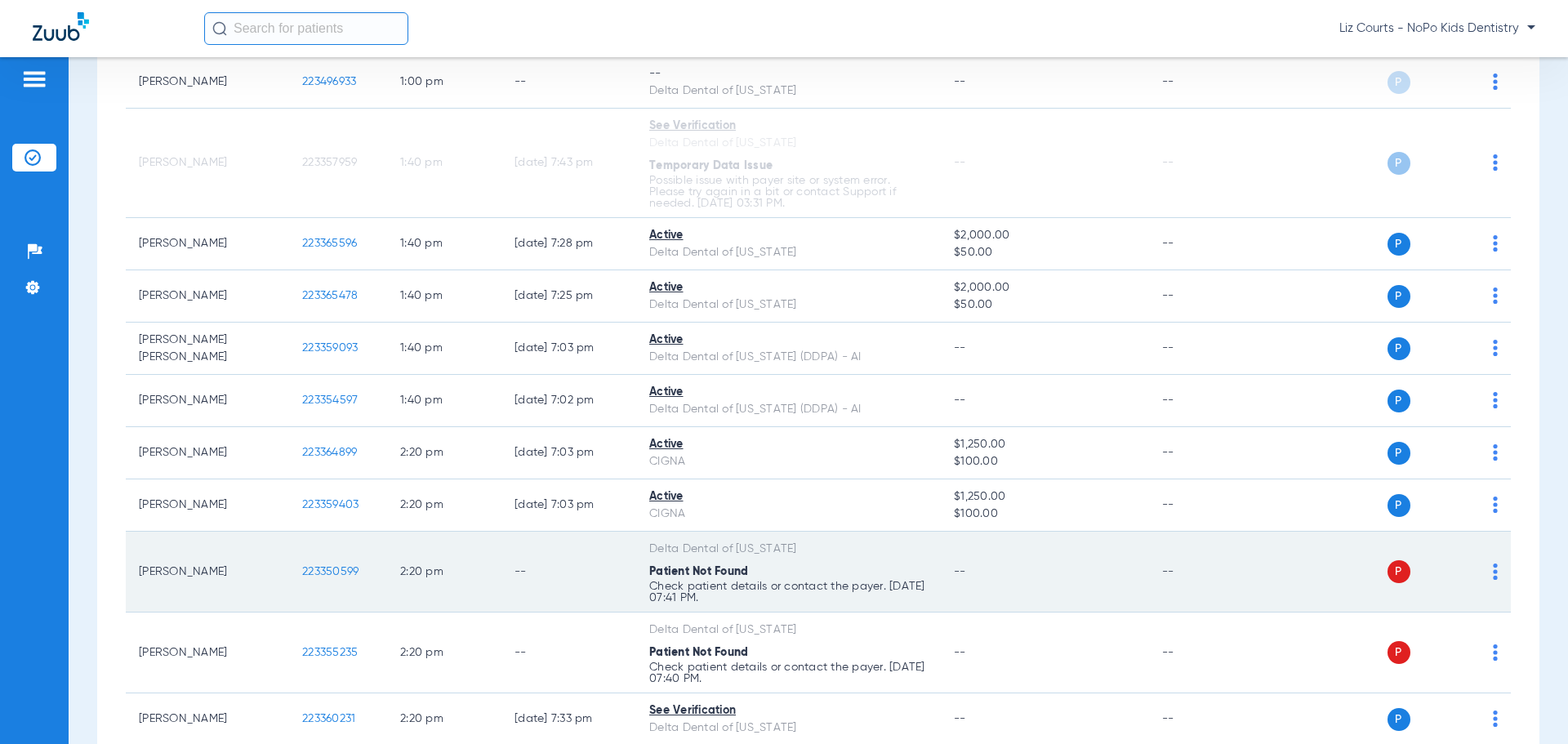
scroll to position [1633, 0]
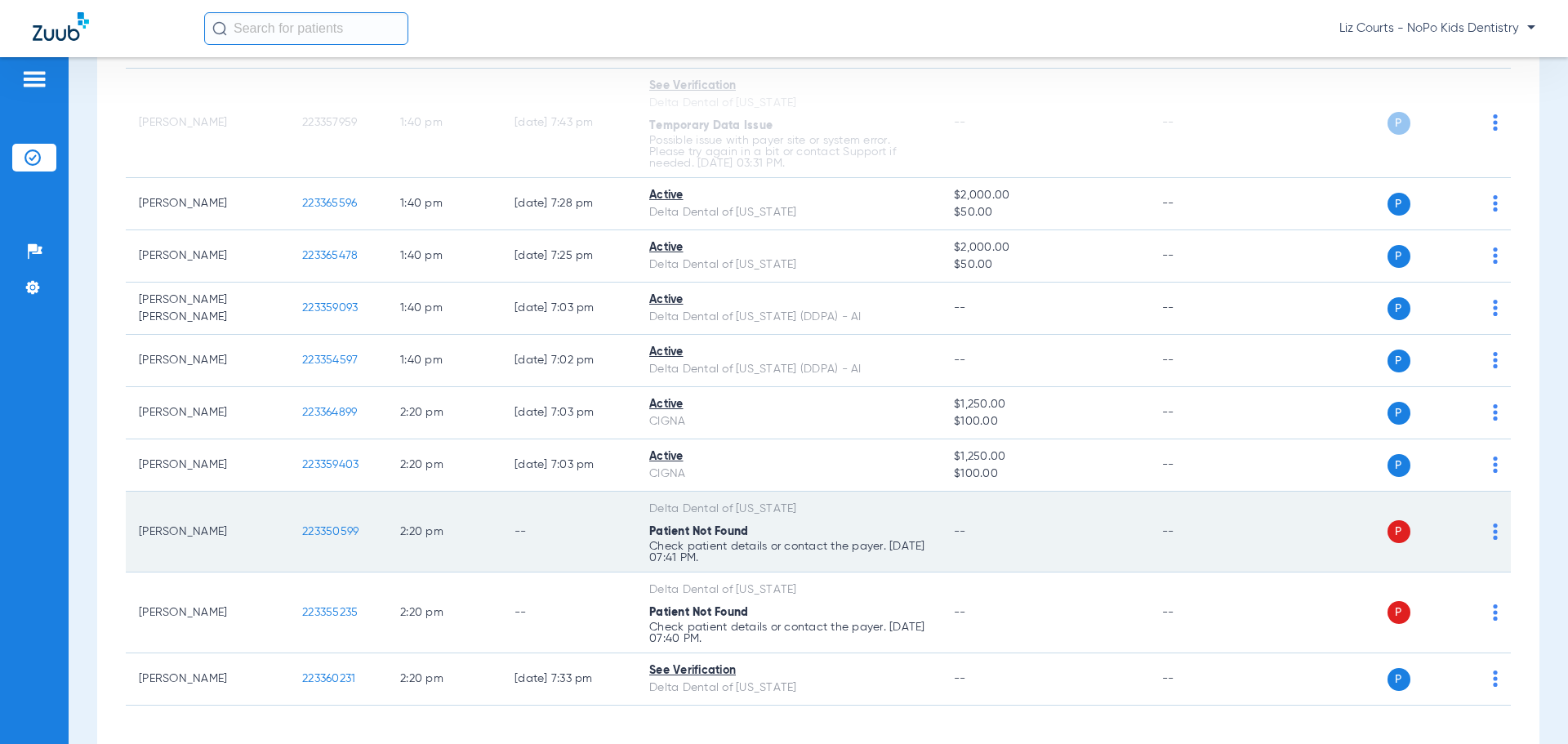
click at [1493, 537] on img at bounding box center [1495, 531] width 5 height 16
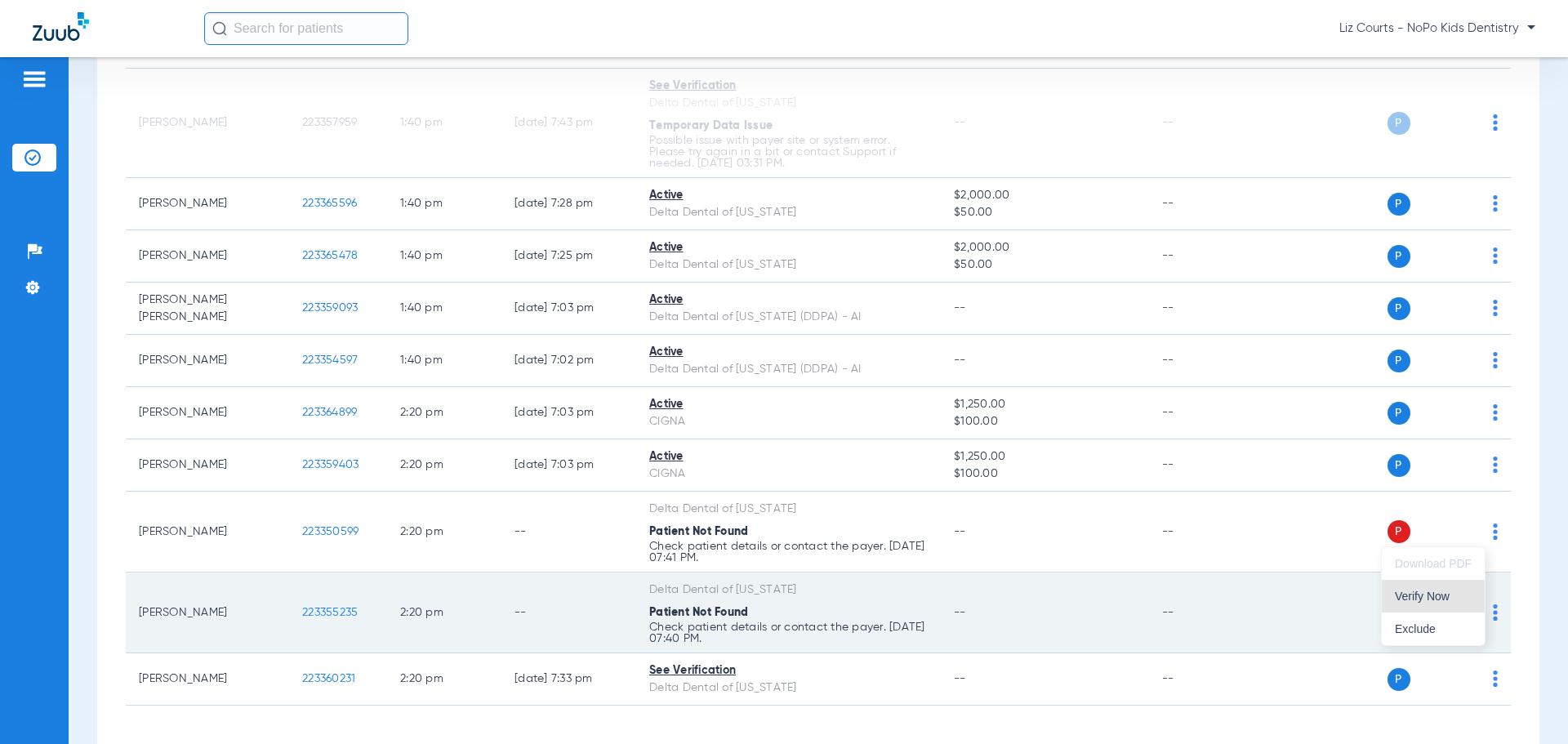
drag, startPoint x: 1446, startPoint y: 602, endPoint x: 1463, endPoint y: 602, distance: 17.0
click at [1447, 602] on span "Verify Now" at bounding box center [1433, 595] width 77 height 12
click at [1493, 613] on img at bounding box center [1495, 612] width 5 height 16
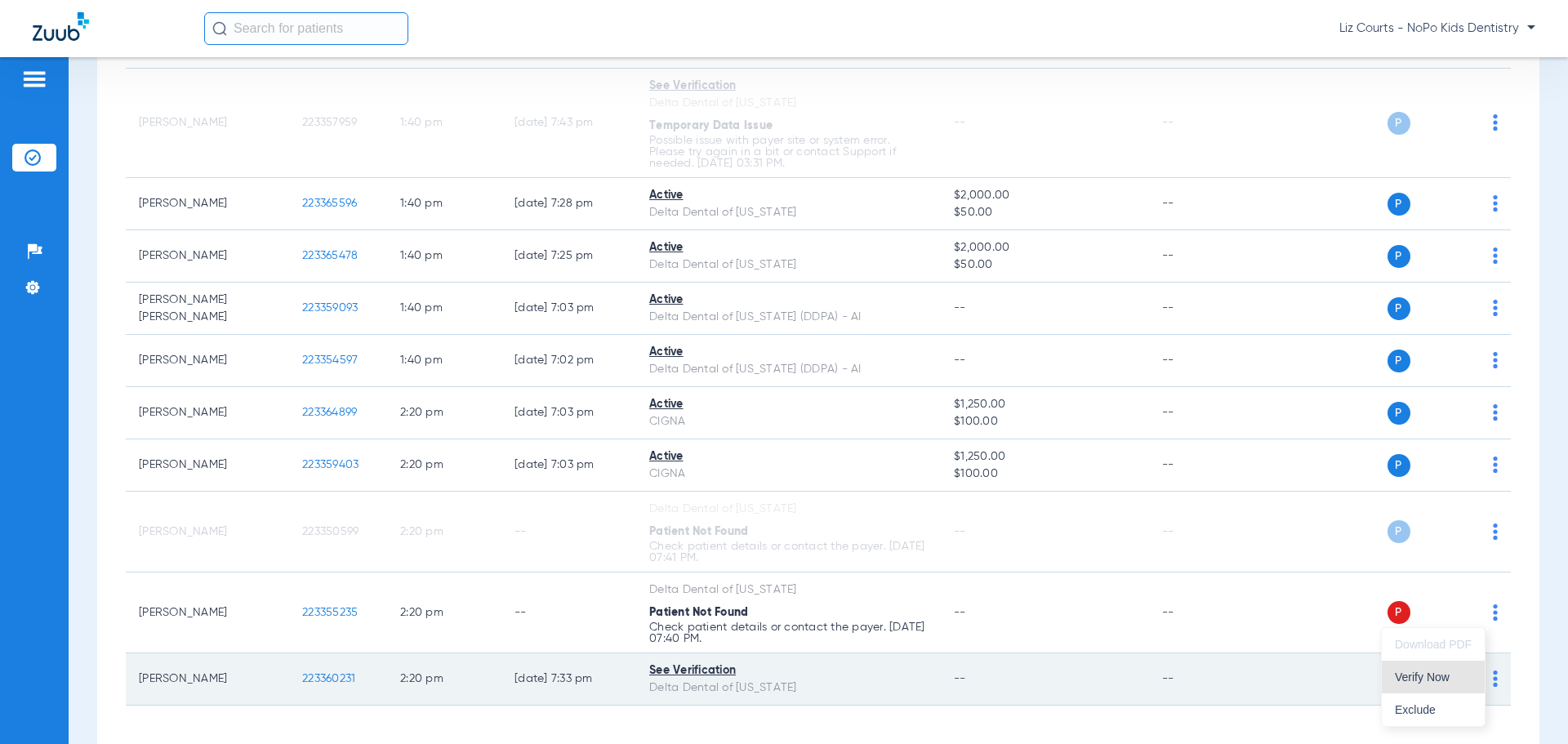
drag, startPoint x: 1434, startPoint y: 682, endPoint x: 1406, endPoint y: 659, distance: 36.2
click at [1434, 677] on span "Verify Now" at bounding box center [1433, 676] width 77 height 12
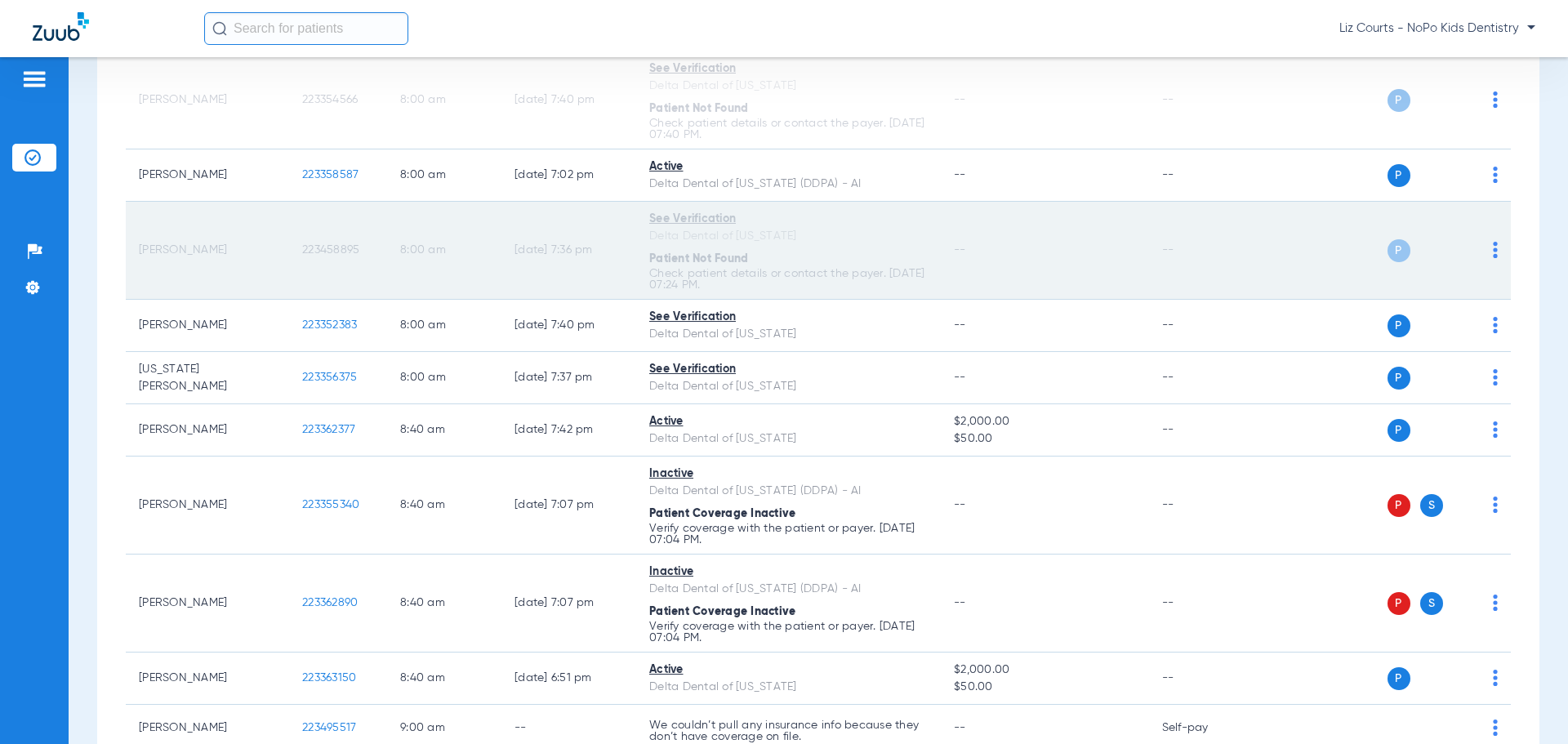
scroll to position [0, 0]
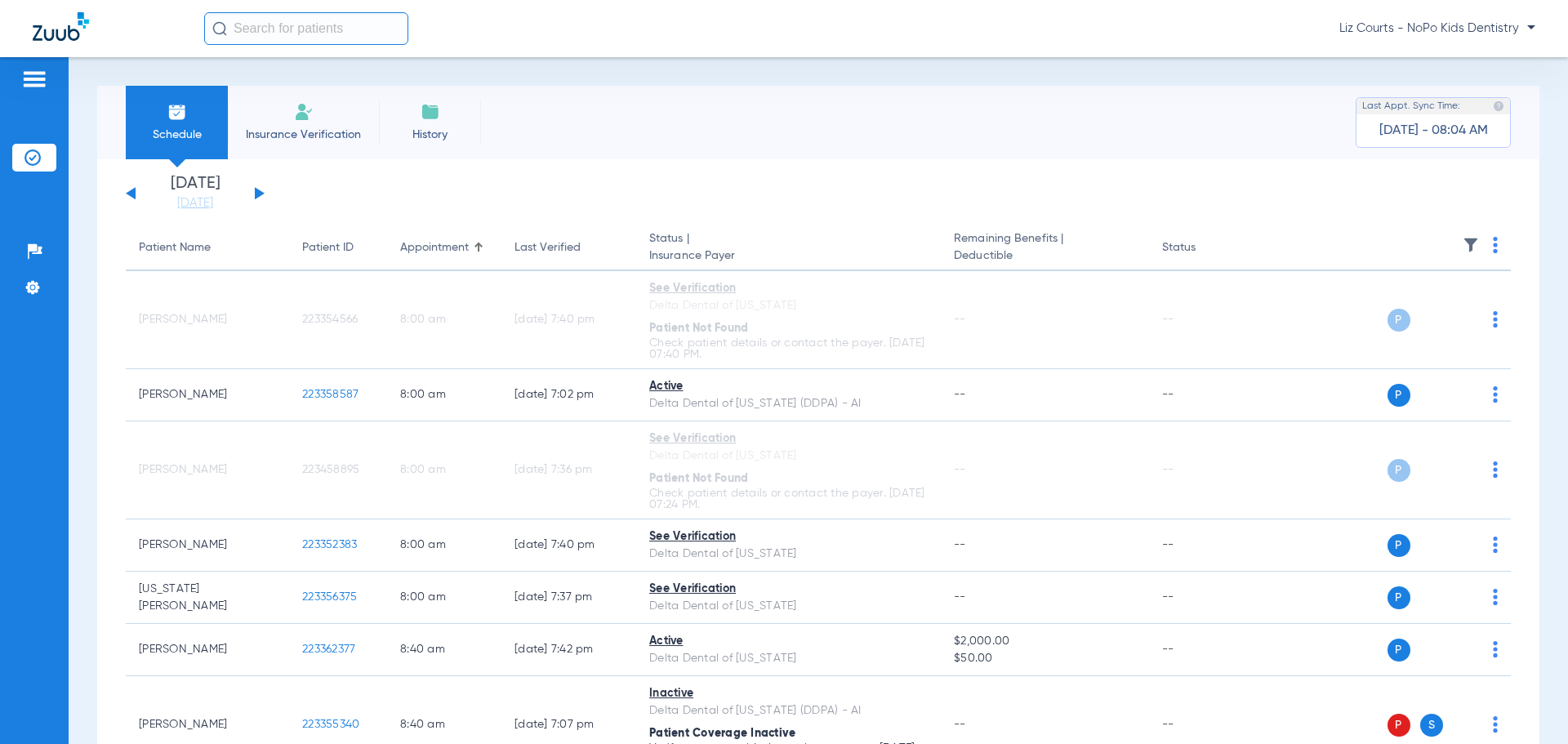
click at [259, 195] on button at bounding box center [260, 194] width 10 height 13
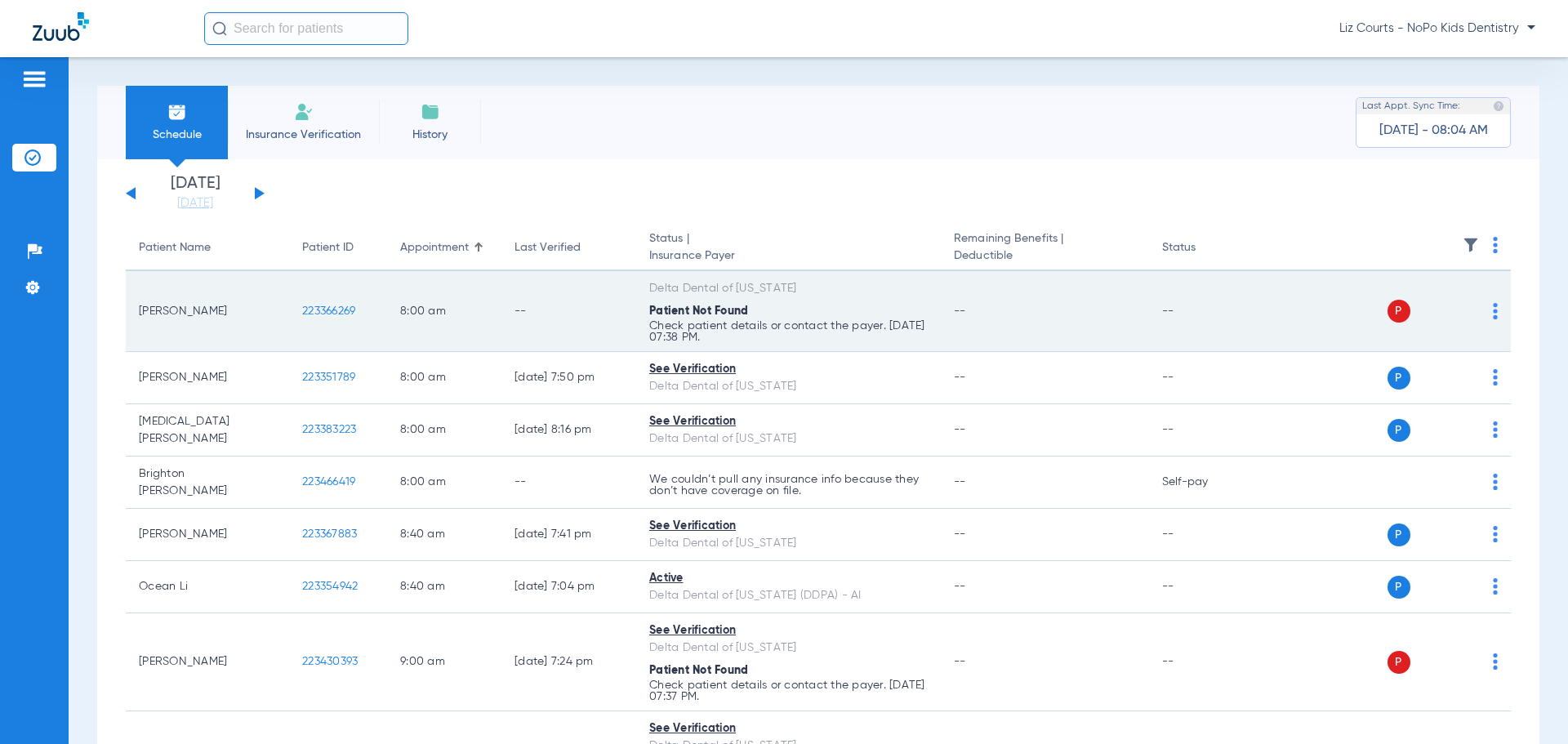
click at [1493, 315] on img at bounding box center [1495, 311] width 5 height 16
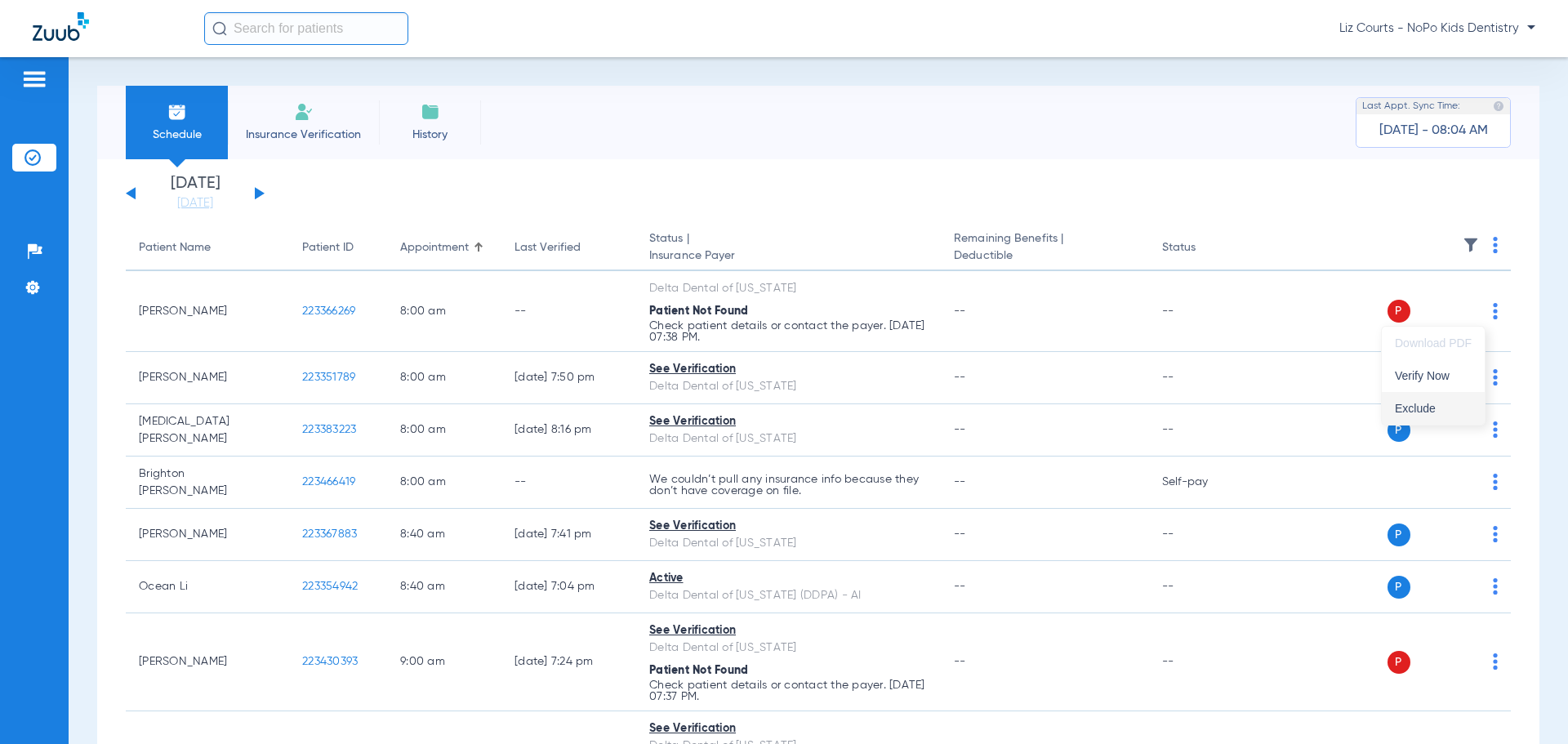
click at [1454, 394] on button "Exclude" at bounding box center [1434, 408] width 103 height 32
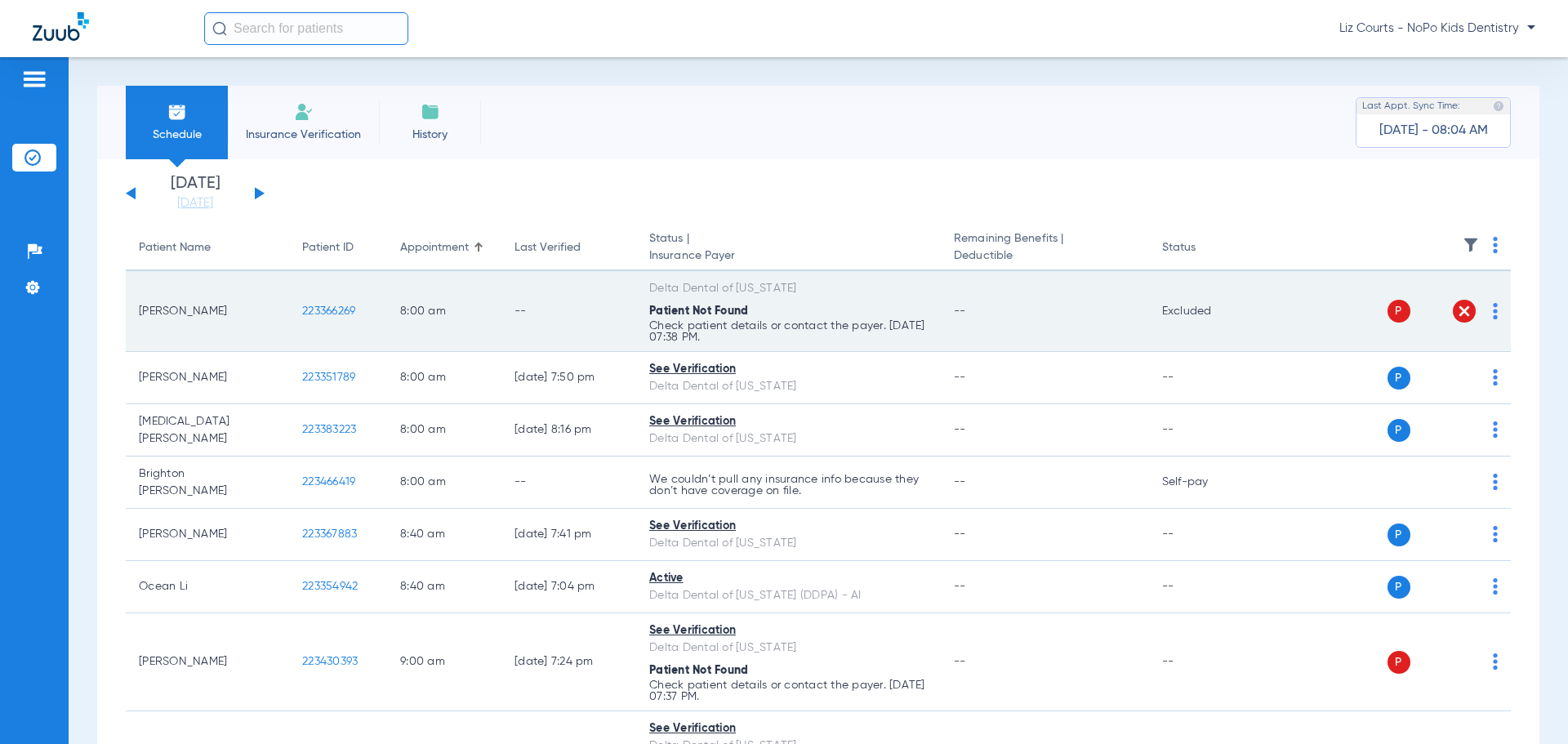
click at [1456, 313] on img at bounding box center [1464, 311] width 16 height 16
click at [1480, 313] on div "P S" at bounding box center [1380, 311] width 240 height 23
click at [1487, 314] on td "P S" at bounding box center [1386, 312] width 252 height 81
click at [1493, 314] on img at bounding box center [1495, 311] width 5 height 16
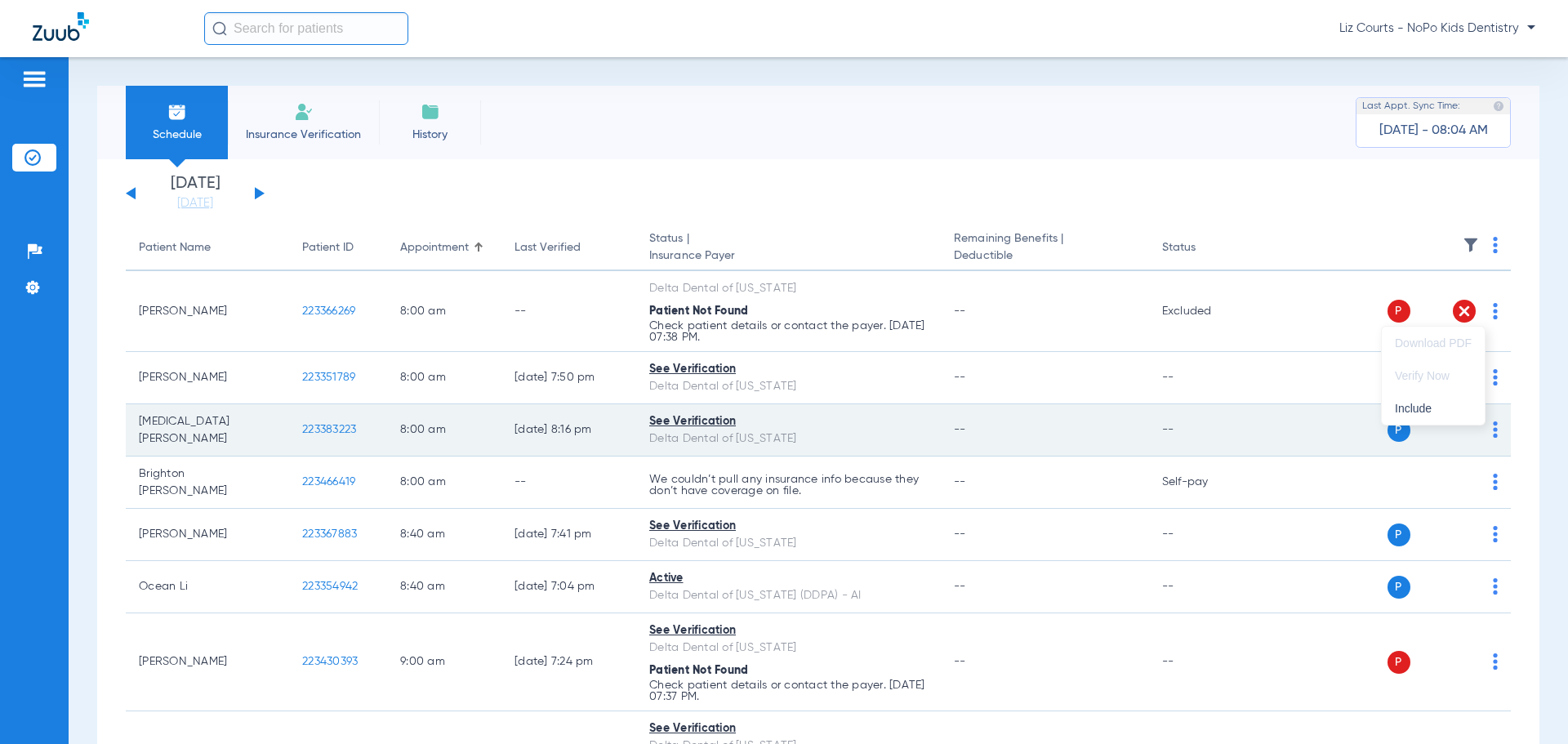
click at [1430, 405] on span "Include" at bounding box center [1433, 408] width 77 height 12
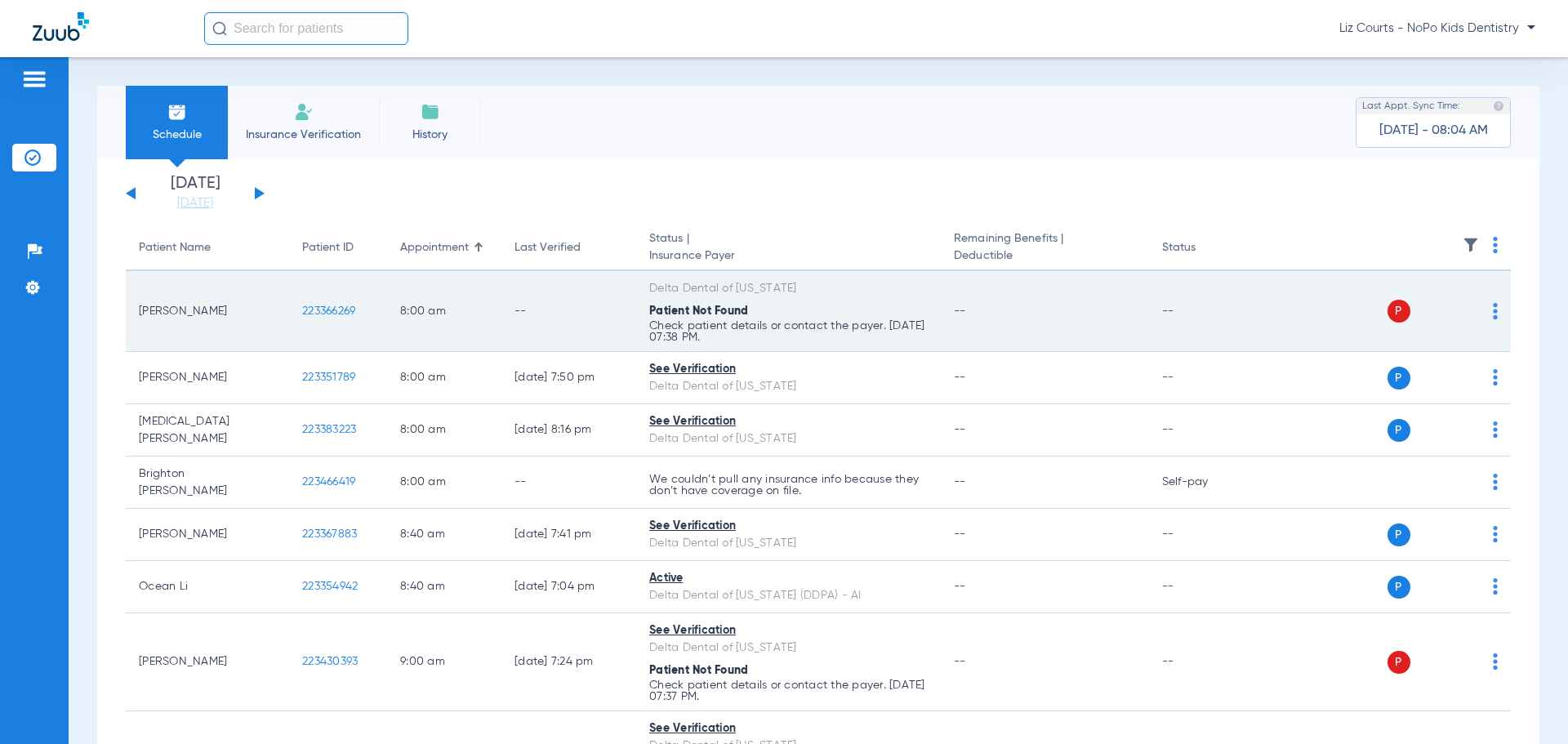
click at [1493, 315] on img at bounding box center [1495, 311] width 5 height 16
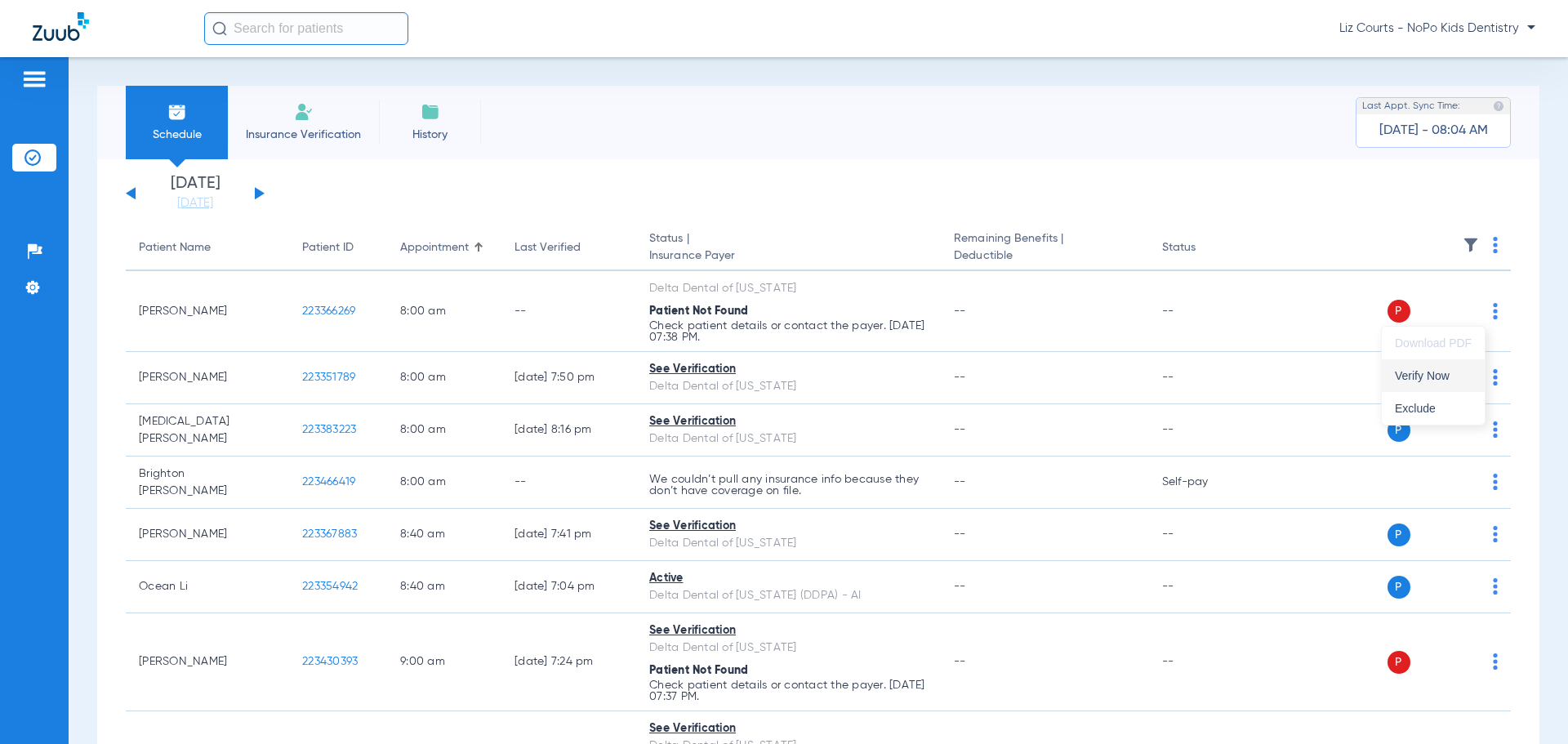
click at [1445, 374] on span "Verify Now" at bounding box center [1433, 376] width 77 height 12
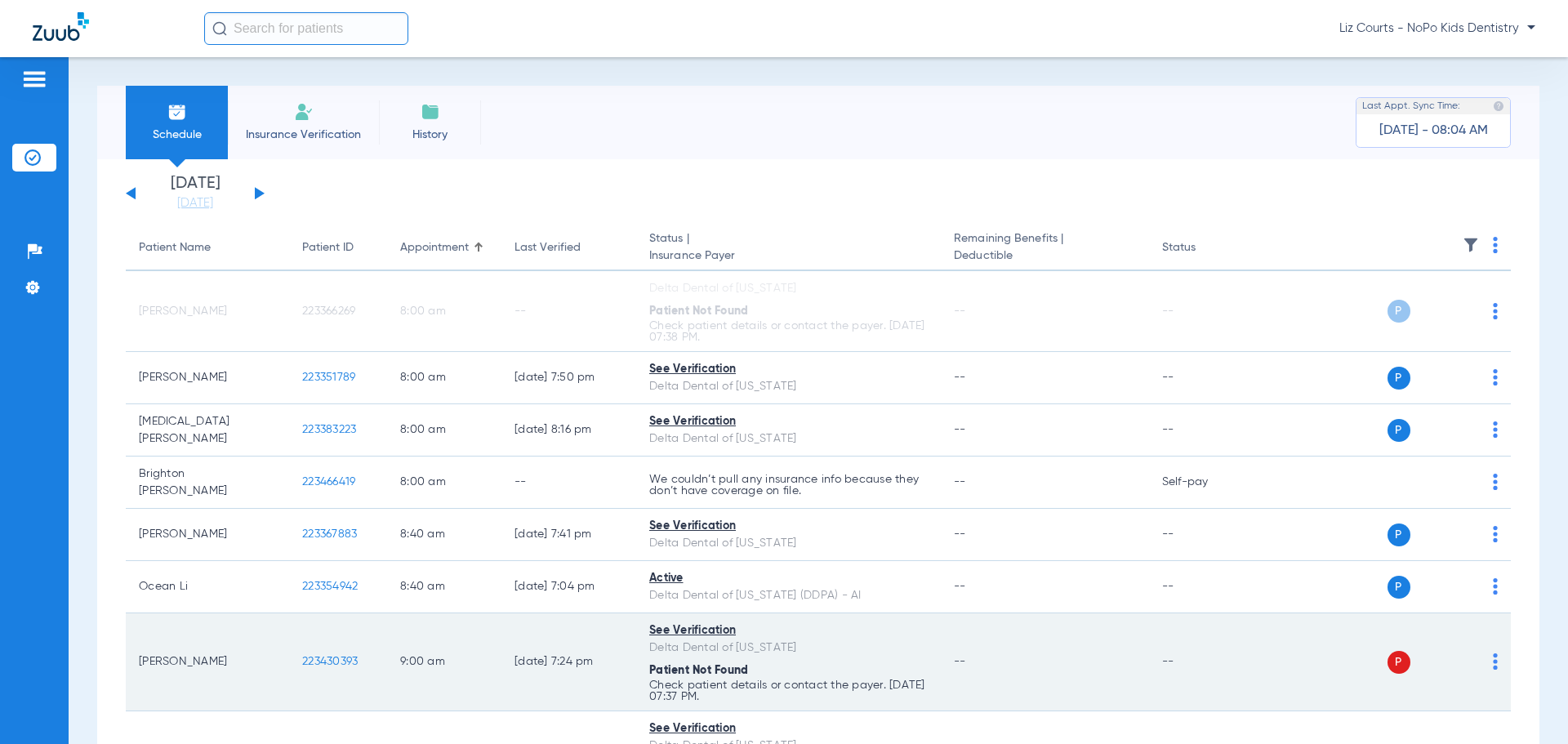
click at [1493, 655] on img at bounding box center [1495, 661] width 5 height 16
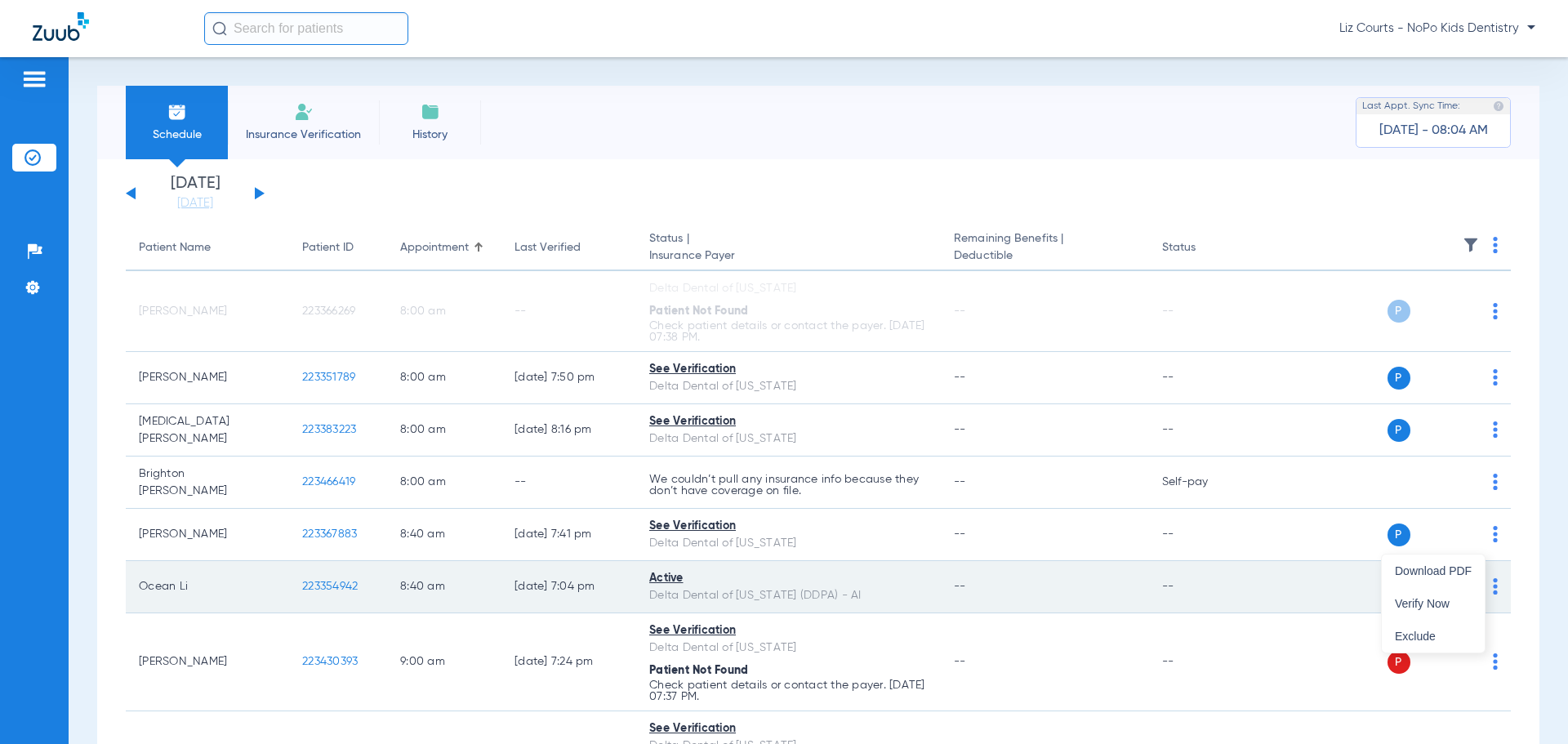
click at [1436, 604] on span "Verify Now" at bounding box center [1433, 603] width 77 height 12
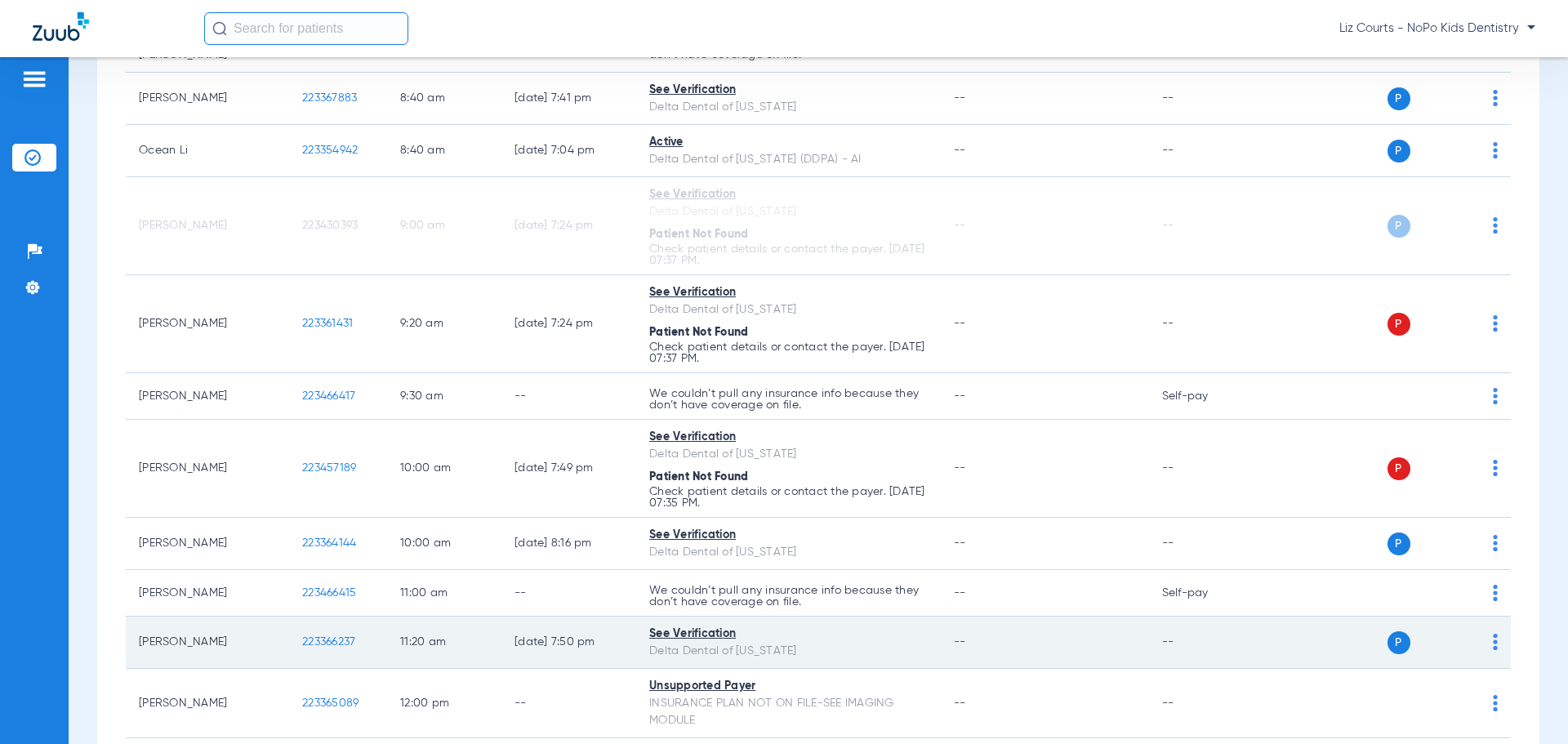
scroll to position [490, 0]
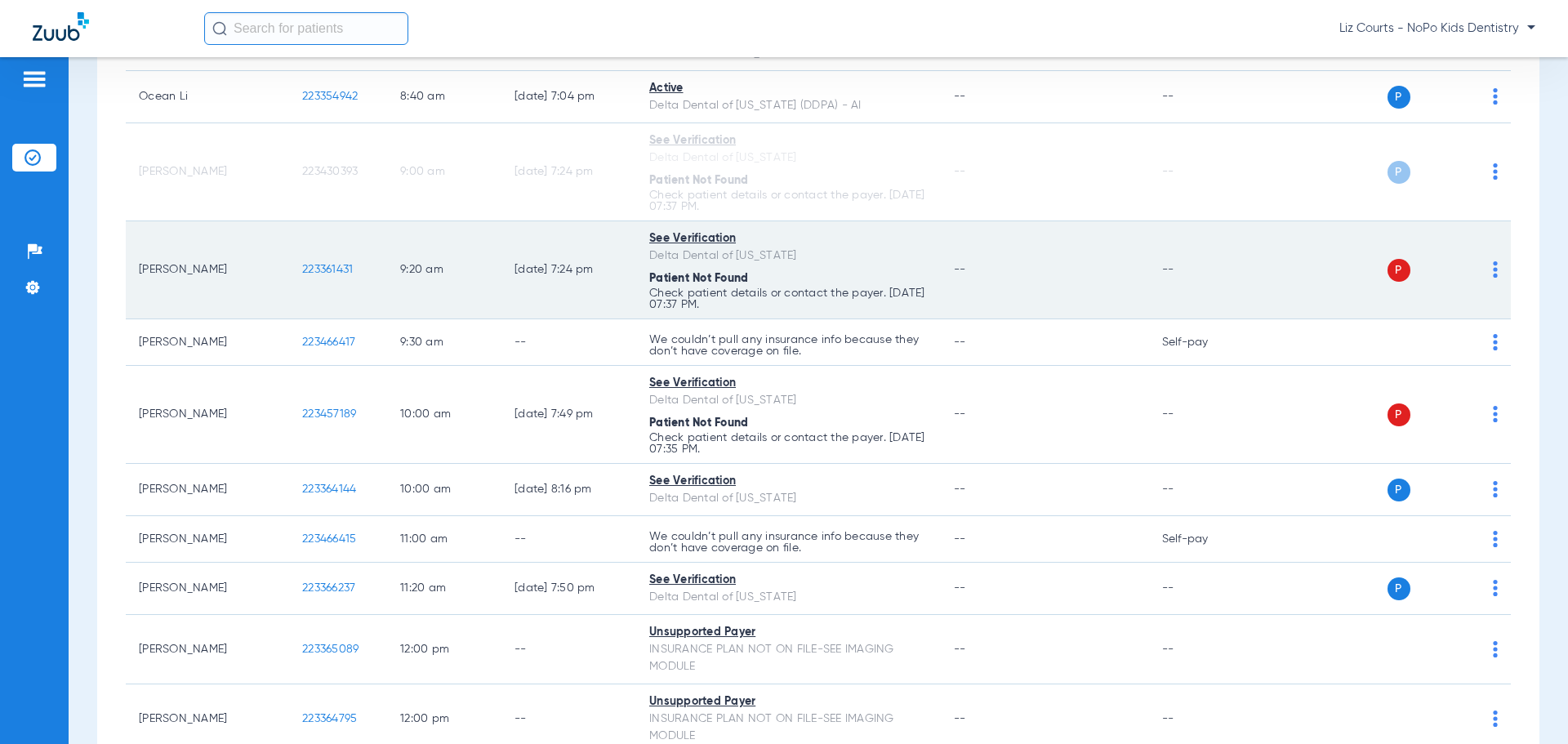
click at [1493, 269] on img at bounding box center [1495, 269] width 5 height 16
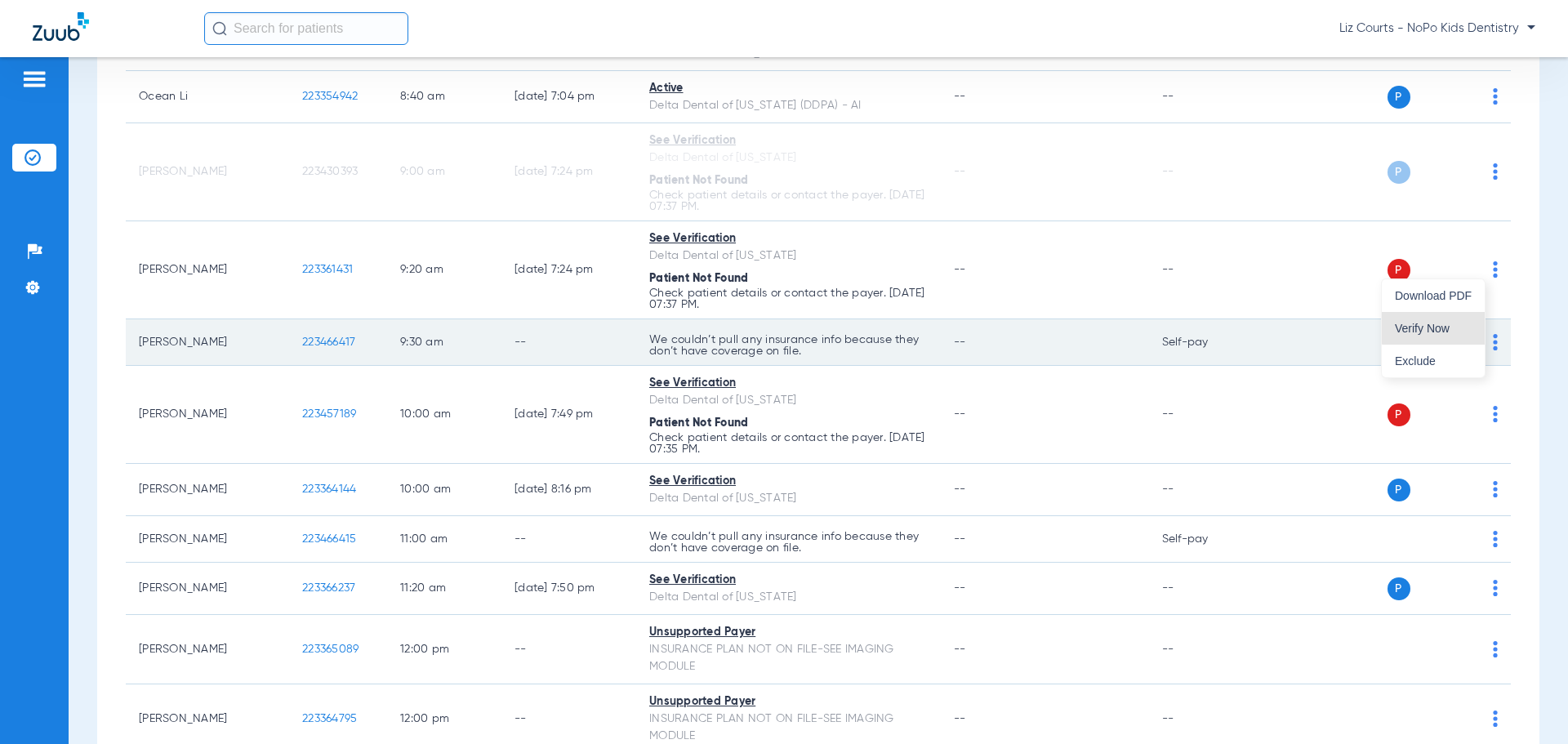
click at [1453, 320] on button "Verify Now" at bounding box center [1434, 328] width 103 height 32
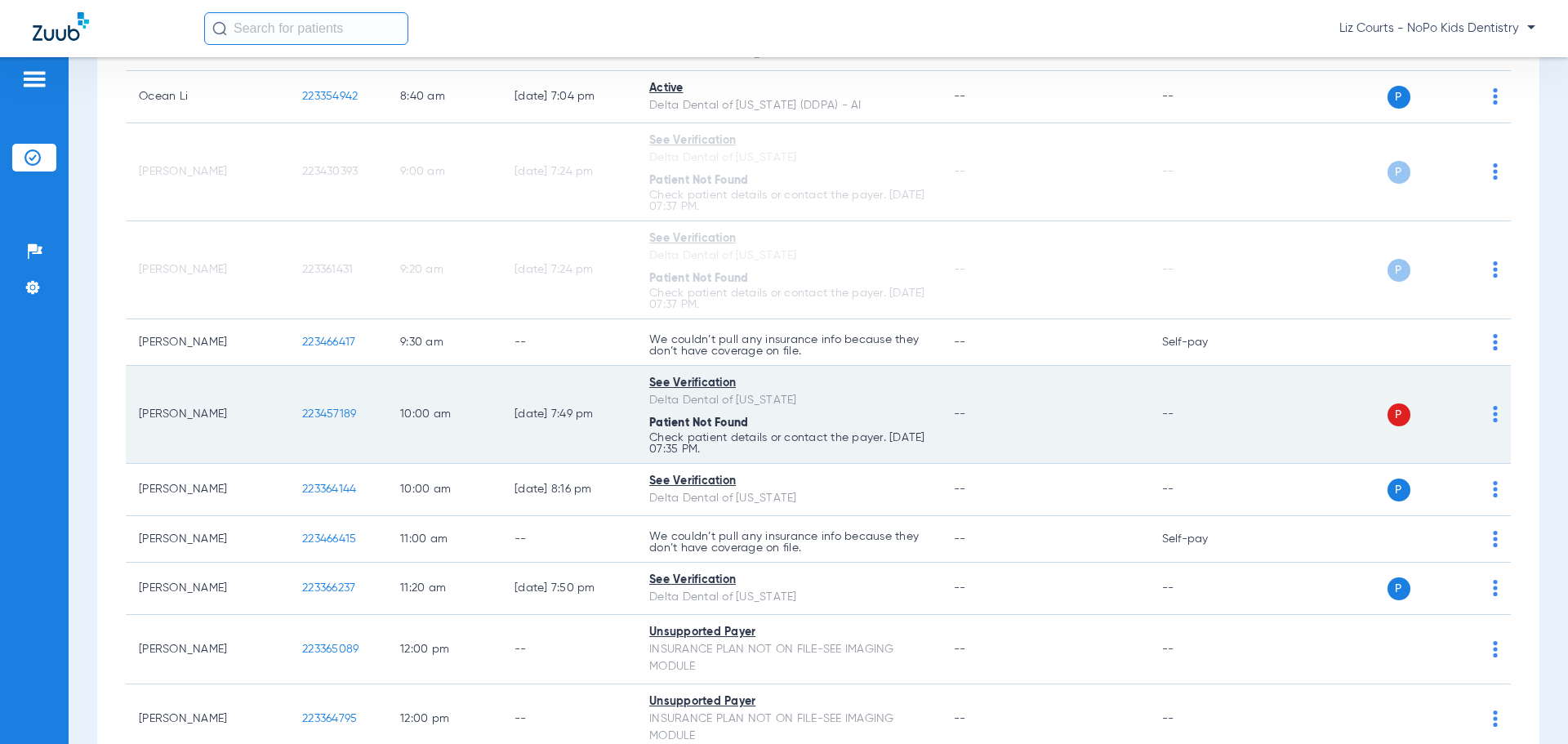
click at [1480, 405] on div "P S" at bounding box center [1380, 414] width 240 height 23
click at [1486, 412] on td "P S" at bounding box center [1386, 414] width 252 height 98
click at [1480, 409] on div "P S" at bounding box center [1380, 414] width 240 height 23
click at [1493, 406] on img at bounding box center [1495, 413] width 5 height 16
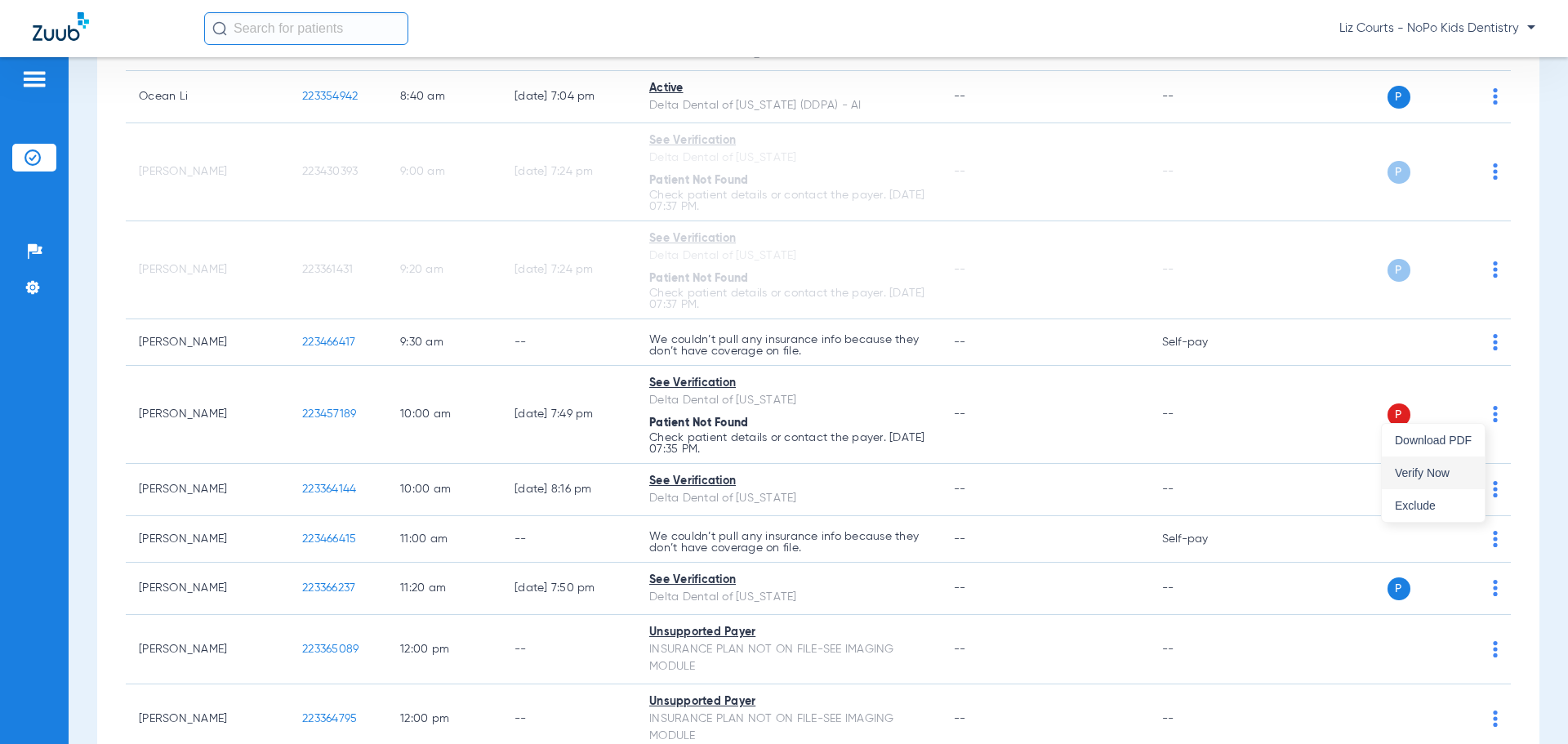
click at [1434, 469] on span "Verify Now" at bounding box center [1433, 472] width 77 height 12
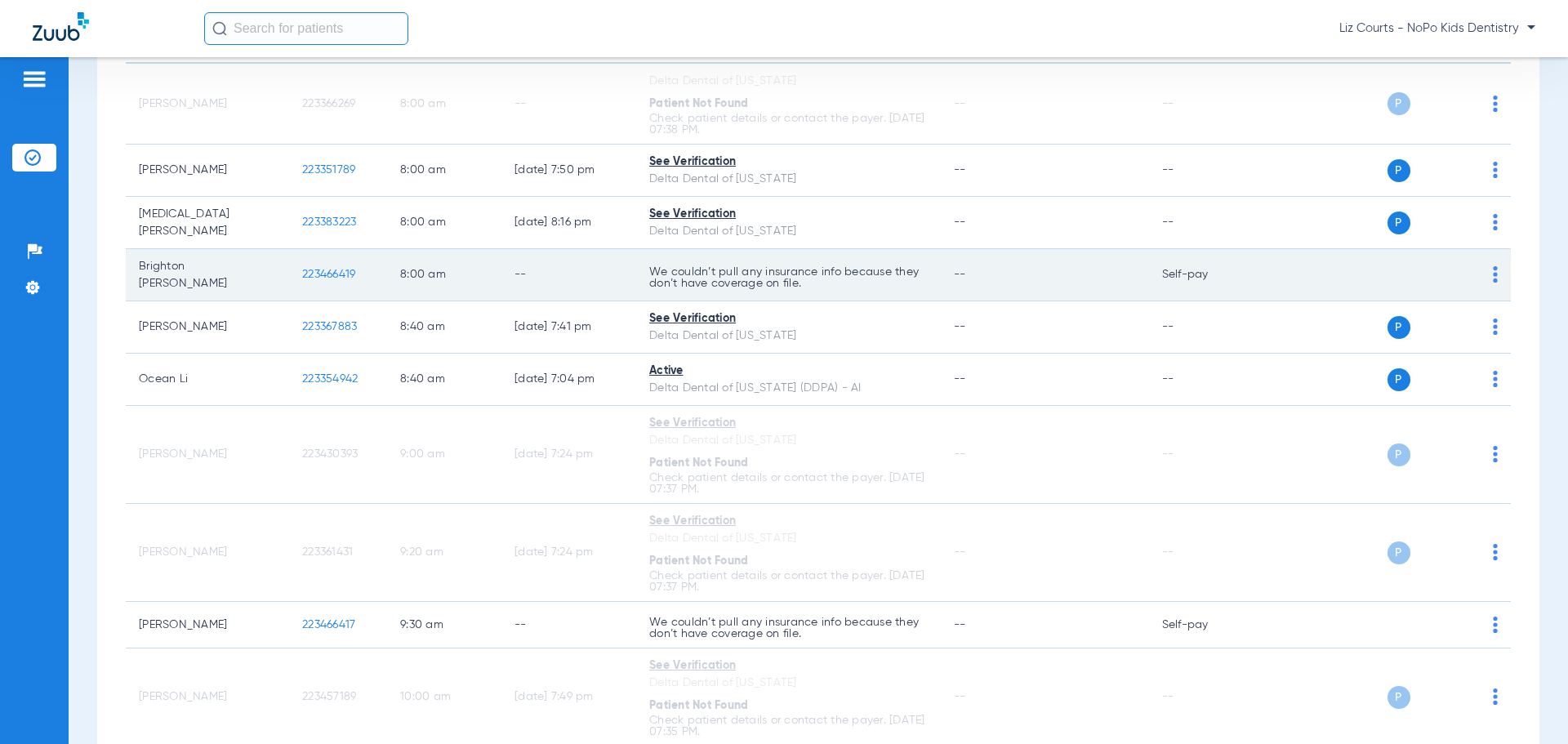
scroll to position [0, 0]
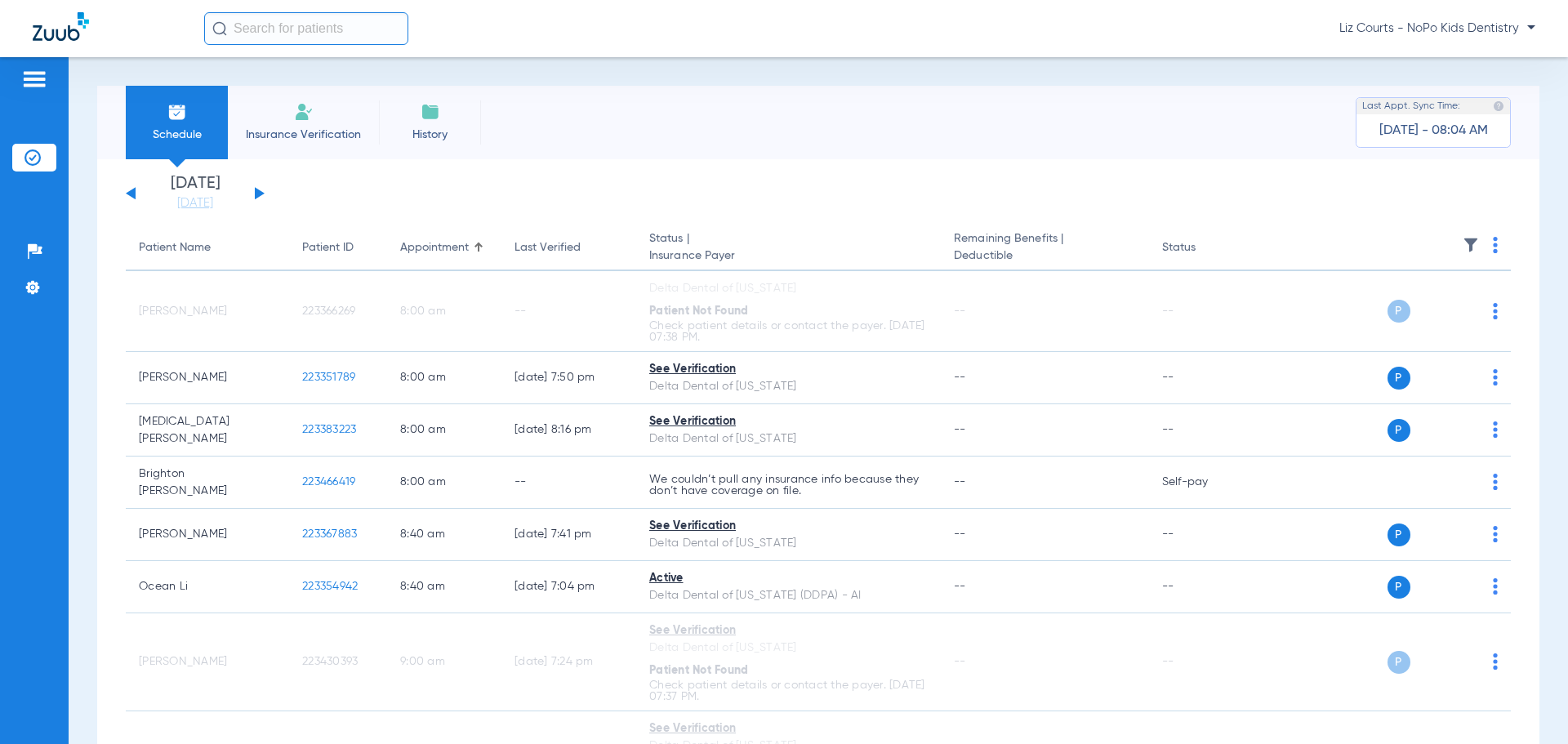
click at [259, 193] on button at bounding box center [260, 194] width 10 height 13
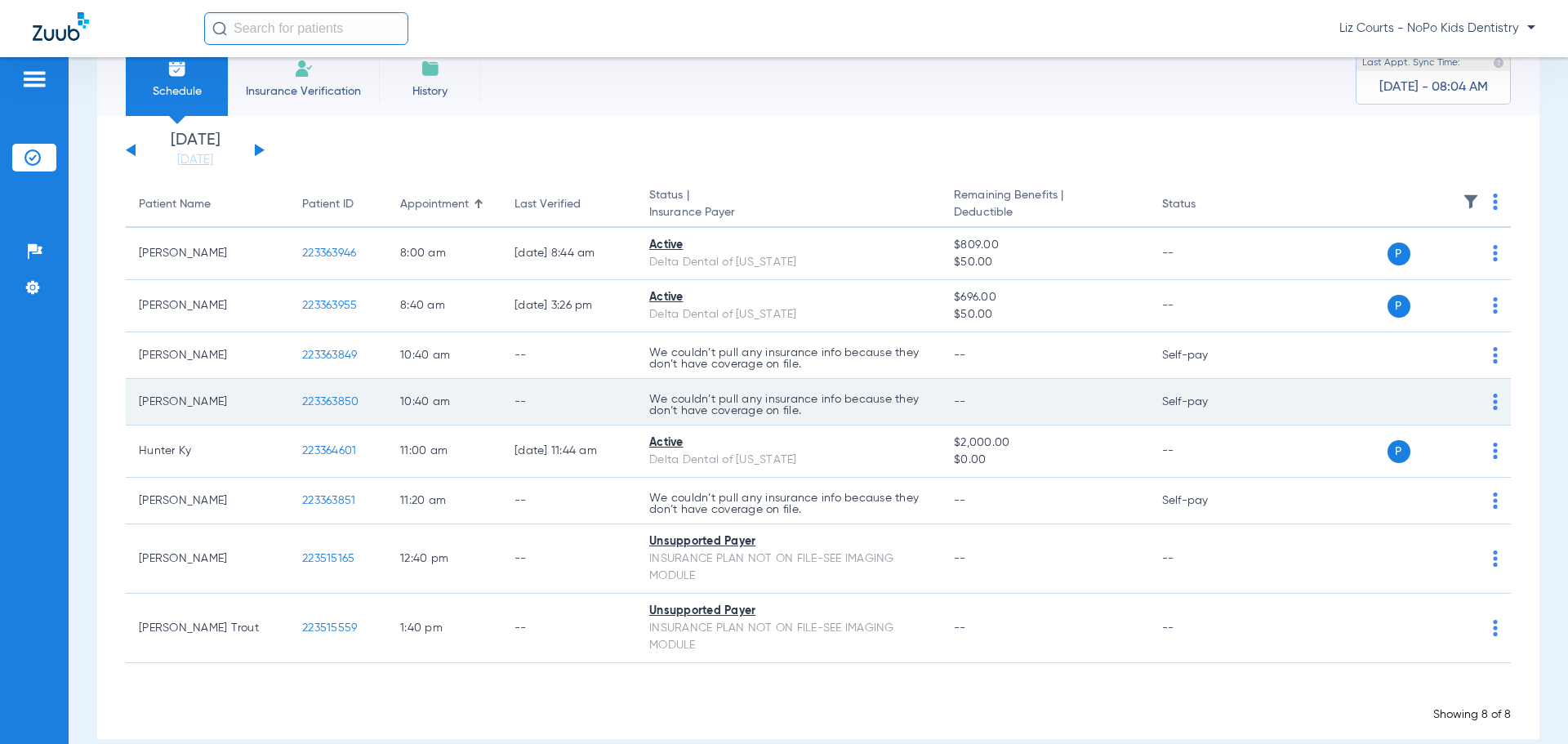
scroll to position [67, 0]
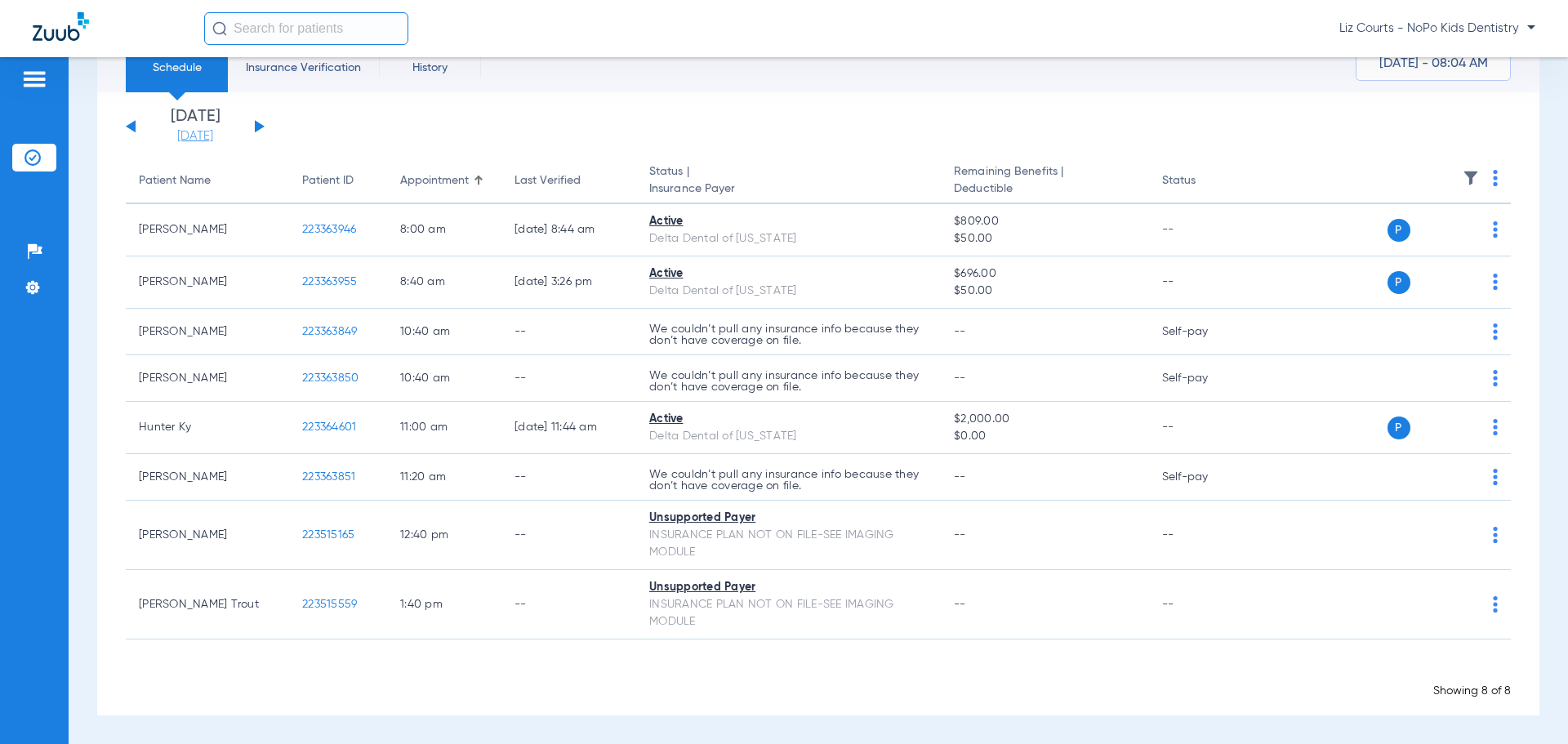
click at [197, 132] on link "[DATE]" at bounding box center [195, 136] width 98 height 16
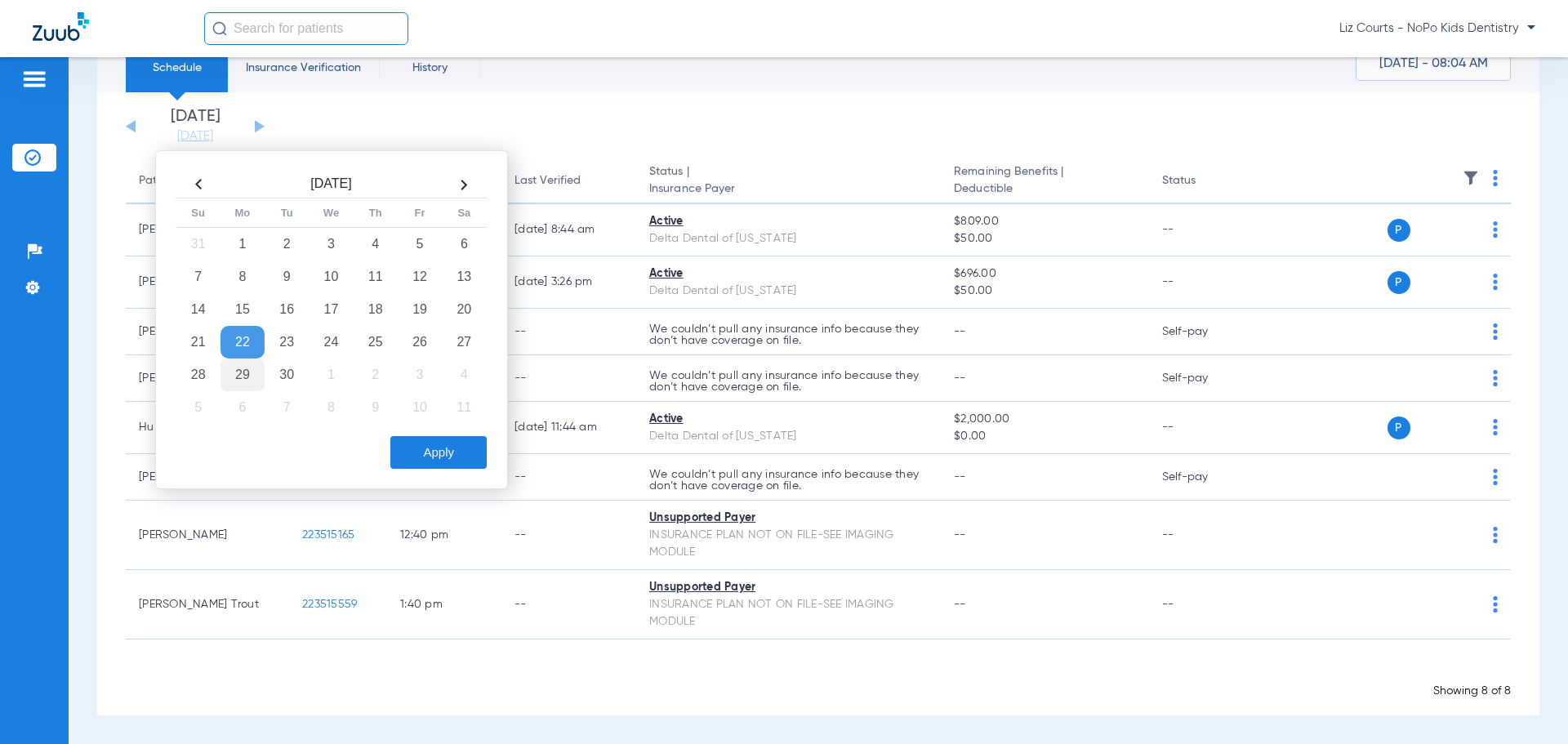
click at [245, 376] on td "29" at bounding box center [242, 375] width 44 height 32
click at [430, 454] on button "Apply" at bounding box center [438, 452] width 96 height 32
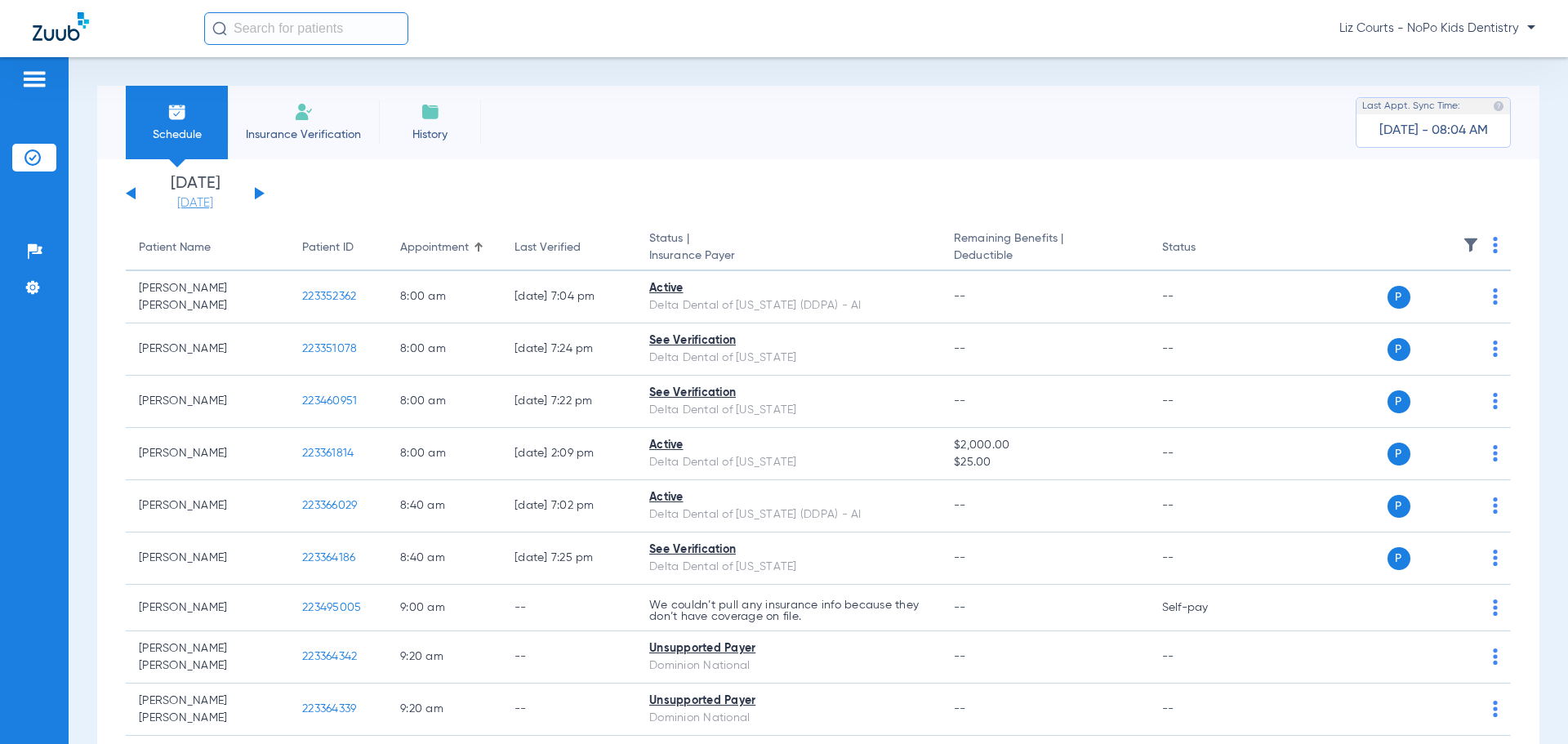
click at [203, 199] on link "[DATE]" at bounding box center [195, 204] width 98 height 16
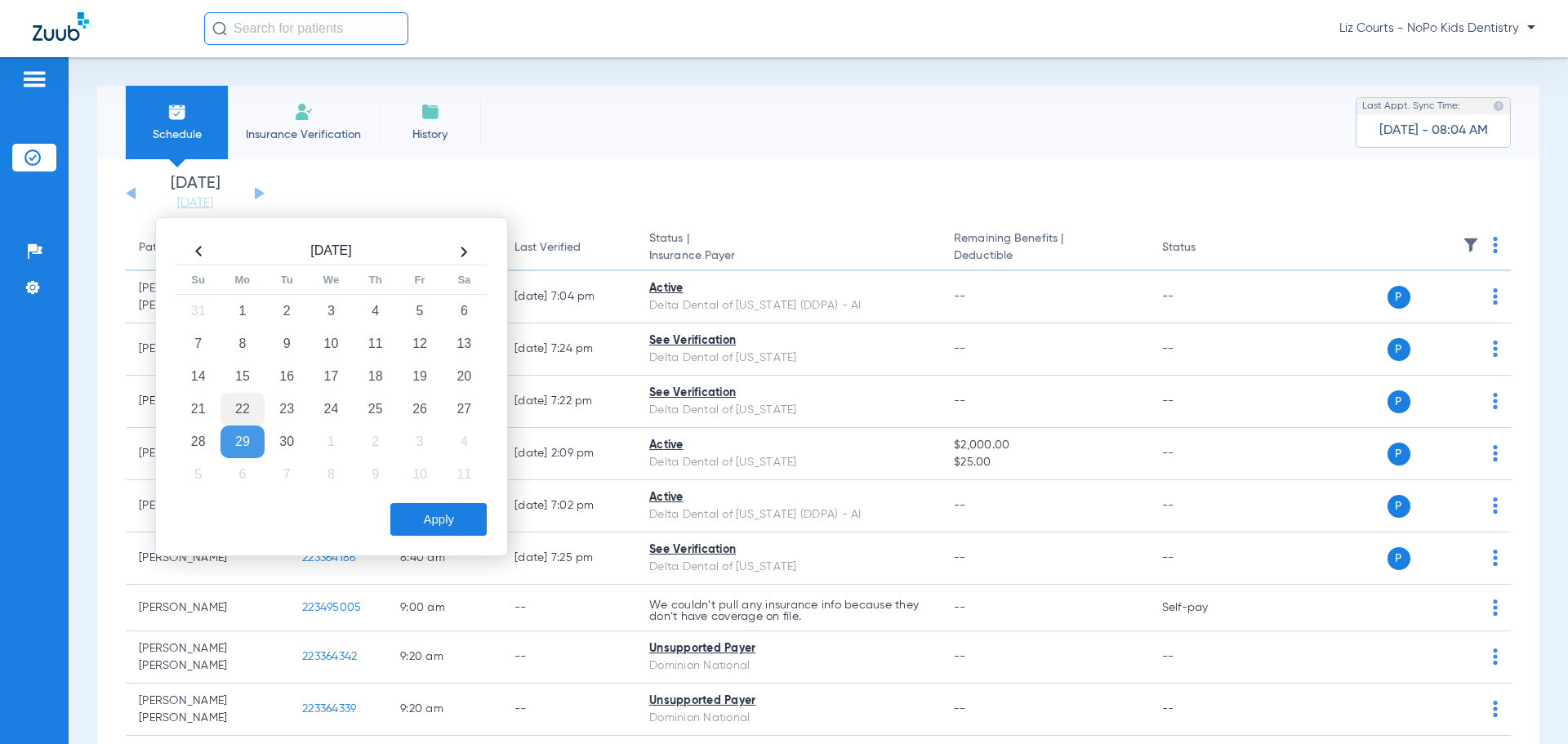
click at [238, 400] on td "22" at bounding box center [242, 409] width 44 height 32
click at [428, 519] on button "Apply" at bounding box center [438, 519] width 96 height 32
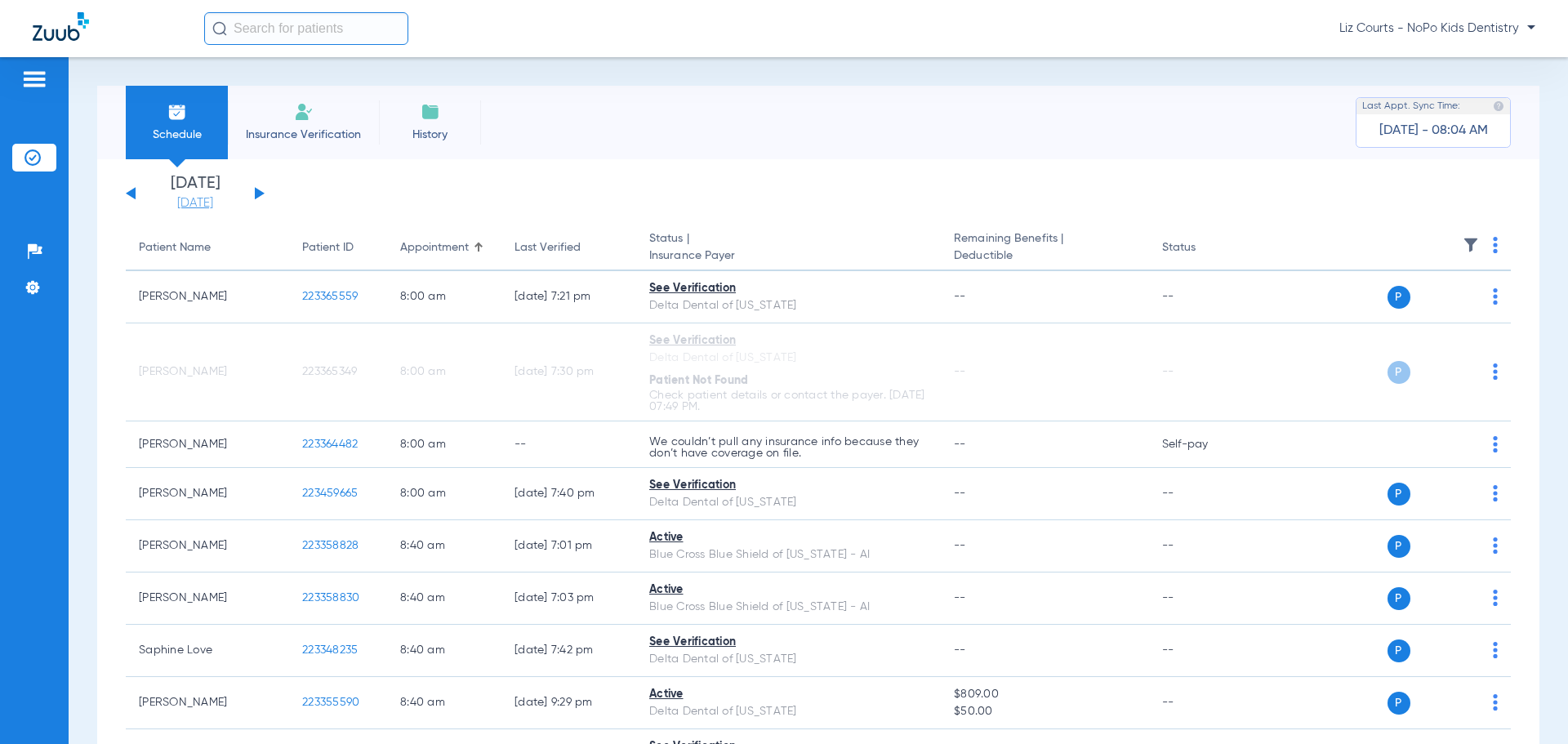
click at [214, 199] on link "[DATE]" at bounding box center [195, 204] width 98 height 16
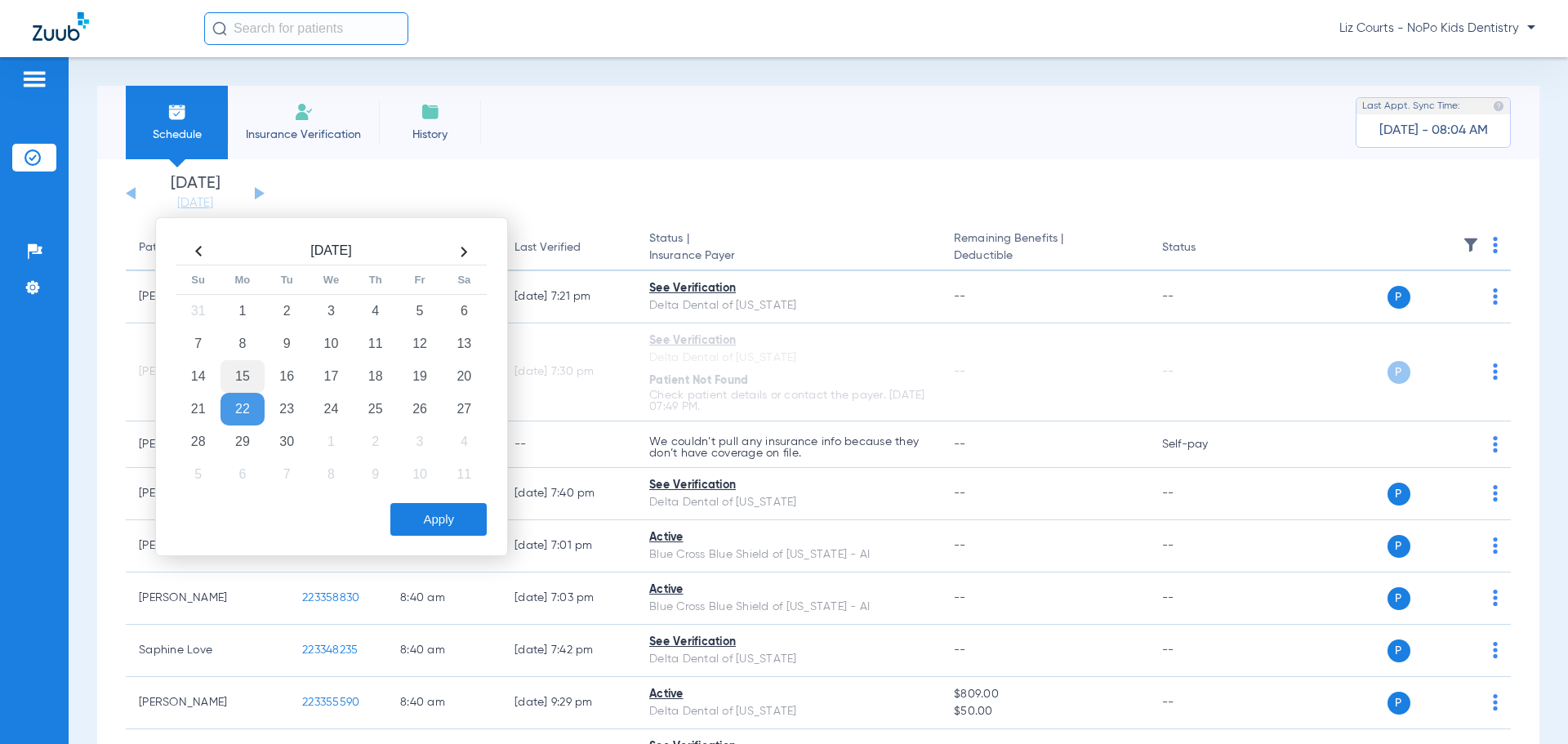
click at [242, 377] on td "15" at bounding box center [242, 377] width 44 height 32
click at [430, 522] on button "Apply" at bounding box center [438, 519] width 96 height 32
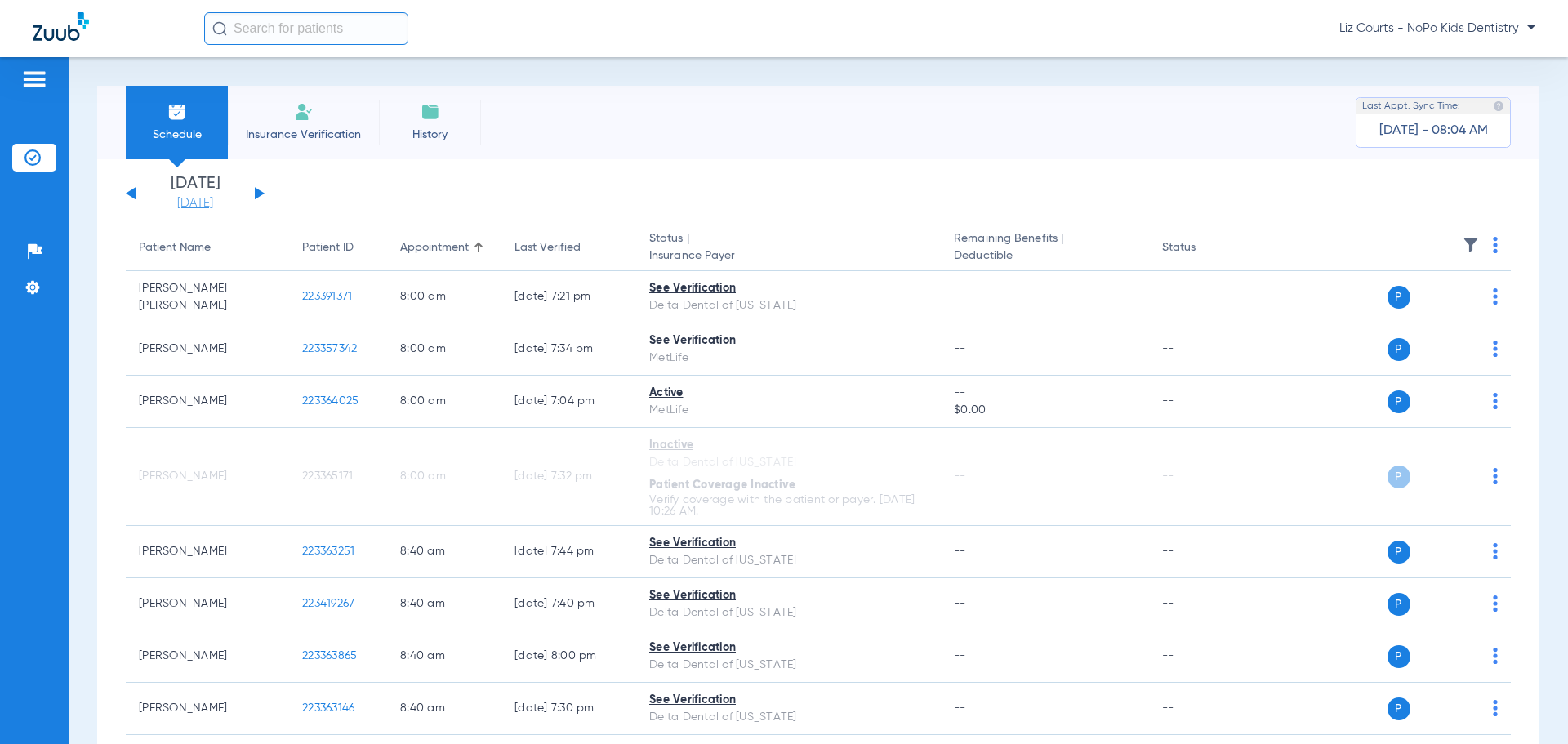
click at [196, 204] on link "[DATE]" at bounding box center [195, 204] width 98 height 16
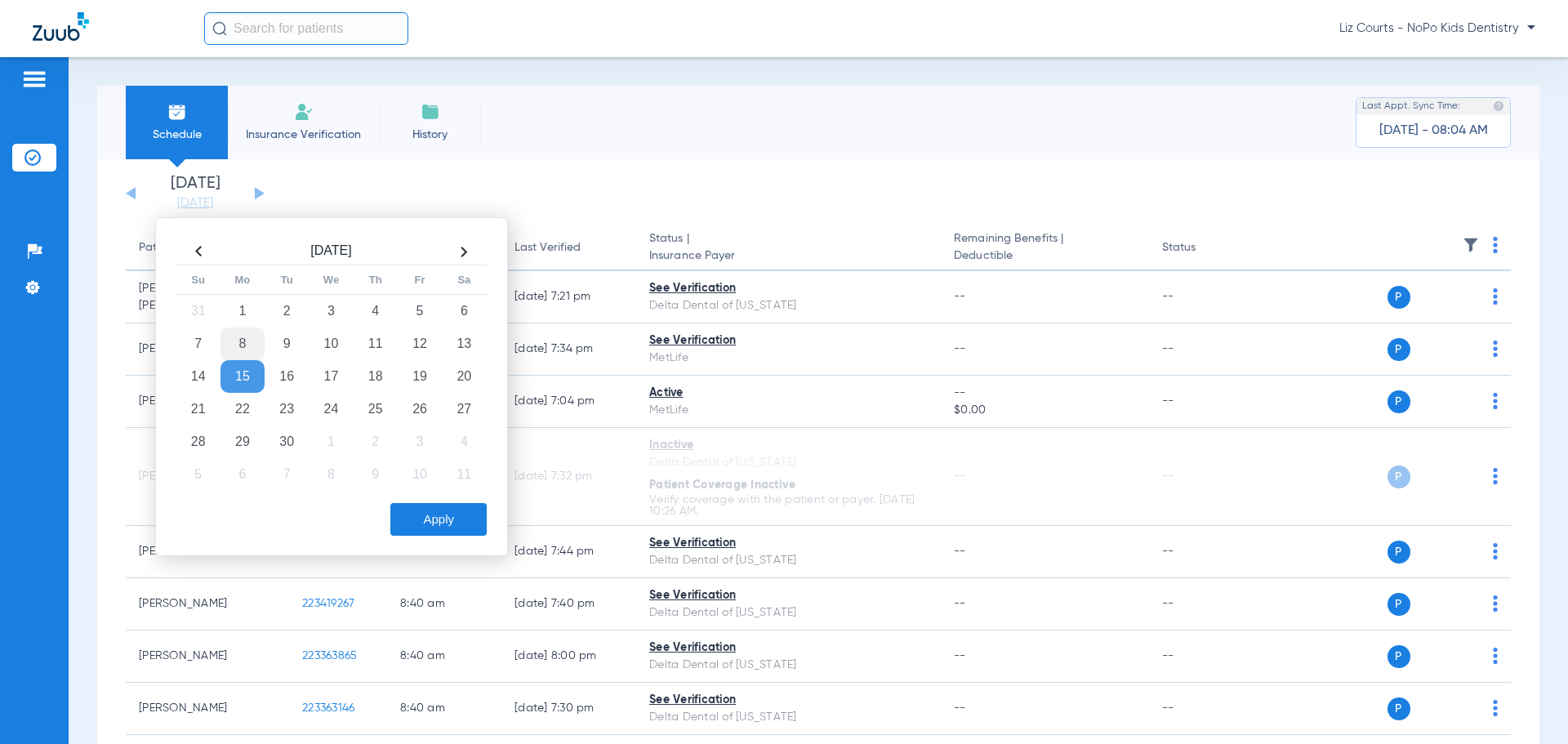
click at [236, 342] on td "8" at bounding box center [242, 343] width 44 height 32
click at [445, 522] on button "Apply" at bounding box center [438, 519] width 96 height 32
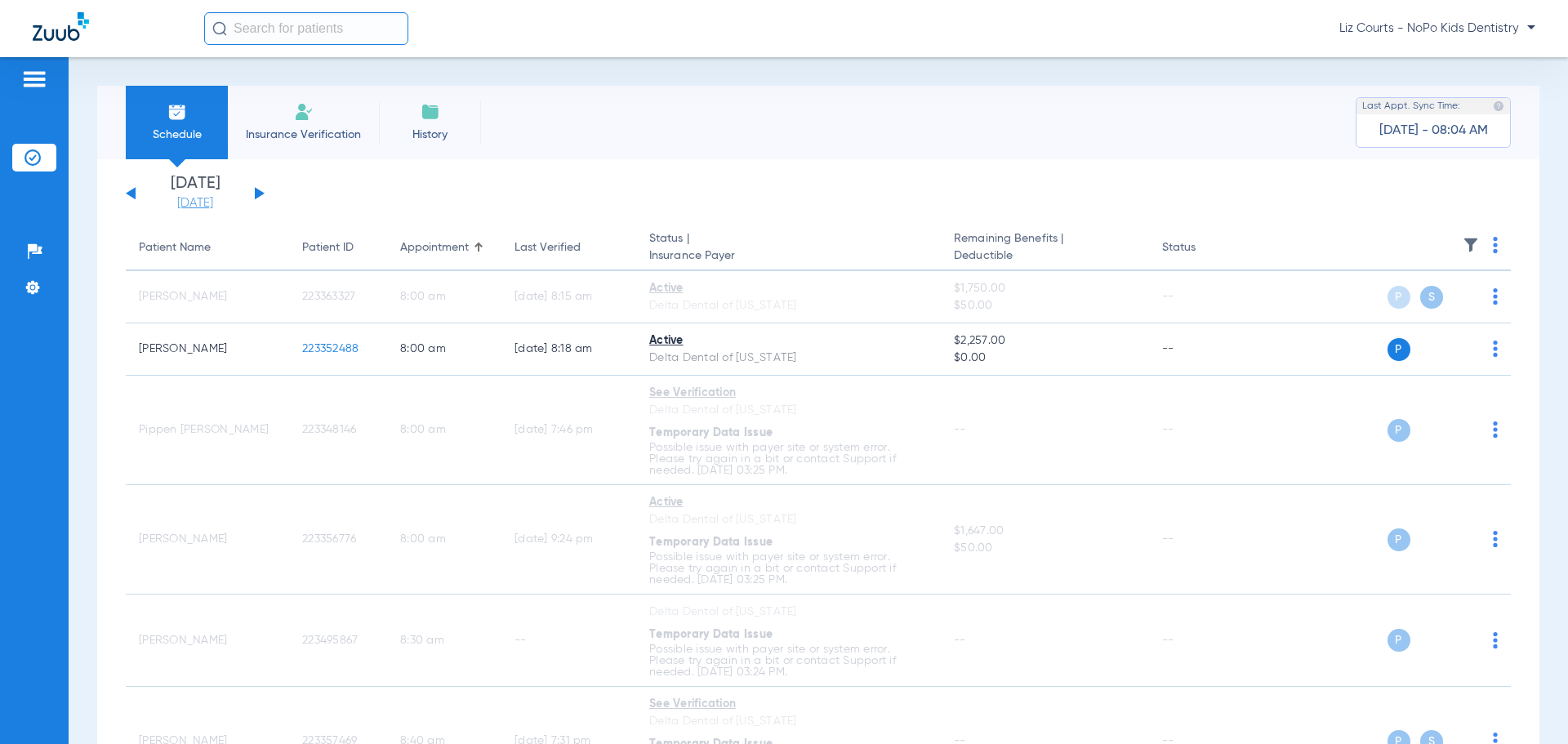
click at [212, 205] on link "[DATE]" at bounding box center [195, 204] width 98 height 16
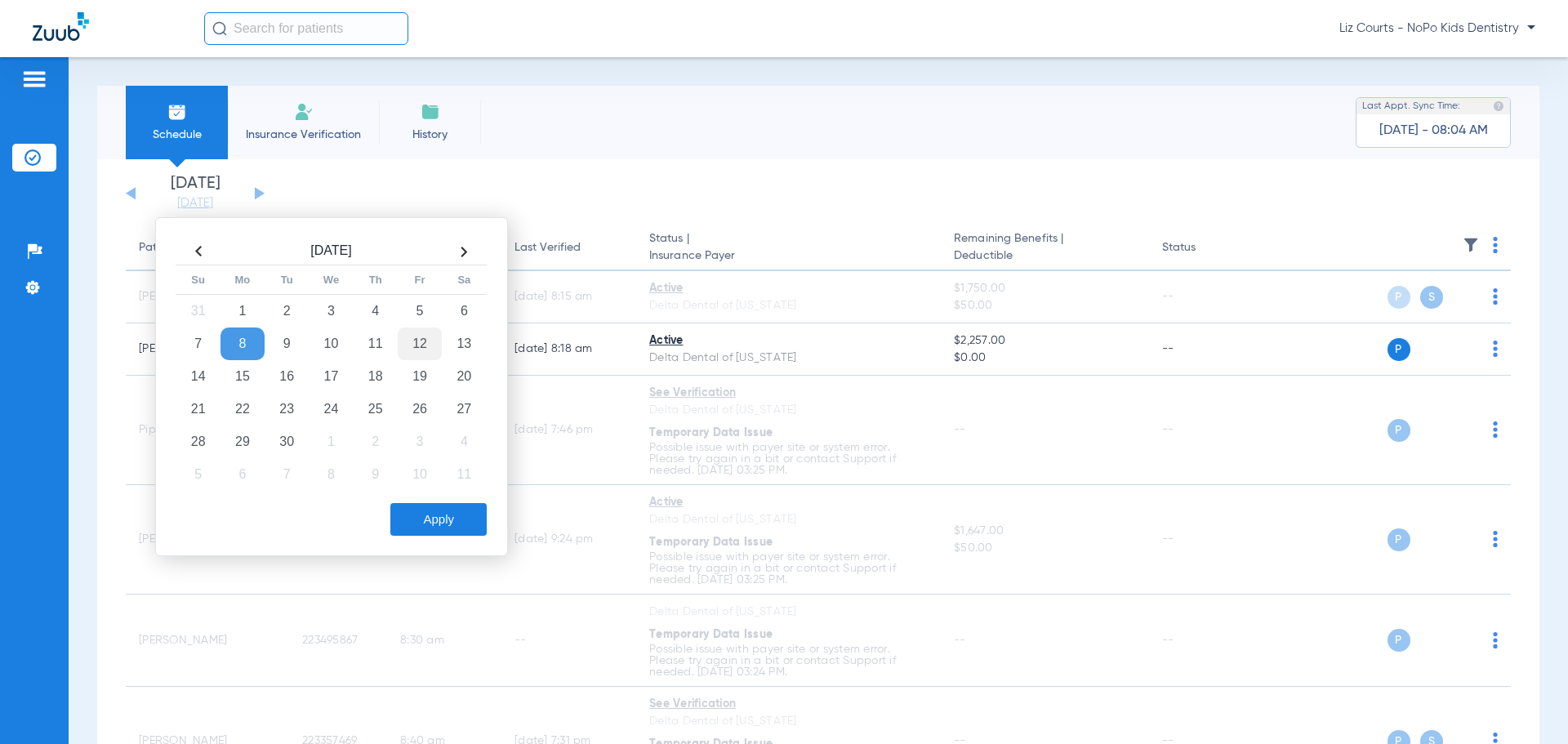
click at [422, 341] on td "12" at bounding box center [419, 343] width 44 height 32
click at [436, 529] on button "Apply" at bounding box center [438, 519] width 96 height 32
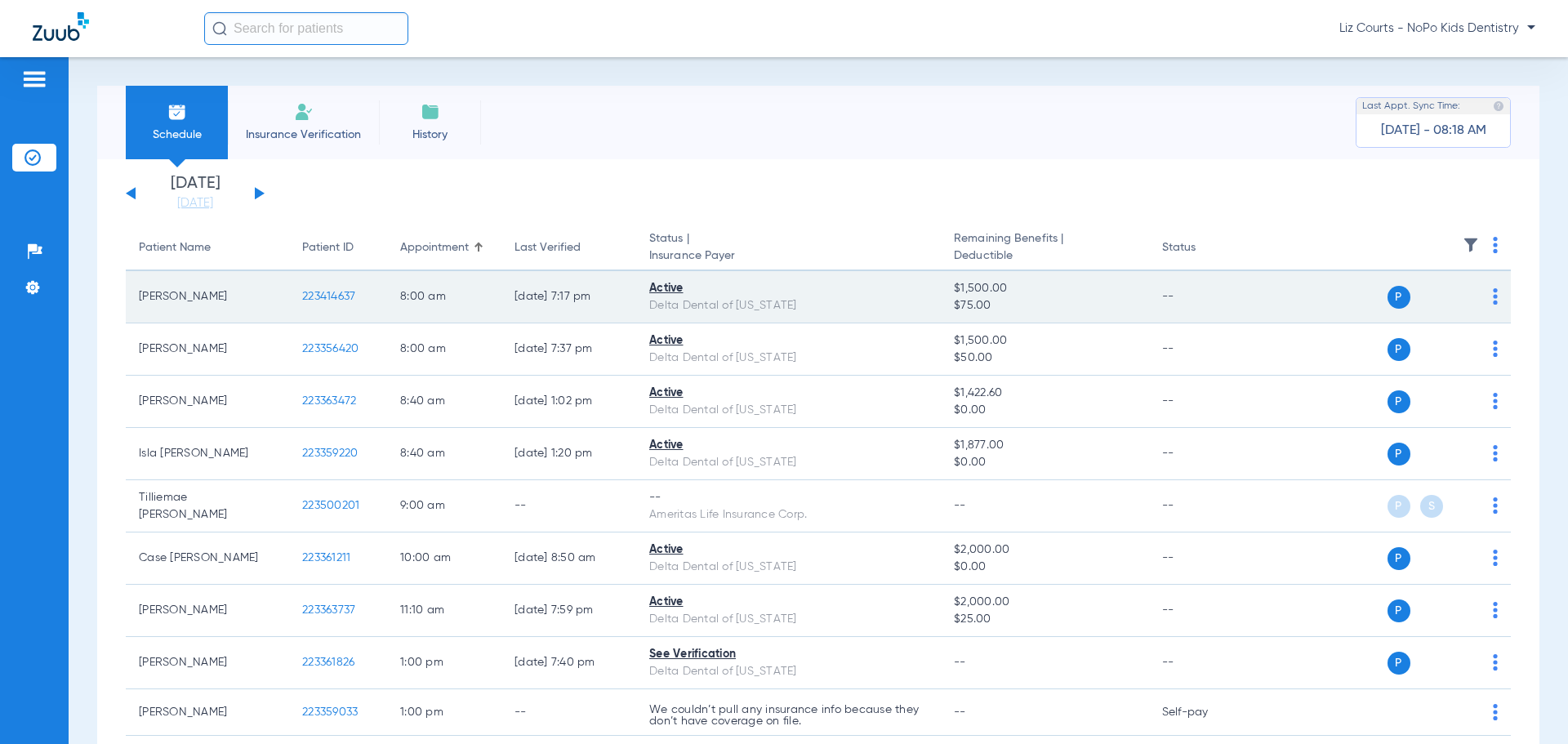
click at [1493, 300] on img at bounding box center [1495, 296] width 5 height 16
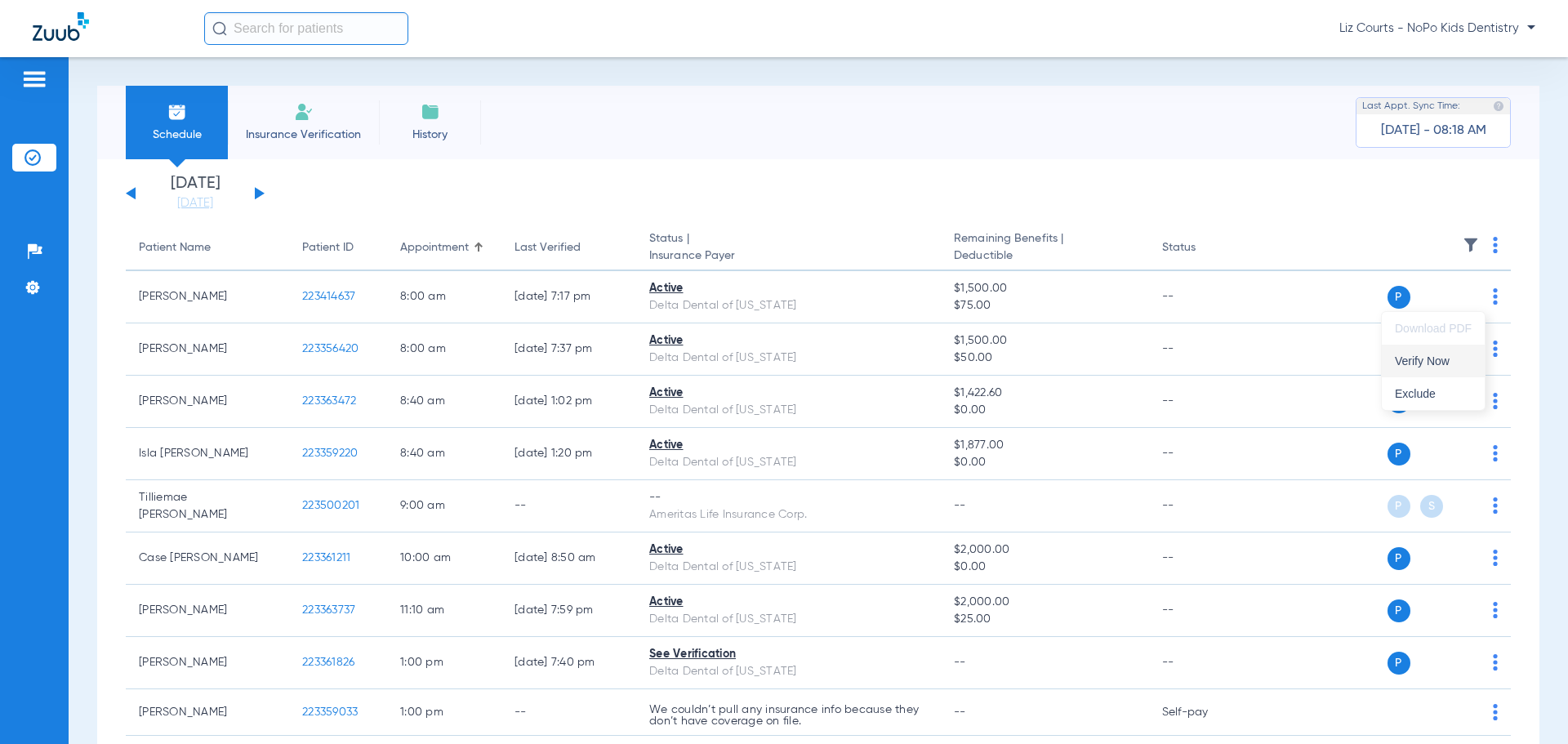
click at [1473, 358] on button "Verify Now" at bounding box center [1434, 361] width 103 height 32
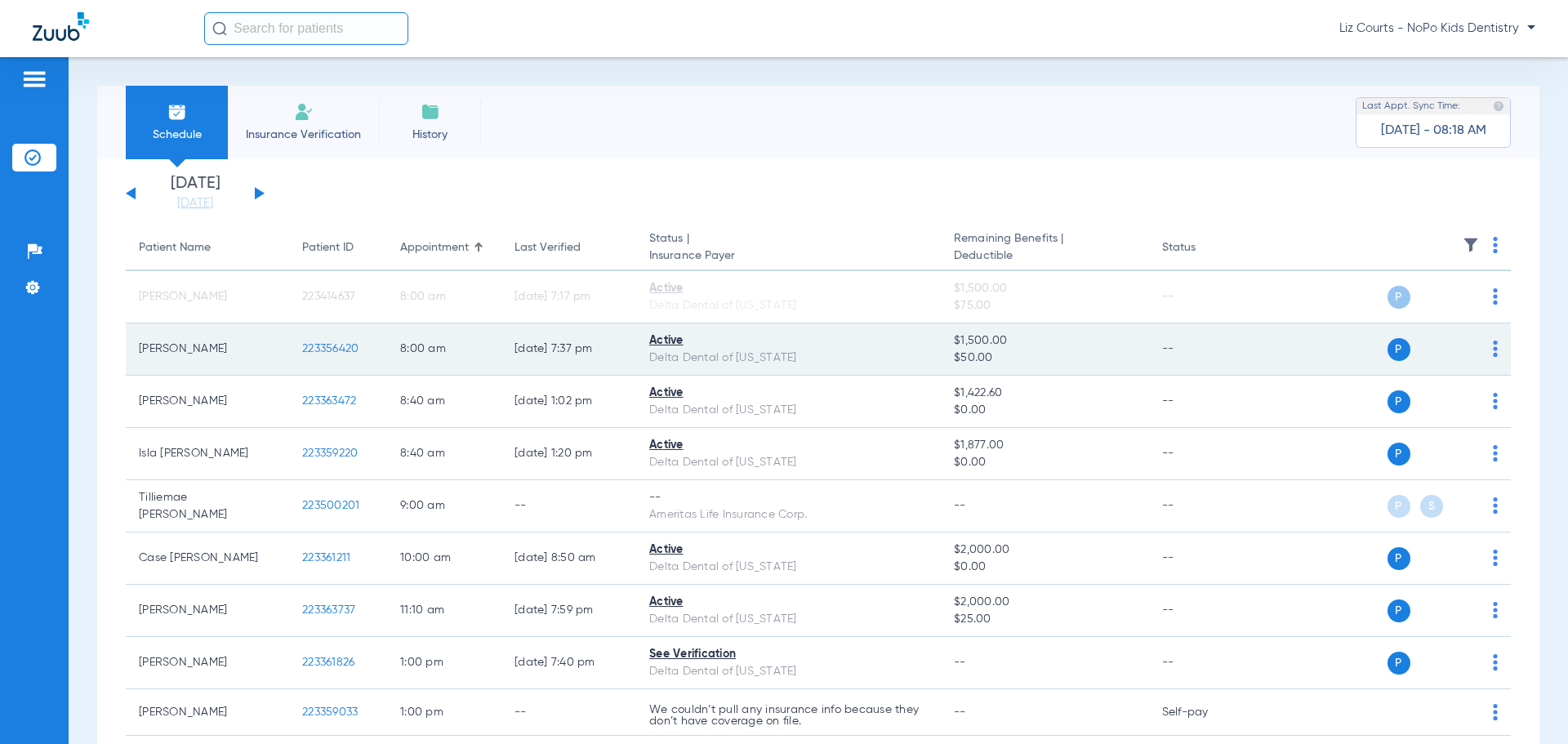
click at [1493, 348] on img at bounding box center [1495, 349] width 5 height 16
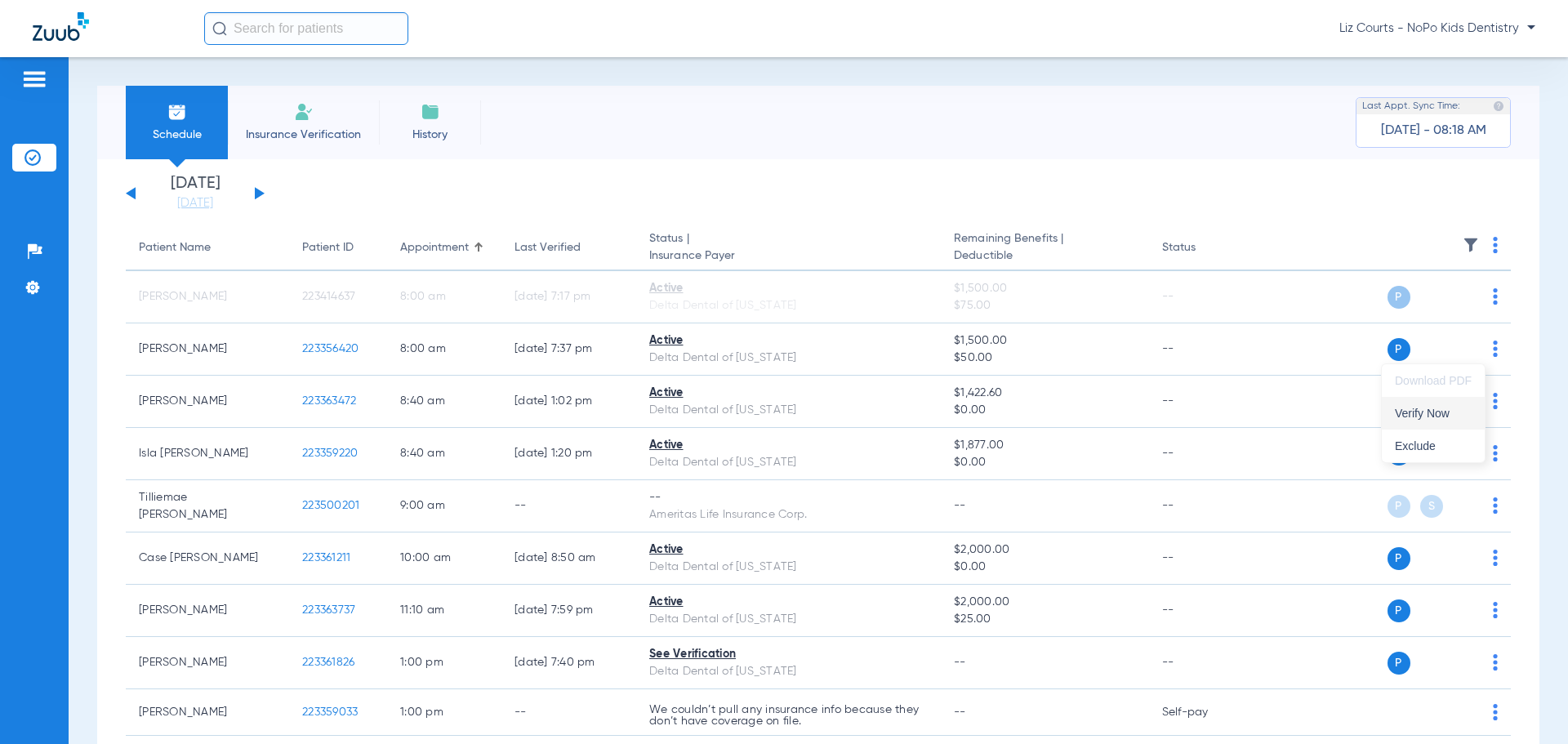
click at [1464, 406] on button "Verify Now" at bounding box center [1434, 413] width 103 height 32
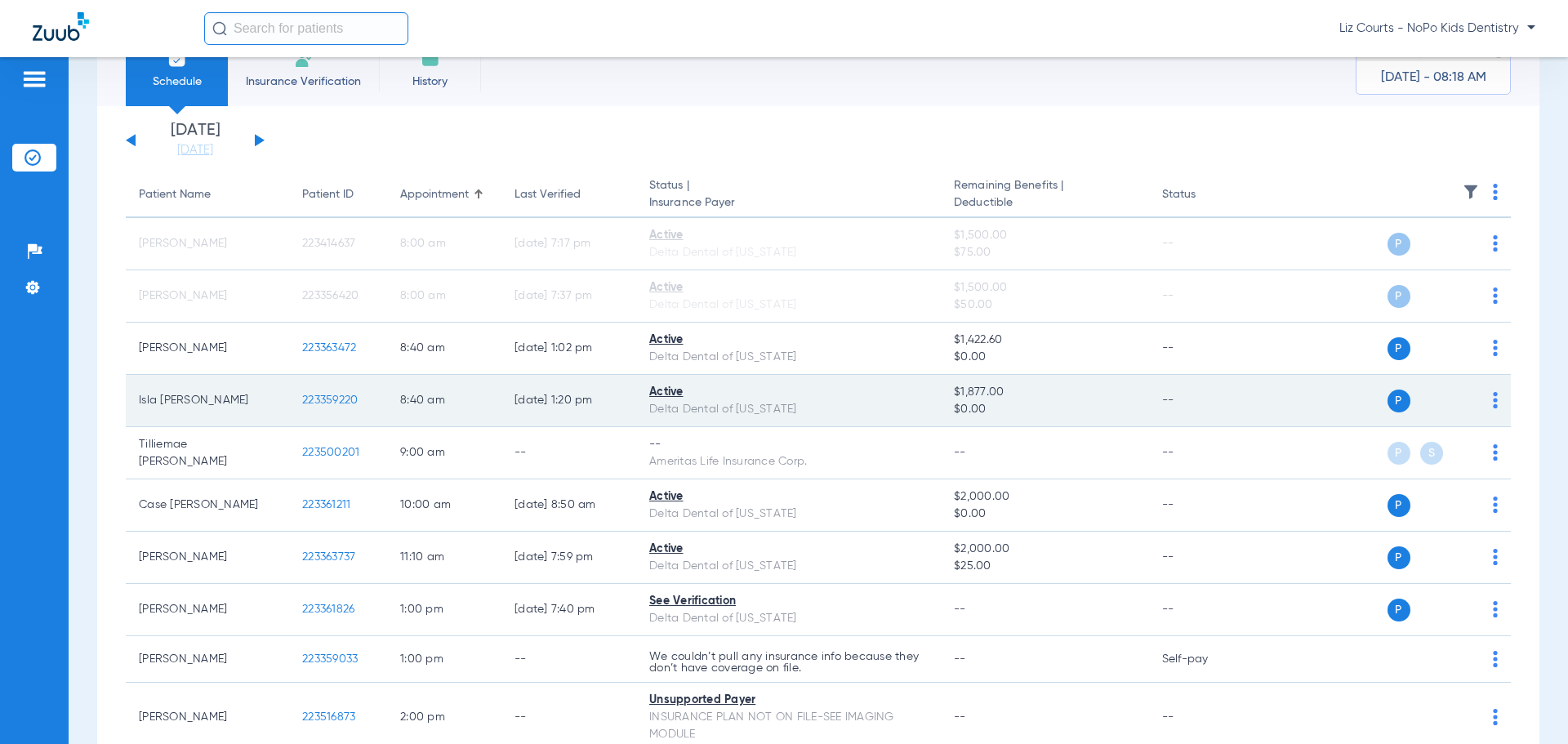
scroll to position [82, 0]
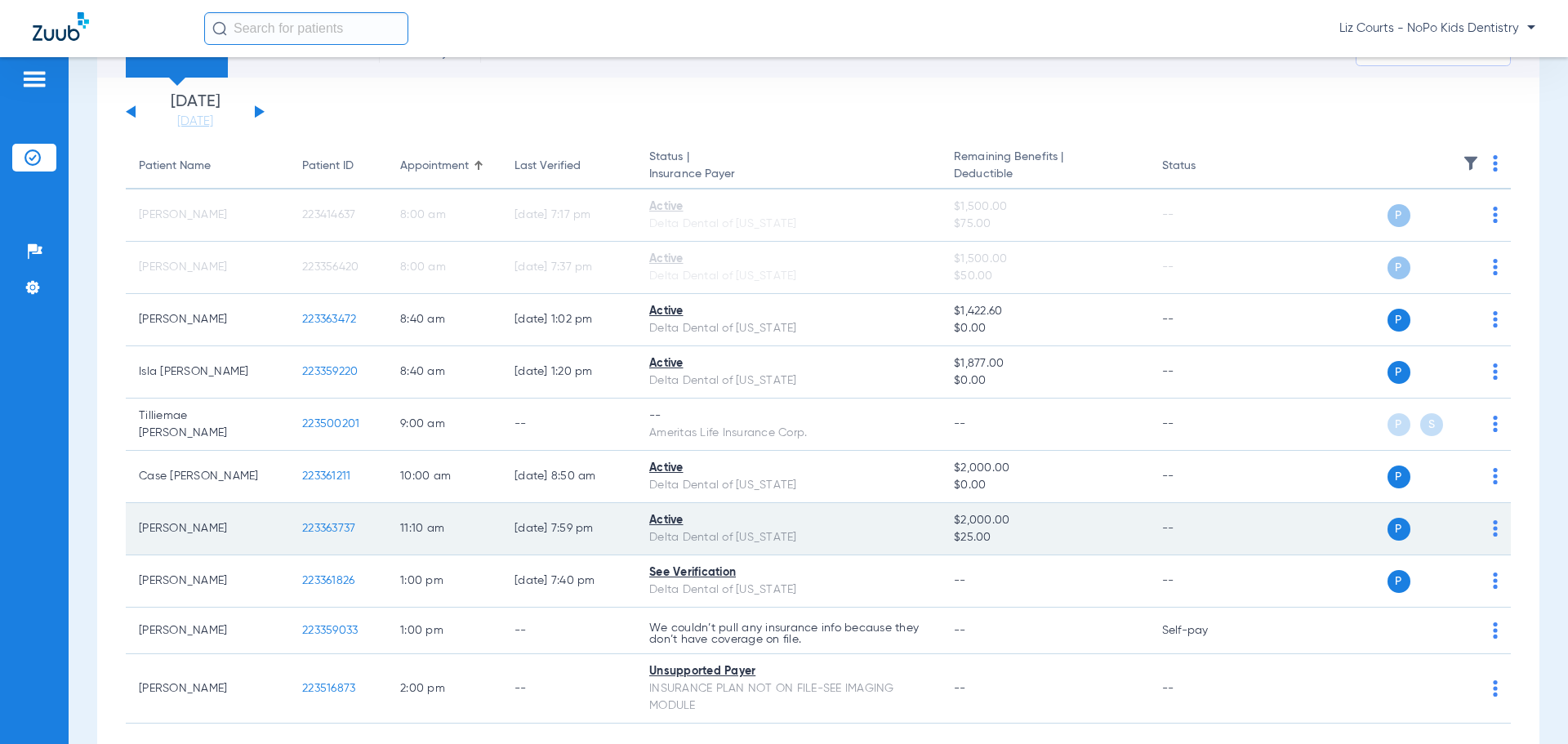
click at [1493, 526] on img at bounding box center [1495, 528] width 5 height 16
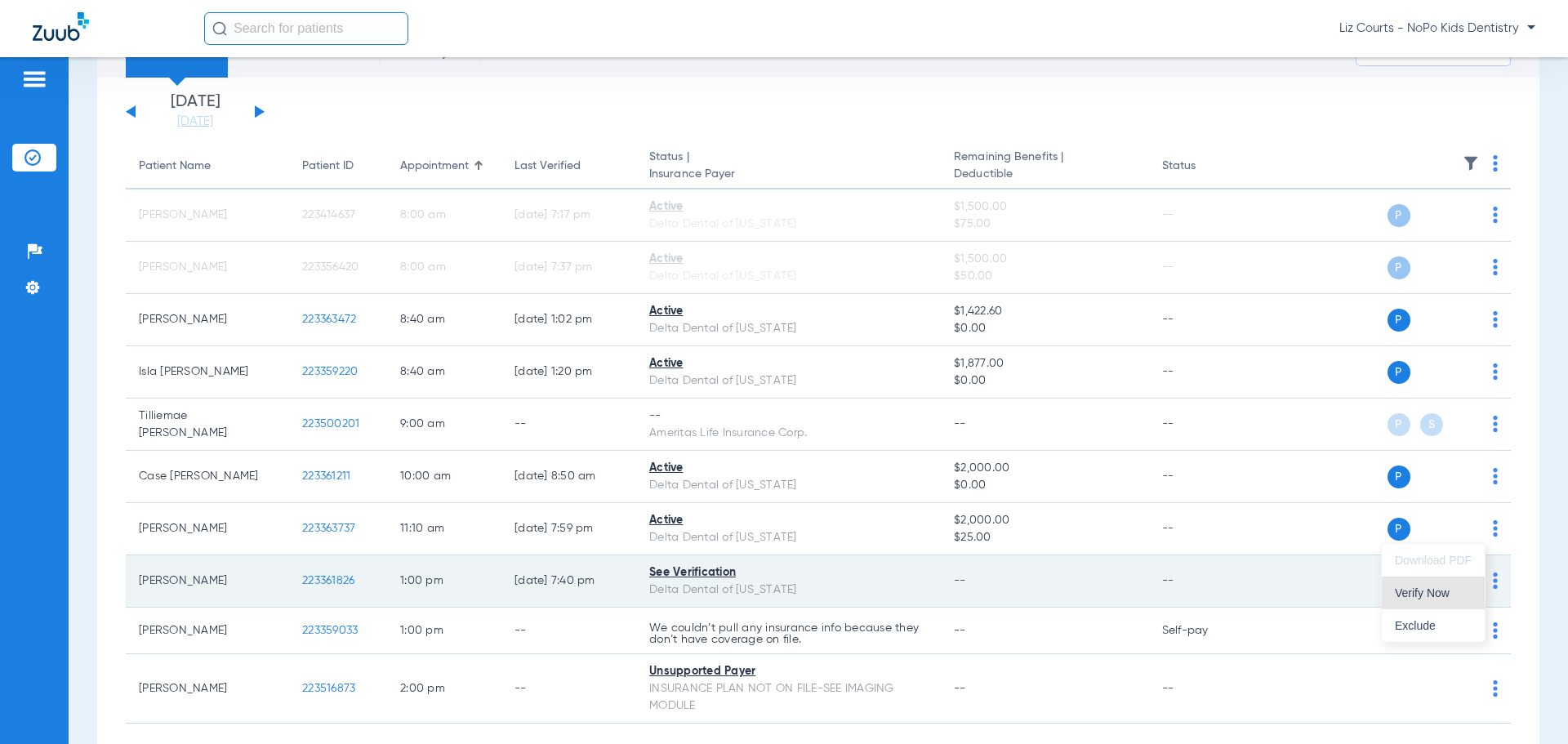
drag, startPoint x: 1454, startPoint y: 593, endPoint x: 1466, endPoint y: 595, distance: 12.2
click at [1454, 594] on span "Verify Now" at bounding box center [1433, 593] width 77 height 12
click at [1493, 580] on img at bounding box center [1495, 580] width 5 height 16
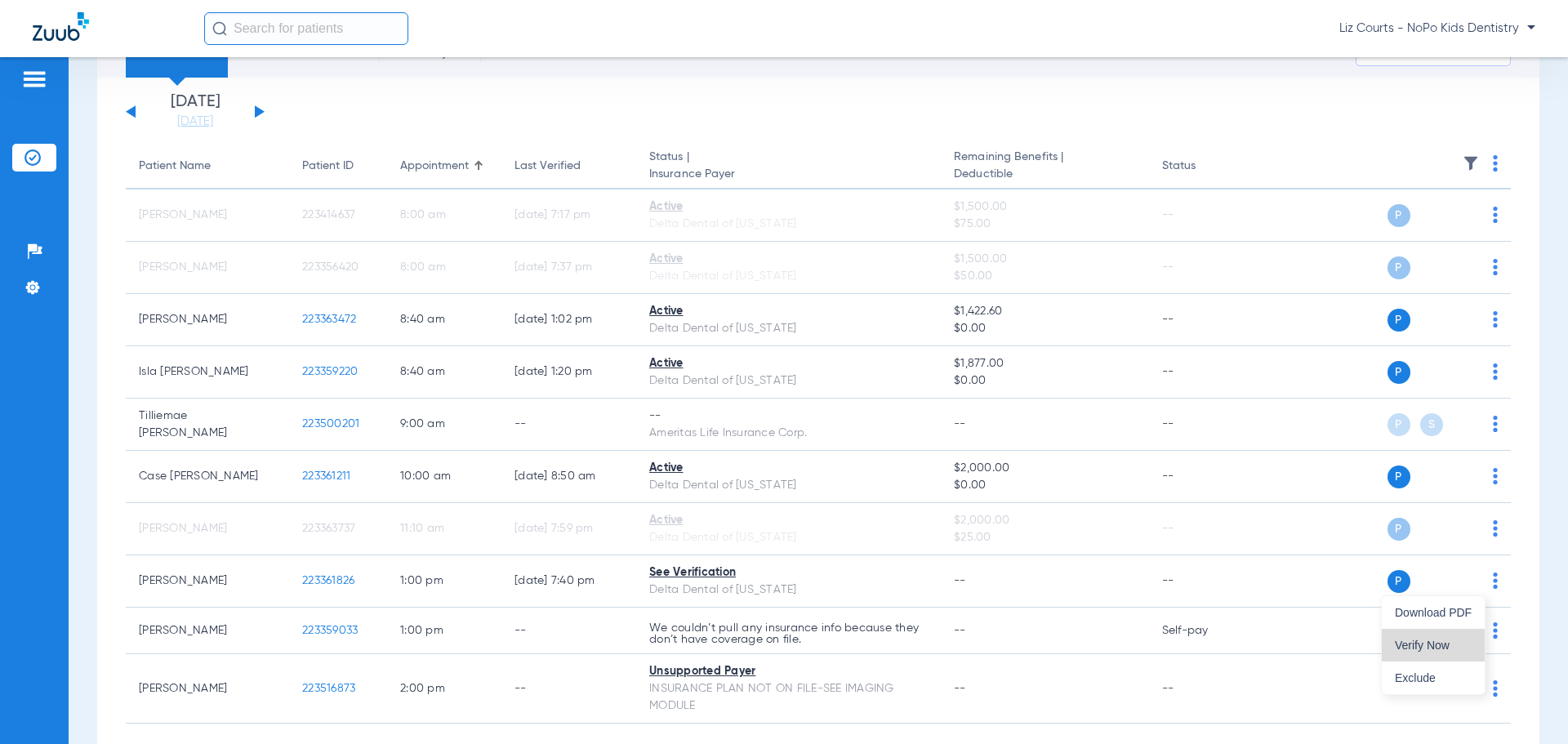
click at [1444, 647] on span "Verify Now" at bounding box center [1433, 645] width 77 height 12
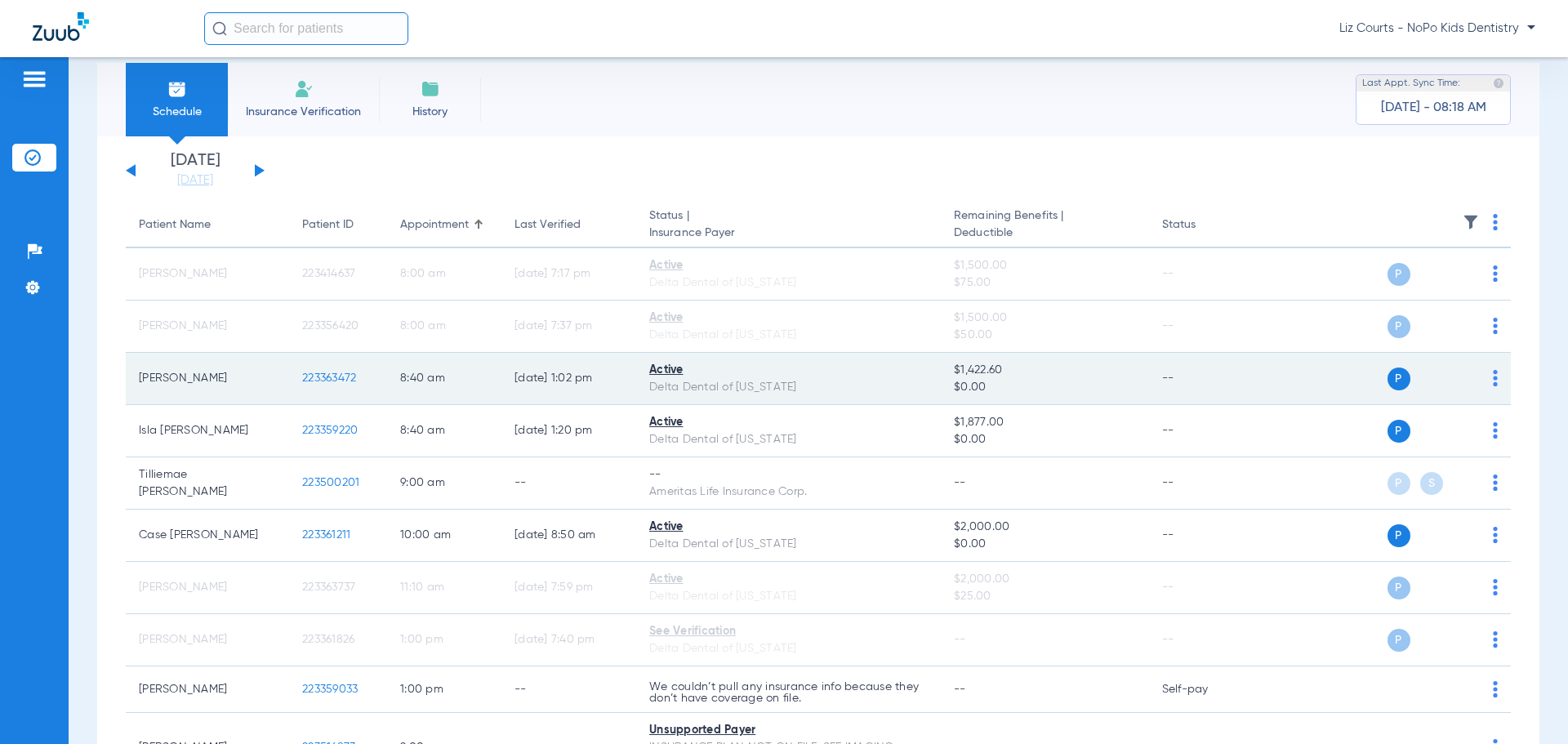
scroll to position [0, 0]
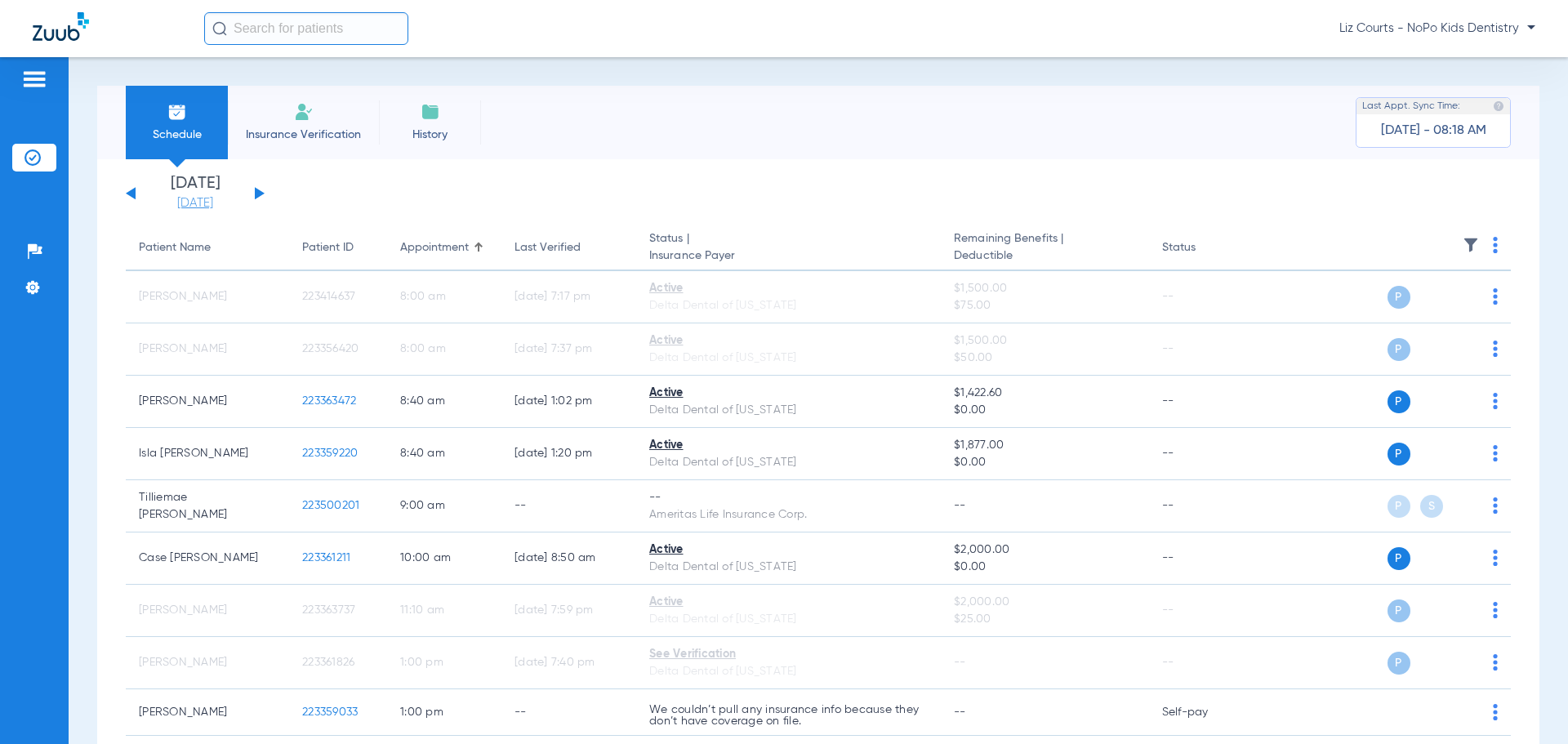
click at [165, 197] on link "[DATE]" at bounding box center [195, 204] width 98 height 16
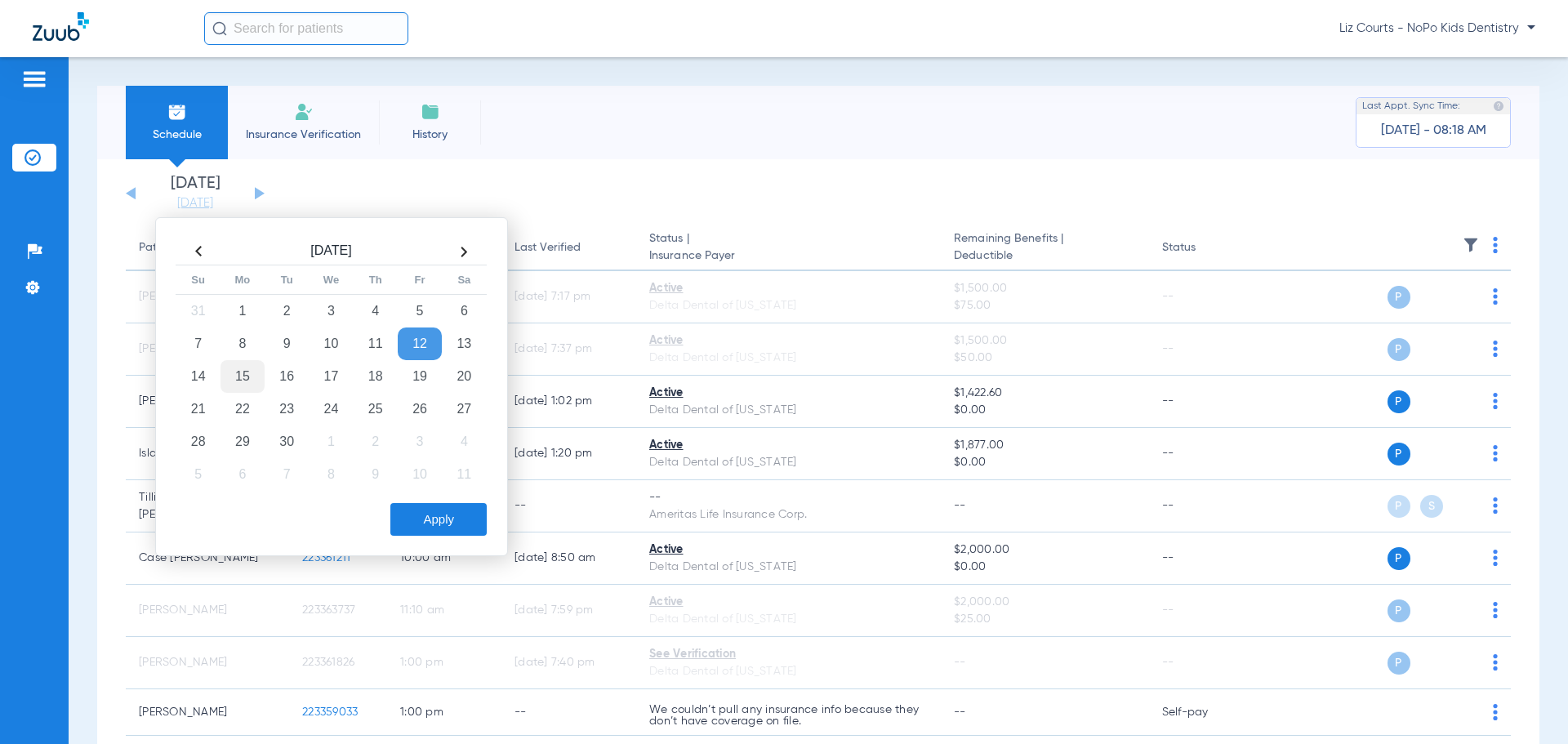
click at [241, 379] on td "15" at bounding box center [242, 377] width 44 height 32
click at [436, 513] on button "Apply" at bounding box center [438, 519] width 96 height 32
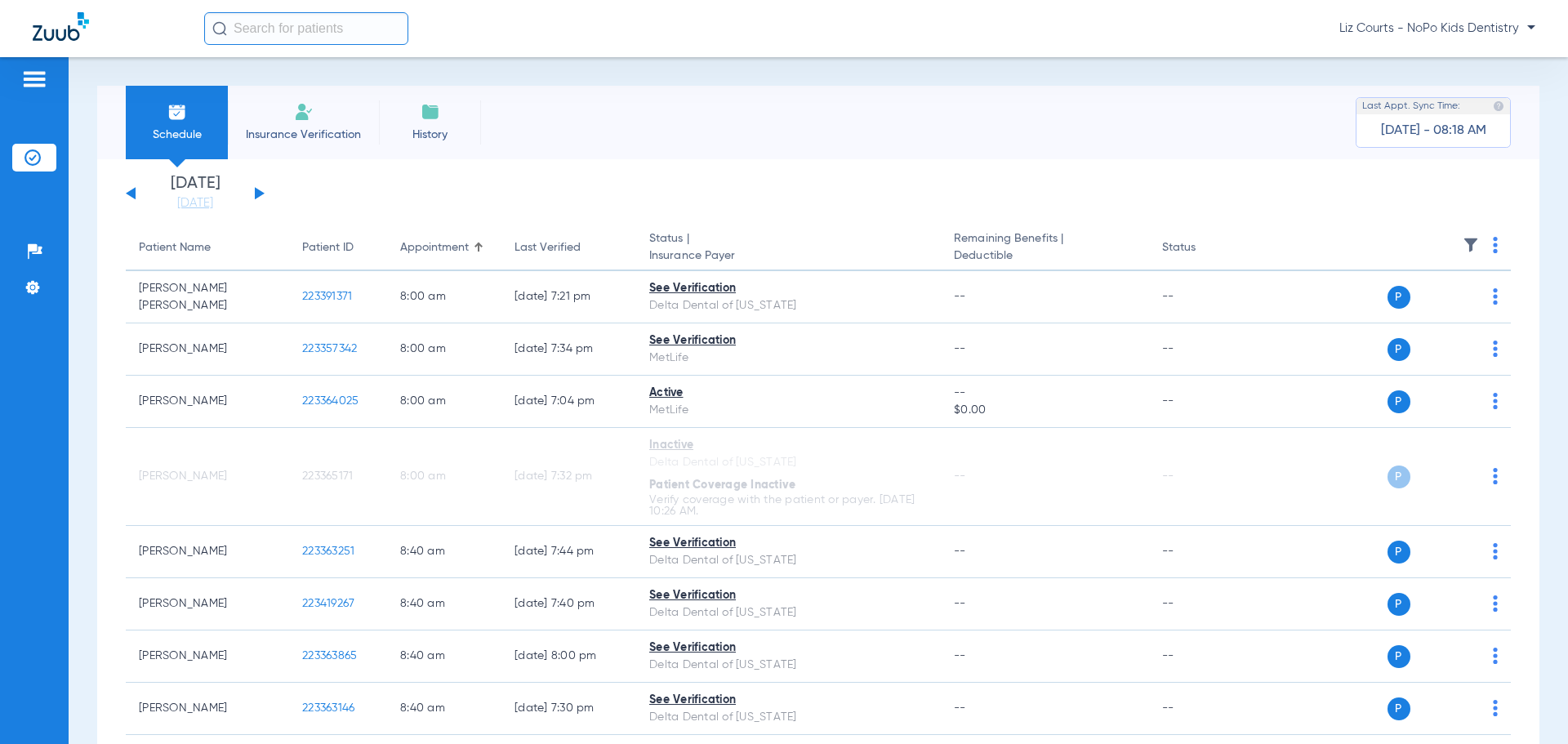
click at [1493, 245] on img at bounding box center [1495, 245] width 5 height 16
click at [1416, 304] on span "Verify All" at bounding box center [1420, 309] width 102 height 12
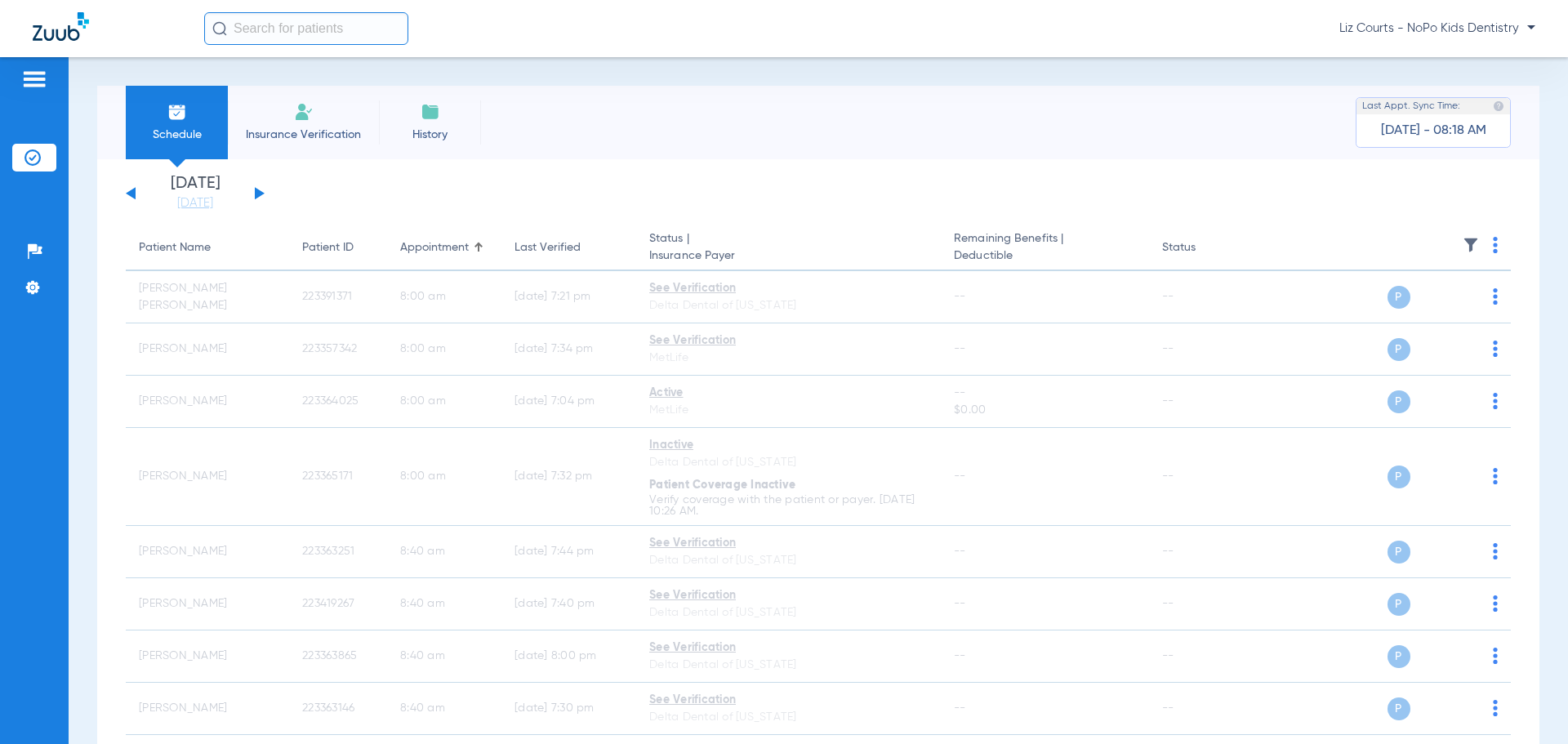
click at [259, 191] on button at bounding box center [260, 194] width 10 height 13
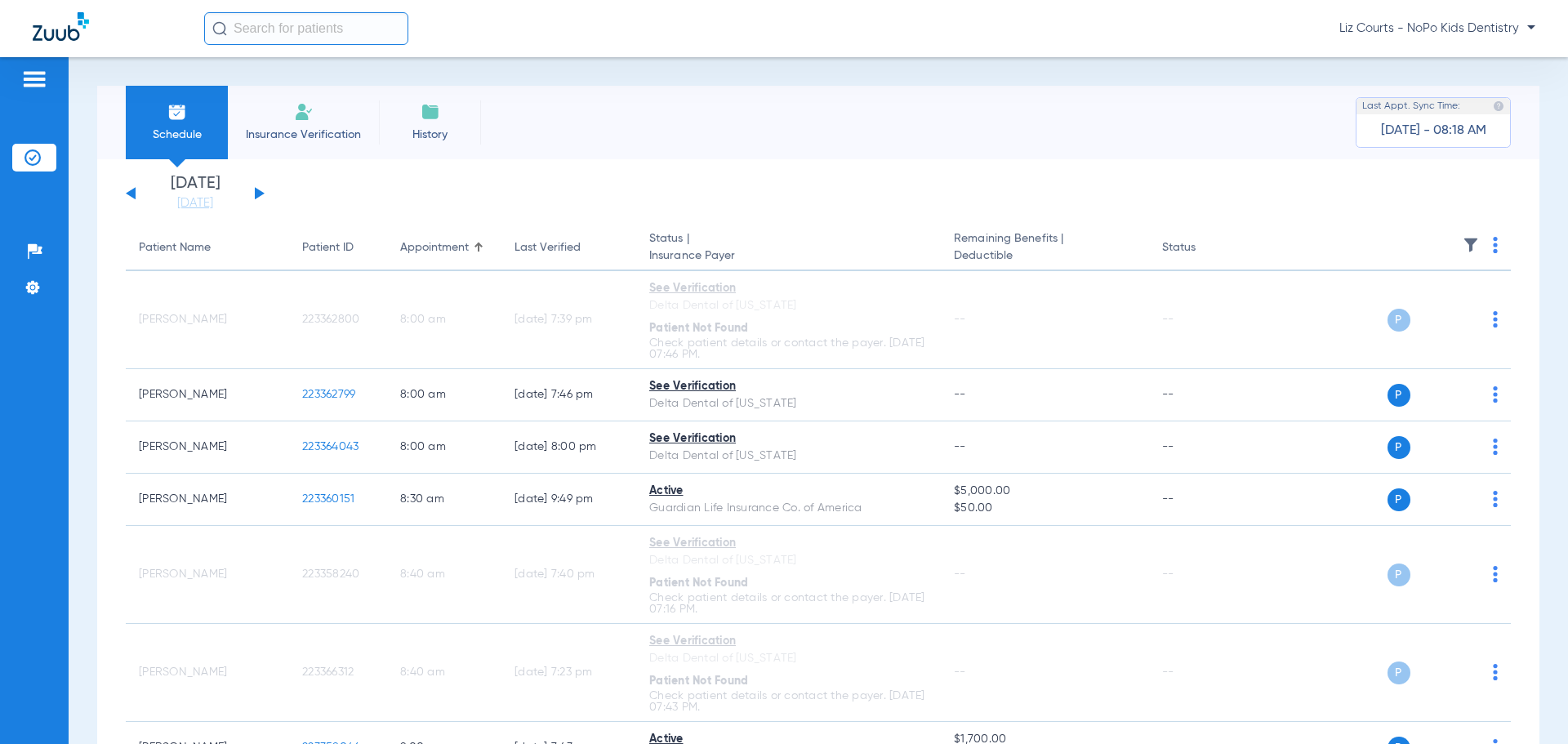
click at [1493, 241] on img at bounding box center [1495, 245] width 5 height 16
click at [1456, 306] on span "Verify All" at bounding box center [1420, 309] width 102 height 12
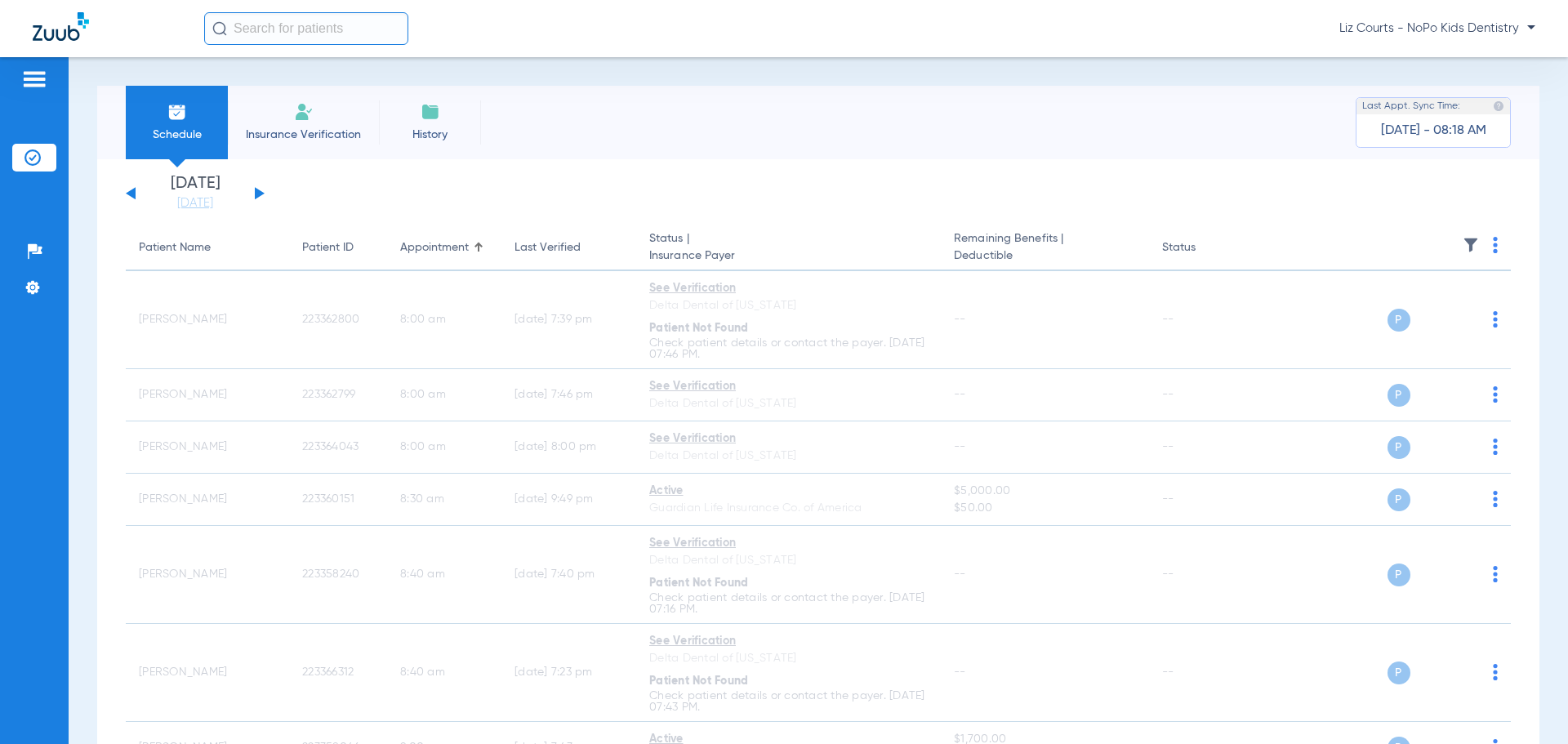
click at [257, 188] on div "[DATE] [DATE] [DATE] [DATE] [DATE] [DATE] [DATE] [DATE] [DATE] [DATE] [DATE] [D…" at bounding box center [196, 194] width 139 height 36
click at [257, 193] on button at bounding box center [260, 194] width 10 height 13
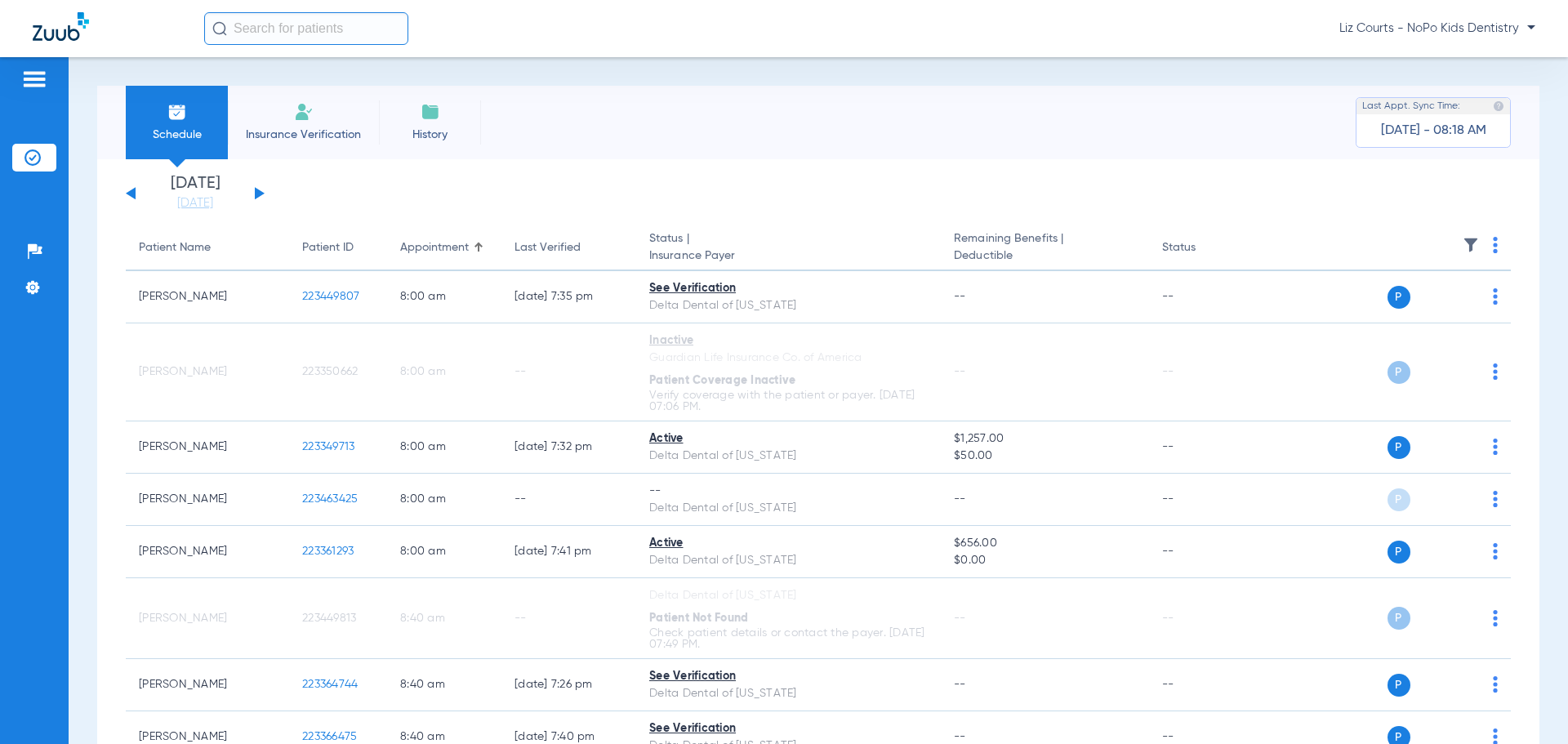
click at [1480, 244] on th at bounding box center [1386, 248] width 252 height 46
click at [1493, 246] on img at bounding box center [1495, 245] width 5 height 16
click at [1452, 304] on span "Verify All" at bounding box center [1420, 309] width 102 height 12
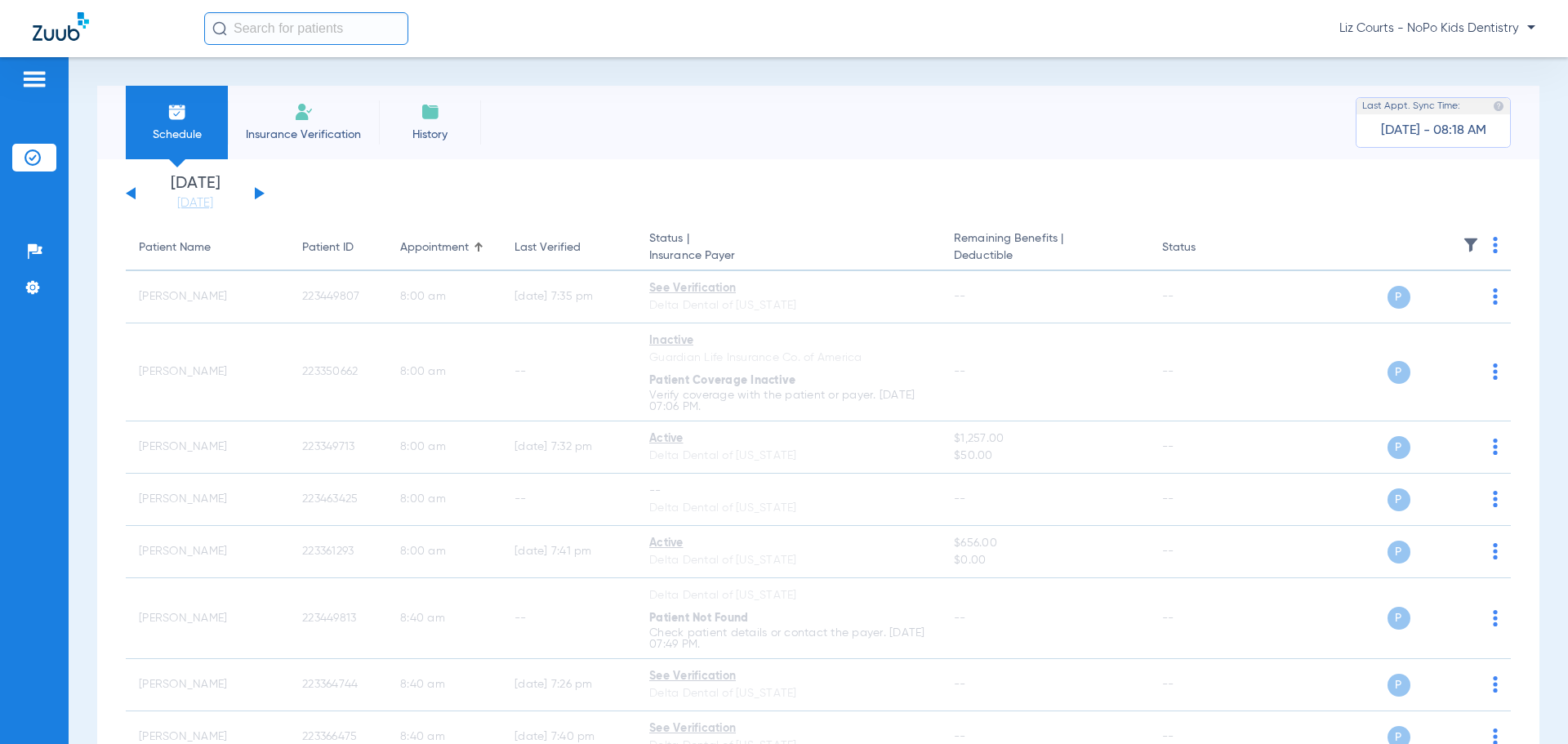
click at [259, 193] on button at bounding box center [260, 194] width 10 height 13
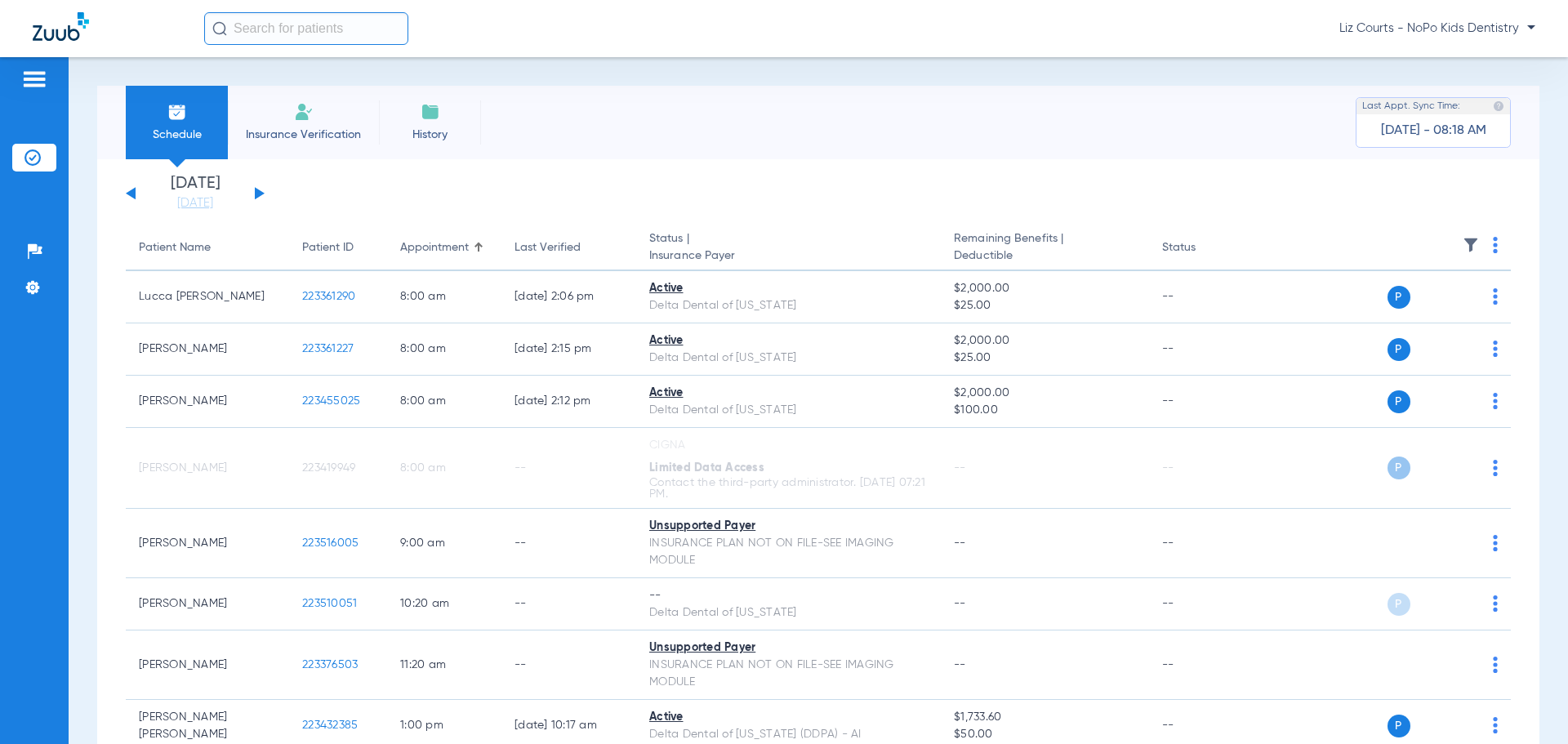
click at [1493, 246] on img at bounding box center [1495, 245] width 5 height 16
click at [1454, 311] on span "Verify All" at bounding box center [1420, 309] width 102 height 12
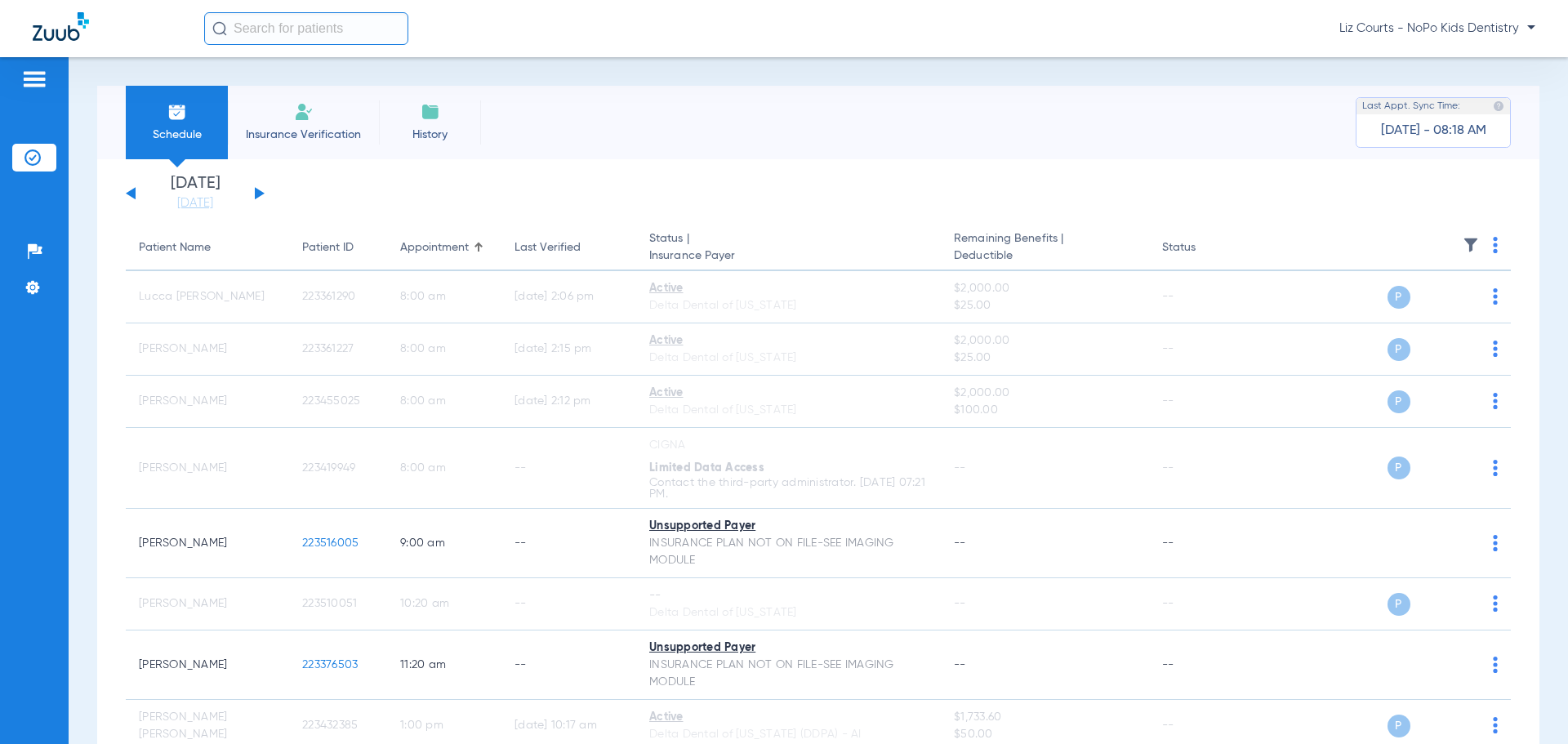
click at [258, 193] on button at bounding box center [260, 194] width 10 height 13
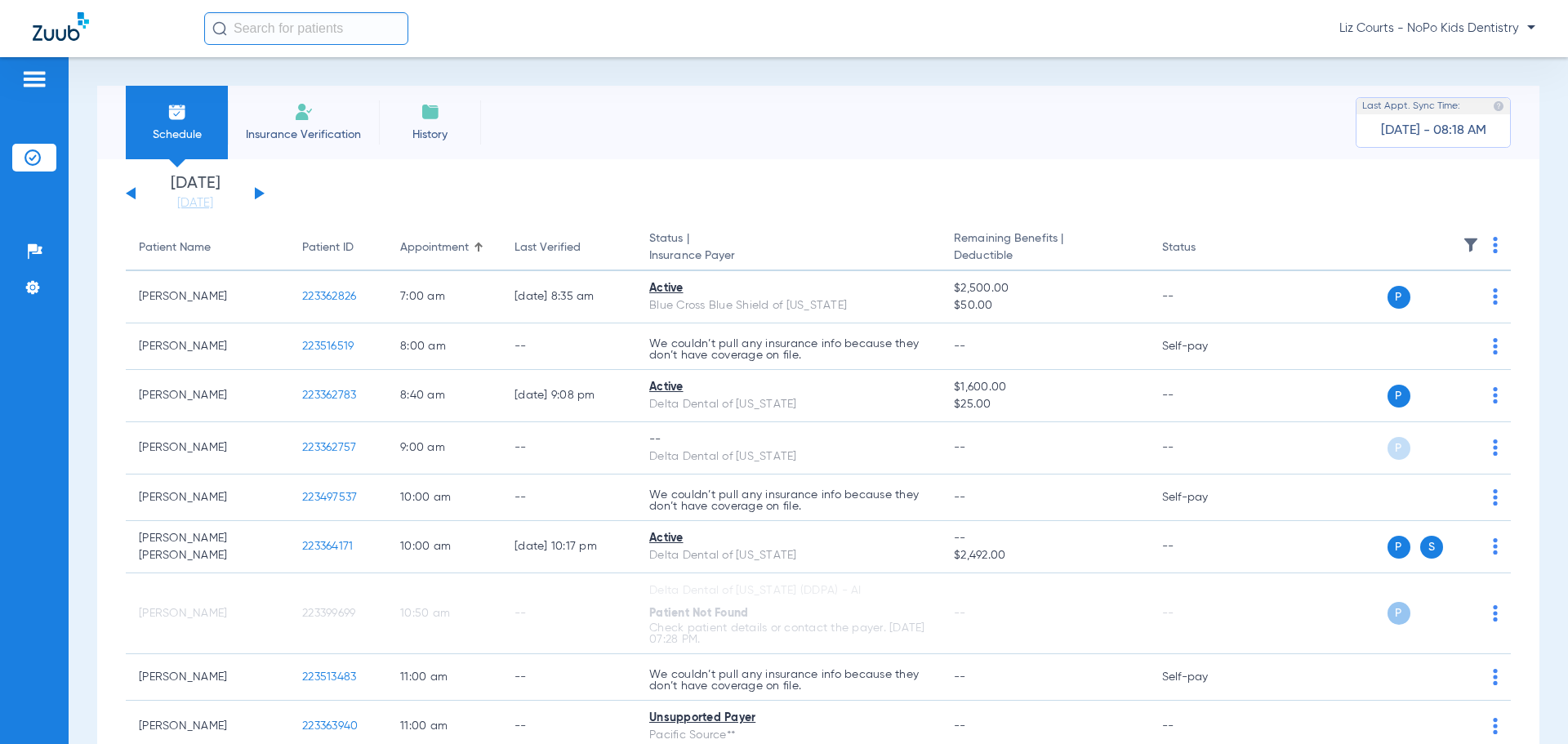
click at [1493, 241] on img at bounding box center [1495, 245] width 5 height 16
click at [1456, 306] on span "Verify All" at bounding box center [1420, 309] width 102 height 12
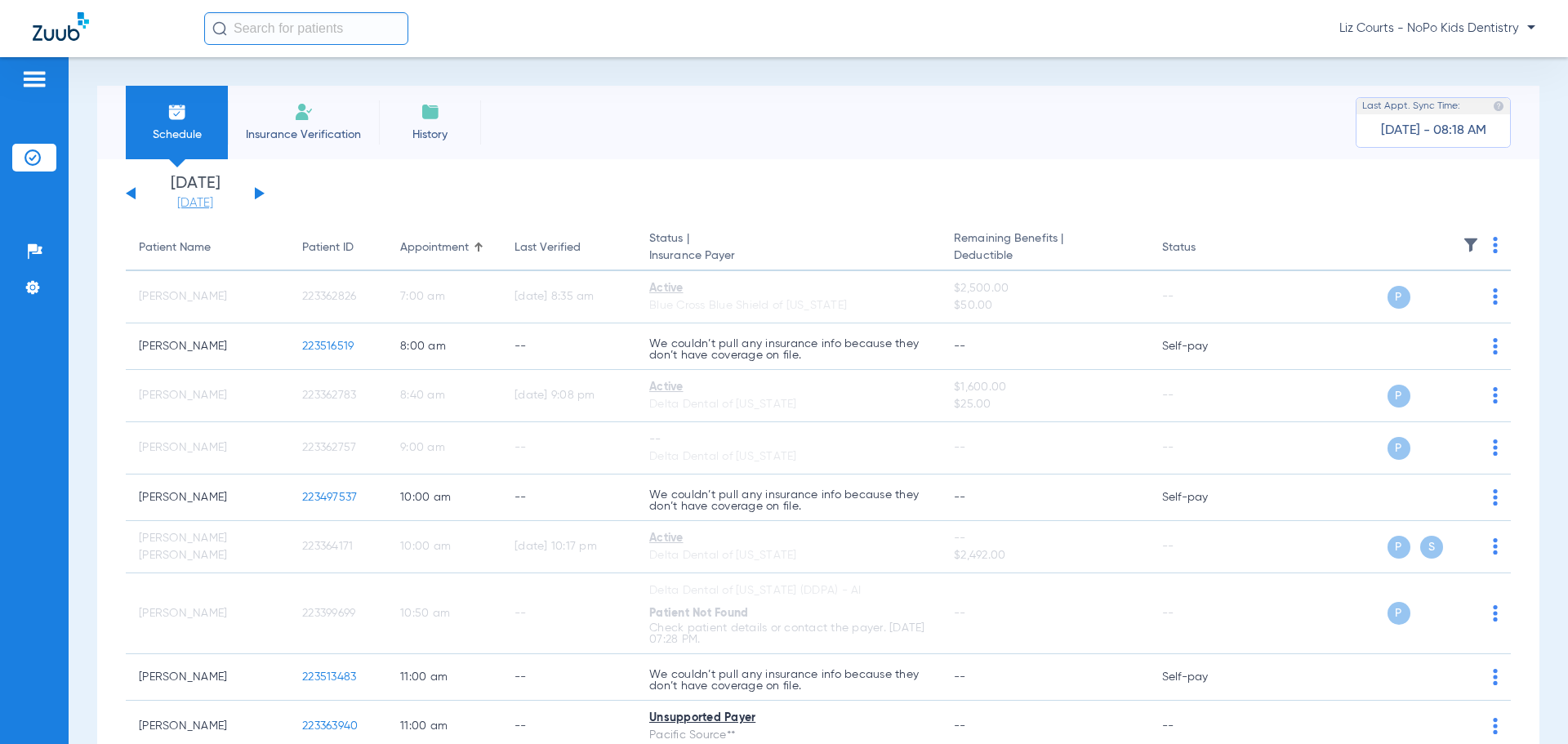
click at [200, 202] on link "[DATE]" at bounding box center [195, 204] width 98 height 16
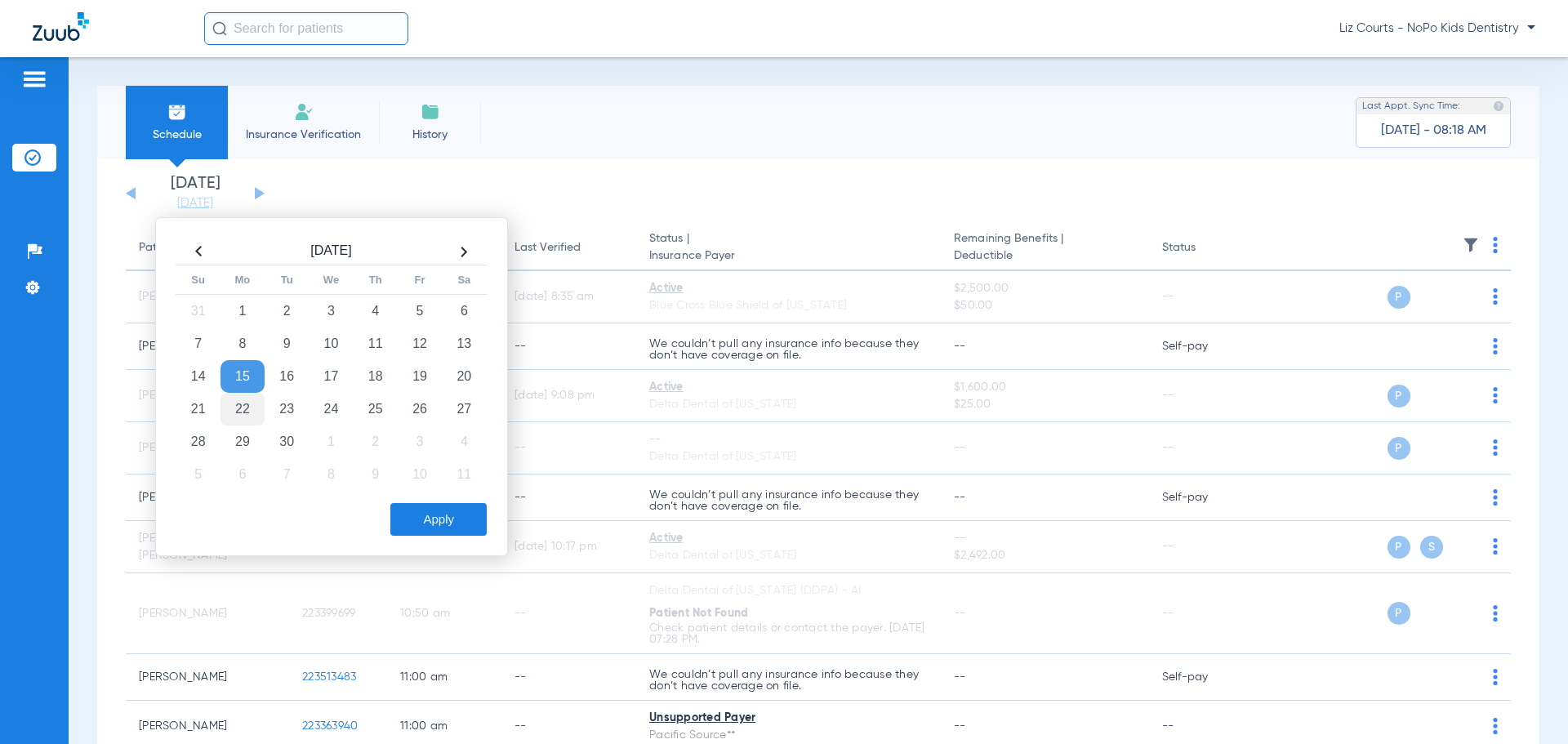
drag, startPoint x: 234, startPoint y: 409, endPoint x: 247, endPoint y: 420, distance: 17.0
click at [233, 410] on td "22" at bounding box center [242, 409] width 44 height 32
click at [460, 513] on button "Apply" at bounding box center [438, 519] width 96 height 32
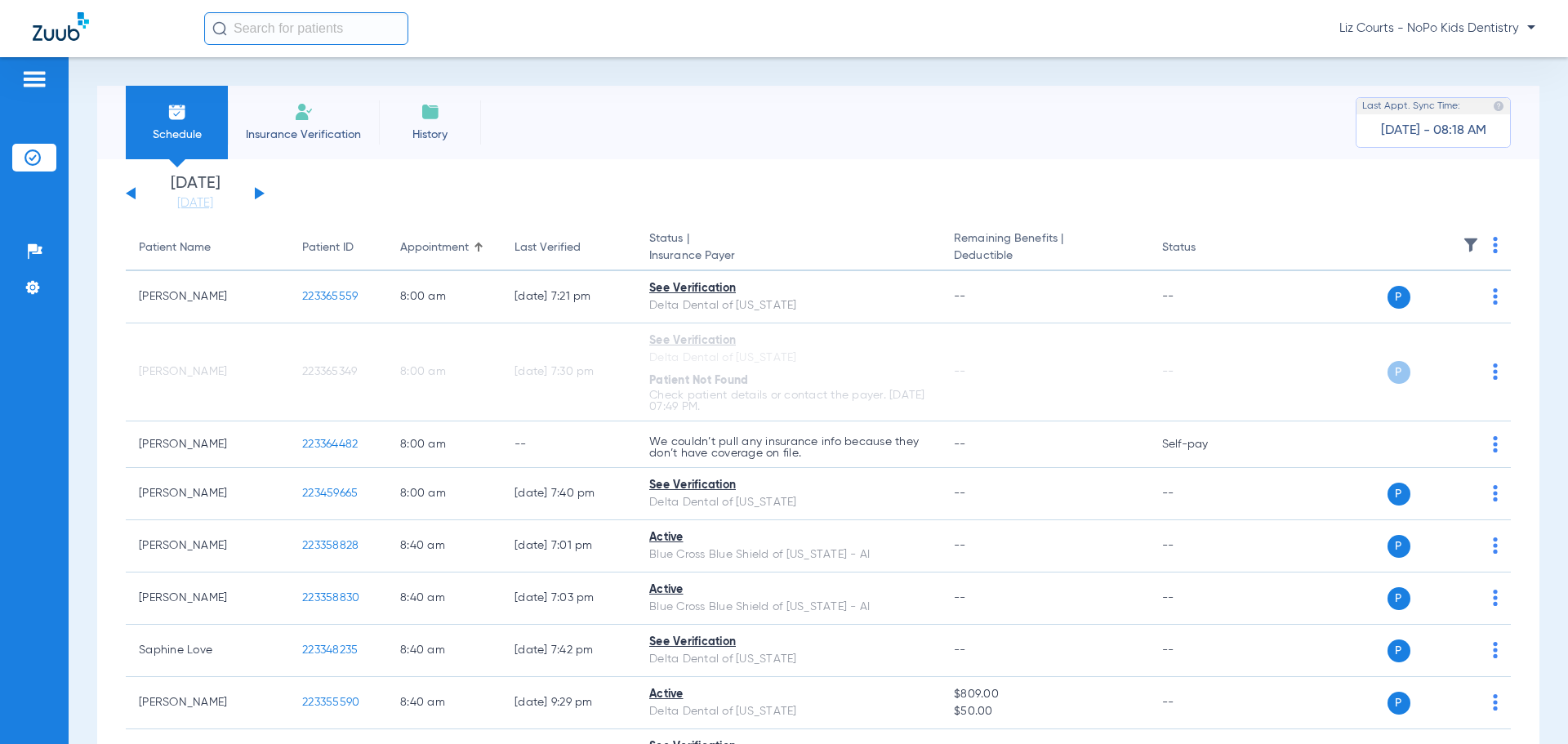
click at [1493, 243] on img at bounding box center [1495, 245] width 5 height 16
click at [1441, 312] on span "Verify All" at bounding box center [1420, 309] width 102 height 12
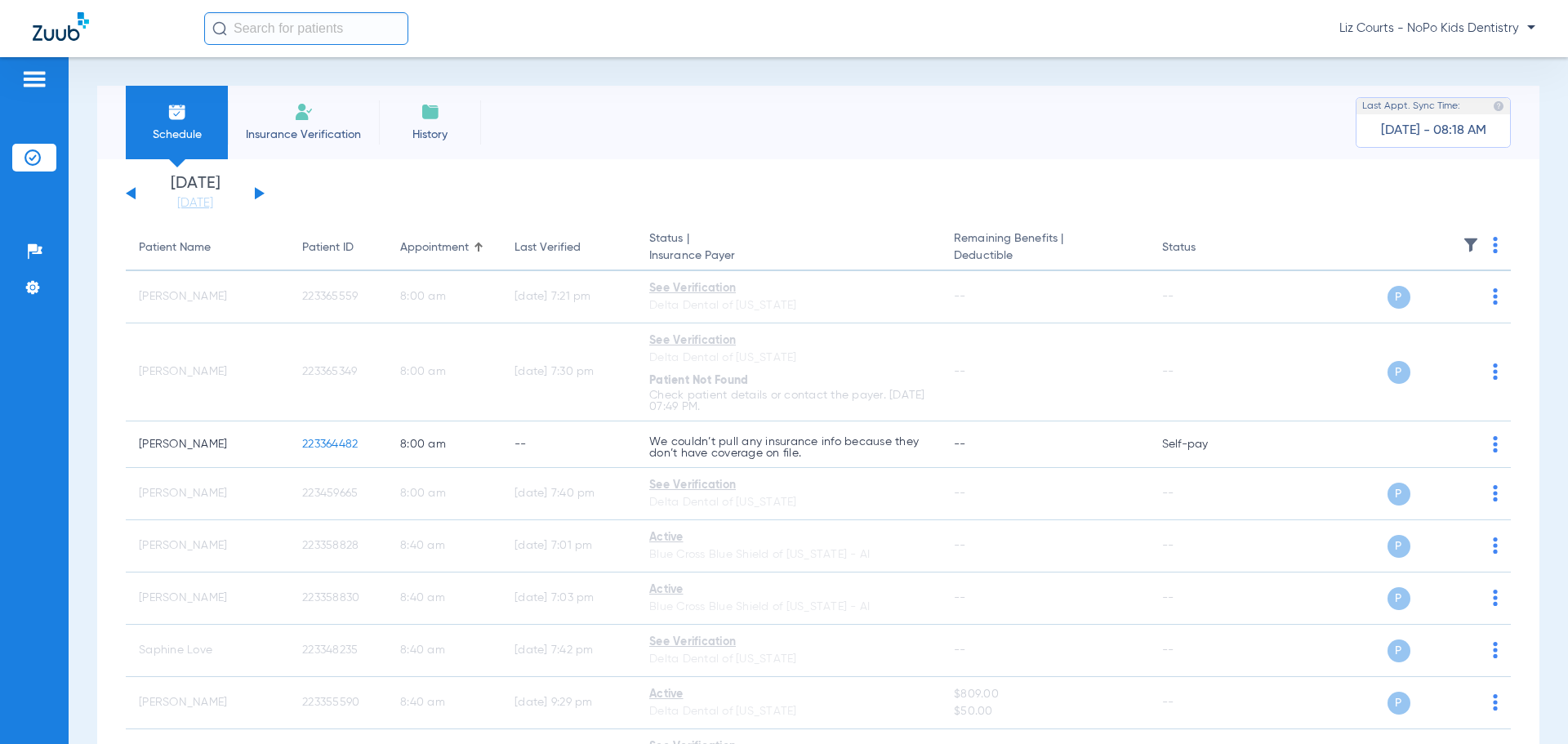
click at [256, 194] on button at bounding box center [260, 194] width 10 height 13
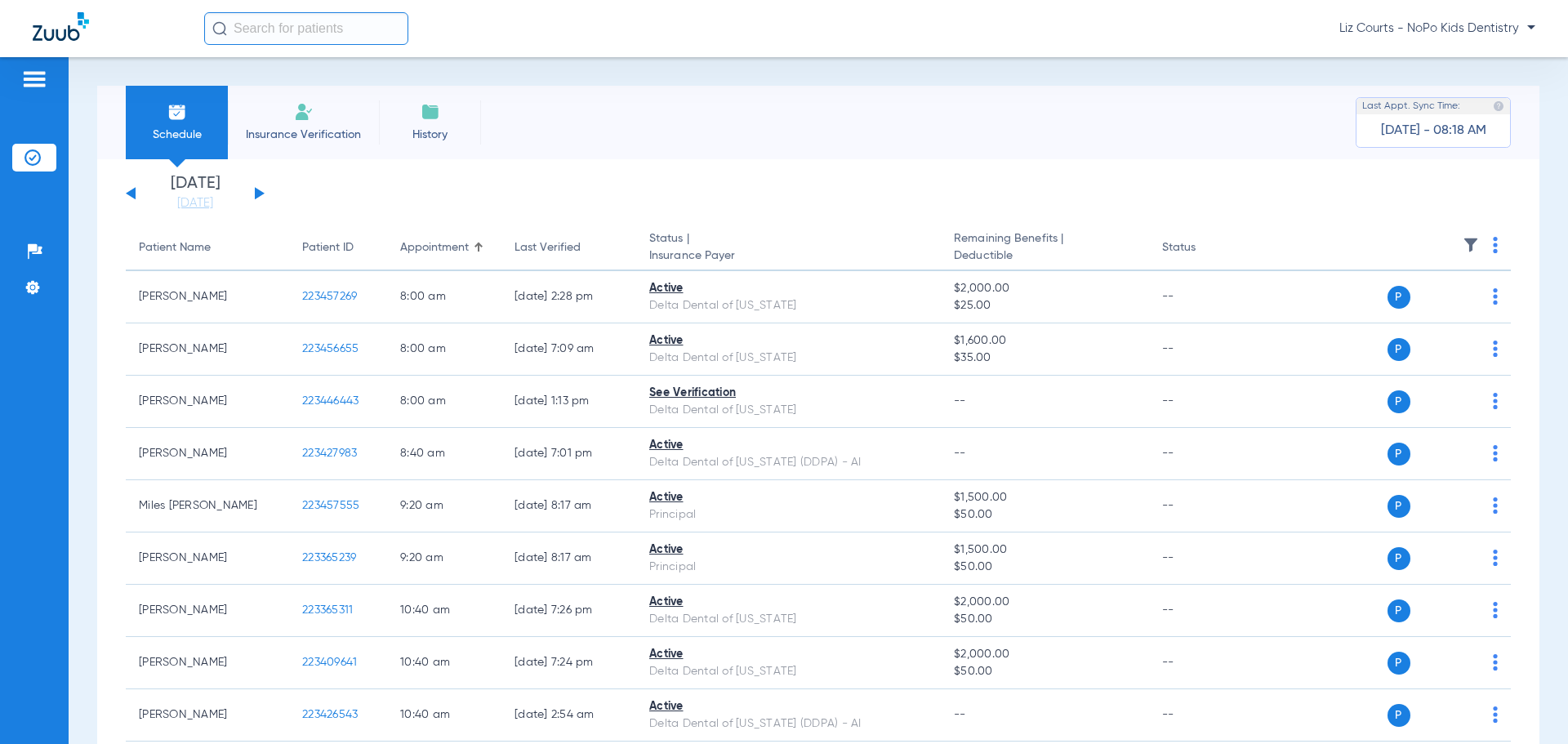
click at [1480, 244] on th at bounding box center [1386, 248] width 252 height 46
click at [1493, 245] on img at bounding box center [1495, 245] width 5 height 16
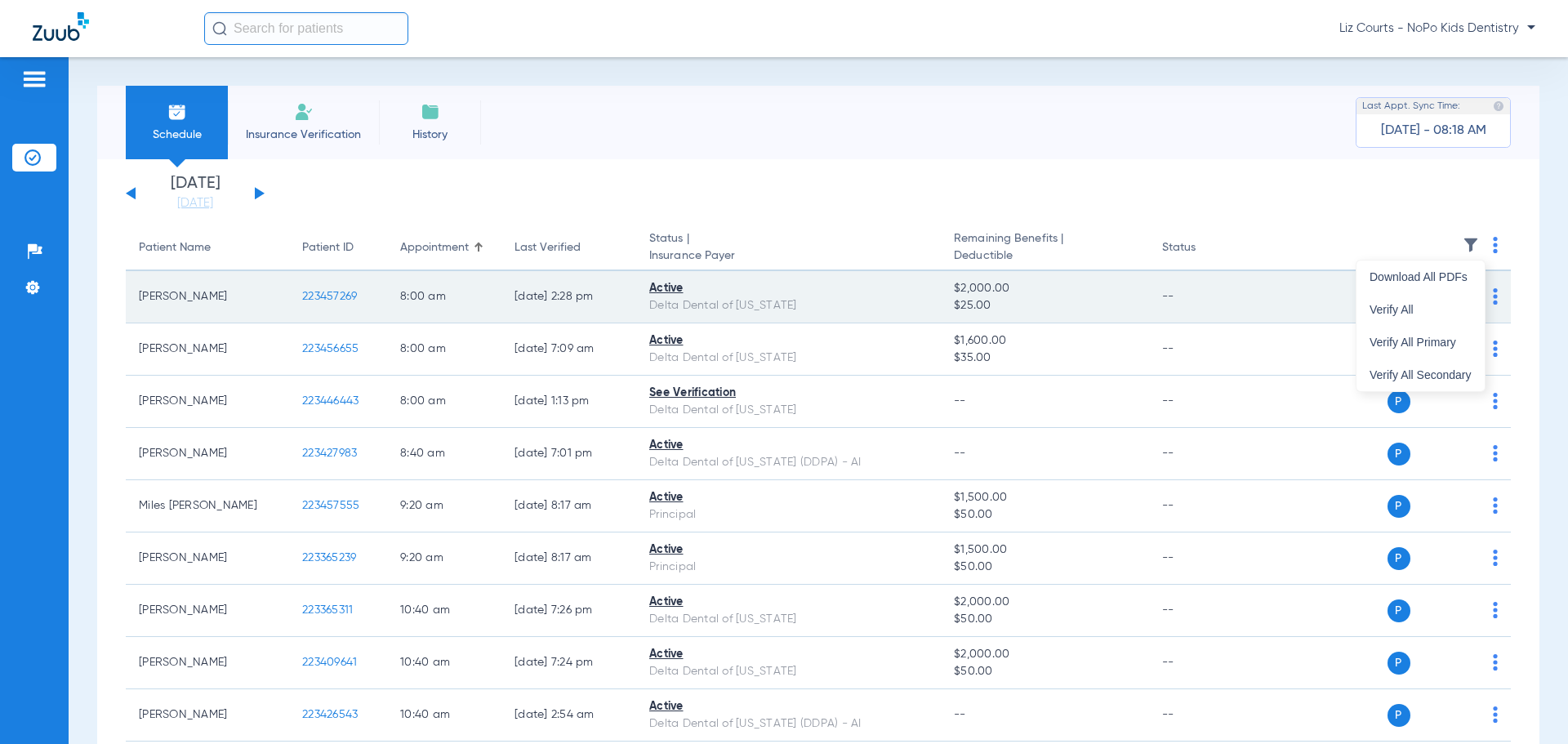
drag, startPoint x: 1465, startPoint y: 302, endPoint x: 1445, endPoint y: 294, distance: 21.5
click at [1465, 303] on button "Verify All" at bounding box center [1421, 309] width 128 height 32
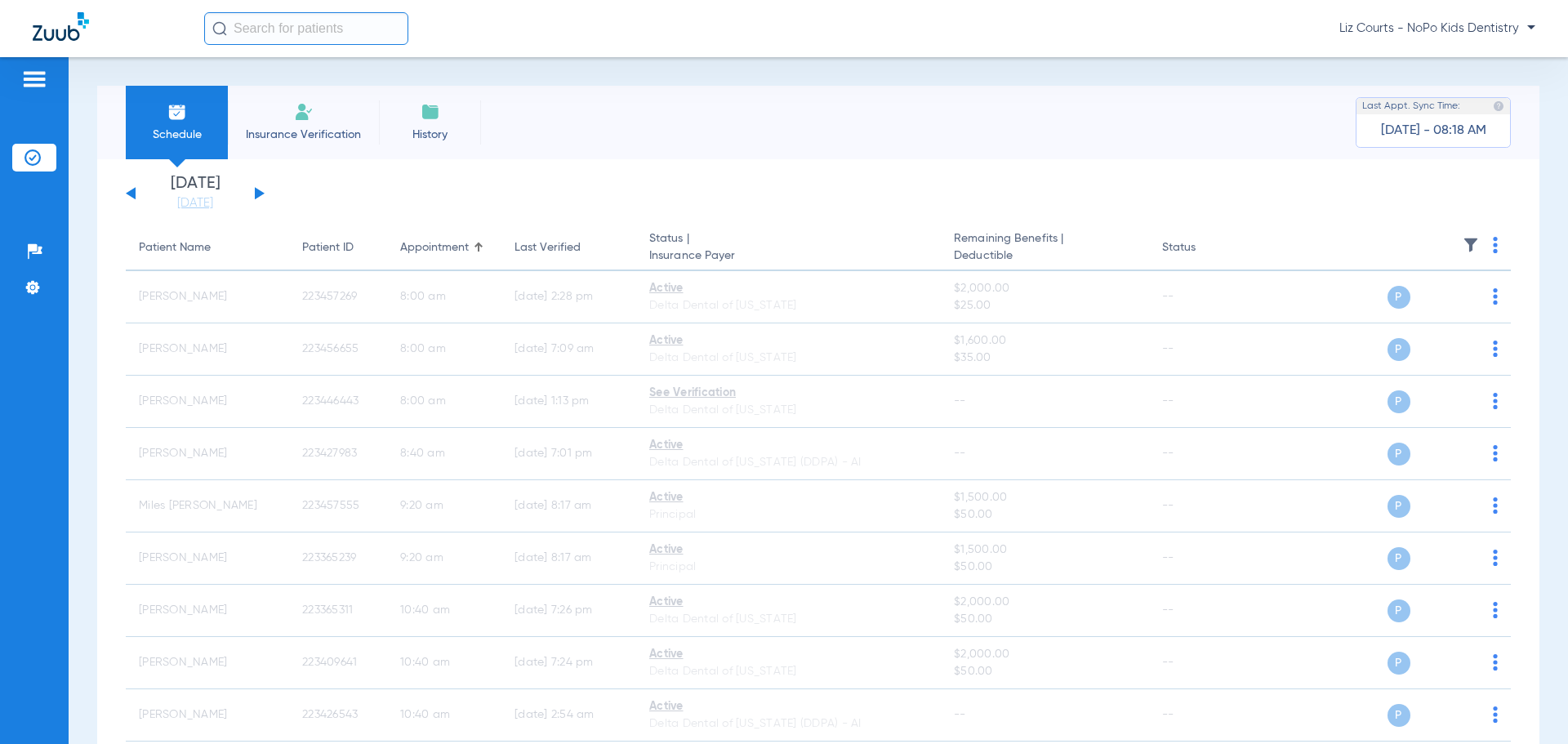
click at [258, 193] on button at bounding box center [260, 194] width 10 height 13
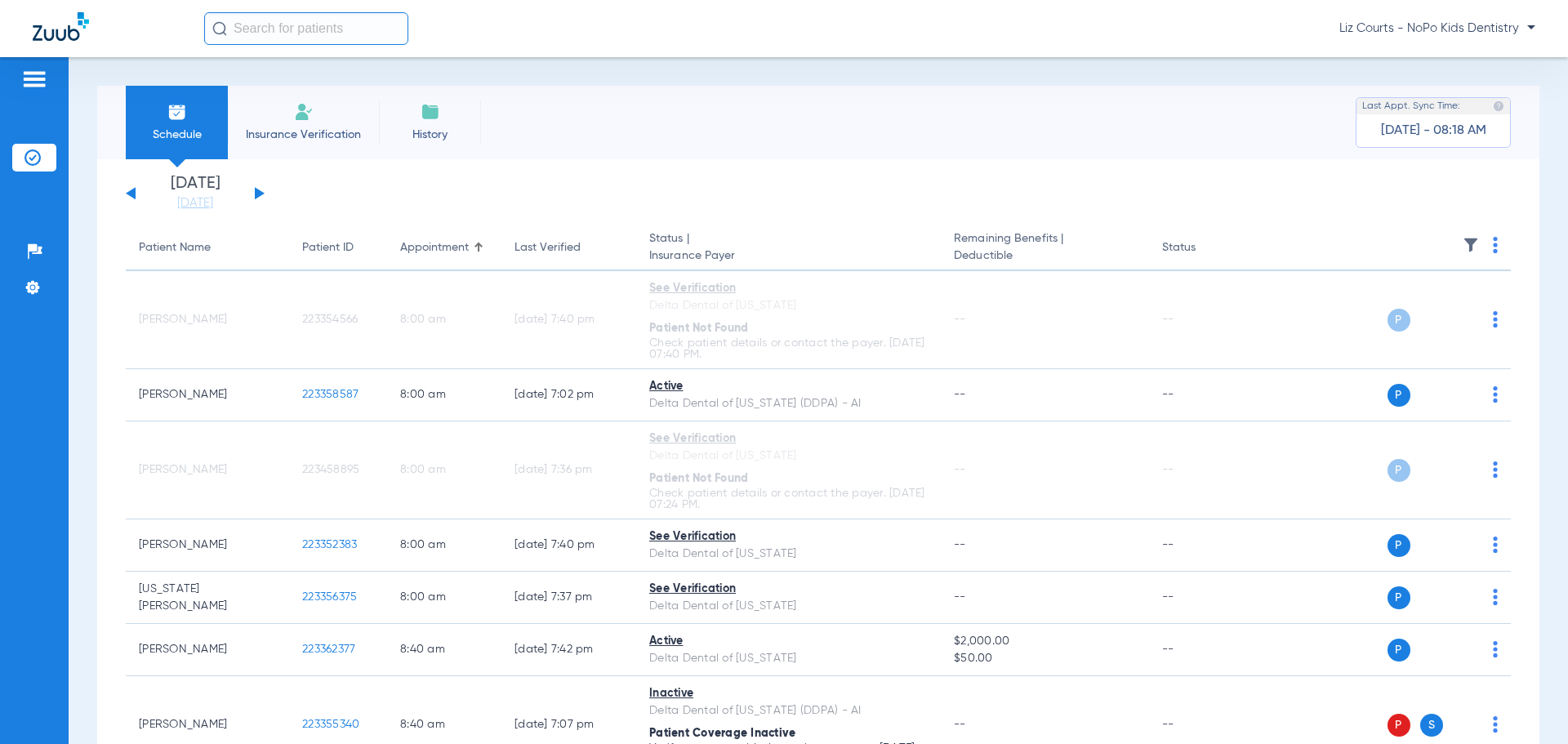
click at [1493, 244] on img at bounding box center [1495, 245] width 5 height 16
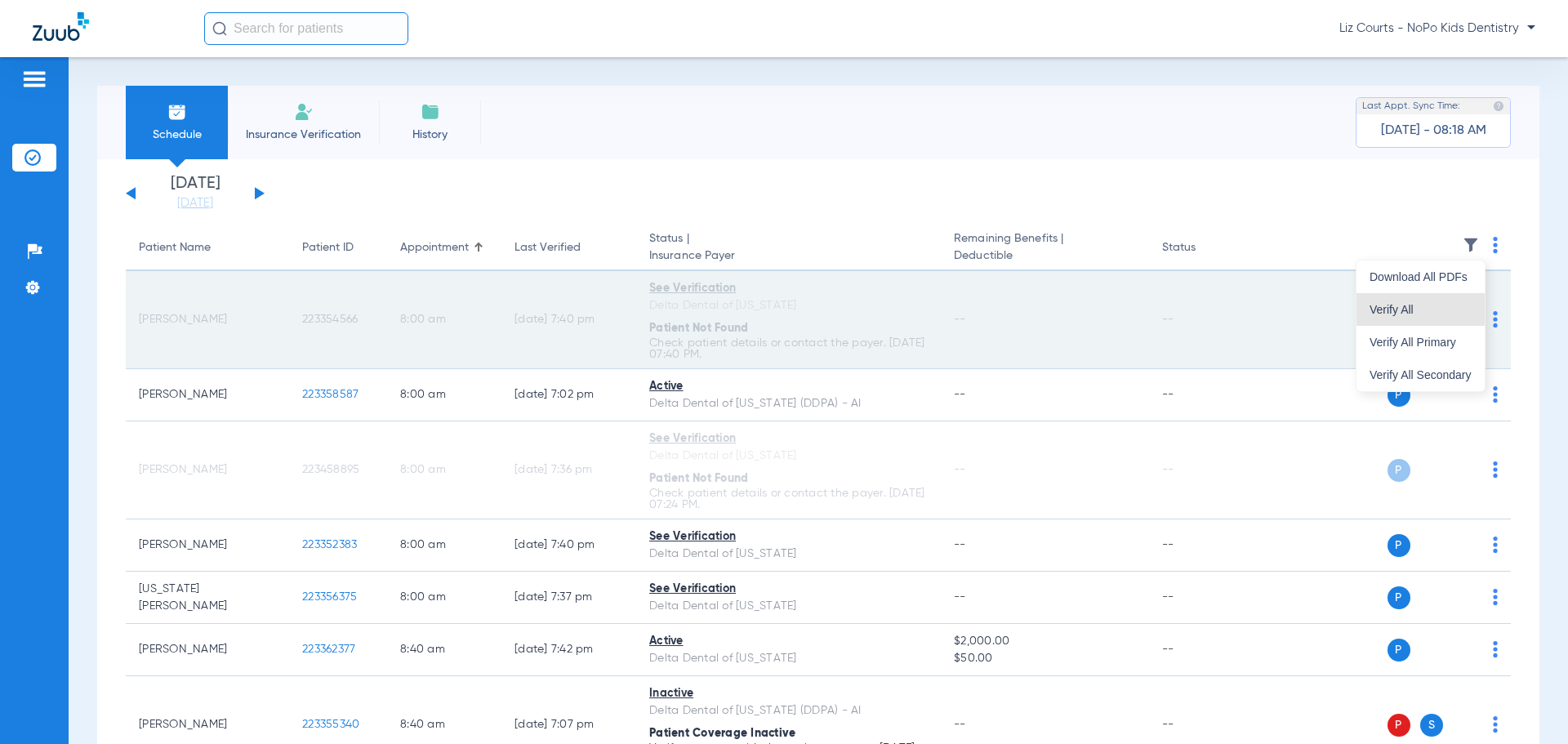
drag, startPoint x: 1466, startPoint y: 302, endPoint x: 1352, endPoint y: 308, distance: 114.2
click at [1466, 303] on button "Verify All" at bounding box center [1421, 309] width 128 height 32
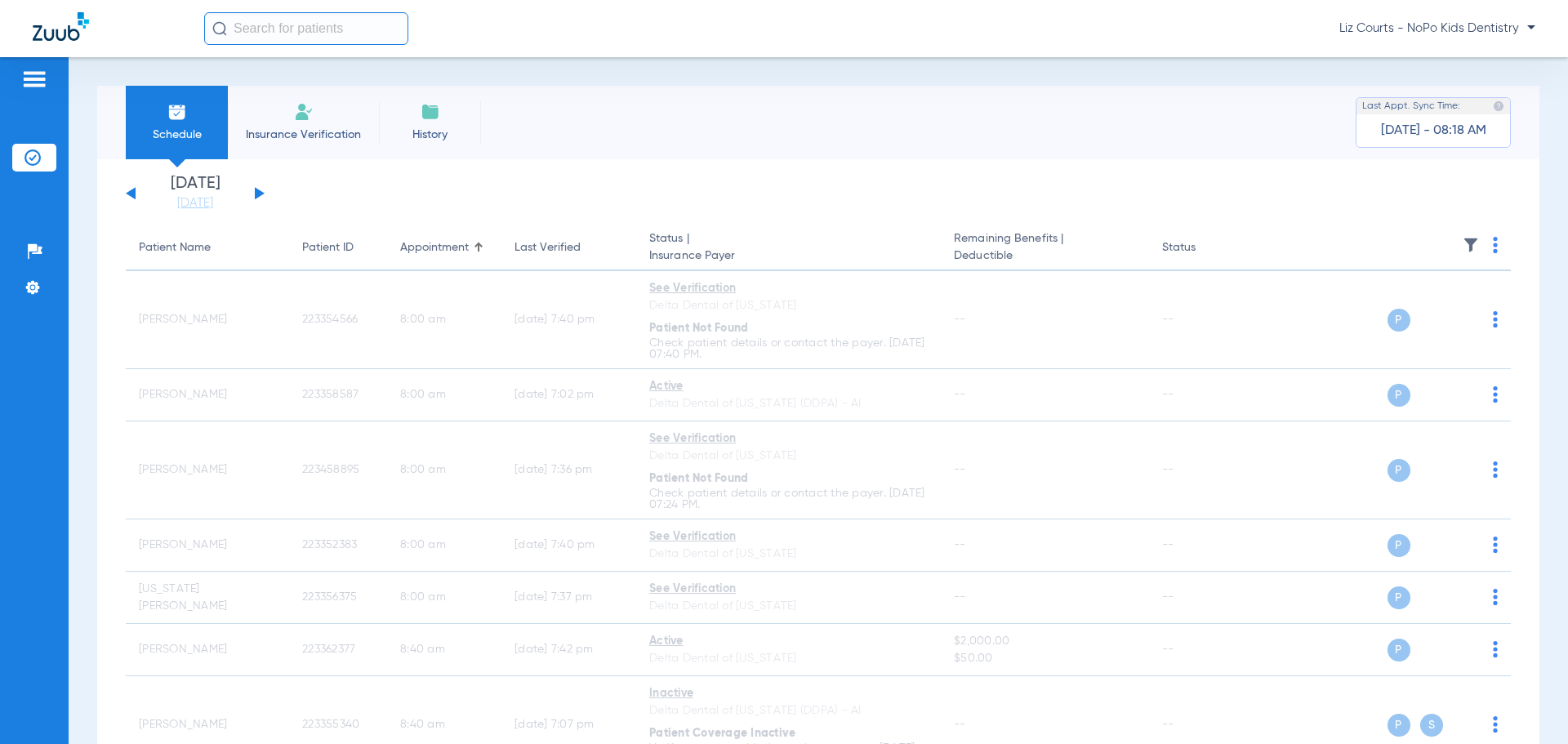
click at [258, 195] on button at bounding box center [260, 194] width 10 height 13
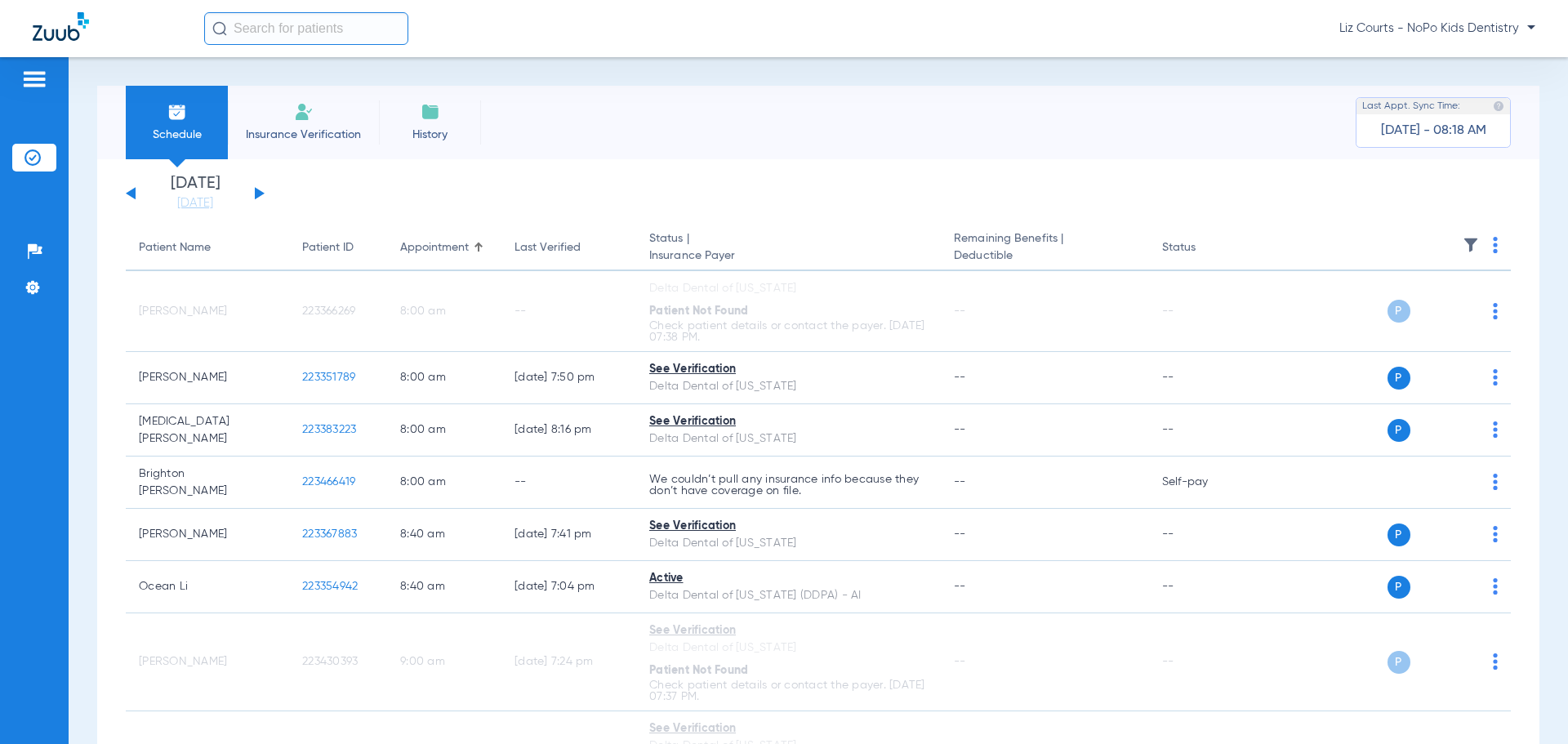
click at [1493, 241] on img at bounding box center [1495, 245] width 5 height 16
click at [1465, 301] on button "Verify All" at bounding box center [1423, 309] width 124 height 32
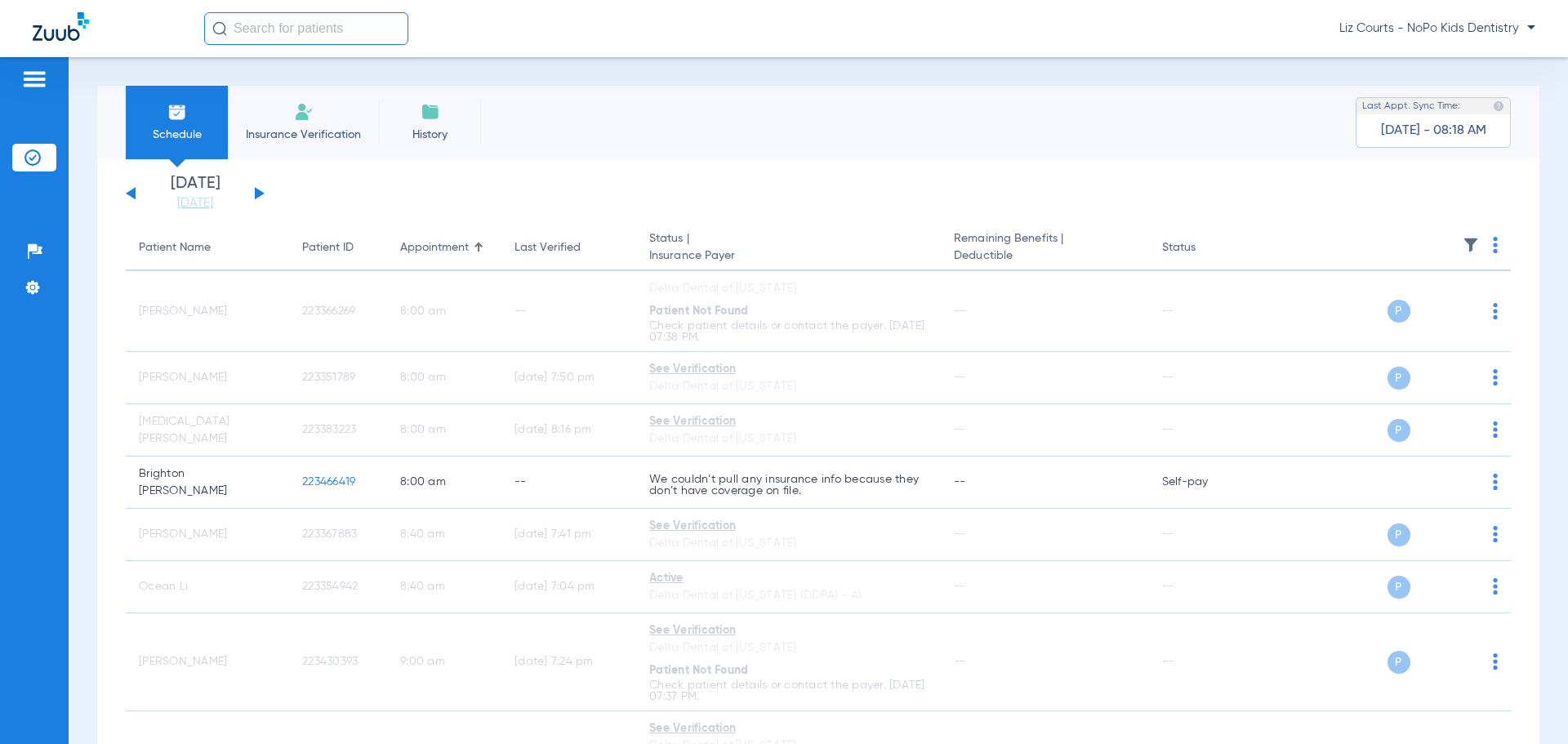
click at [258, 190] on button at bounding box center [260, 194] width 10 height 13
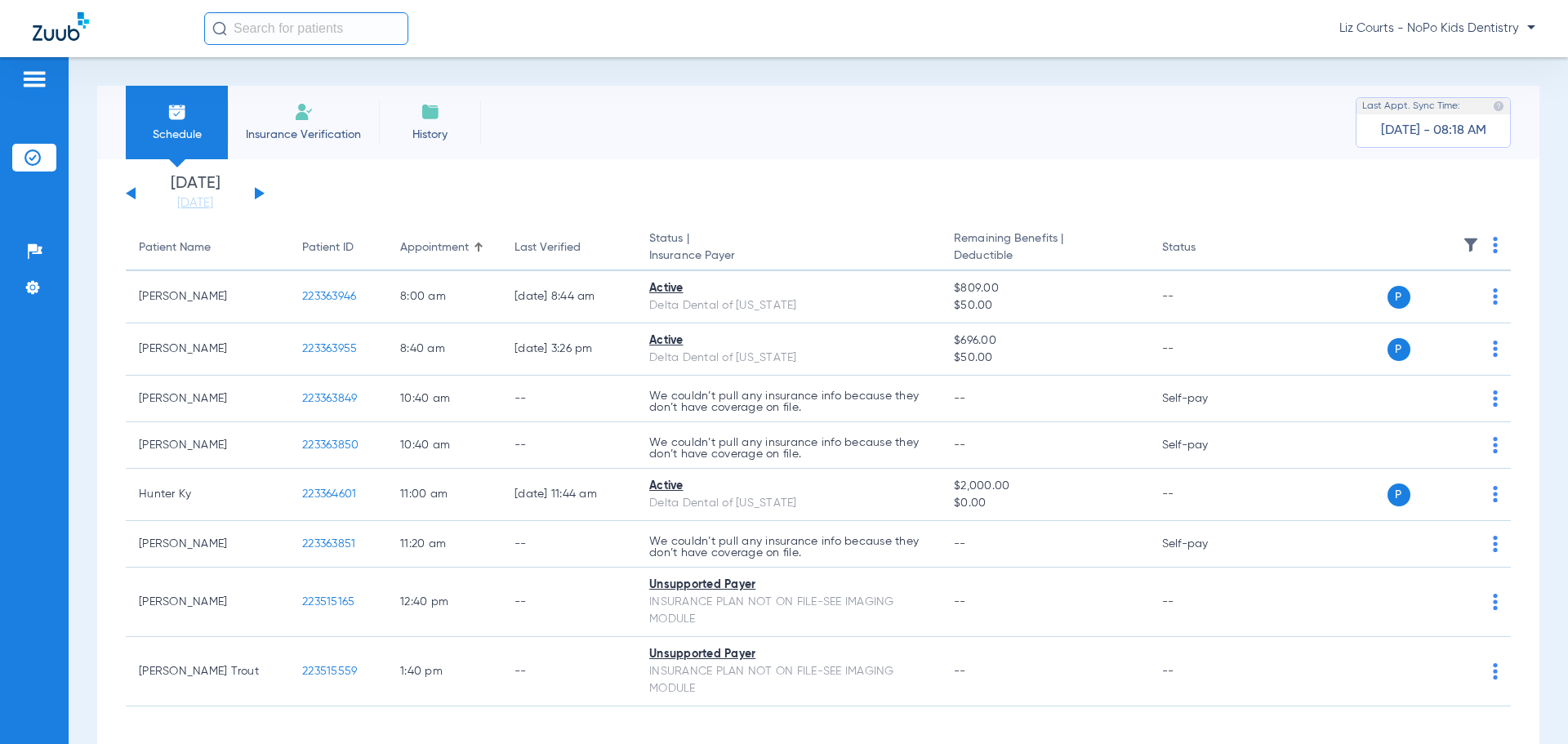
click at [1480, 245] on th at bounding box center [1386, 248] width 252 height 46
click at [1493, 245] on img at bounding box center [1495, 245] width 5 height 16
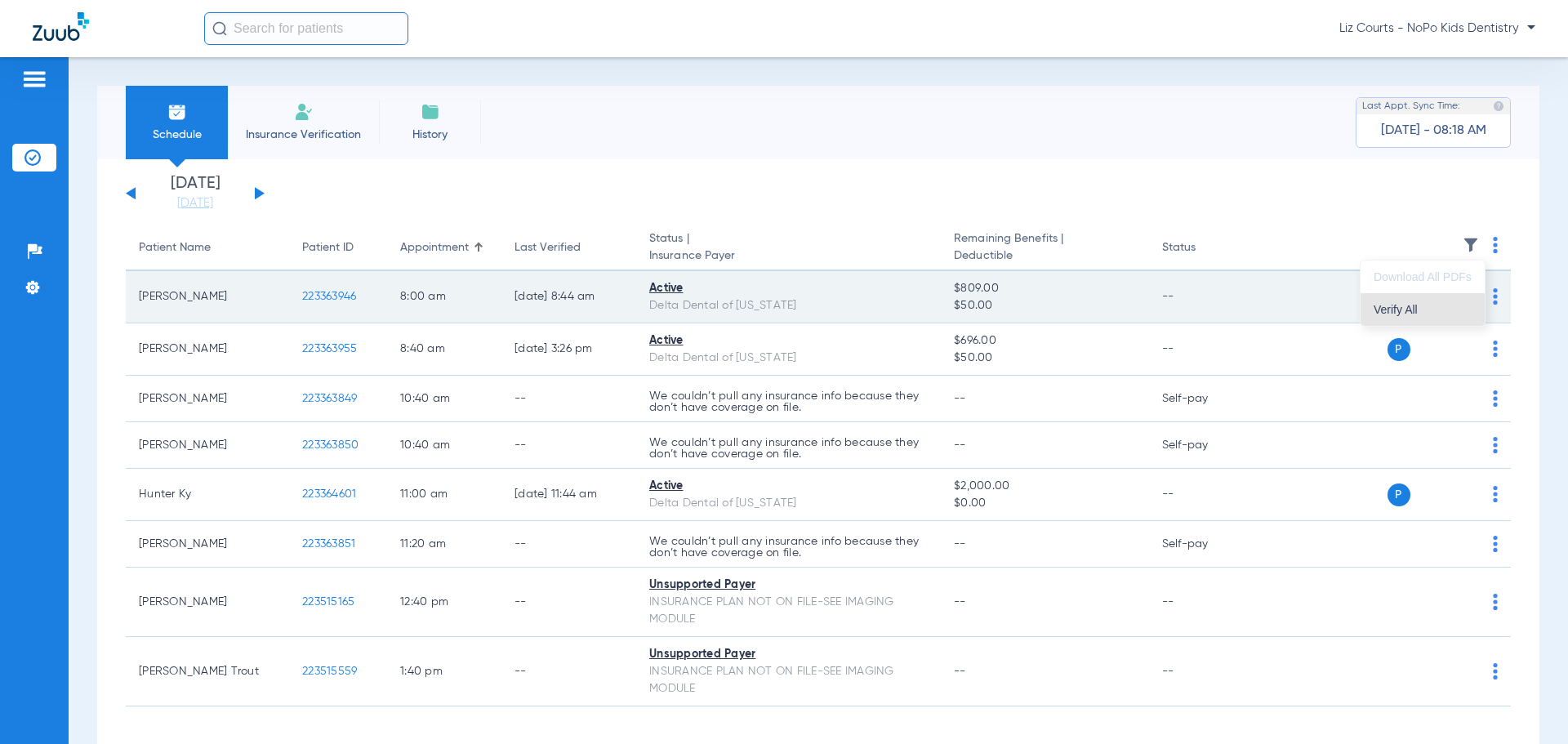
click at [1445, 314] on span "Verify All" at bounding box center [1423, 309] width 98 height 12
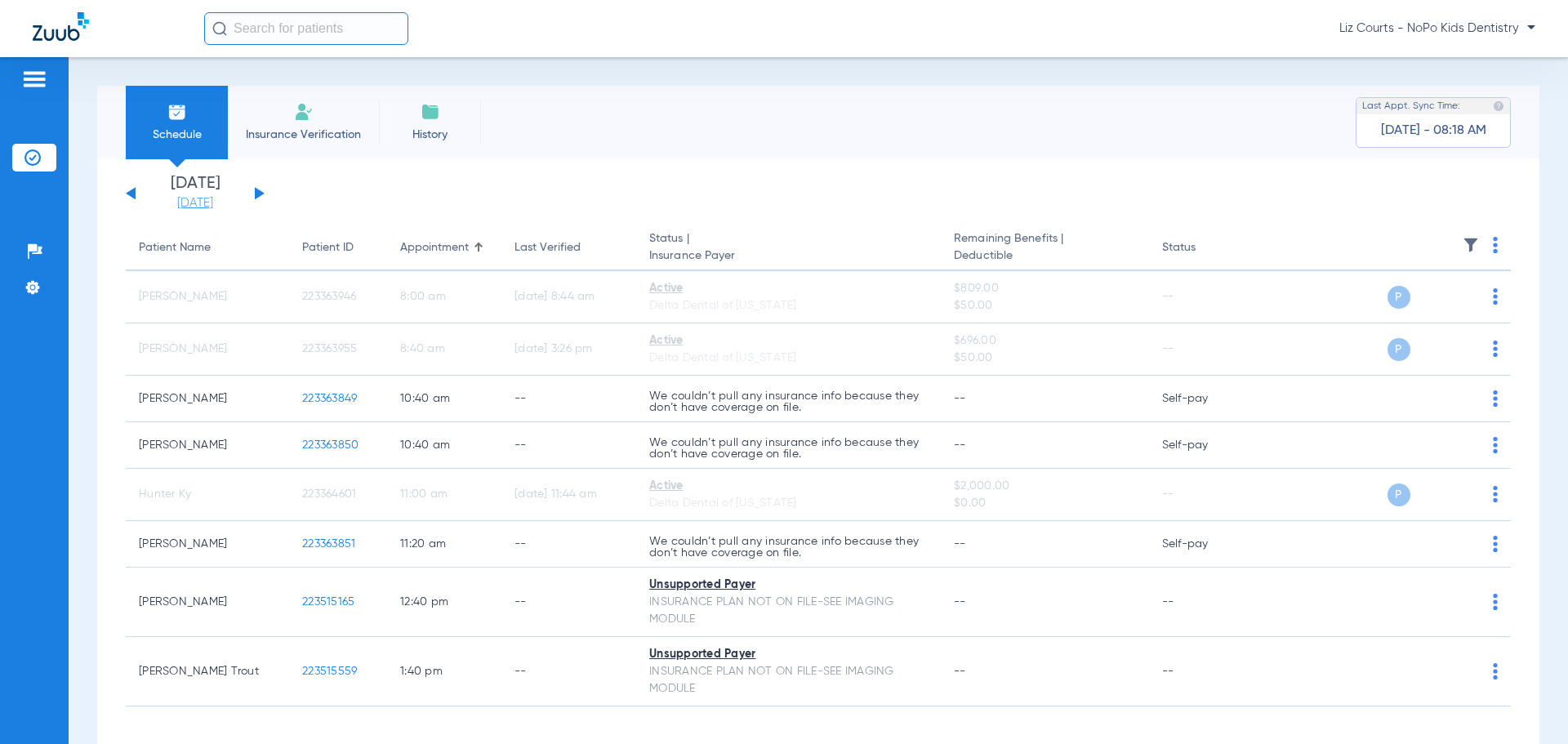
click at [214, 196] on link "[DATE]" at bounding box center [195, 204] width 98 height 16
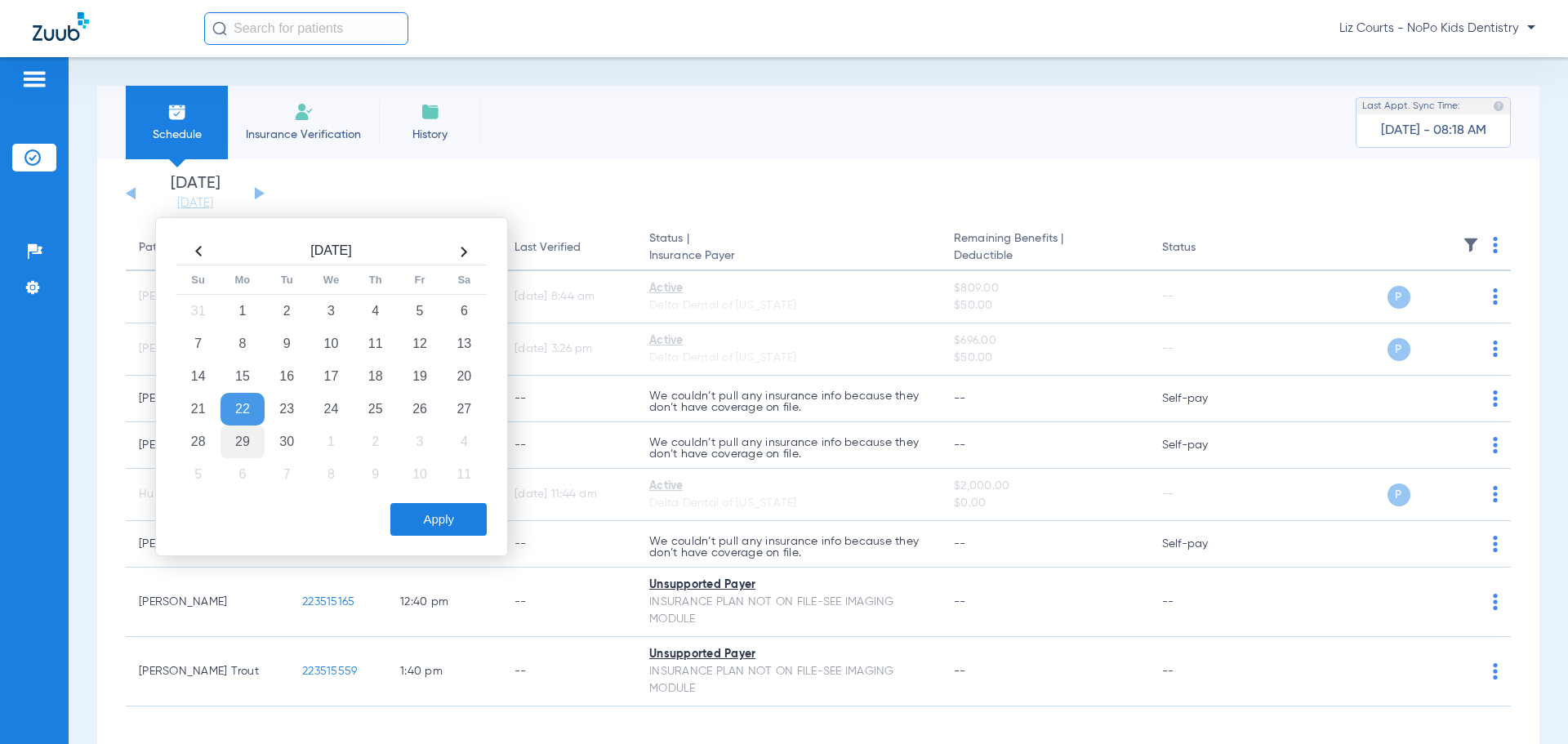
click at [246, 442] on td "29" at bounding box center [242, 441] width 44 height 32
click at [441, 528] on button "Apply" at bounding box center [438, 519] width 96 height 32
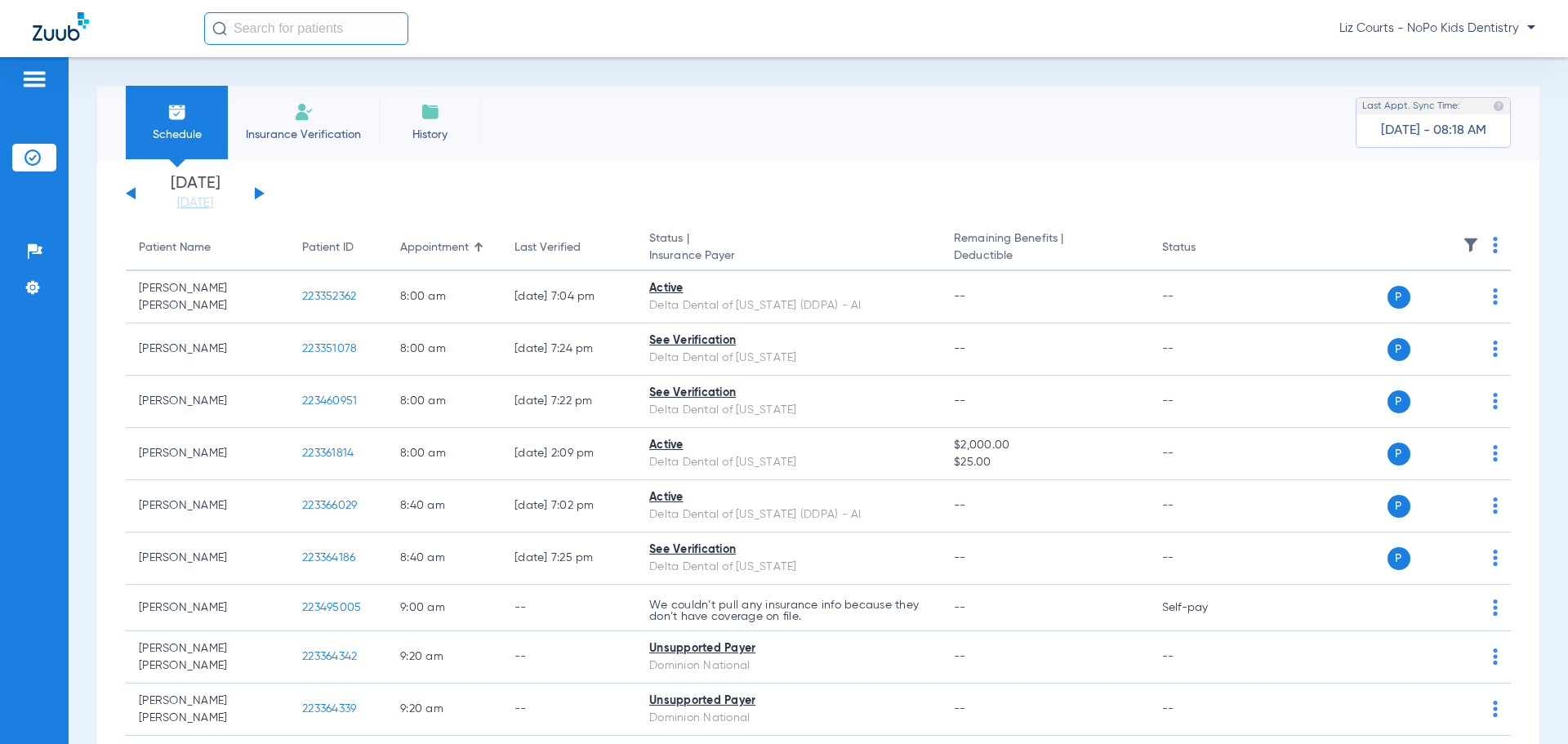
click at [1493, 241] on img at bounding box center [1495, 245] width 5 height 16
click at [1454, 313] on span "Verify All" at bounding box center [1420, 309] width 102 height 12
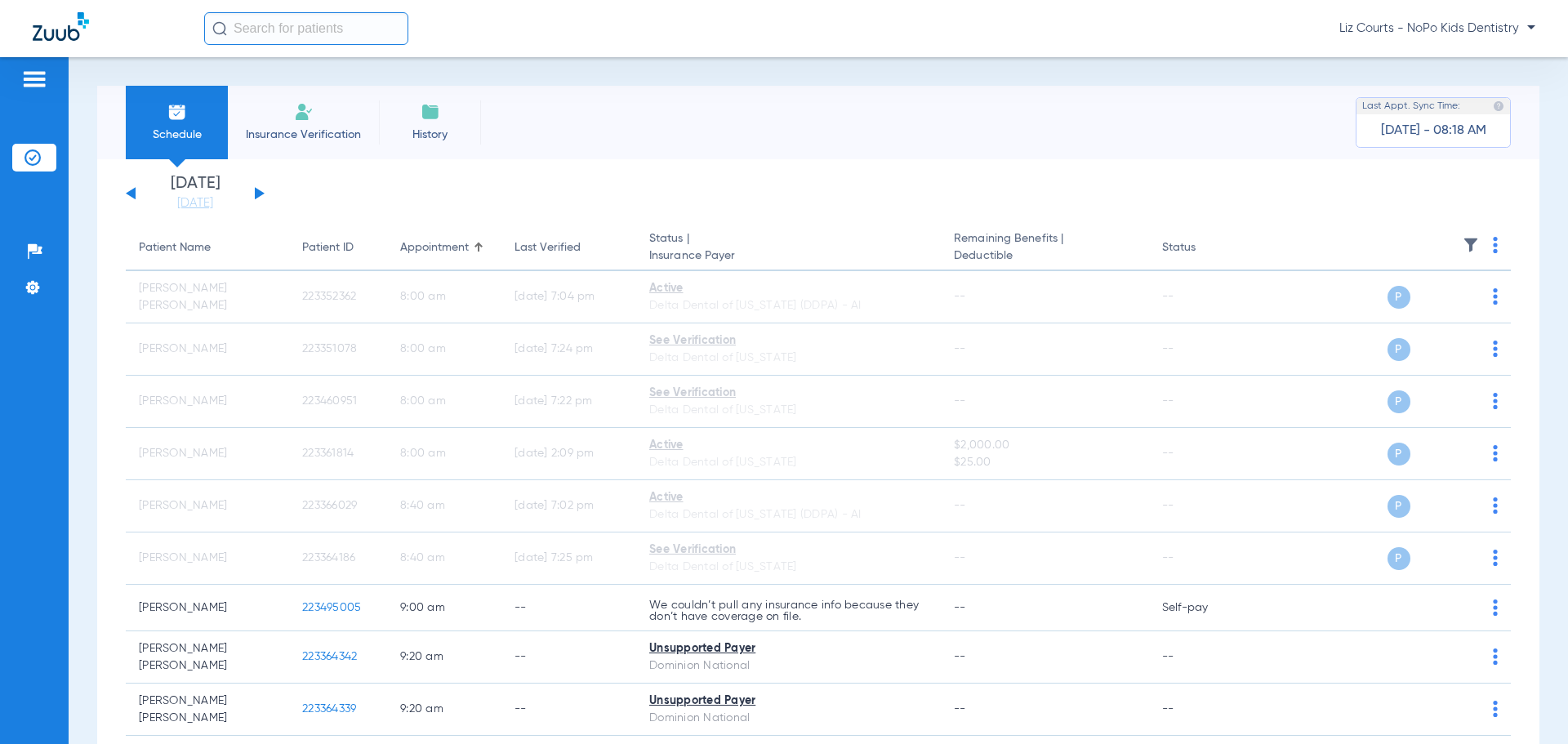
click at [257, 192] on button at bounding box center [260, 194] width 10 height 13
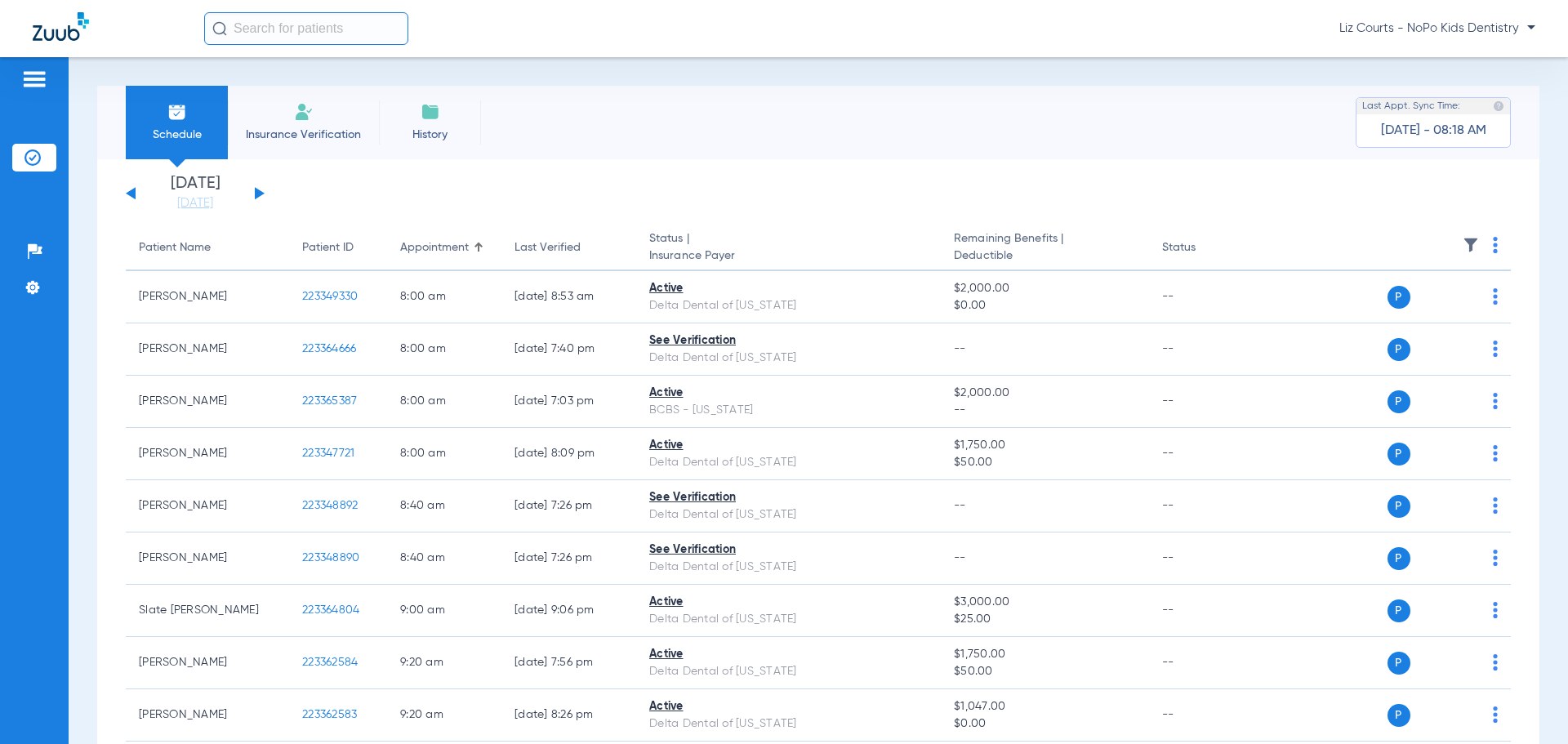
click at [1493, 240] on img at bounding box center [1495, 245] width 5 height 16
click at [1448, 301] on button "Verify All" at bounding box center [1421, 309] width 128 height 32
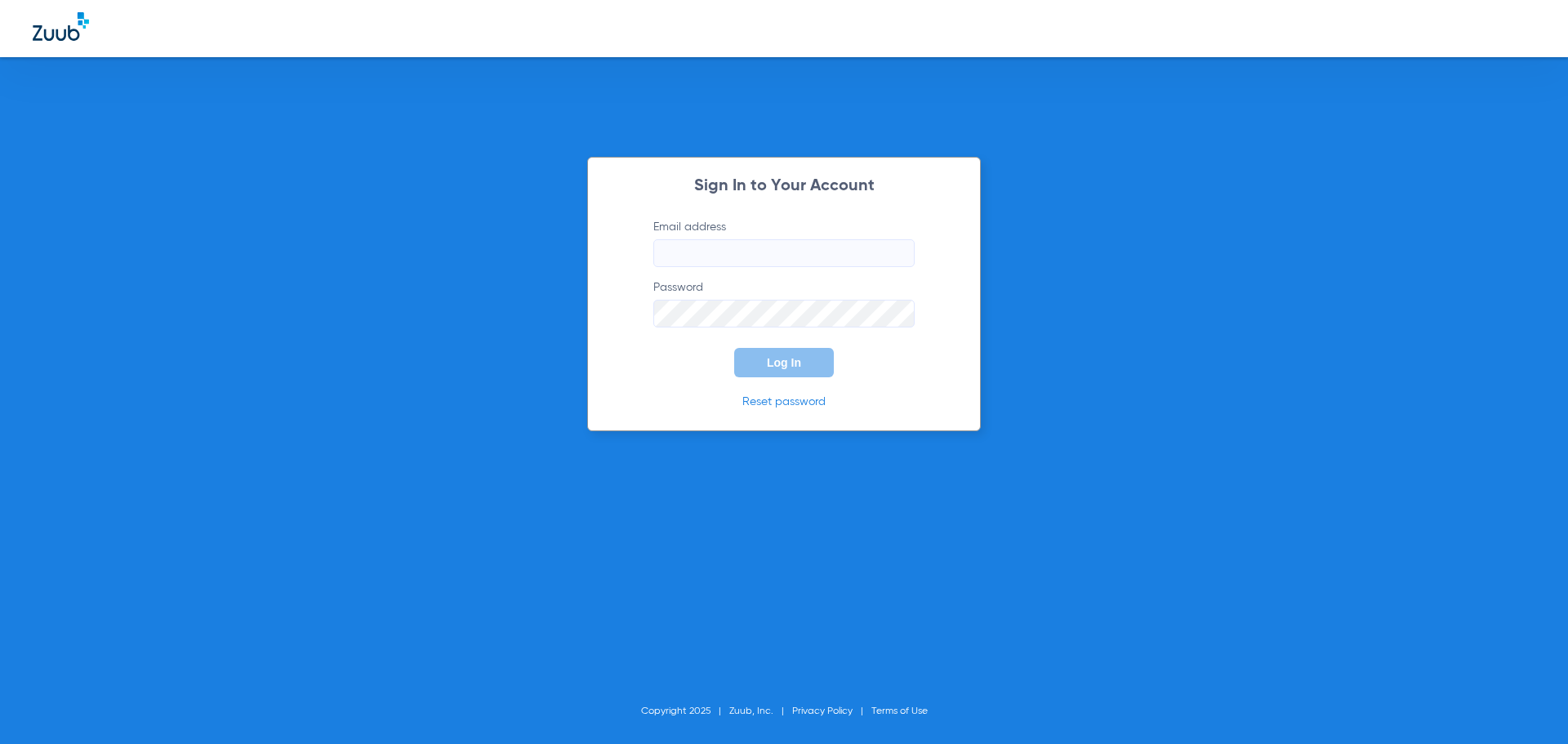
type input "[EMAIL_ADDRESS][DOMAIN_NAME]"
click at [638, 362] on button "Log In" at bounding box center [784, 362] width 100 height 30
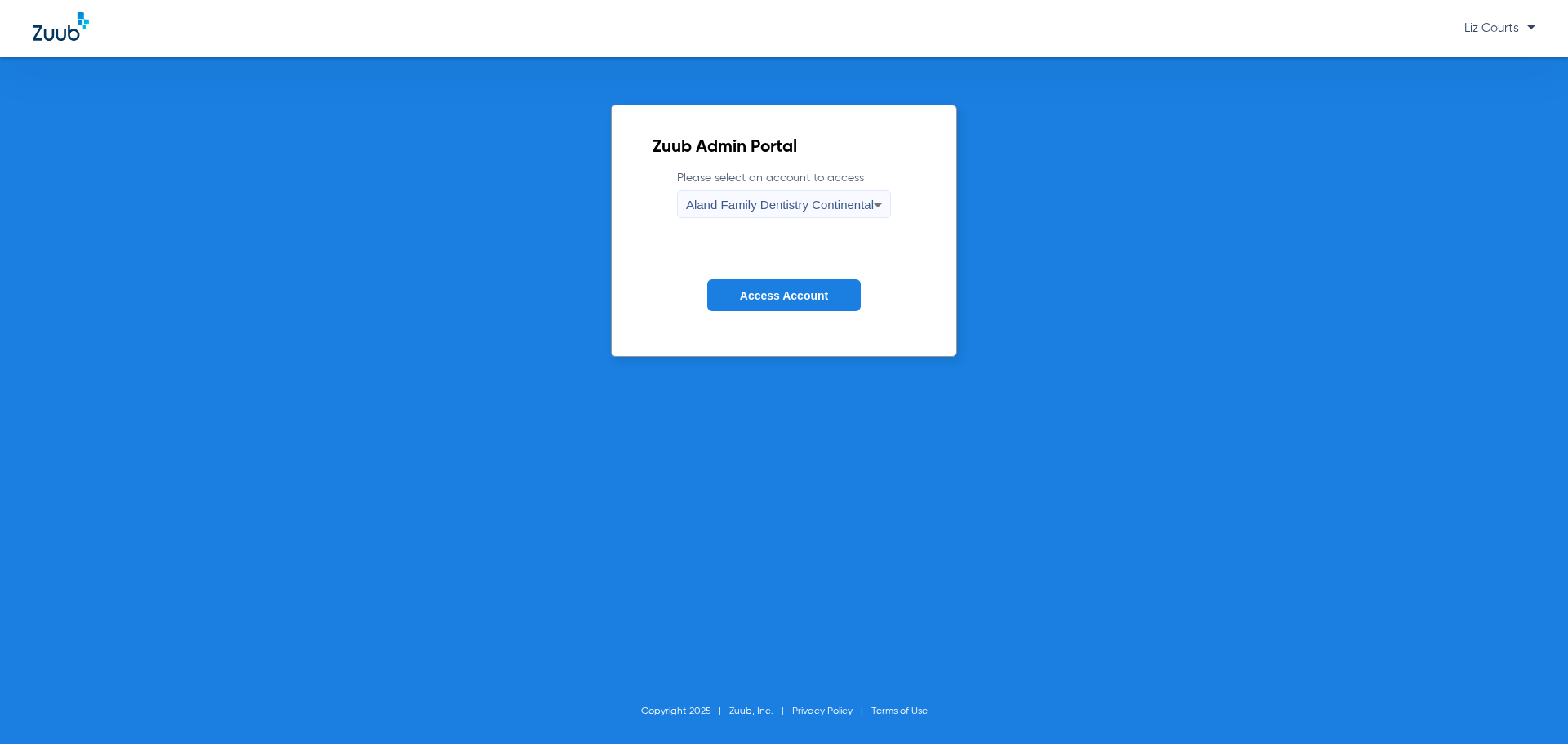
click at [638, 204] on span "Aland Family Dentistry Continental" at bounding box center [779, 204] width 187 height 14
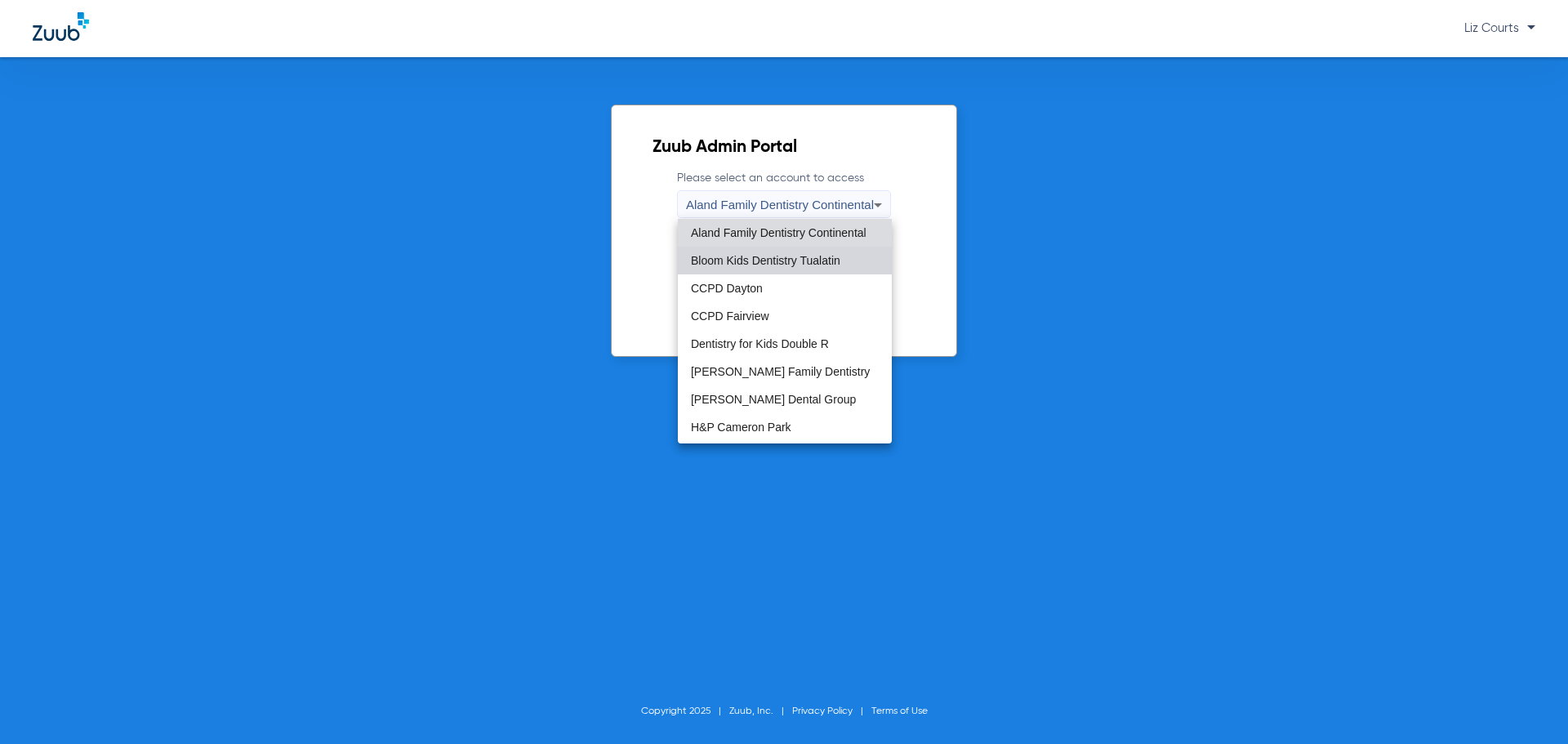
click at [638, 259] on span "Bloom Kids Dentistry Tualatin" at bounding box center [766, 260] width 150 height 12
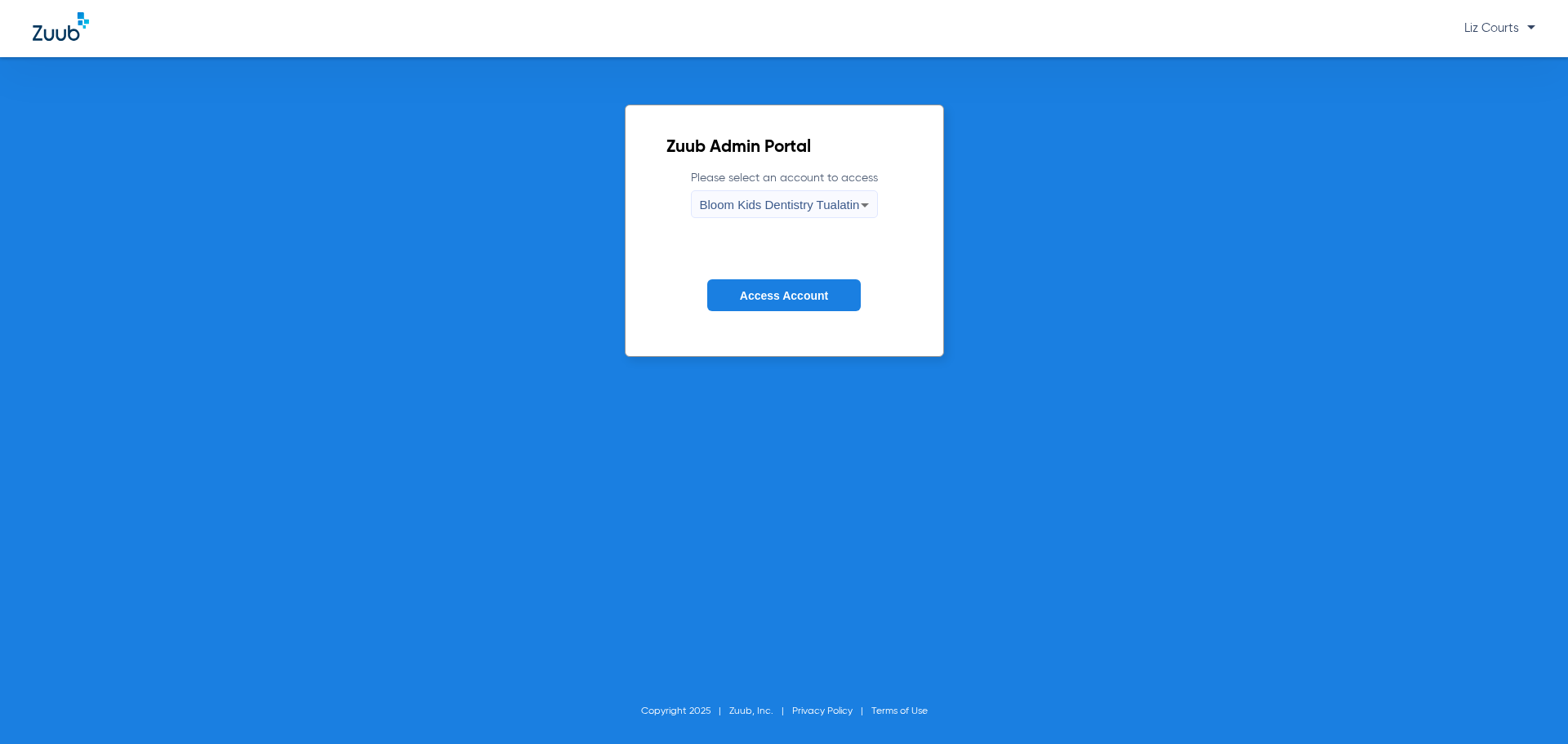
click at [638, 293] on span "Access Account" at bounding box center [784, 295] width 88 height 14
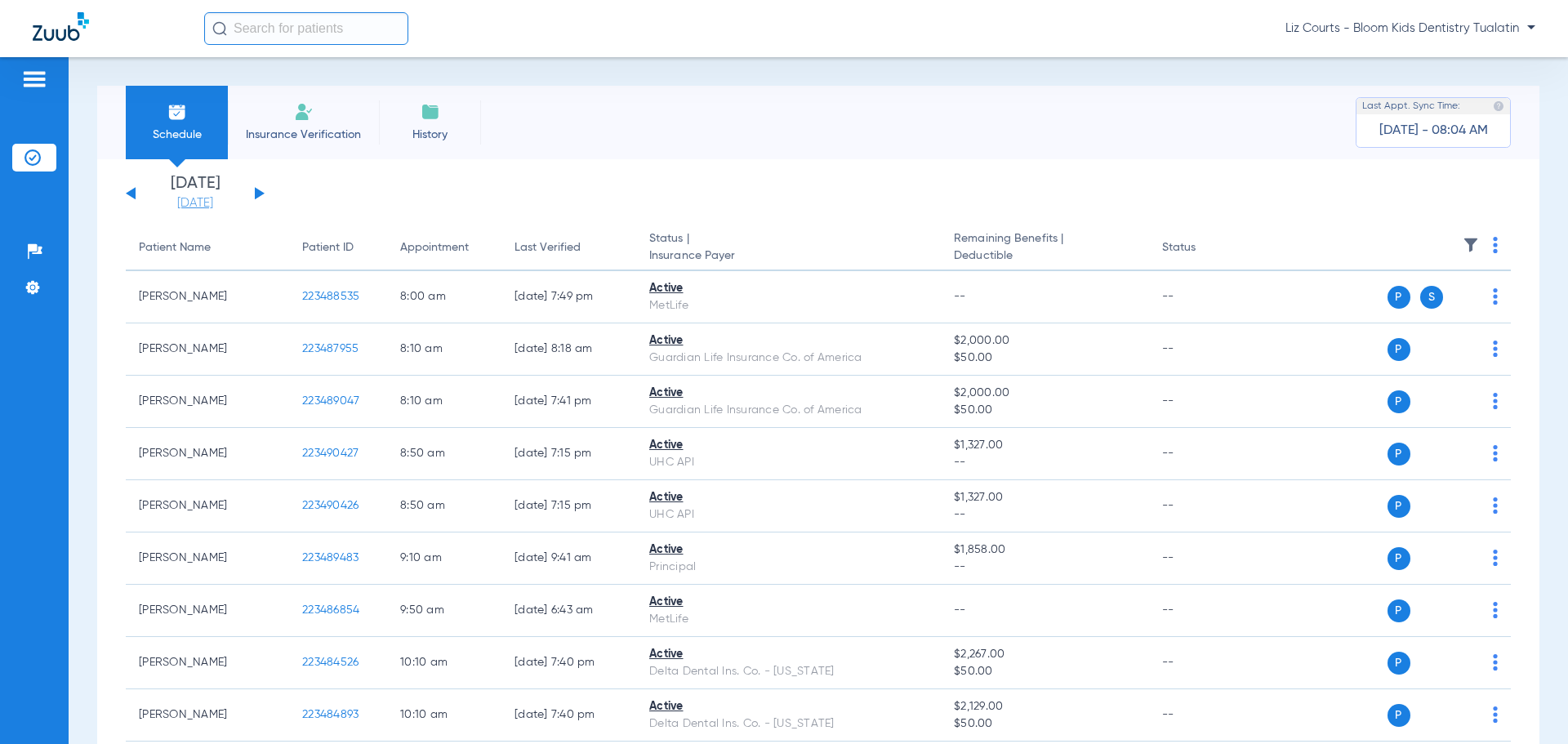
click at [176, 202] on link "[DATE]" at bounding box center [195, 204] width 98 height 16
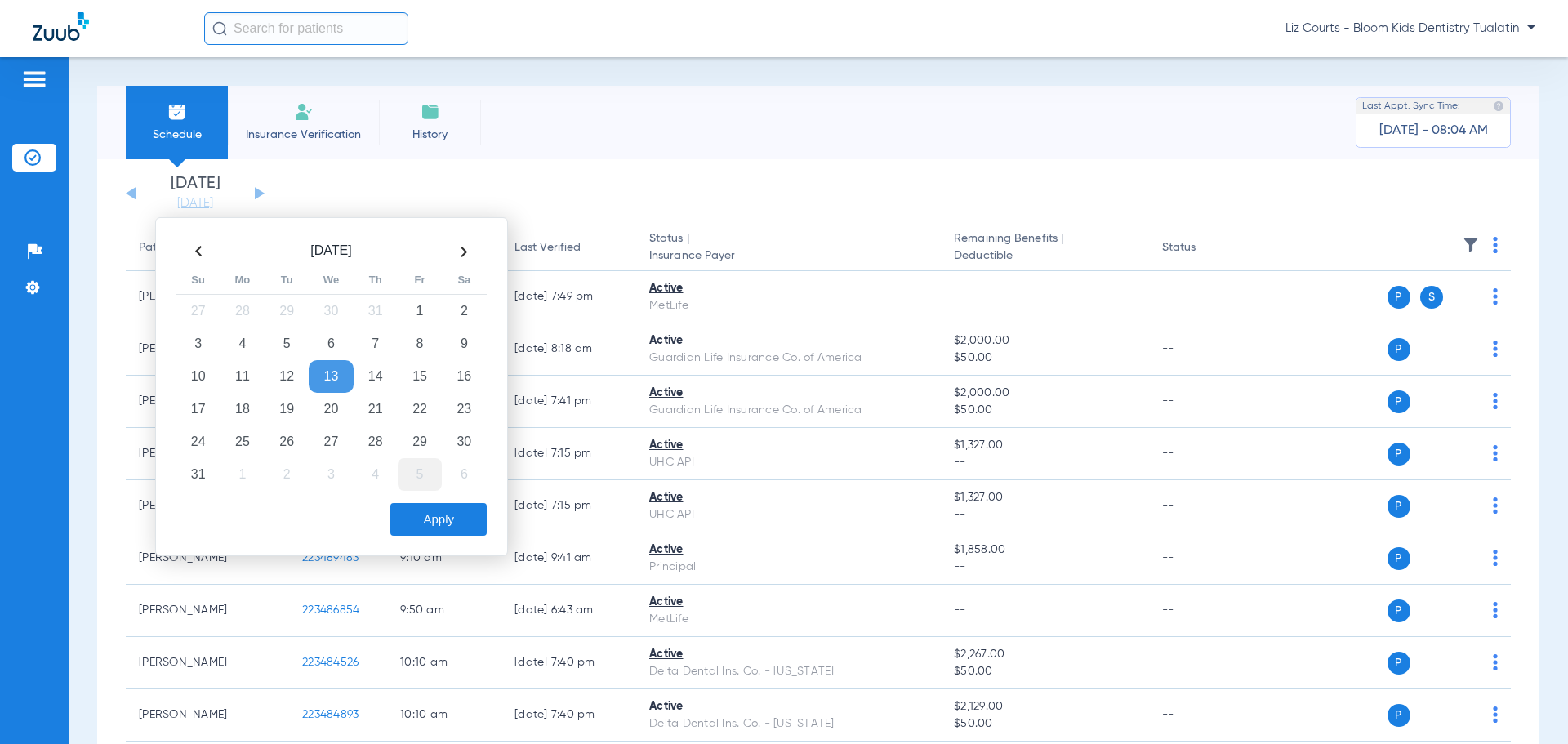
click at [421, 475] on td "5" at bounding box center [419, 474] width 44 height 32
click at [437, 485] on button "Apply" at bounding box center [438, 519] width 96 height 32
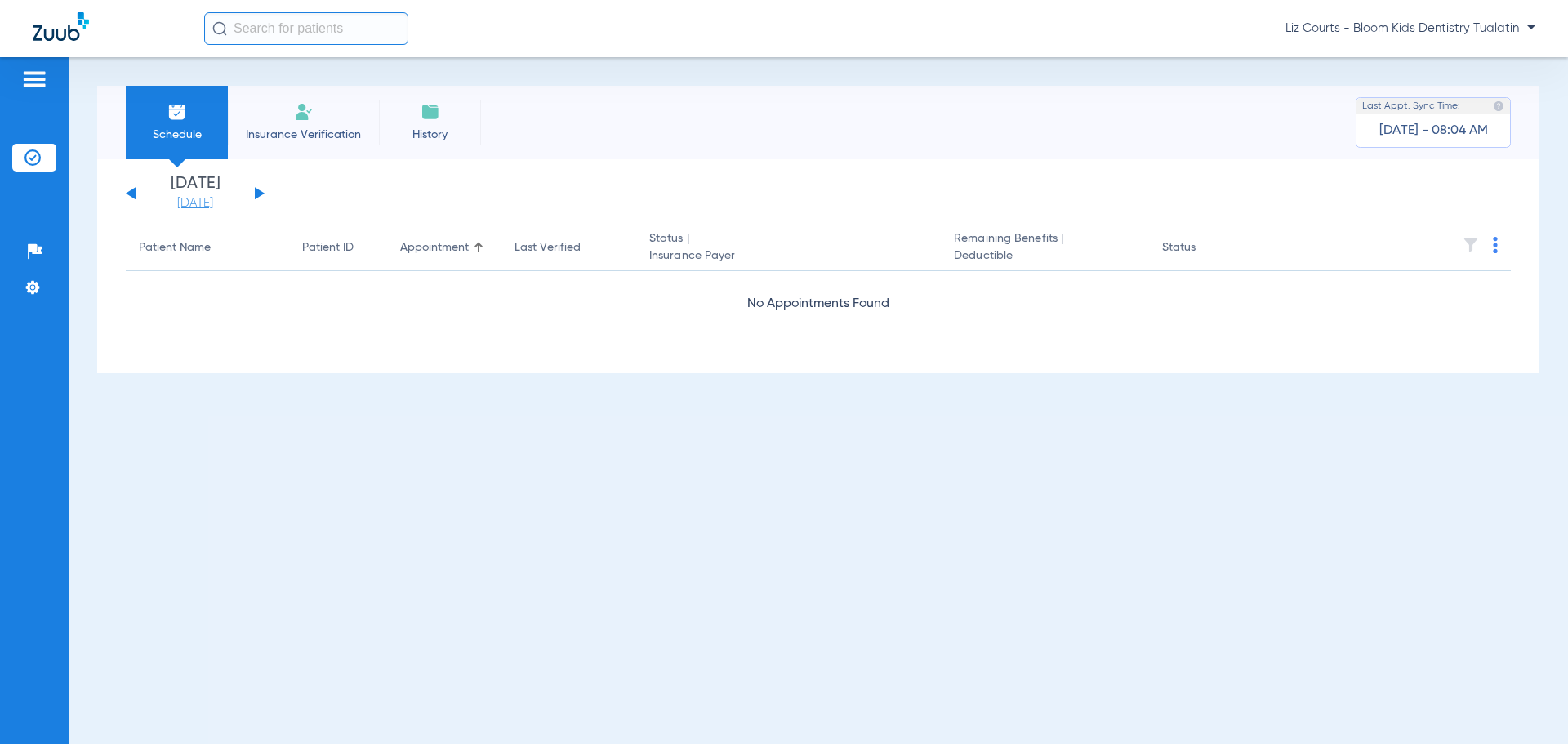
click at [187, 203] on link "[DATE]" at bounding box center [195, 204] width 98 height 16
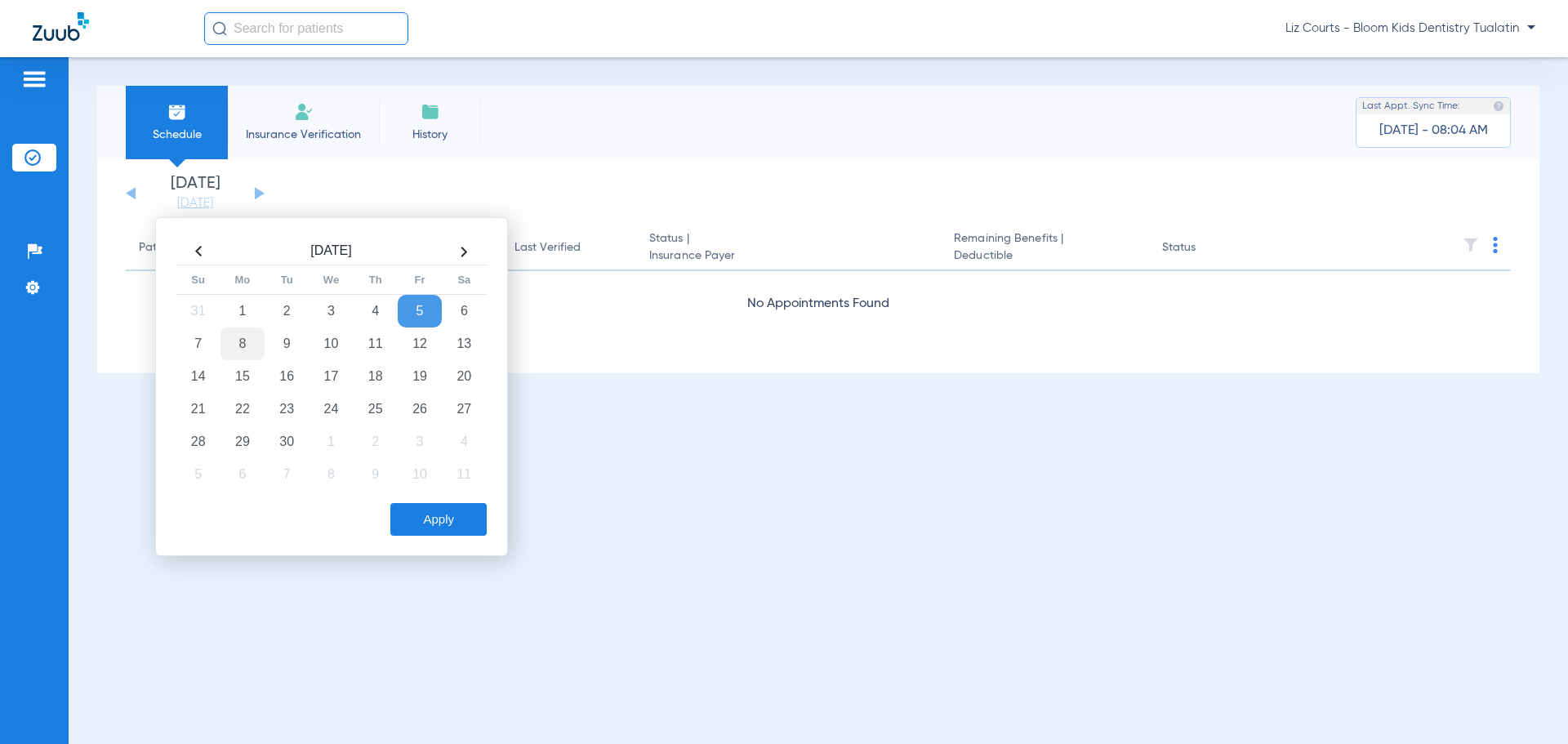
click at [240, 347] on td "8" at bounding box center [242, 343] width 44 height 32
drag, startPoint x: 428, startPoint y: 531, endPoint x: 339, endPoint y: 377, distance: 177.9
click at [426, 485] on button "Apply" at bounding box center [438, 519] width 96 height 32
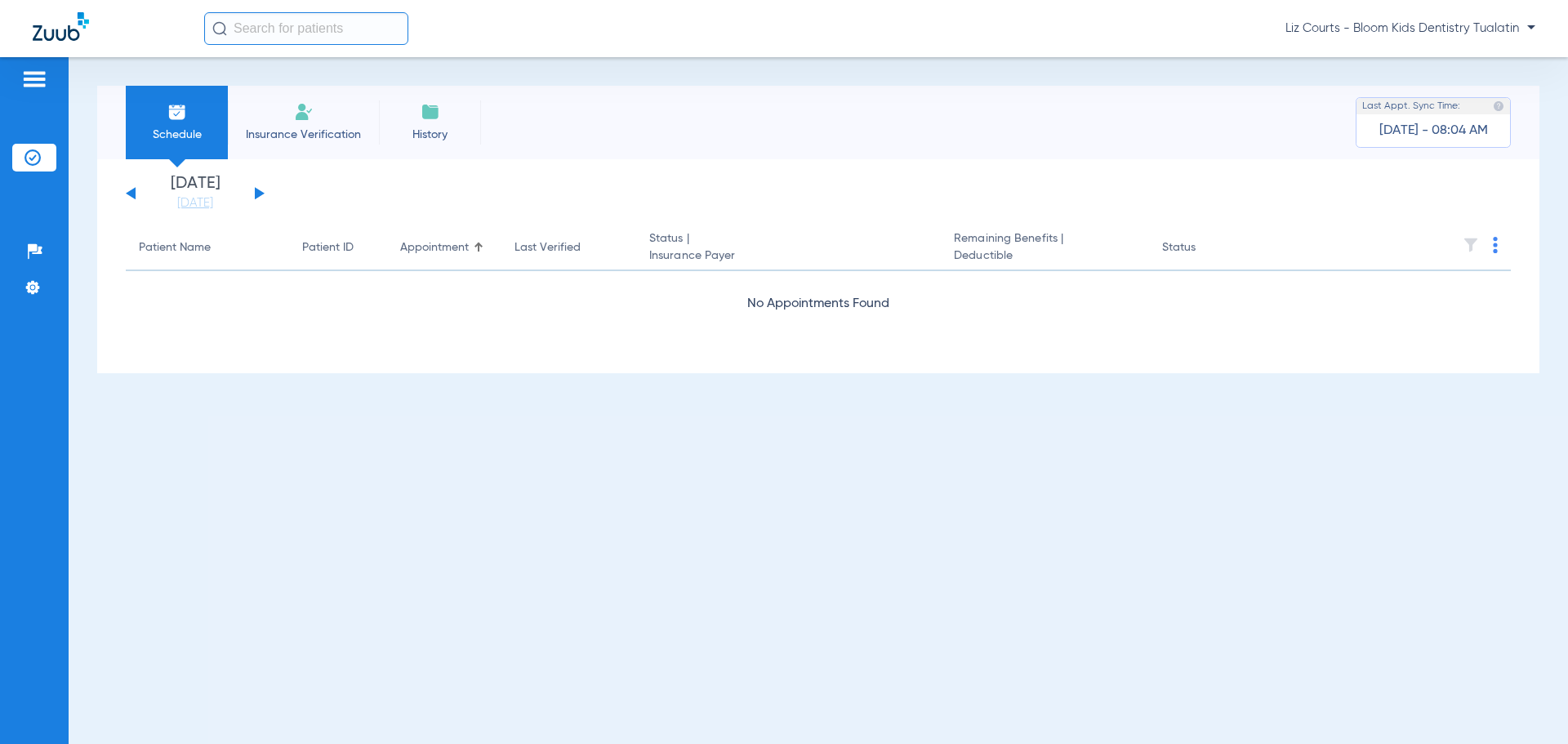
click at [258, 190] on button at bounding box center [260, 194] width 10 height 13
click at [259, 192] on button at bounding box center [260, 194] width 10 height 13
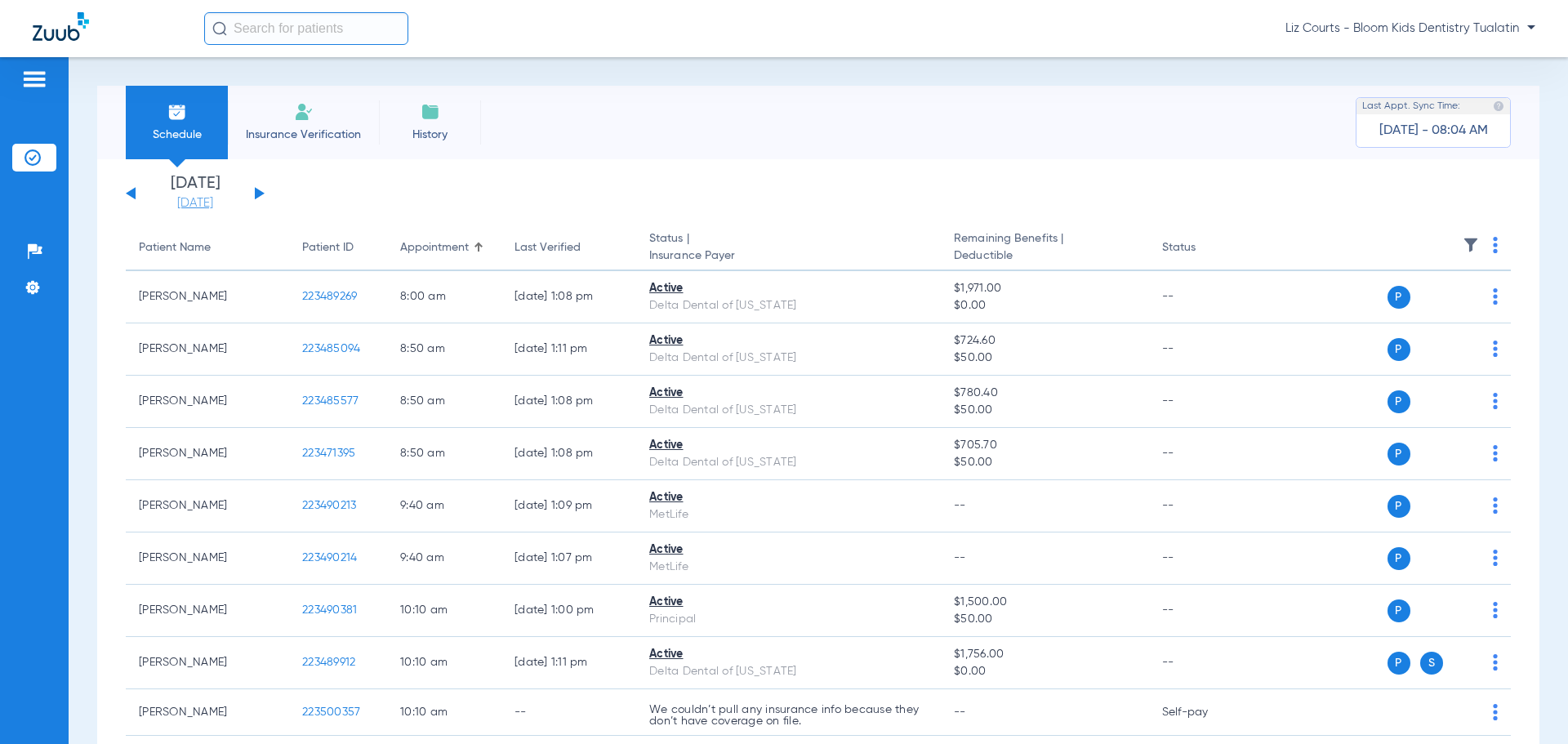
click at [214, 200] on link "[DATE]" at bounding box center [195, 204] width 98 height 16
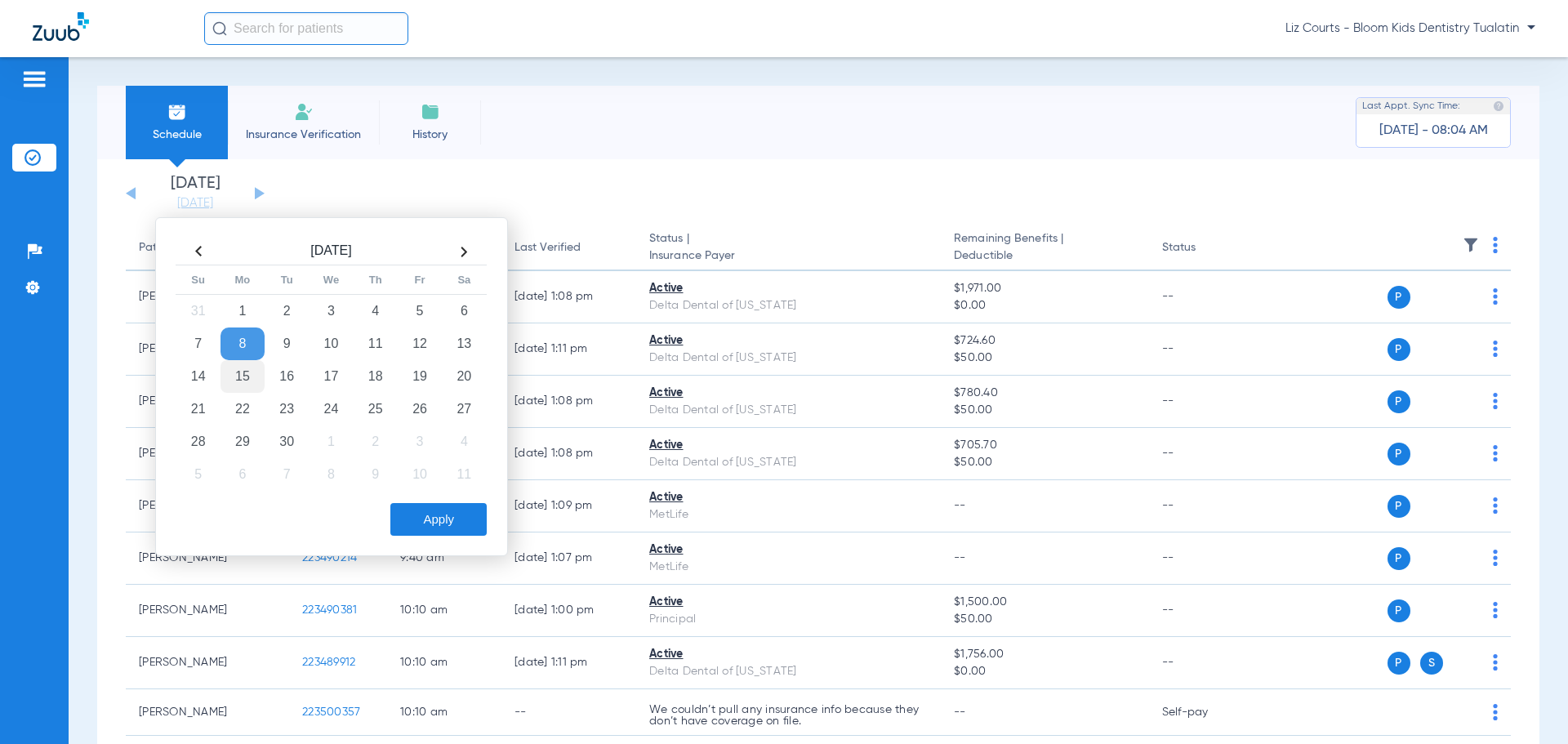
click at [249, 377] on td "15" at bounding box center [242, 377] width 44 height 32
click at [410, 485] on button "Apply" at bounding box center [438, 519] width 96 height 32
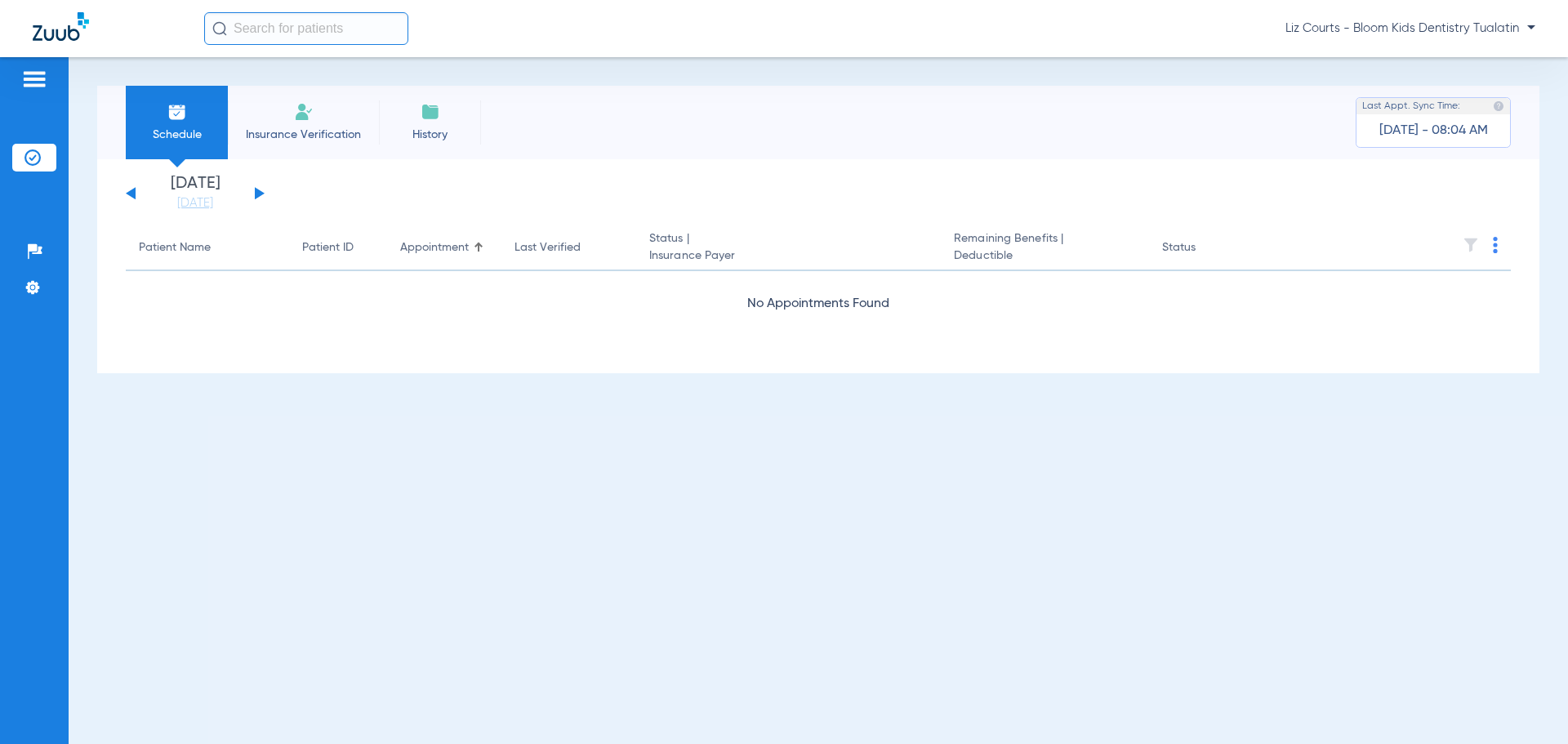
click at [257, 191] on button at bounding box center [260, 194] width 10 height 13
click at [258, 192] on button at bounding box center [260, 194] width 10 height 13
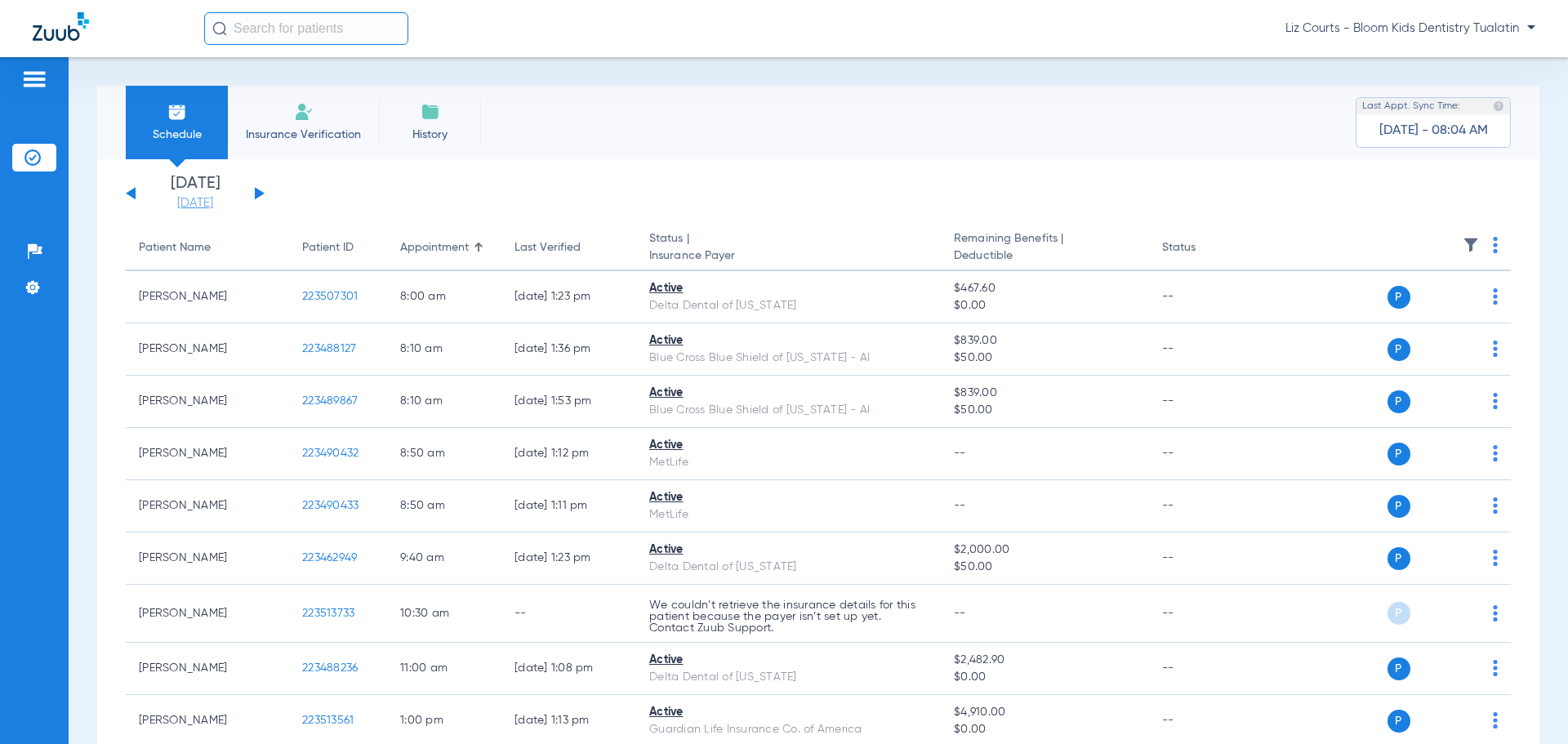
click at [205, 200] on link "[DATE]" at bounding box center [195, 204] width 98 height 16
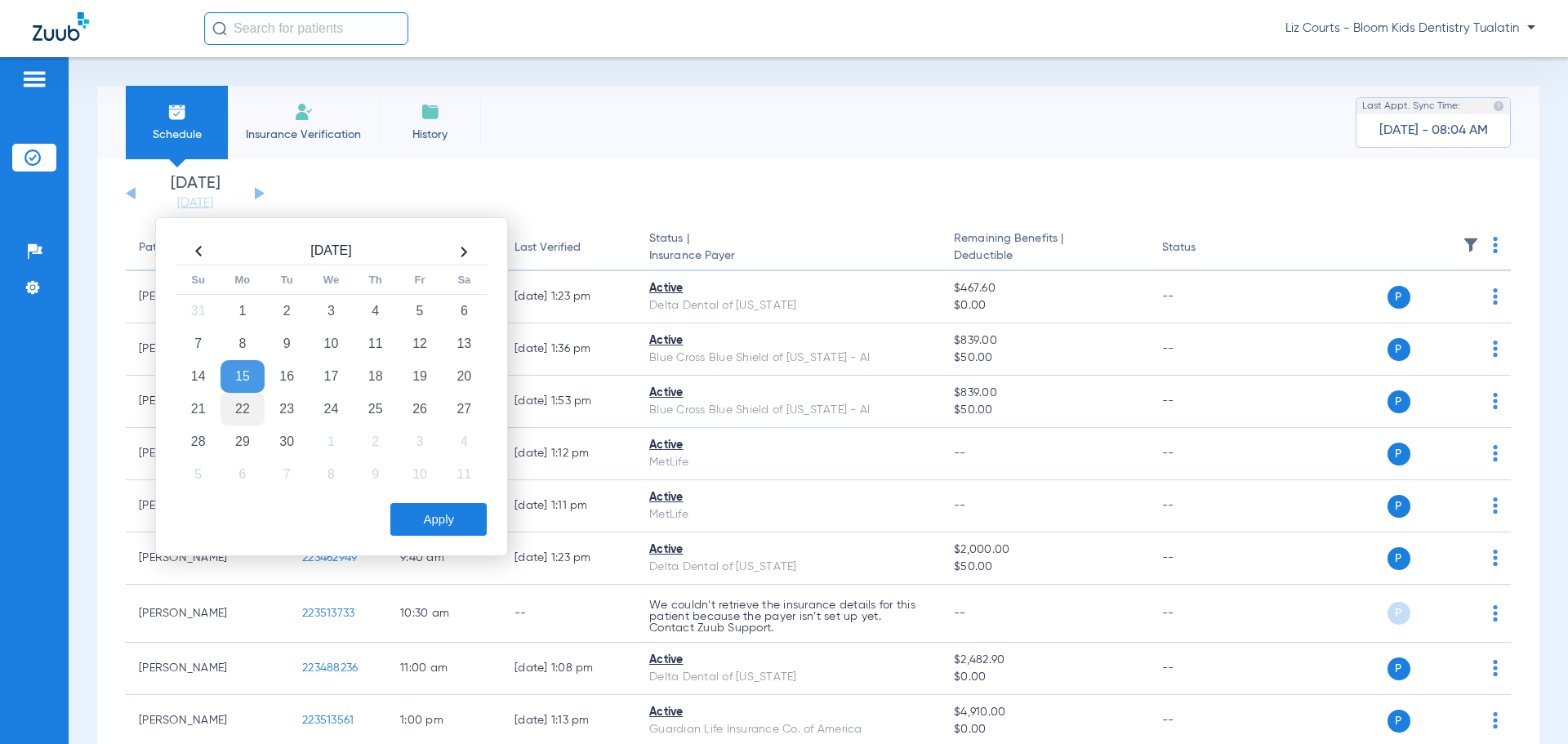
click at [236, 402] on td "22" at bounding box center [242, 409] width 44 height 32
click at [411, 485] on button "Apply" at bounding box center [438, 519] width 96 height 32
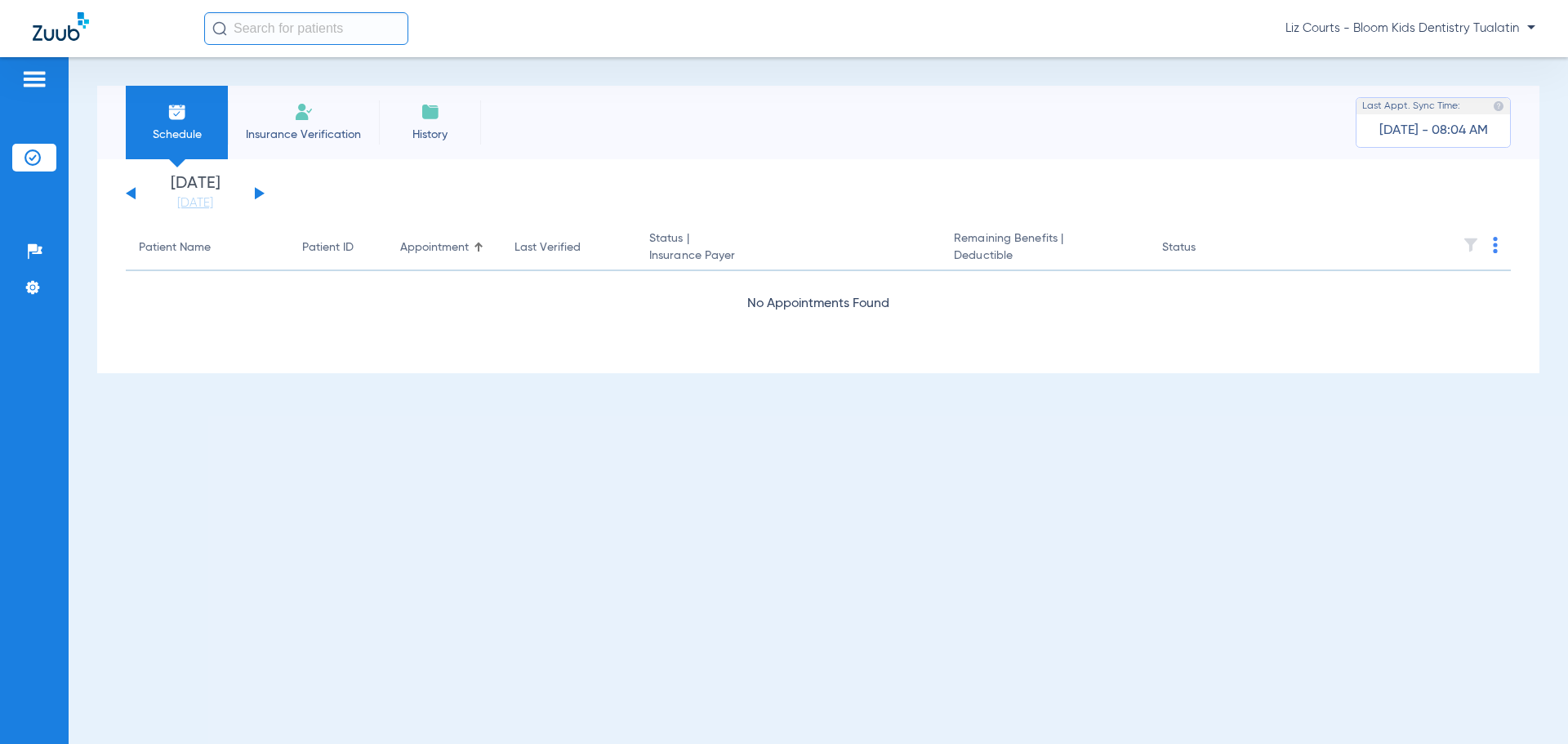
click at [259, 194] on button at bounding box center [260, 194] width 10 height 13
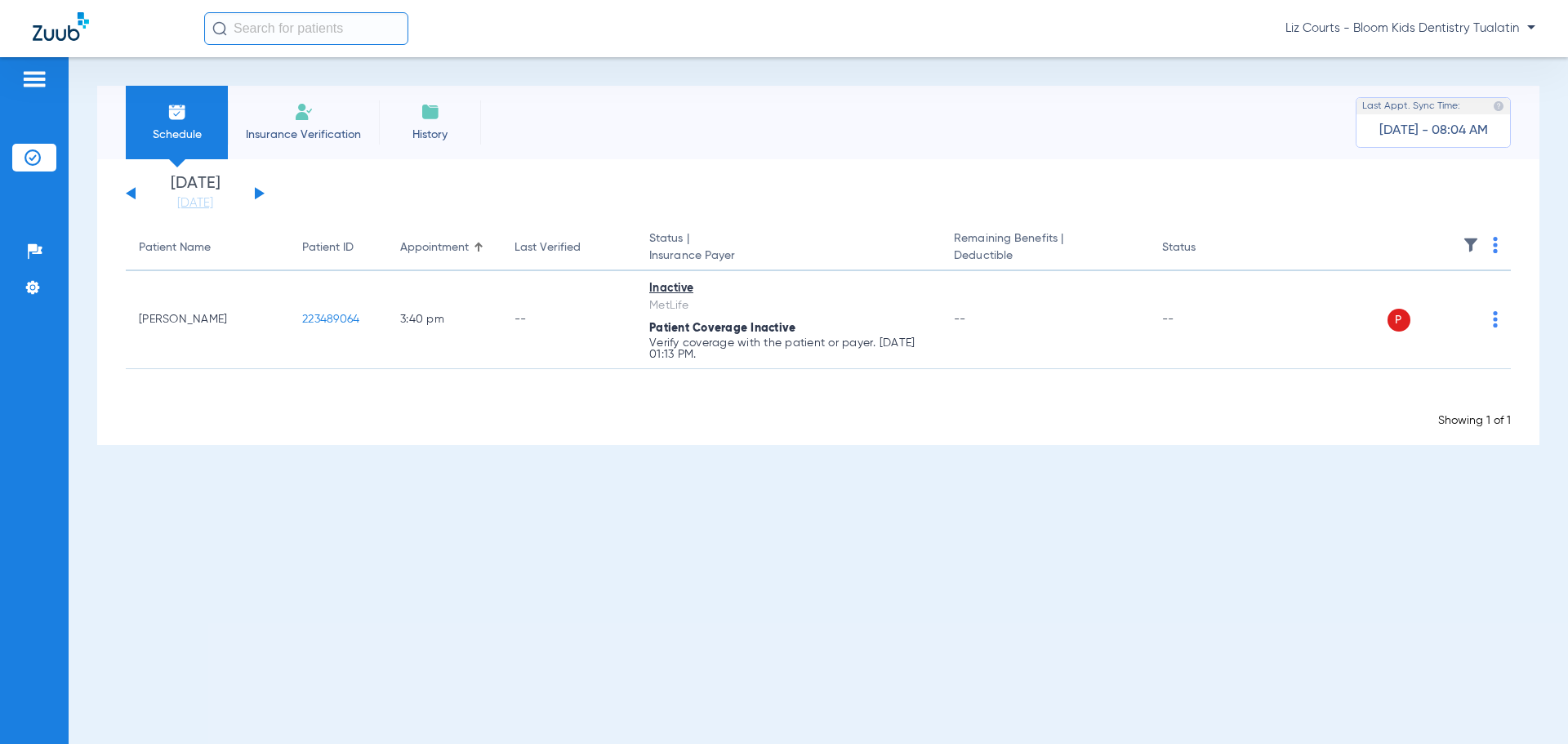
click at [259, 194] on button at bounding box center [260, 194] width 10 height 13
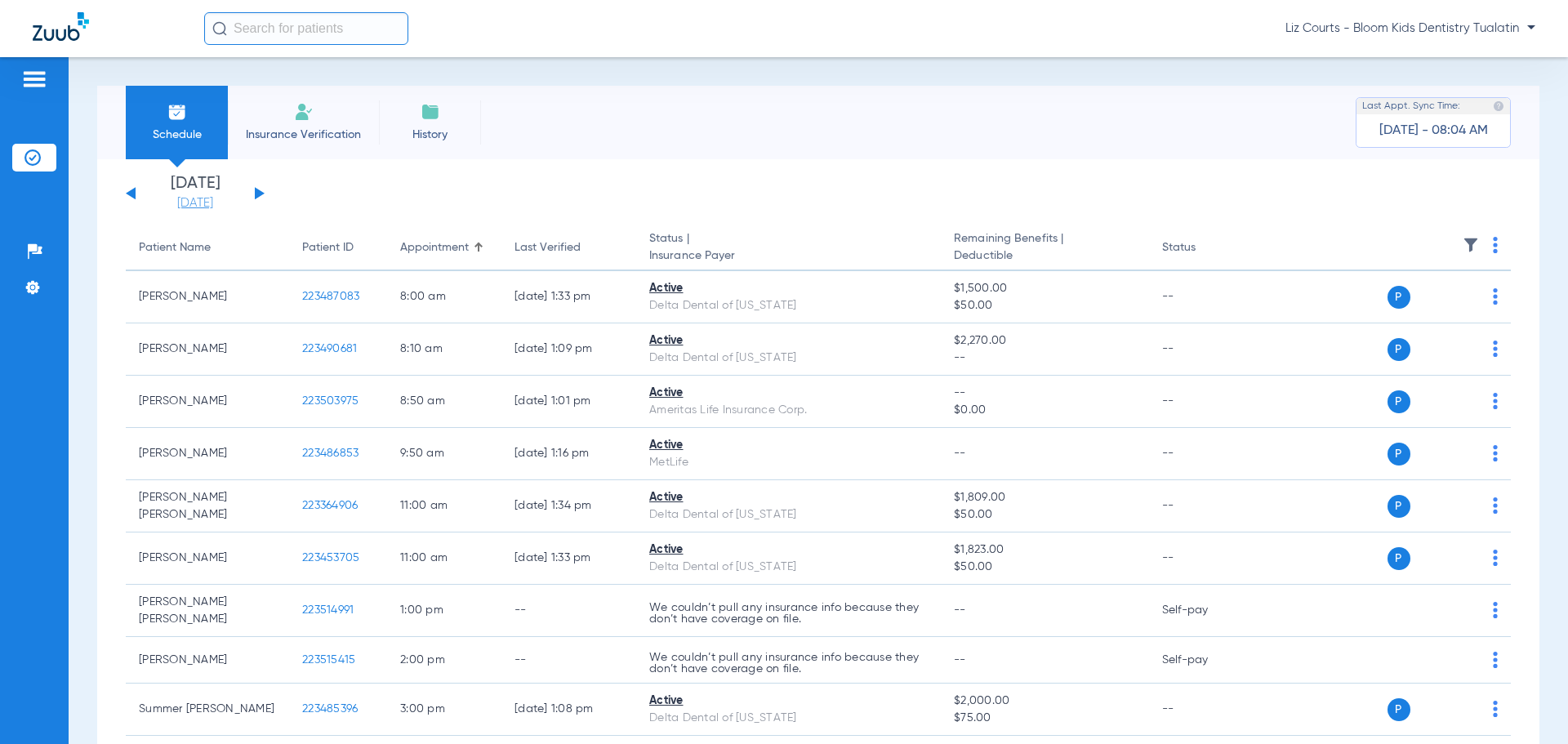
click at [215, 202] on link "[DATE]" at bounding box center [195, 204] width 98 height 16
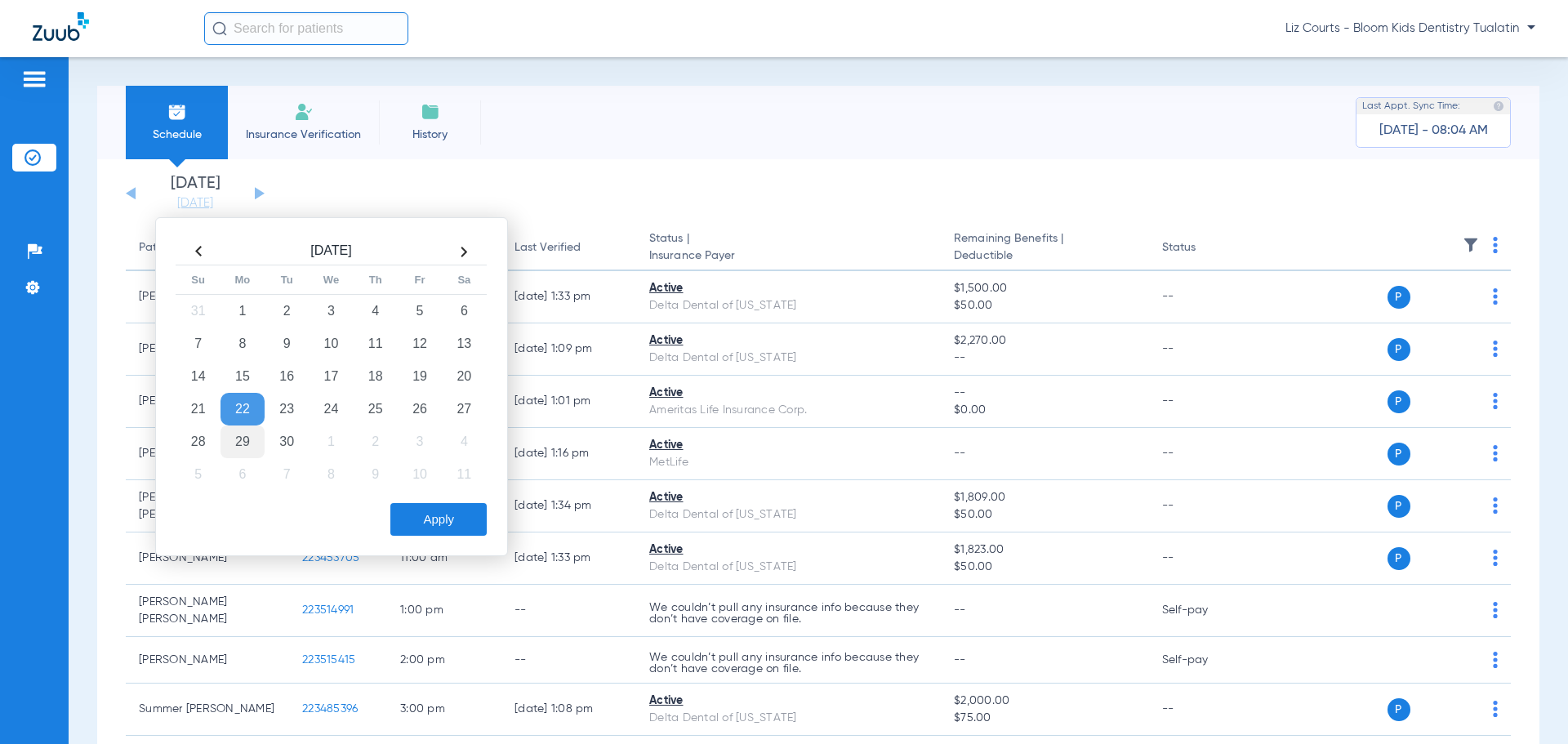
click at [242, 443] on td "29" at bounding box center [242, 441] width 44 height 32
drag, startPoint x: 431, startPoint y: 515, endPoint x: 392, endPoint y: 460, distance: 67.4
click at [430, 485] on button "Apply" at bounding box center [438, 519] width 96 height 32
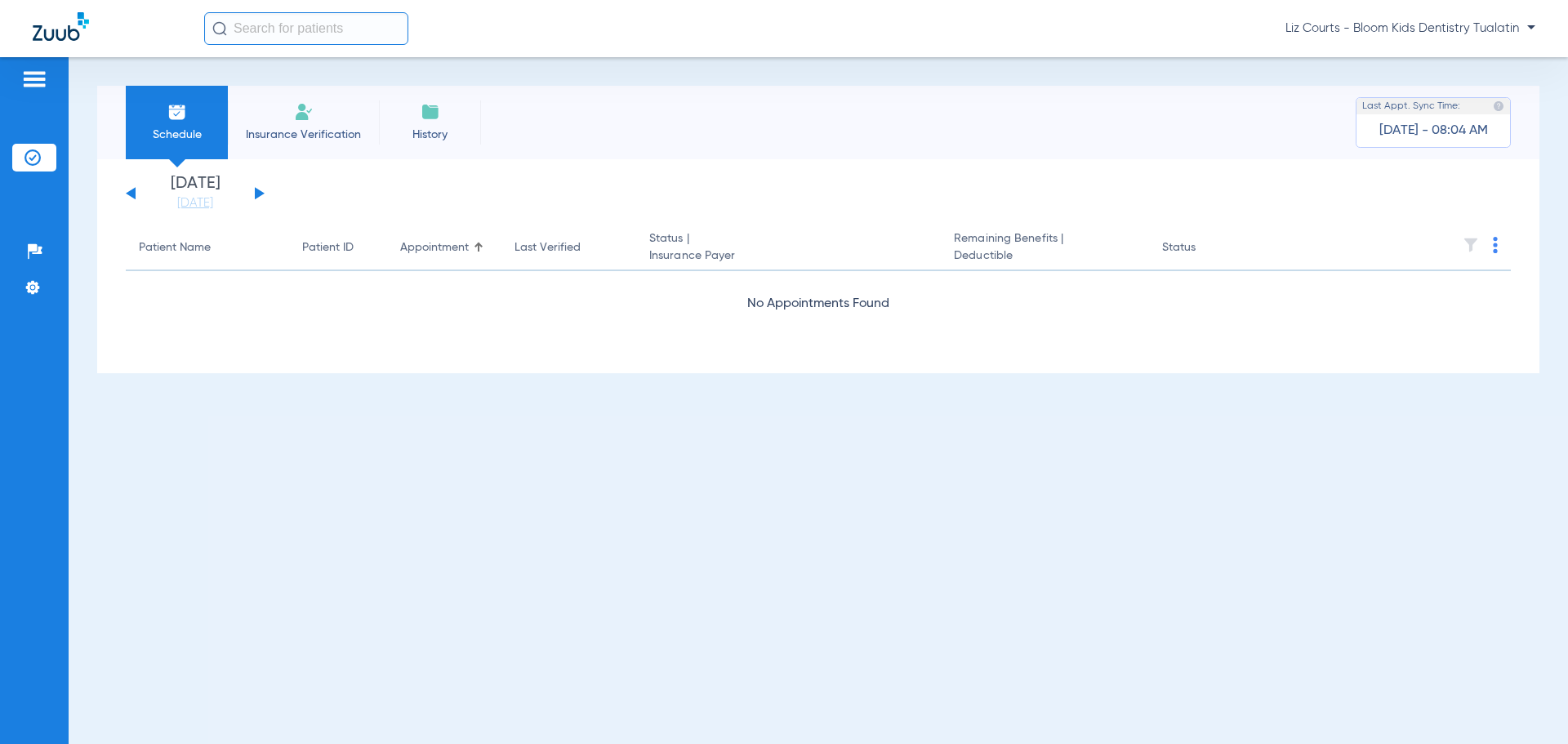
click at [258, 191] on button at bounding box center [260, 194] width 10 height 13
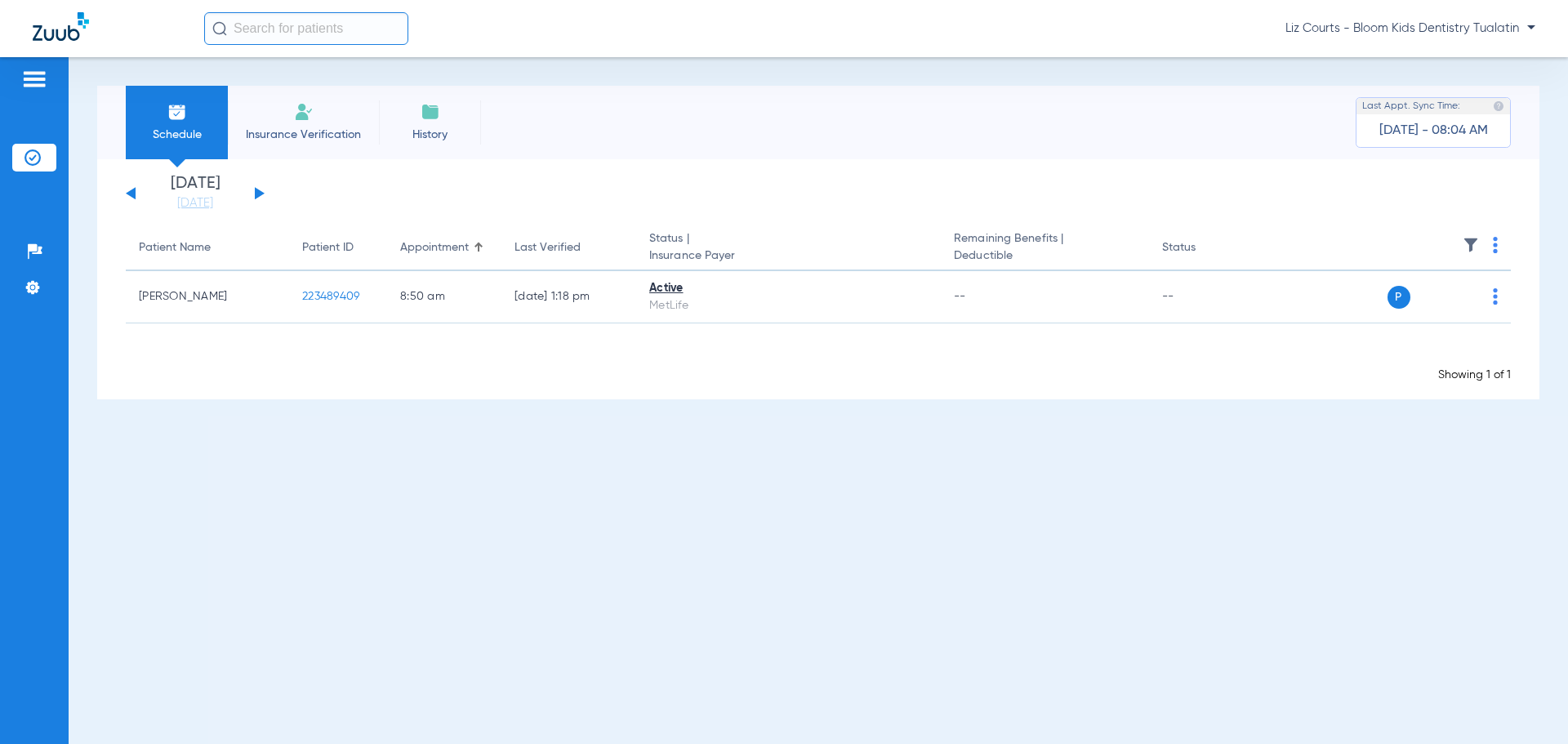
click at [638, 31] on span "Liz Courts - Bloom Kids Dentistry Tualatin" at bounding box center [1410, 29] width 250 height 16
click at [638, 49] on button "Account Selection" at bounding box center [1474, 58] width 118 height 32
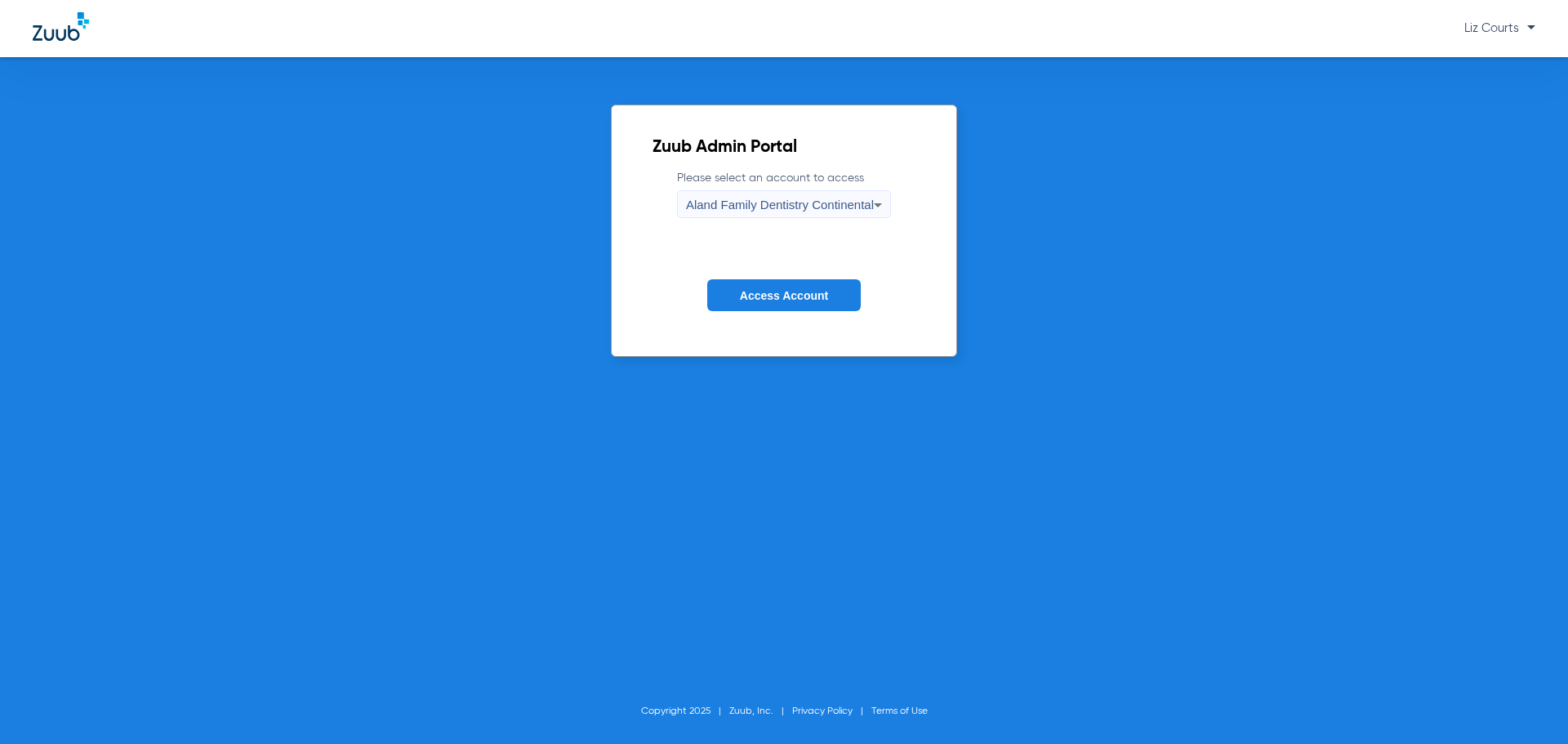
click at [638, 202] on icon at bounding box center [879, 205] width 20 height 20
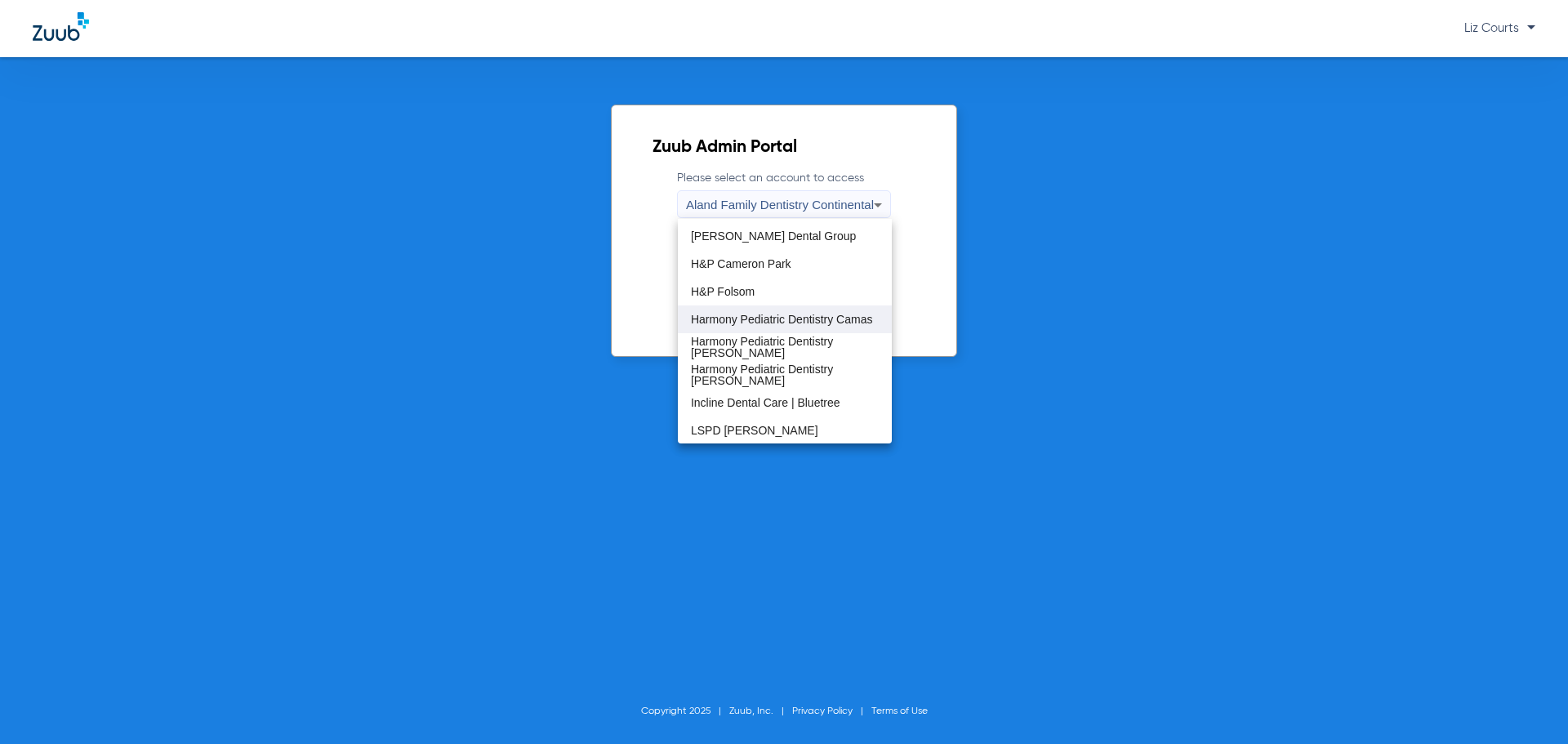
scroll to position [245, 0]
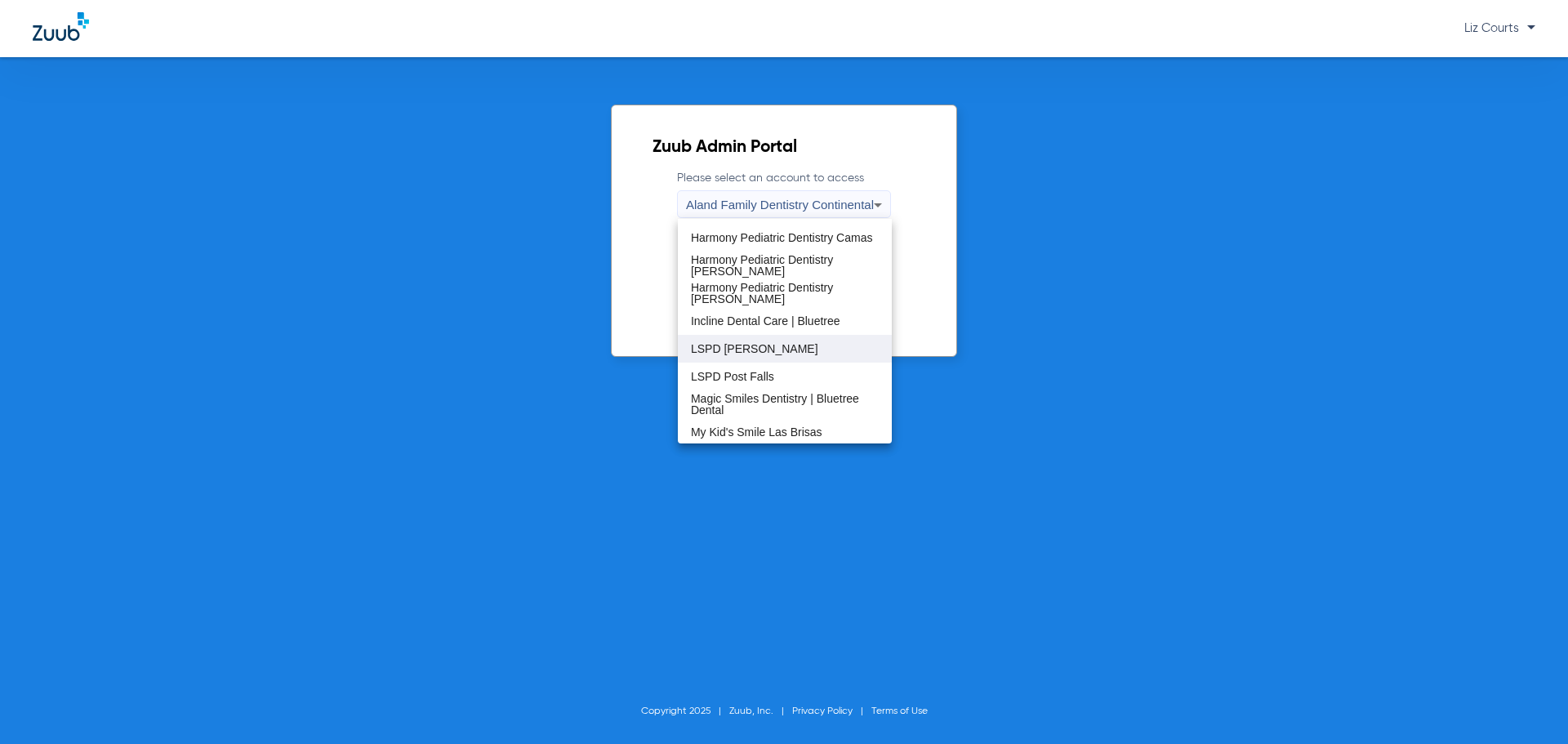
click at [638, 336] on mat-option "LSPD [PERSON_NAME]" at bounding box center [784, 349] width 214 height 28
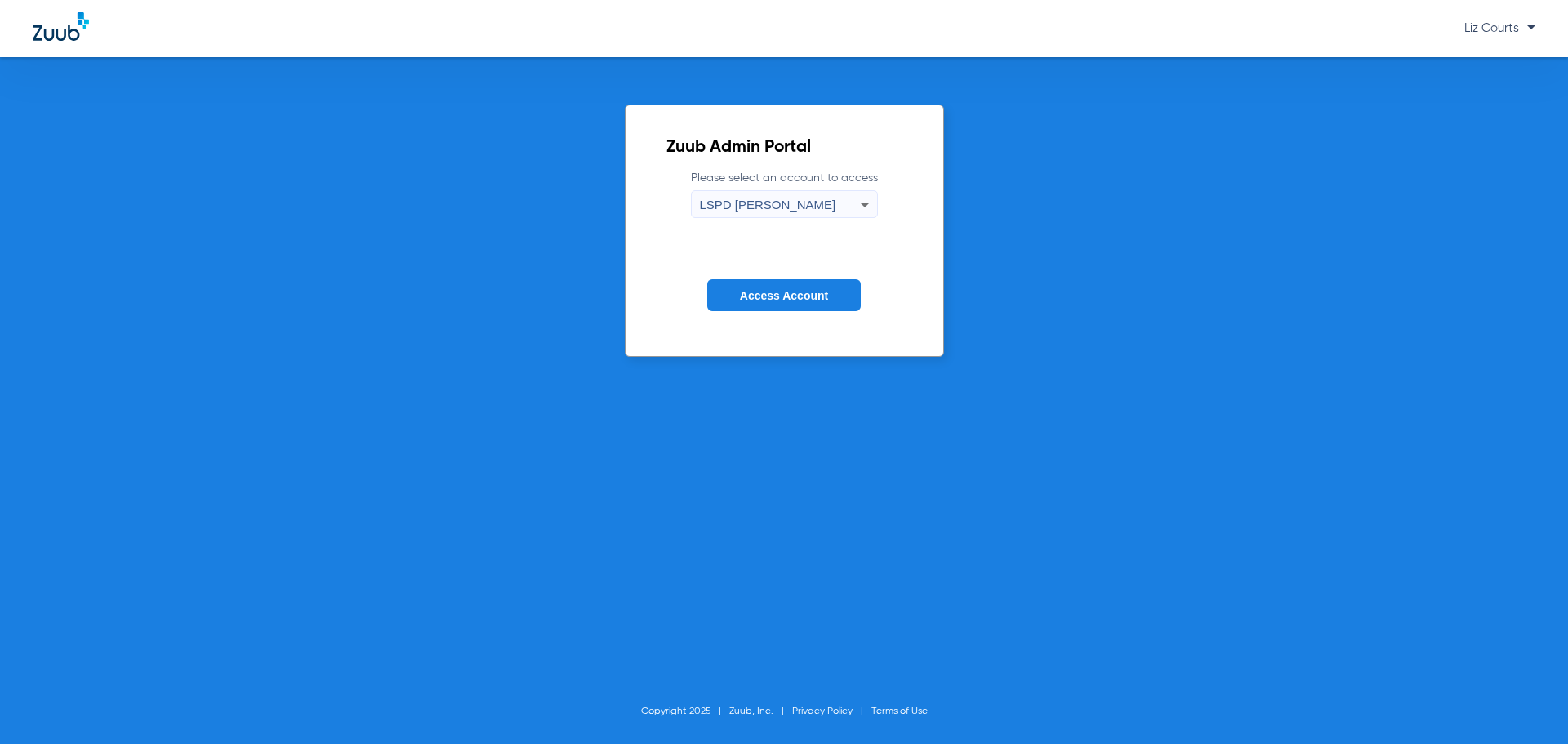
click at [638, 289] on button "Access Account" at bounding box center [784, 295] width 153 height 32
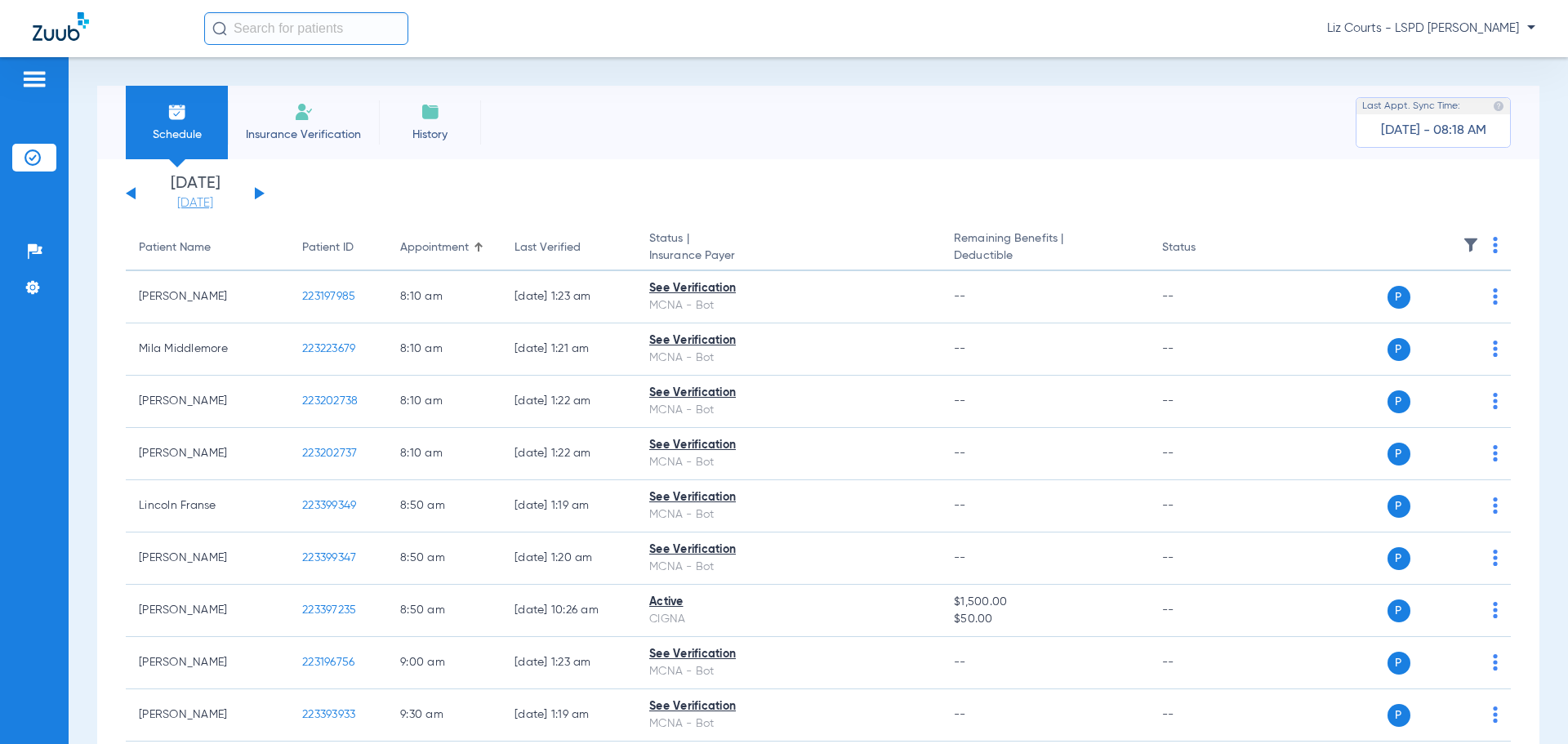
click at [187, 204] on link "[DATE]" at bounding box center [195, 204] width 98 height 16
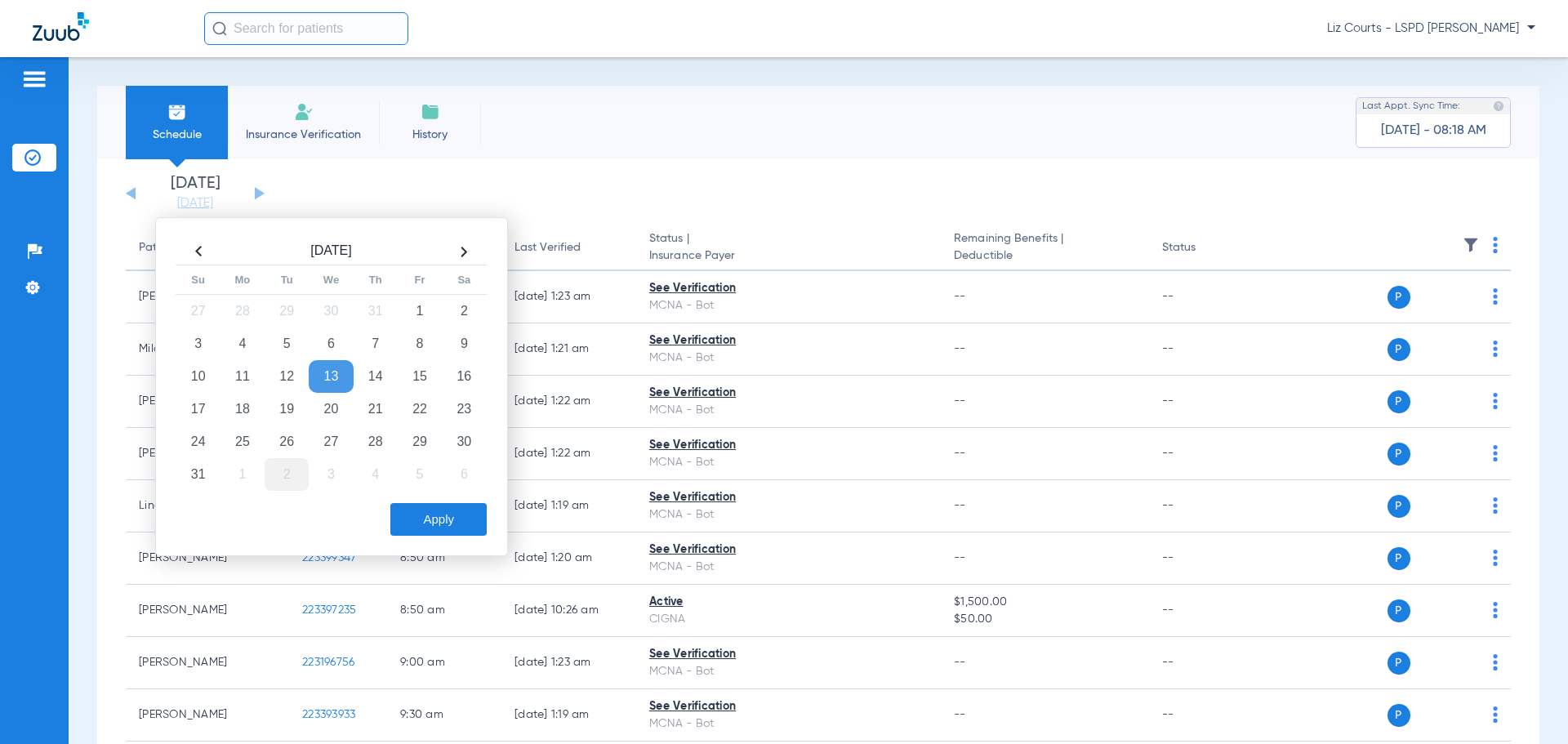
click at [286, 472] on td "2" at bounding box center [287, 474] width 44 height 32
click at [427, 485] on button "Apply" at bounding box center [438, 519] width 96 height 32
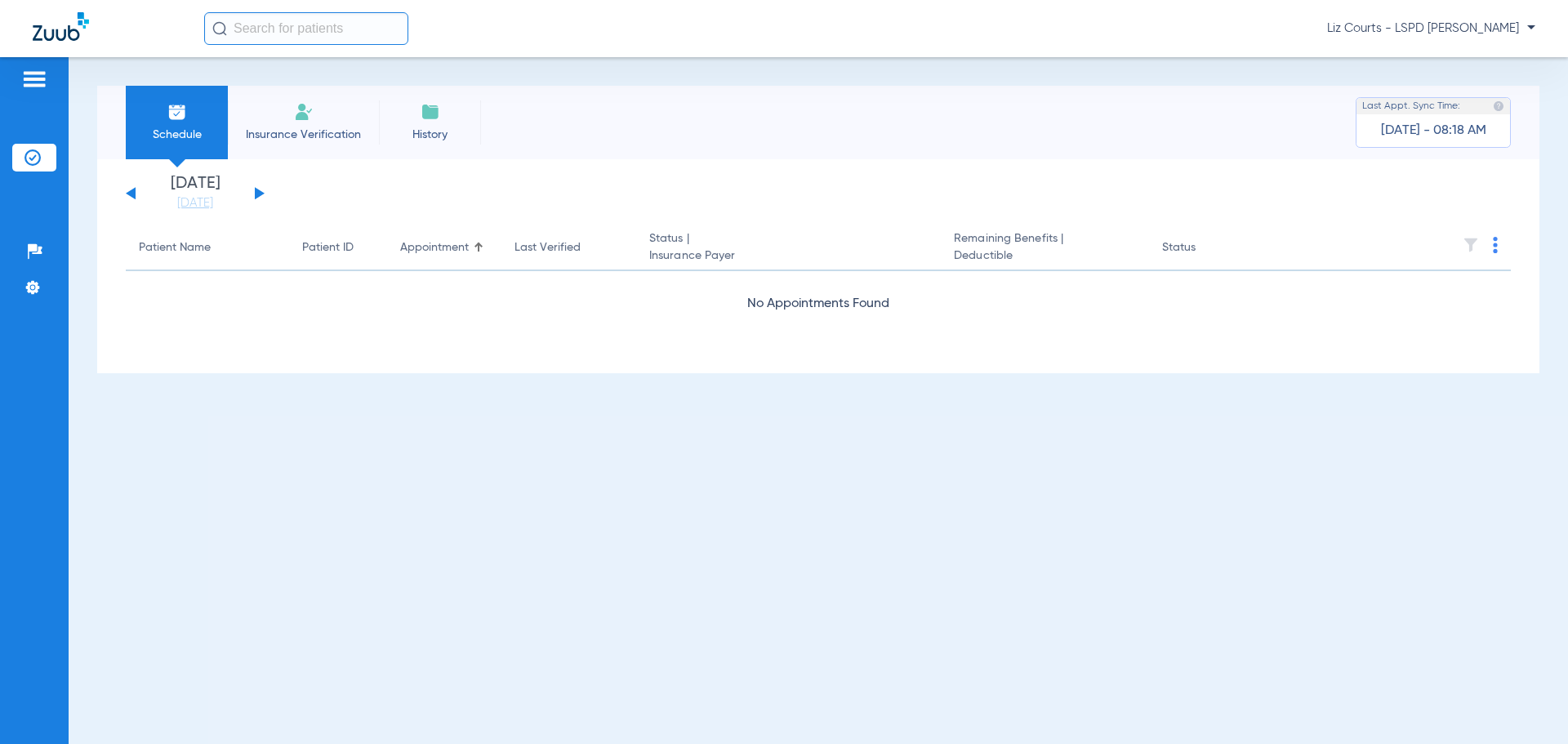
click at [256, 193] on button at bounding box center [260, 194] width 10 height 13
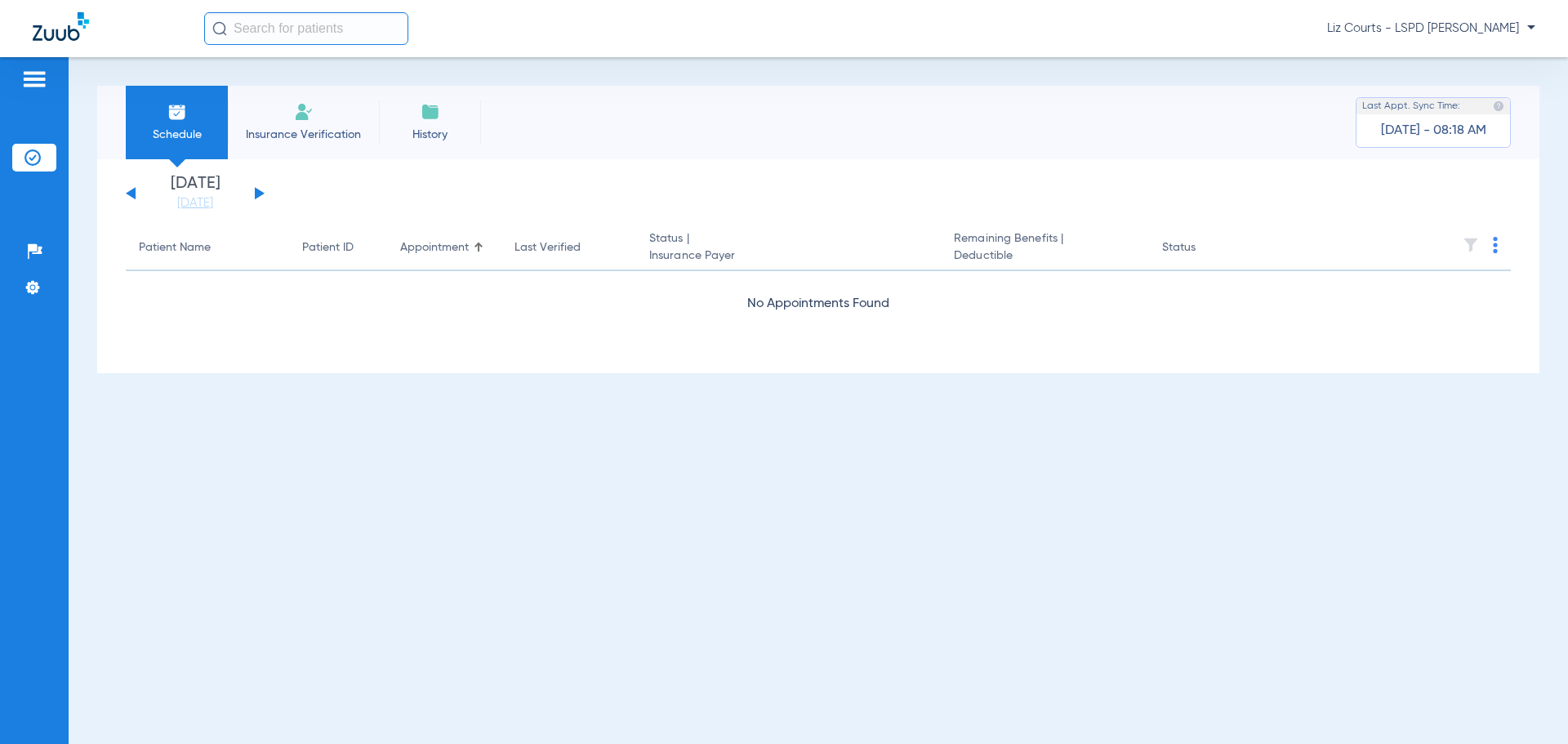
click at [256, 193] on button at bounding box center [260, 194] width 10 height 13
click at [259, 191] on button at bounding box center [260, 194] width 10 height 13
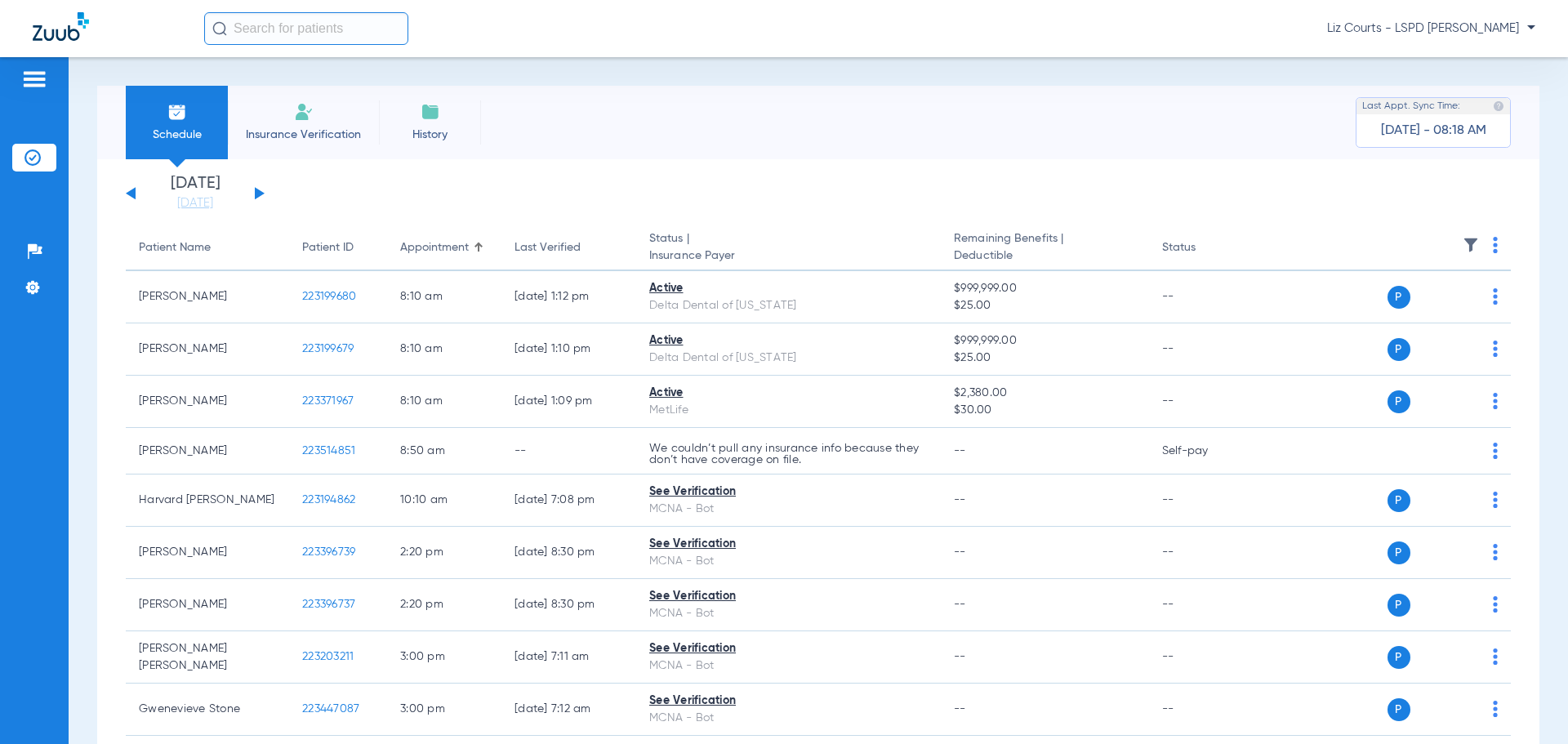
click at [259, 191] on button at bounding box center [260, 194] width 10 height 13
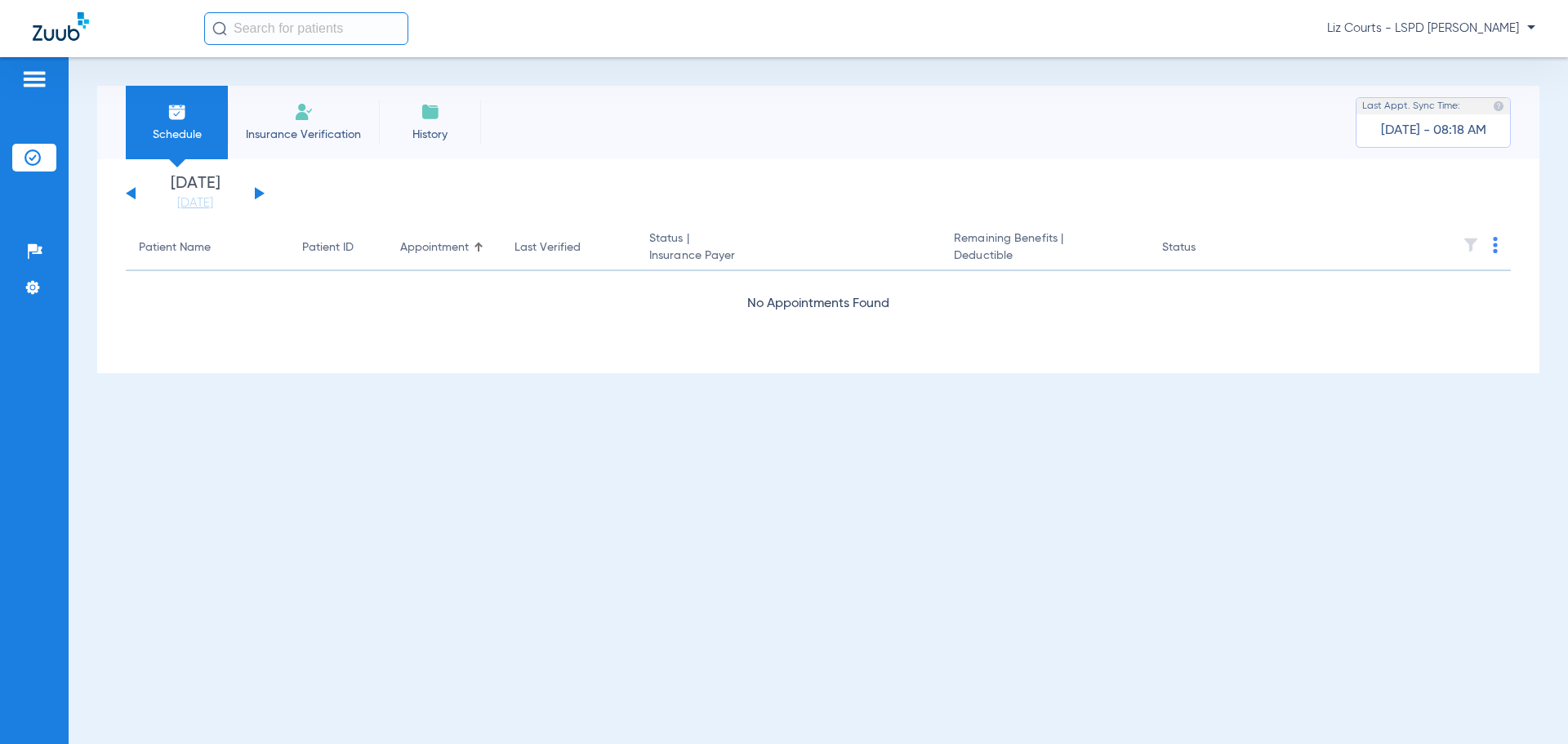
click at [259, 191] on button at bounding box center [260, 194] width 10 height 13
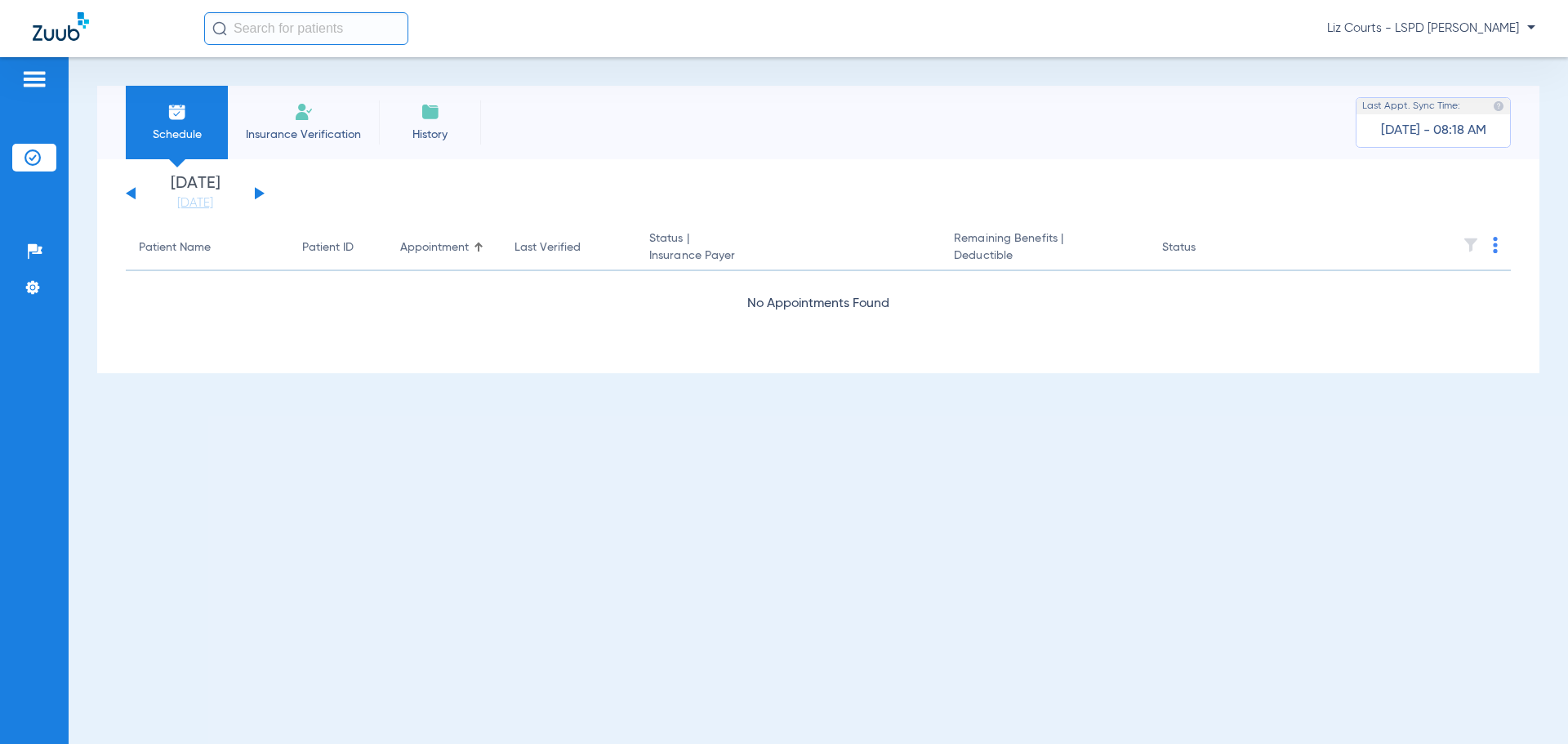
click at [259, 191] on button at bounding box center [260, 194] width 10 height 13
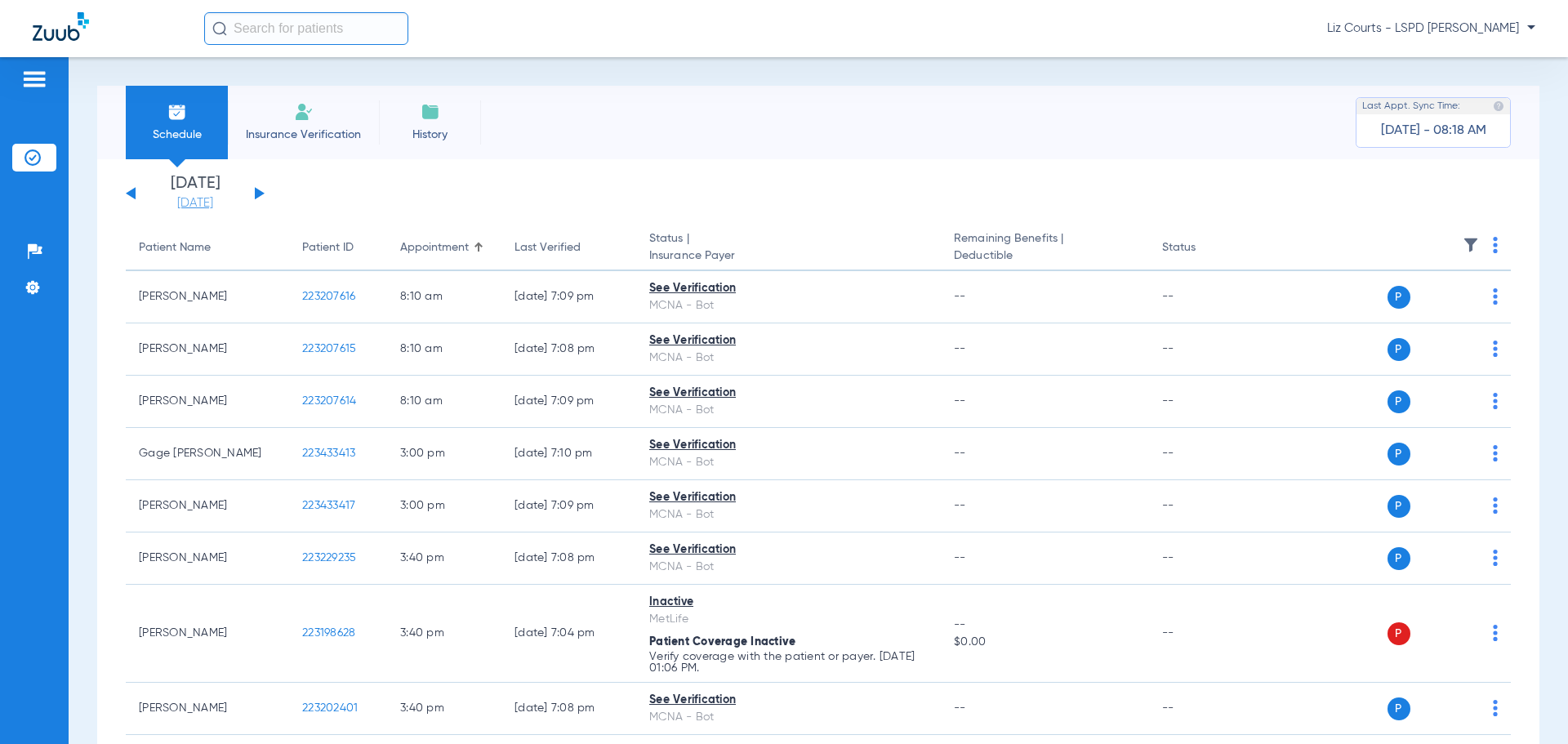
click at [205, 202] on link "[DATE]" at bounding box center [195, 204] width 98 height 16
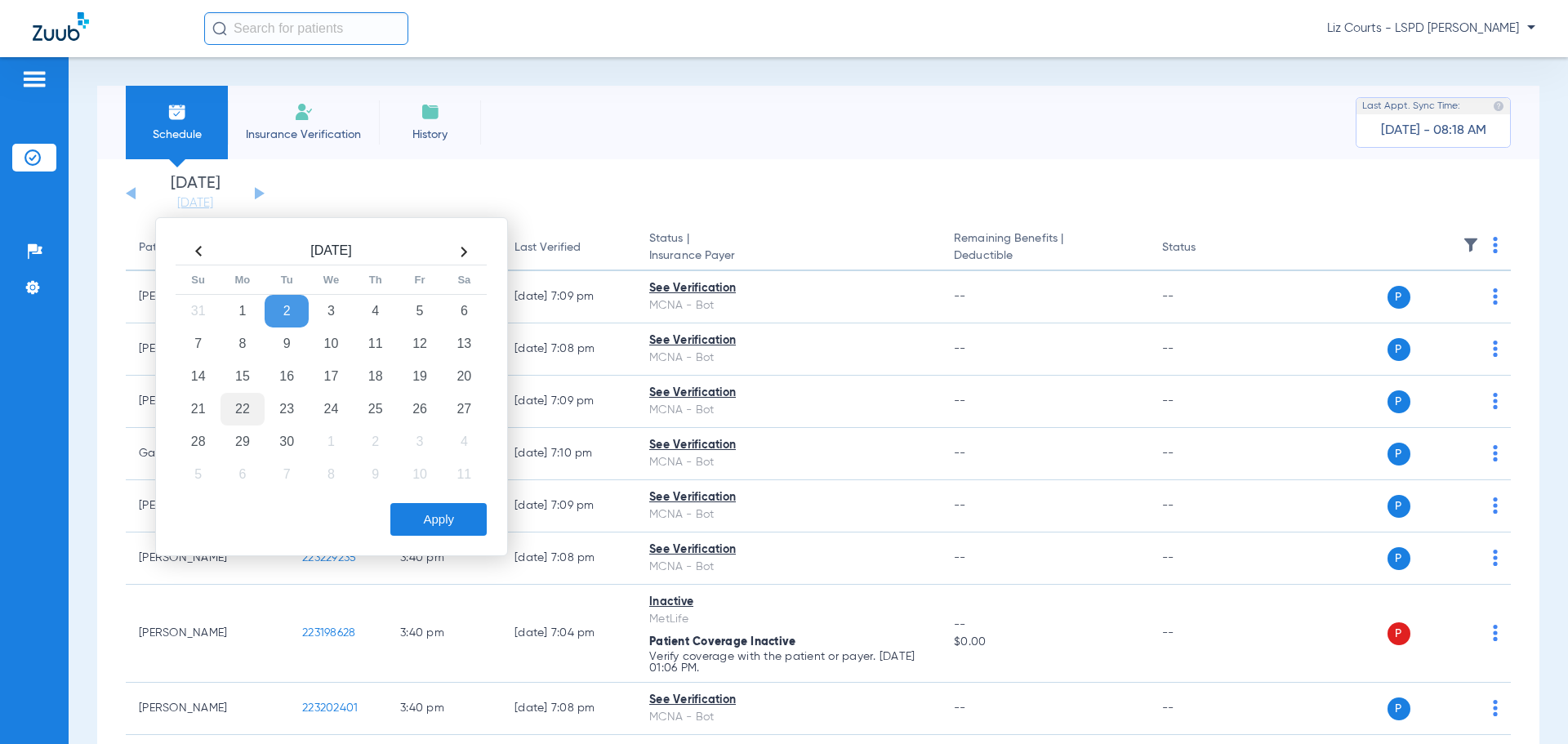
click at [248, 405] on td "22" at bounding box center [242, 409] width 44 height 32
click at [441, 485] on button "Apply" at bounding box center [438, 519] width 96 height 32
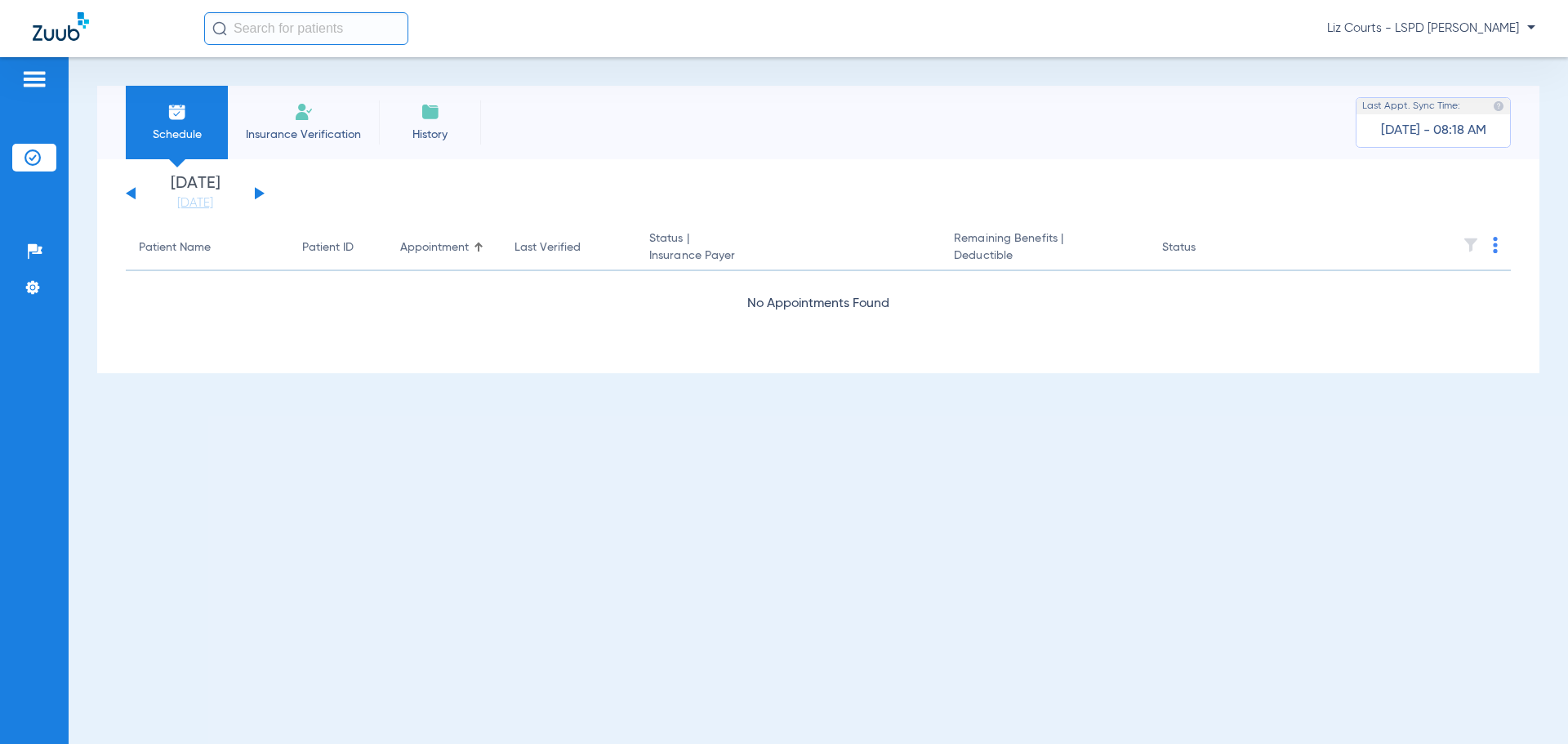
click at [258, 191] on button at bounding box center [260, 194] width 10 height 13
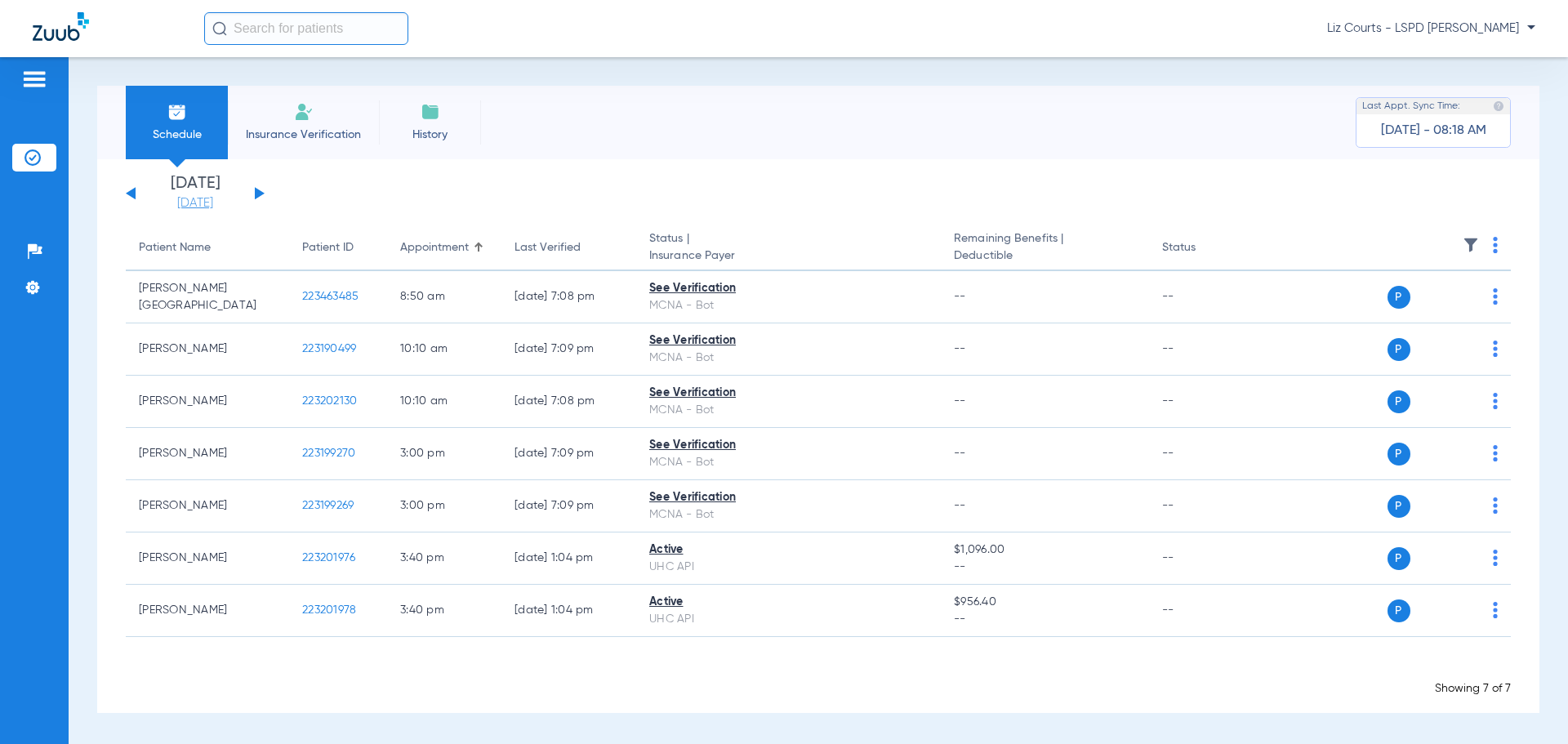
click at [210, 201] on link "[DATE]" at bounding box center [195, 204] width 98 height 16
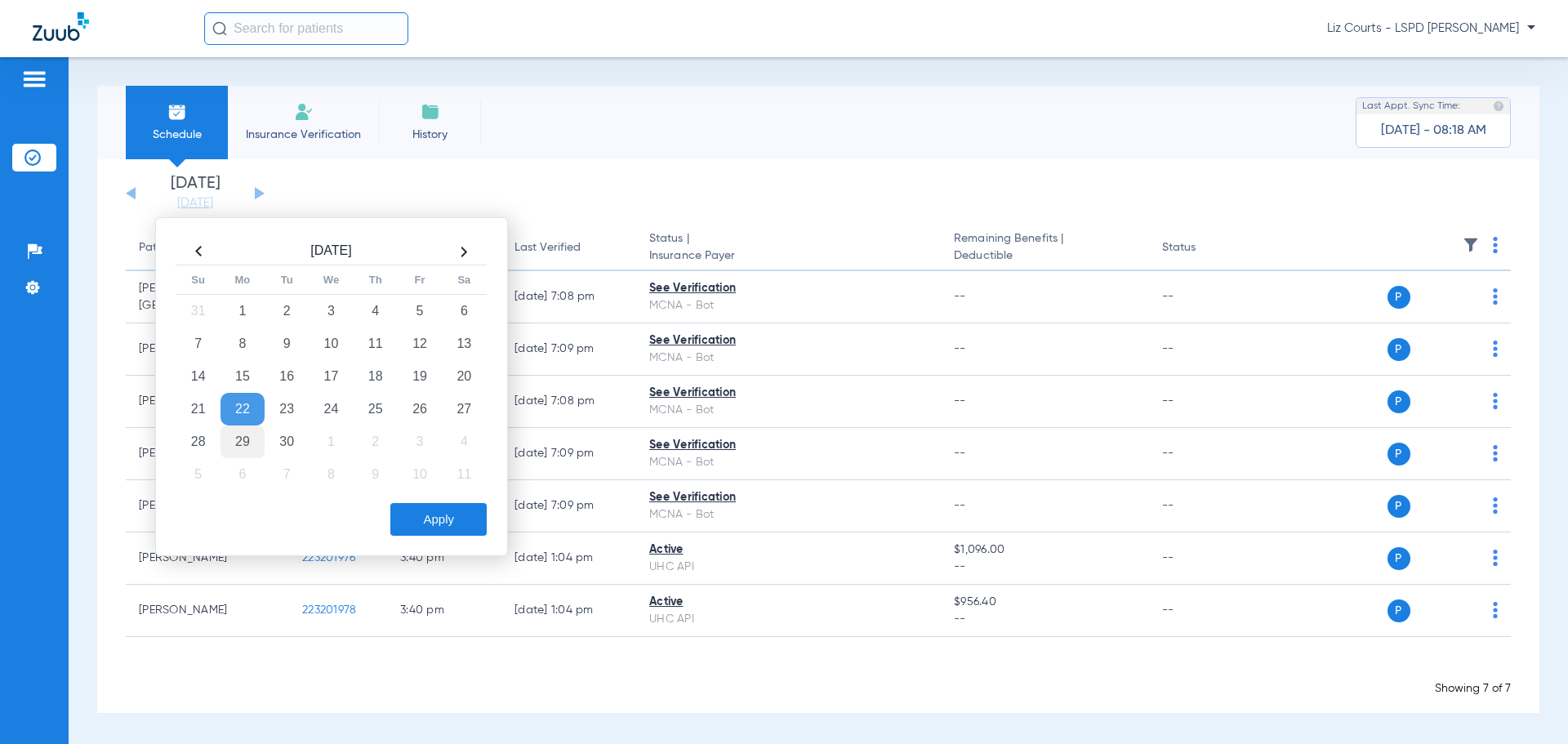
click at [240, 445] on td "29" at bounding box center [242, 441] width 44 height 32
drag, startPoint x: 410, startPoint y: 522, endPoint x: 324, endPoint y: 326, distance: 214.0
click at [409, 485] on button "Apply" at bounding box center [438, 519] width 96 height 32
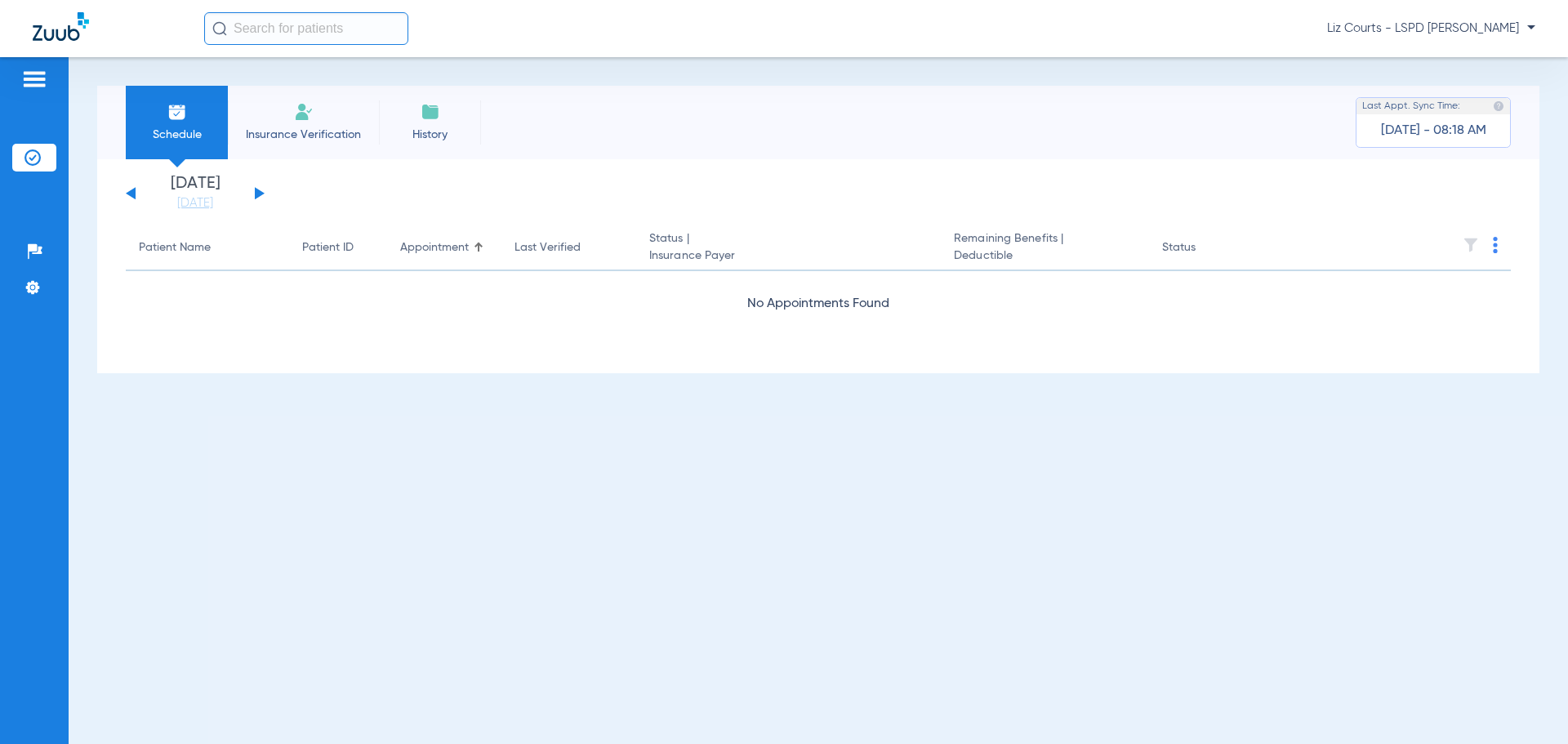
click at [252, 191] on div "[DATE] [DATE] [DATE] [DATE] [DATE] [DATE] [DATE] [DATE] [DATE] [DATE] [DATE] [D…" at bounding box center [196, 194] width 139 height 36
click at [258, 192] on button at bounding box center [260, 194] width 10 height 13
click at [638, 27] on span "Liz Courts - LSPD Hayden" at bounding box center [1431, 29] width 208 height 16
click at [638, 60] on button "Account Selection" at bounding box center [1474, 58] width 118 height 32
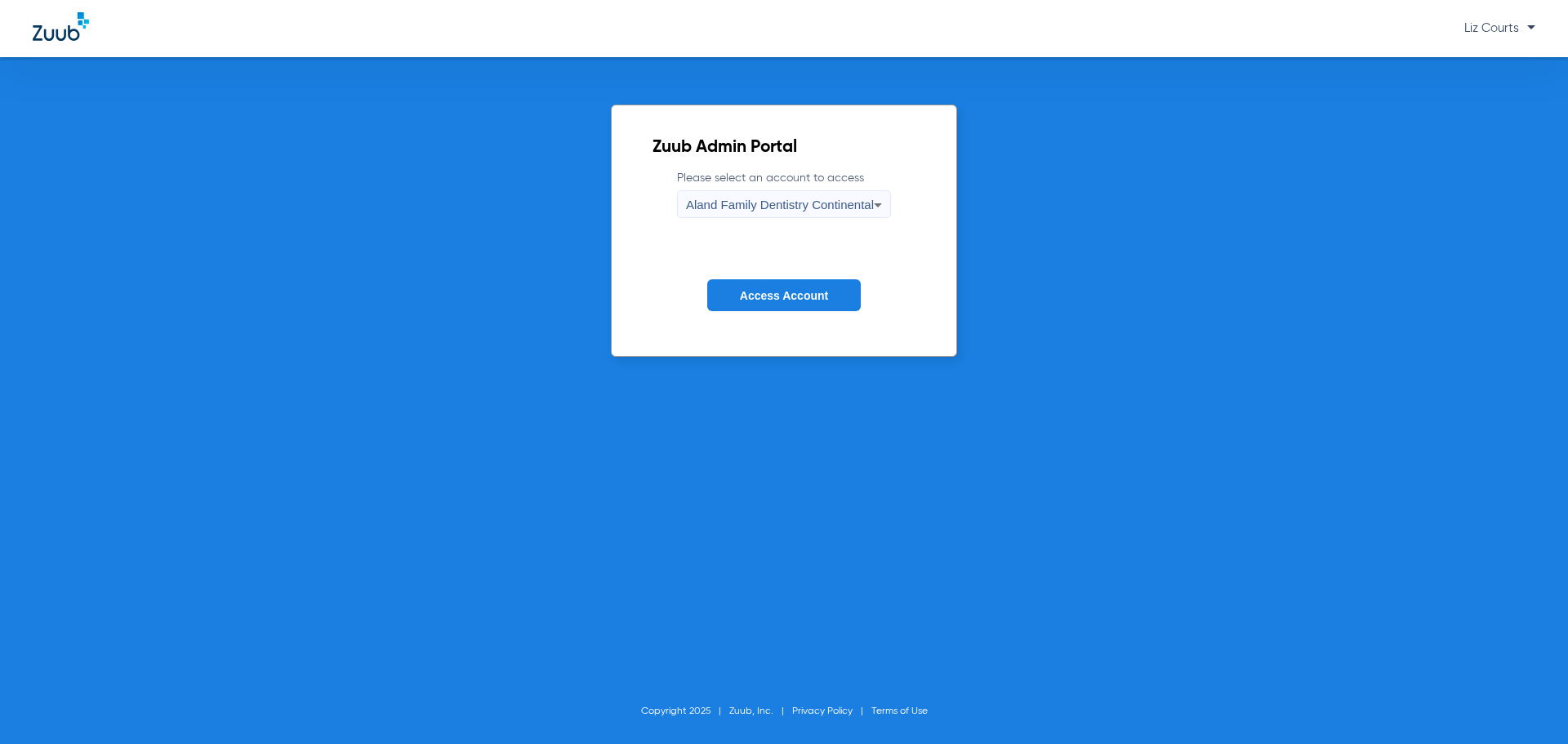
click at [638, 201] on span "Aland Family Dentistry Continental" at bounding box center [779, 204] width 187 height 14
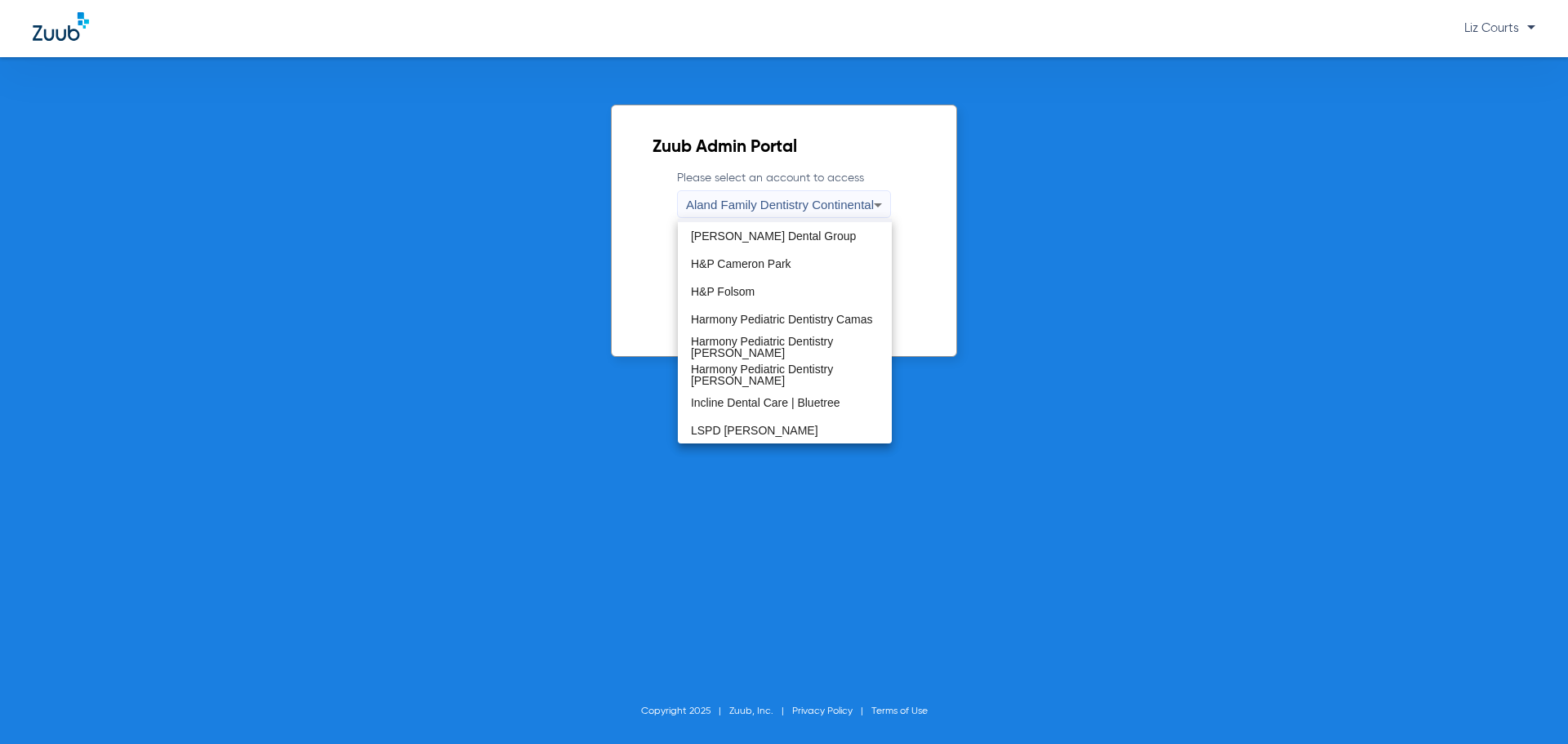
scroll to position [245, 0]
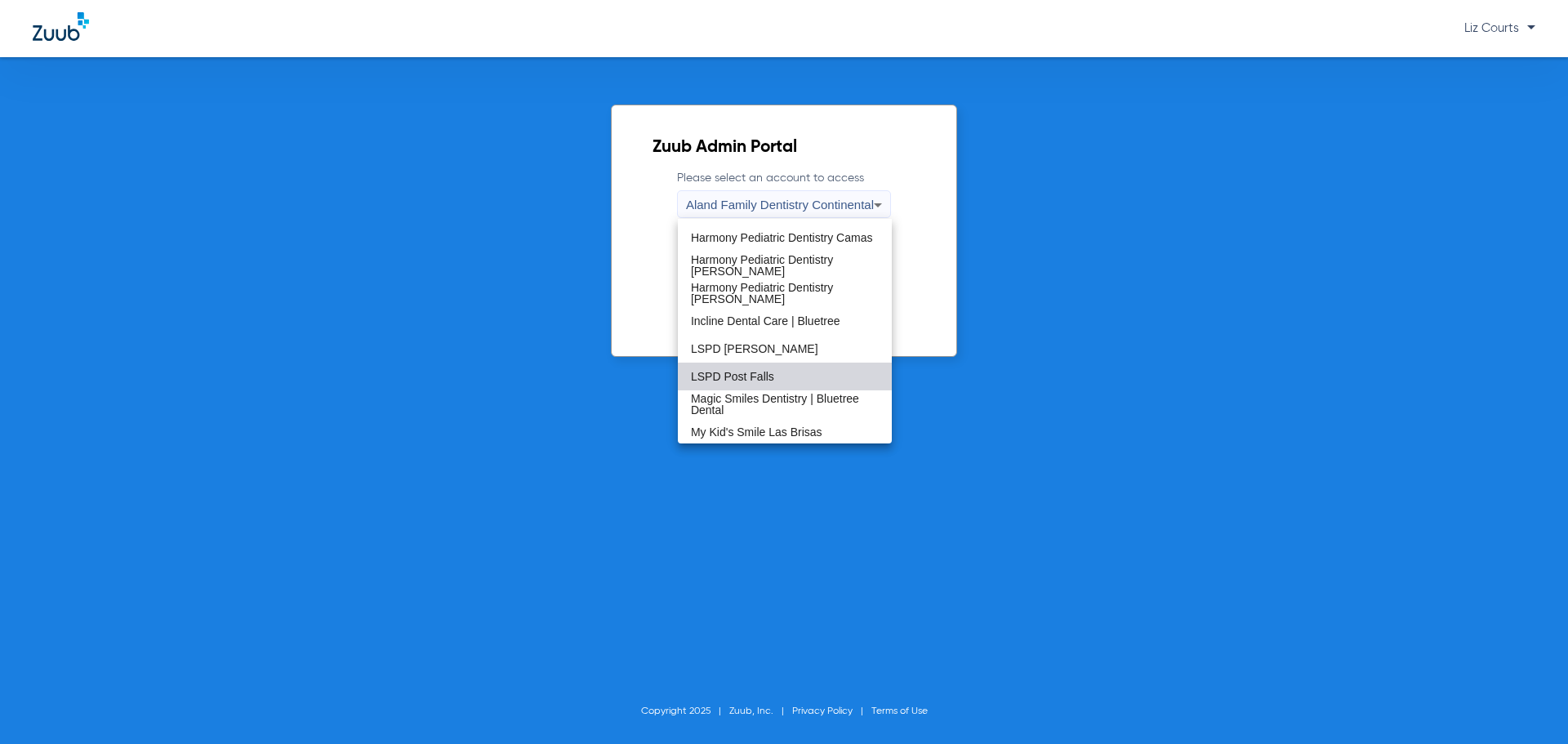
click at [638, 377] on mat-option "LSPD Post Falls" at bounding box center [784, 376] width 214 height 28
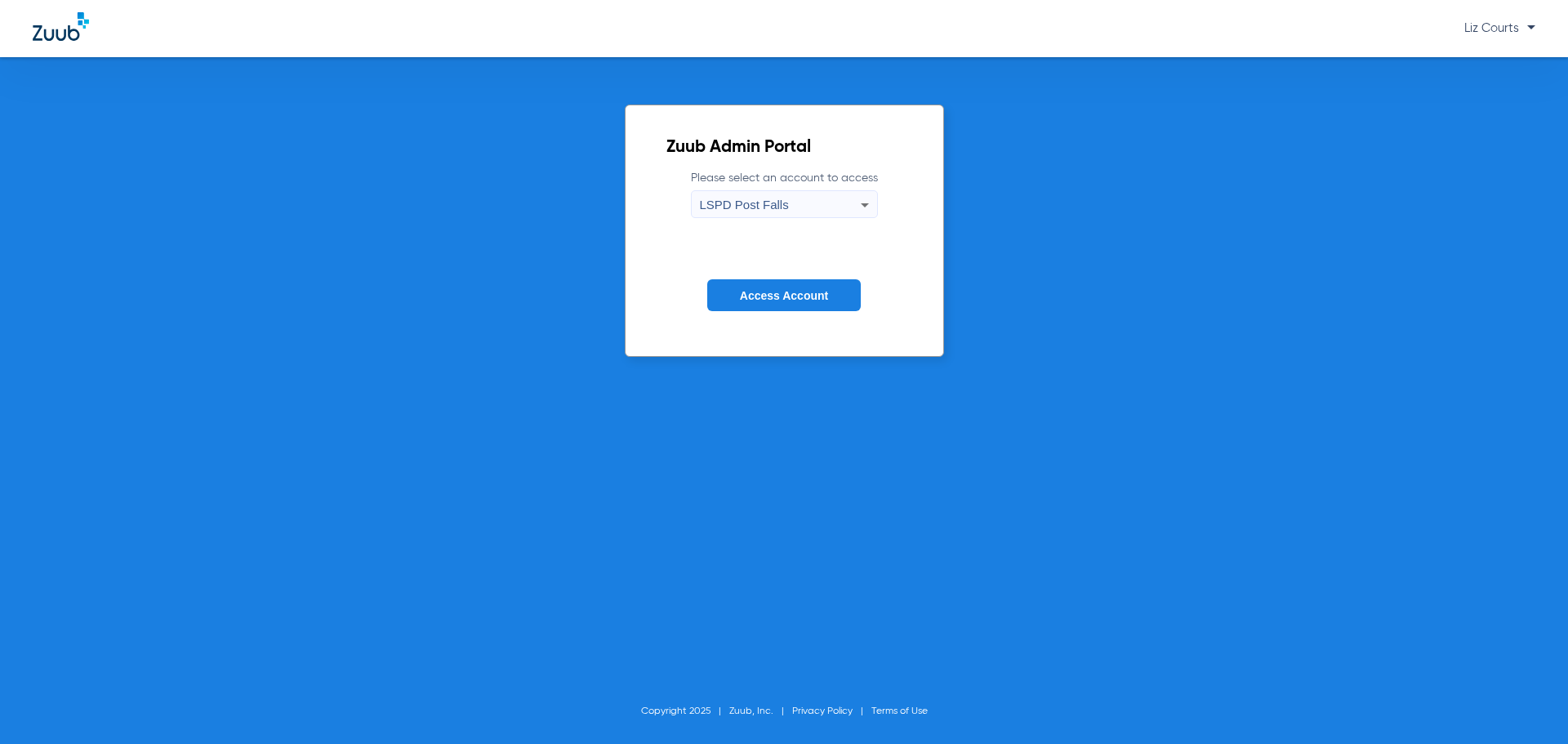
click at [638, 285] on button "Access Account" at bounding box center [784, 295] width 153 height 32
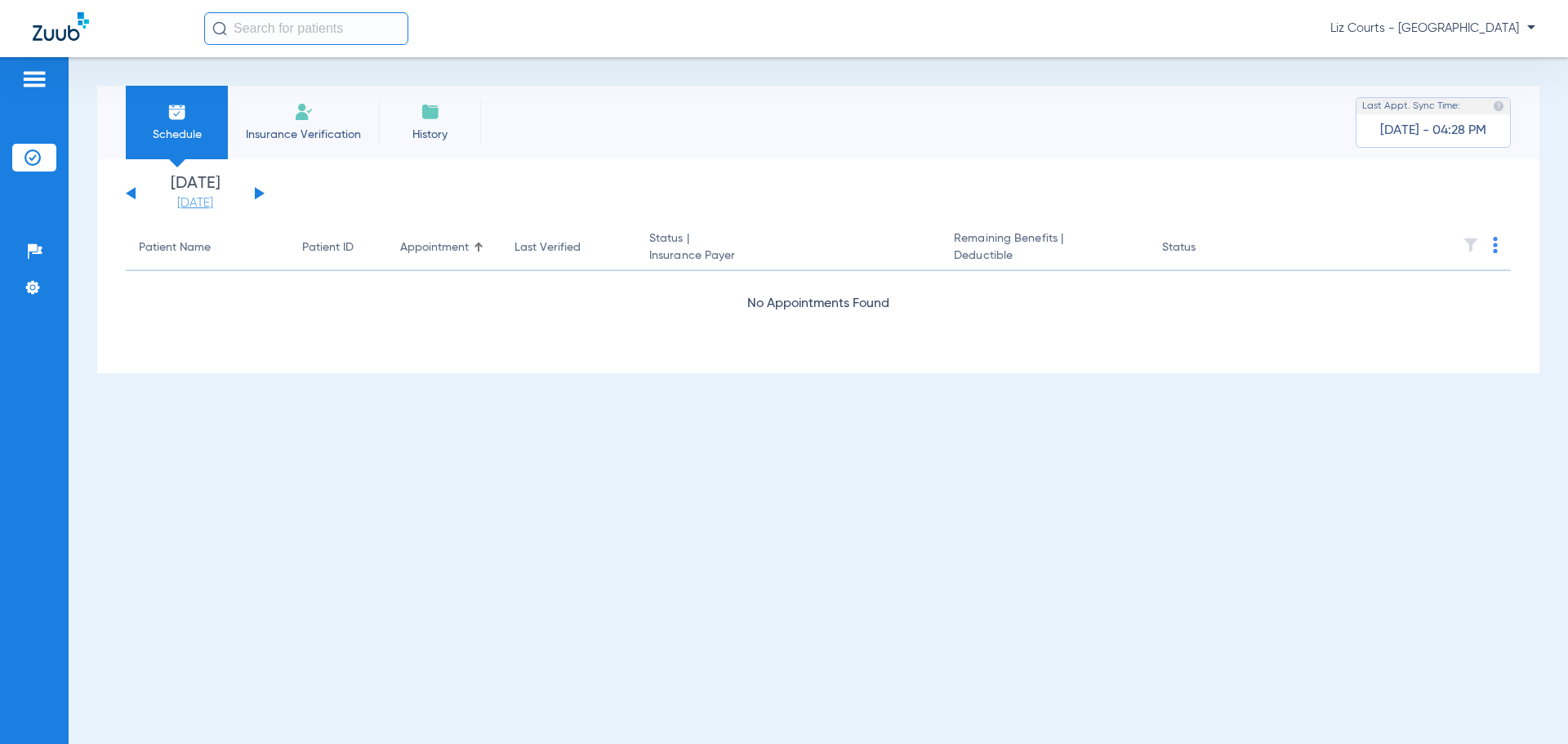
click at [202, 199] on link "[DATE]" at bounding box center [195, 204] width 98 height 16
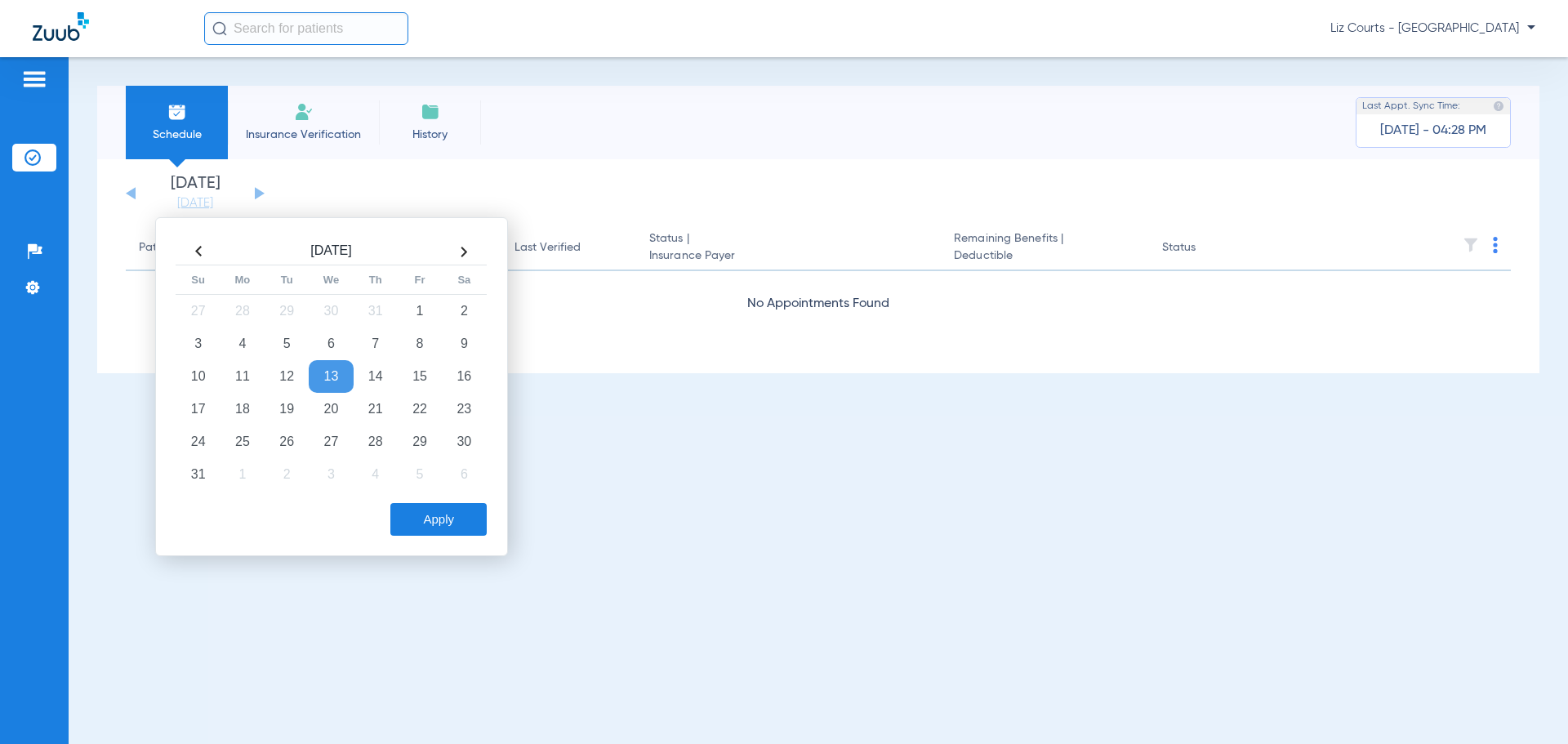
click at [459, 252] on th at bounding box center [463, 251] width 44 height 26
drag, startPoint x: 242, startPoint y: 341, endPoint x: 337, endPoint y: 435, distance: 133.6
click at [243, 343] on td "8" at bounding box center [242, 343] width 44 height 32
click at [408, 485] on button "Apply" at bounding box center [438, 519] width 96 height 32
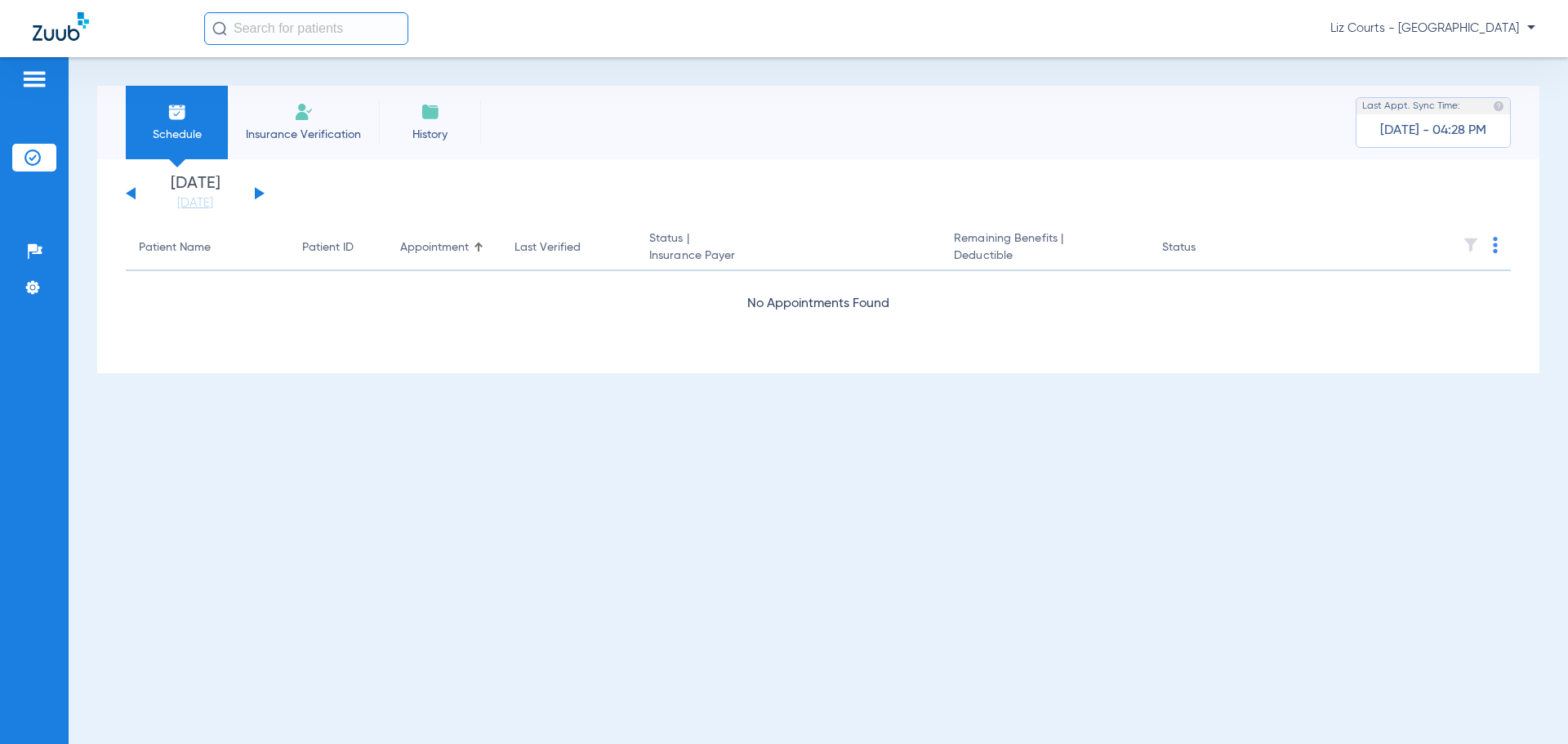
click at [258, 193] on button at bounding box center [260, 194] width 10 height 13
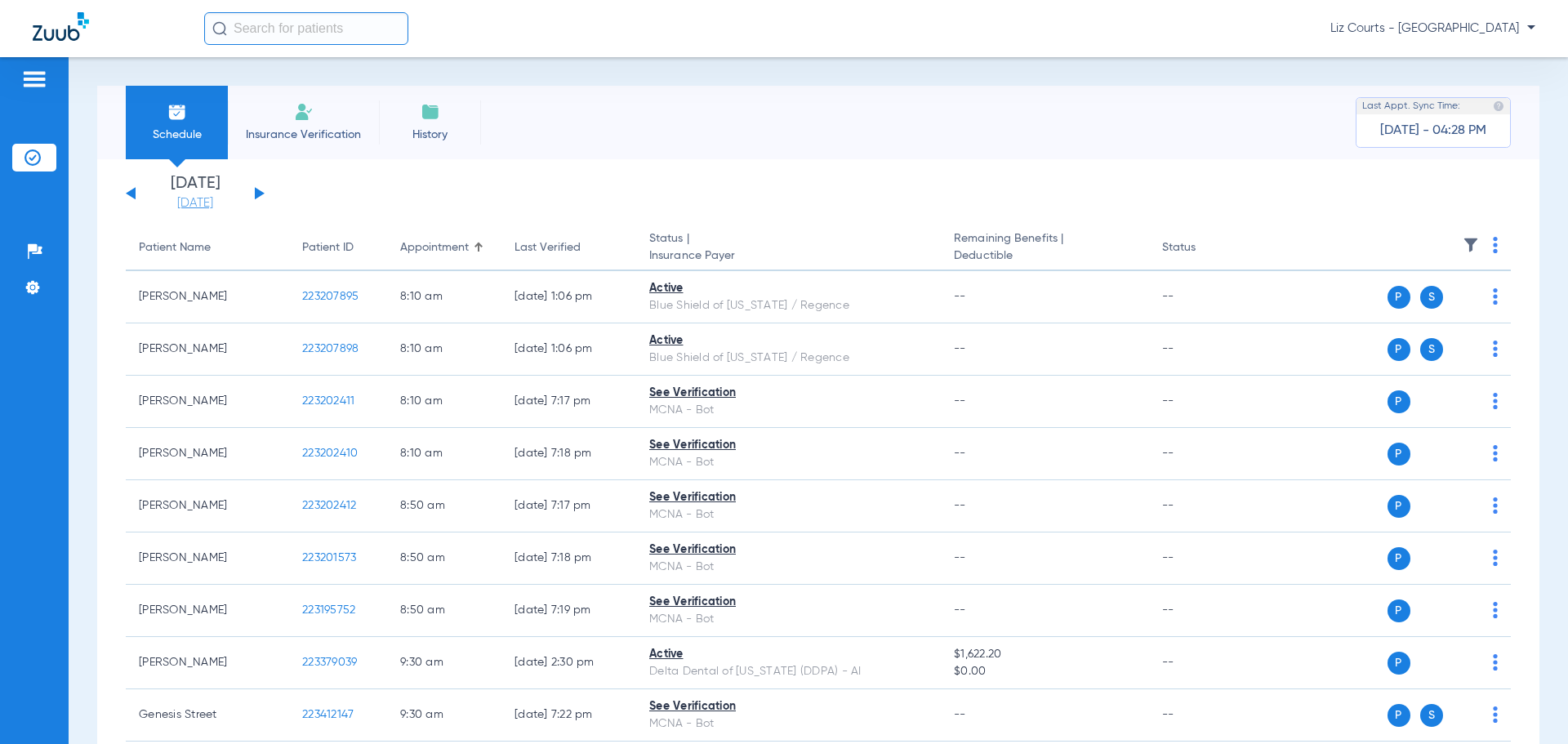
click at [215, 203] on link "[DATE]" at bounding box center [195, 204] width 98 height 16
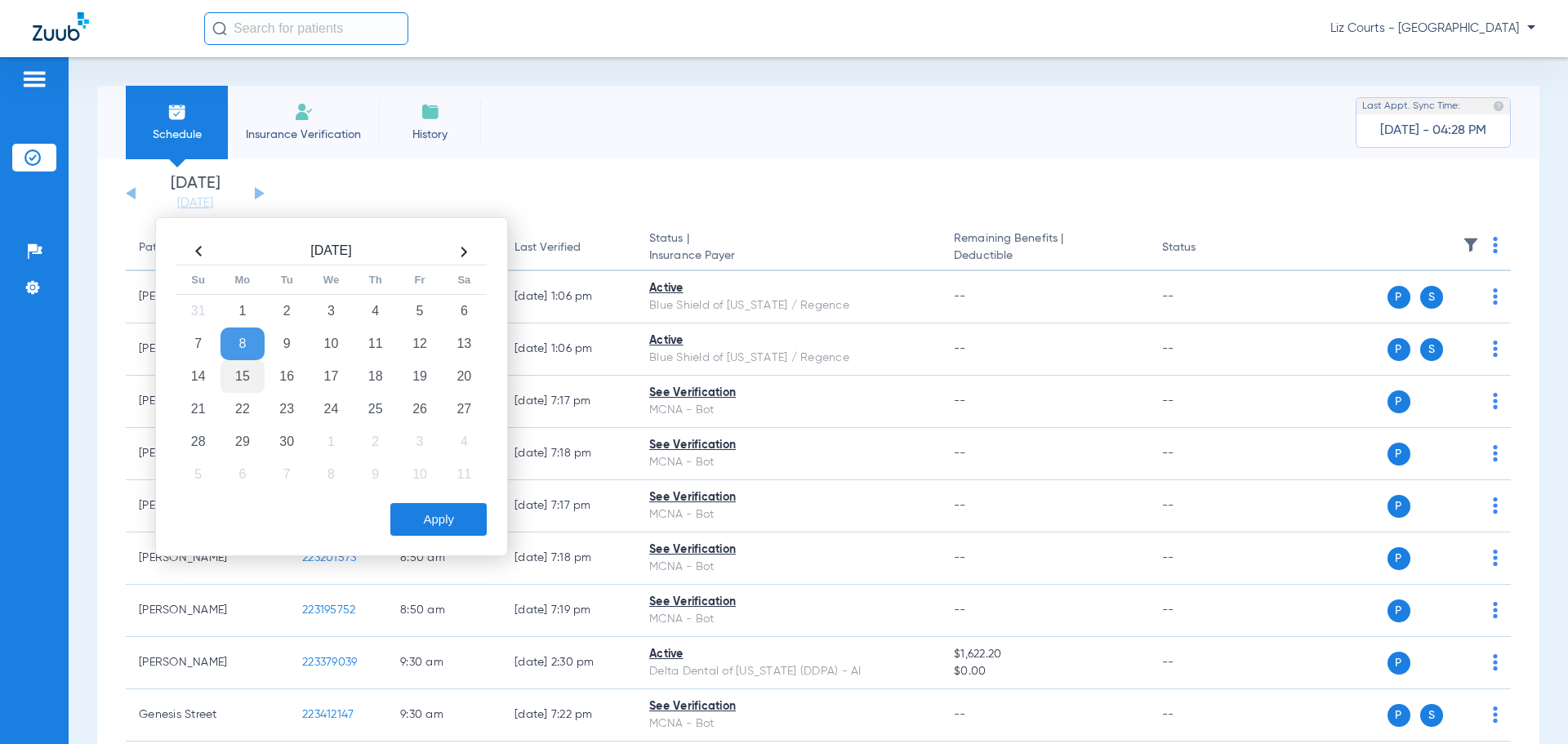
click at [240, 379] on td "15" at bounding box center [242, 377] width 44 height 32
click at [424, 485] on button "Apply" at bounding box center [438, 519] width 96 height 32
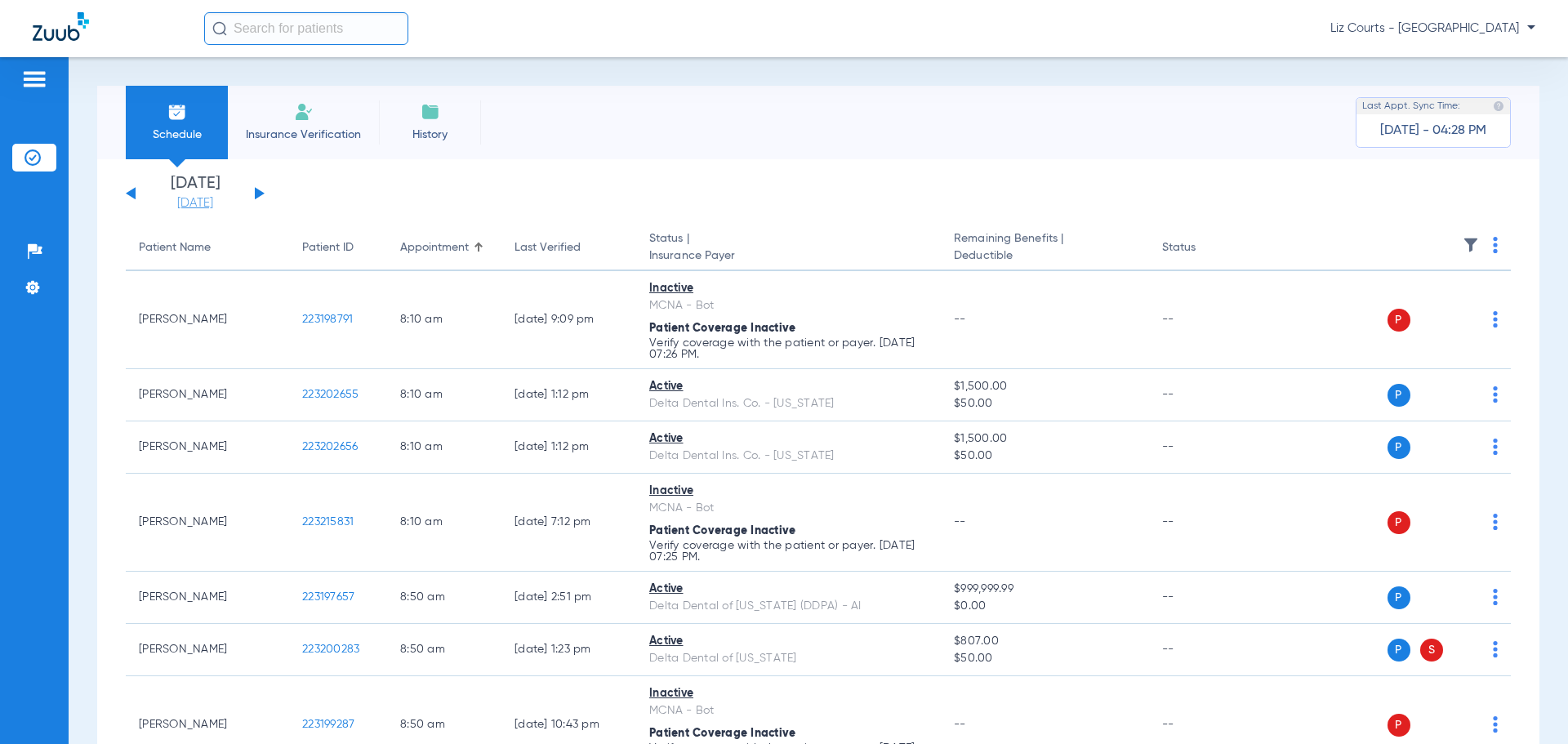
click at [214, 203] on link "[DATE]" at bounding box center [195, 204] width 98 height 16
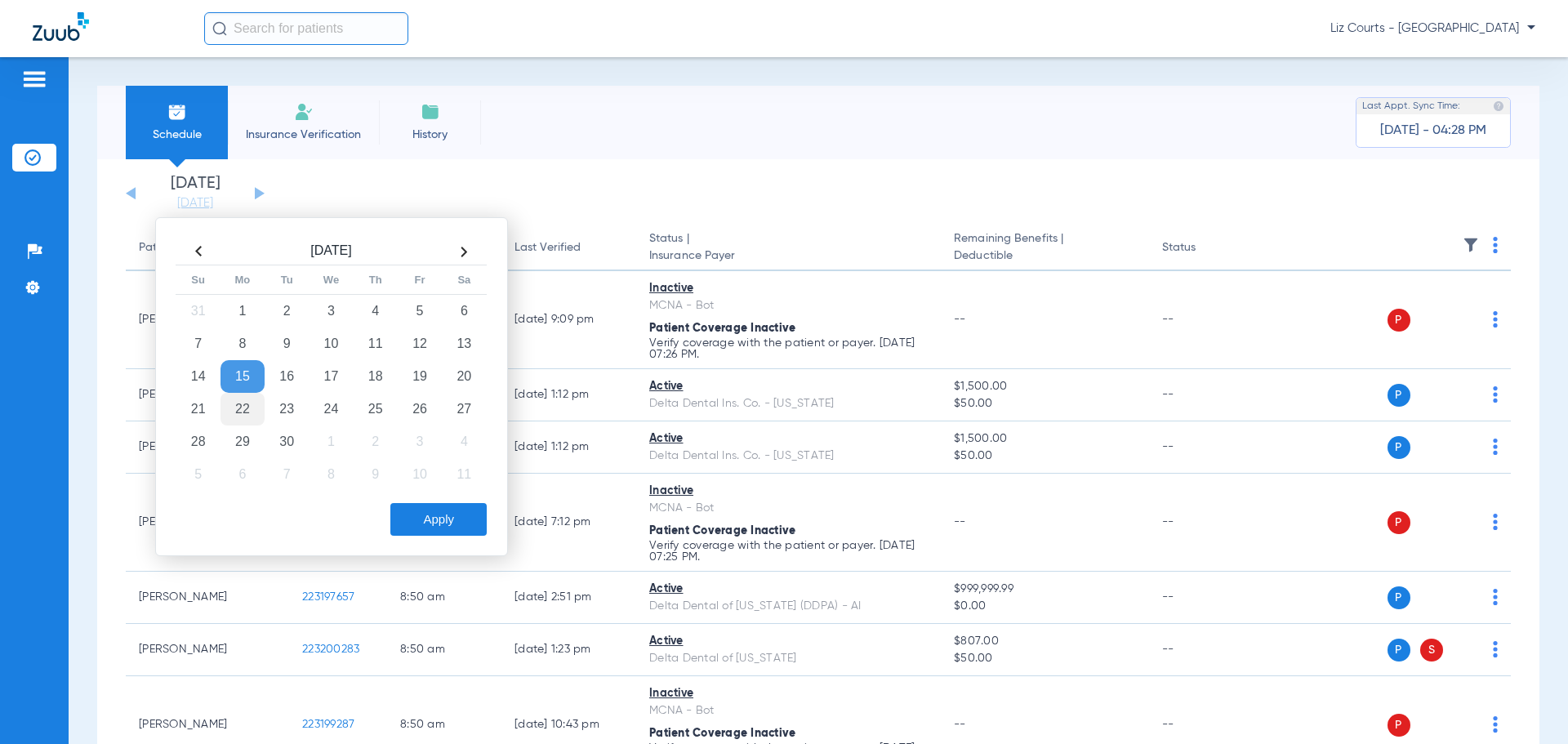
click at [253, 405] on td "22" at bounding box center [242, 409] width 44 height 32
click at [423, 485] on button "Apply" at bounding box center [438, 519] width 96 height 32
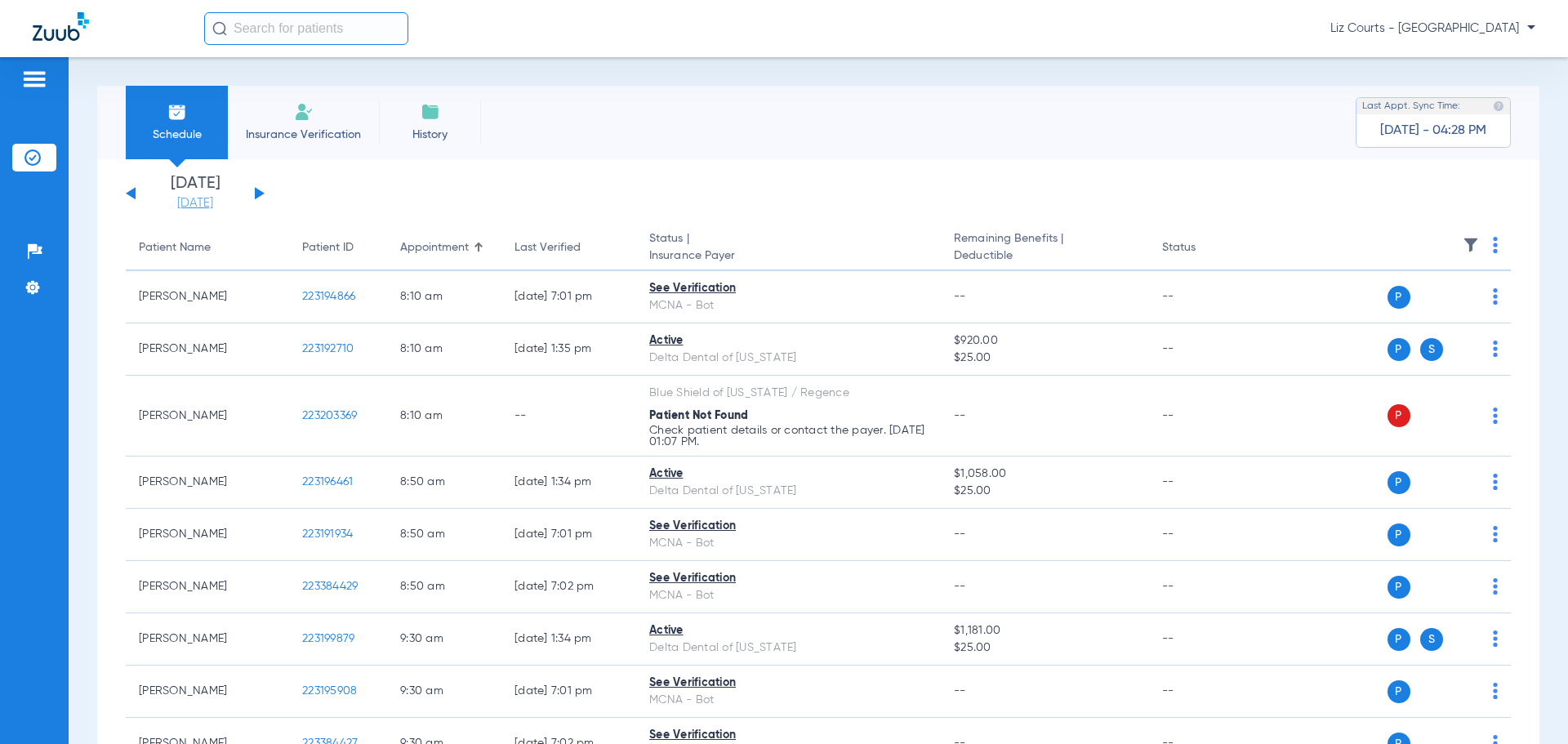
click at [196, 198] on link "[DATE]" at bounding box center [195, 204] width 98 height 16
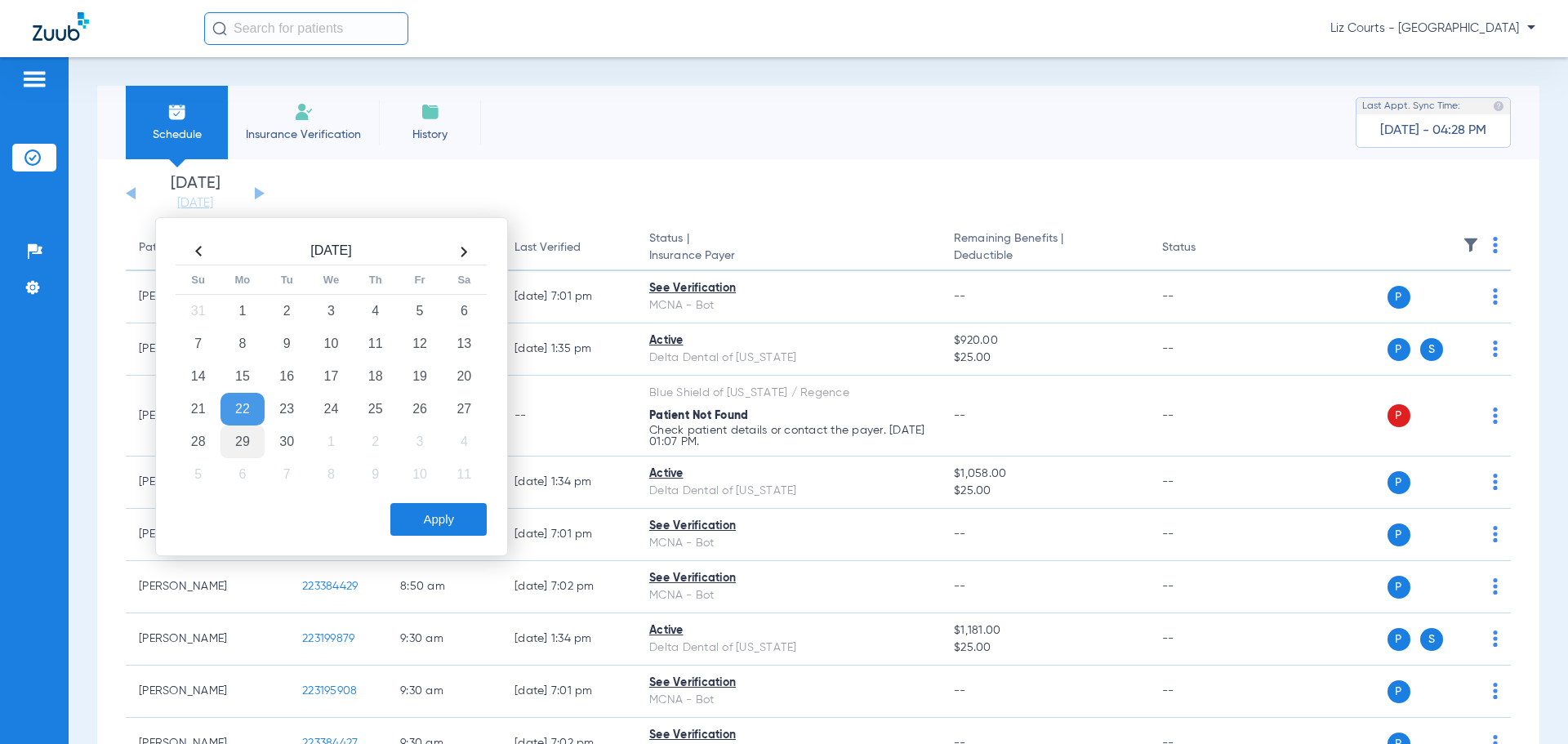
click at [235, 441] on td "29" at bounding box center [242, 441] width 44 height 32
click at [417, 485] on button "Apply" at bounding box center [438, 519] width 96 height 32
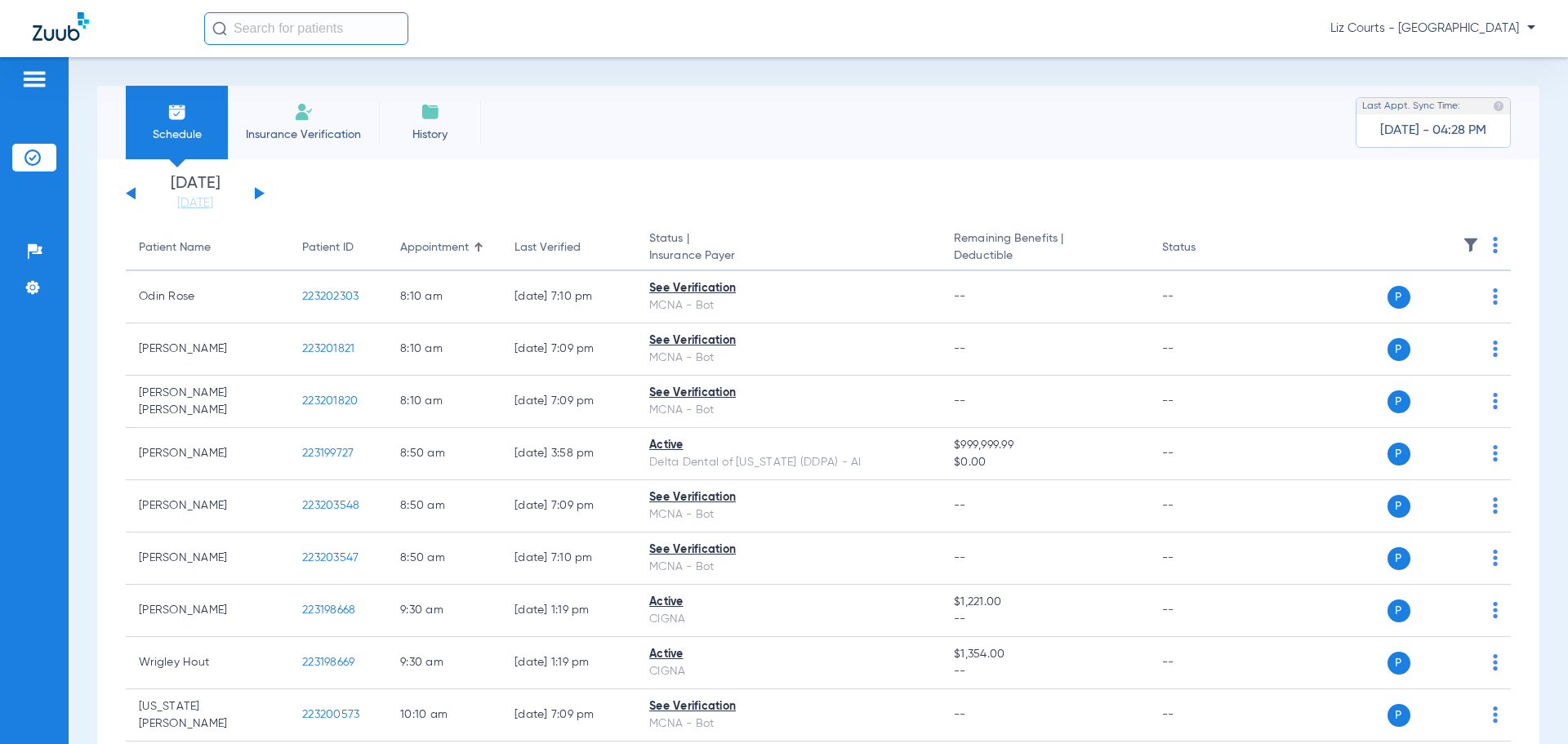
click at [260, 190] on button at bounding box center [260, 194] width 10 height 13
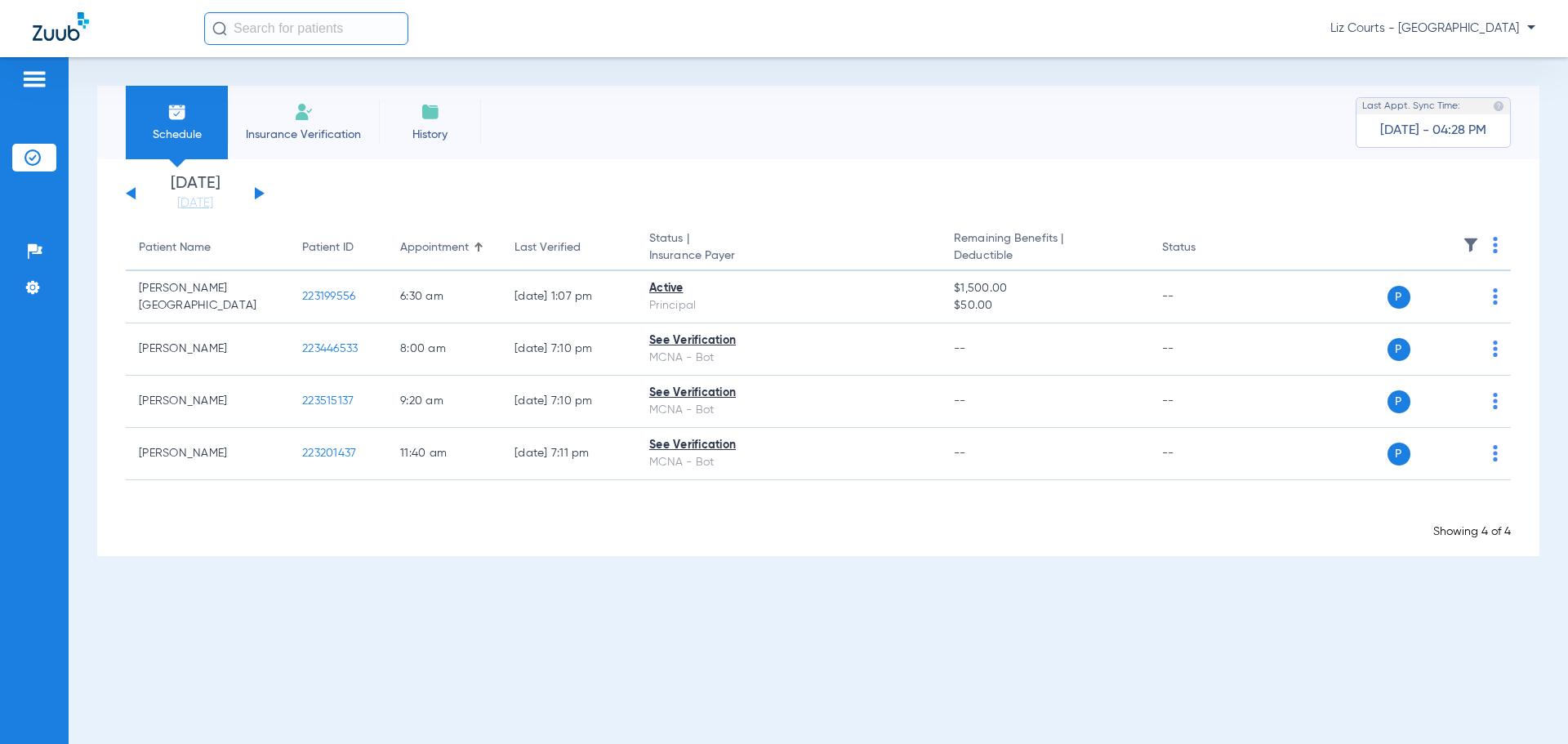
click at [638, 28] on span "Liz Courts - LSPD Post Falls" at bounding box center [1434, 29] width 205 height 16
click at [638, 57] on span "Account Selection" at bounding box center [1474, 58] width 92 height 12
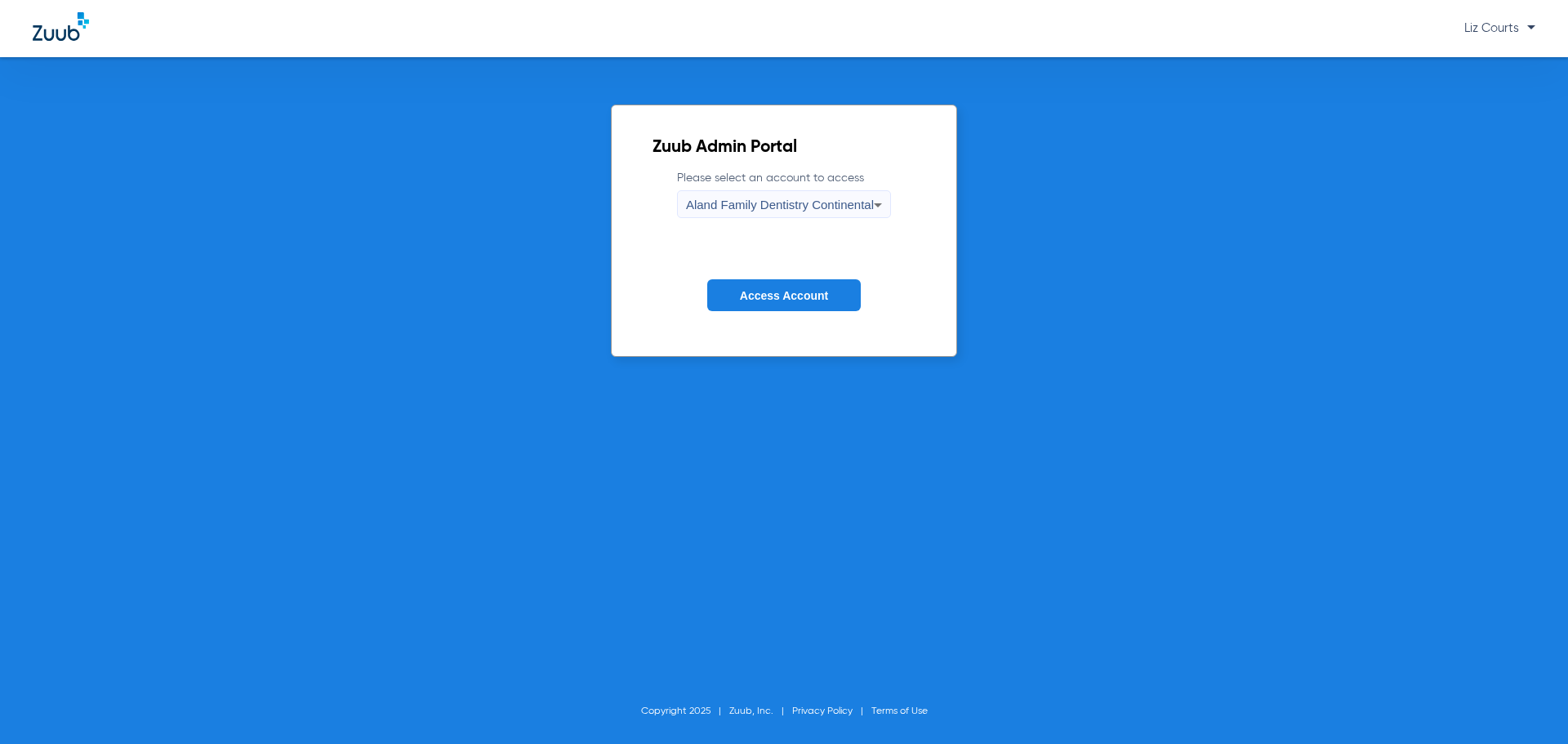
click at [638, 202] on span "Aland Family Dentistry Continental" at bounding box center [779, 204] width 187 height 14
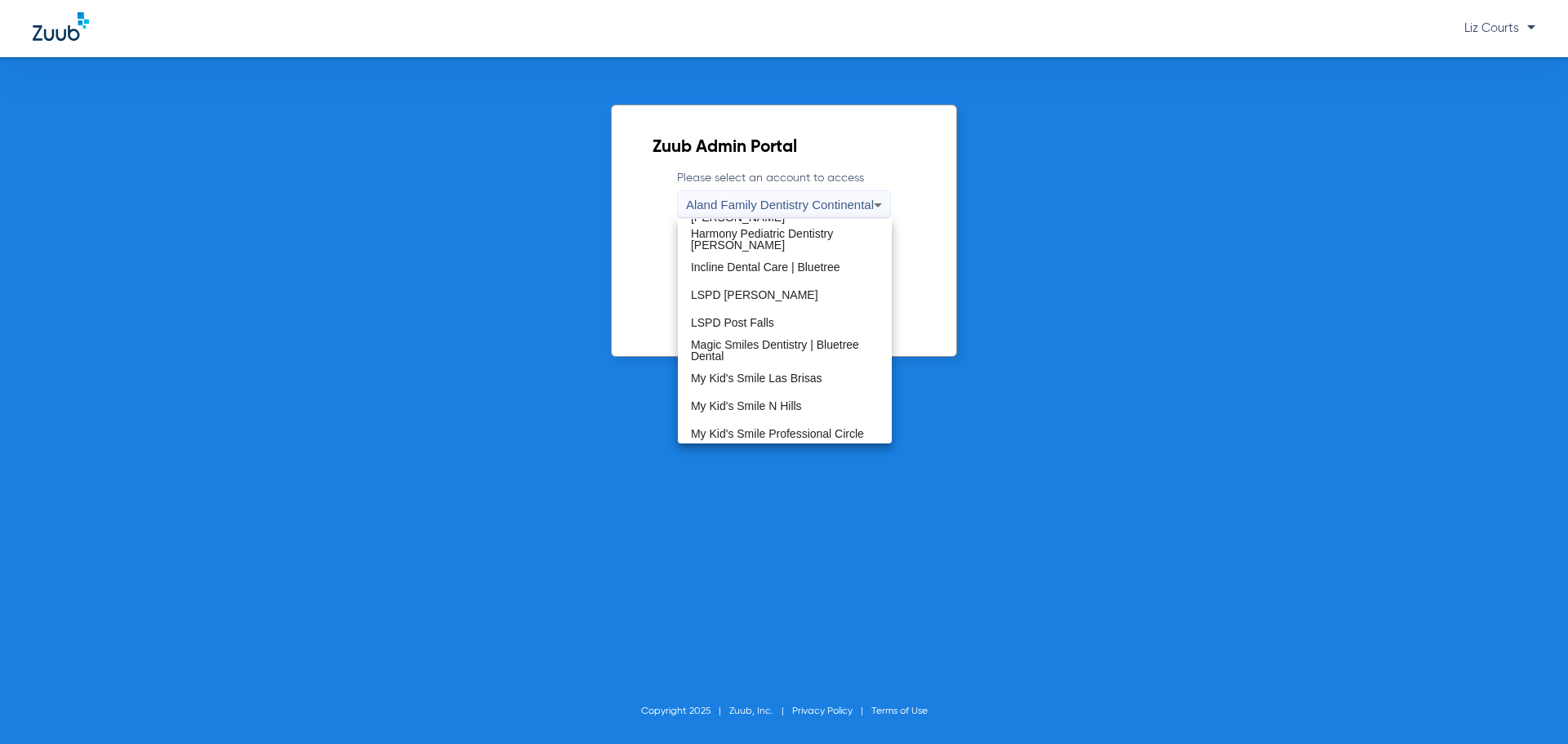
scroll to position [327, 0]
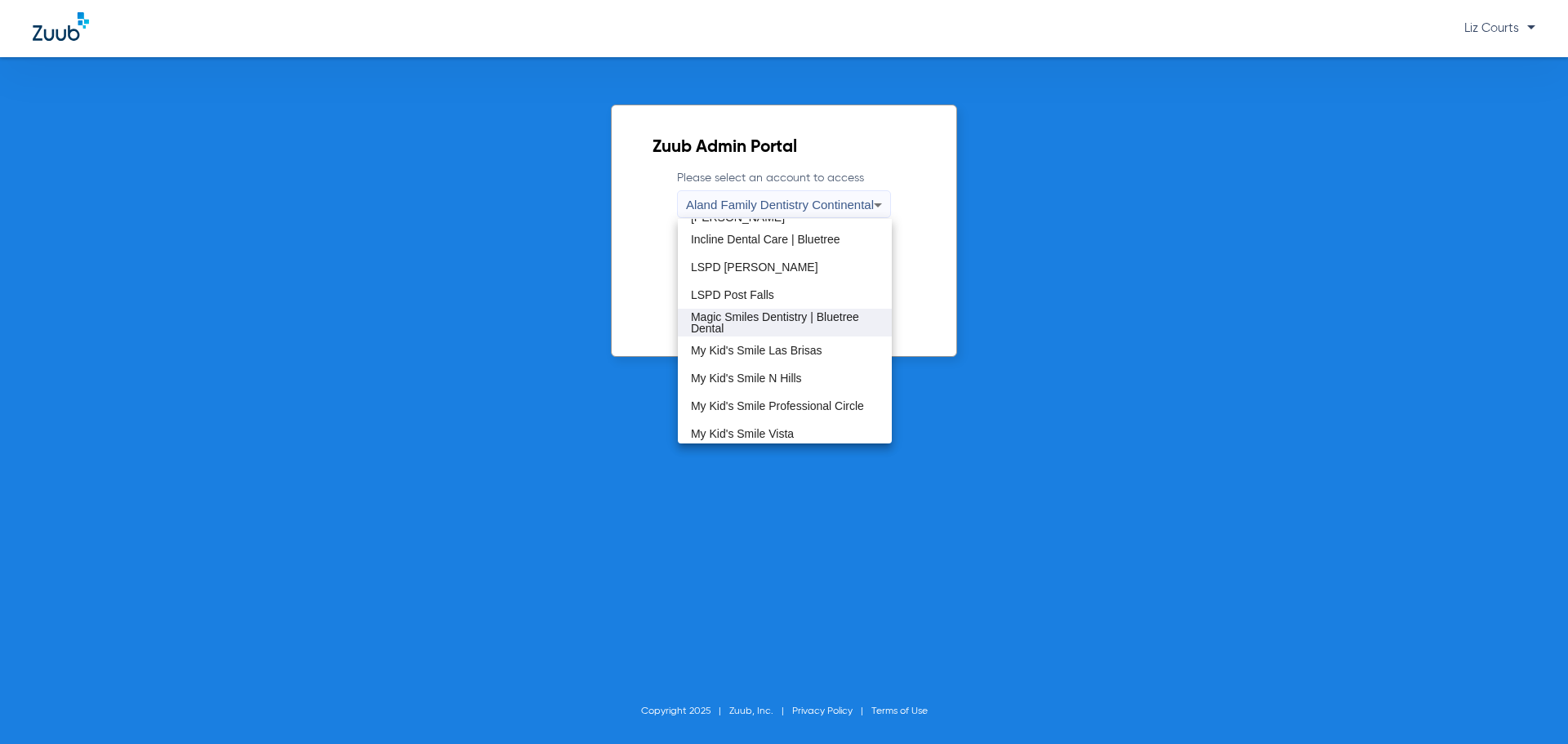
click at [638, 320] on span "Magic Smiles Dentistry | Bluetree Dental" at bounding box center [785, 322] width 187 height 23
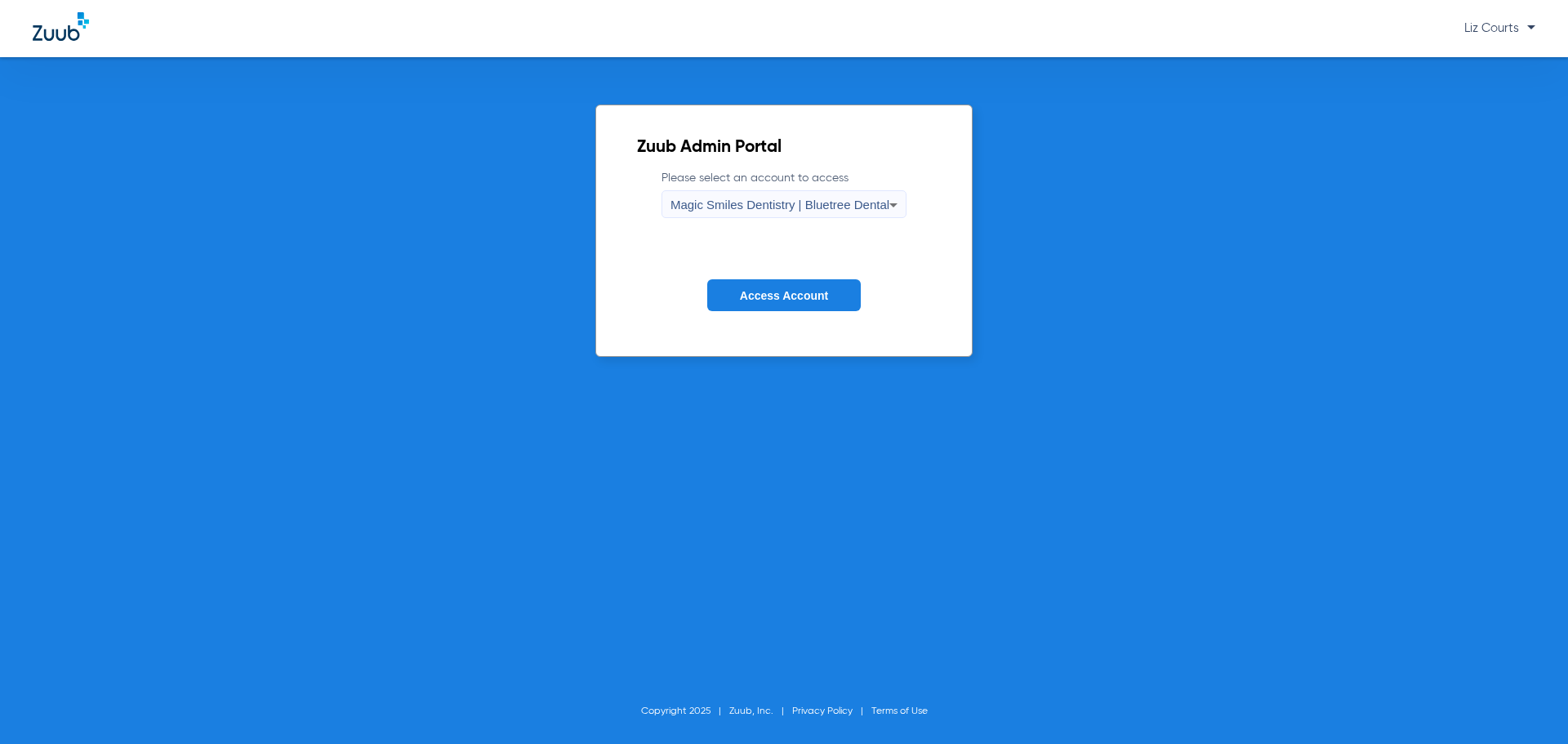
click at [638, 286] on button "Access Account" at bounding box center [784, 295] width 153 height 32
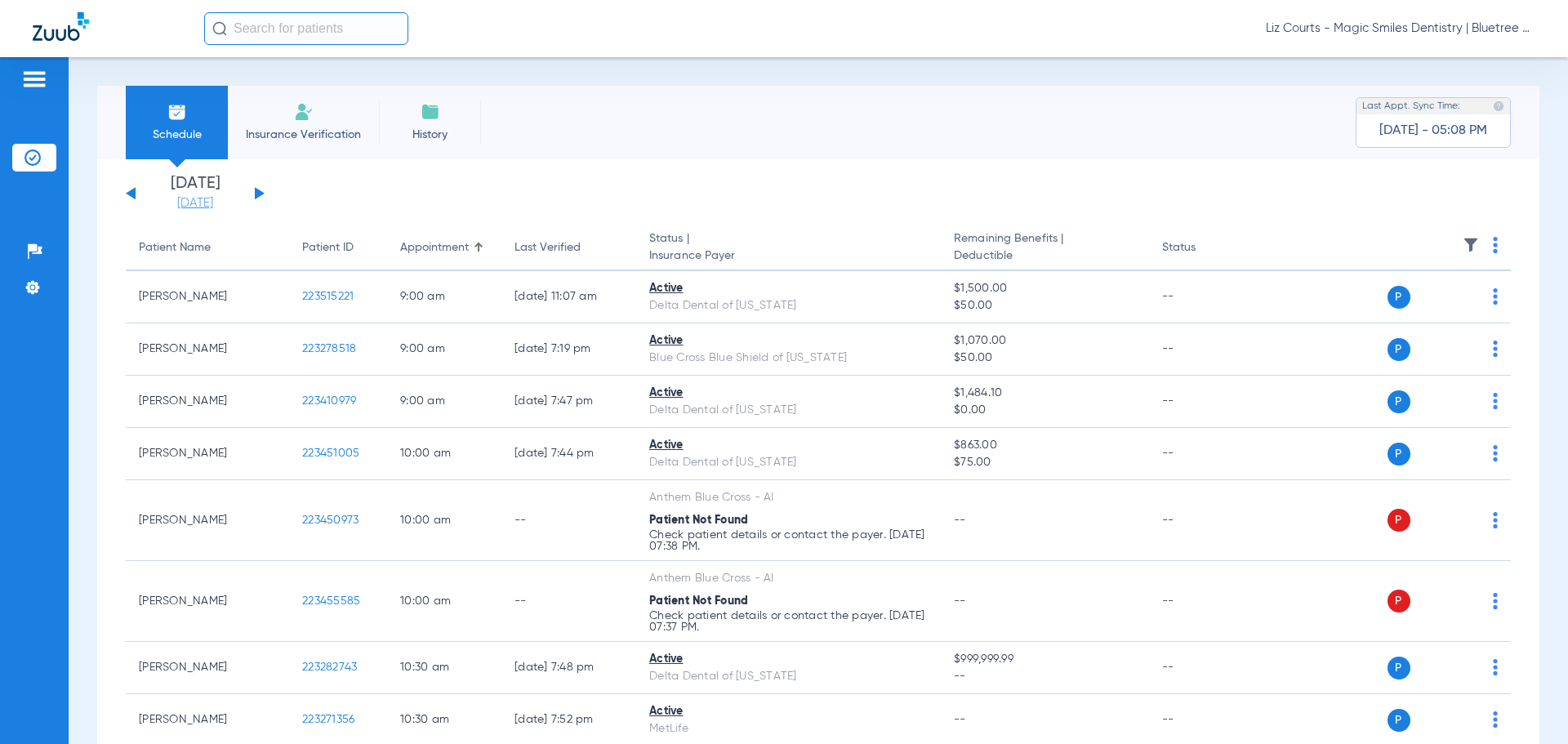
click at [205, 197] on link "[DATE]" at bounding box center [195, 204] width 98 height 16
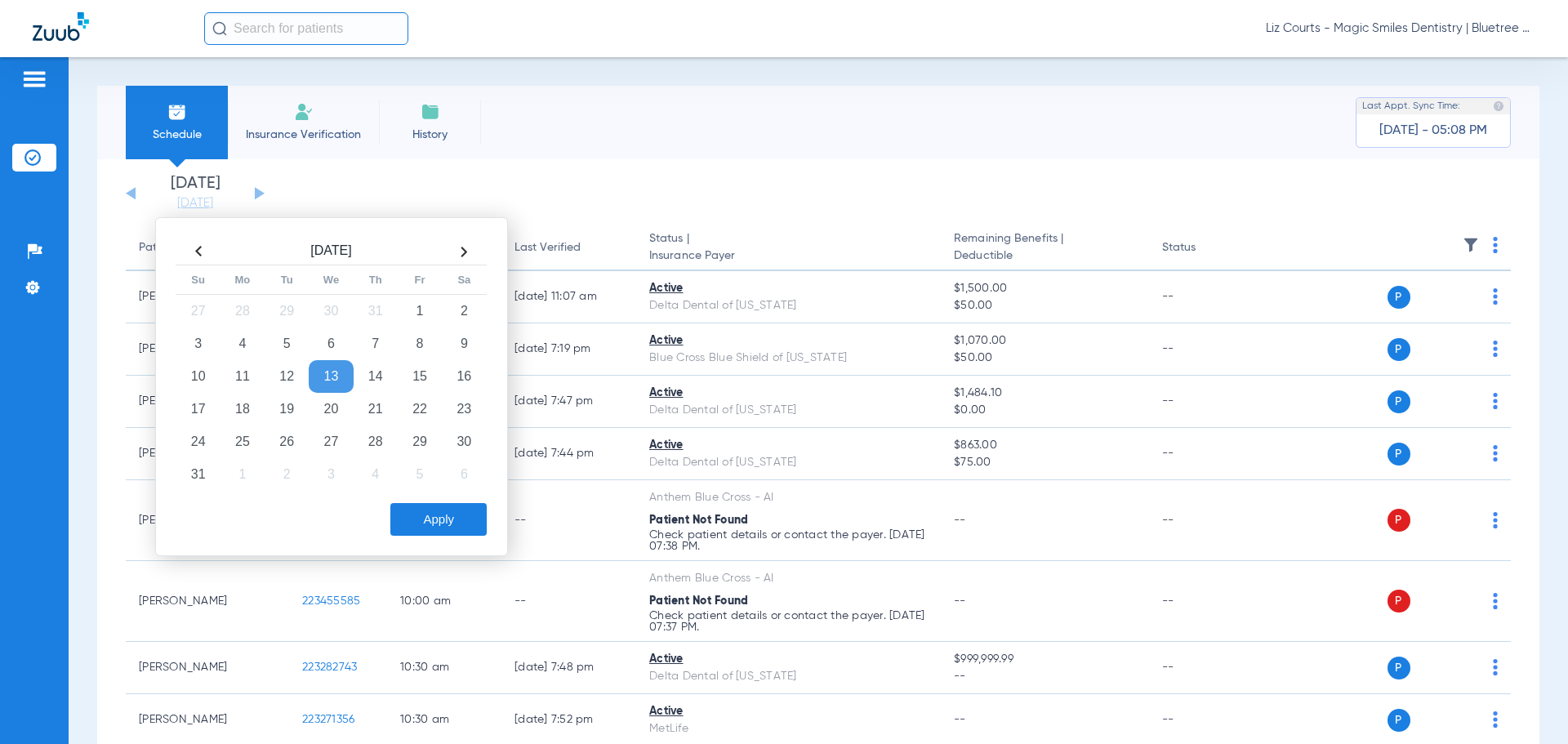
click at [464, 250] on th at bounding box center [463, 251] width 44 height 26
click at [278, 403] on td "23" at bounding box center [287, 409] width 44 height 32
click at [409, 485] on button "Apply" at bounding box center [438, 519] width 96 height 32
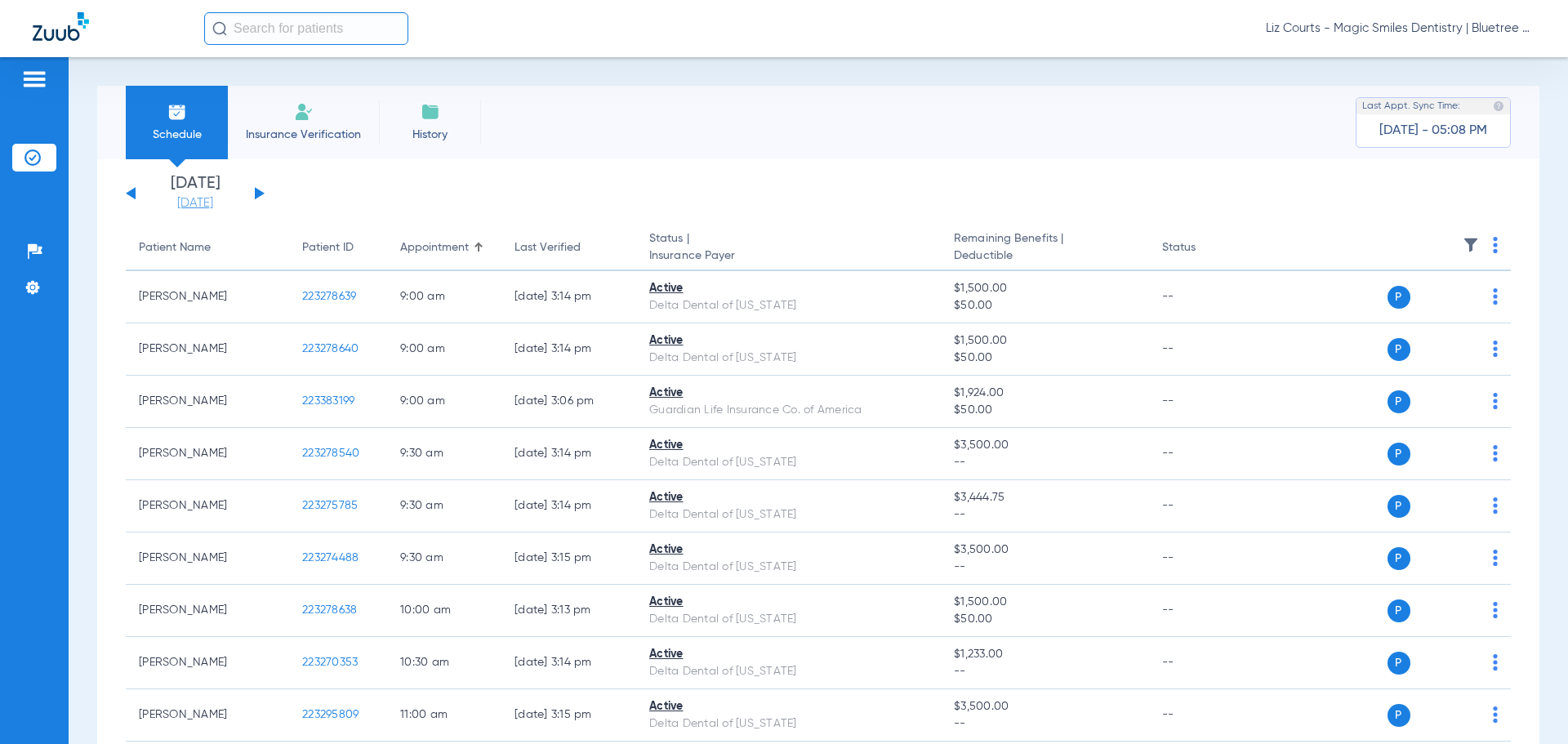
click at [196, 200] on link "[DATE]" at bounding box center [195, 204] width 98 height 16
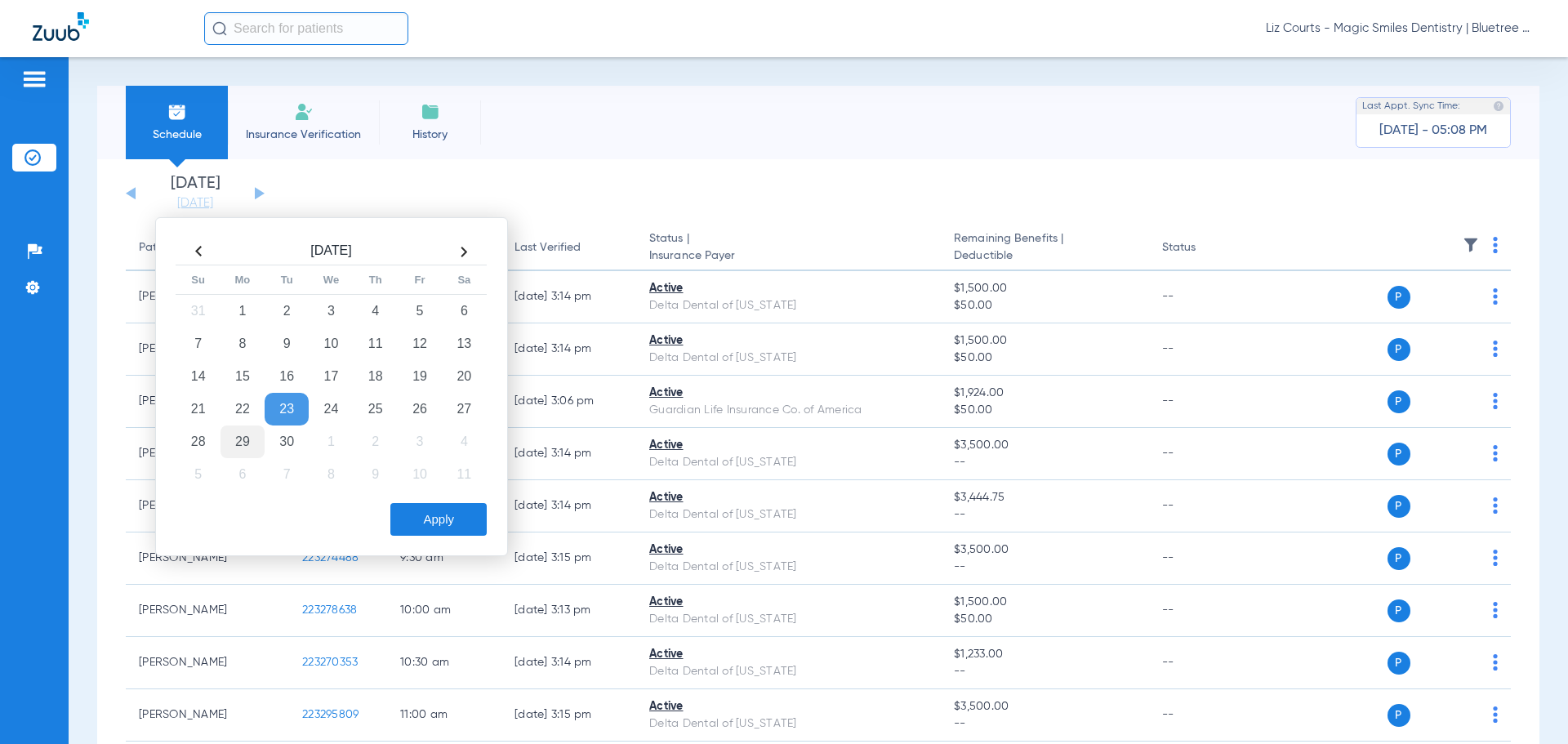
click at [234, 433] on td "29" at bounding box center [242, 441] width 44 height 32
click at [477, 485] on button "Apply" at bounding box center [438, 519] width 96 height 32
